Goal: Task Accomplishment & Management: Manage account settings

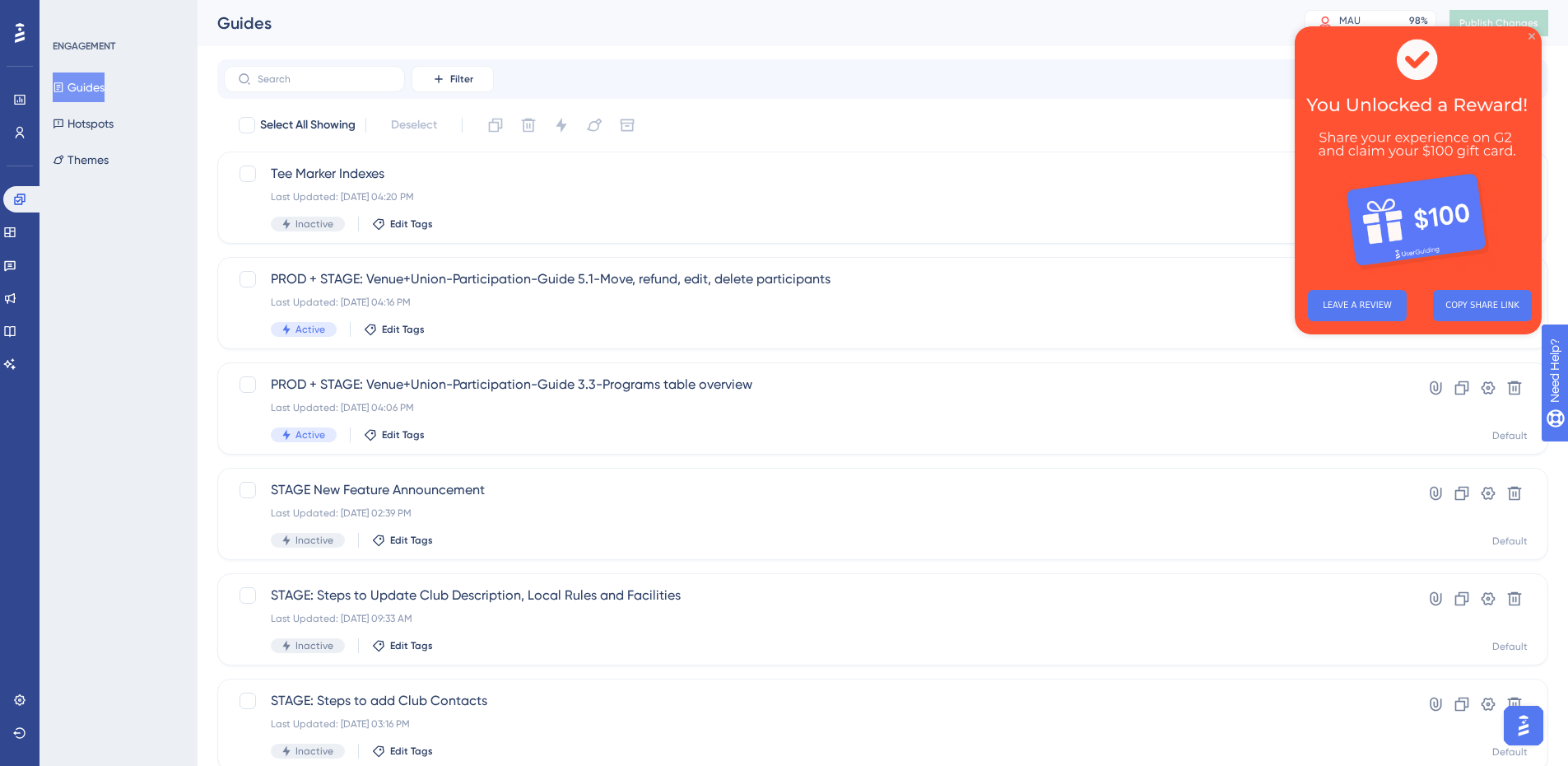
click at [1531, 37] on icon "Close Preview" at bounding box center [1531, 36] width 6 height 6
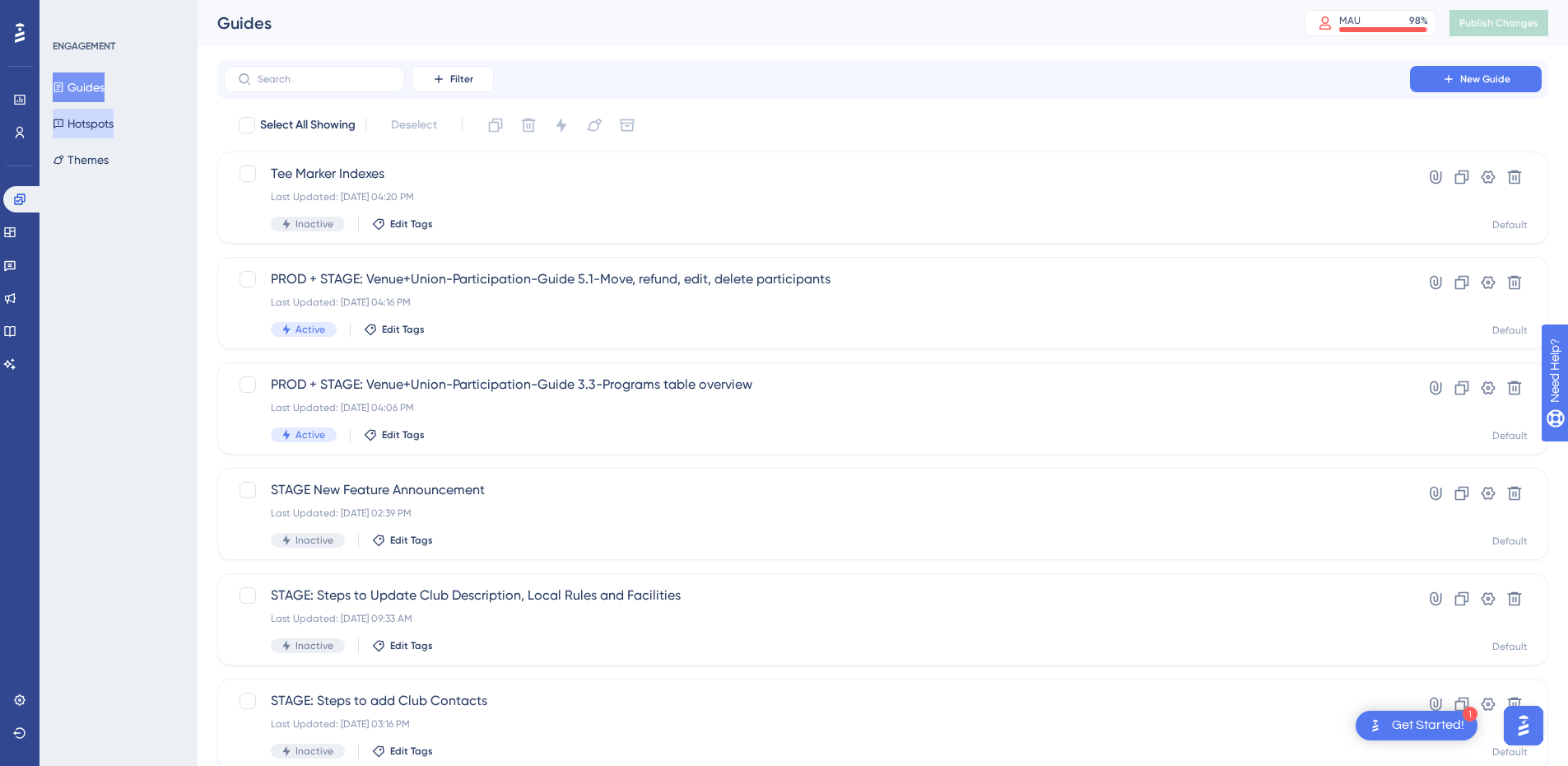
click at [91, 124] on button "Hotspots" at bounding box center [83, 124] width 61 height 29
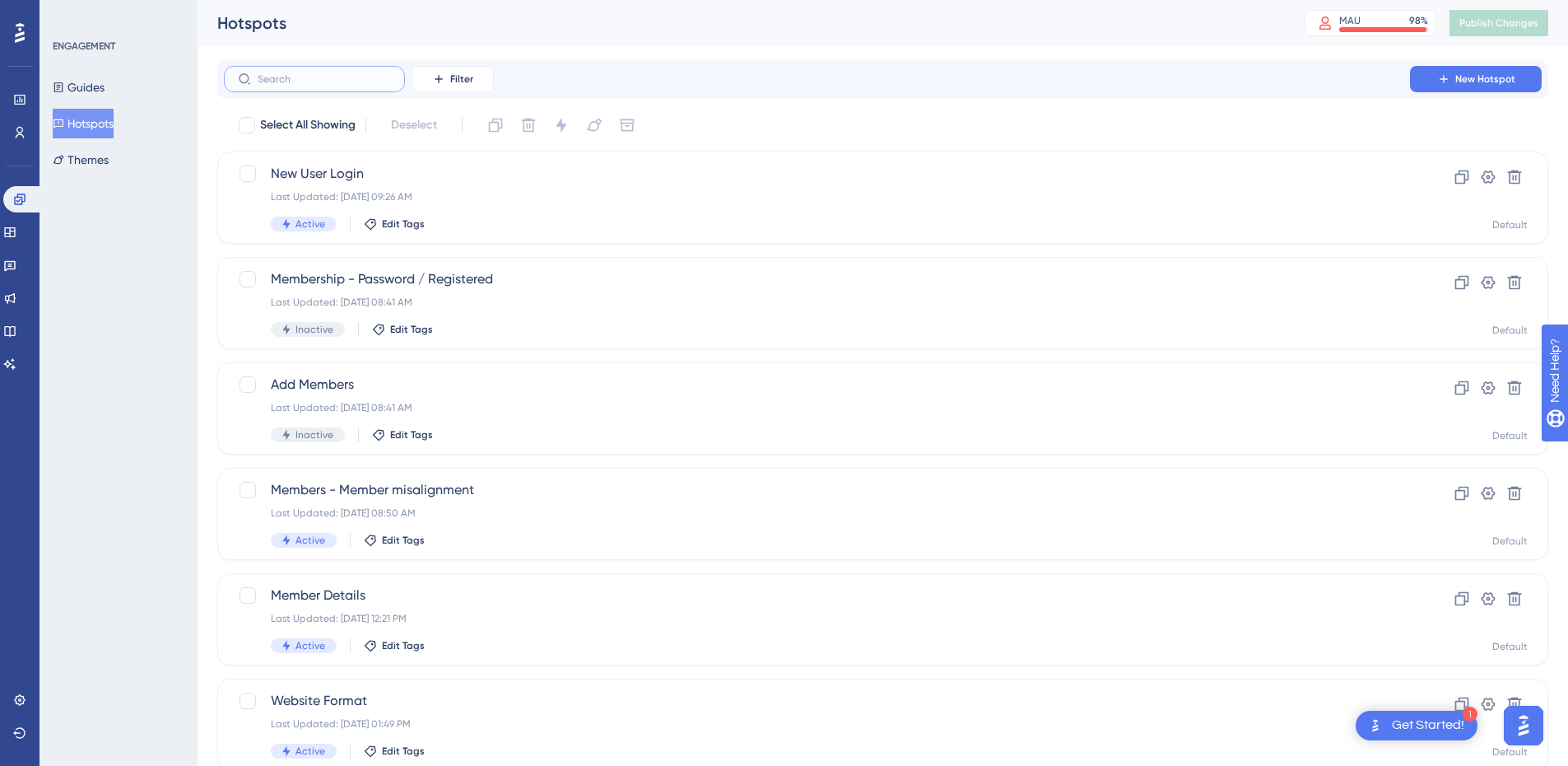
click at [306, 77] on input "text" at bounding box center [325, 79] width 134 height 12
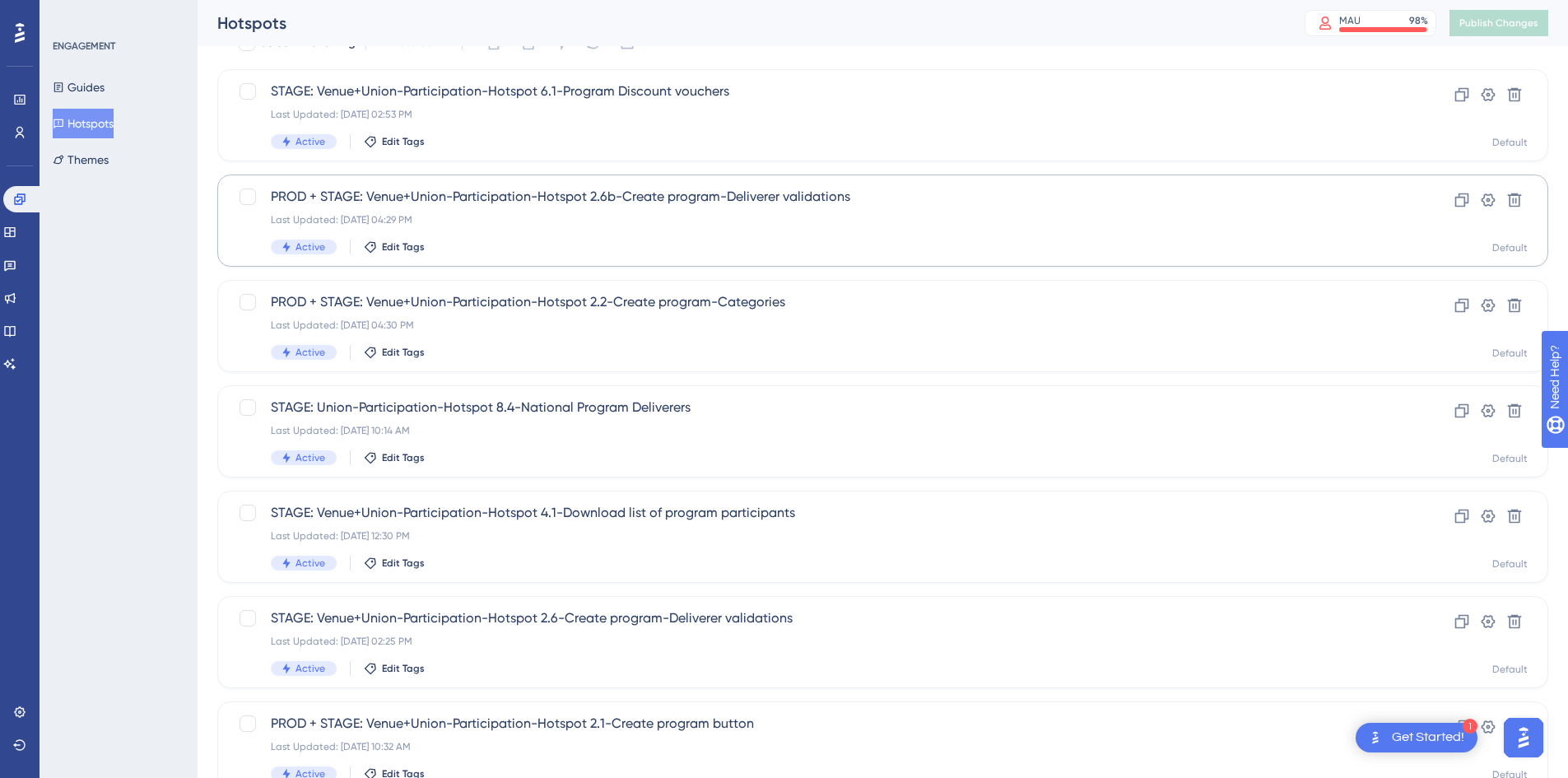
scroll to position [151, 0]
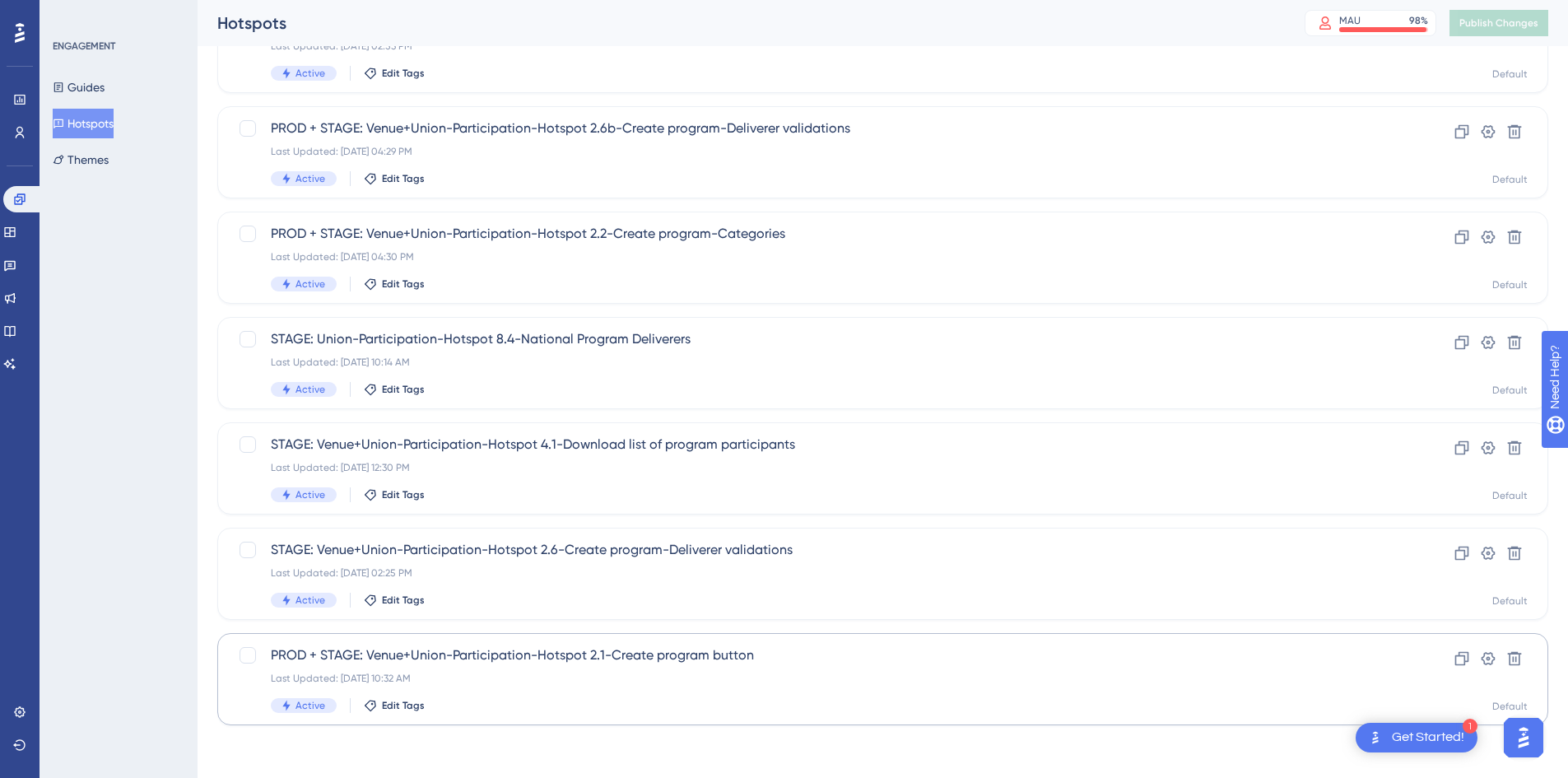
type input "program"
click at [549, 686] on div "PROD + STAGE: Venue+Union-Participation-Hotspot 2.1-Create program button Last …" at bounding box center [817, 680] width 1092 height 68
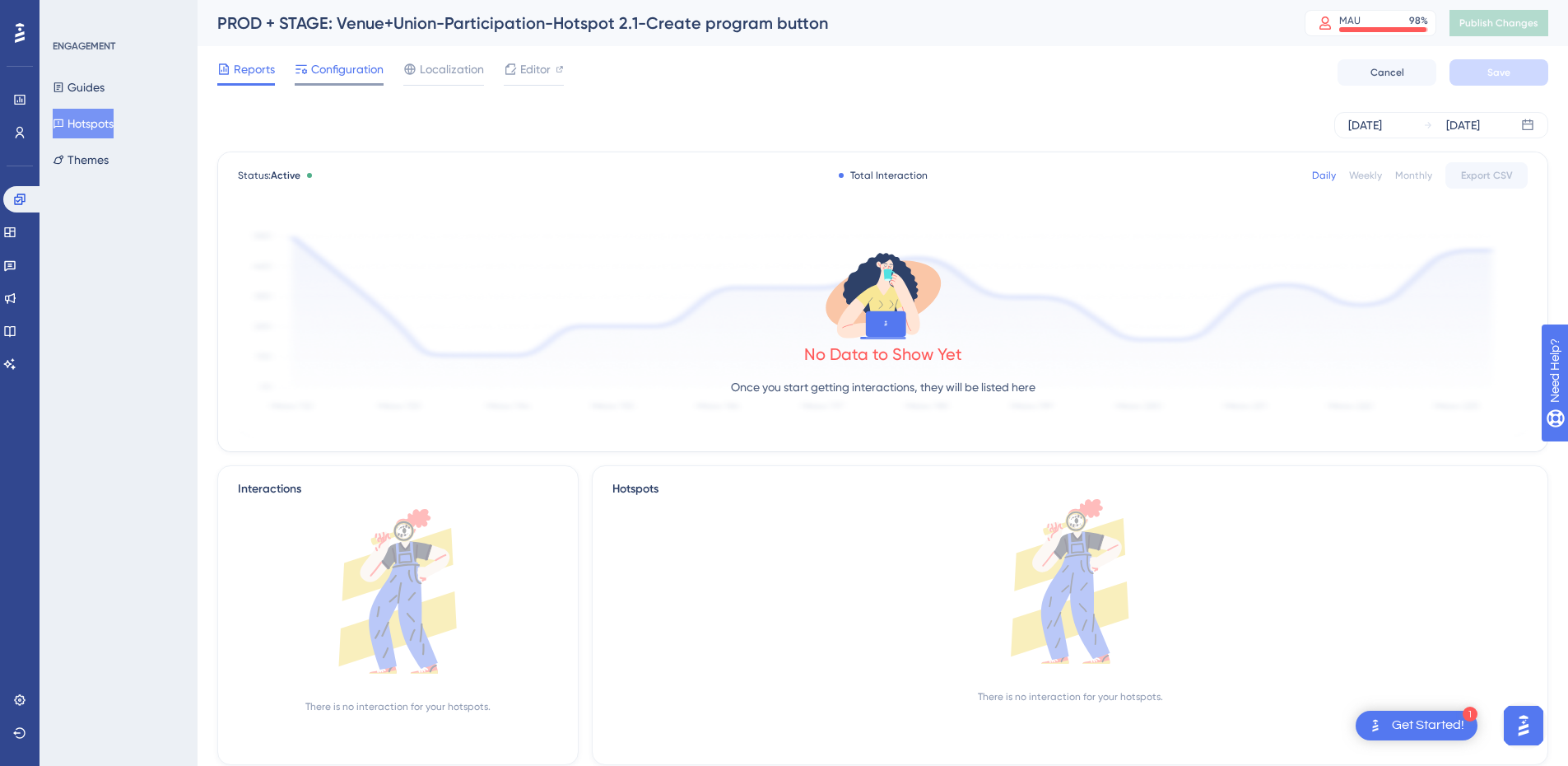
click at [338, 61] on span "Configuration" at bounding box center [347, 70] width 72 height 20
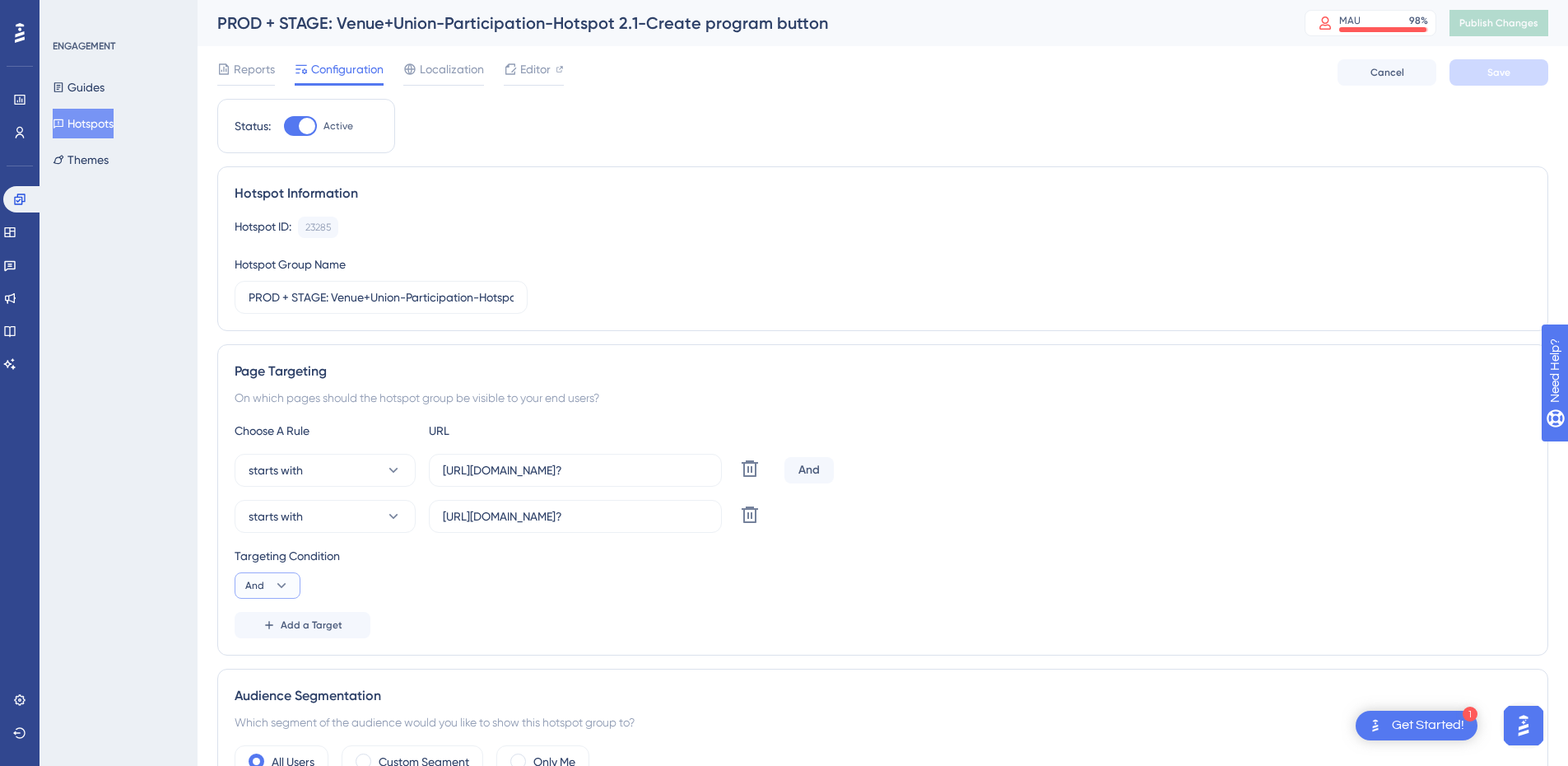
click at [280, 588] on icon at bounding box center [282, 586] width 16 height 16
click at [333, 577] on div "Targeting Condition And And And Or Or" at bounding box center [882, 573] width 1296 height 53
click at [537, 519] on input "[URL][DOMAIN_NAME]?" at bounding box center [575, 516] width 265 height 18
click at [285, 585] on icon at bounding box center [282, 585] width 9 height 5
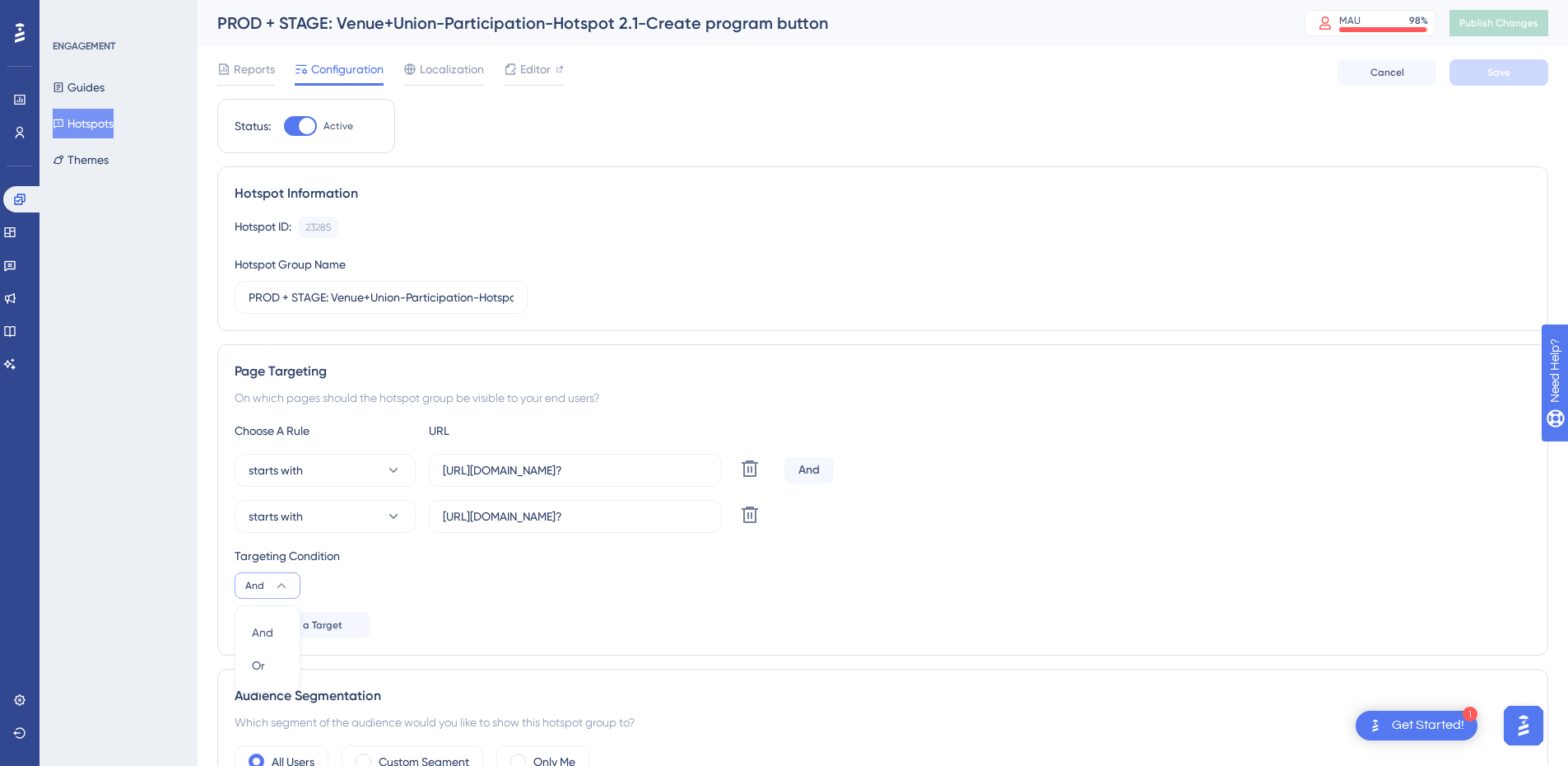
scroll to position [266, 0]
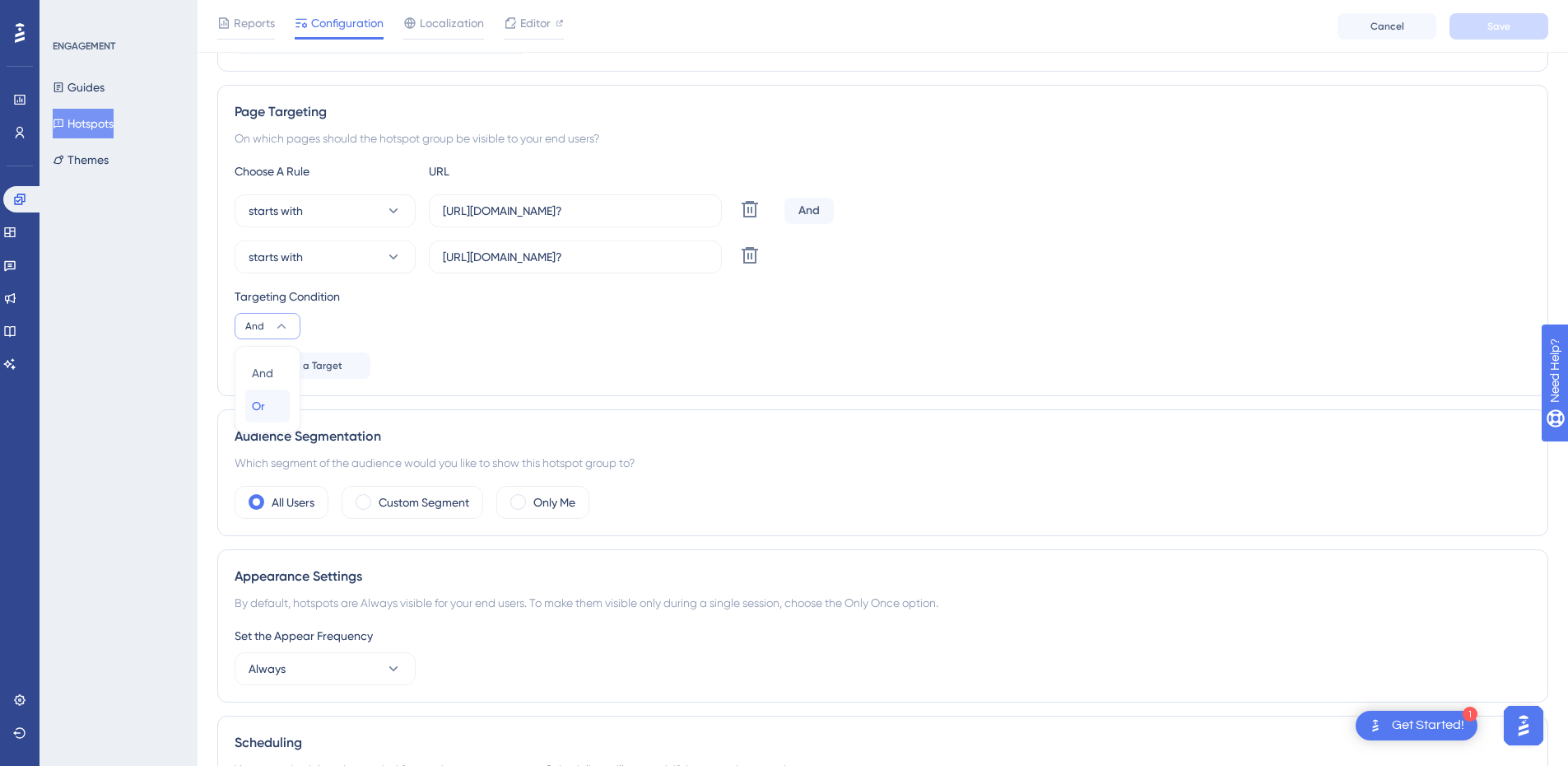
click at [259, 408] on span "Or" at bounding box center [258, 406] width 13 height 20
click at [702, 332] on div "Targeting Condition Or" at bounding box center [882, 313] width 1296 height 53
click at [1489, 30] on span "Save" at bounding box center [1498, 27] width 23 height 13
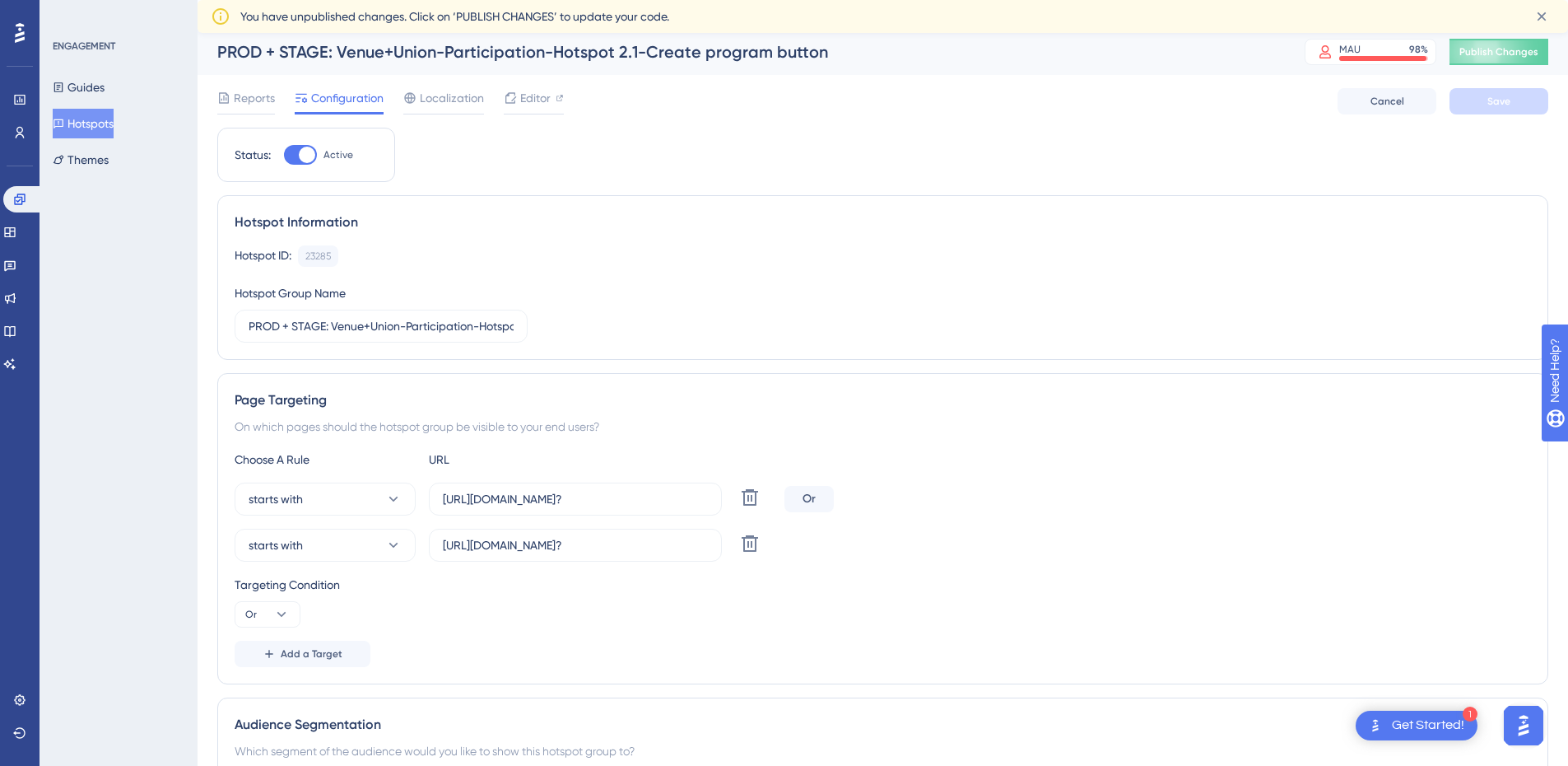
scroll to position [0, 0]
click at [102, 123] on button "Hotspots" at bounding box center [83, 124] width 61 height 29
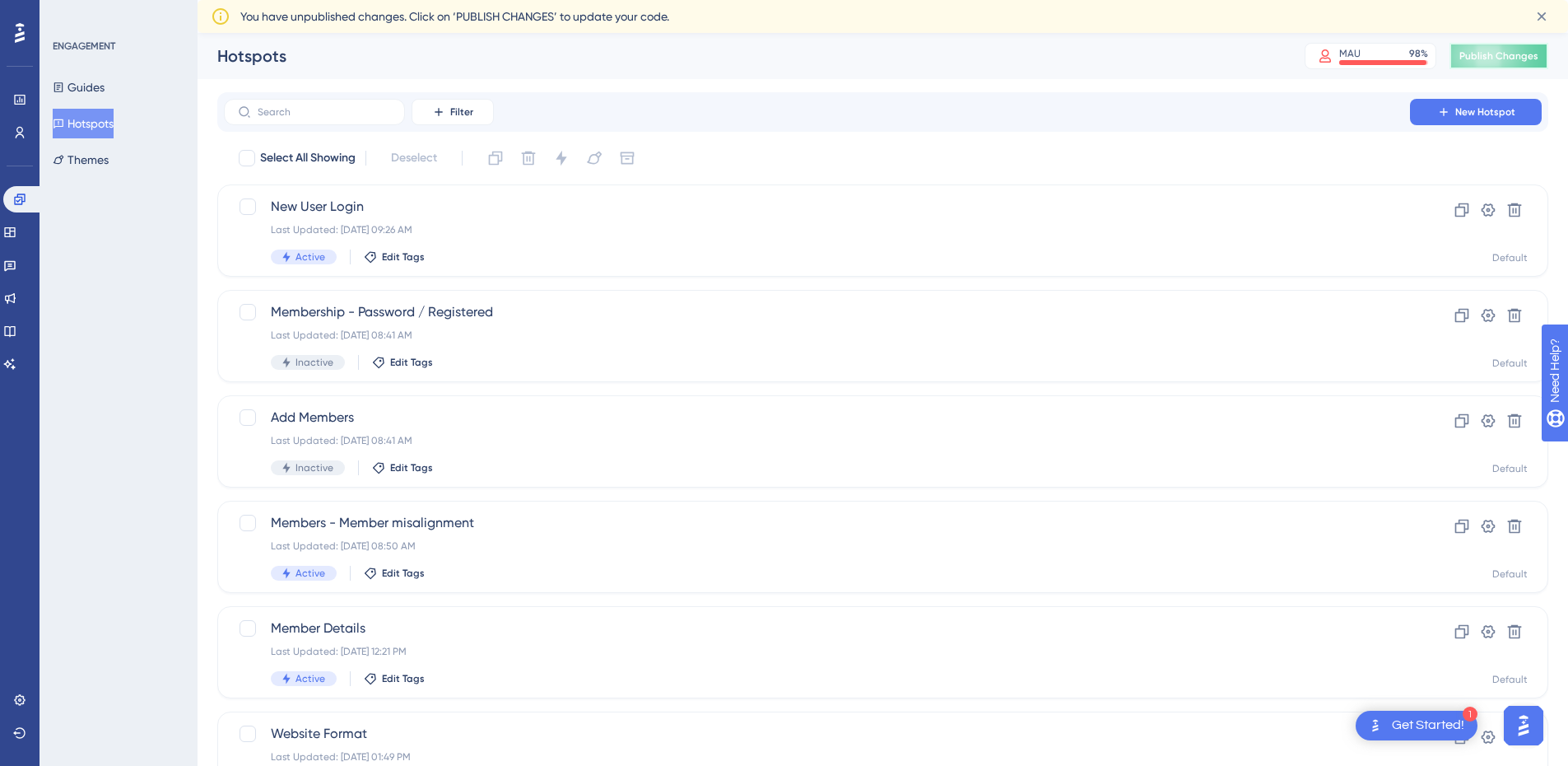
click at [1529, 52] on span "Publish Changes" at bounding box center [1499, 56] width 79 height 13
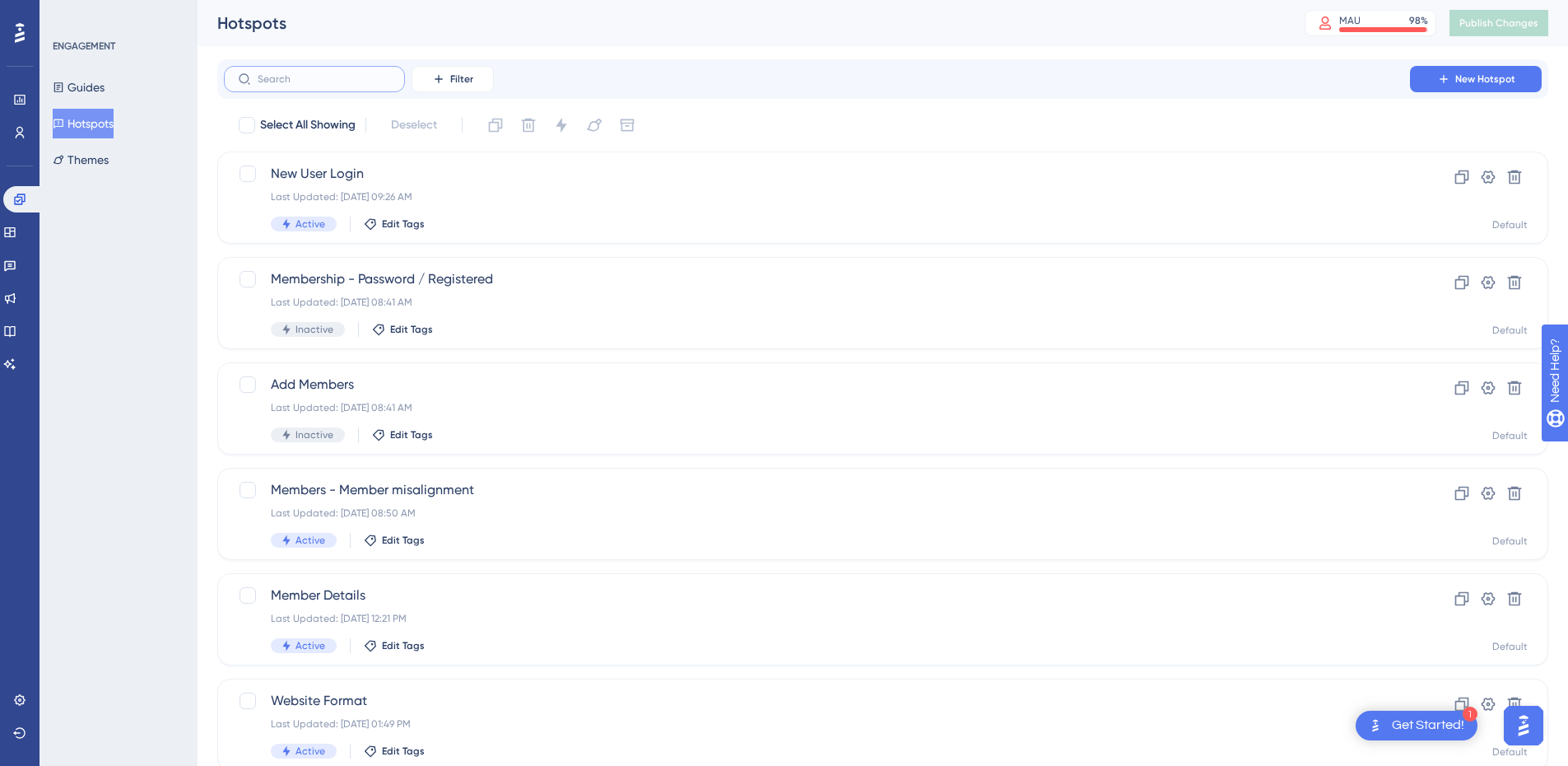
click at [343, 75] on input "text" at bounding box center [325, 79] width 134 height 12
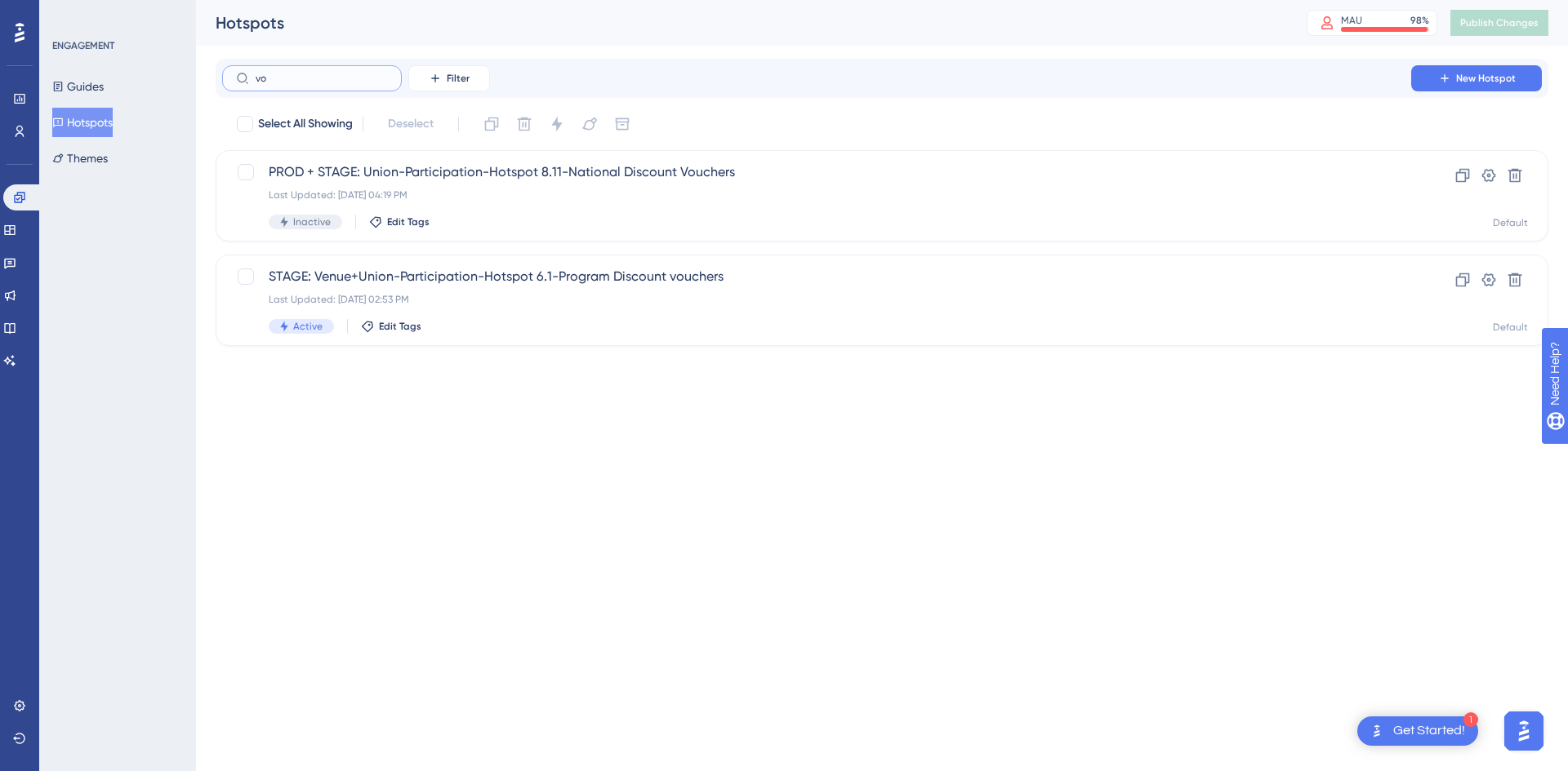
type input "v"
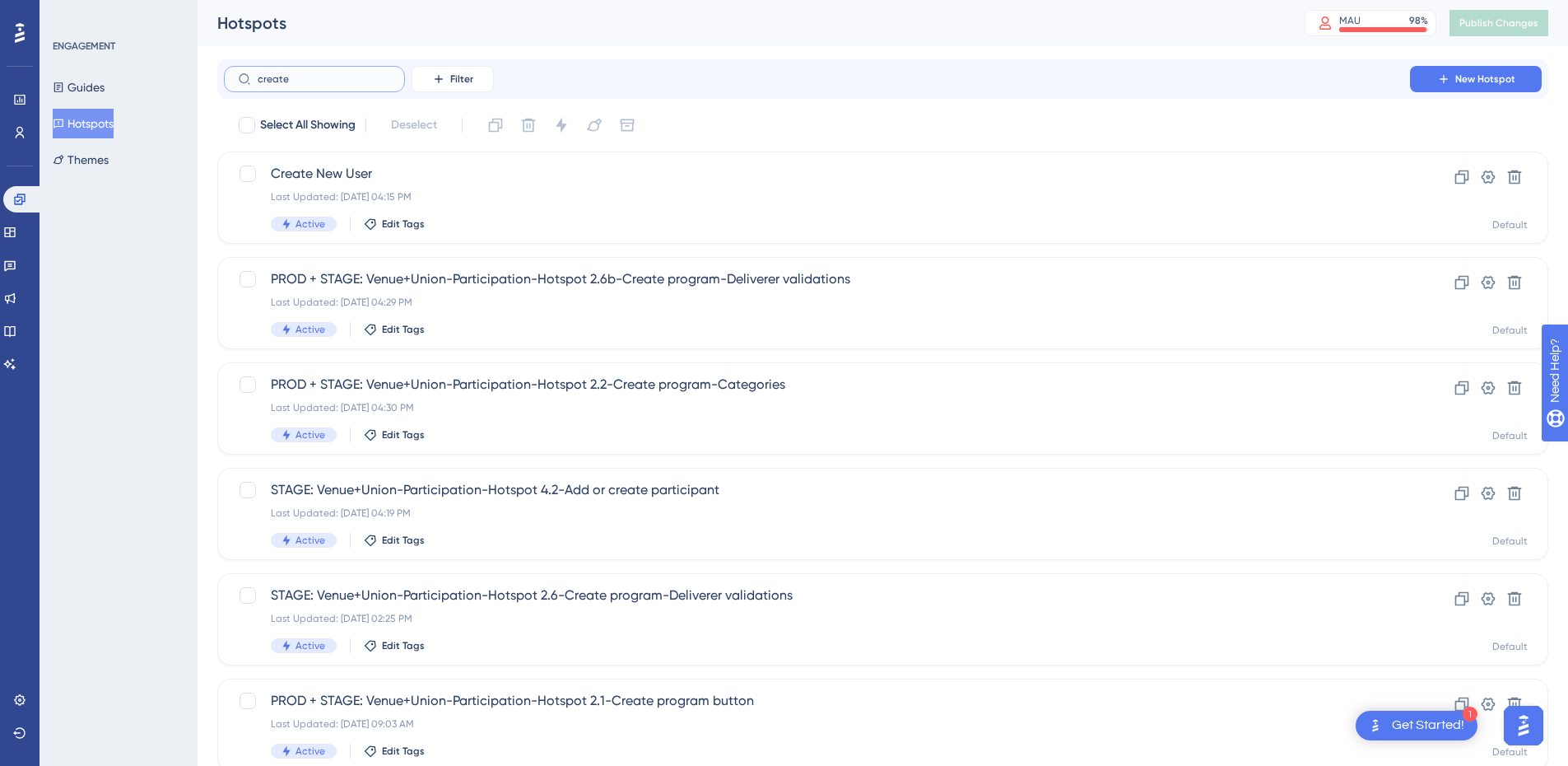
type input "create a"
checkbox input "true"
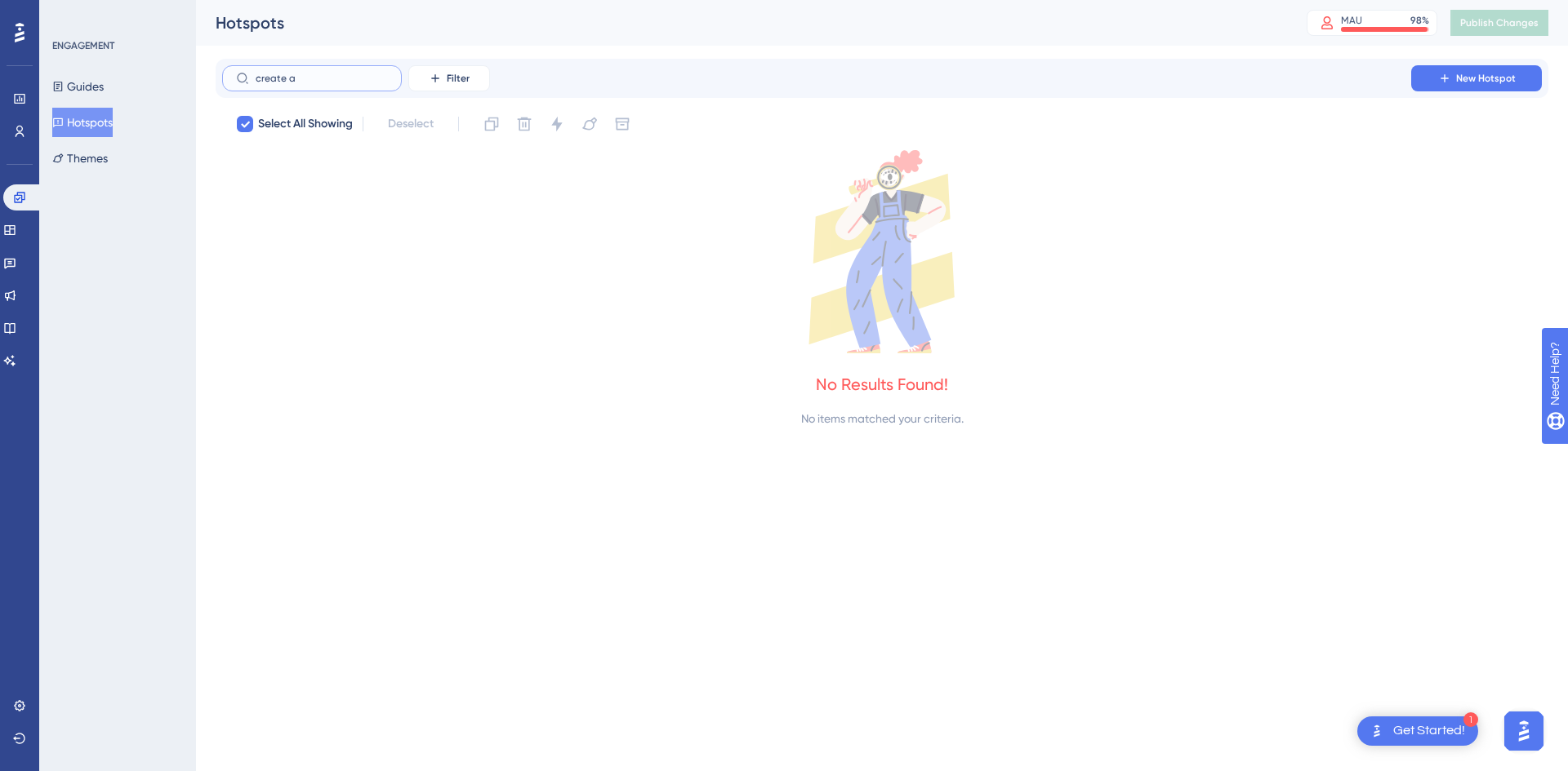
type input "create"
checkbox input "false"
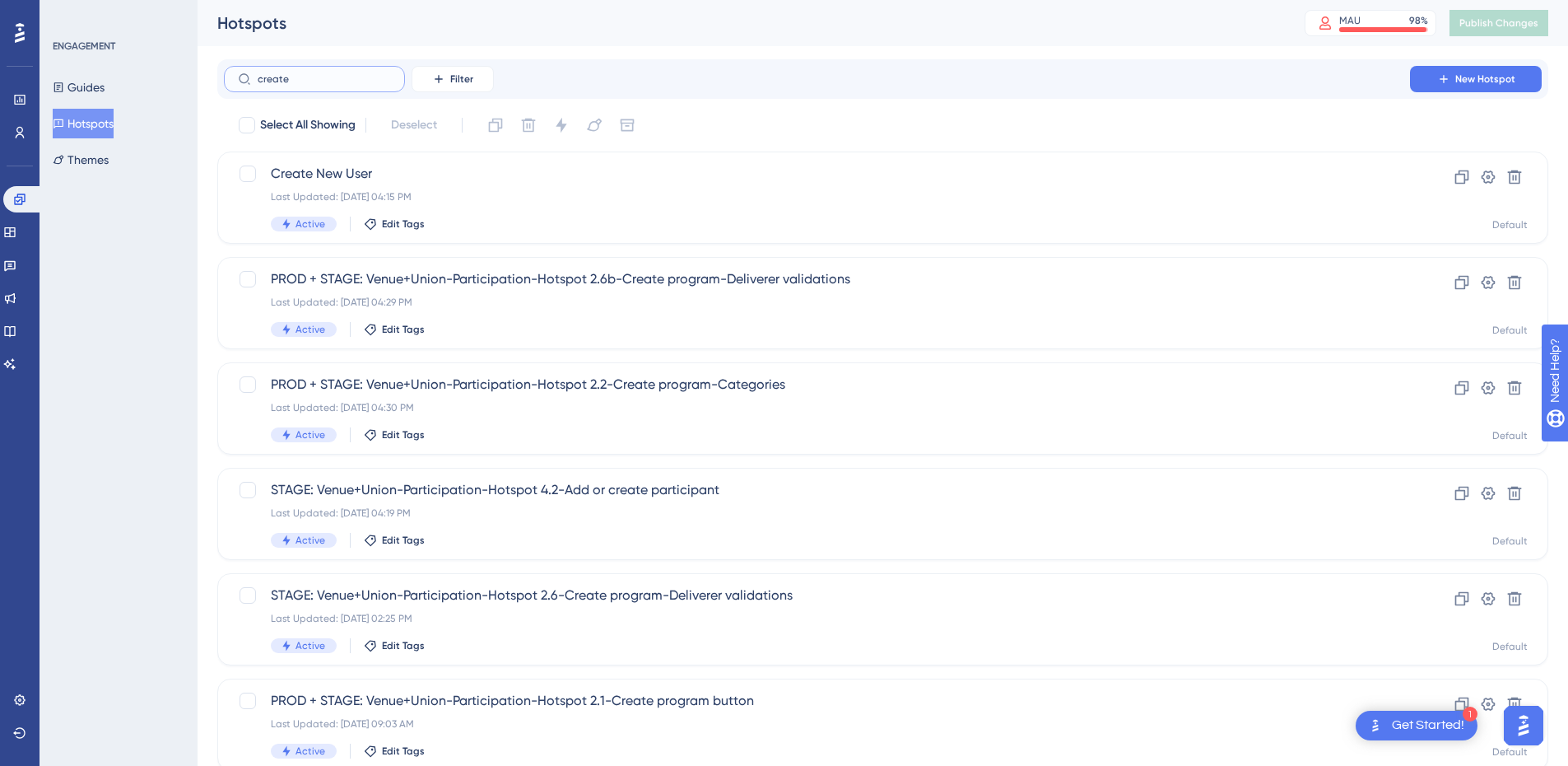
type input "create"
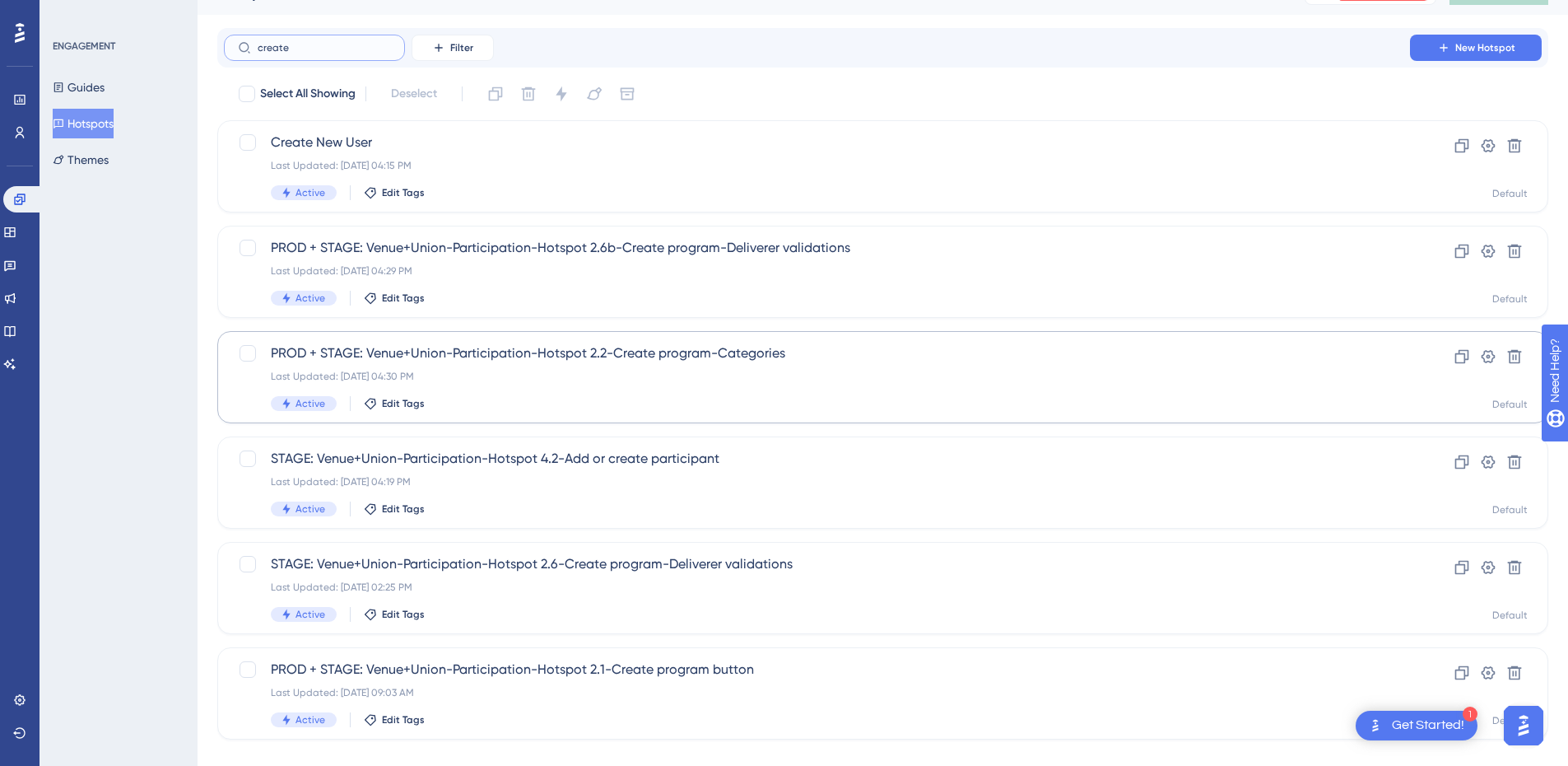
scroll to position [58, 0]
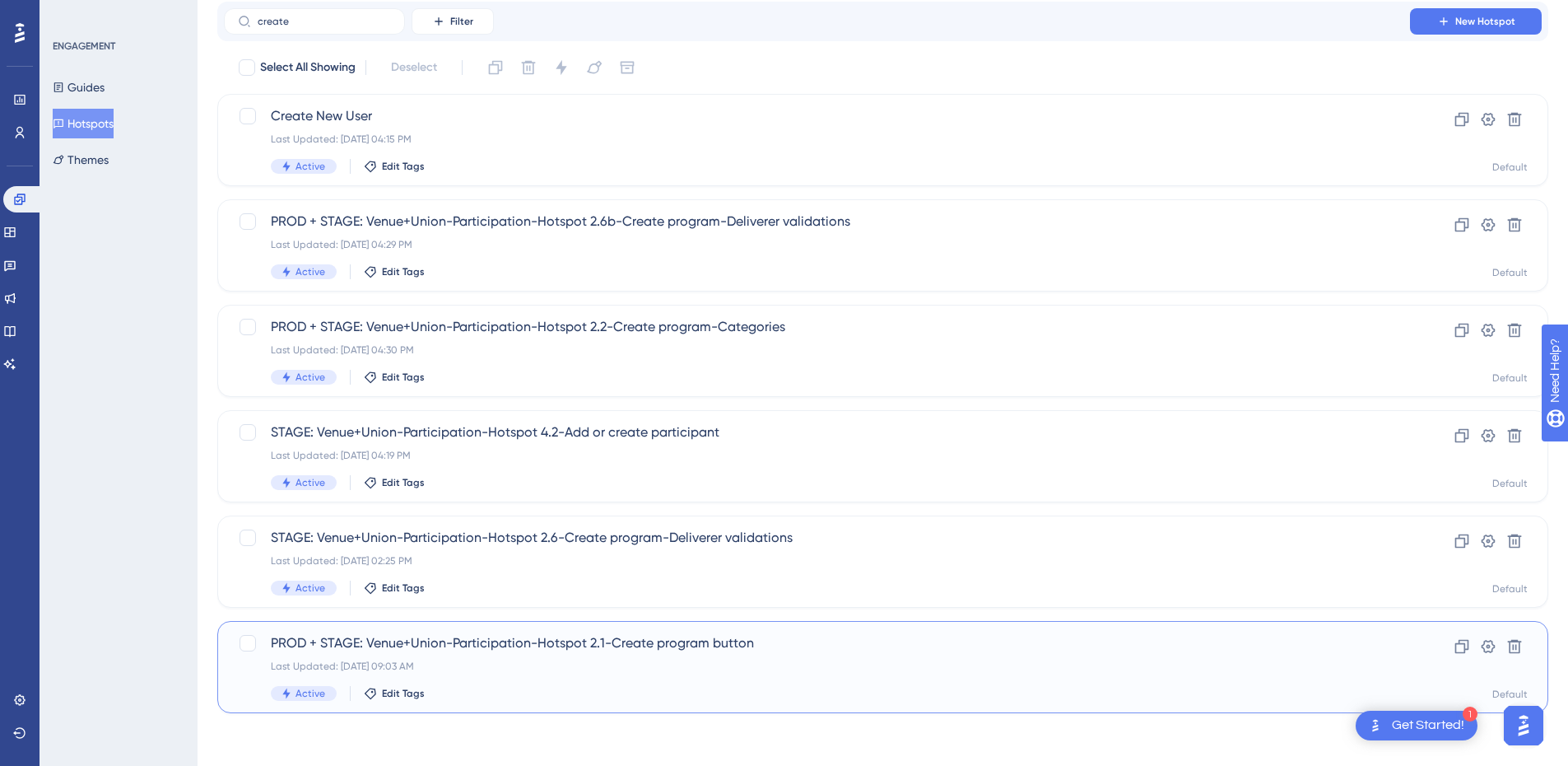
click at [578, 674] on div "PROD + STAGE: Venue+Union-Participation-Hotspot 2.1-Create program button Last …" at bounding box center [817, 667] width 1092 height 68
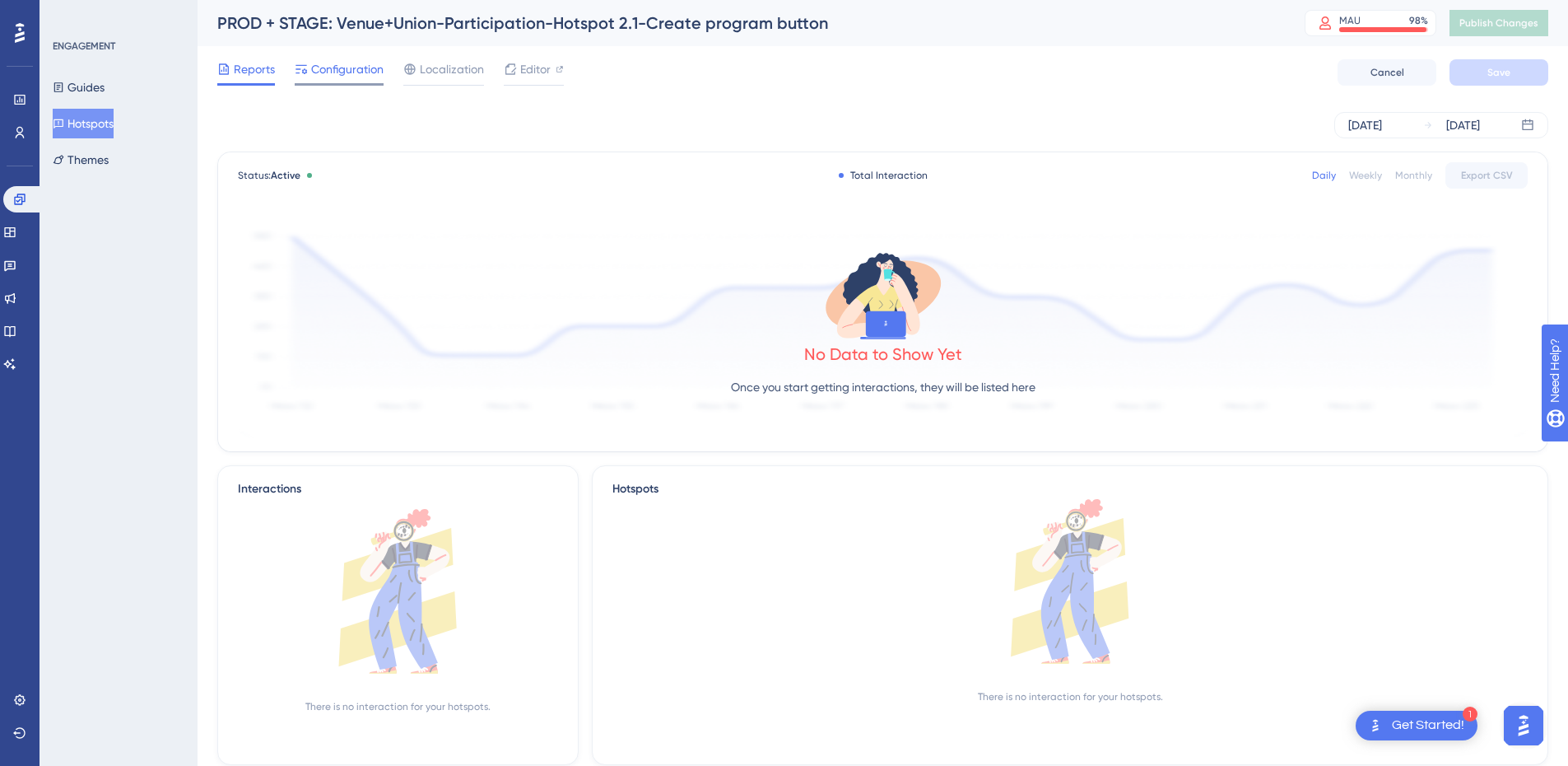
click at [332, 63] on span "Configuration" at bounding box center [347, 70] width 72 height 20
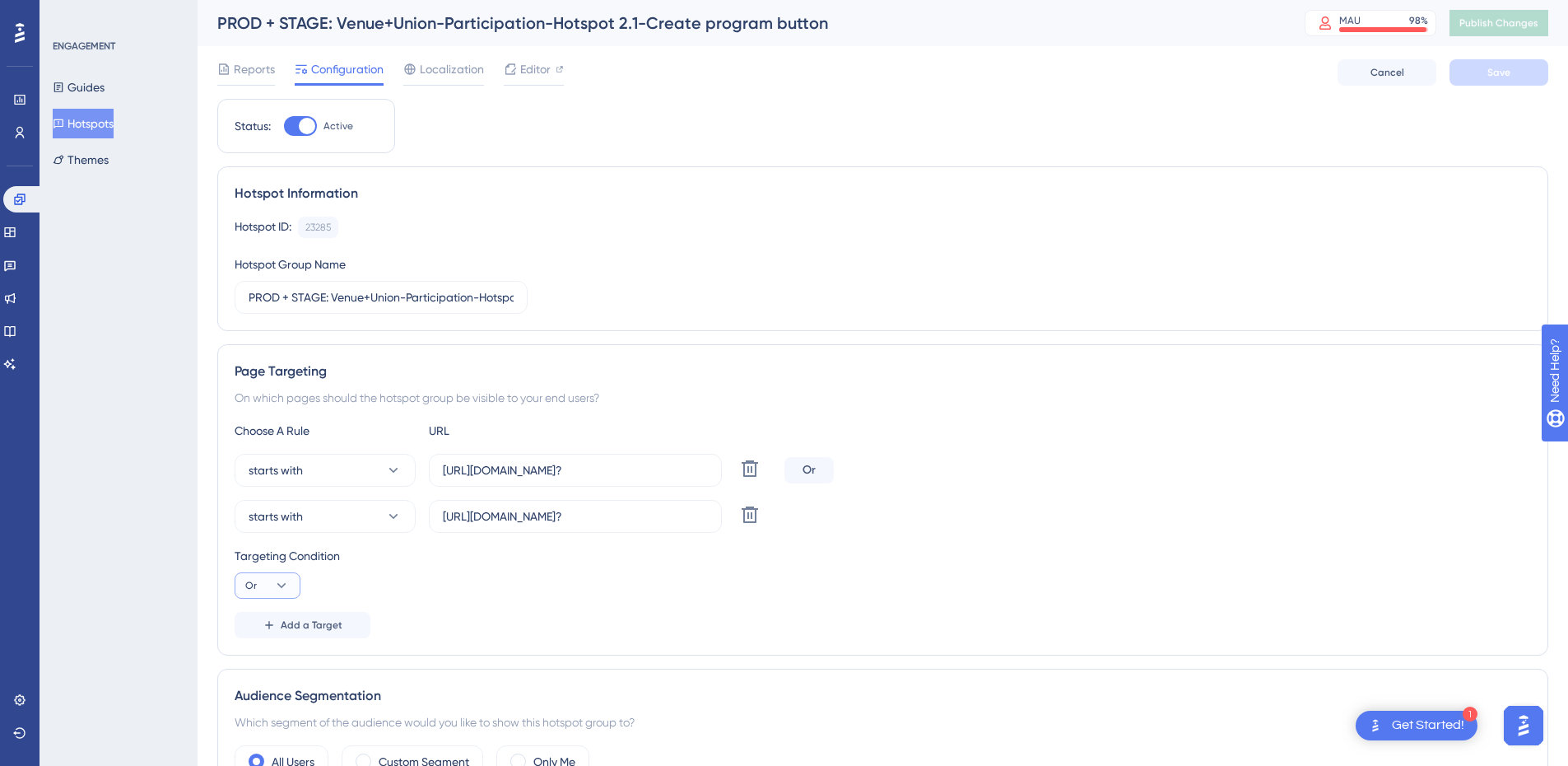
click at [282, 592] on icon at bounding box center [282, 586] width 16 height 16
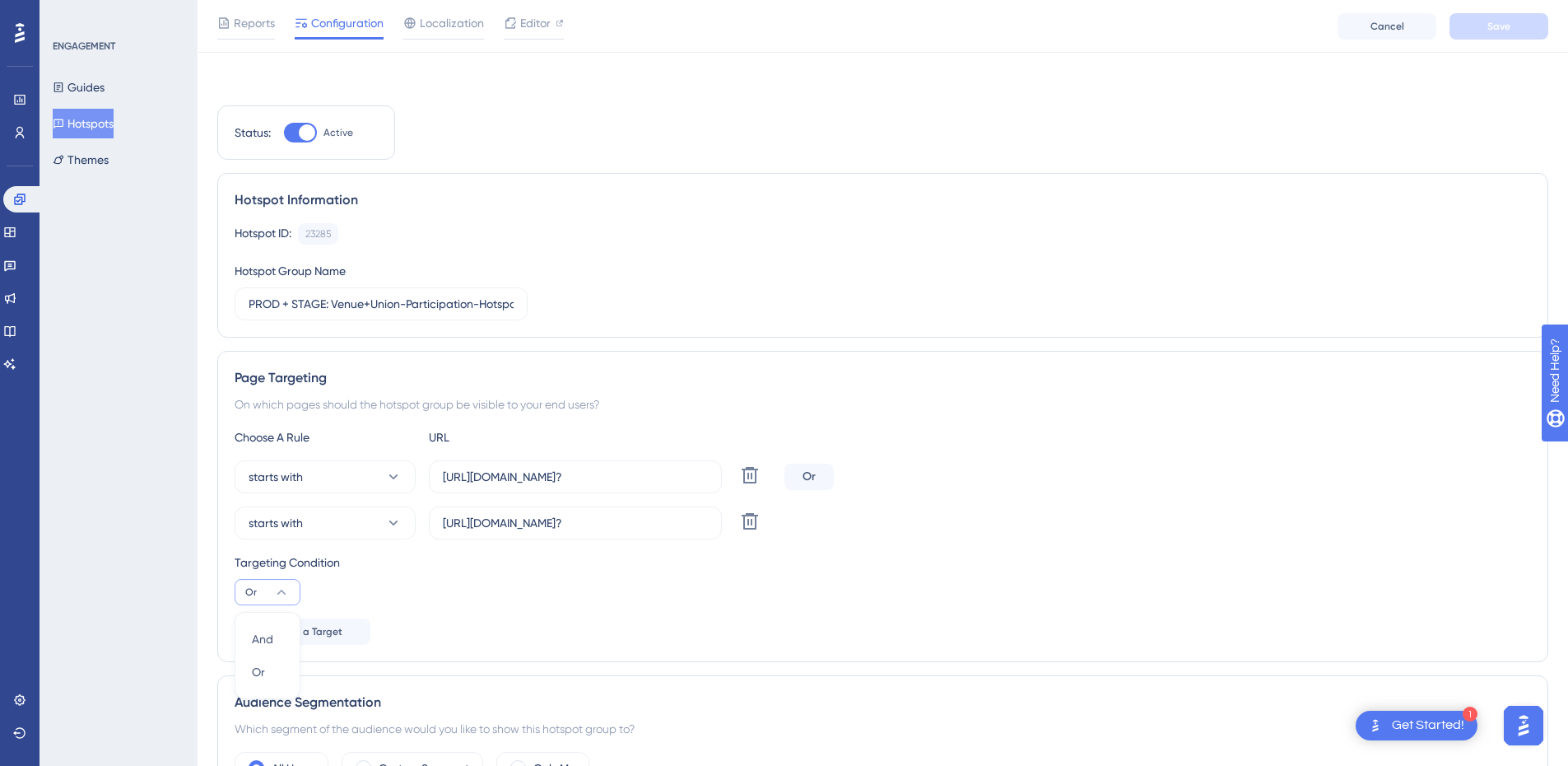
scroll to position [266, 0]
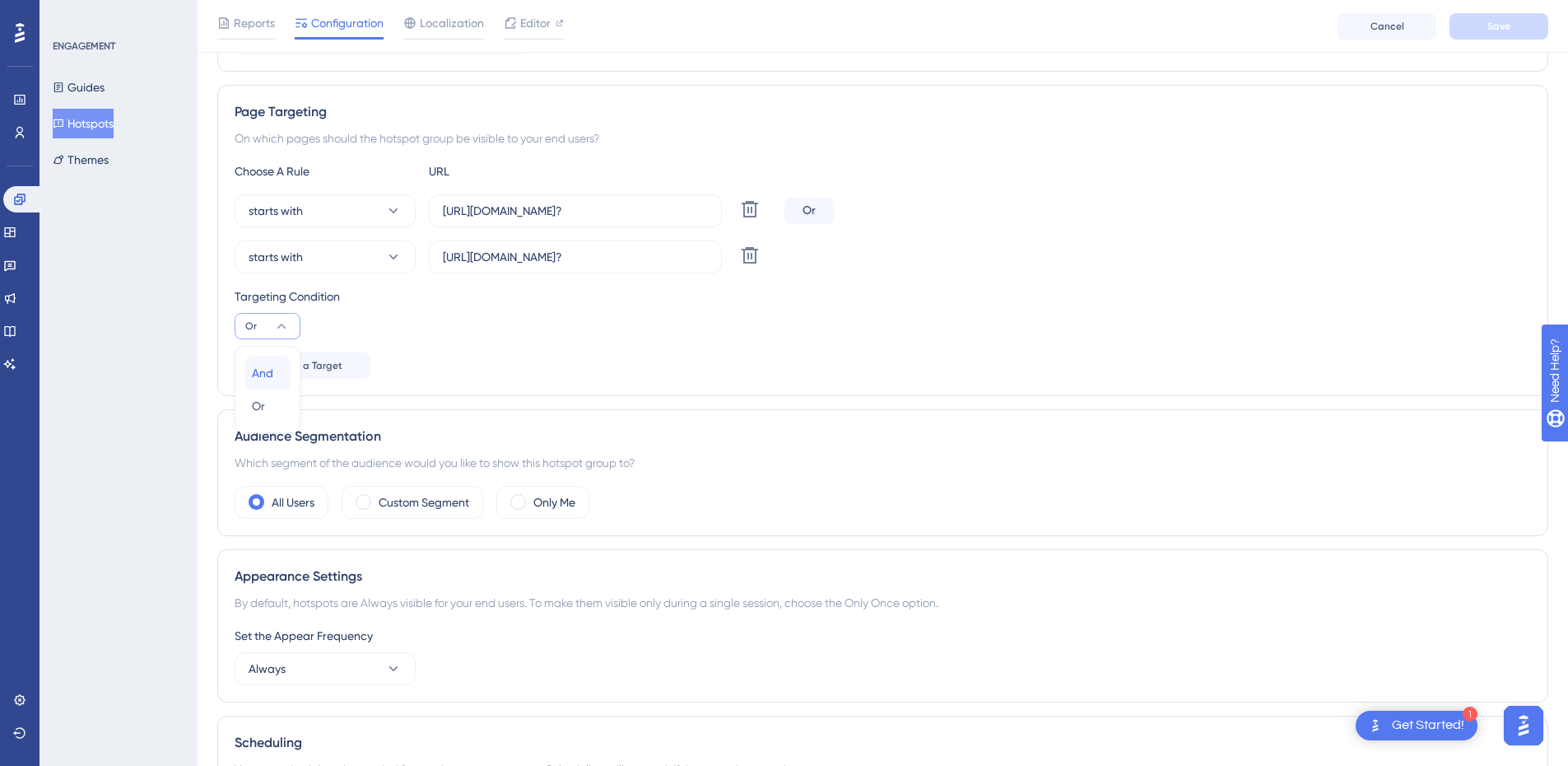
click at [265, 375] on span "And" at bounding box center [262, 373] width 21 height 20
click at [278, 326] on icon at bounding box center [282, 326] width 16 height 16
click at [266, 408] on div "Or Or" at bounding box center [267, 406] width 31 height 33
click at [281, 324] on icon at bounding box center [282, 326] width 16 height 16
click at [271, 371] on span "And" at bounding box center [262, 373] width 21 height 20
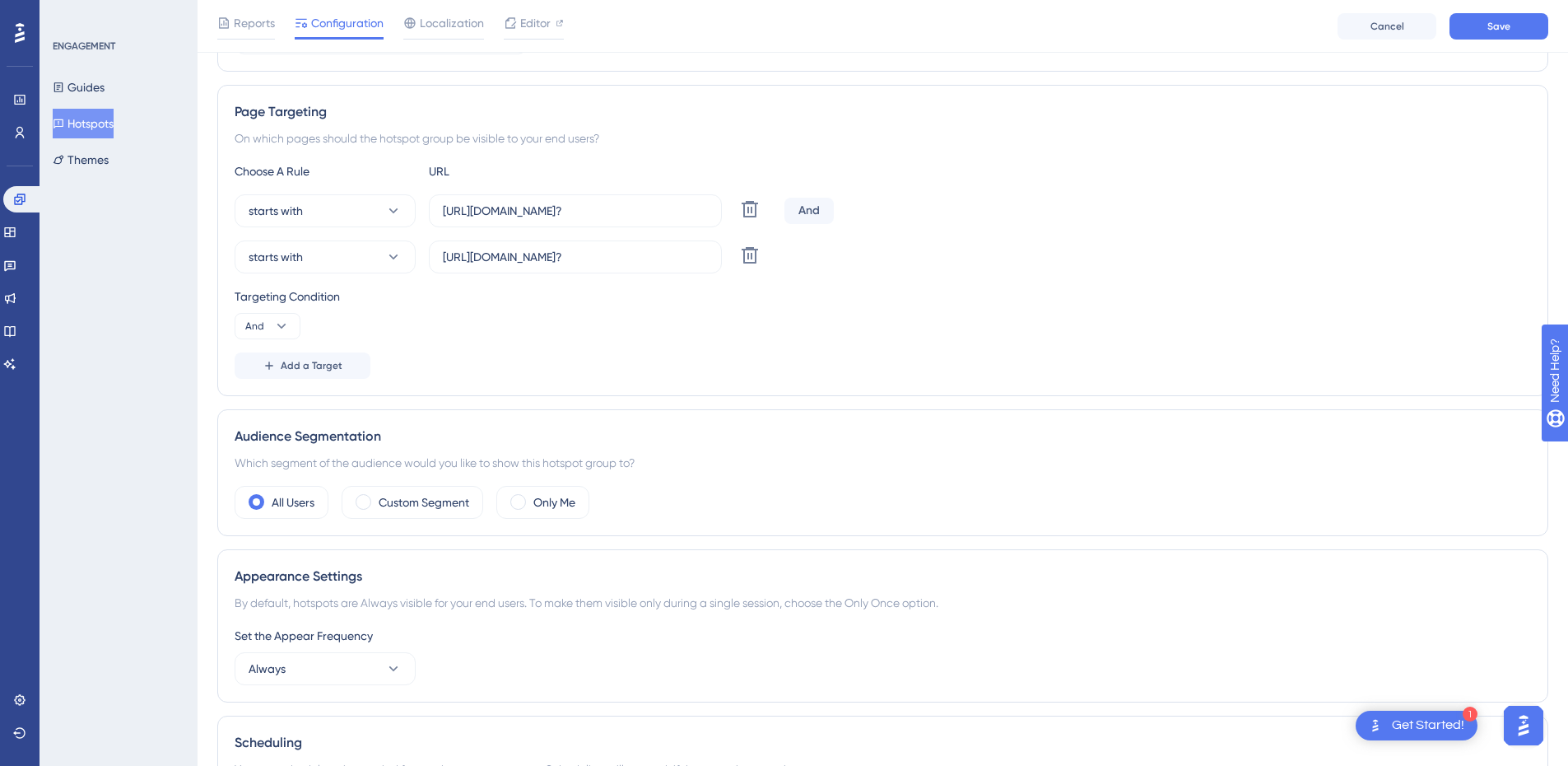
click at [510, 319] on div "Targeting Condition And" at bounding box center [882, 313] width 1296 height 53
click at [1483, 19] on button "Save" at bounding box center [1499, 26] width 99 height 27
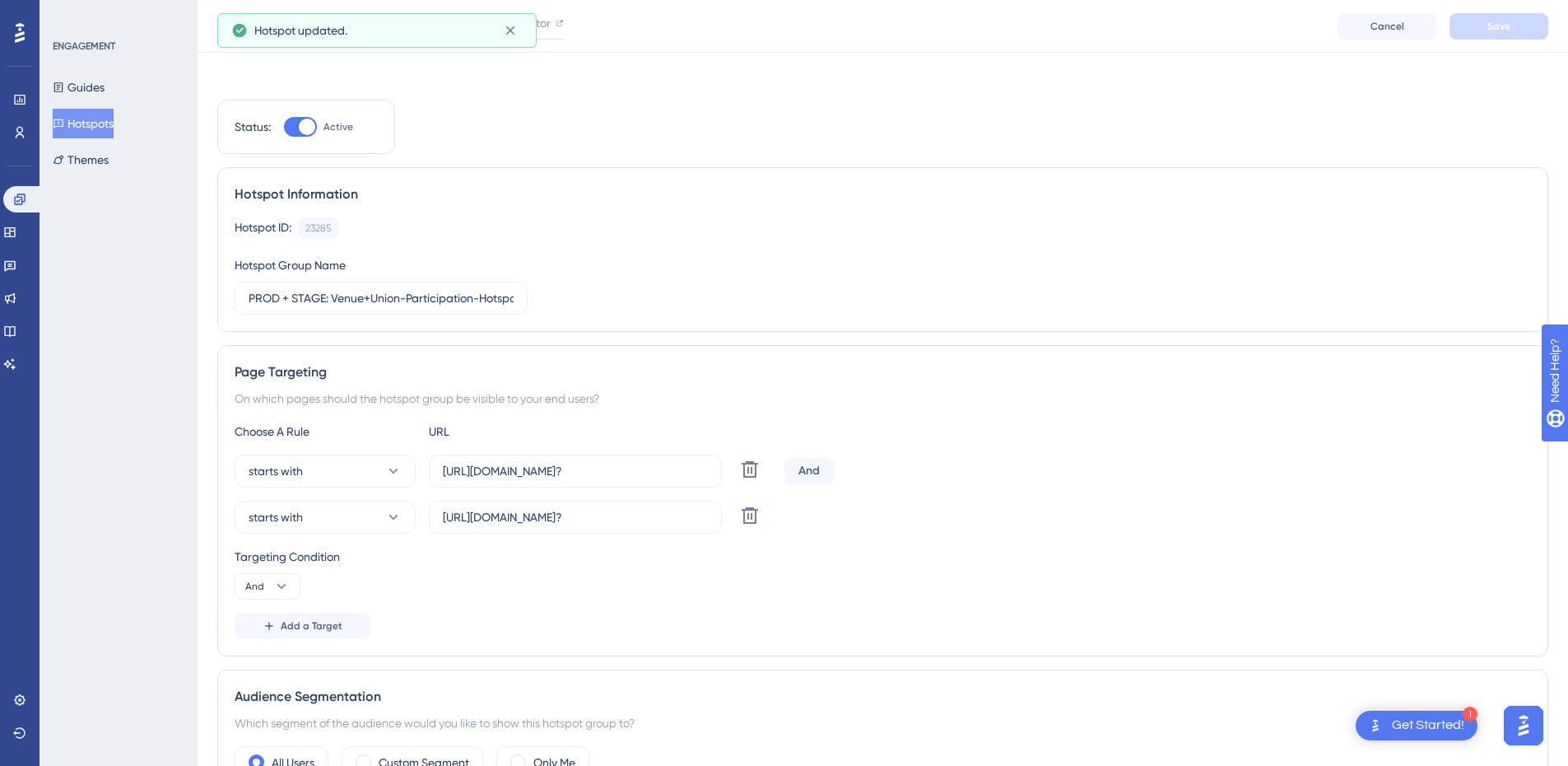
scroll to position [0, 0]
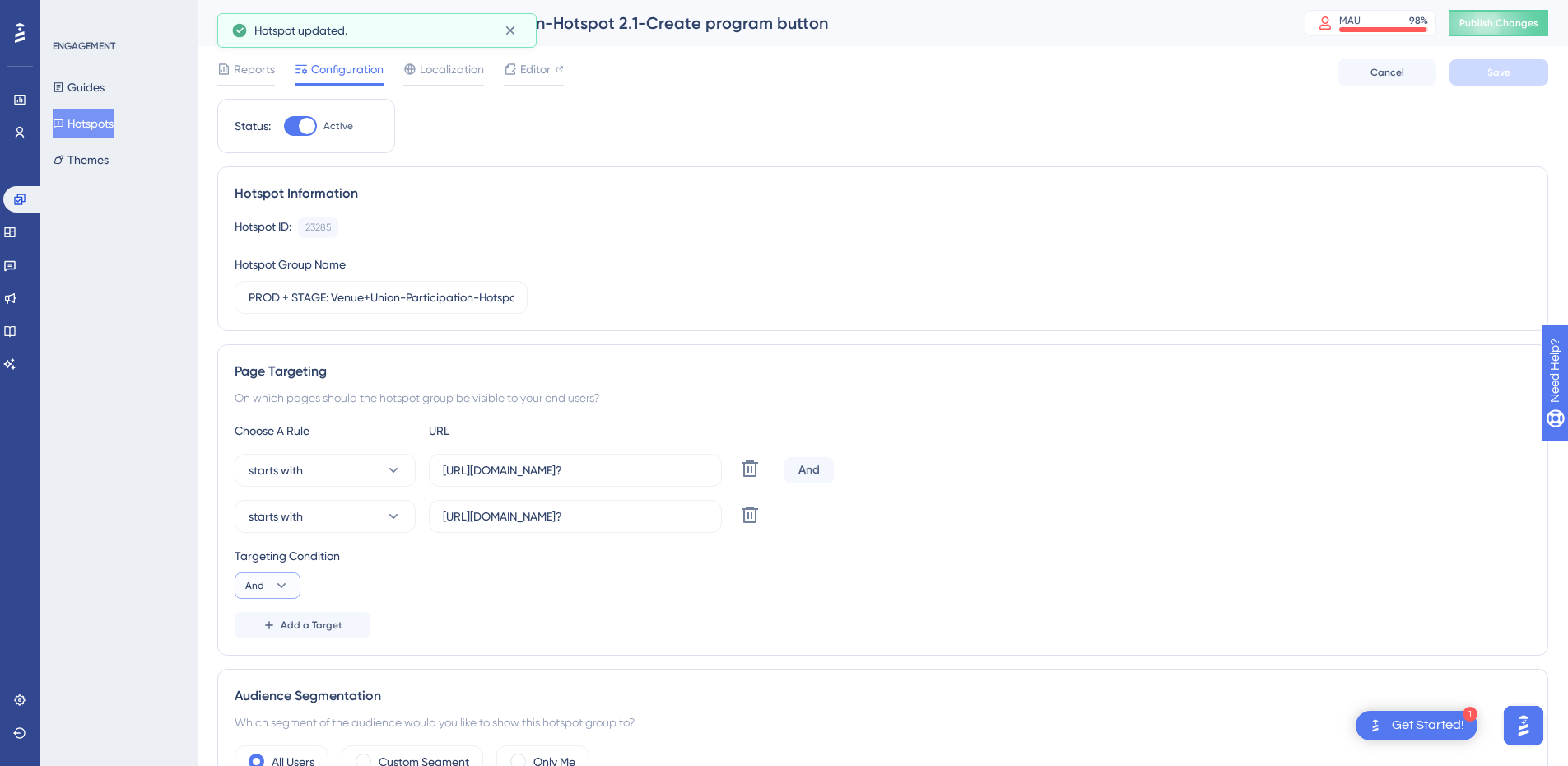
click at [267, 589] on button "And" at bounding box center [267, 585] width 66 height 27
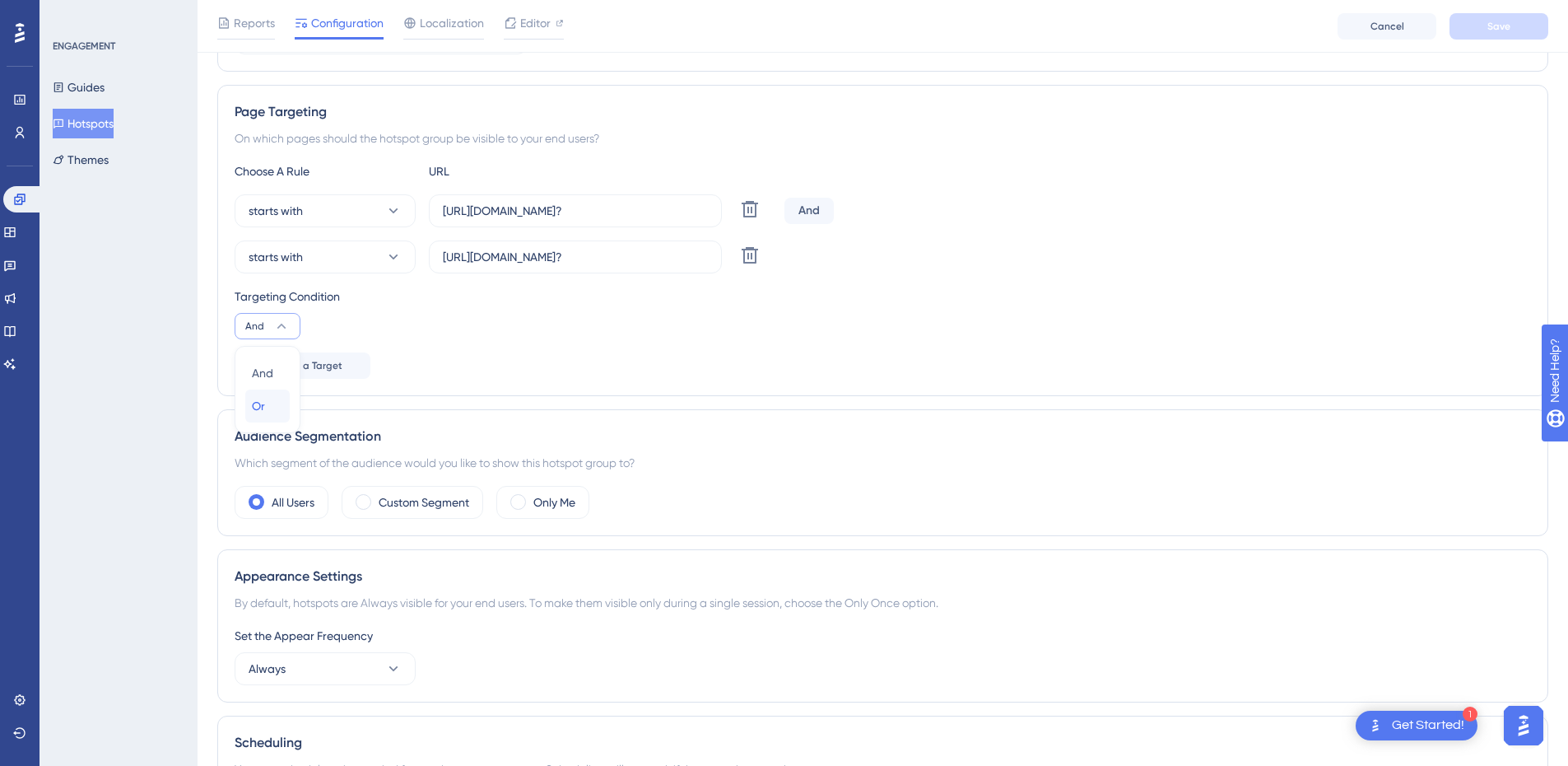
click at [267, 407] on div "Or Or" at bounding box center [267, 406] width 31 height 33
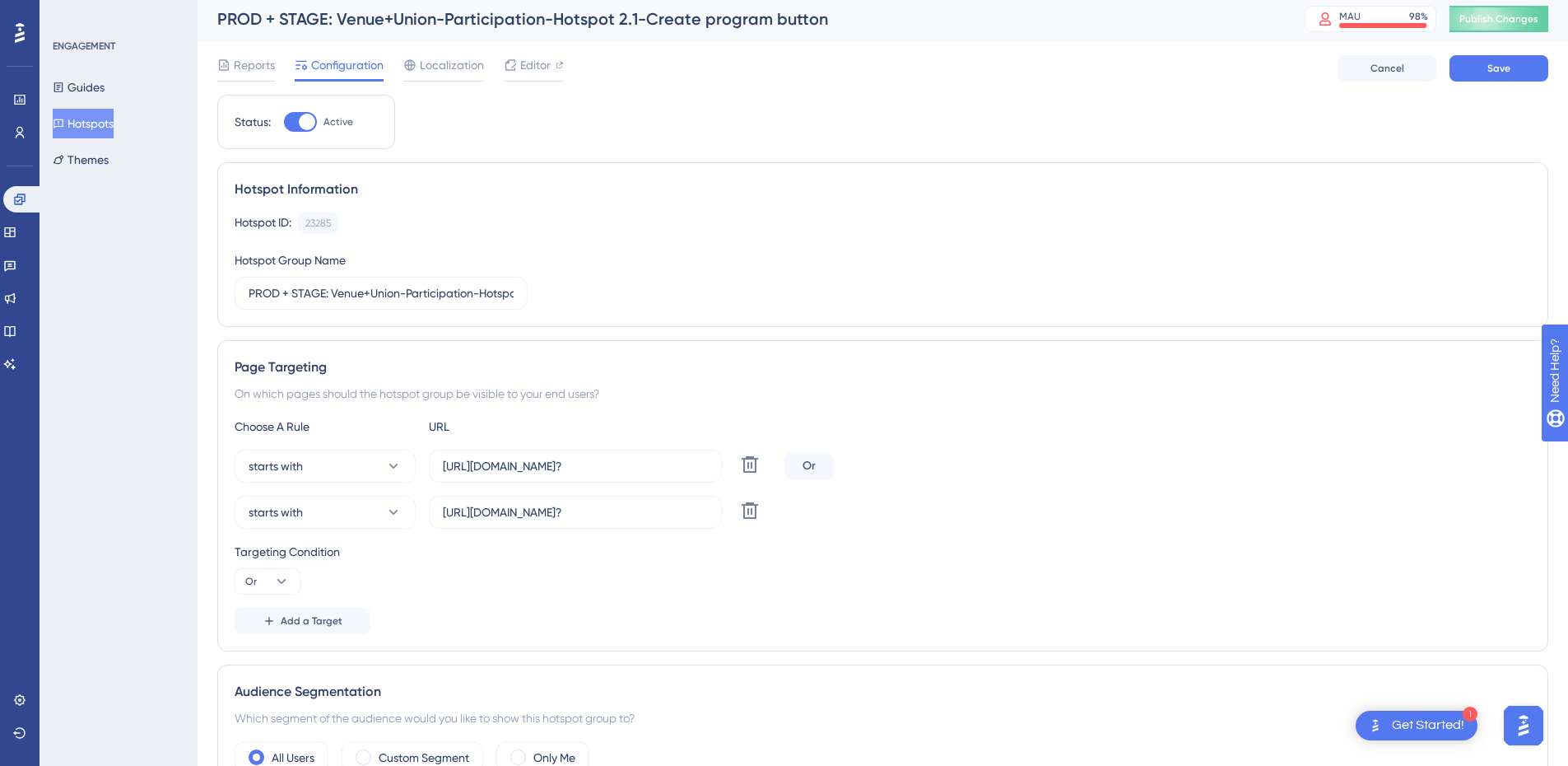
scroll to position [0, 0]
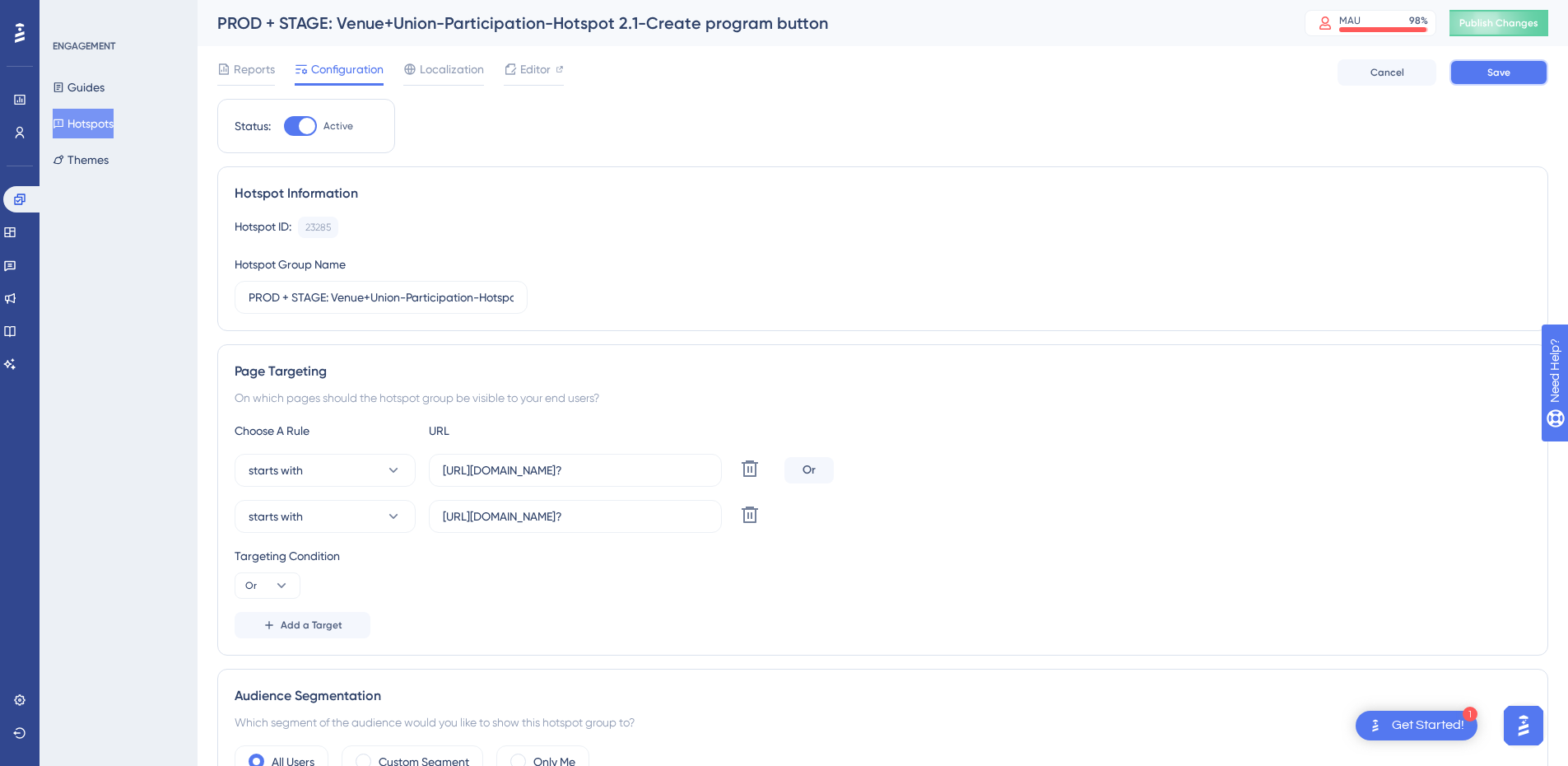
click at [1500, 75] on span "Save" at bounding box center [1498, 72] width 23 height 13
click at [1504, 21] on span "Publish Changes" at bounding box center [1499, 23] width 79 height 13
click at [100, 129] on button "Hotspots" at bounding box center [83, 124] width 61 height 29
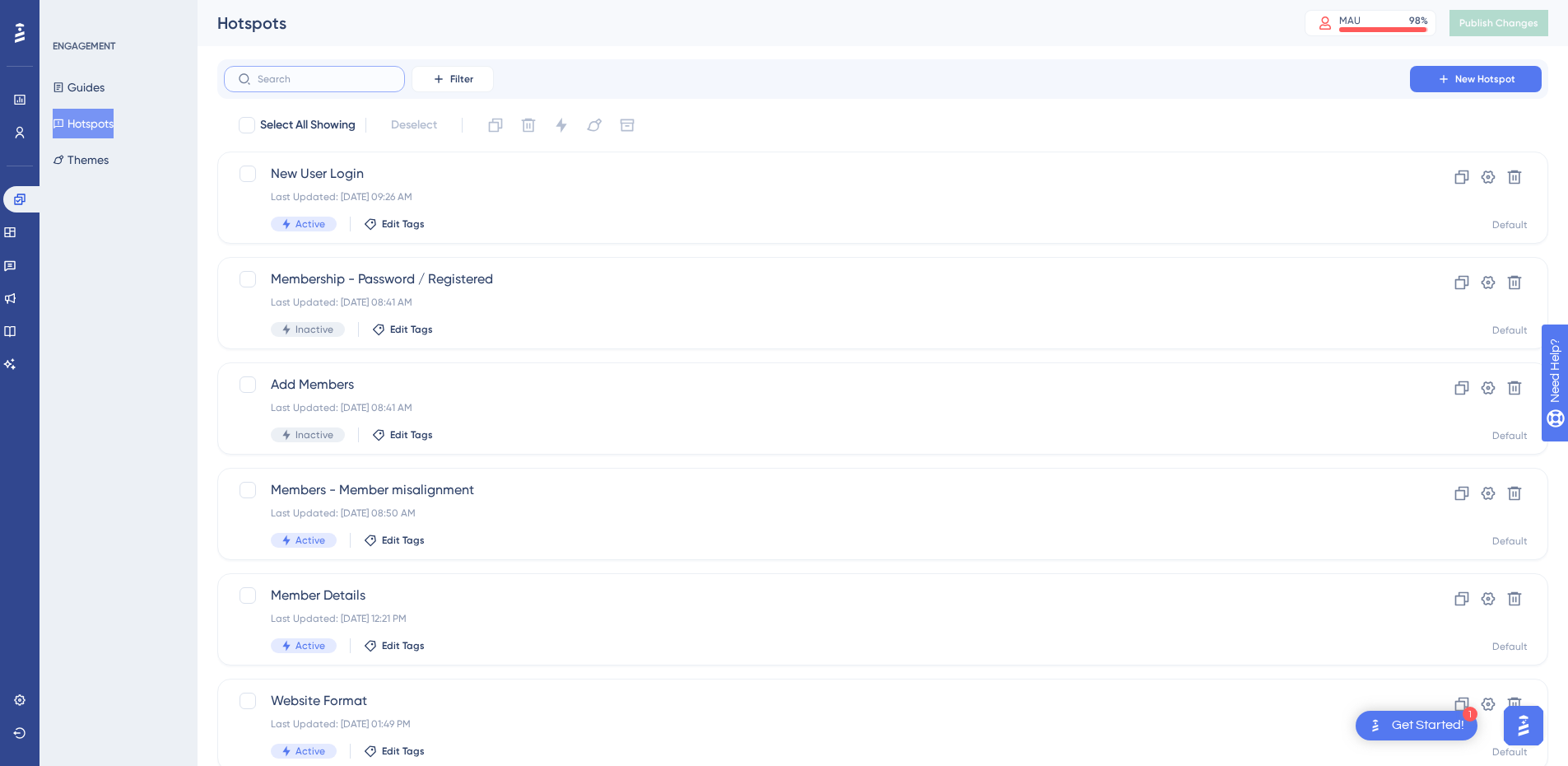
click at [292, 76] on input "text" at bounding box center [325, 79] width 134 height 12
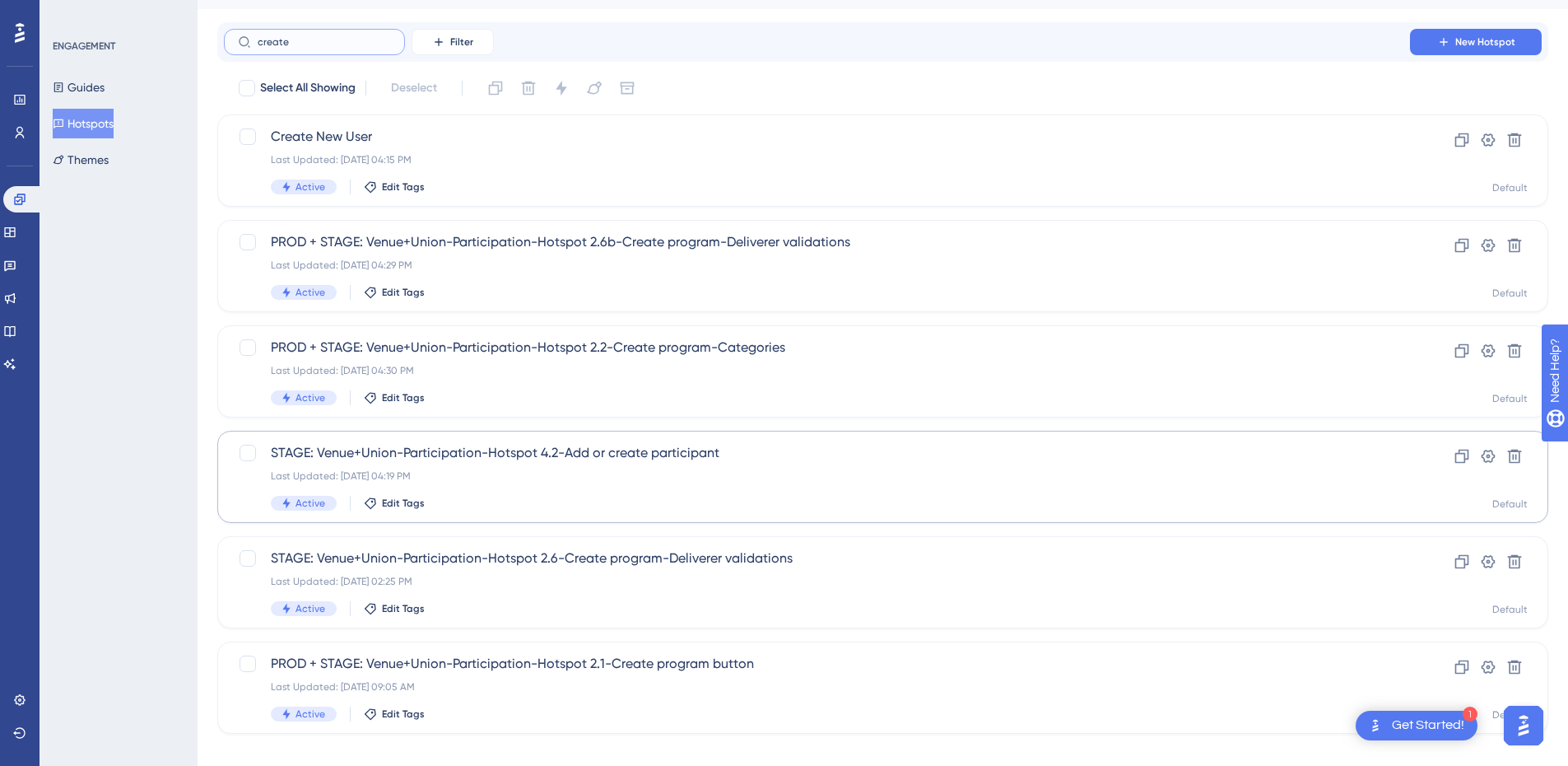
scroll to position [58, 0]
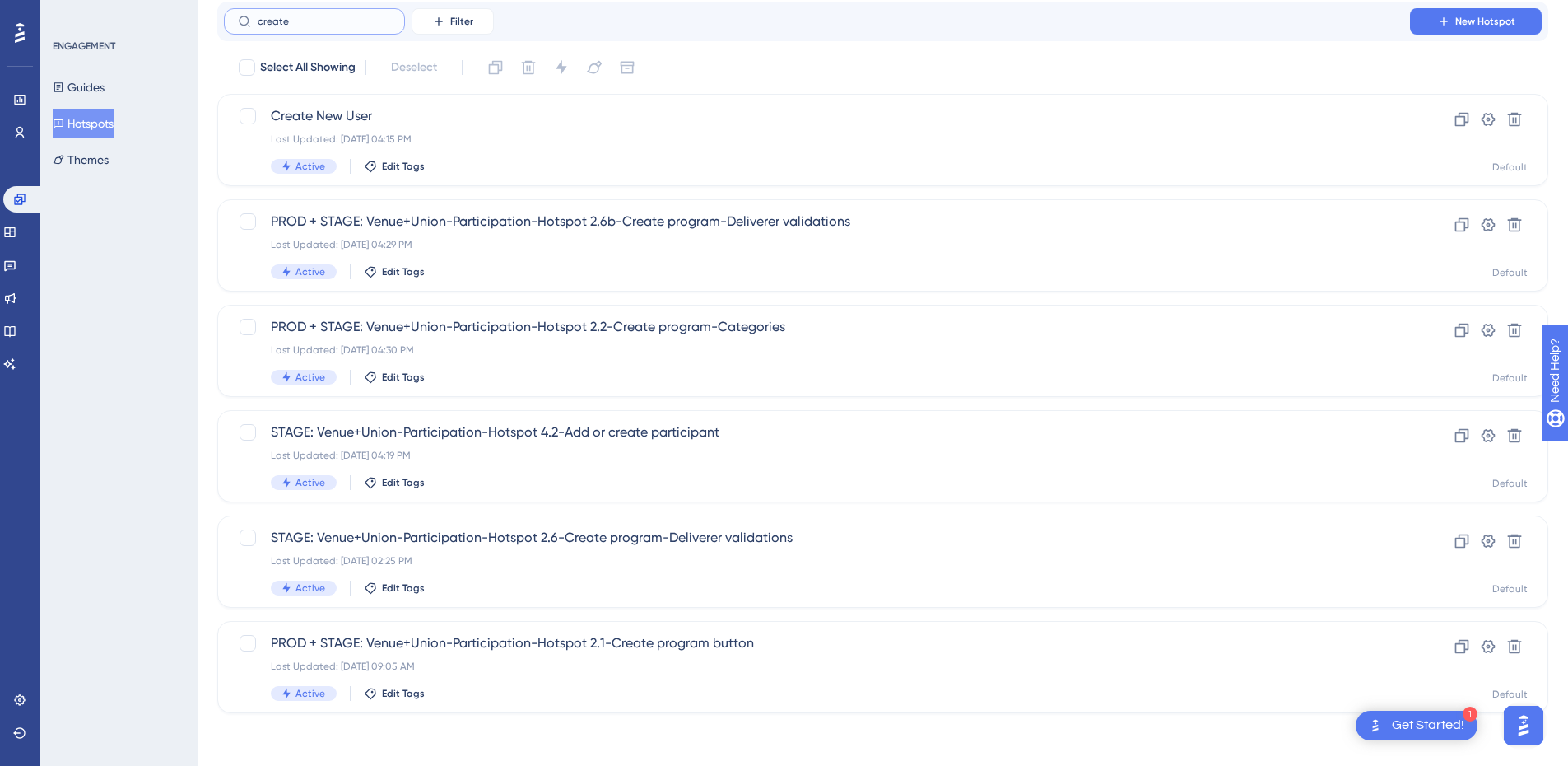
click at [303, 19] on input "create" at bounding box center [325, 21] width 134 height 12
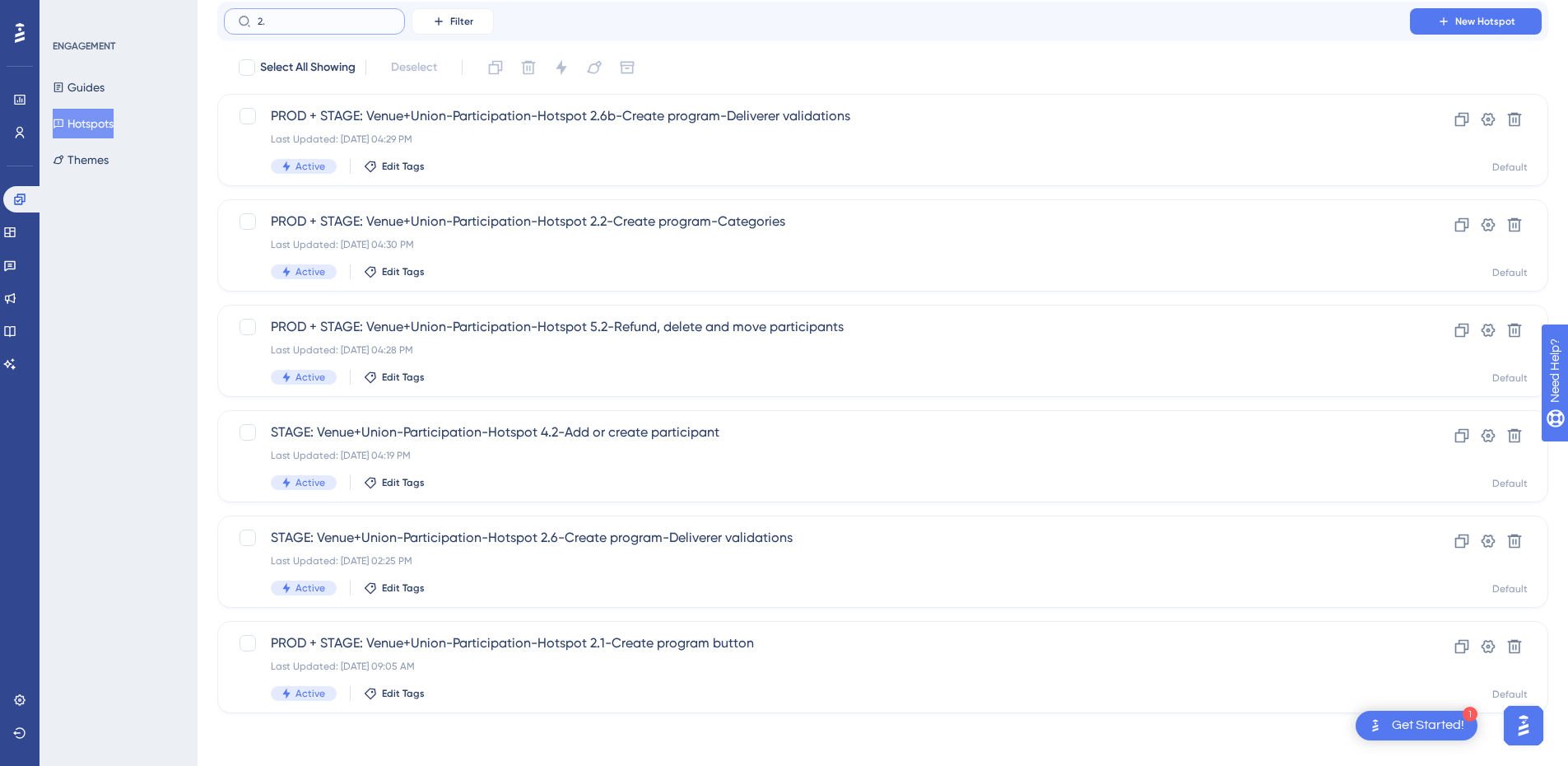
scroll to position [0, 0]
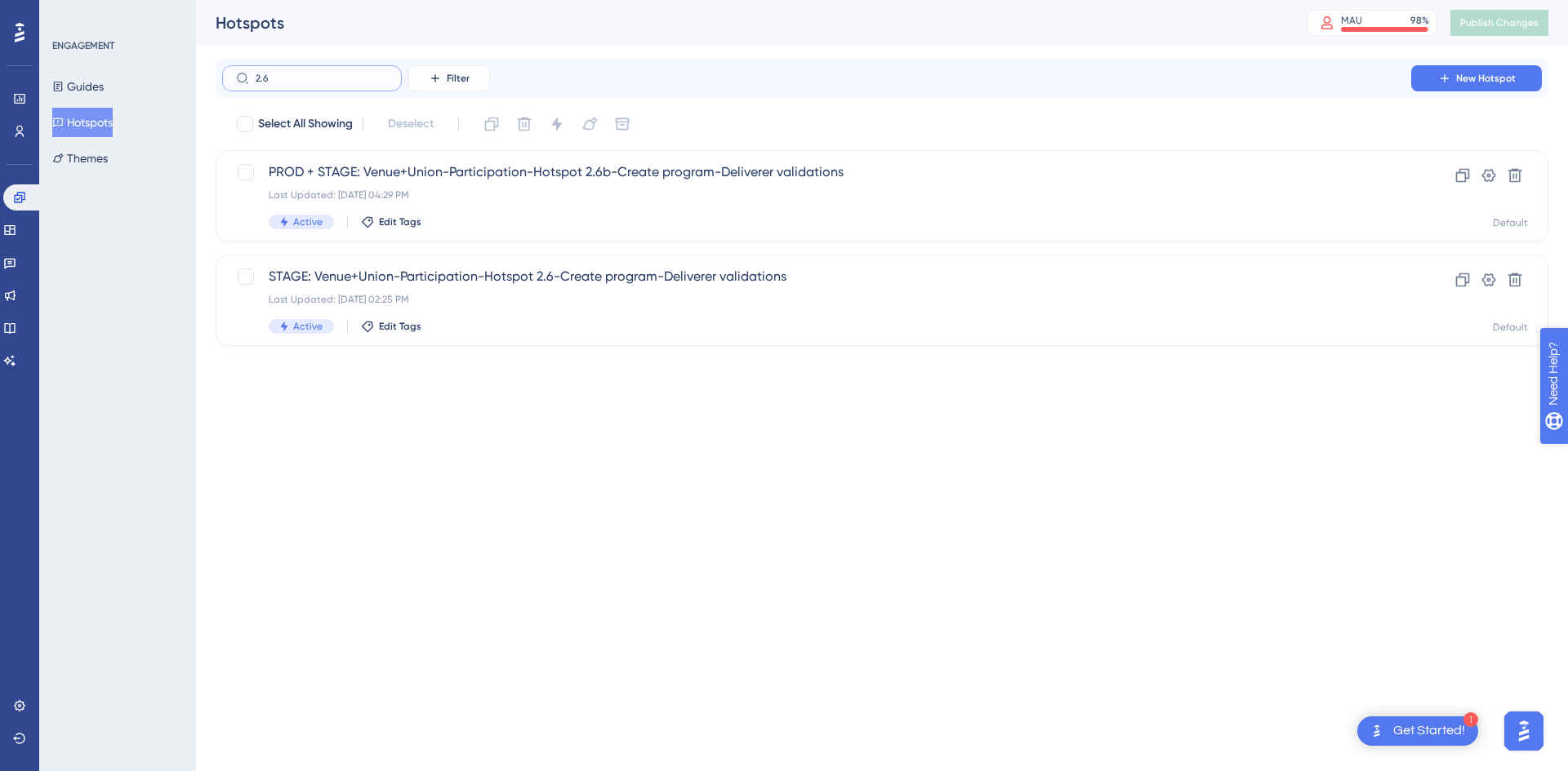
type input "2.6"
click at [599, 309] on div "STAGE: Venue+Union-Participation-Hotspot 2.6-Create program-Deliverer validatio…" at bounding box center [817, 300] width 1096 height 67
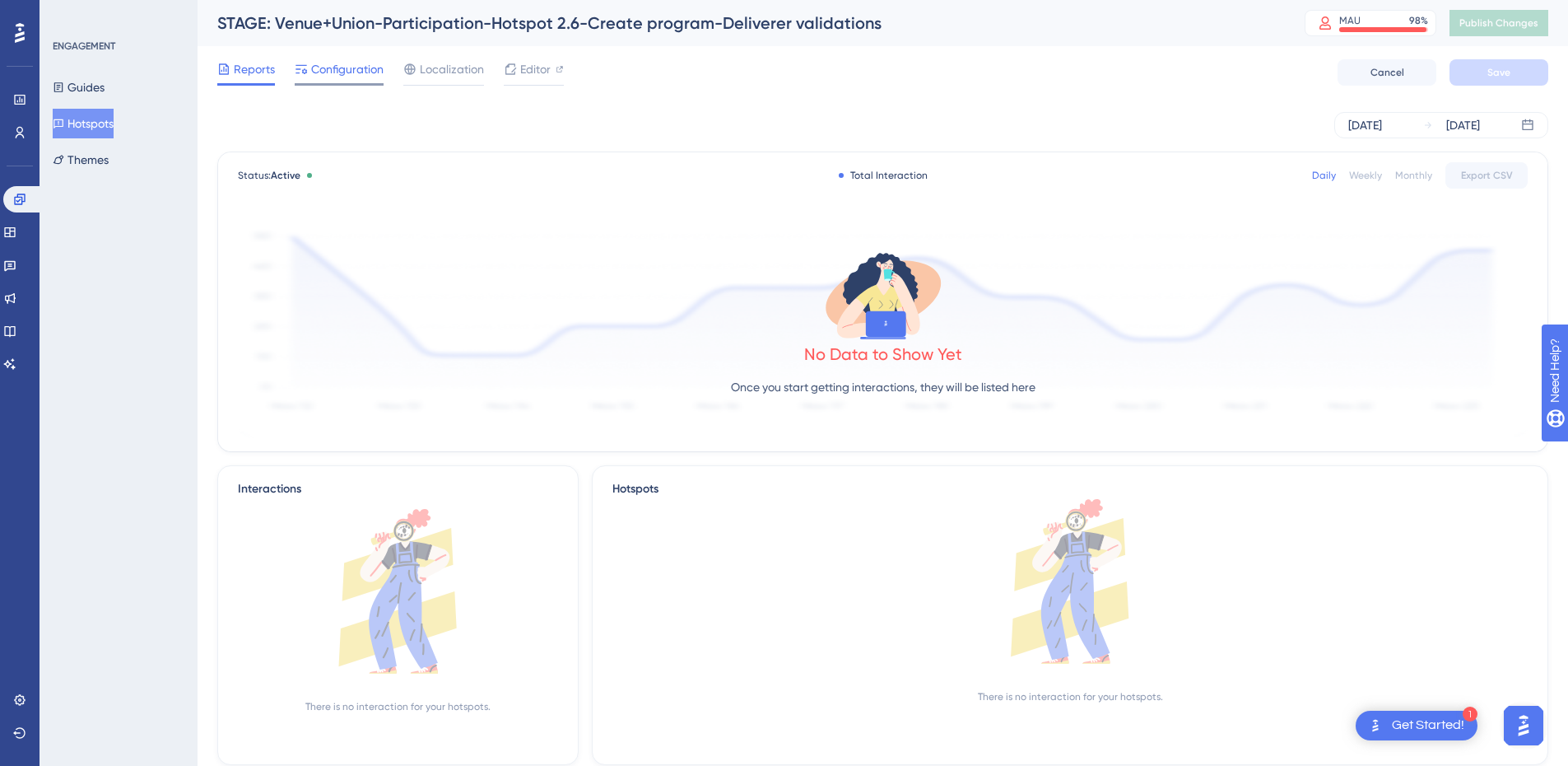
click at [340, 70] on span "Configuration" at bounding box center [347, 70] width 72 height 20
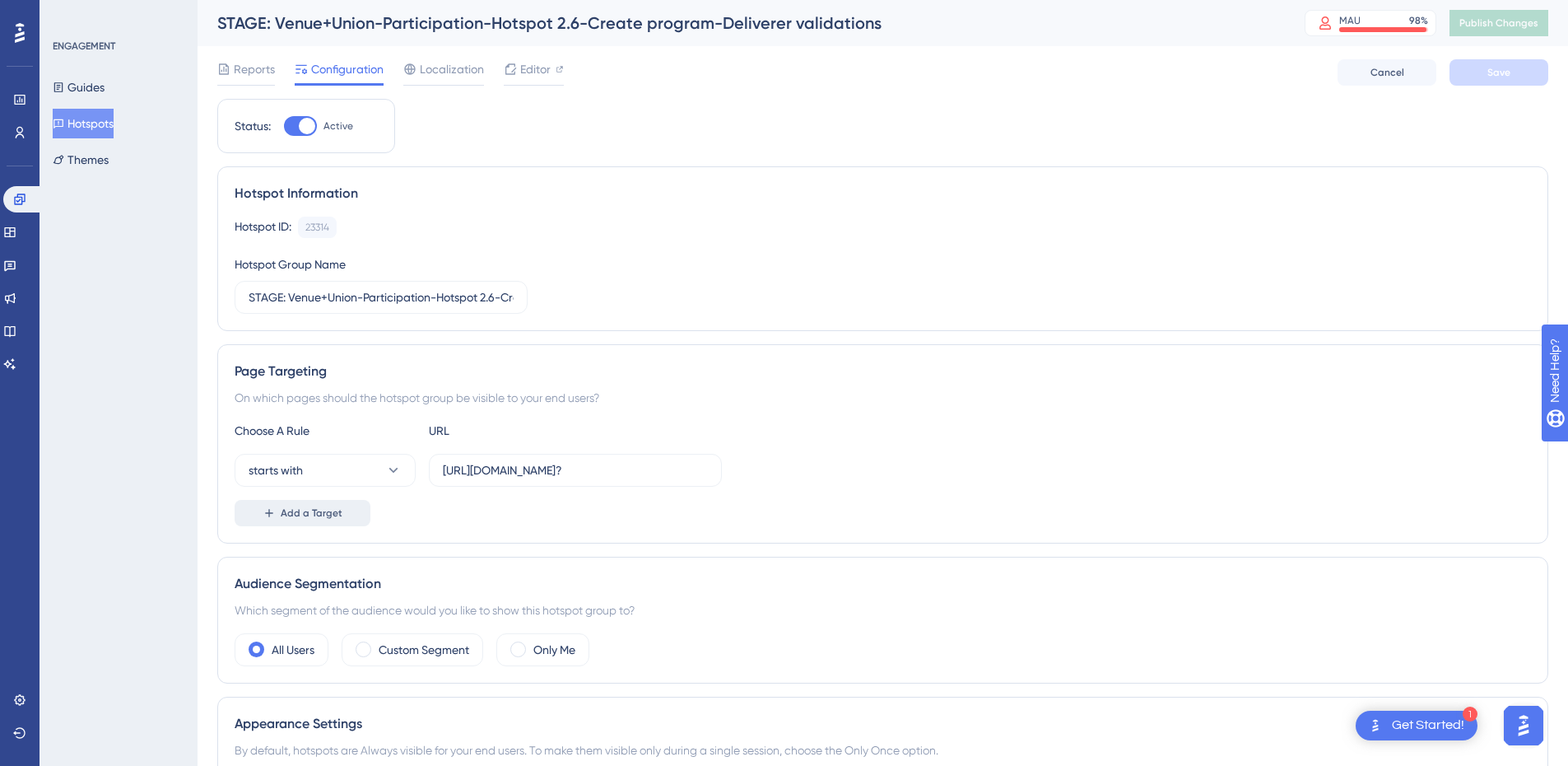
click at [320, 514] on span "Add a Target" at bounding box center [311, 512] width 61 height 13
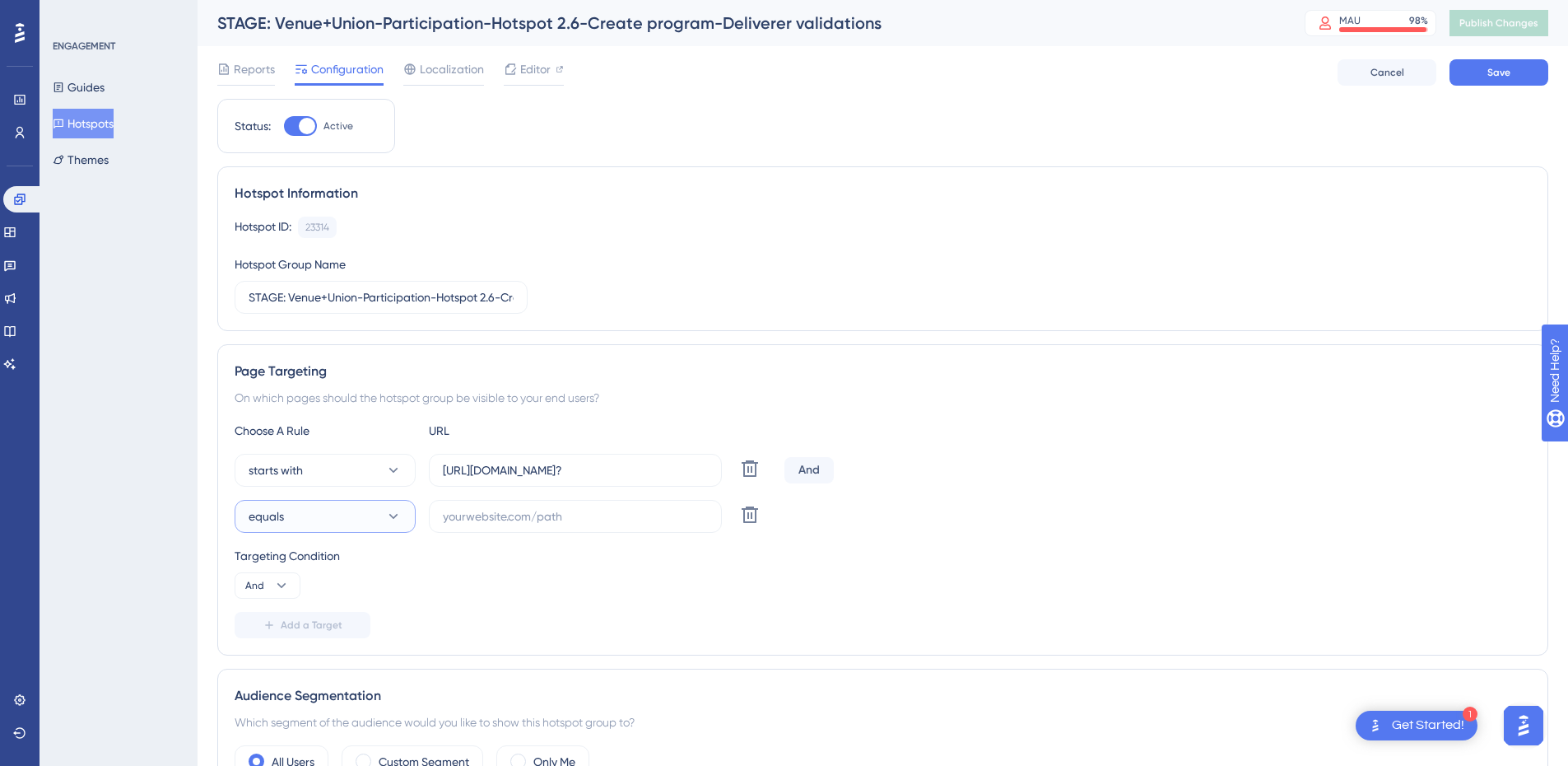
click at [320, 514] on button "equals" at bounding box center [325, 516] width 181 height 33
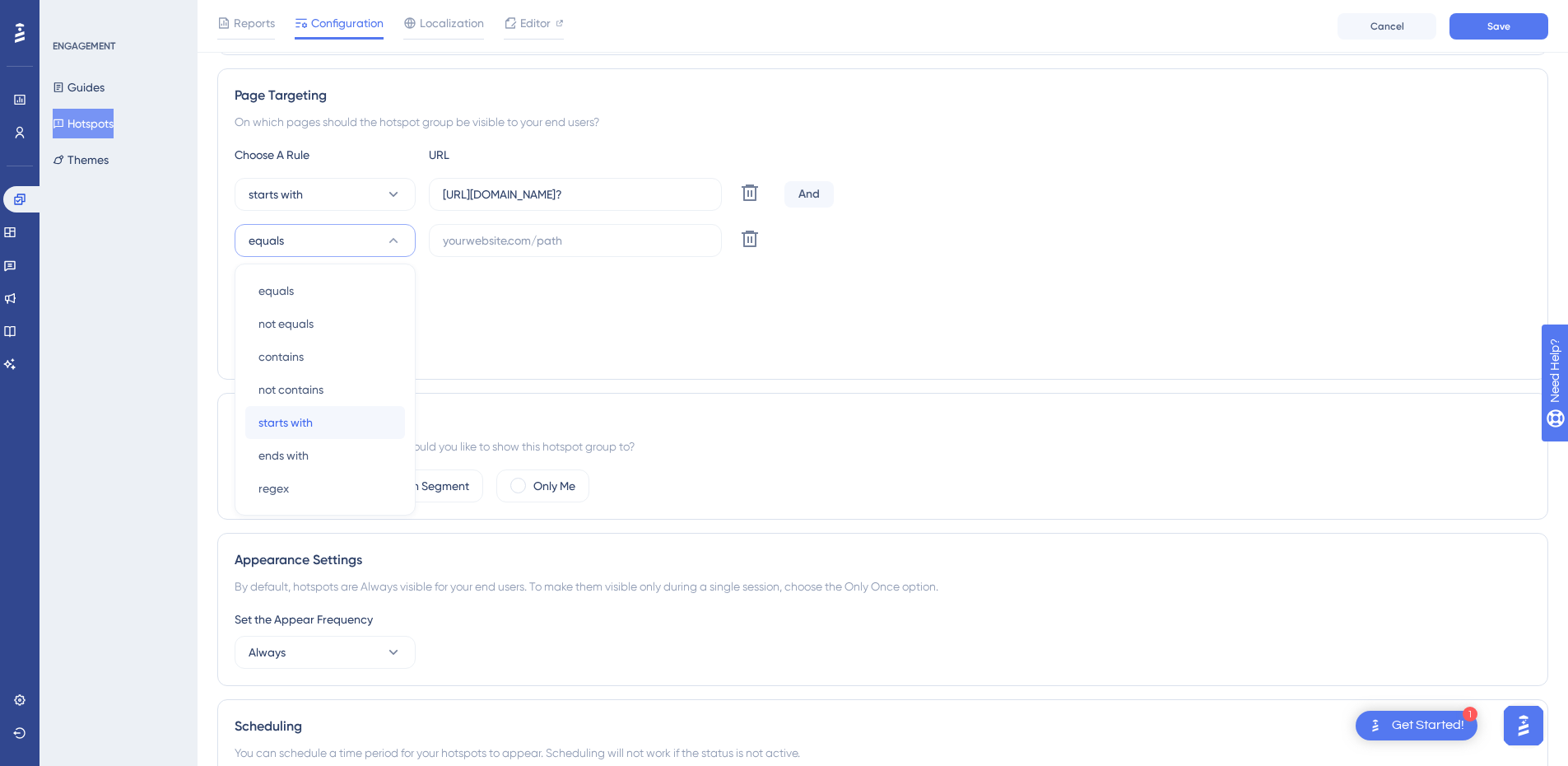
click at [312, 425] on span "starts with" at bounding box center [285, 423] width 54 height 20
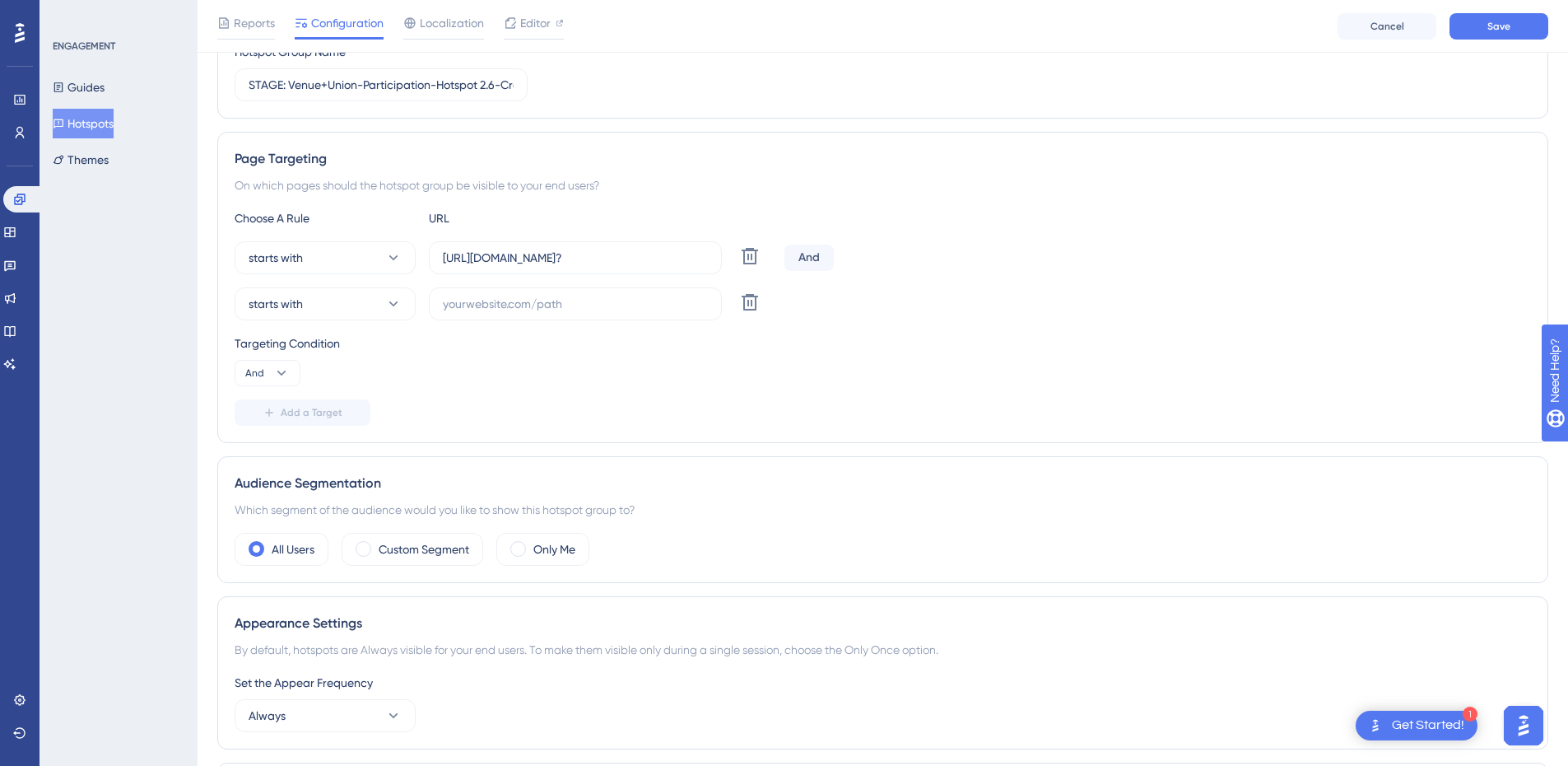
scroll to position [200, 0]
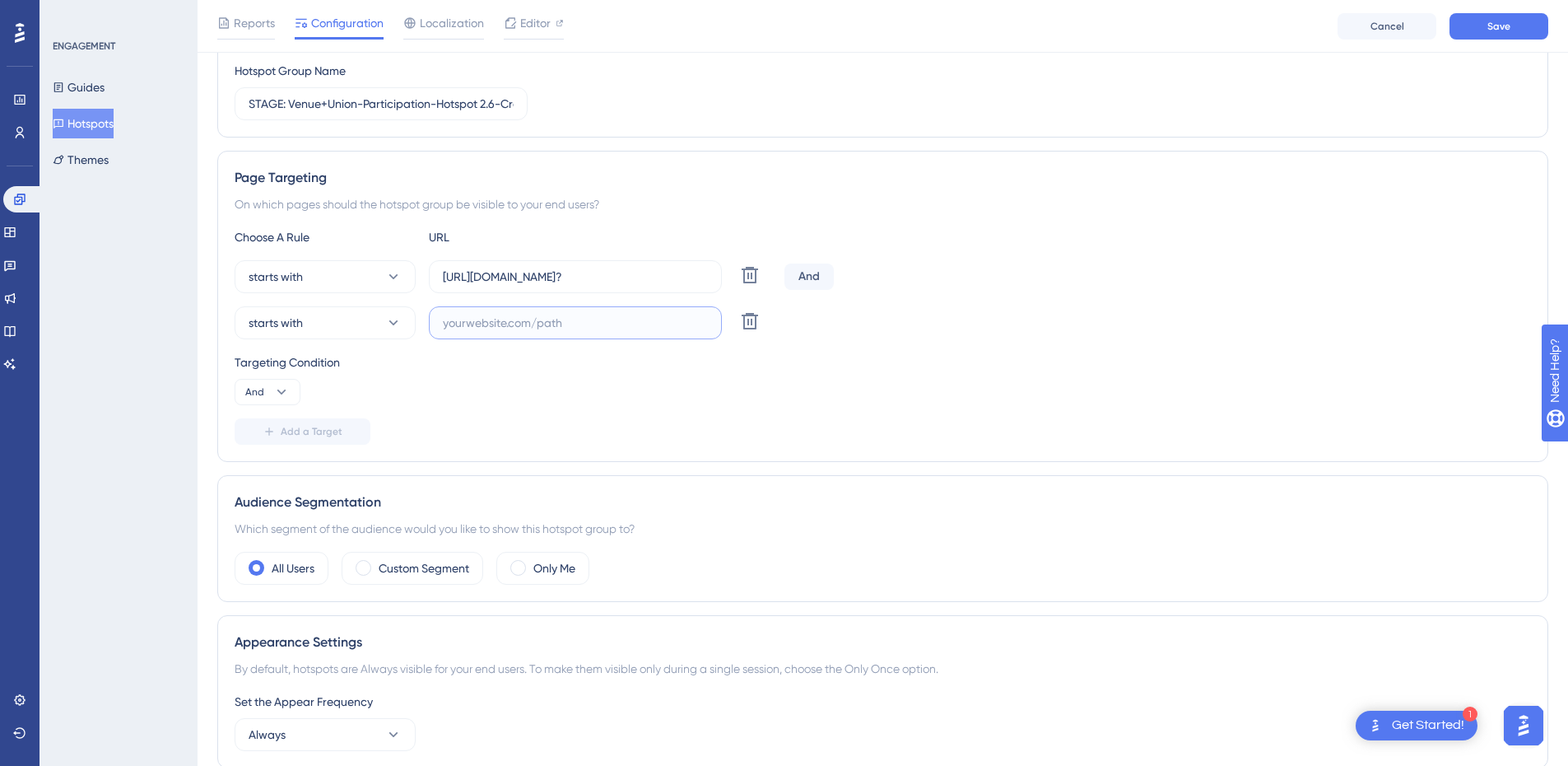
click at [490, 318] on input "text" at bounding box center [575, 323] width 265 height 18
paste input "[URL][DOMAIN_NAME]?"
type input "[URL][DOMAIN_NAME]?"
click at [271, 395] on button "And" at bounding box center [267, 392] width 66 height 27
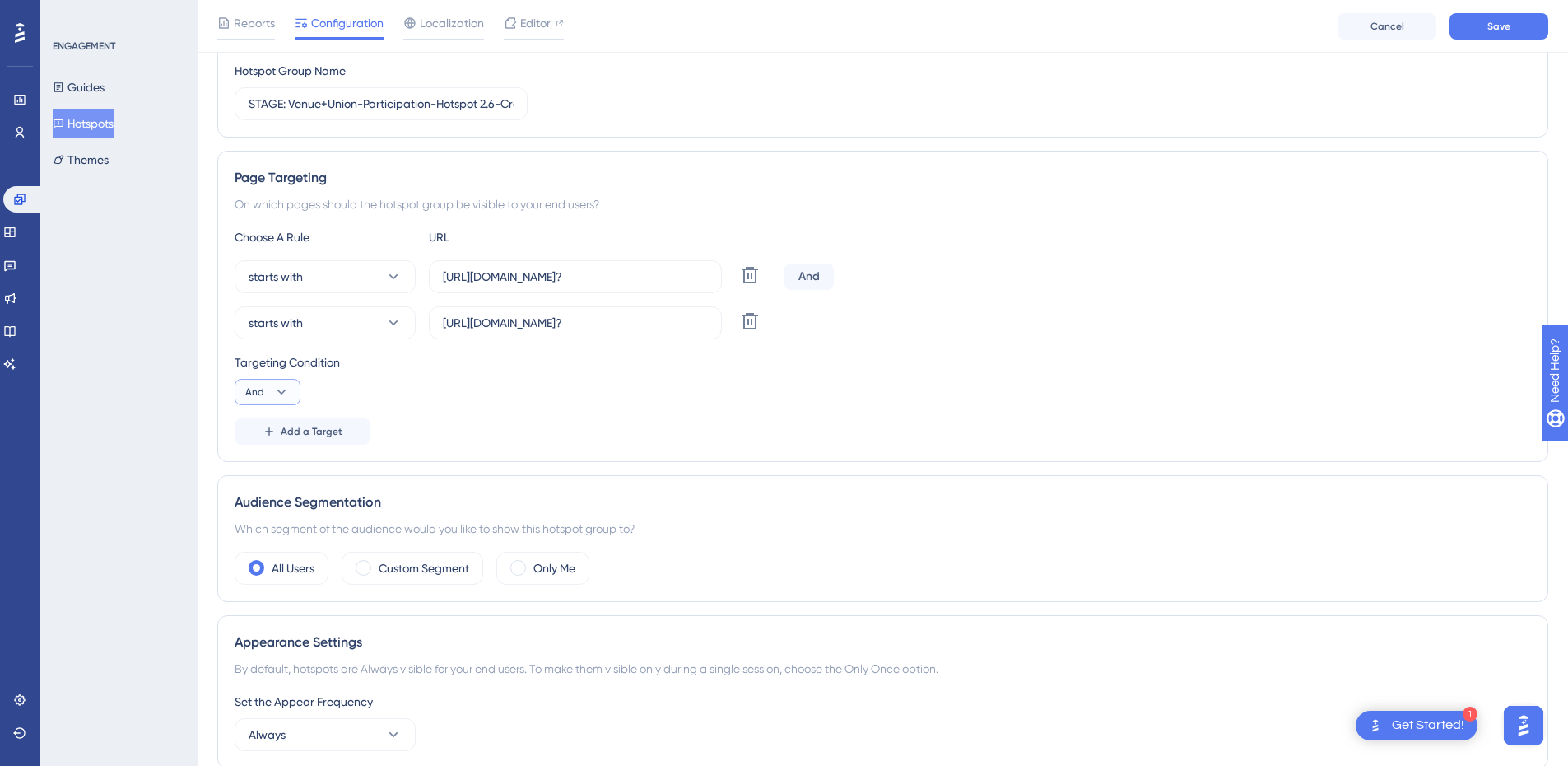
scroll to position [0, 0]
click at [266, 472] on div "Or Or" at bounding box center [267, 472] width 31 height 33
click at [1500, 28] on span "Save" at bounding box center [1498, 27] width 23 height 13
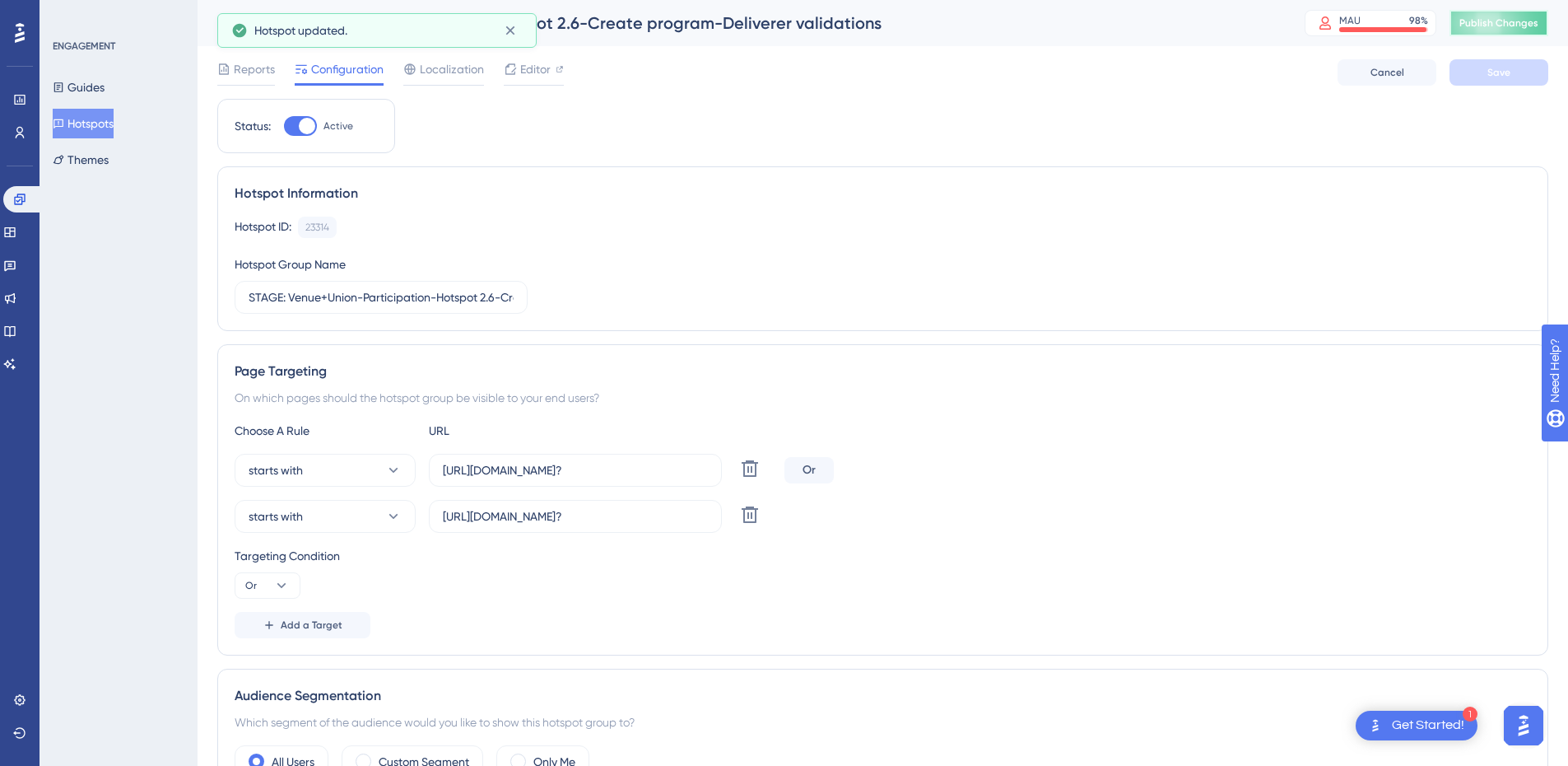
click at [1506, 24] on button "Publish Changes" at bounding box center [1499, 23] width 99 height 27
click at [752, 477] on icon at bounding box center [750, 469] width 16 height 16
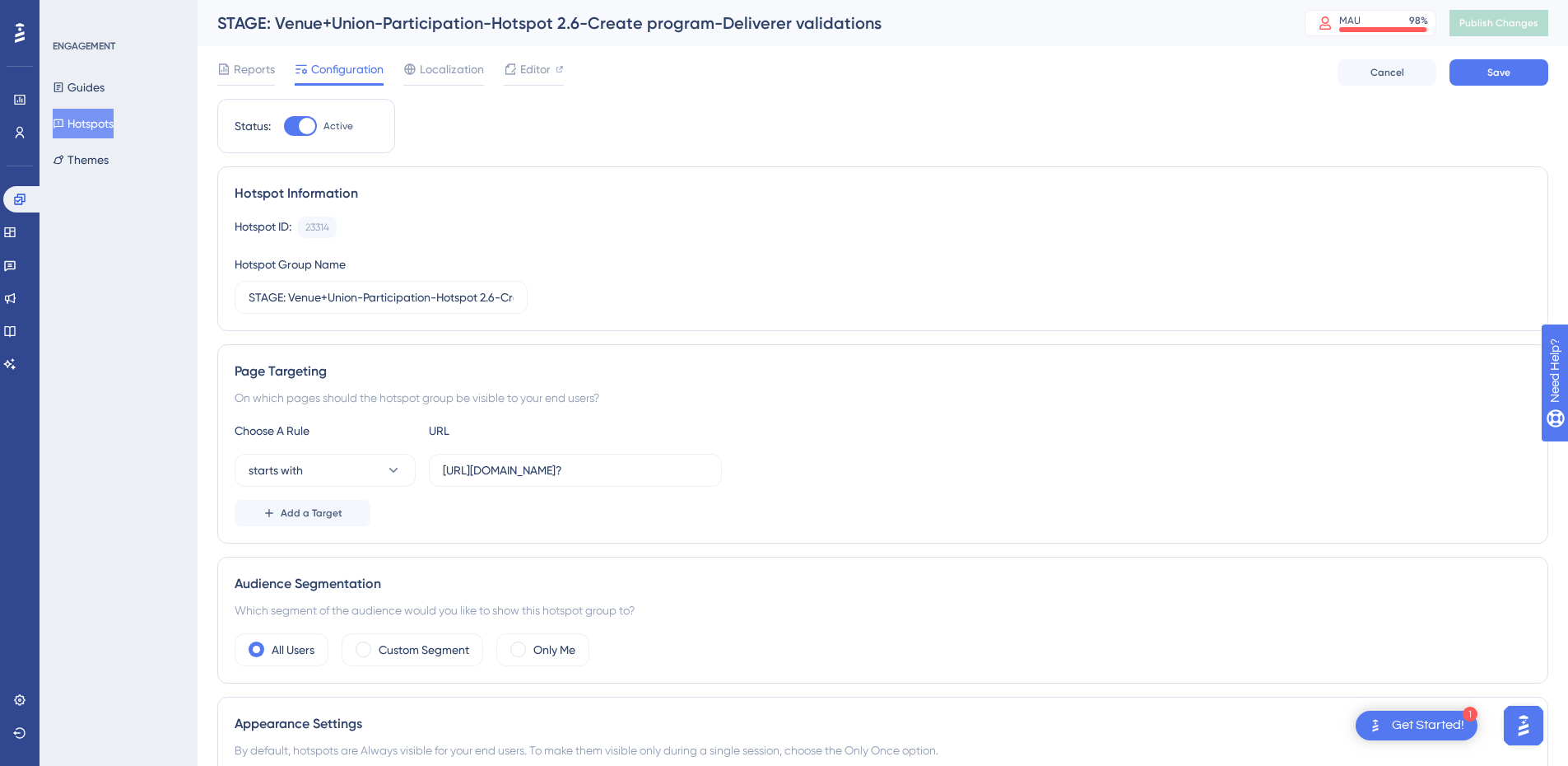
click at [107, 128] on button "Hotspots" at bounding box center [83, 124] width 61 height 29
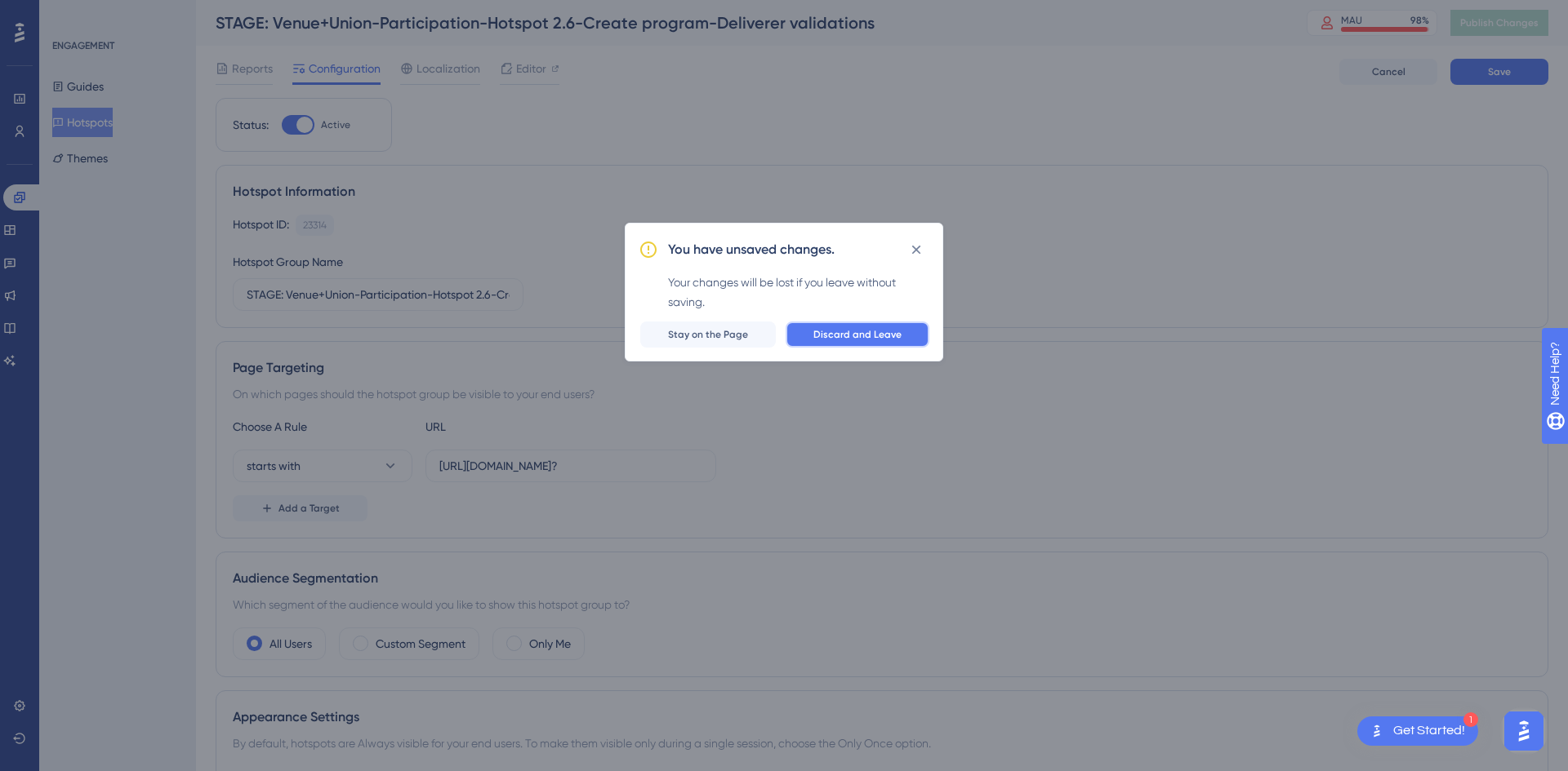
click at [850, 339] on span "Discard and Leave" at bounding box center [857, 335] width 88 height 13
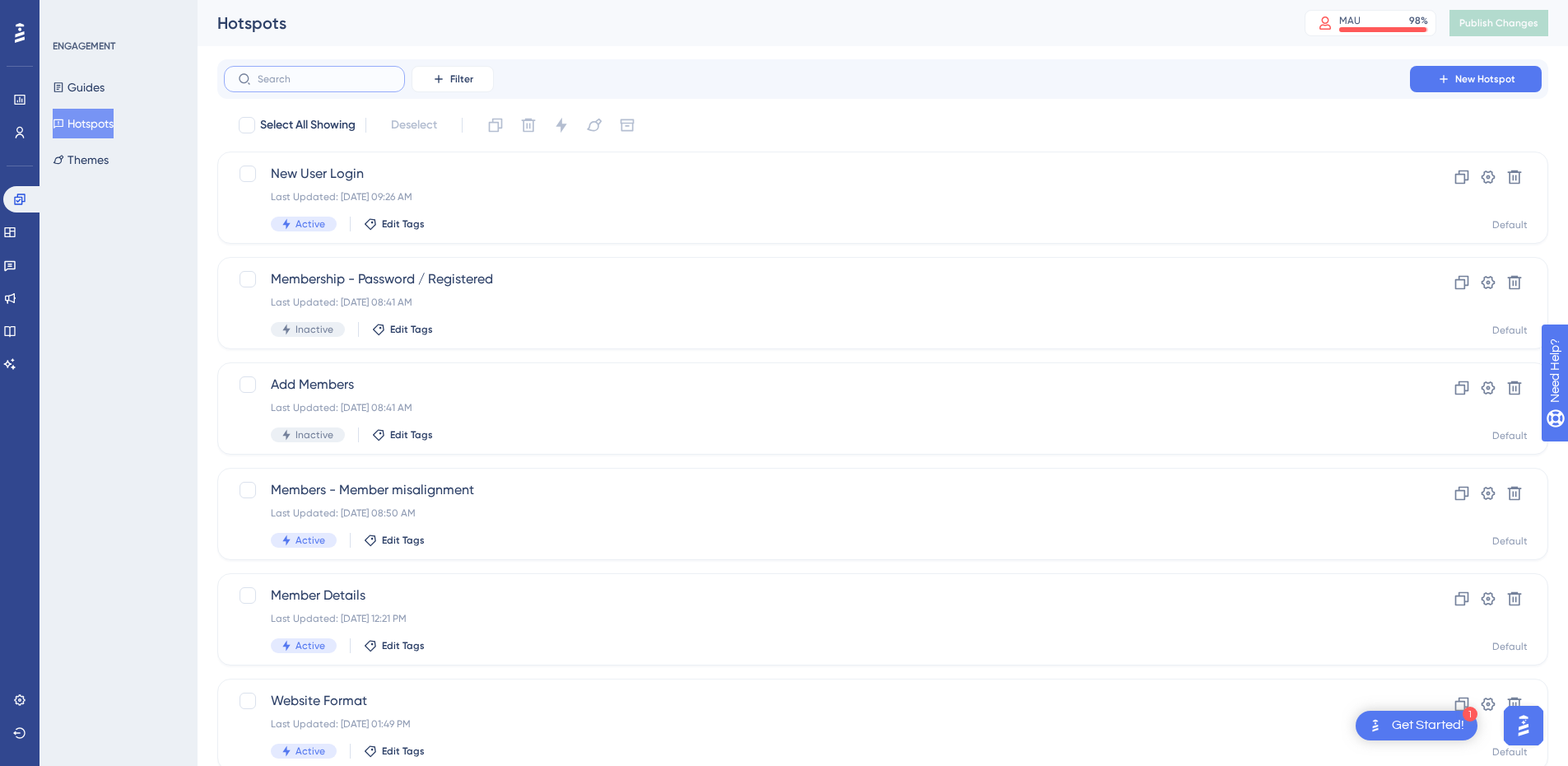
click at [324, 79] on input "text" at bounding box center [325, 79] width 134 height 12
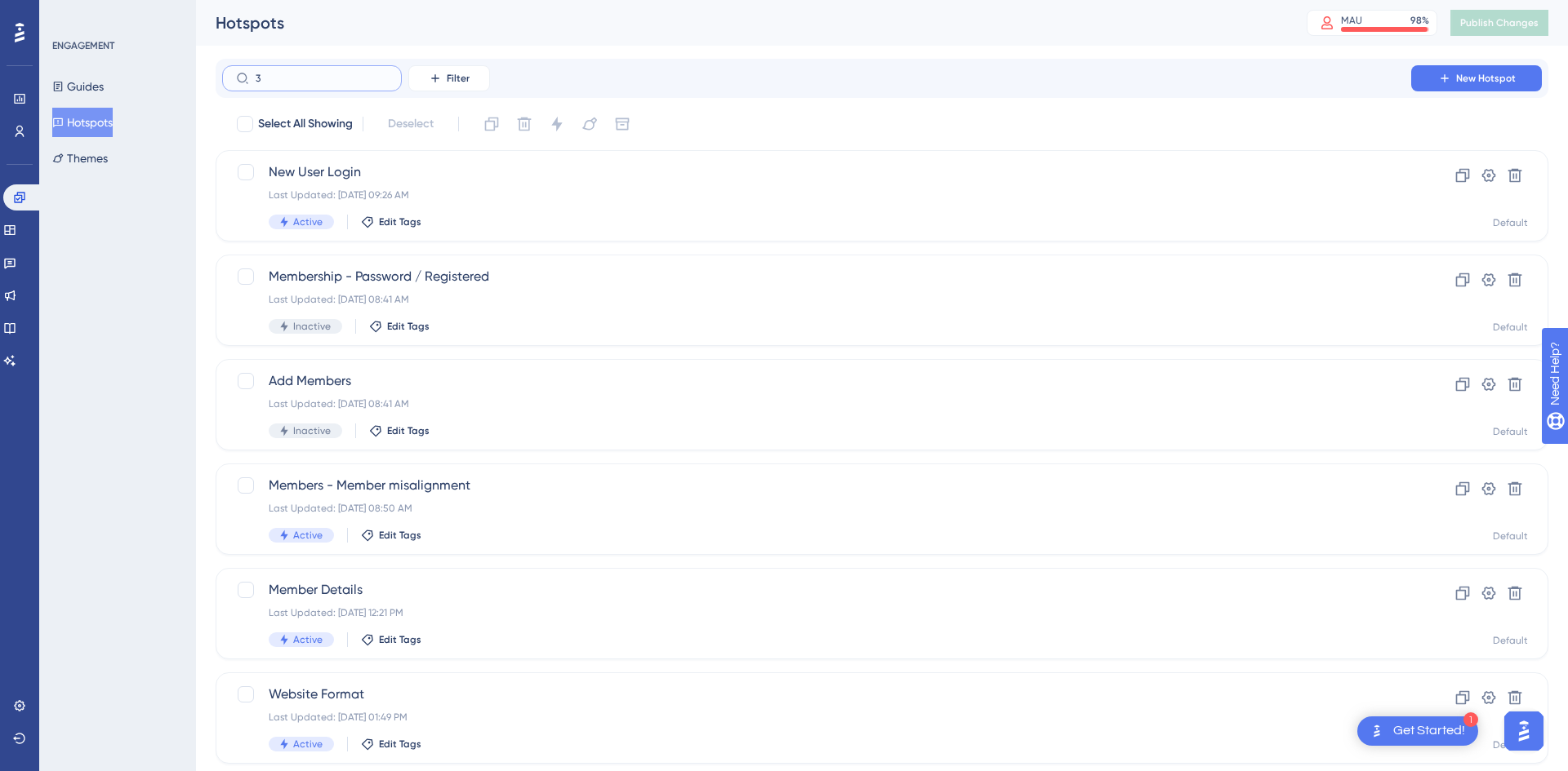
type input "3."
checkbox input "true"
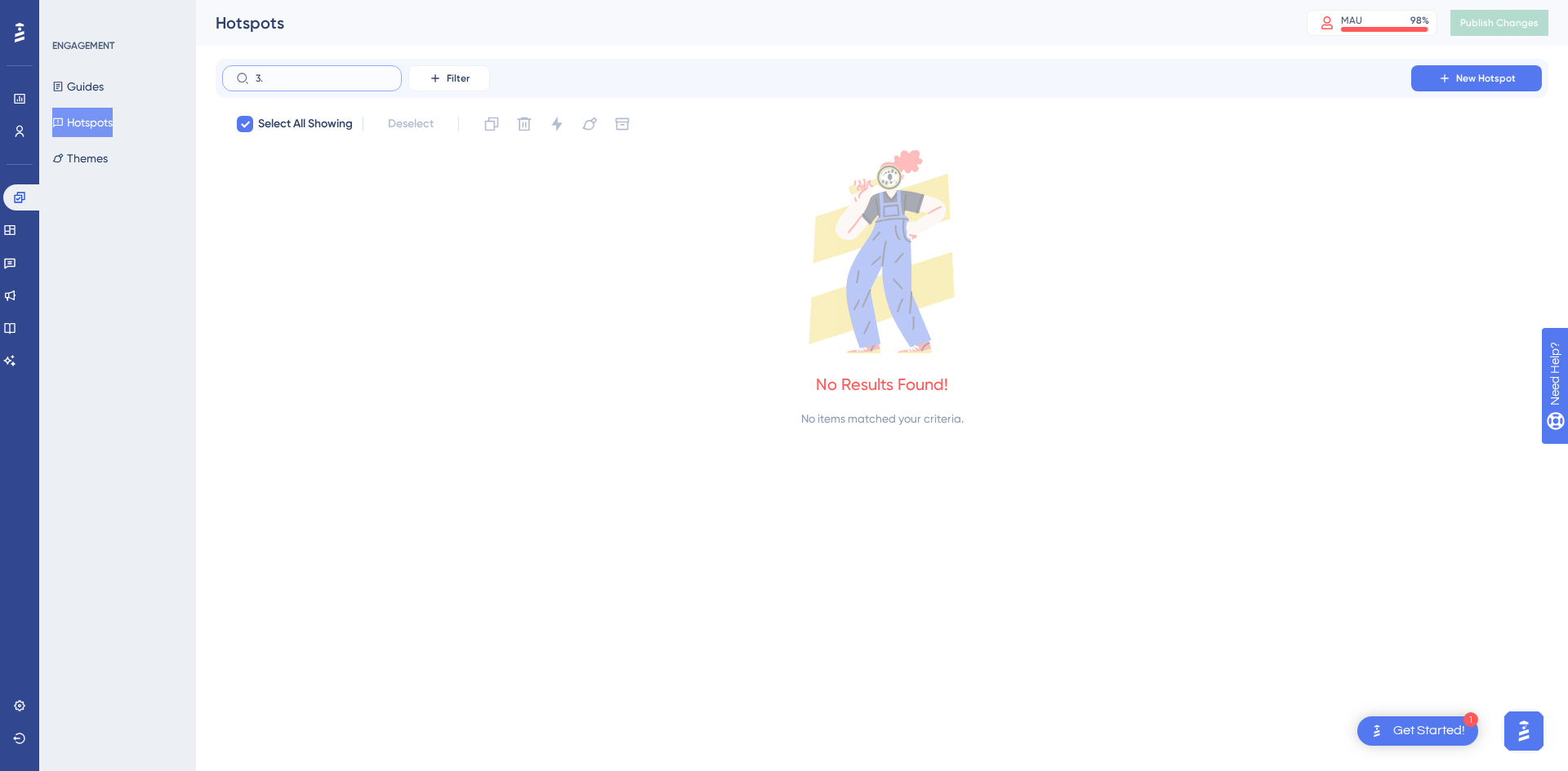
type input "3"
checkbox input "false"
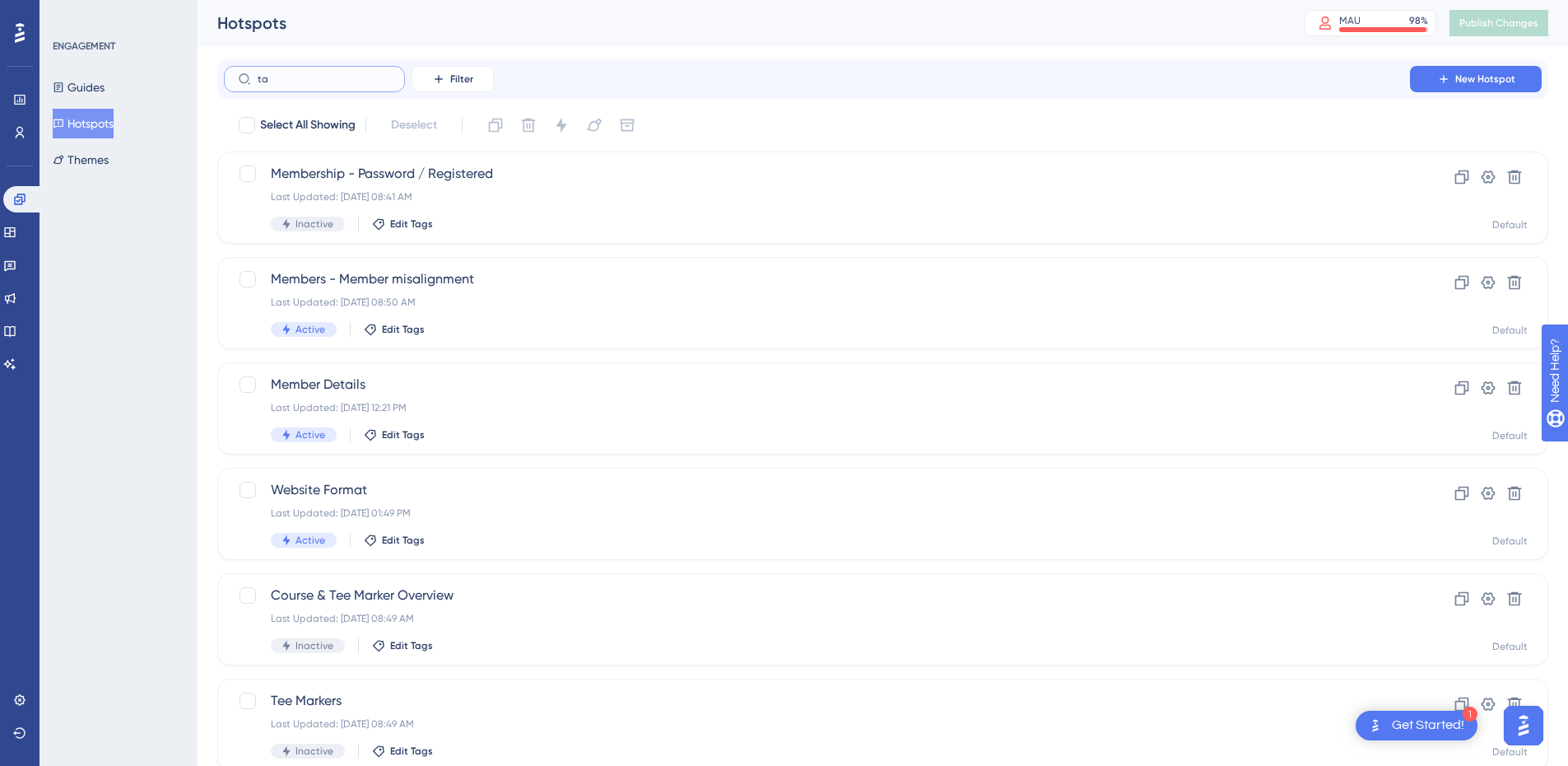
type input "tab"
checkbox input "true"
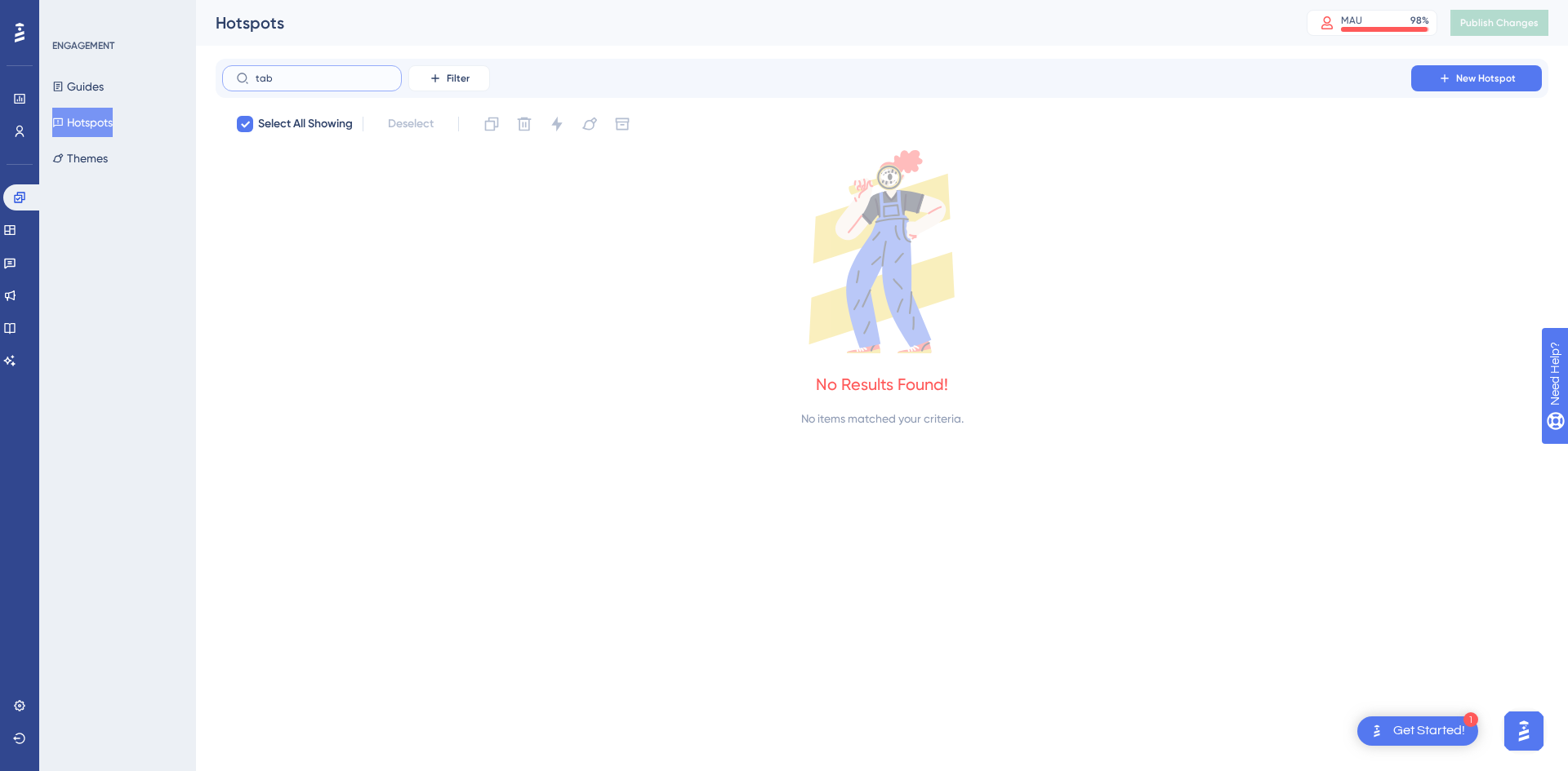
type input "ta"
checkbox input "false"
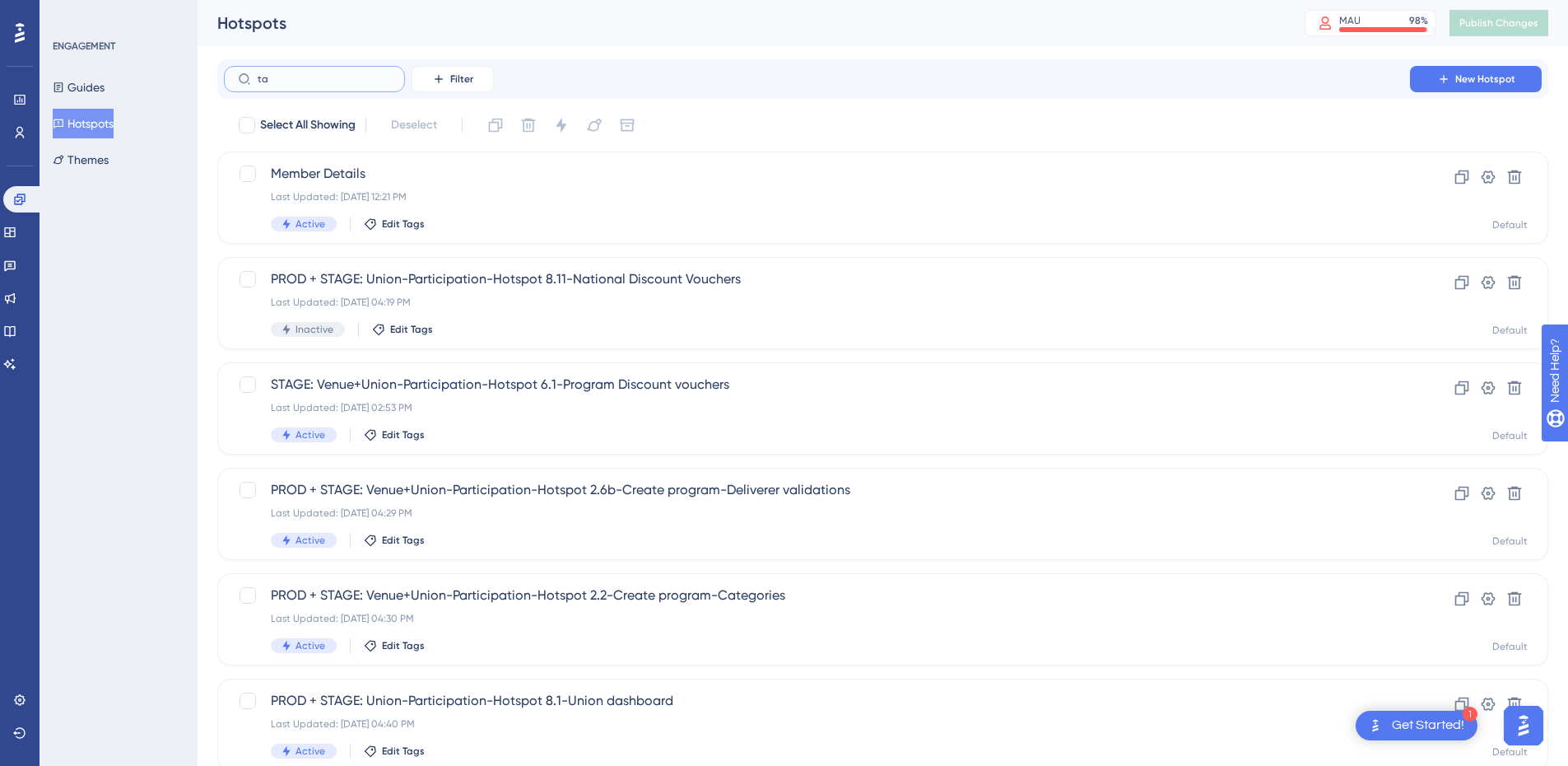
type input "t"
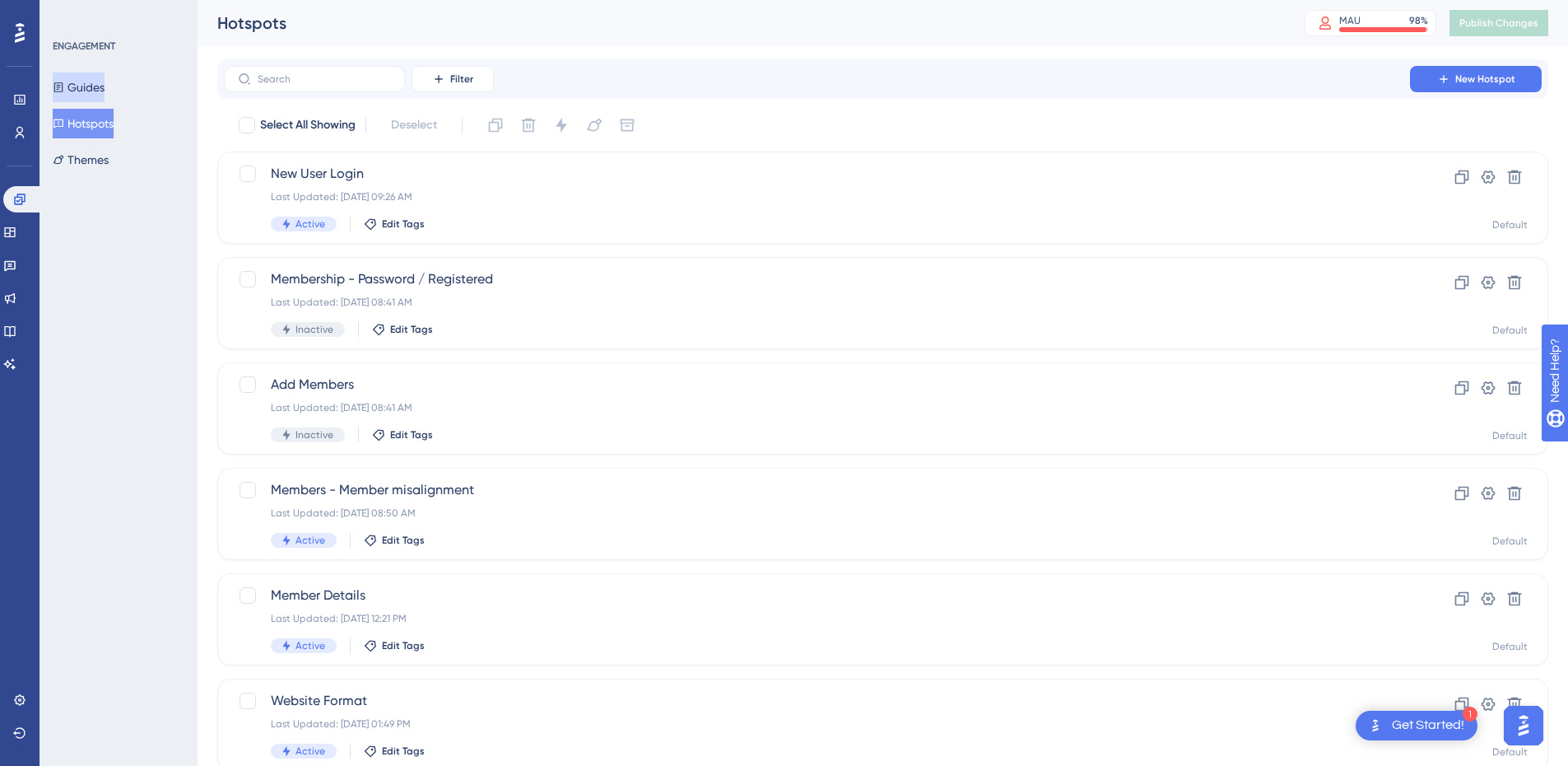
click at [83, 87] on button "Guides" at bounding box center [79, 87] width 52 height 29
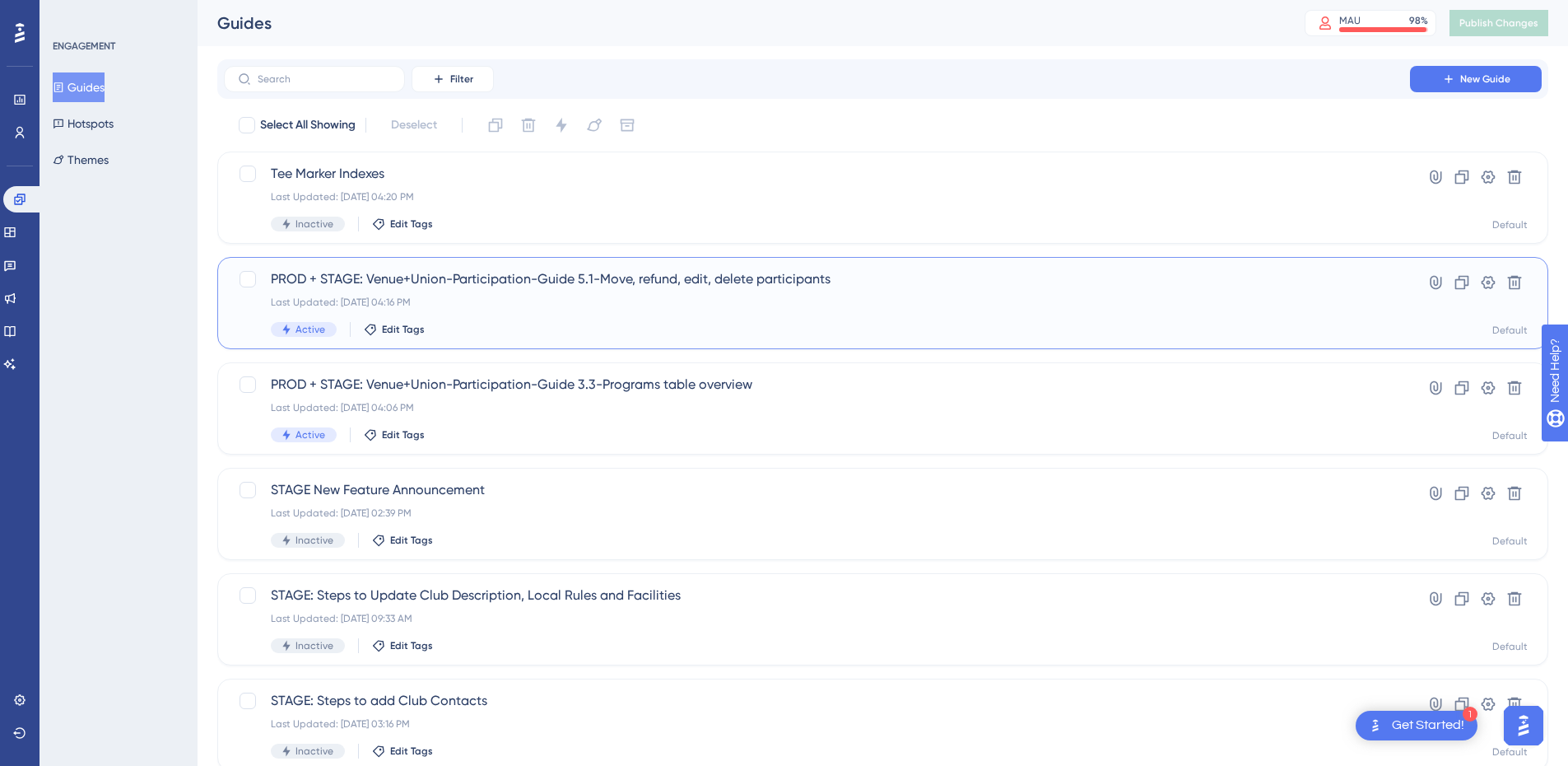
click at [545, 310] on div "PROD + STAGE: Venue+Union-Participation-Guide 5.1-Move, refund, edit, delete pa…" at bounding box center [817, 303] width 1092 height 68
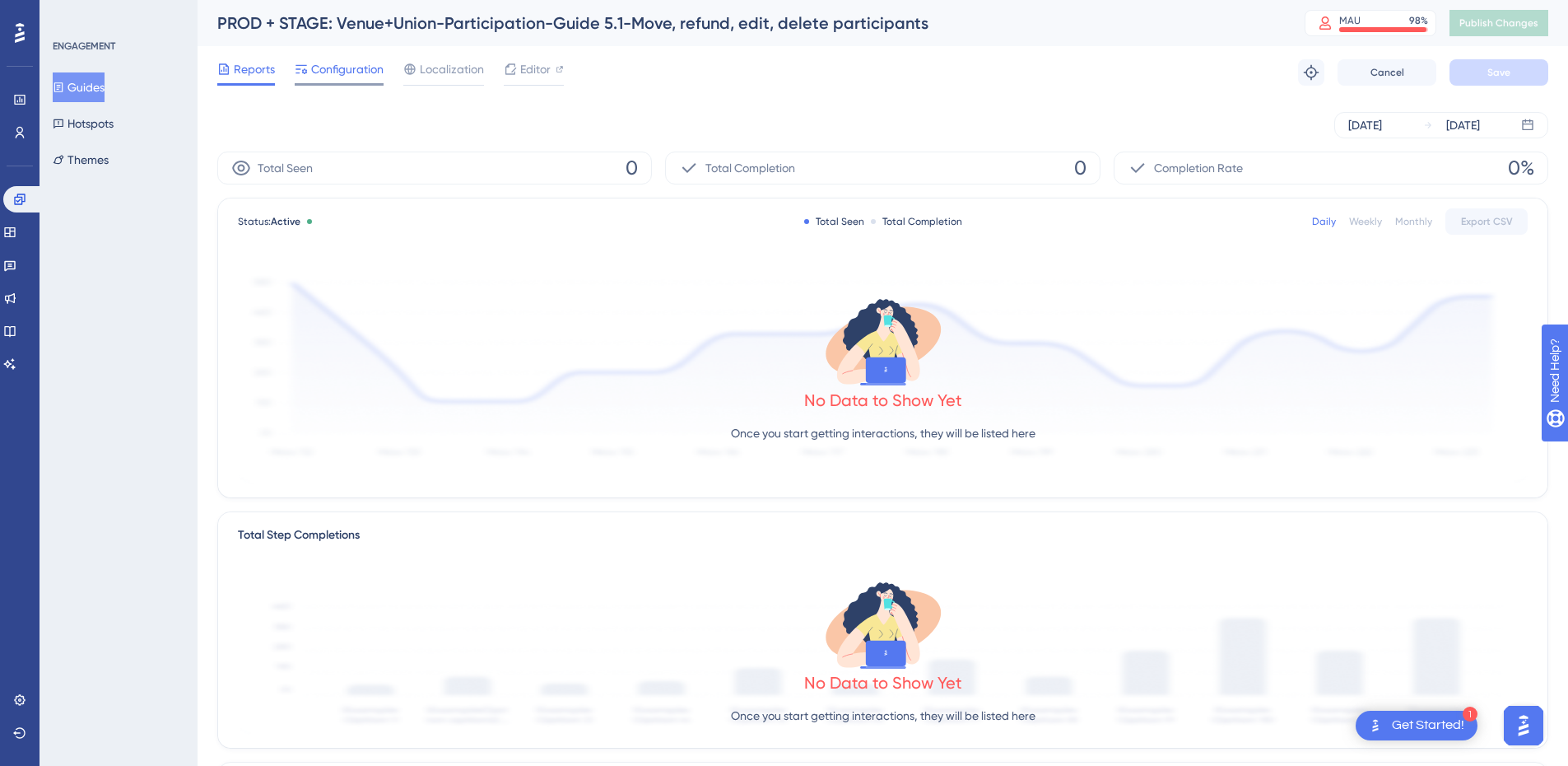
click at [348, 73] on span "Configuration" at bounding box center [347, 70] width 72 height 20
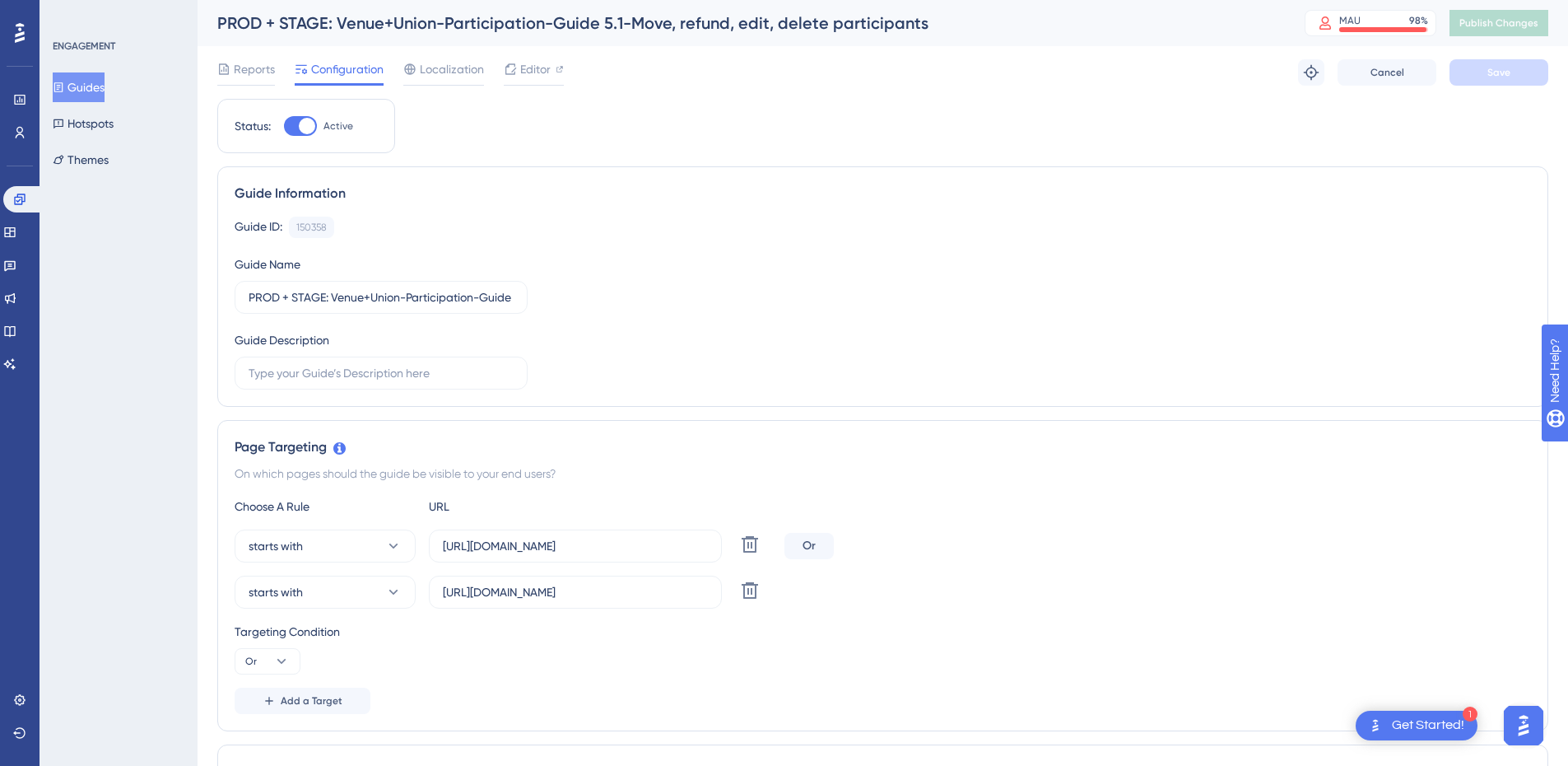
click at [92, 86] on button "Guides" at bounding box center [79, 87] width 52 height 29
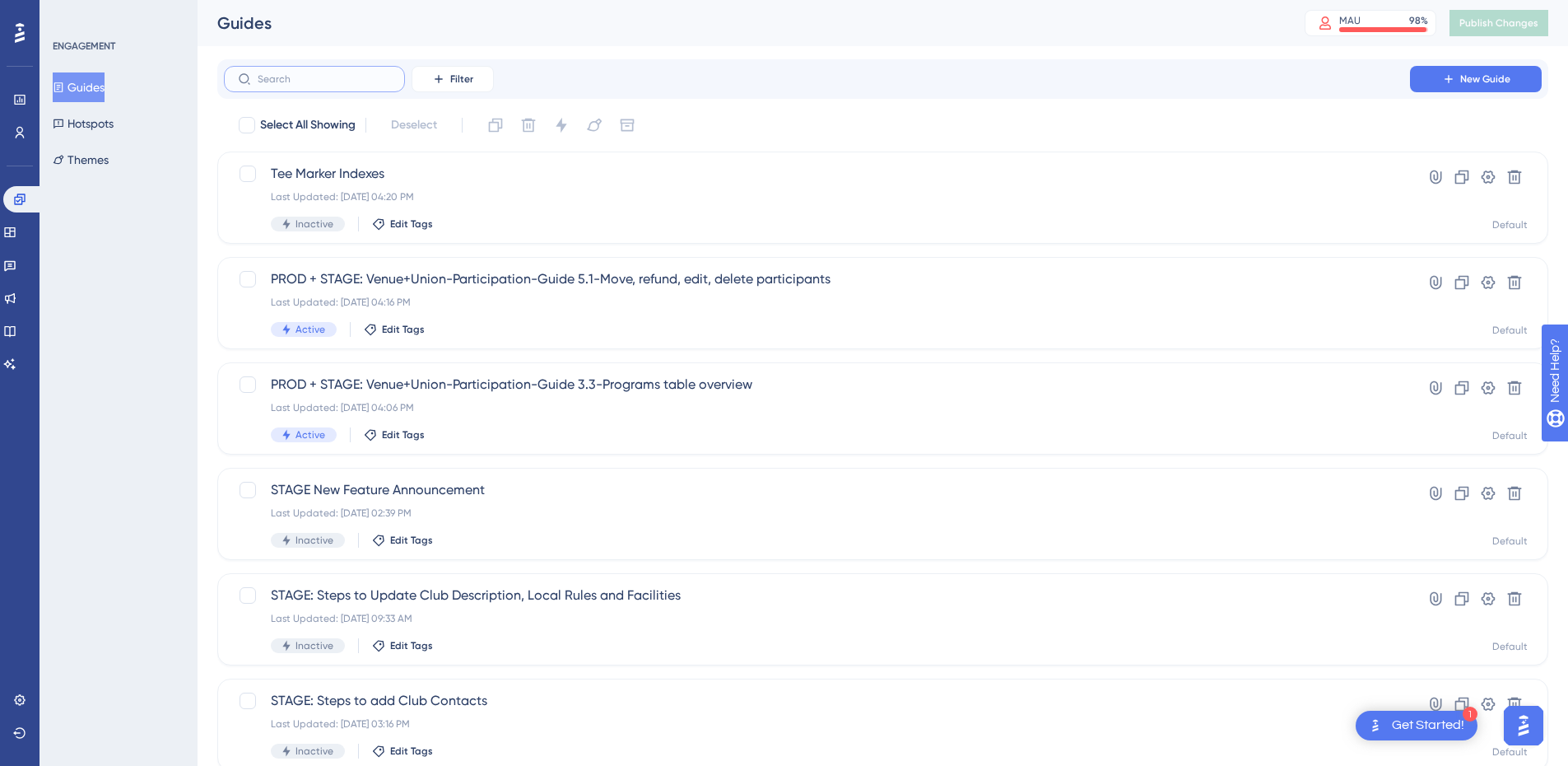
click at [269, 80] on input "text" at bounding box center [325, 79] width 134 height 12
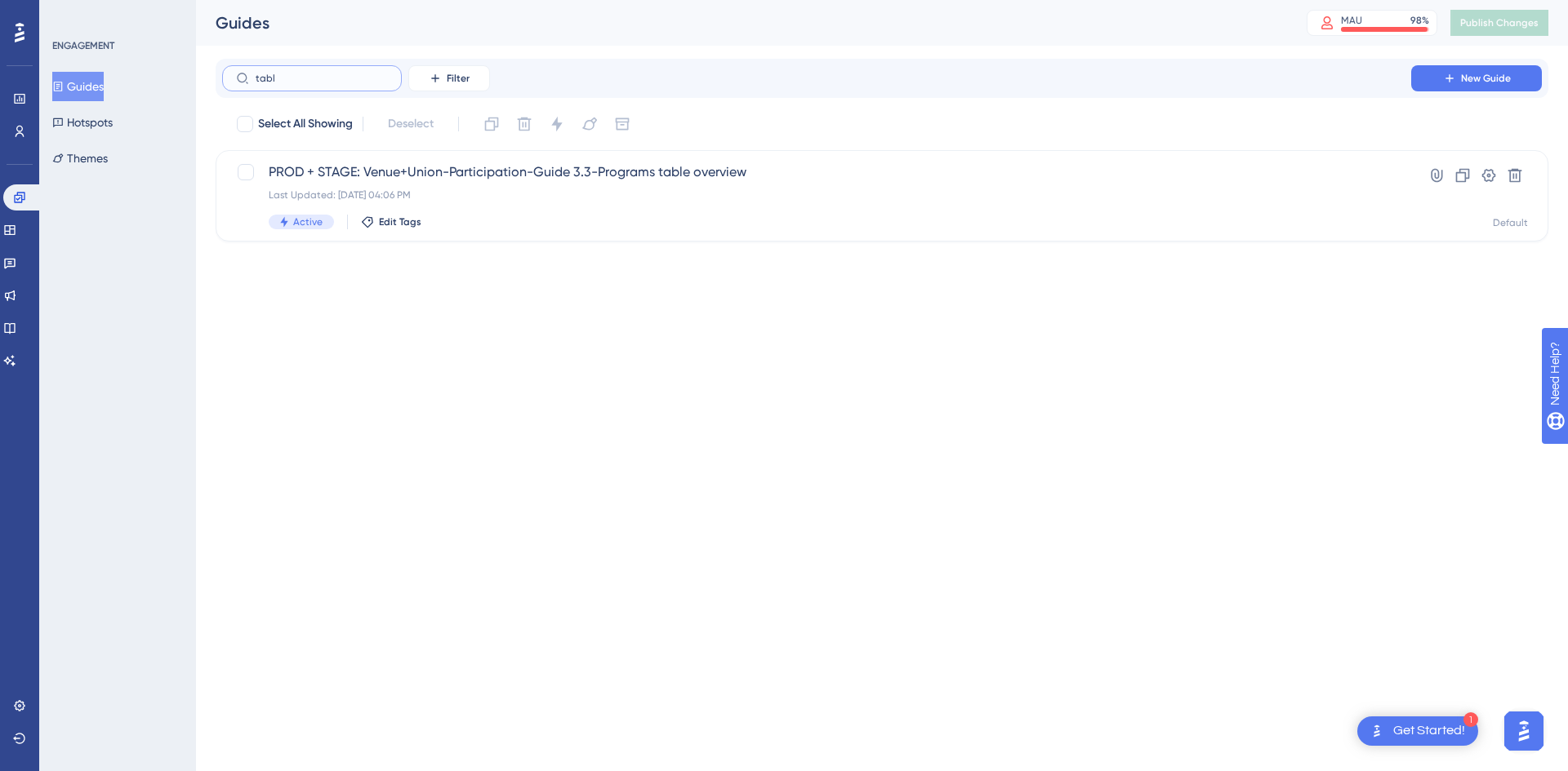
type input "table"
click at [565, 196] on div "Last Updated: [DATE] 04:06 PM" at bounding box center [817, 195] width 1096 height 13
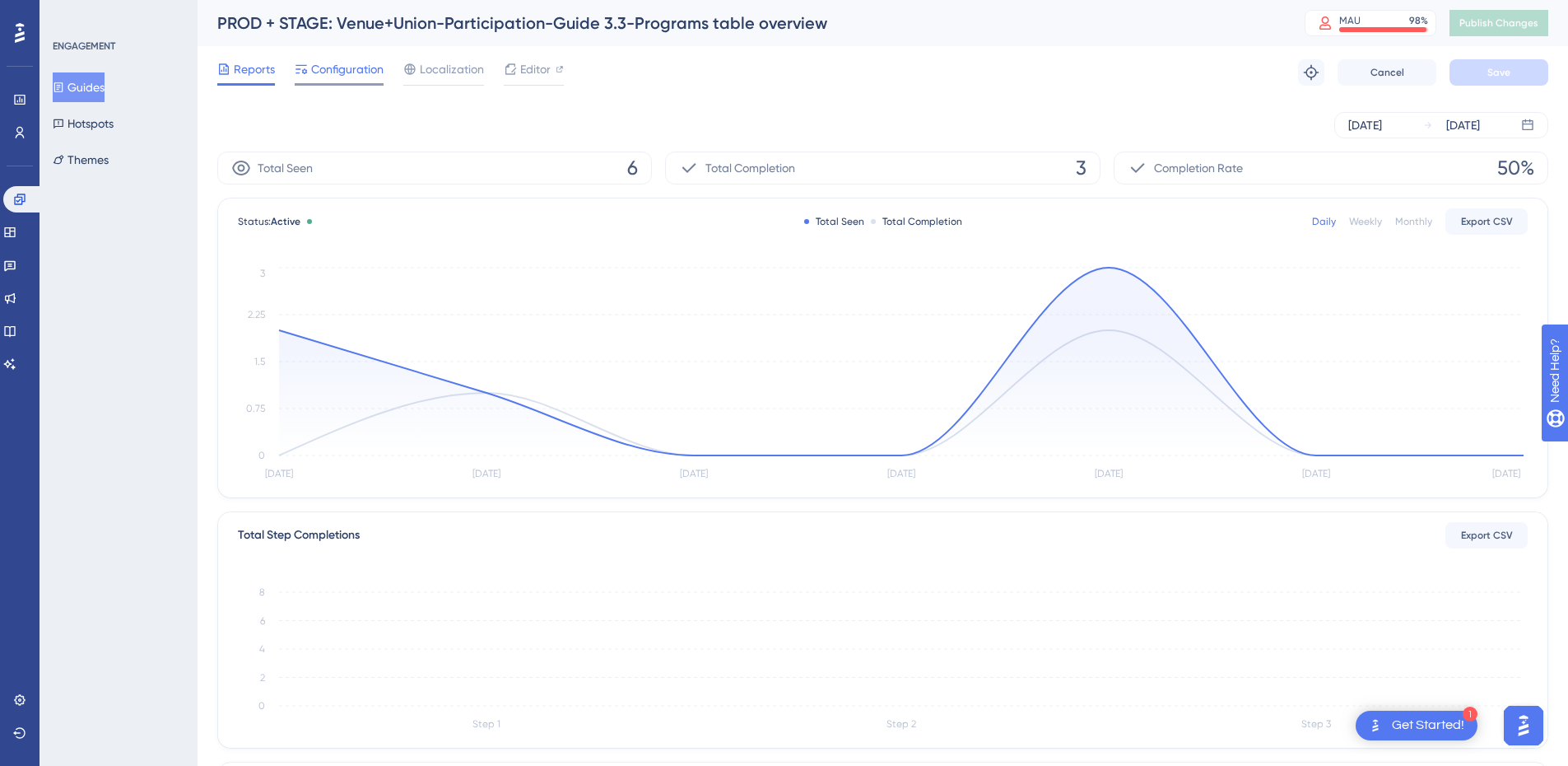
click at [337, 71] on span "Configuration" at bounding box center [347, 70] width 72 height 20
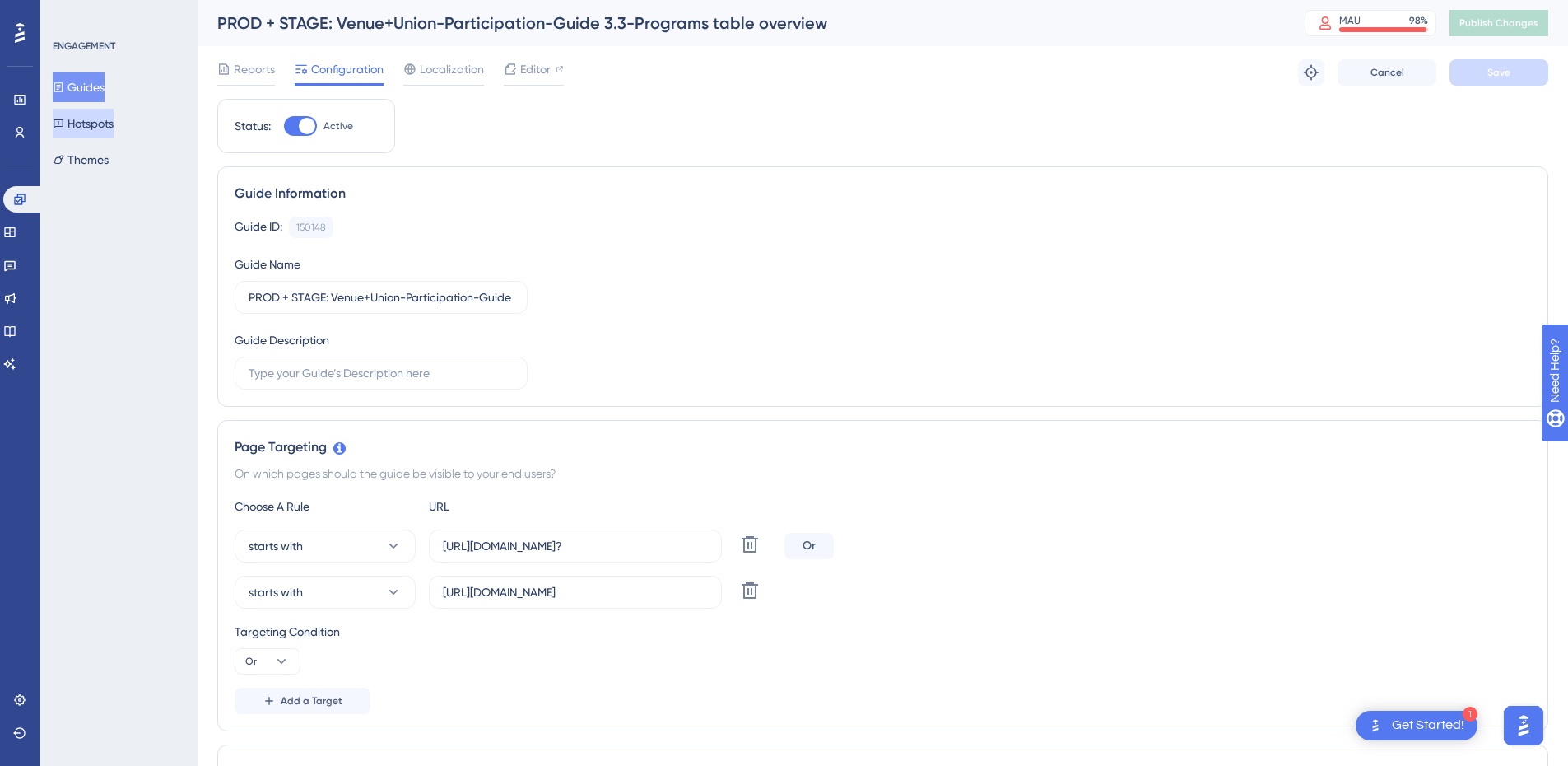
click at [111, 124] on button "Hotspots" at bounding box center [83, 124] width 61 height 29
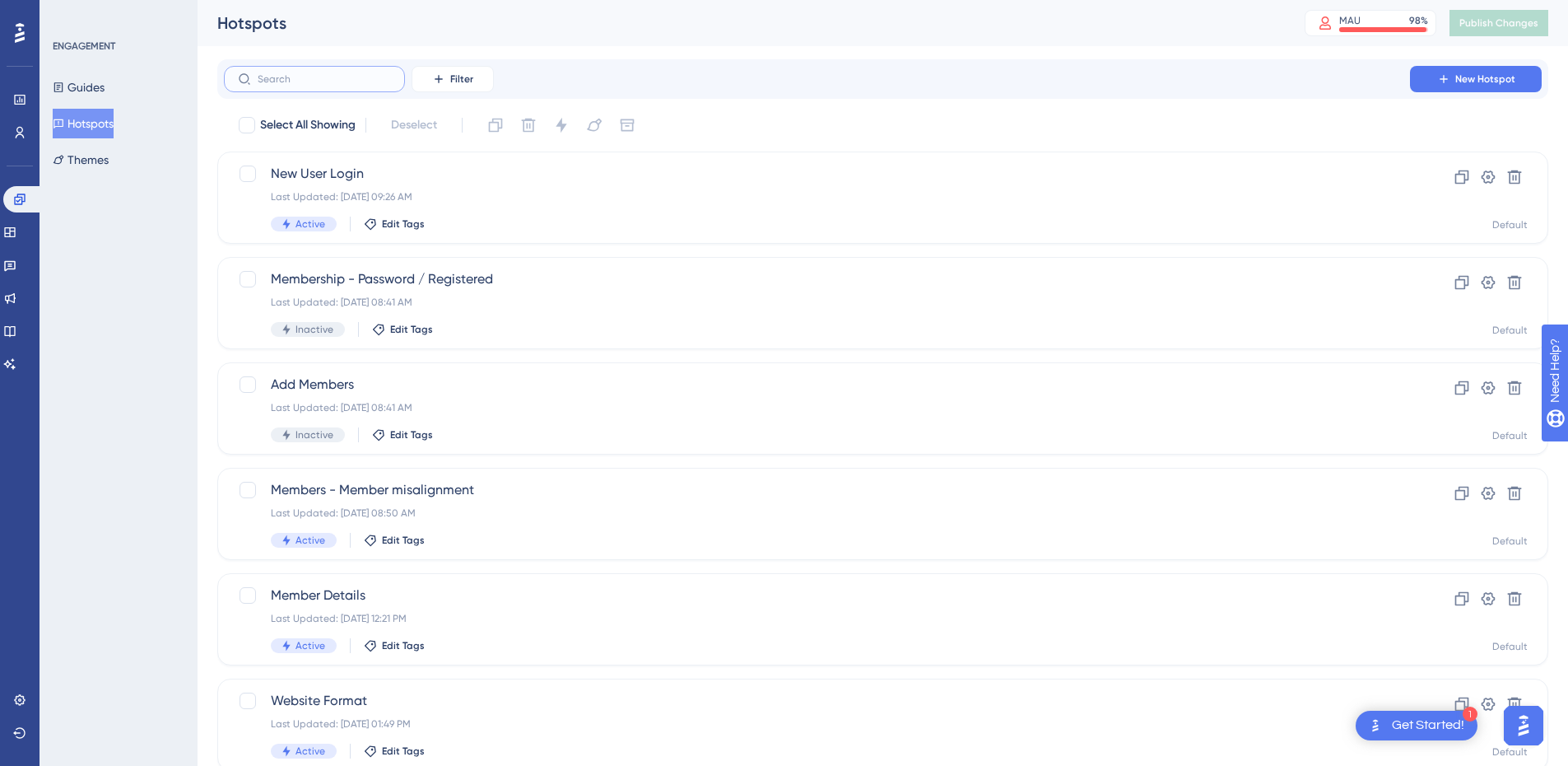
click at [301, 78] on input "text" at bounding box center [325, 79] width 134 height 12
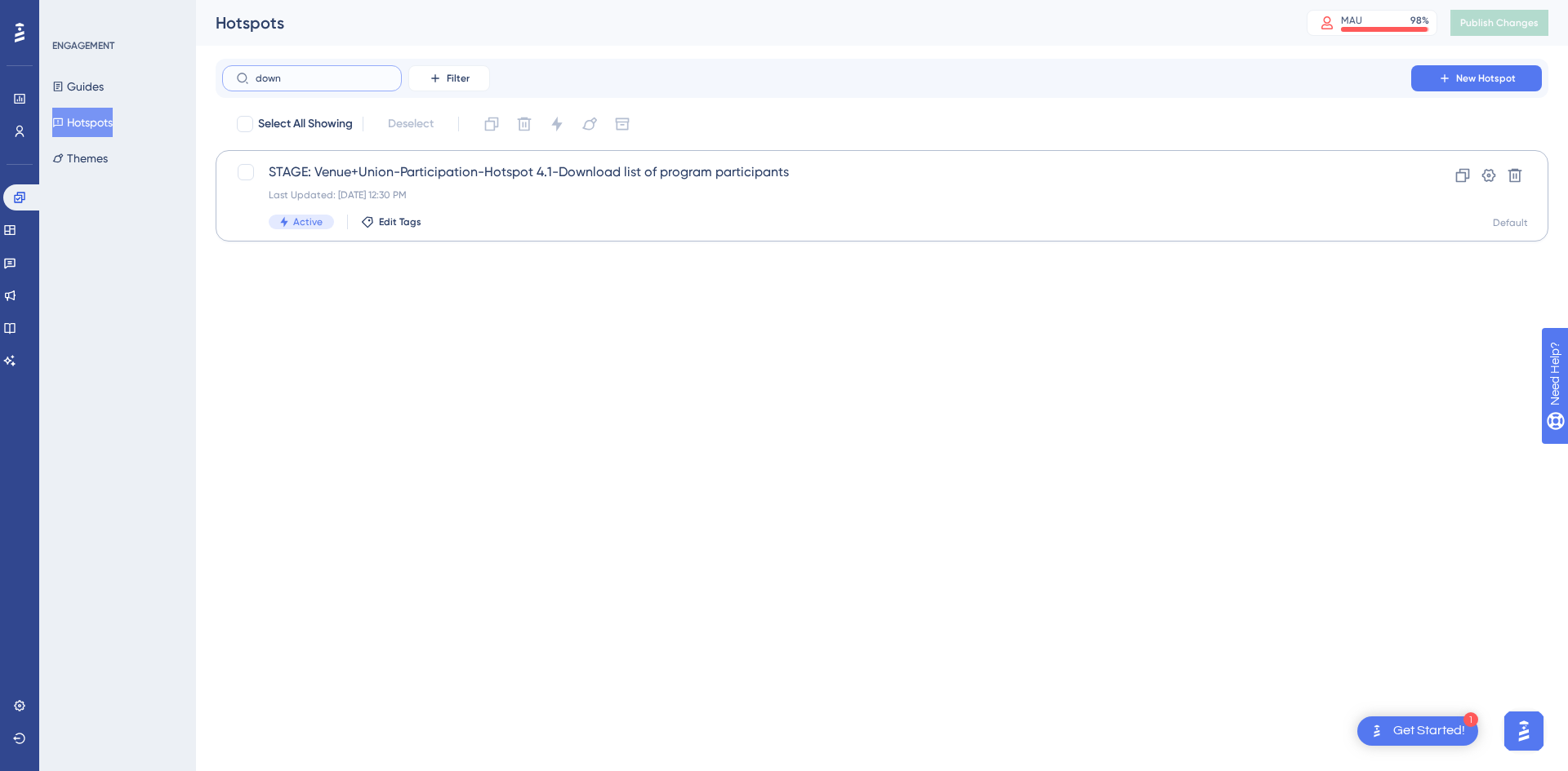
type input "down"
click at [506, 194] on div "Last Updated: [DATE] 12:30 PM" at bounding box center [817, 195] width 1096 height 13
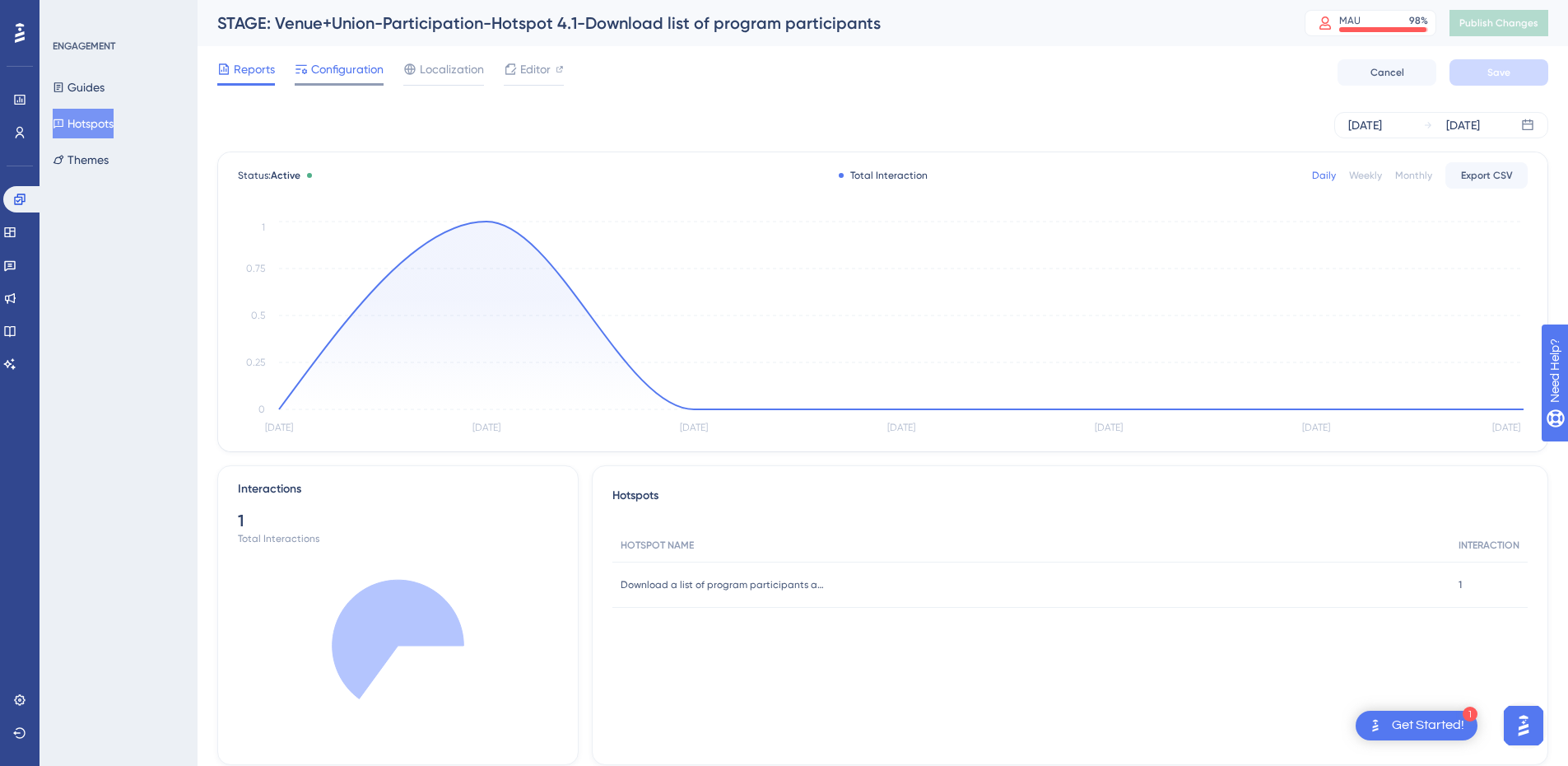
click at [333, 66] on span "Configuration" at bounding box center [347, 70] width 72 height 20
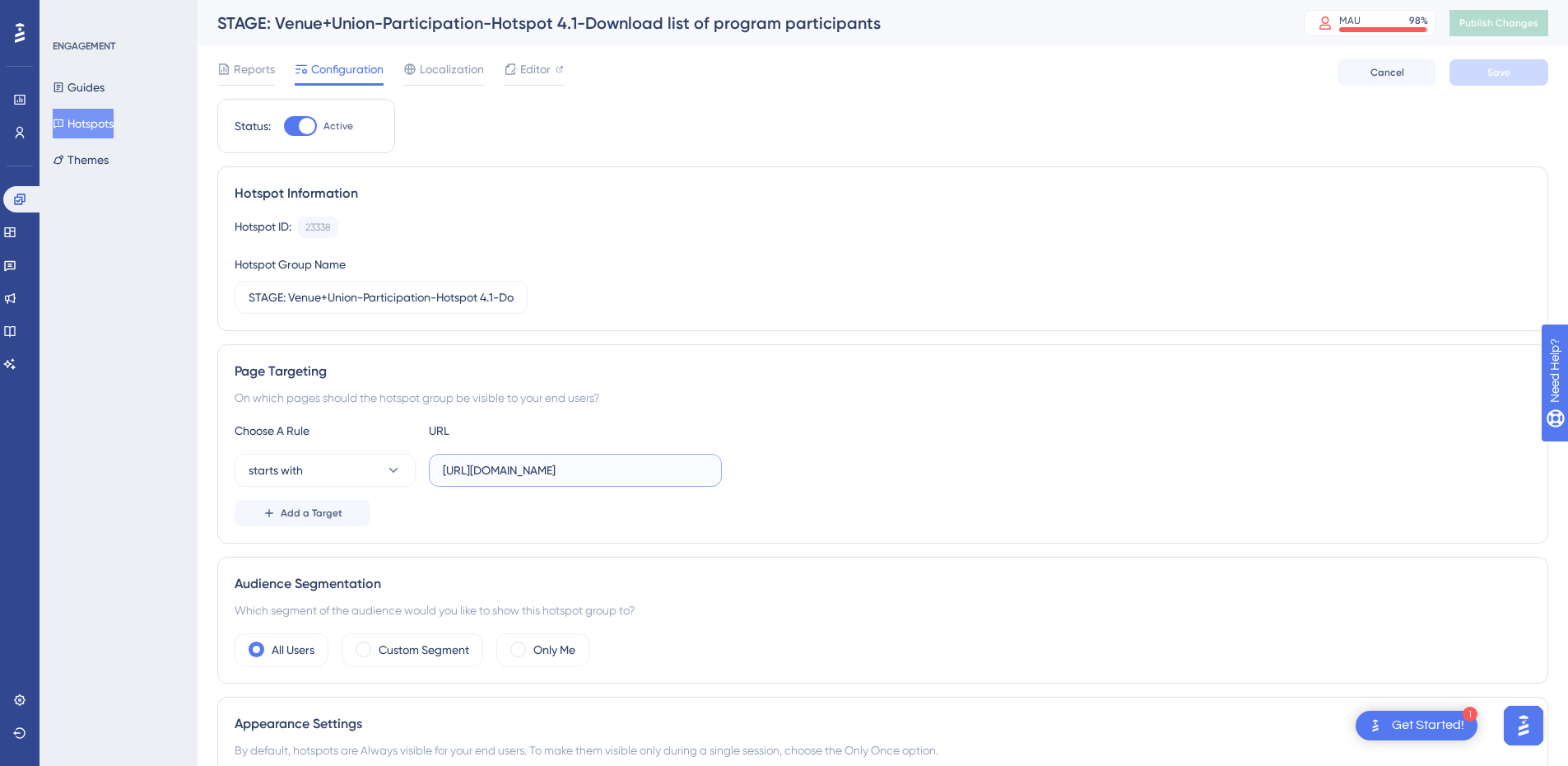
click at [627, 471] on input "[URL][DOMAIN_NAME]" at bounding box center [575, 470] width 265 height 18
click at [606, 473] on input "[URL][DOMAIN_NAME]" at bounding box center [575, 470] width 265 height 18
click at [311, 514] on span "Add a Target" at bounding box center [311, 512] width 61 height 13
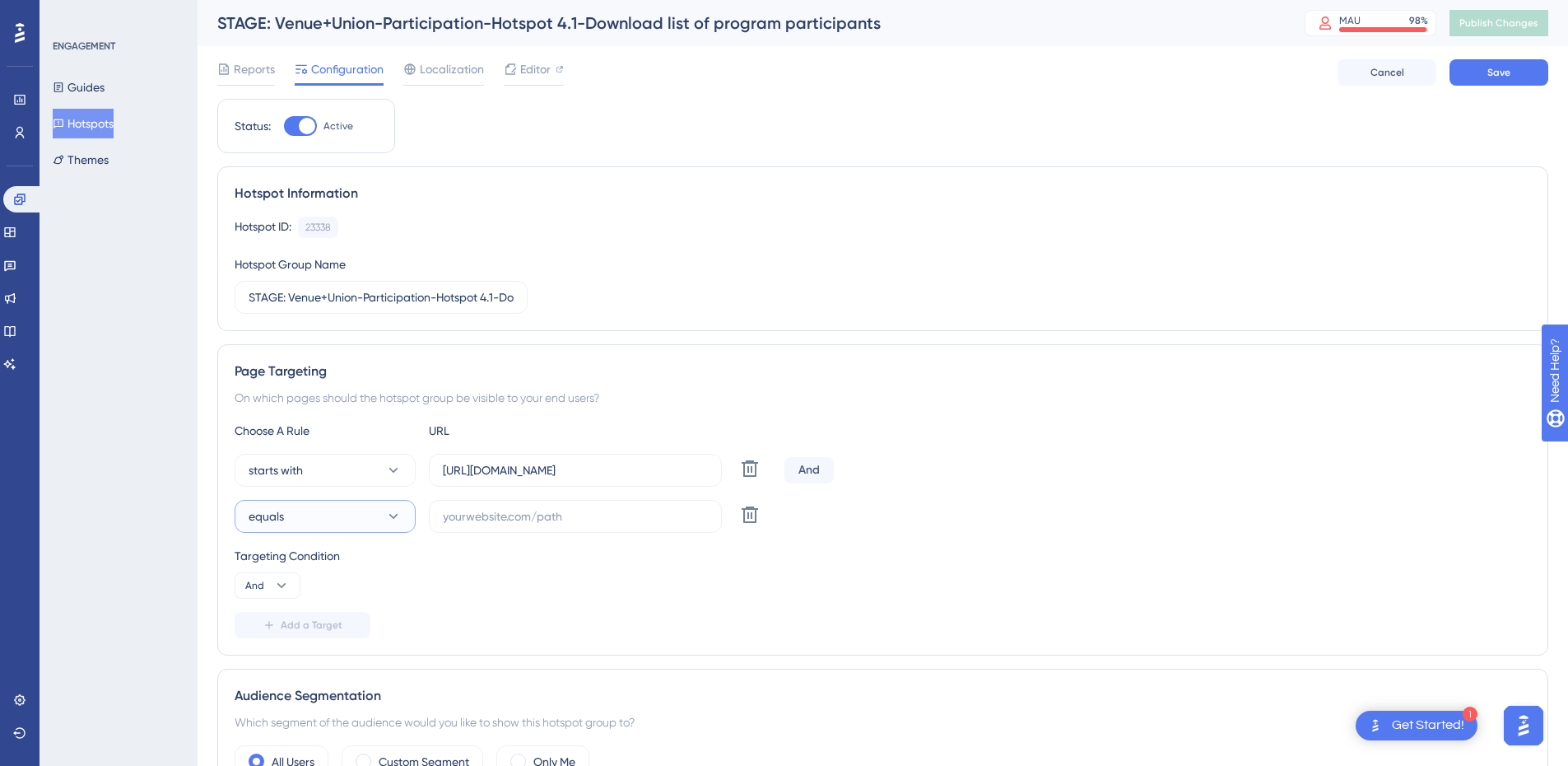
click at [319, 519] on button "equals" at bounding box center [325, 516] width 181 height 33
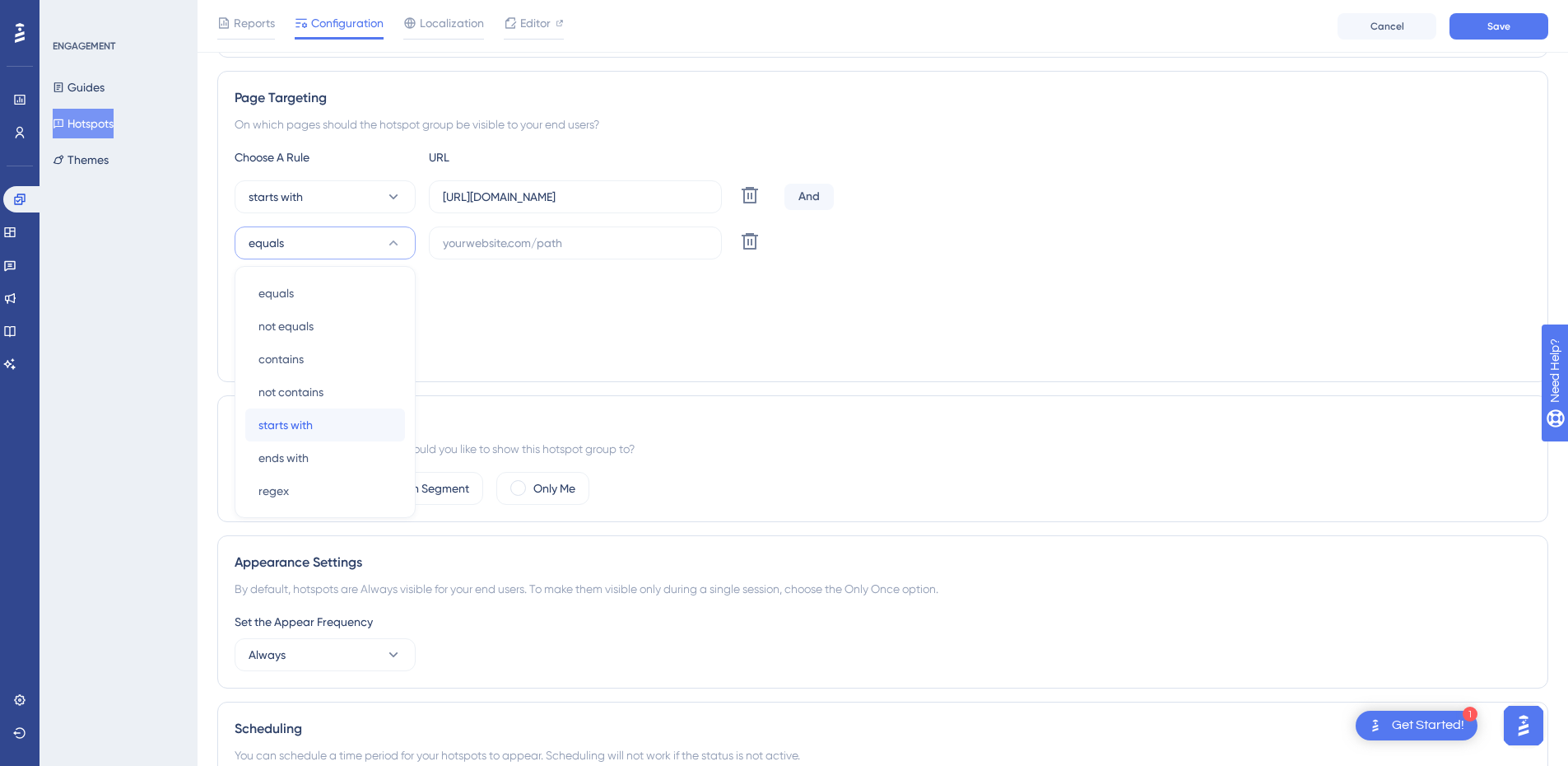
click at [310, 426] on span "starts with" at bounding box center [285, 426] width 54 height 20
click at [473, 235] on input "text" at bounding box center [575, 243] width 265 height 18
paste input "[URL][DOMAIN_NAME]"
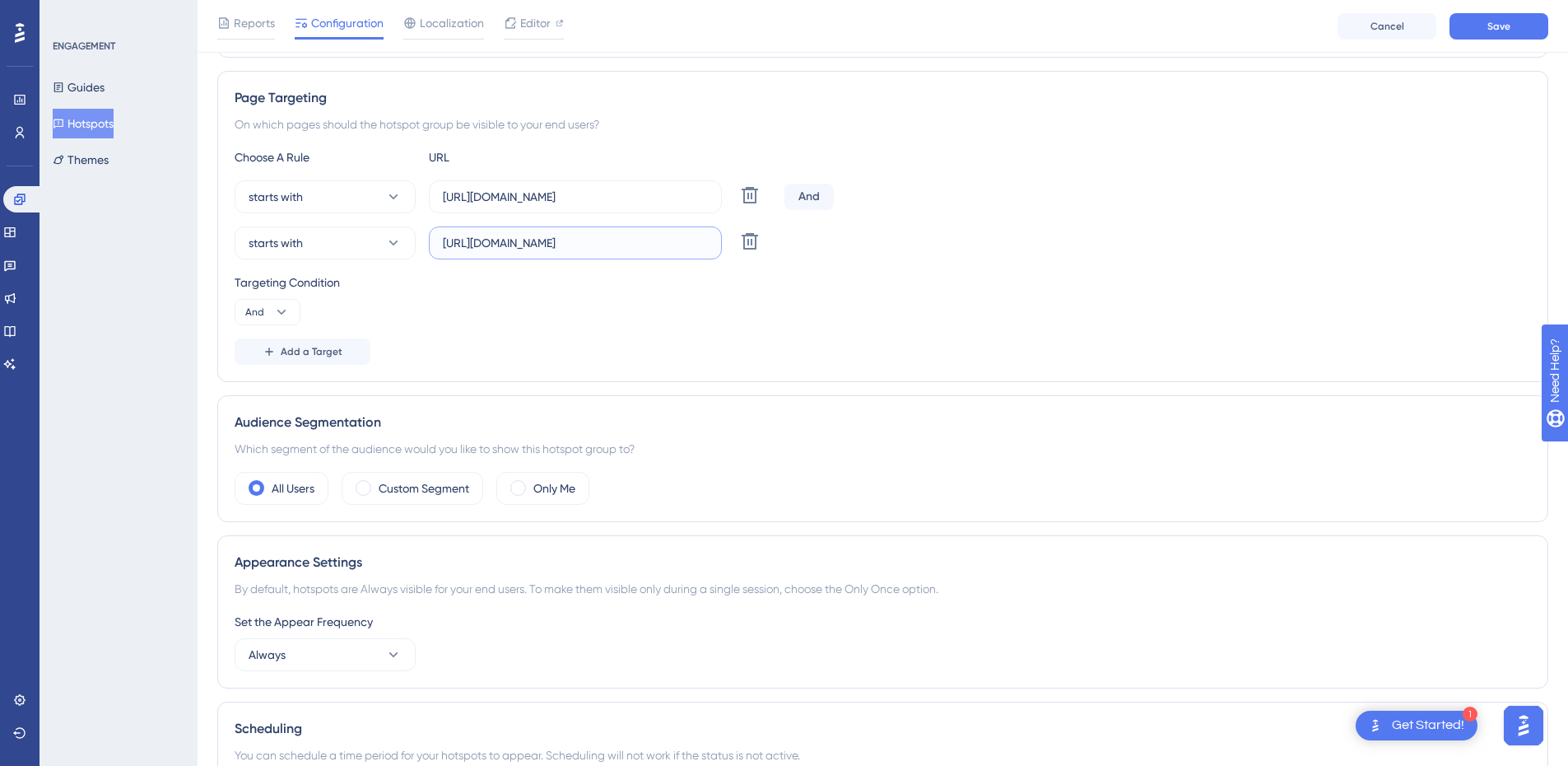
scroll to position [0, 217]
type input "[URL][DOMAIN_NAME]"
click at [284, 315] on icon at bounding box center [282, 312] width 16 height 16
click at [269, 387] on div "Or Or" at bounding box center [267, 392] width 31 height 33
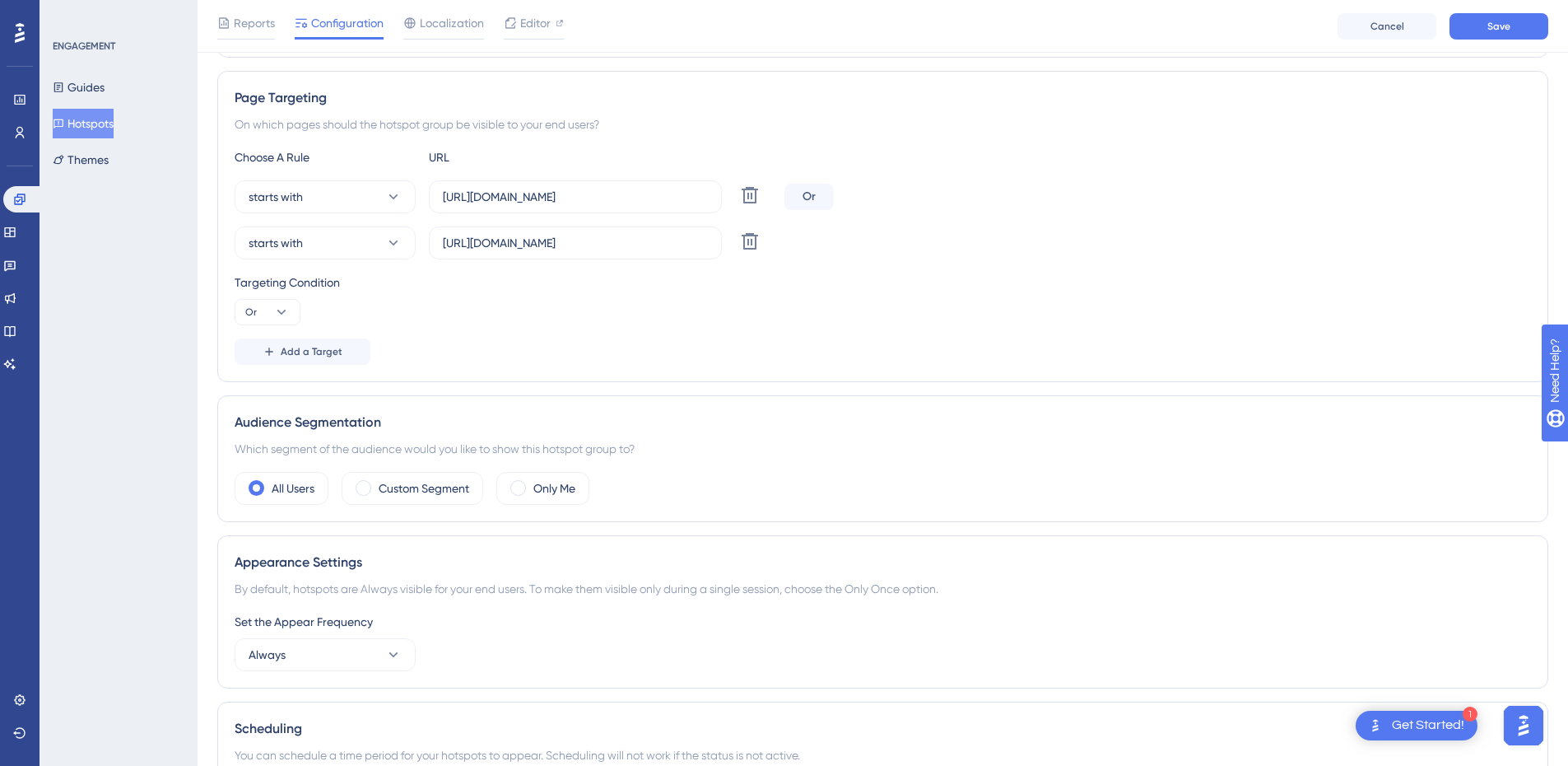
click at [484, 336] on div "Choose A Rule URL starts with [URL][DOMAIN_NAME] Delete Or starts with [URL][DO…" at bounding box center [882, 256] width 1296 height 218
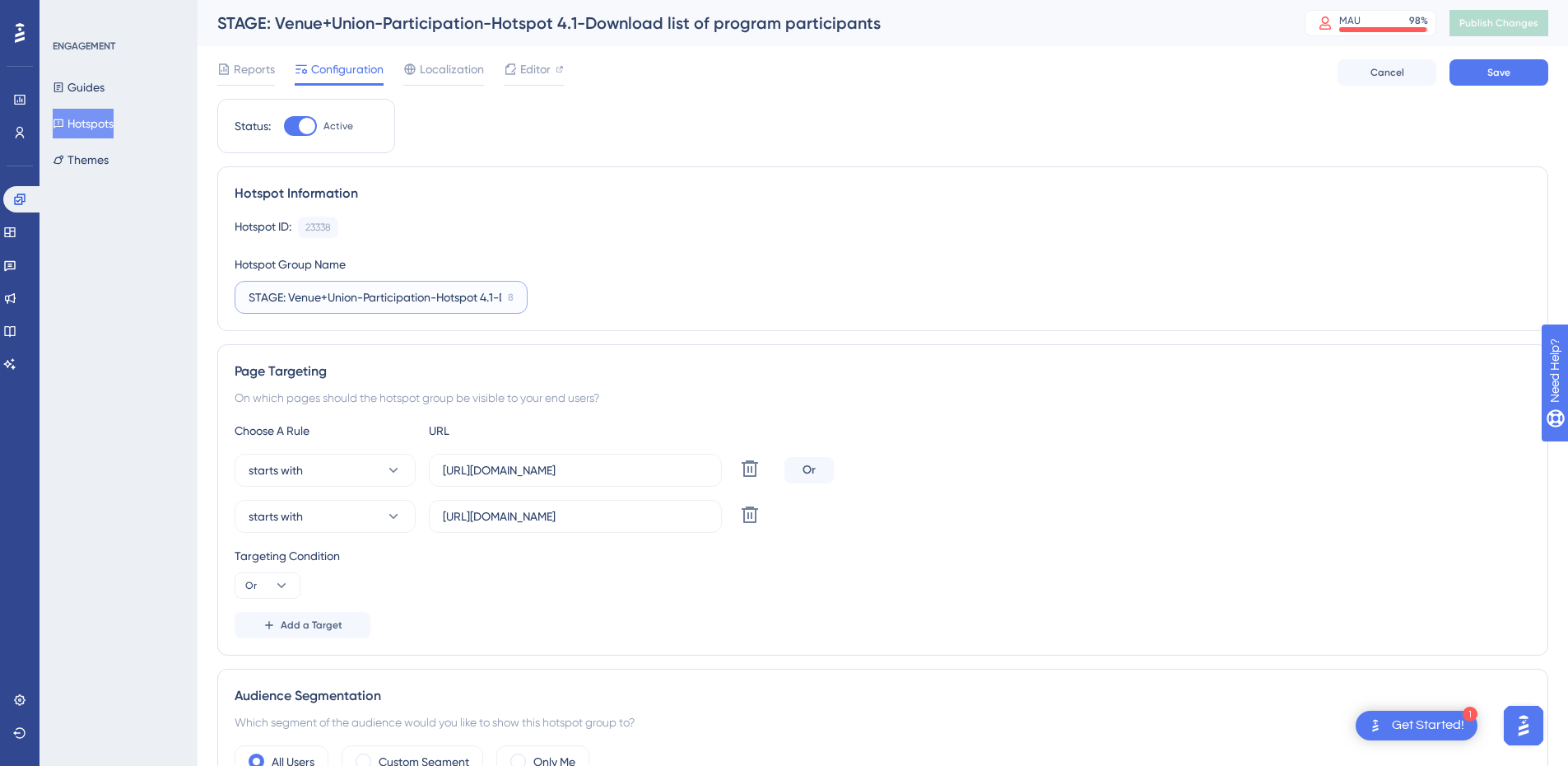
click at [251, 299] on input "STAGE: Venue+Union-Participation-Hotspot 4.1-Download list of program participa…" at bounding box center [375, 297] width 252 height 18
type input "PROD + STAGE: Venue+Union-Participation-Hotspot 4.1-Download list of program pa…"
click at [1490, 75] on span "Save" at bounding box center [1498, 72] width 23 height 13
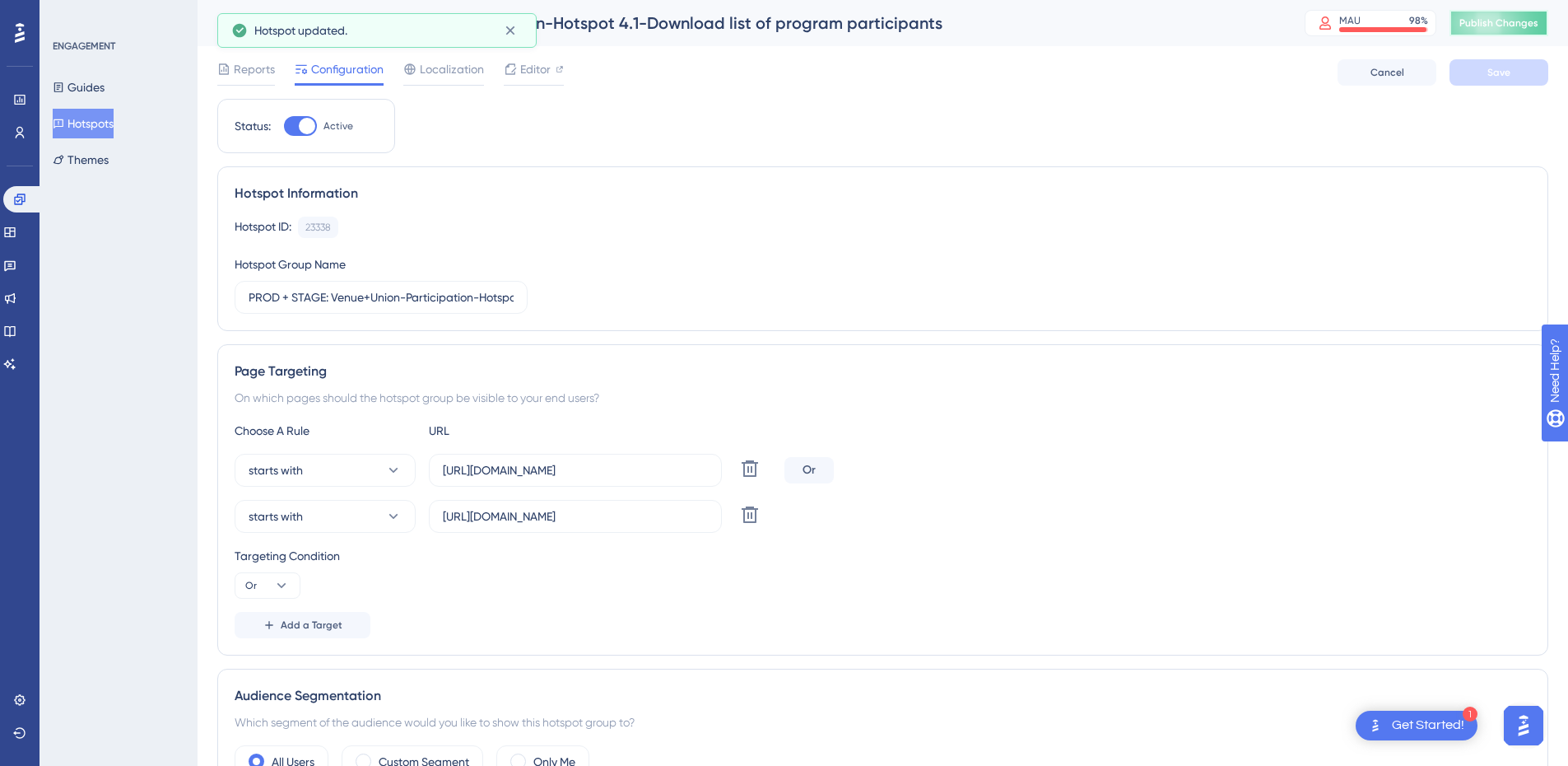
click at [1511, 26] on span "Publish Changes" at bounding box center [1499, 23] width 79 height 13
click at [87, 117] on button "Hotspots" at bounding box center [83, 124] width 61 height 29
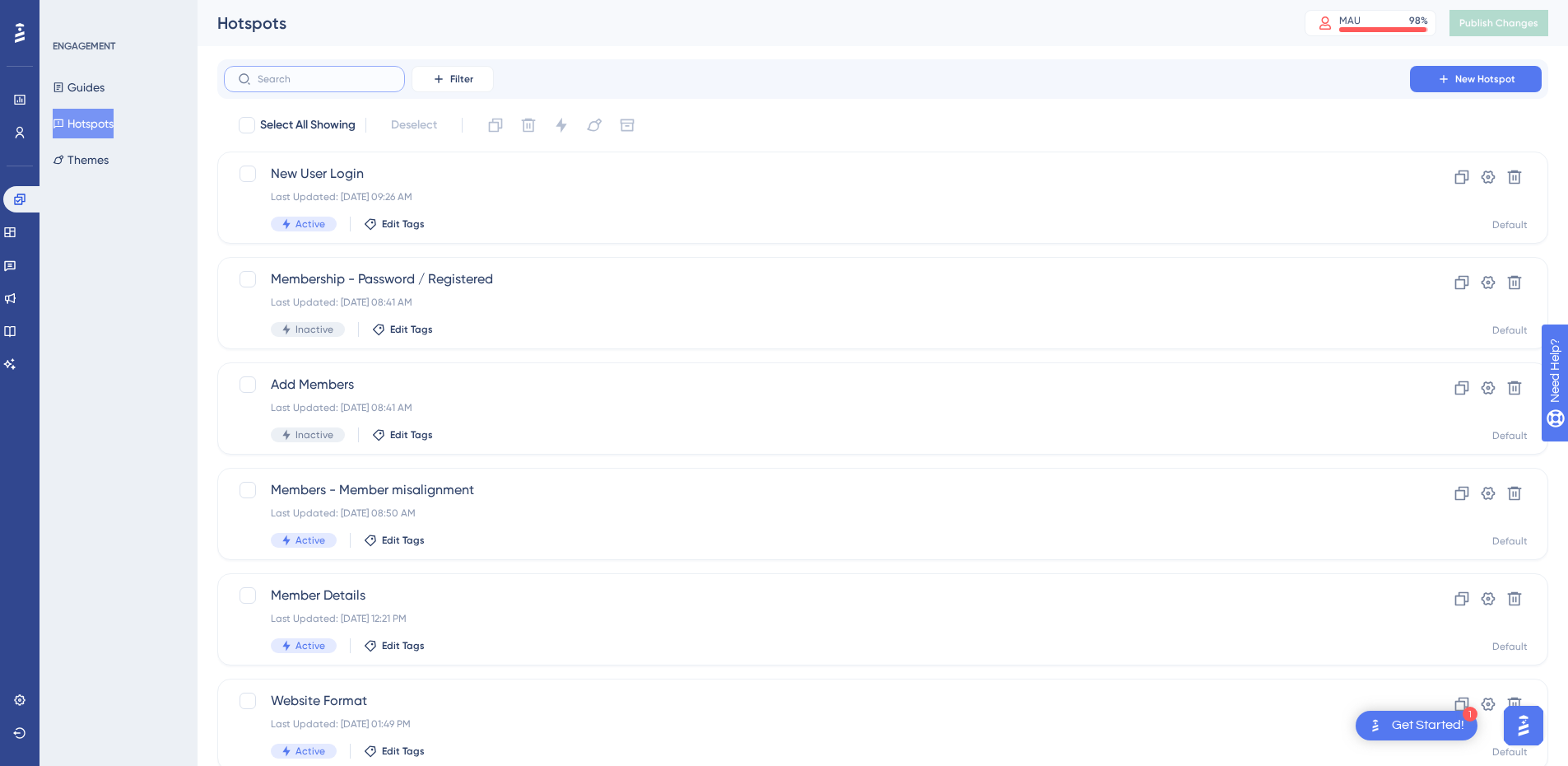
click at [310, 78] on input "text" at bounding box center [325, 79] width 134 height 12
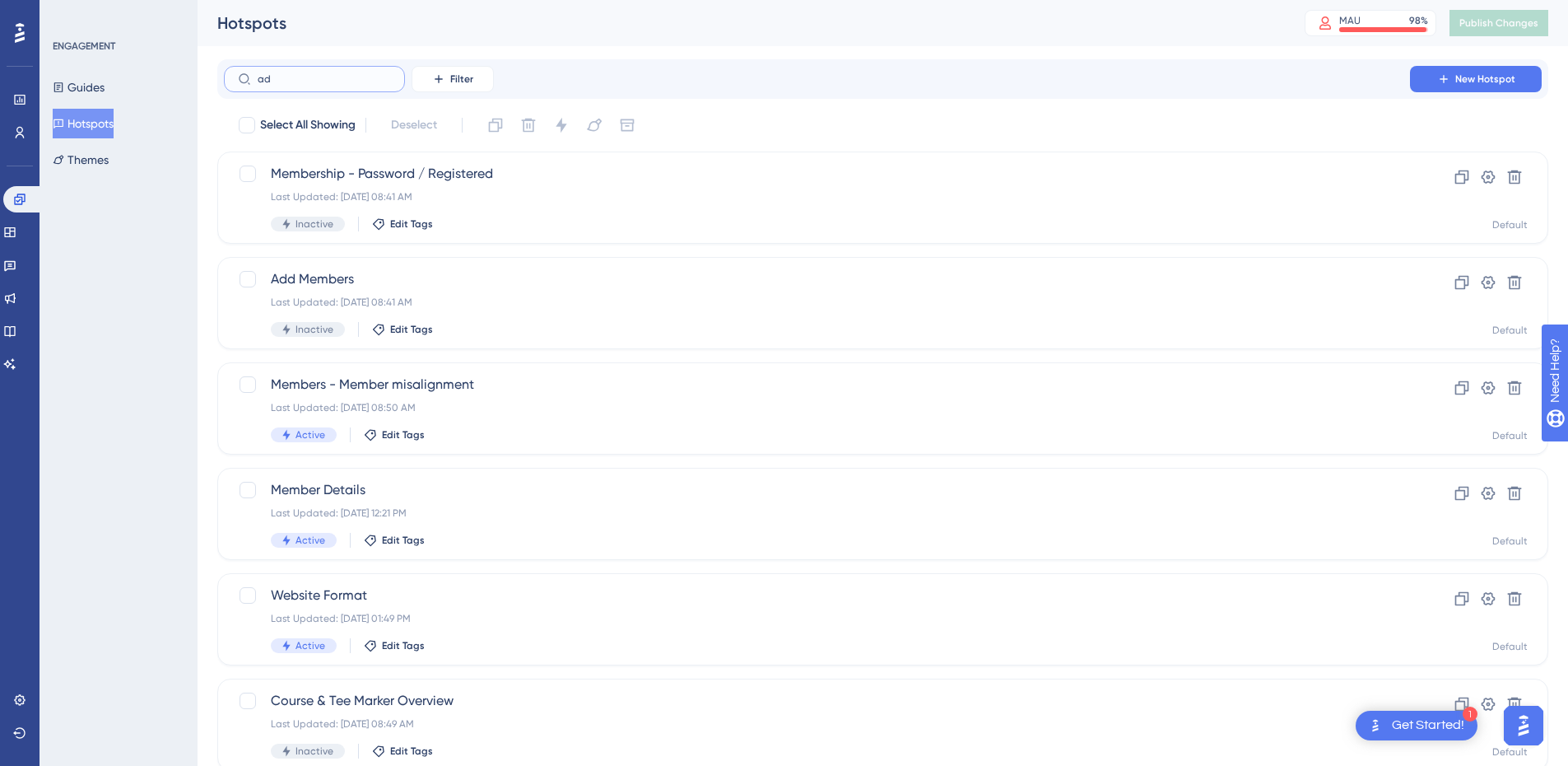
type input "add"
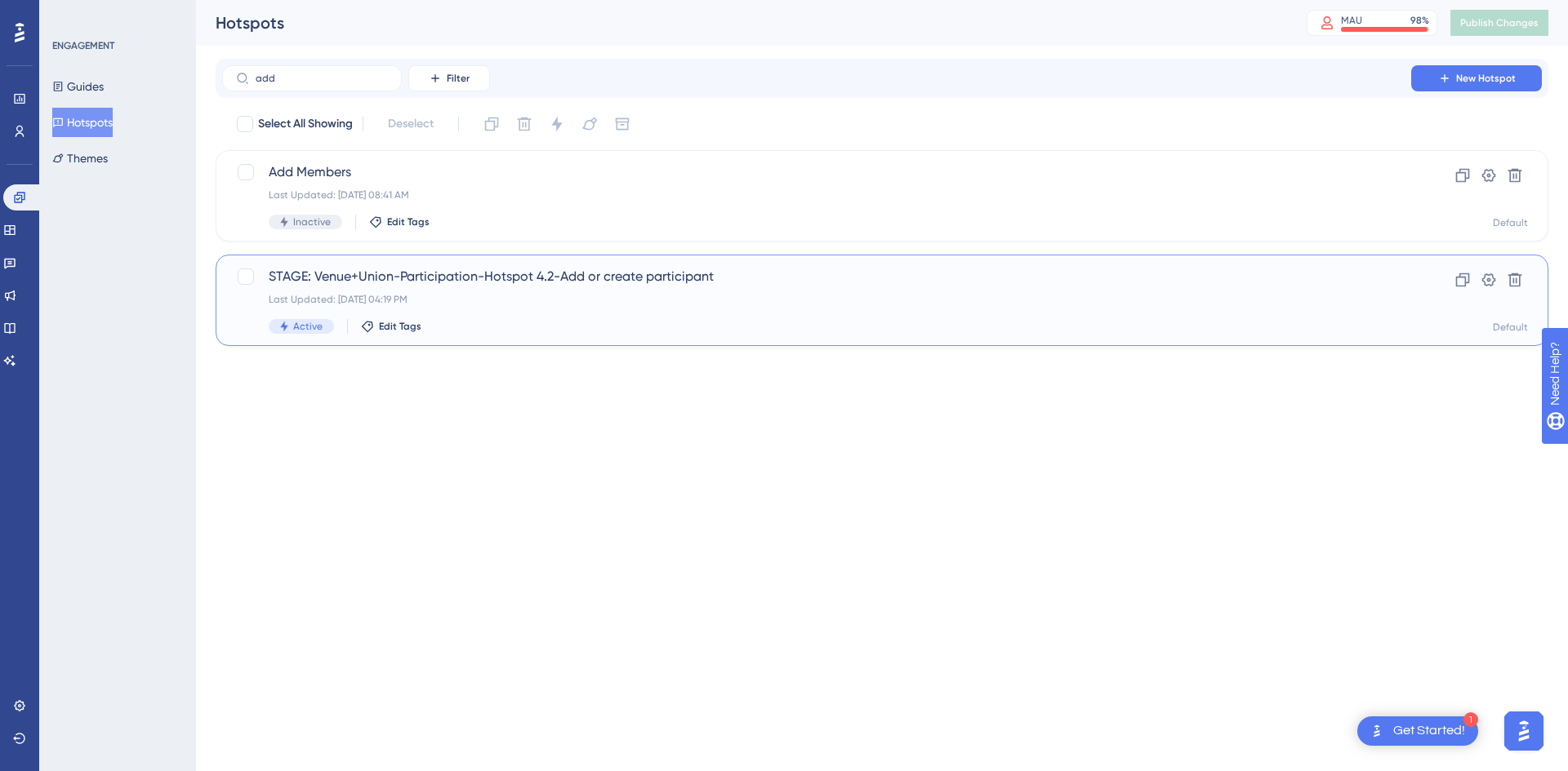
click at [566, 298] on div "Last Updated: [DATE] 04:19 PM" at bounding box center [817, 299] width 1096 height 13
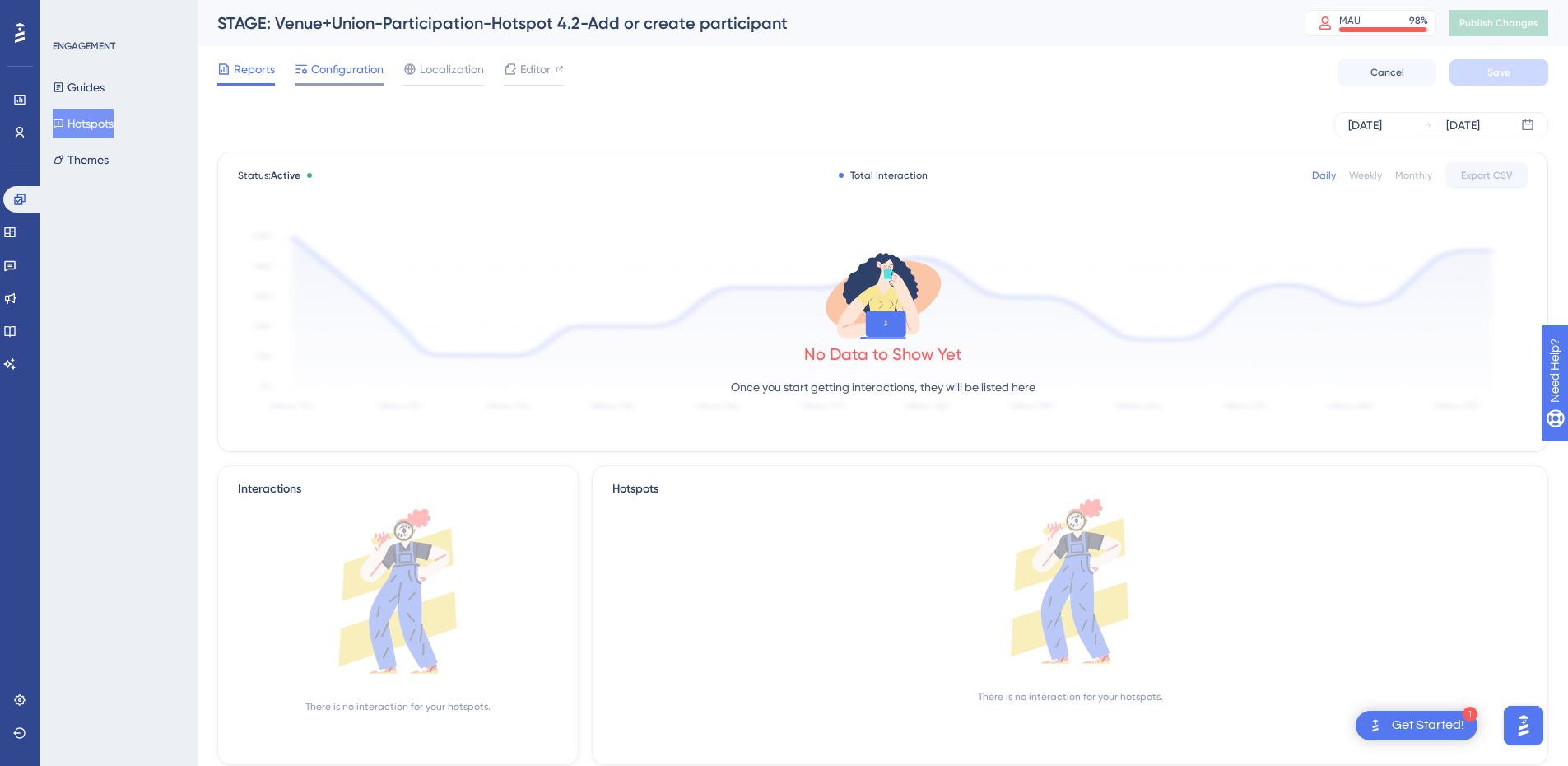
click at [353, 75] on span "Configuration" at bounding box center [347, 70] width 72 height 20
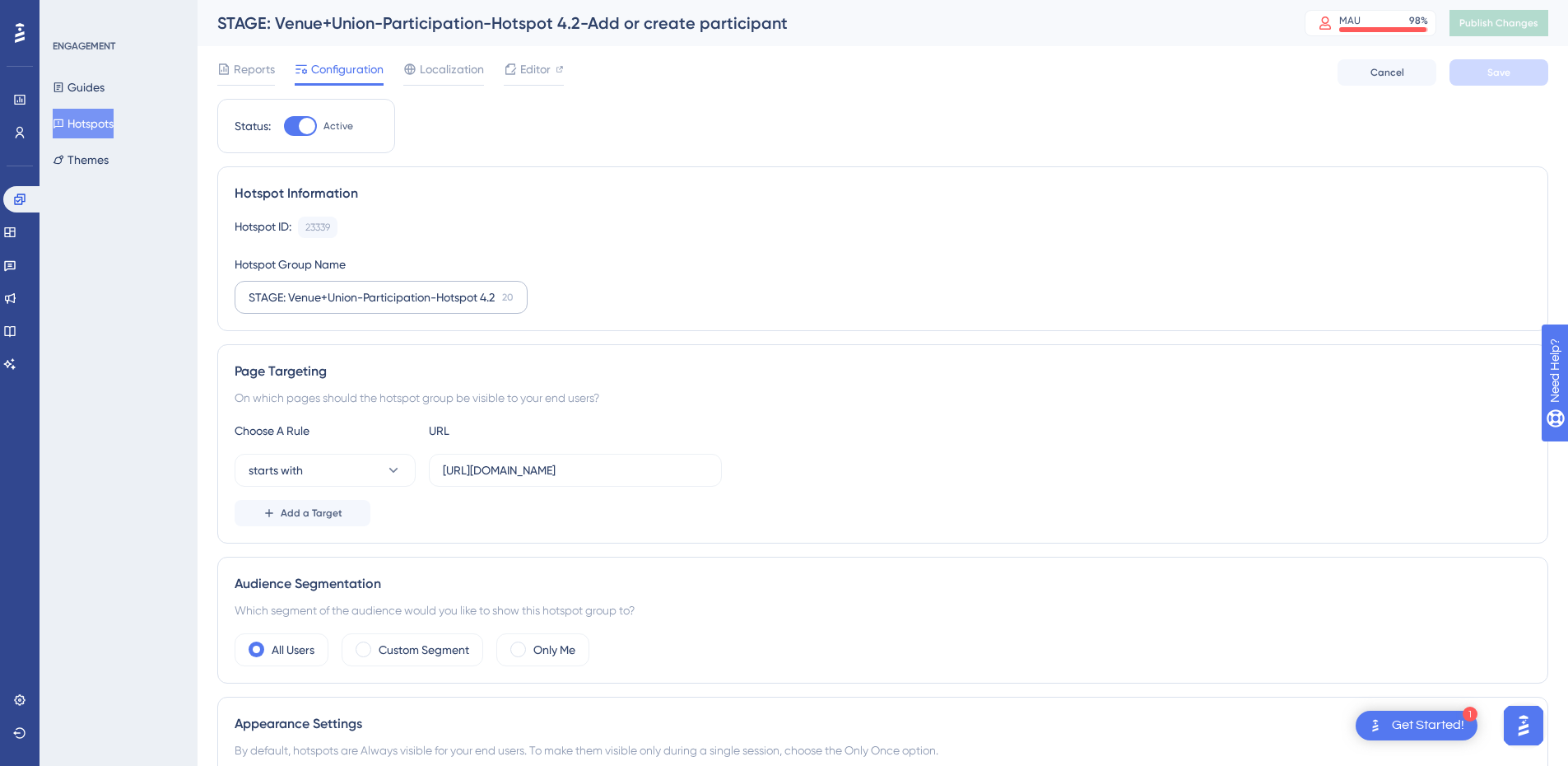
click at [248, 296] on label "STAGE: Venue+Union-Participation-Hotspot 4.2-Add or create participant 20" at bounding box center [381, 297] width 293 height 33
click at [249, 296] on input "STAGE: Venue+Union-Participation-Hotspot 4.2-Add or create participant" at bounding box center [372, 297] width 247 height 18
click at [251, 300] on input "STAGE: Venue+Union-Participation-Hotspot 4.2-Add or create participant" at bounding box center [372, 297] width 247 height 18
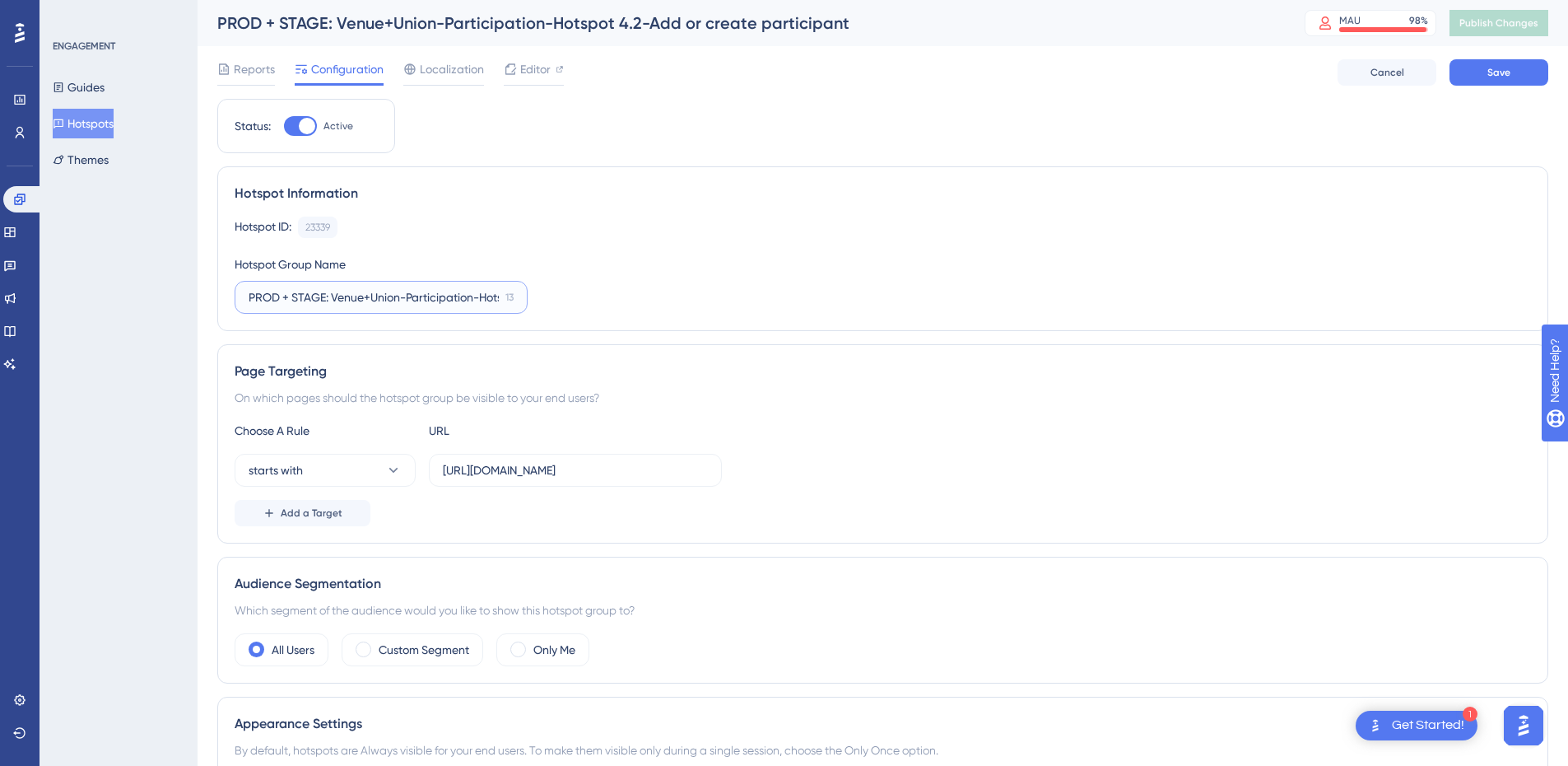
type input "PROD + STAGE: Venue+Union-Participation-Hotspot 4.2-Add or create participant"
click at [602, 510] on div "Add a Target" at bounding box center [882, 512] width 1296 height 27
click at [596, 472] on input "[URL][DOMAIN_NAME]" at bounding box center [575, 470] width 265 height 18
click at [794, 477] on div "starts with [URL][DOMAIN_NAME]" at bounding box center [882, 470] width 1296 height 33
click at [600, 529] on div "Page Targeting On which pages should the hotspot group be visible to your end u…" at bounding box center [883, 444] width 1331 height 200
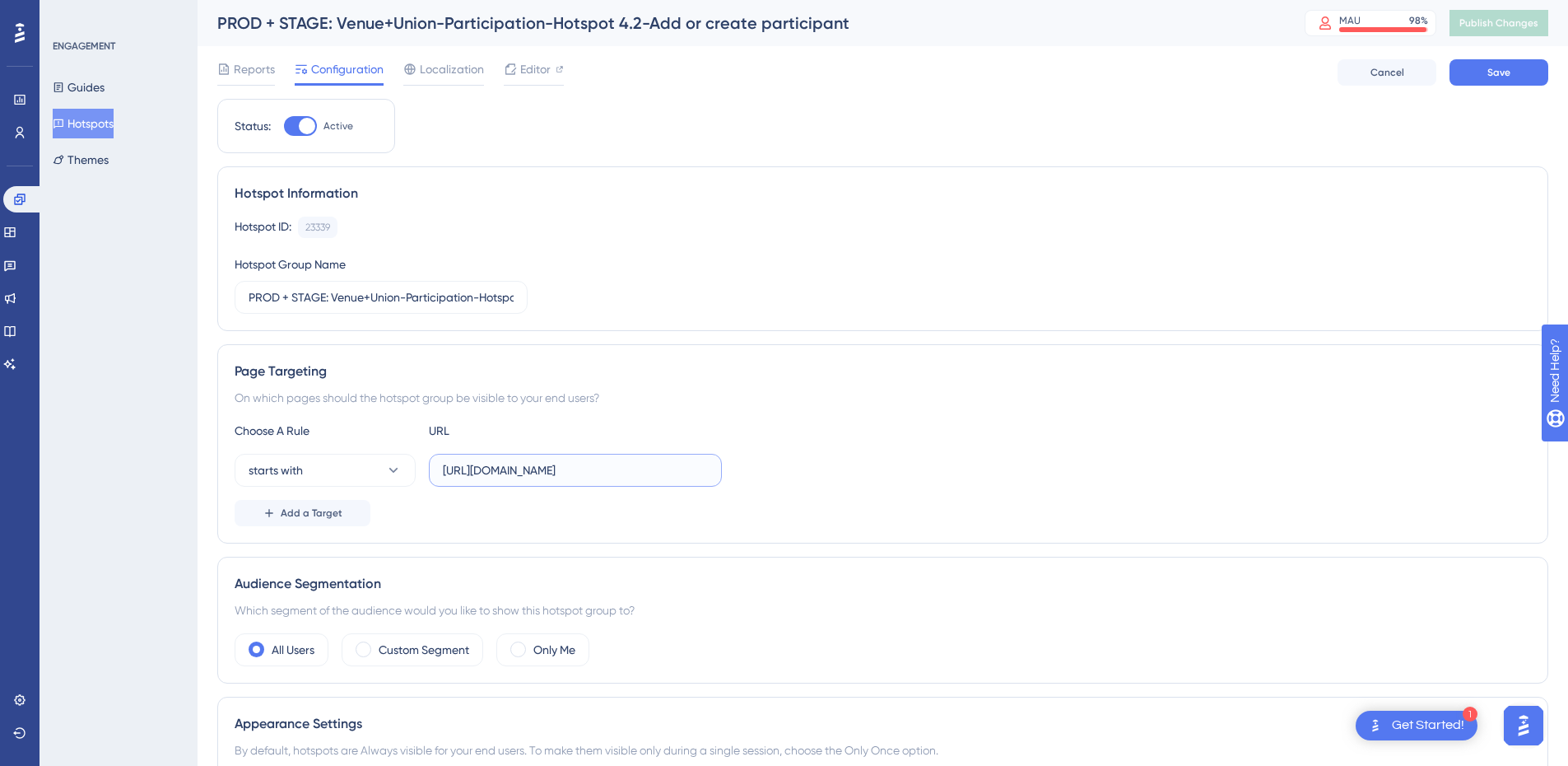
click at [588, 473] on input "[URL][DOMAIN_NAME]" at bounding box center [575, 470] width 265 height 18
click at [625, 514] on div "Add a Target" at bounding box center [882, 512] width 1296 height 27
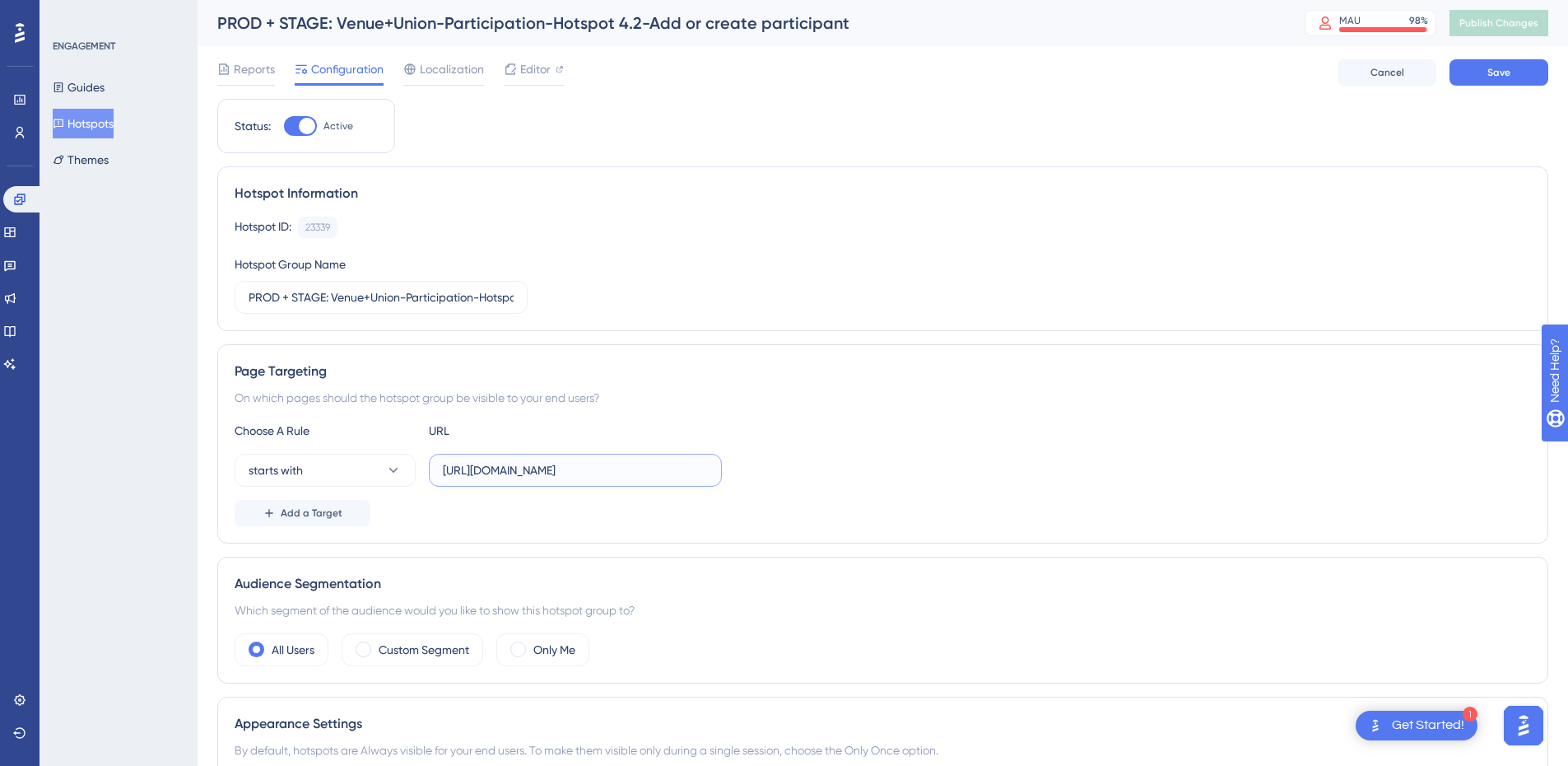
click at [625, 477] on input "[URL][DOMAIN_NAME]" at bounding box center [575, 470] width 265 height 18
click at [478, 470] on input "[URL][DOMAIN_NAME]" at bounding box center [575, 470] width 265 height 18
click at [486, 473] on input "[URL][DOMAIN_NAME]" at bounding box center [575, 470] width 265 height 18
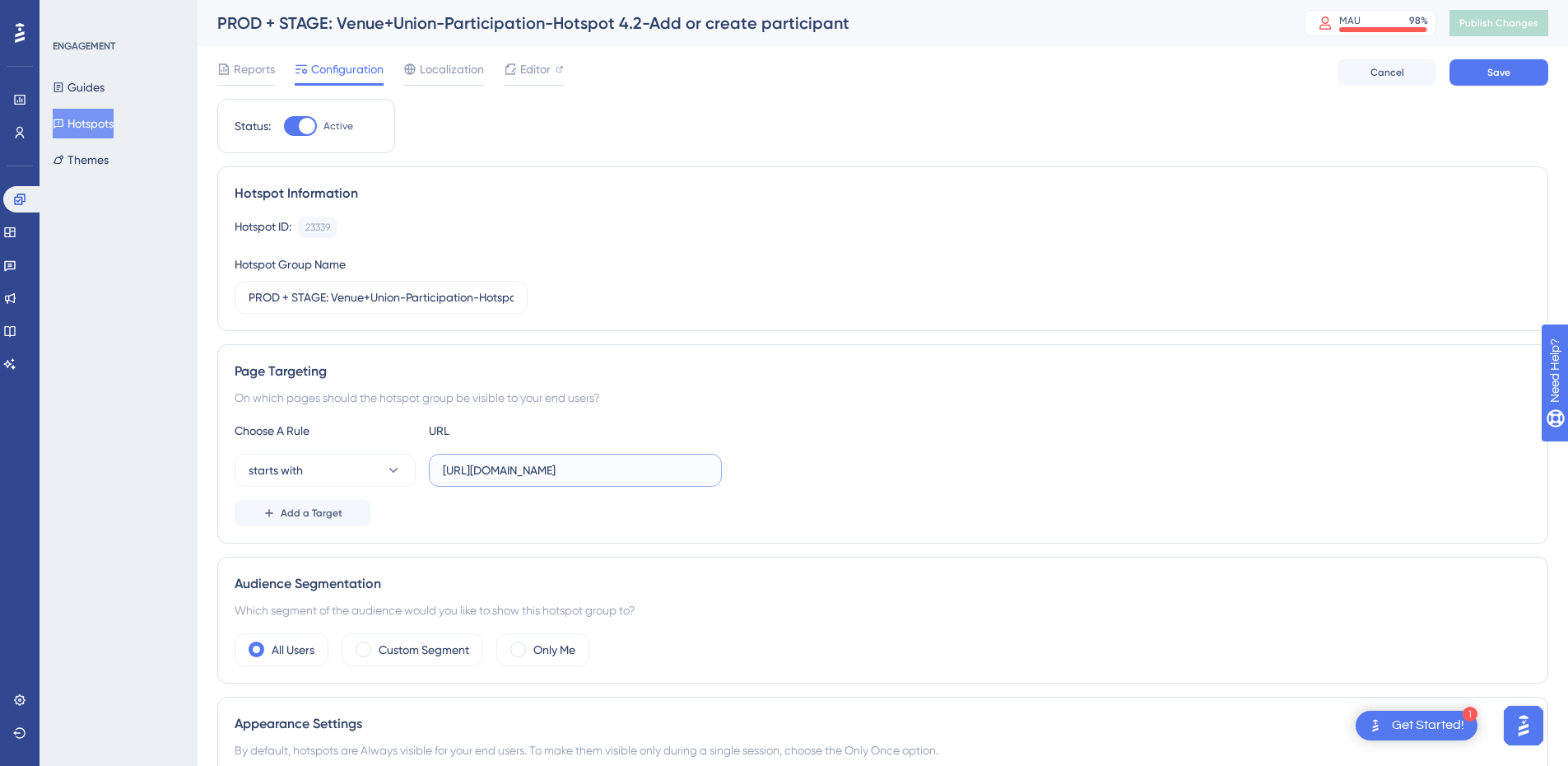
scroll to position [0, 246]
click at [486, 473] on input "[URL][DOMAIN_NAME]" at bounding box center [575, 470] width 265 height 18
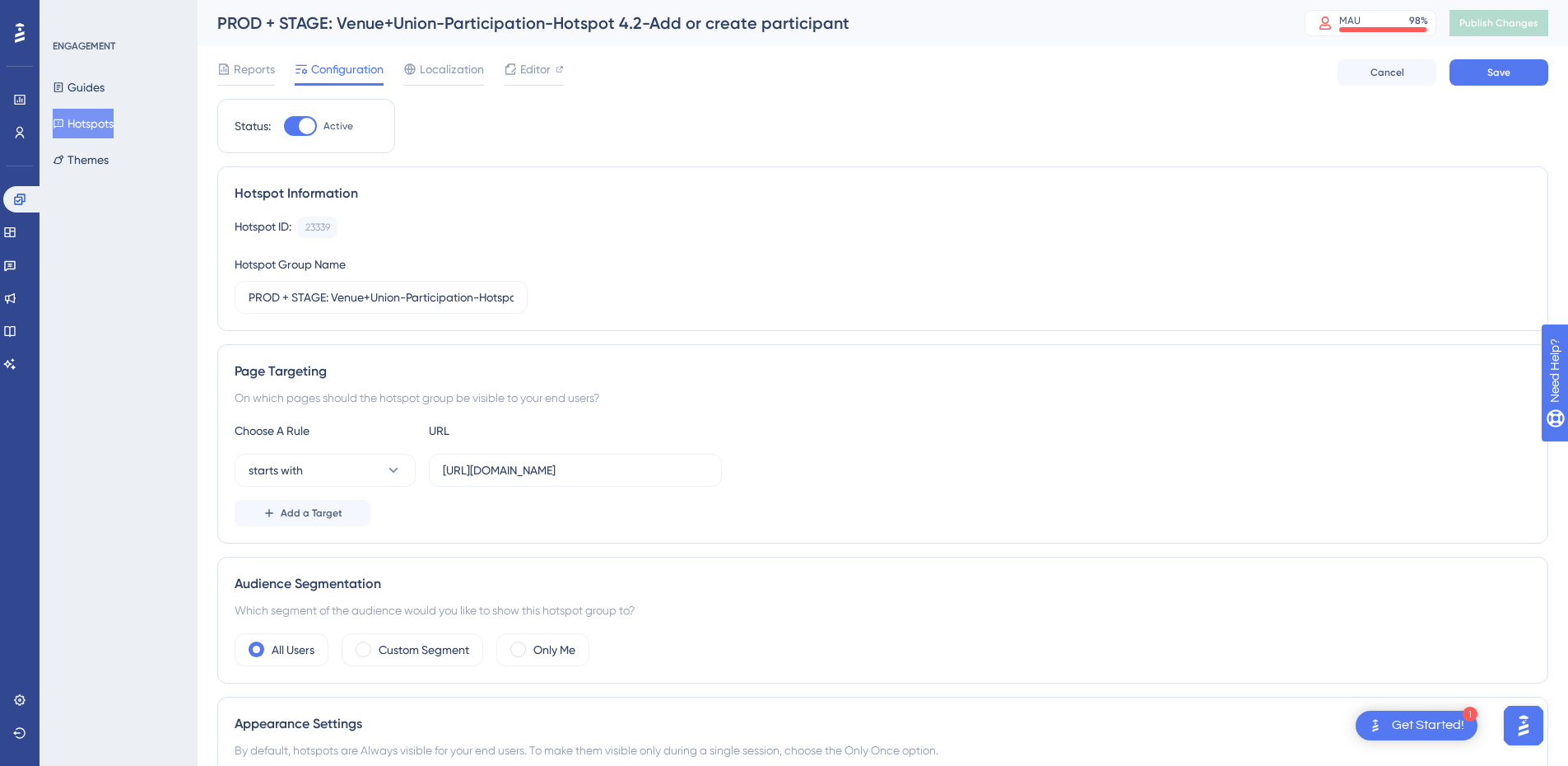
click at [805, 501] on div "Add a Target" at bounding box center [882, 512] width 1296 height 27
click at [539, 473] on input "[URL][DOMAIN_NAME]" at bounding box center [575, 470] width 265 height 18
click at [312, 514] on span "Add a Target" at bounding box center [311, 512] width 61 height 13
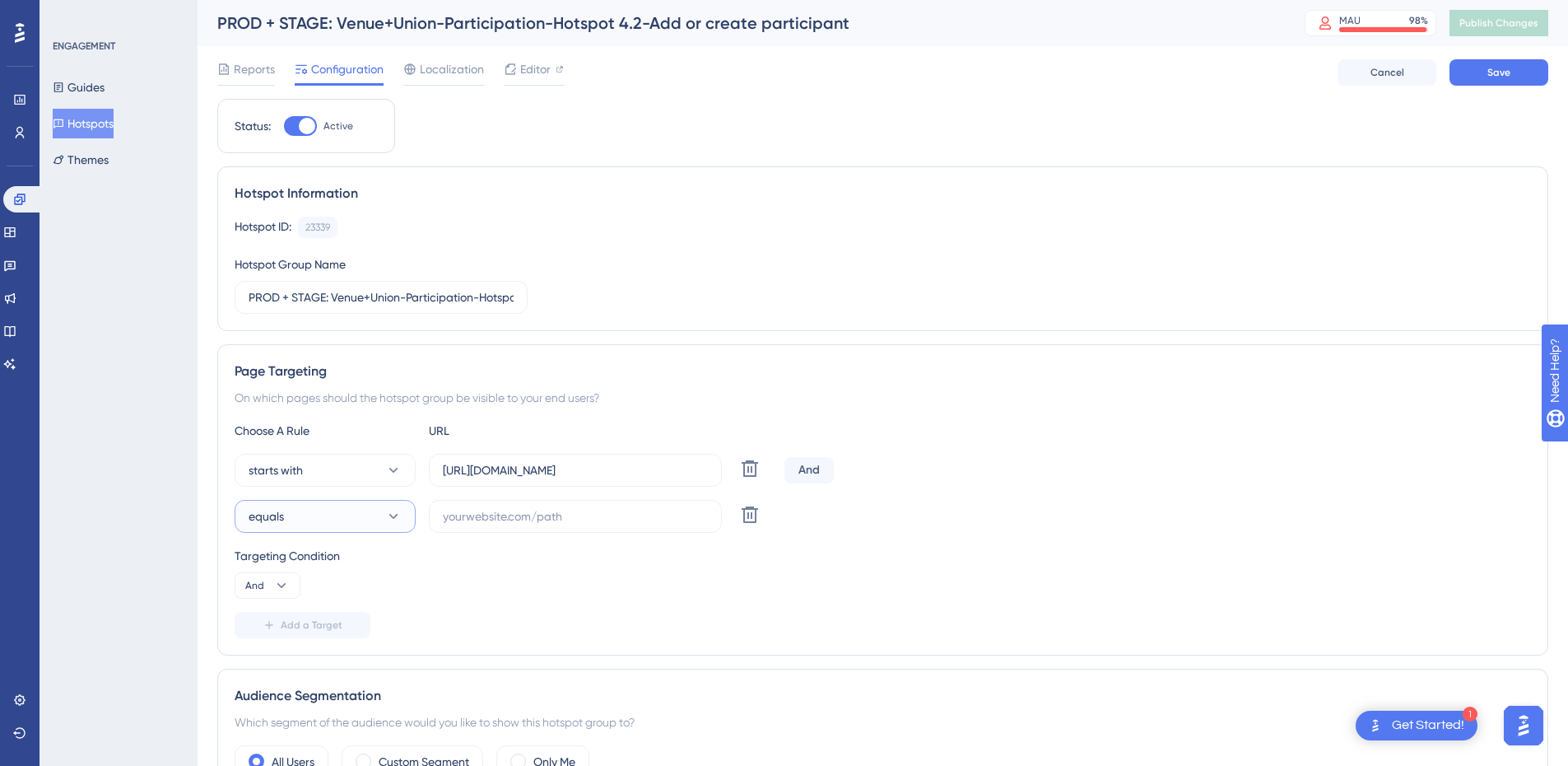
click at [307, 523] on button "equals" at bounding box center [325, 516] width 181 height 33
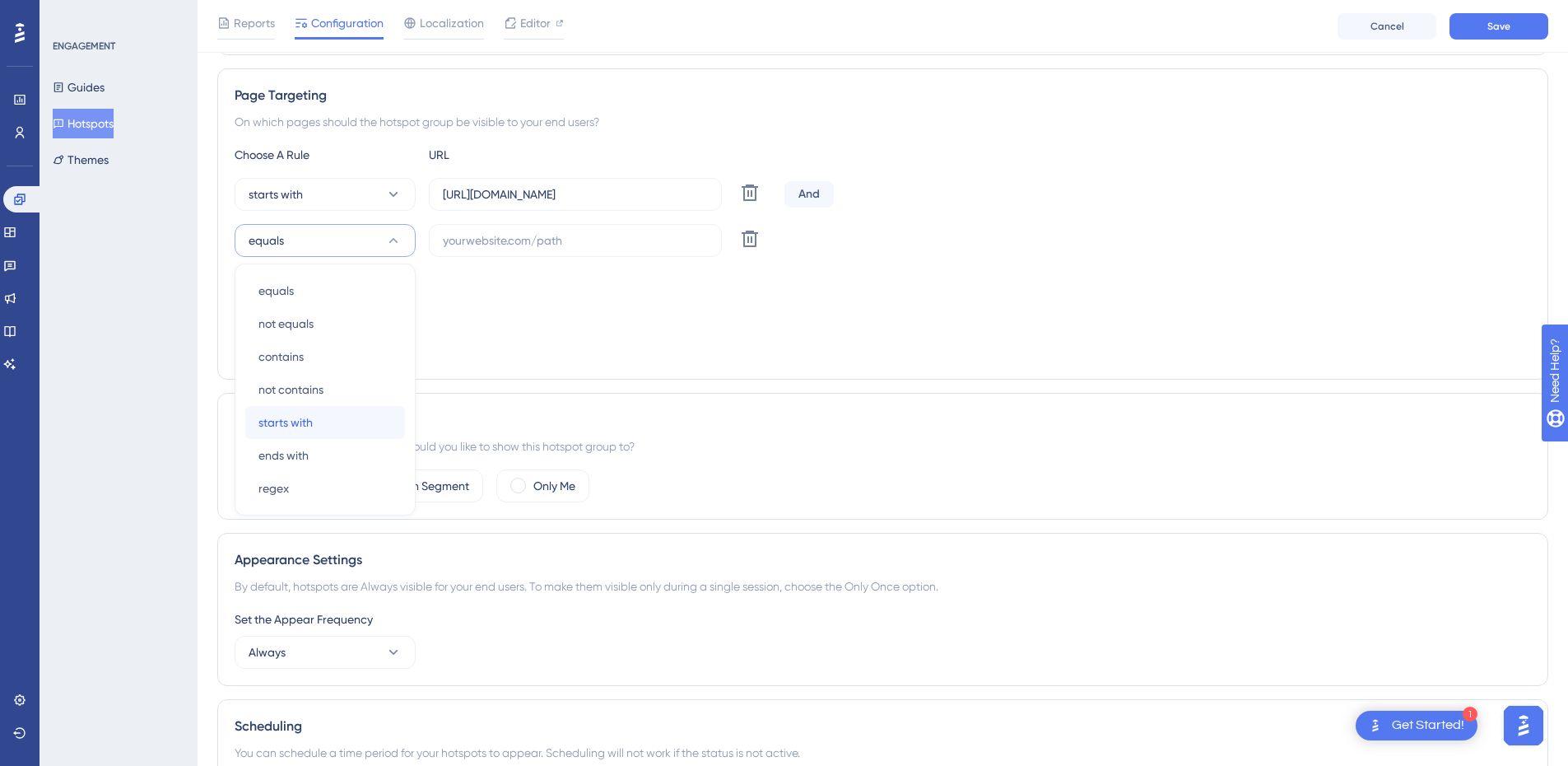
click at [299, 418] on span "starts with" at bounding box center [285, 423] width 54 height 20
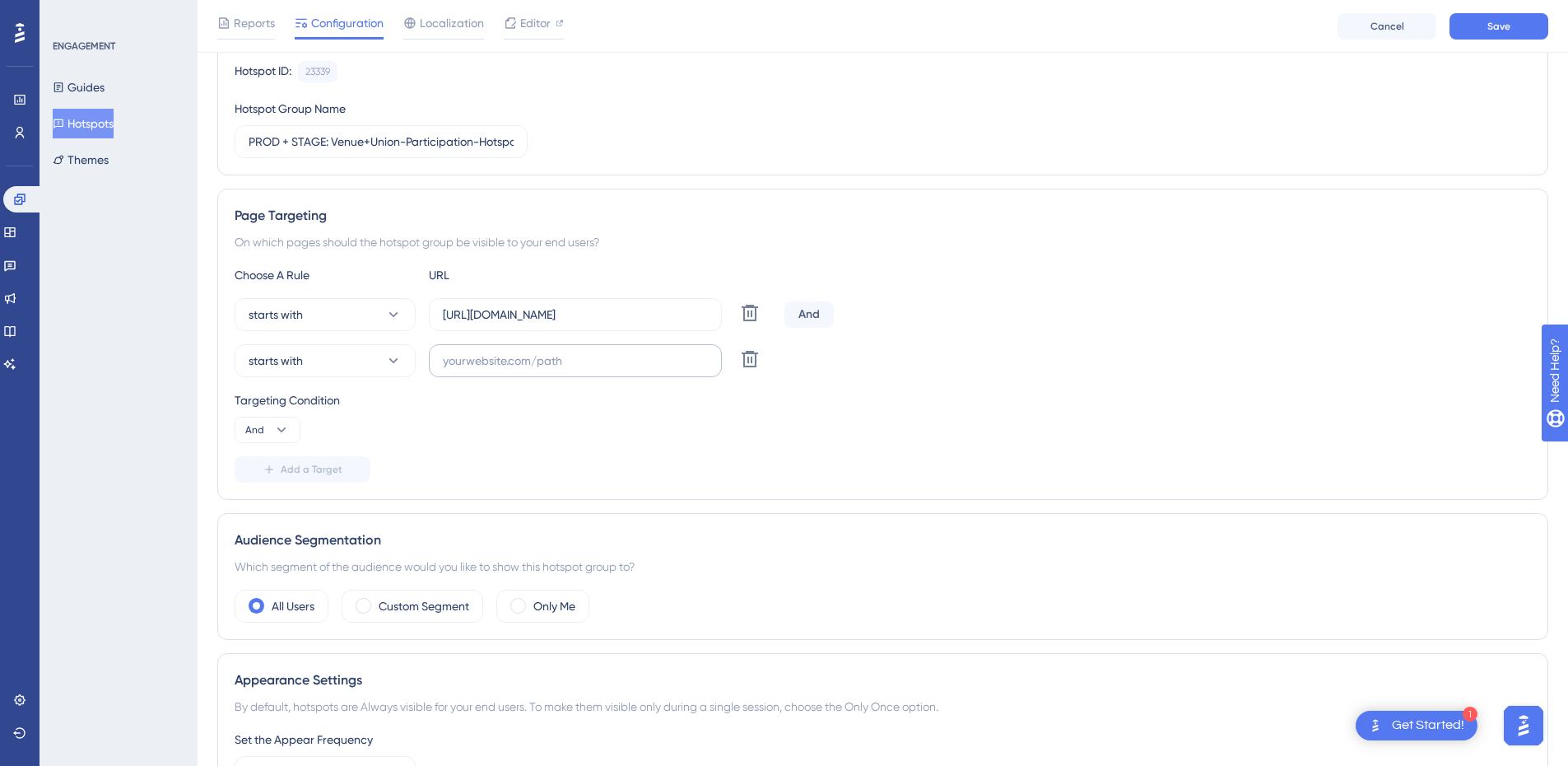
scroll to position [118, 0]
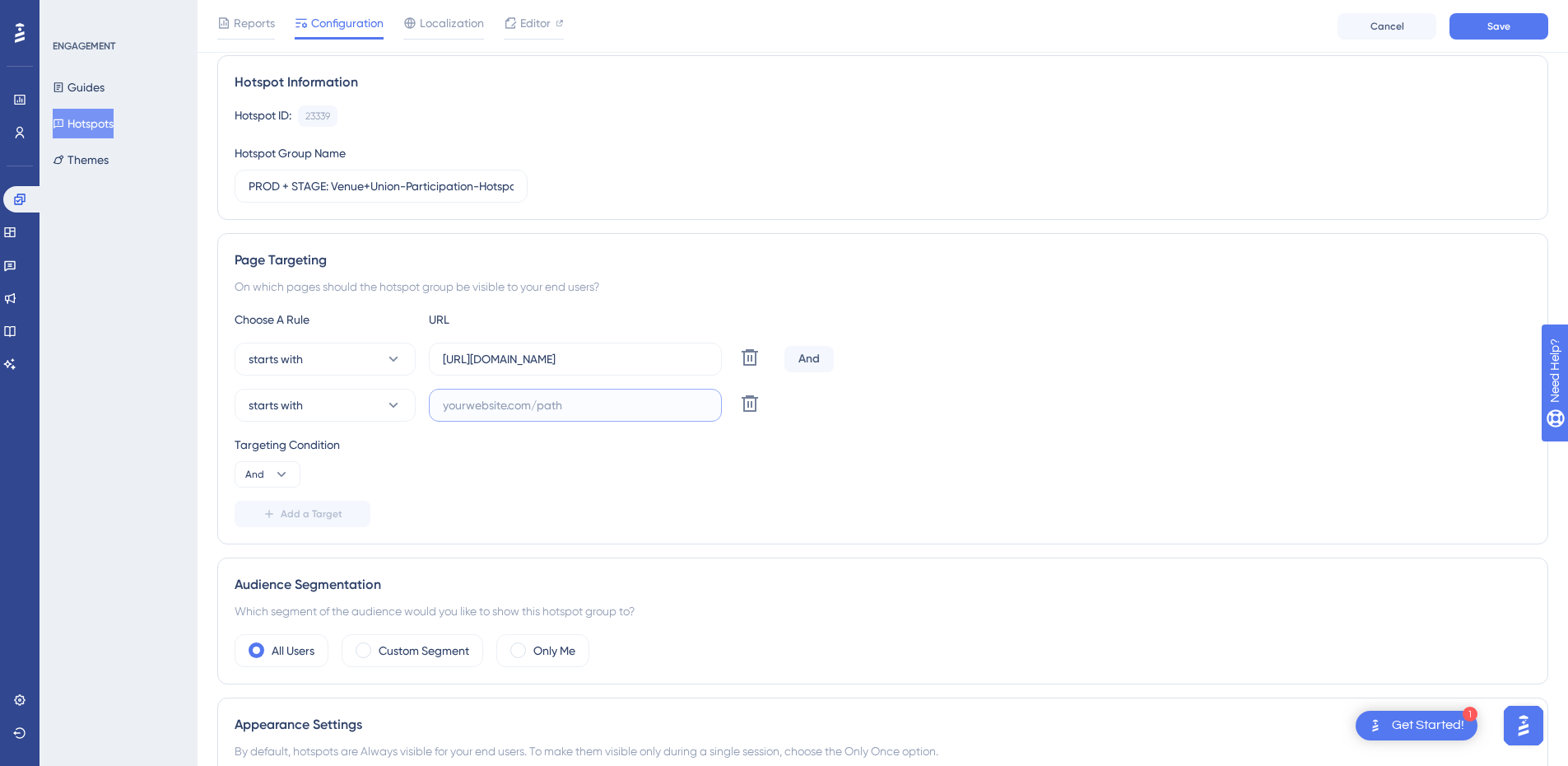
click at [505, 414] on input "text" at bounding box center [575, 405] width 265 height 18
paste input "[URL][DOMAIN_NAME]"
click at [573, 408] on input "[URL][DOMAIN_NAME]" at bounding box center [575, 405] width 265 height 18
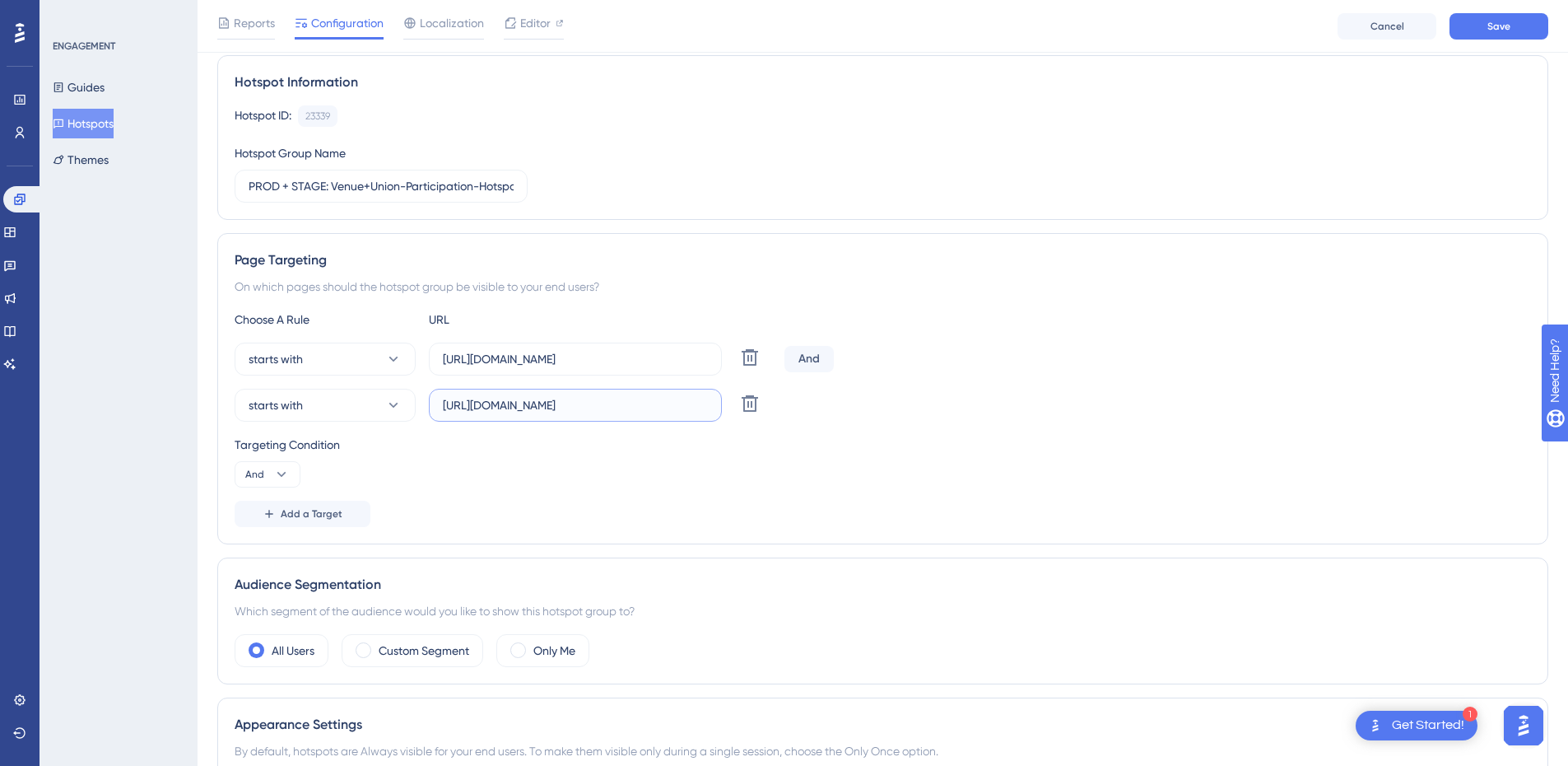
type input "[URL][DOMAIN_NAME]"
click at [598, 485] on div "Targeting Condition And" at bounding box center [882, 461] width 1296 height 53
click at [278, 469] on icon at bounding box center [282, 474] width 16 height 16
click at [267, 545] on div "Or Or" at bounding box center [267, 555] width 31 height 33
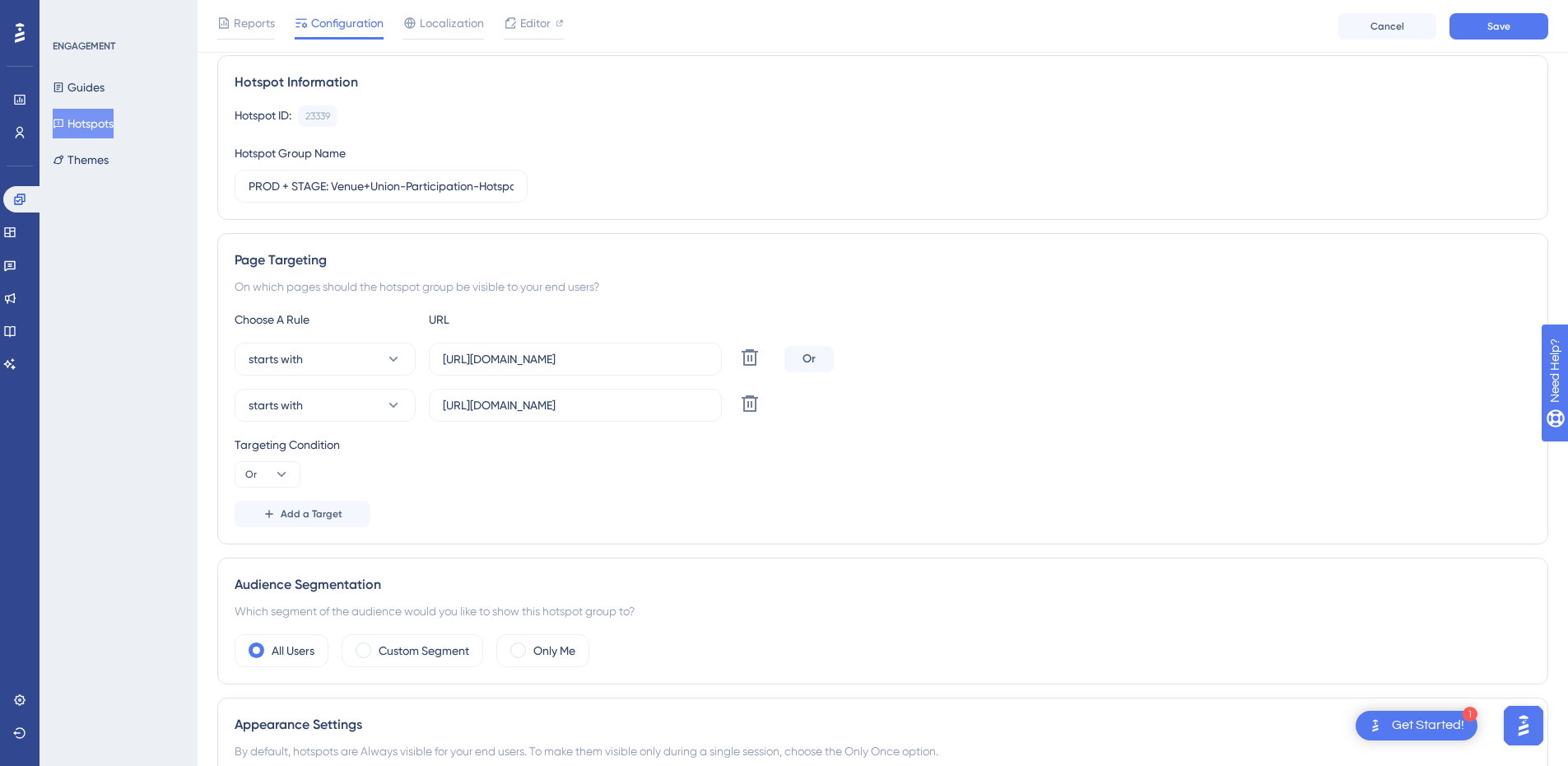
click at [532, 492] on div "Choose A Rule URL starts with [URL][DOMAIN_NAME] Delete Or starts with [URL][DO…" at bounding box center [882, 418] width 1296 height 218
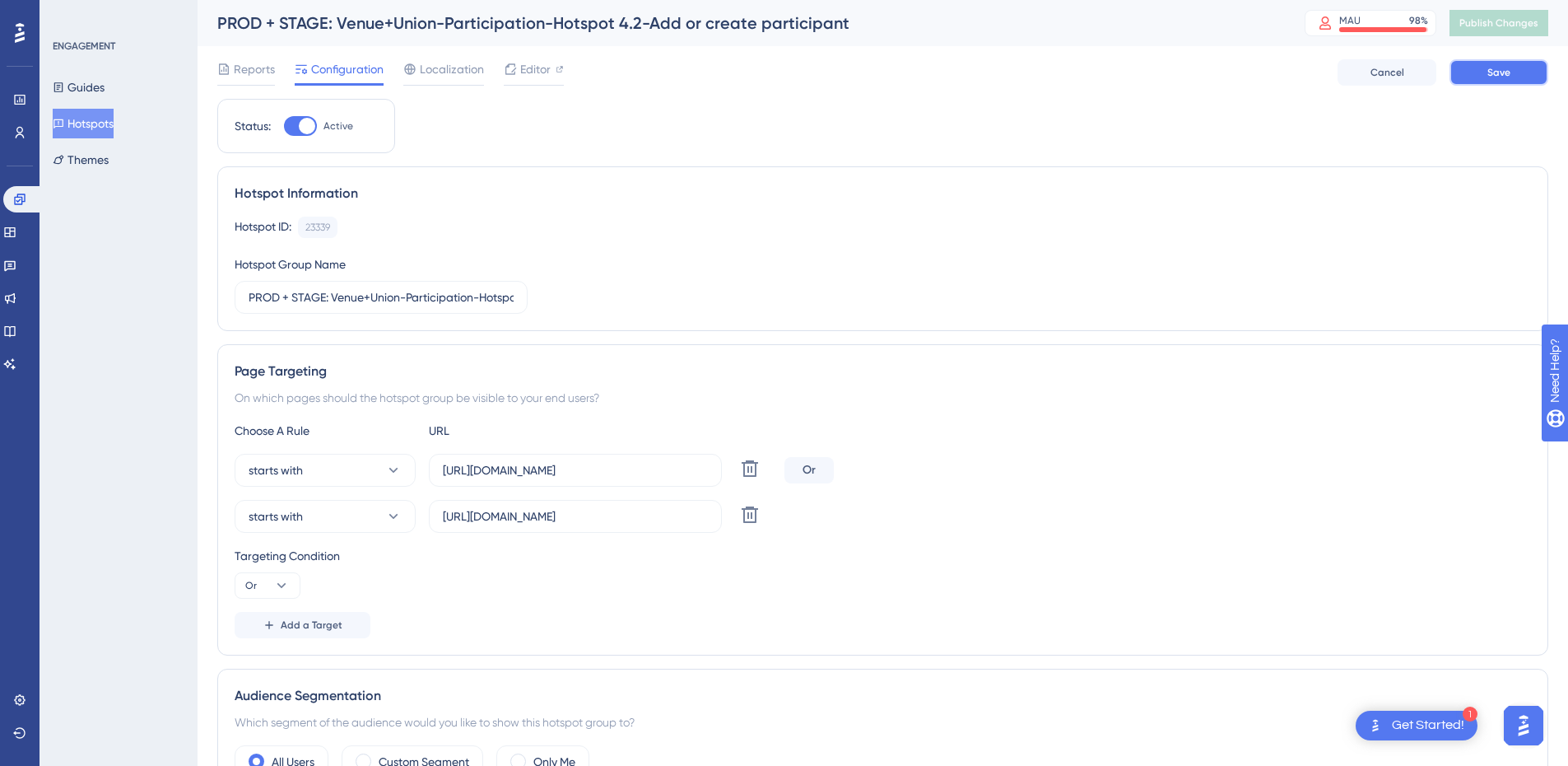
click at [1499, 74] on span "Save" at bounding box center [1498, 72] width 23 height 13
click at [1509, 19] on span "Publish Changes" at bounding box center [1499, 23] width 79 height 13
click at [94, 127] on button "Hotspots" at bounding box center [83, 124] width 61 height 29
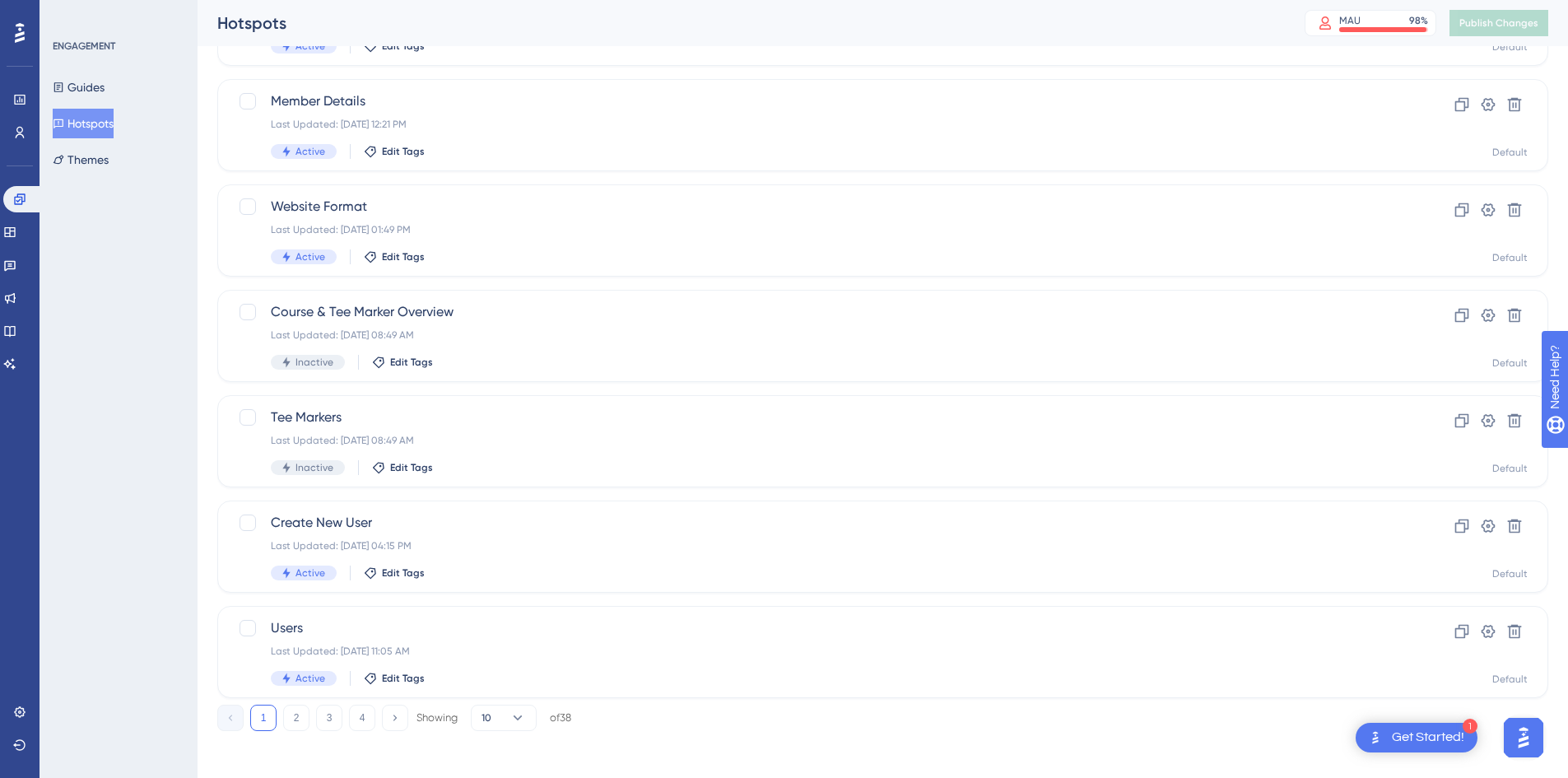
scroll to position [500, 0]
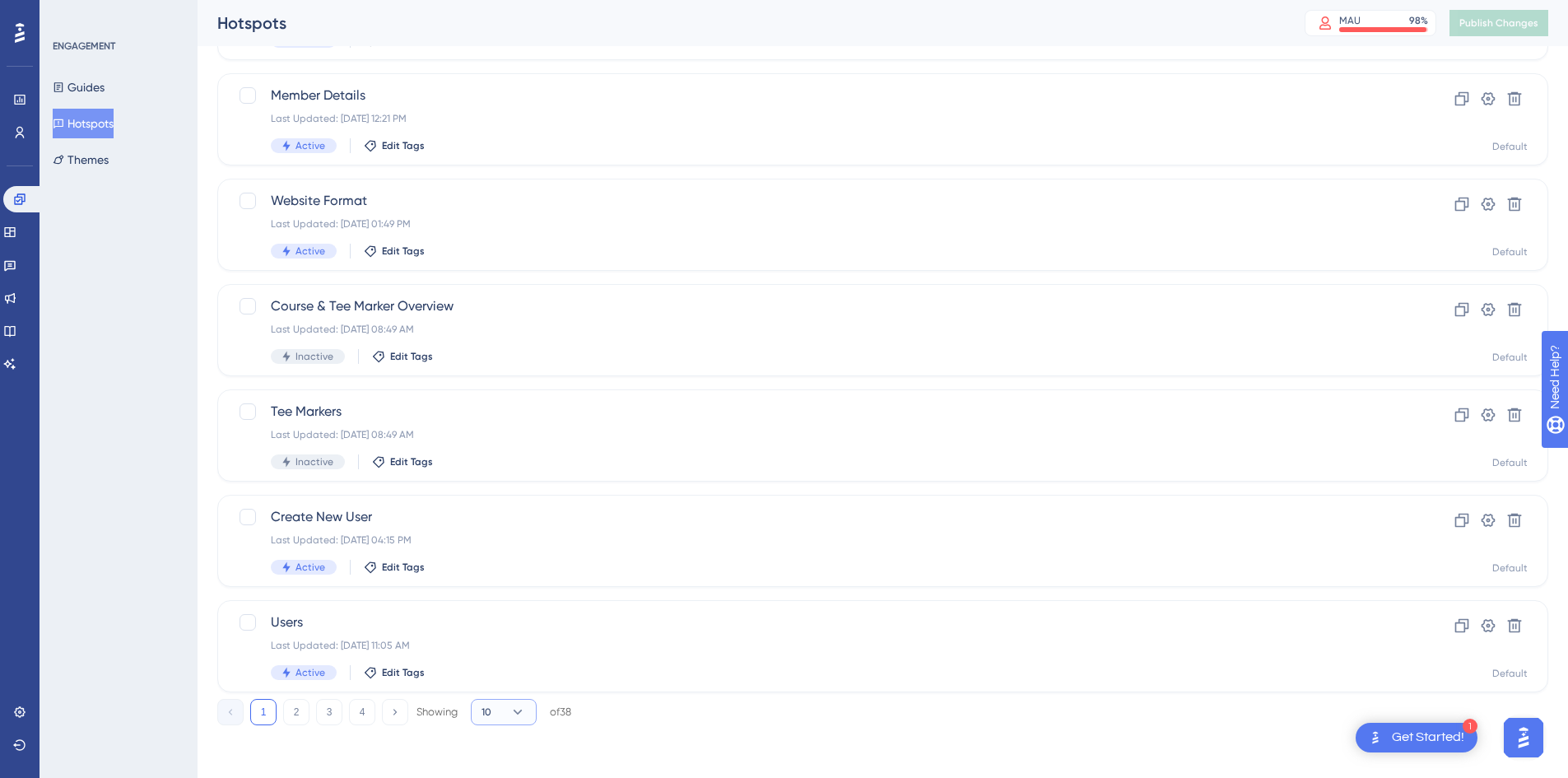
click at [506, 719] on button "10" at bounding box center [504, 712] width 66 height 27
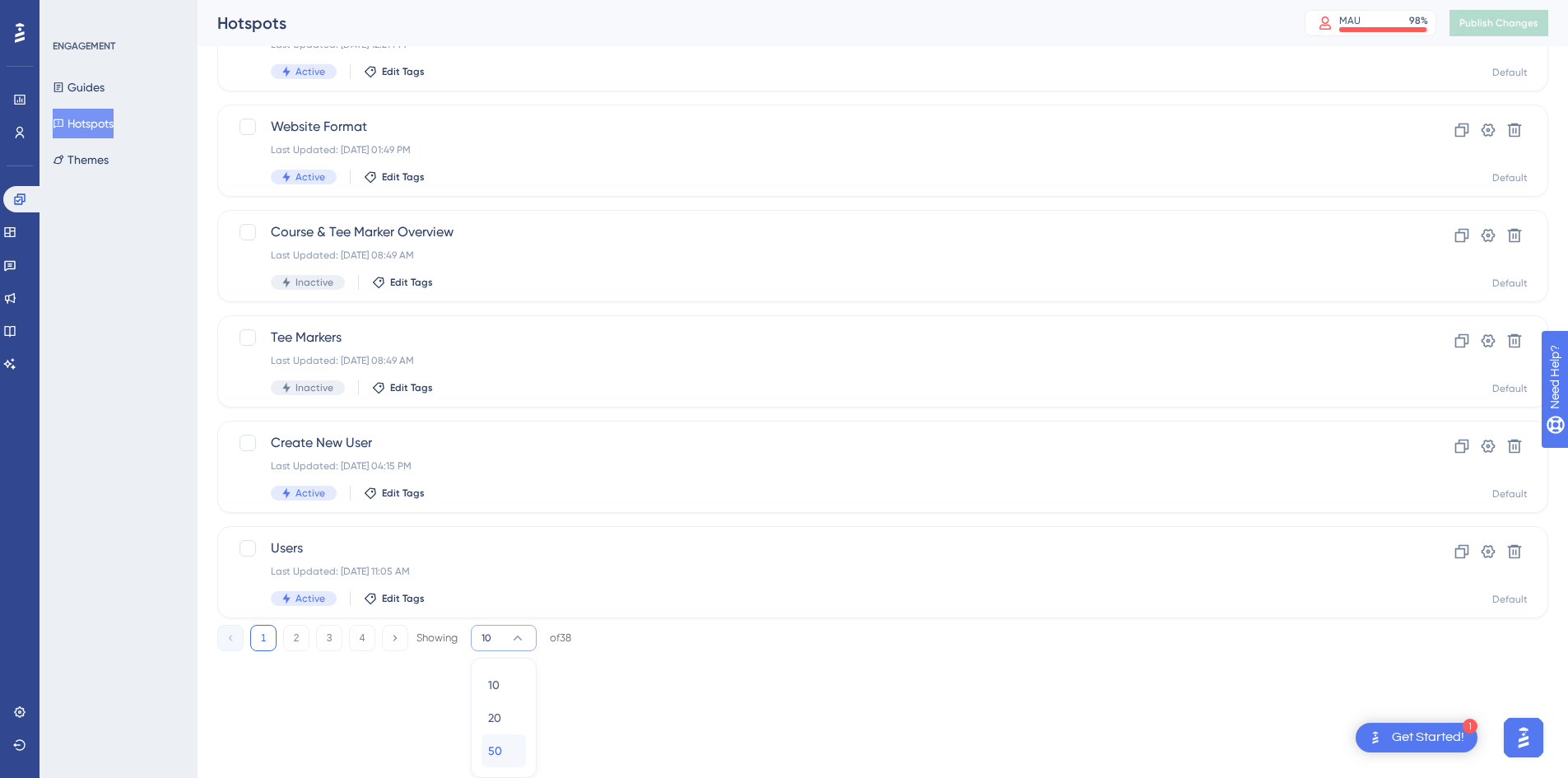
click at [499, 755] on span "50" at bounding box center [495, 751] width 14 height 20
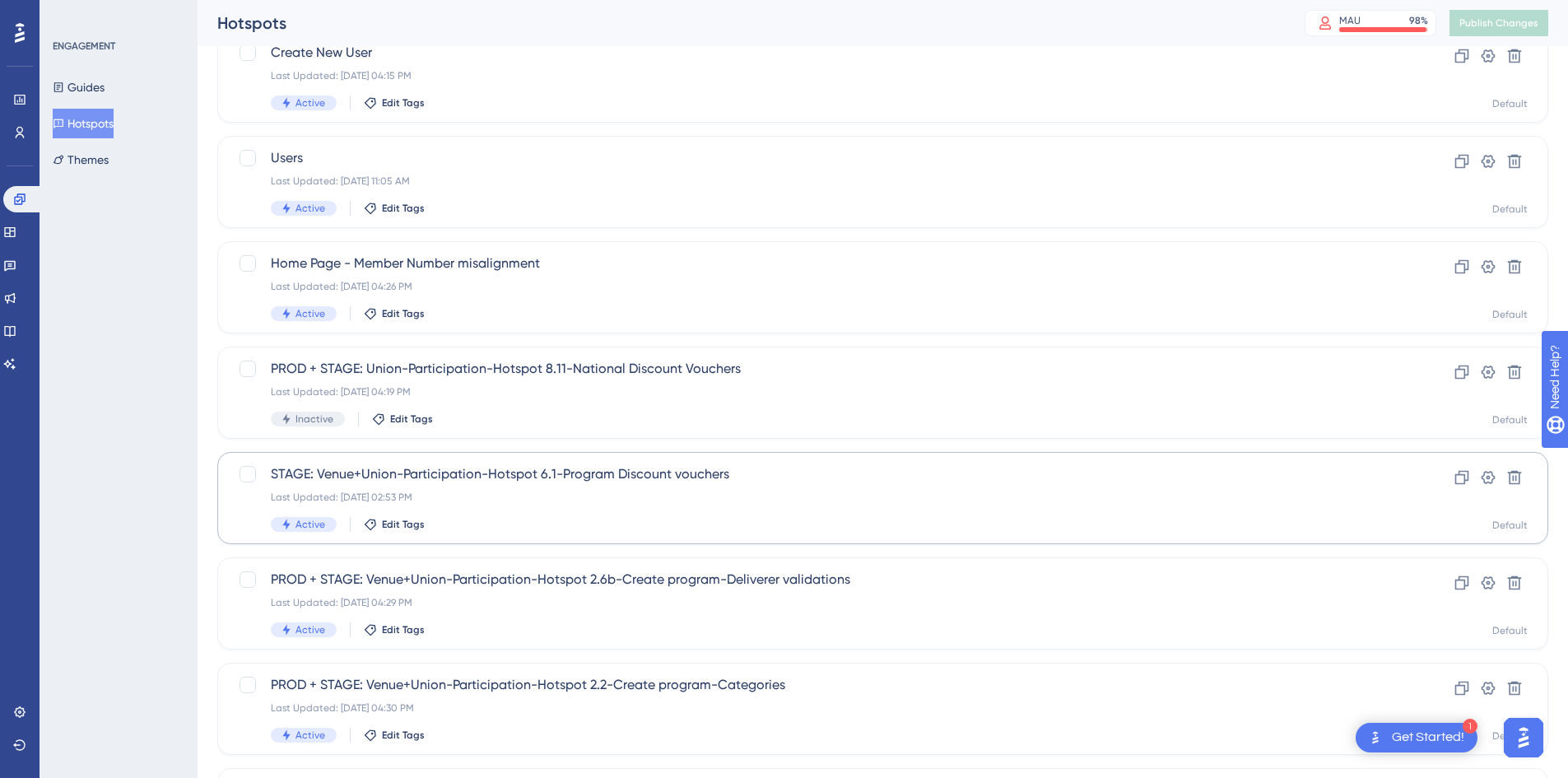
scroll to position [986, 0]
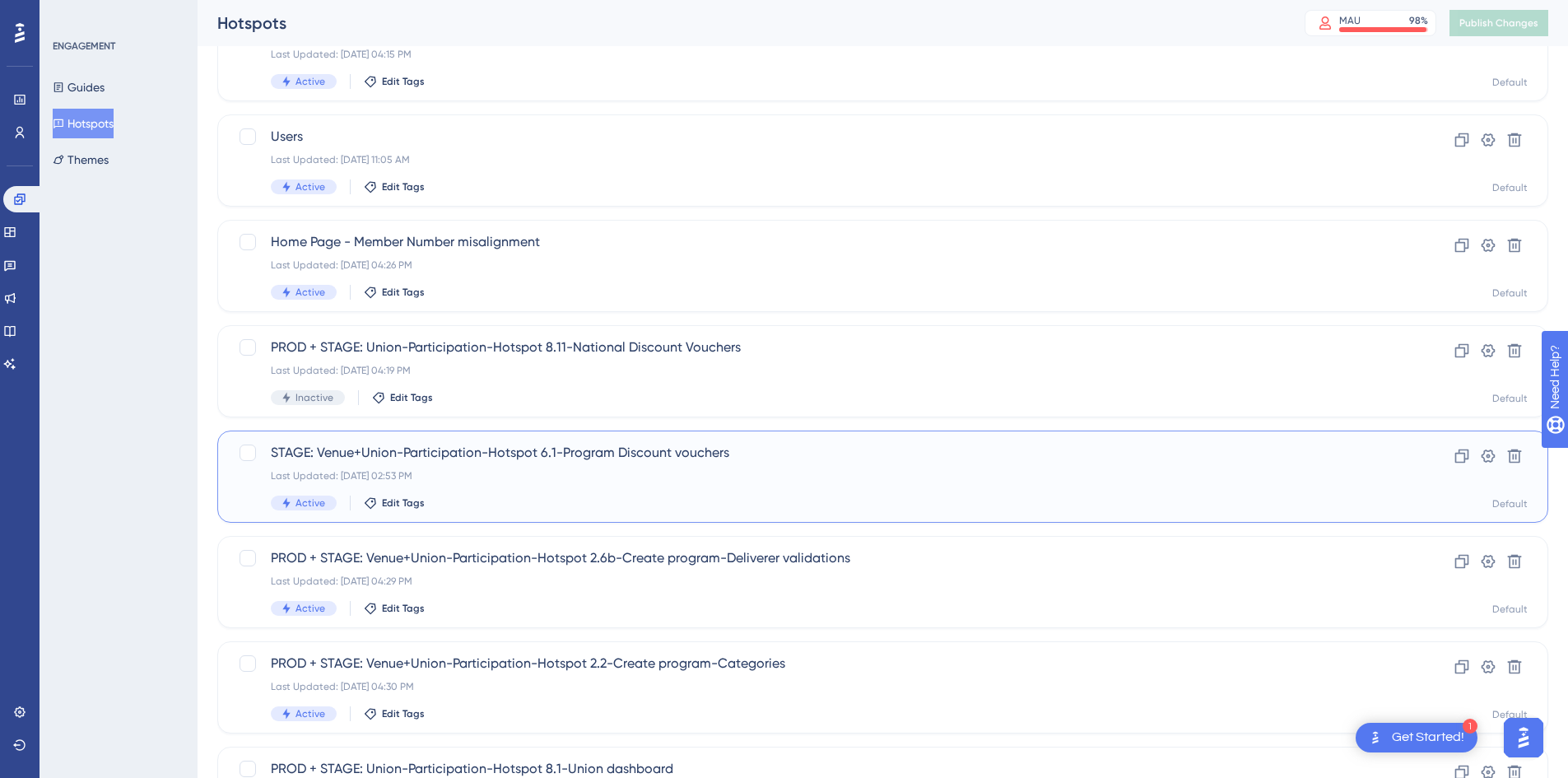
click at [622, 478] on div "Last Updated: [DATE] 02:53 PM" at bounding box center [817, 476] width 1092 height 13
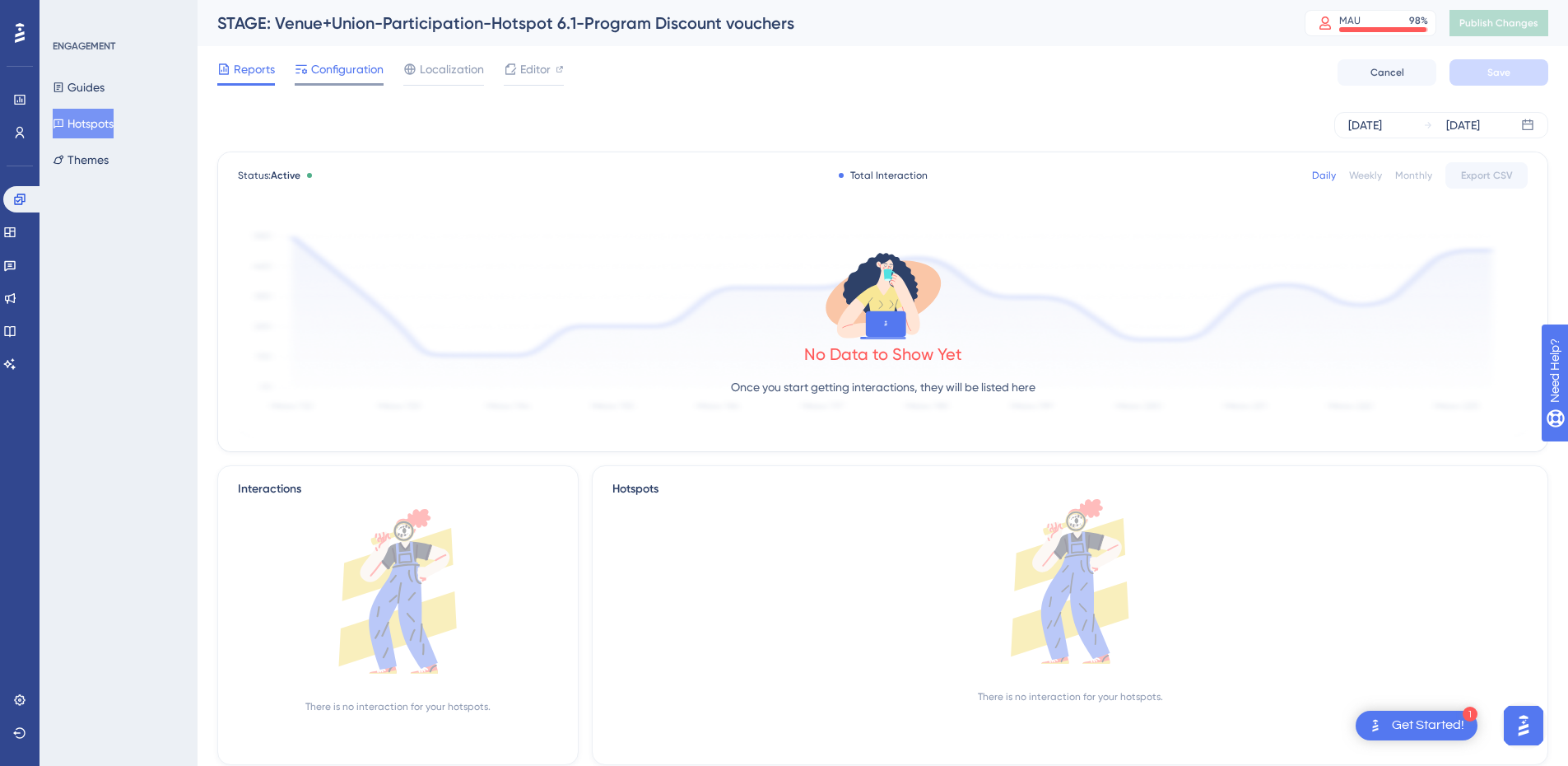
click at [335, 70] on span "Configuration" at bounding box center [347, 70] width 72 height 20
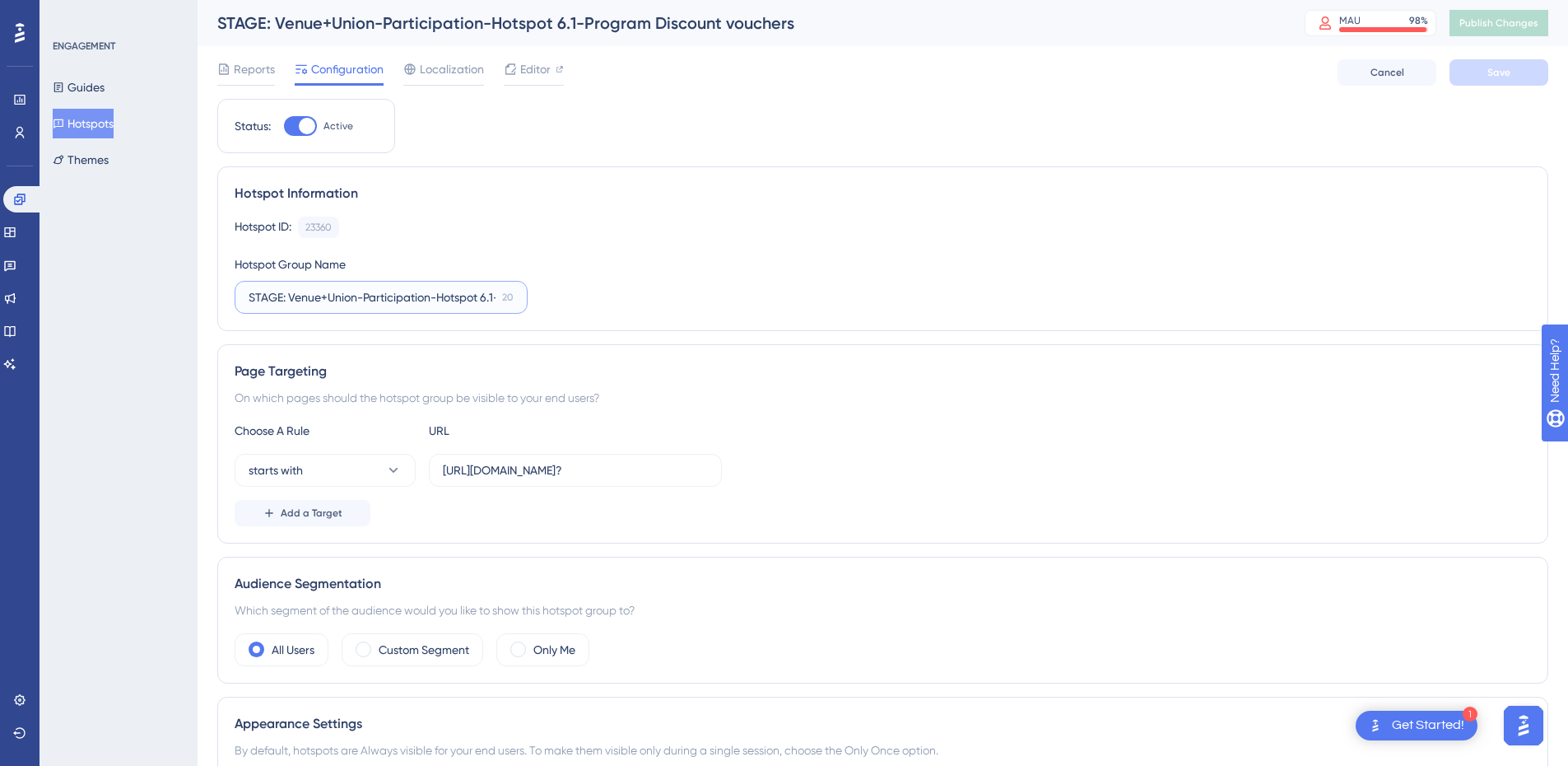
click at [250, 299] on input "STAGE: Venue+Union-Participation-Hotspot 6.1-Program Discount vouchers" at bounding box center [372, 297] width 247 height 18
type input "PROD + STAGE: Venue+Union-Participation-Hotspot 6.1-Program Discount vouchers"
click at [523, 470] on input "[URL][DOMAIN_NAME]?" at bounding box center [575, 470] width 265 height 18
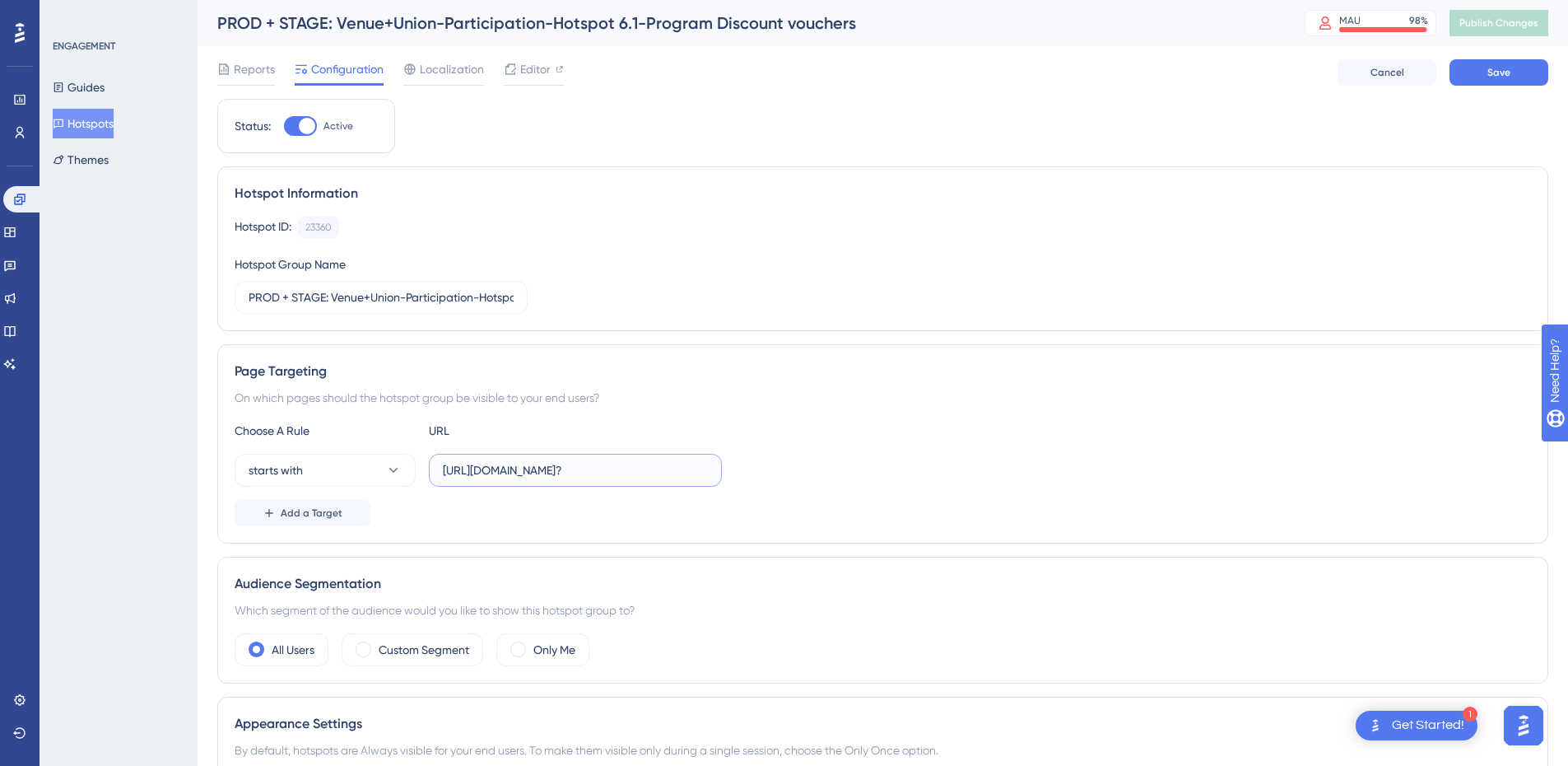
click at [523, 470] on input "[URL][DOMAIN_NAME]?" at bounding box center [575, 470] width 265 height 18
click at [295, 517] on span "Add a Target" at bounding box center [311, 512] width 61 height 13
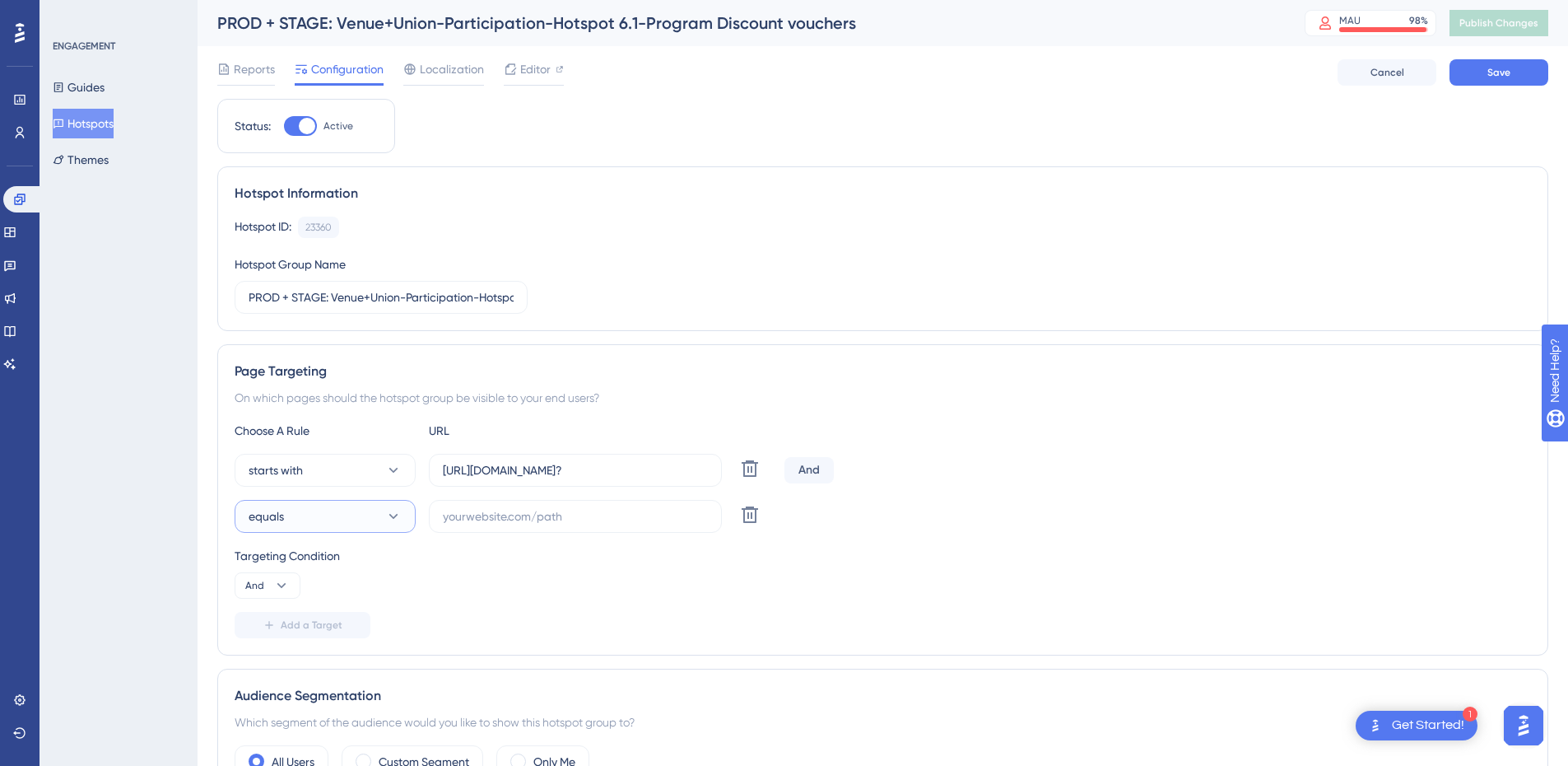
click at [359, 510] on button "equals" at bounding box center [325, 516] width 181 height 33
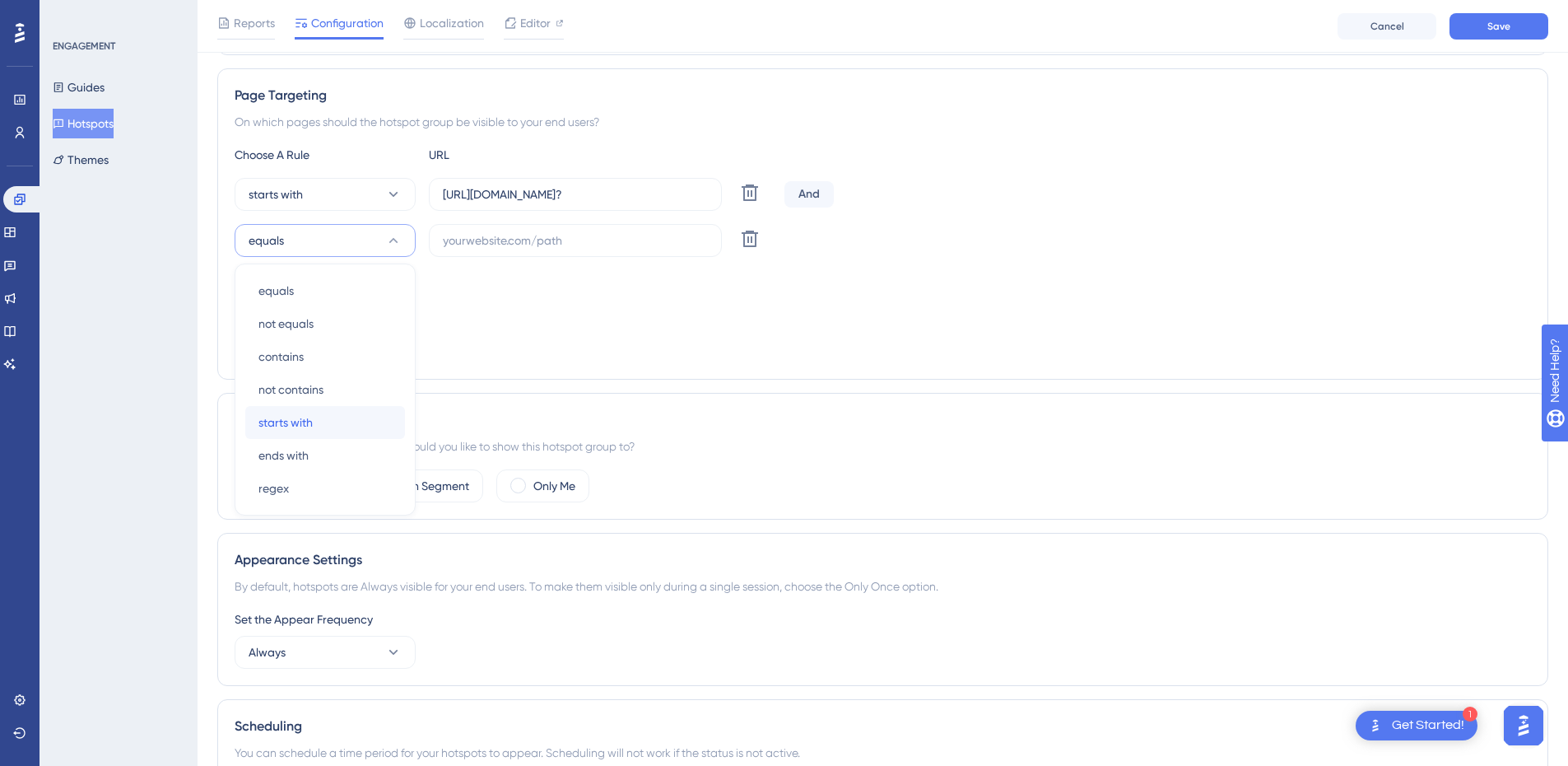
click at [309, 423] on span "starts with" at bounding box center [285, 423] width 54 height 20
click at [499, 243] on input "text" at bounding box center [575, 241] width 265 height 18
paste input "[URL][DOMAIN_NAME]?"
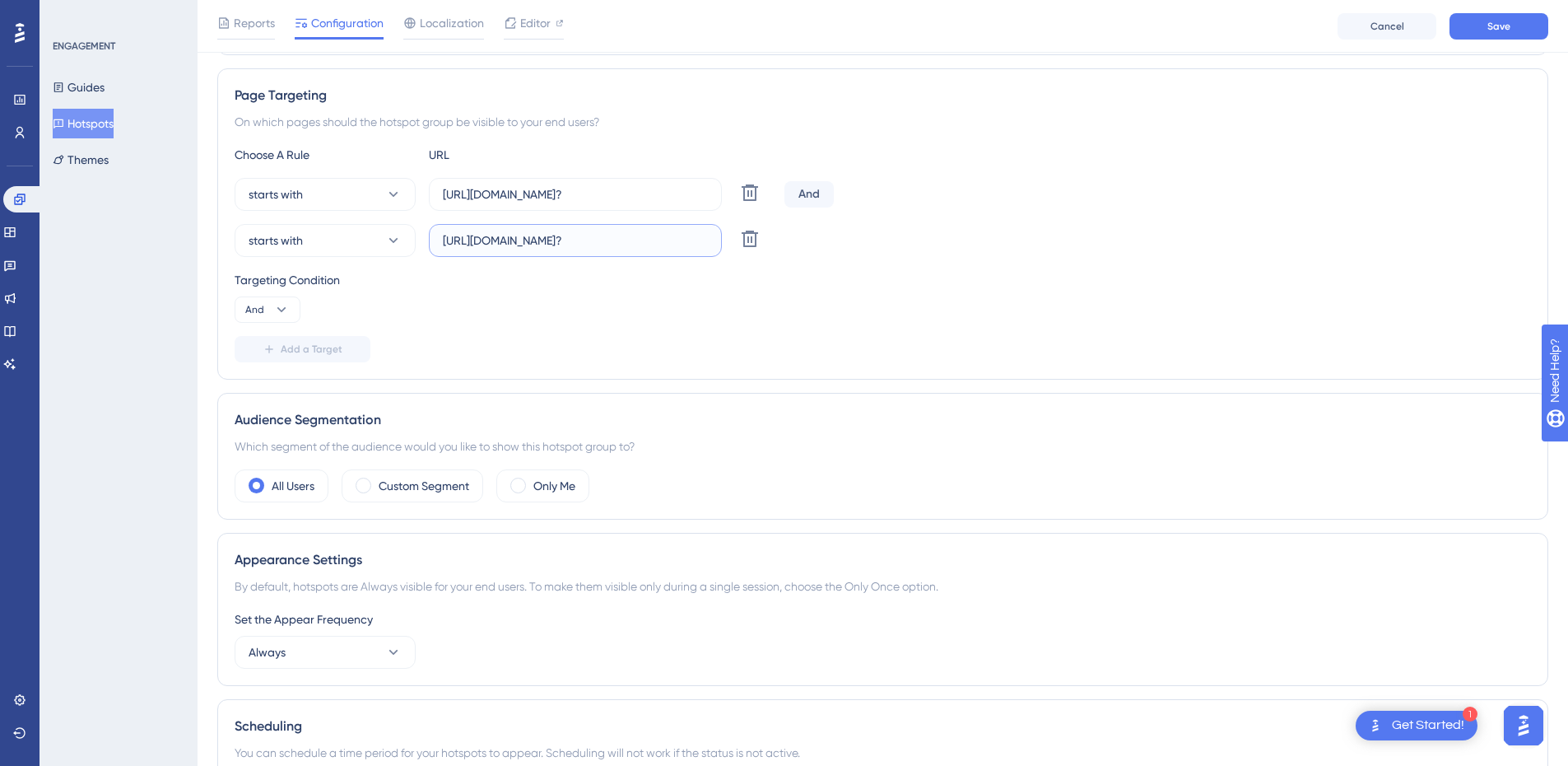
scroll to position [0, 35]
drag, startPoint x: 564, startPoint y: 242, endPoint x: 587, endPoint y: 240, distance: 23.1
click at [564, 243] on input "[URL][DOMAIN_NAME]?" at bounding box center [575, 241] width 265 height 18
type input "[URL][DOMAIN_NAME]?"
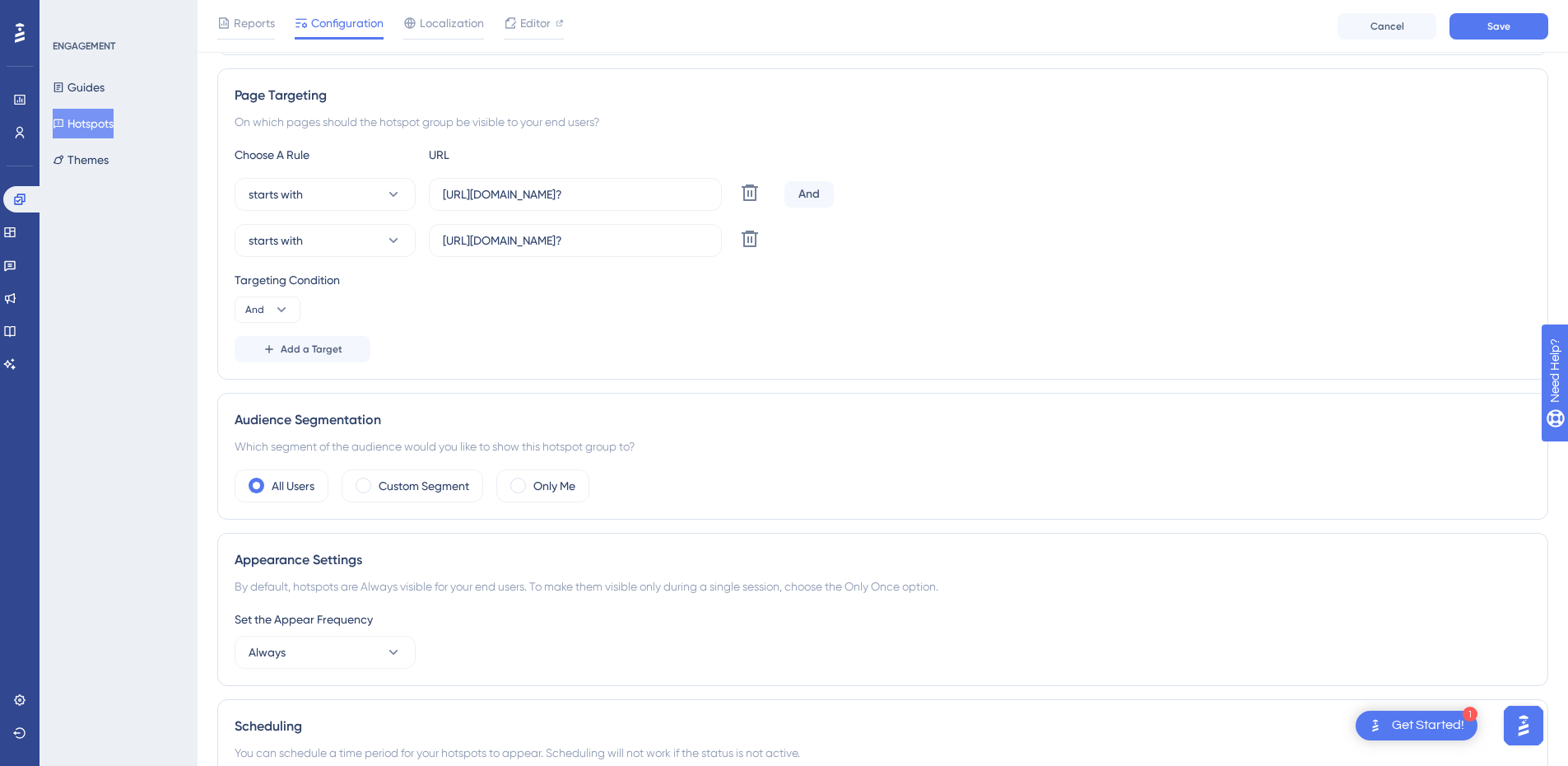
click at [514, 324] on div "Choose A Rule URL starts with [URL][DOMAIN_NAME]? Delete And starts with [URL][…" at bounding box center [882, 254] width 1296 height 218
click at [276, 316] on icon at bounding box center [282, 309] width 16 height 16
click at [265, 393] on div "Or Or" at bounding box center [267, 390] width 31 height 33
click at [723, 330] on div "Choose A Rule URL starts with [URL][DOMAIN_NAME]? Delete Or starts with [URL][D…" at bounding box center [882, 254] width 1296 height 218
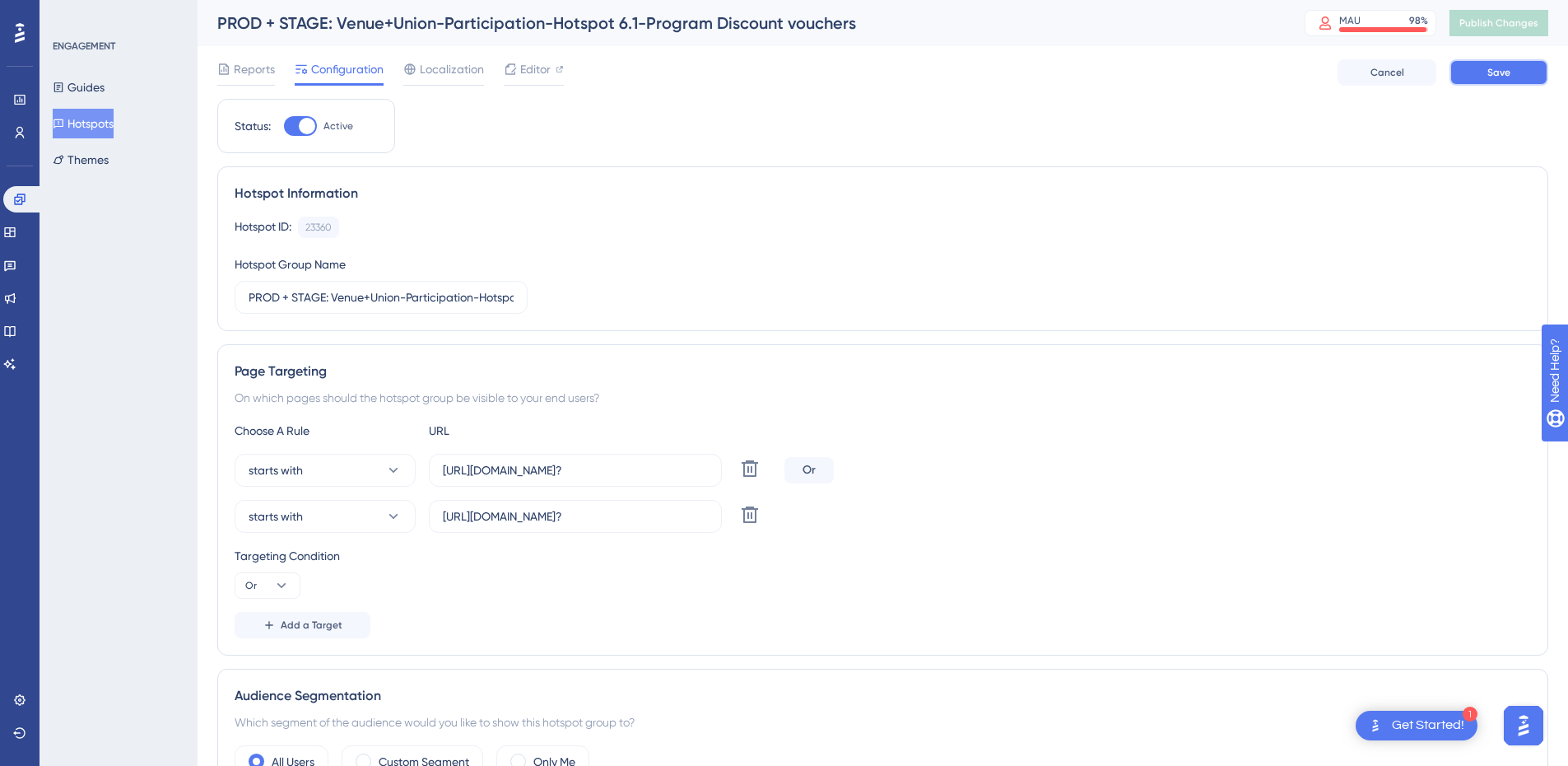
click at [1518, 78] on button "Save" at bounding box center [1499, 72] width 99 height 27
click at [1510, 26] on span "Publish Changes" at bounding box center [1499, 23] width 79 height 13
click at [87, 130] on button "Hotspots" at bounding box center [83, 124] width 61 height 29
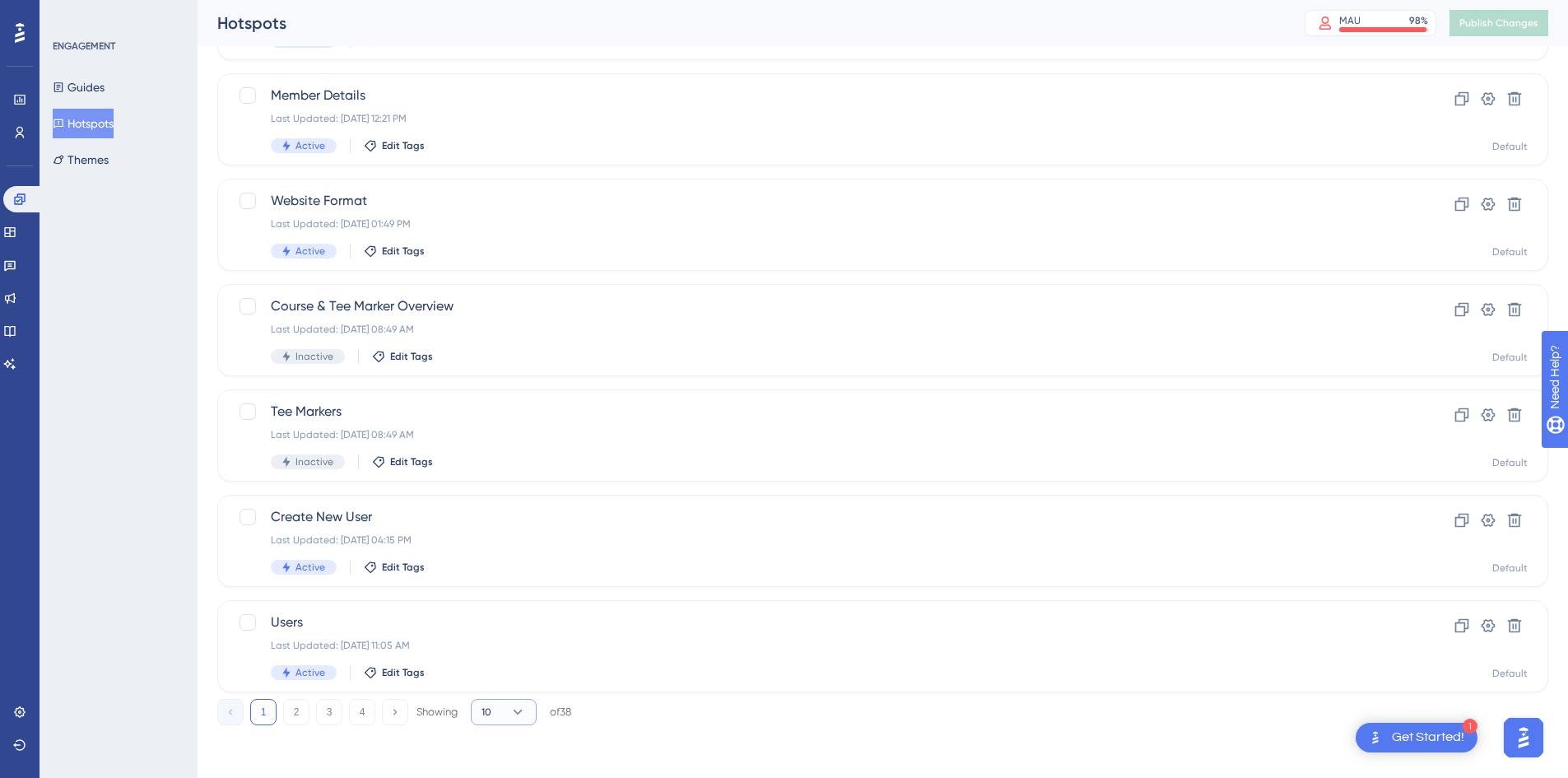
click at [520, 712] on icon at bounding box center [519, 712] width 9 height 5
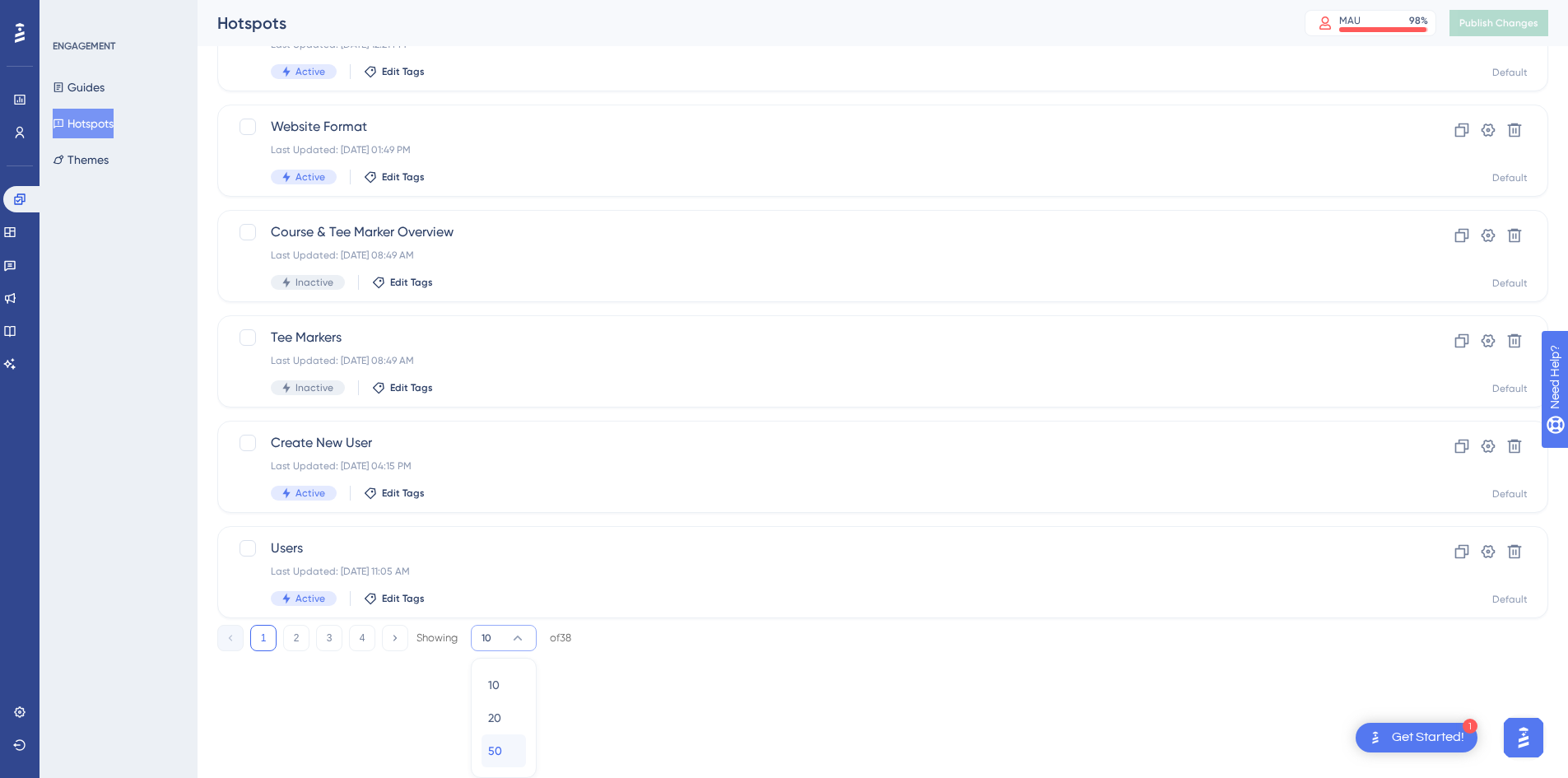
click at [494, 750] on span "50" at bounding box center [495, 751] width 14 height 20
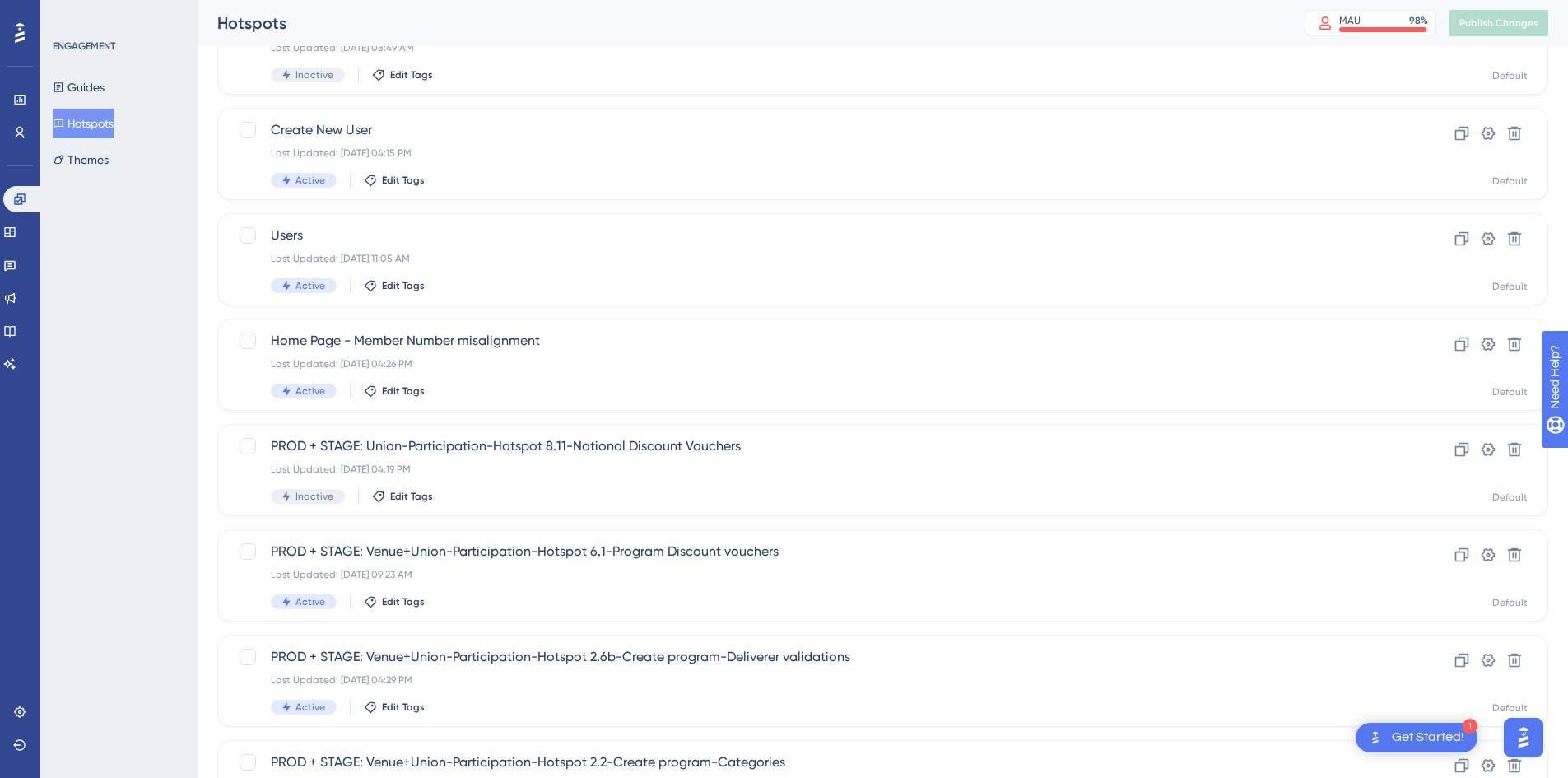
scroll to position [906, 0]
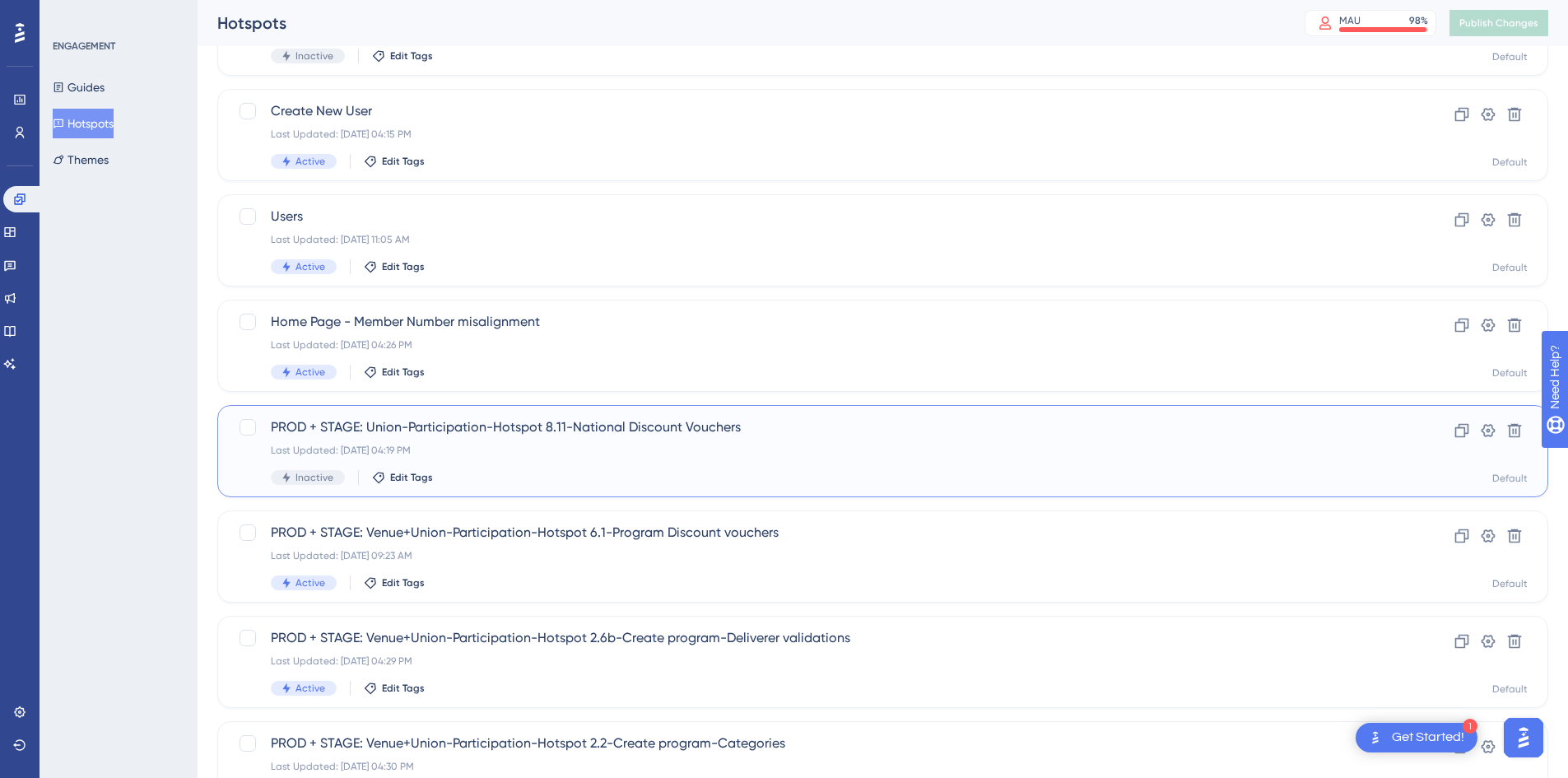
click at [626, 460] on div "PROD + STAGE: Union-Participation-Hotspot 8.11-National Discount Vouchers Last …" at bounding box center [817, 451] width 1092 height 68
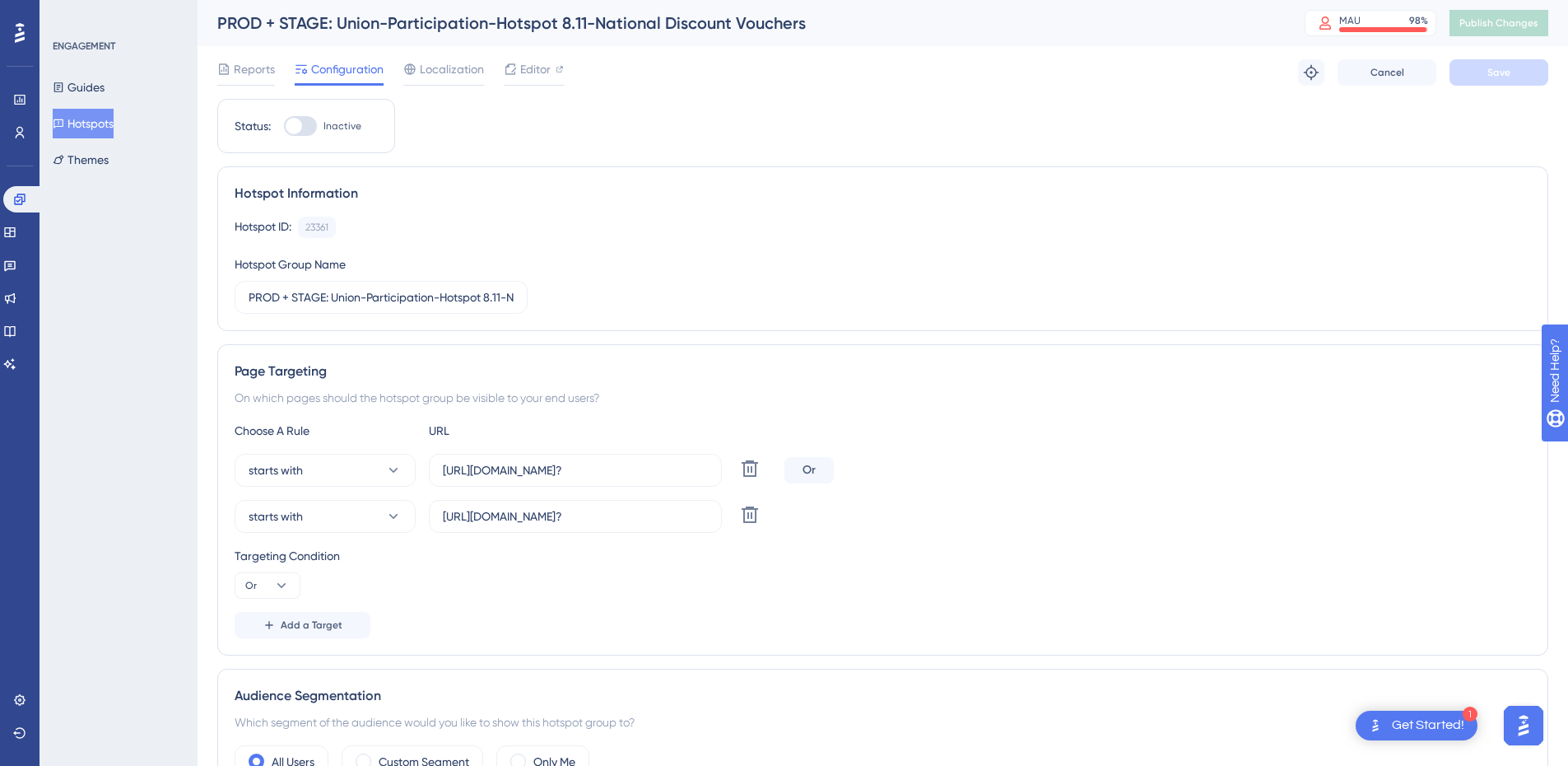
click at [298, 127] on div at bounding box center [294, 126] width 16 height 16
click at [284, 127] on input "Inactive" at bounding box center [284, 126] width 1 height 1
checkbox input "true"
click at [1496, 71] on span "Save" at bounding box center [1498, 72] width 23 height 13
click at [1487, 20] on span "Publish Changes" at bounding box center [1499, 23] width 79 height 13
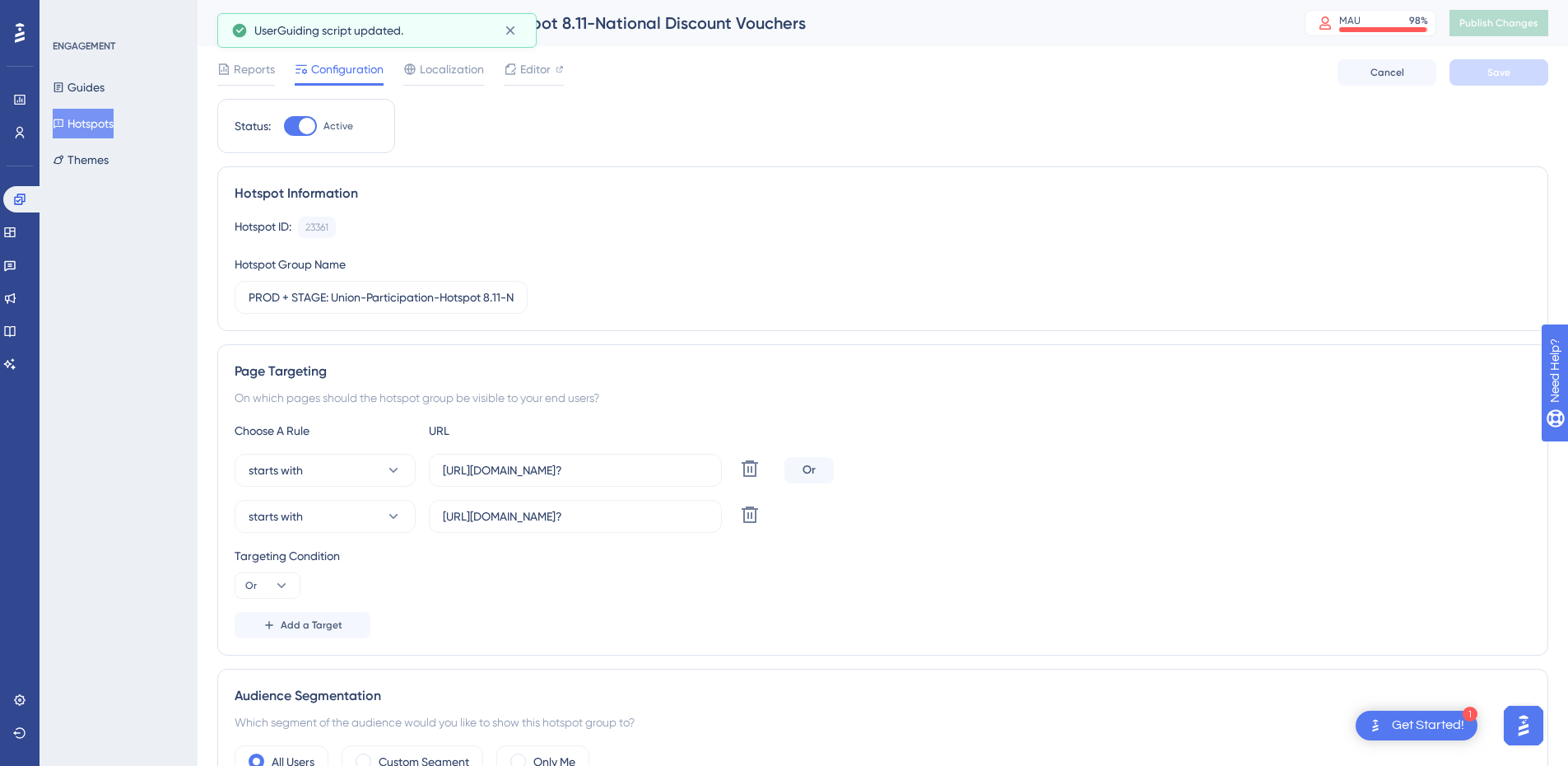
click at [77, 127] on button "Hotspots" at bounding box center [83, 124] width 61 height 29
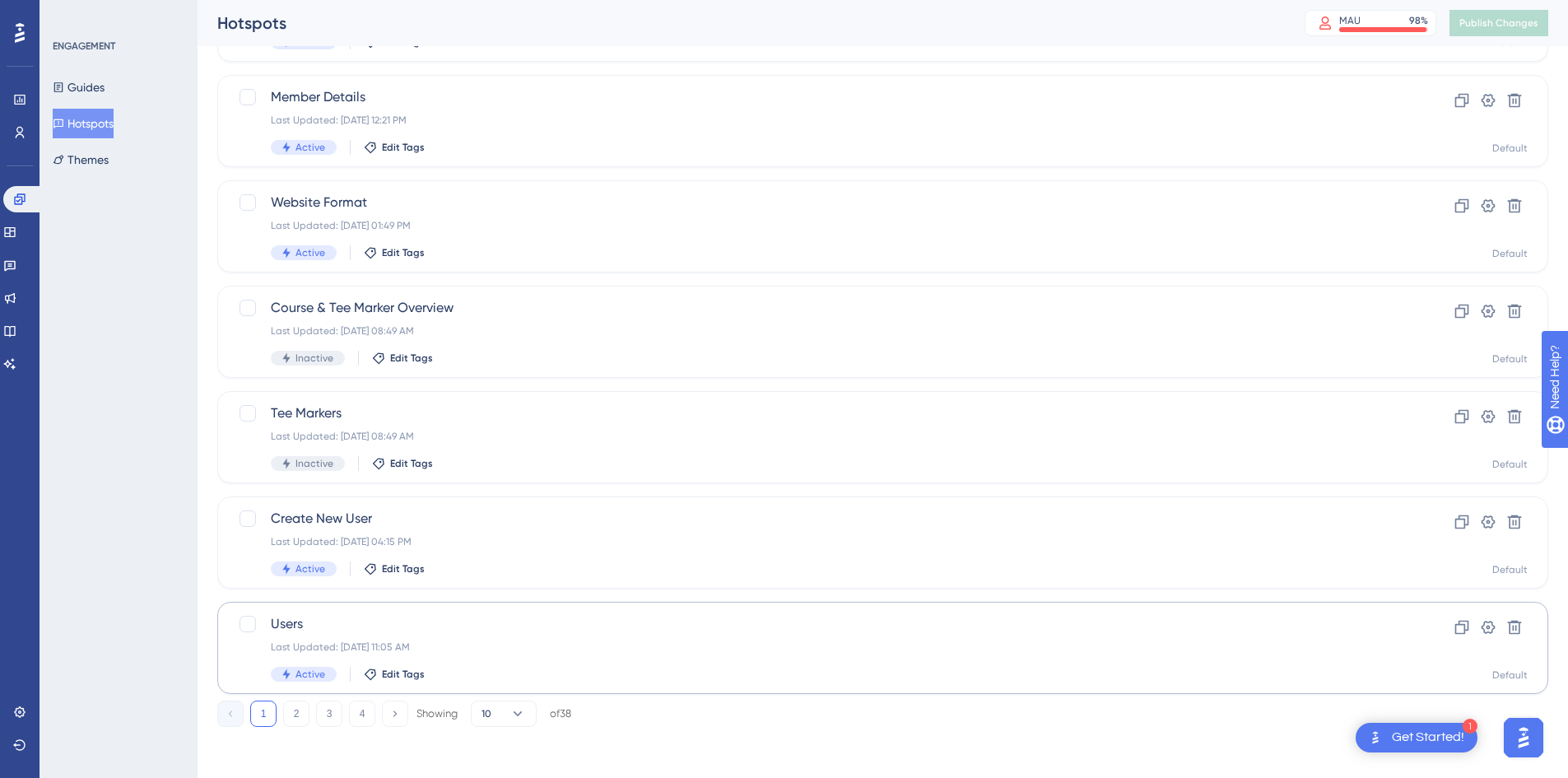
scroll to position [500, 0]
click at [487, 720] on button "10" at bounding box center [504, 712] width 66 height 27
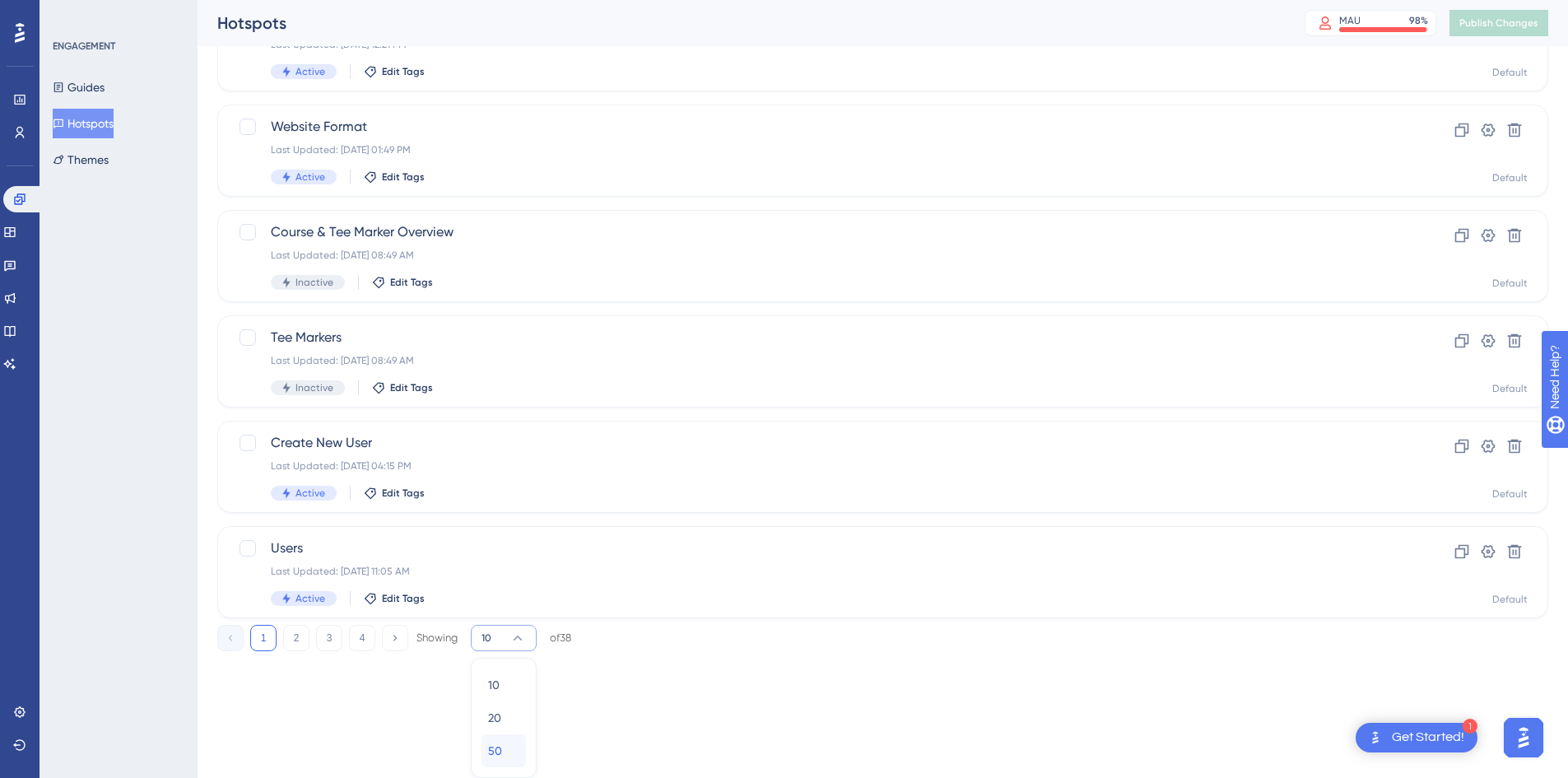
click at [490, 746] on span "50" at bounding box center [495, 751] width 14 height 20
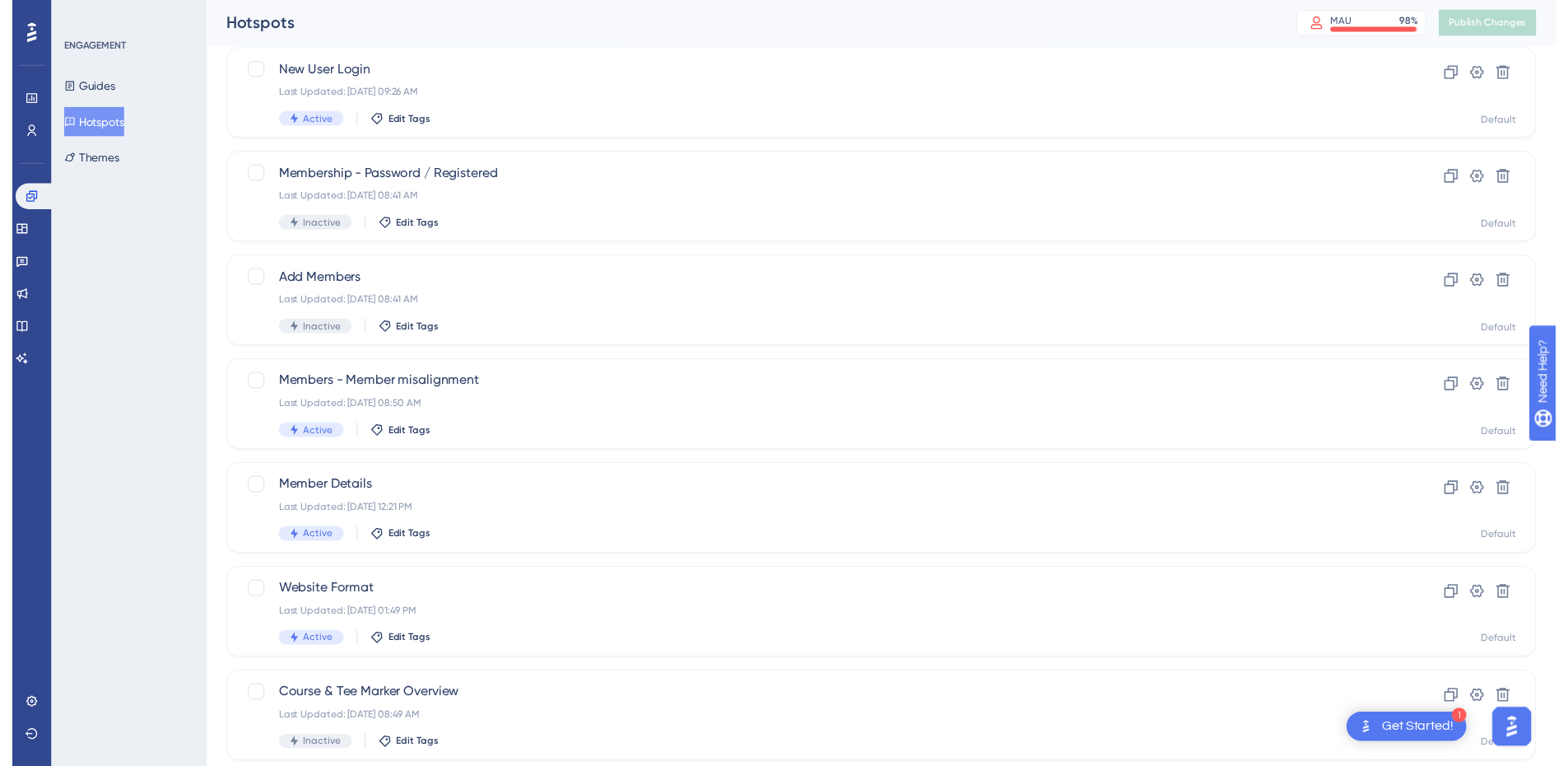
scroll to position [0, 0]
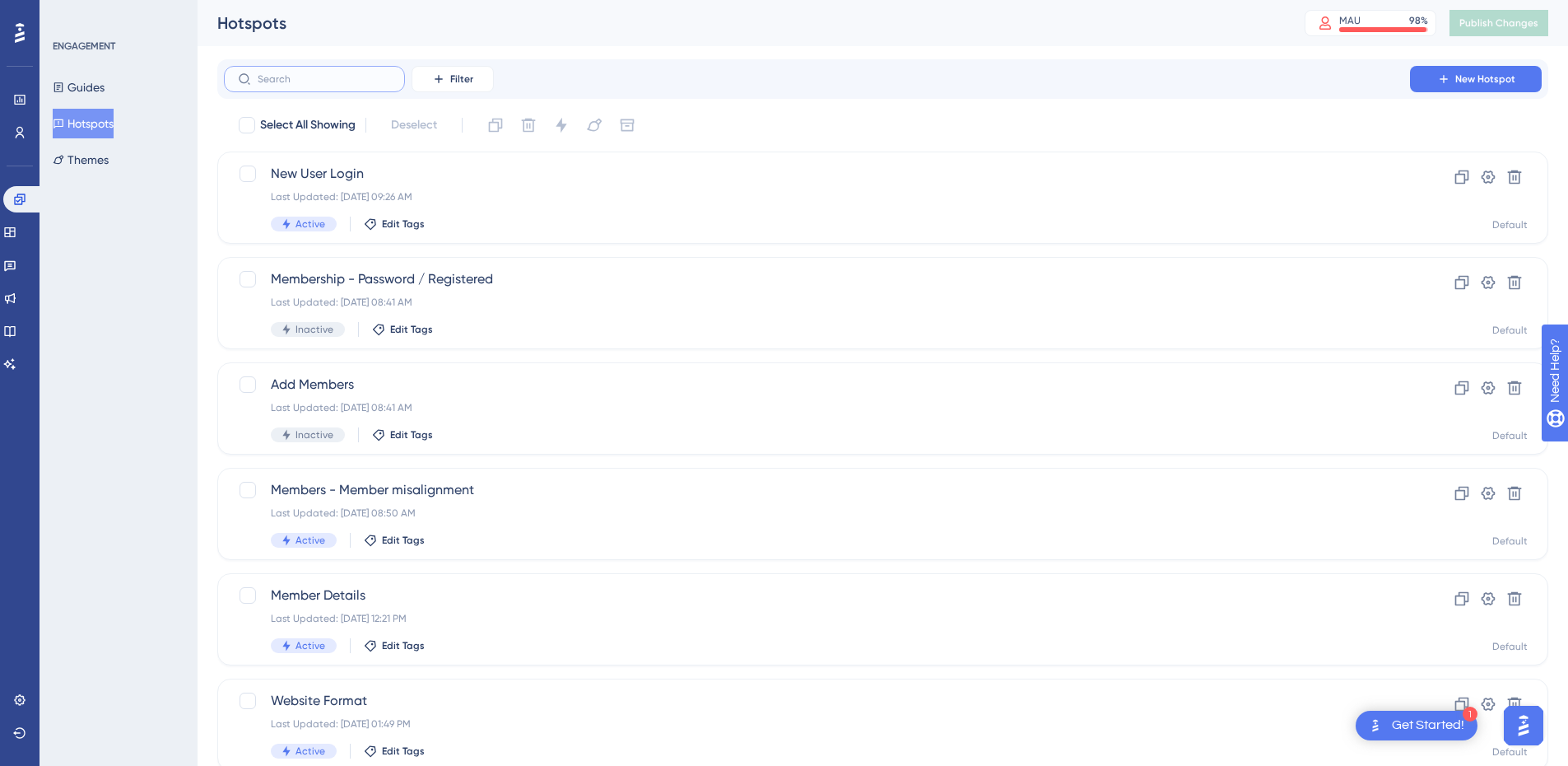
click at [298, 80] on input "text" at bounding box center [325, 79] width 134 height 12
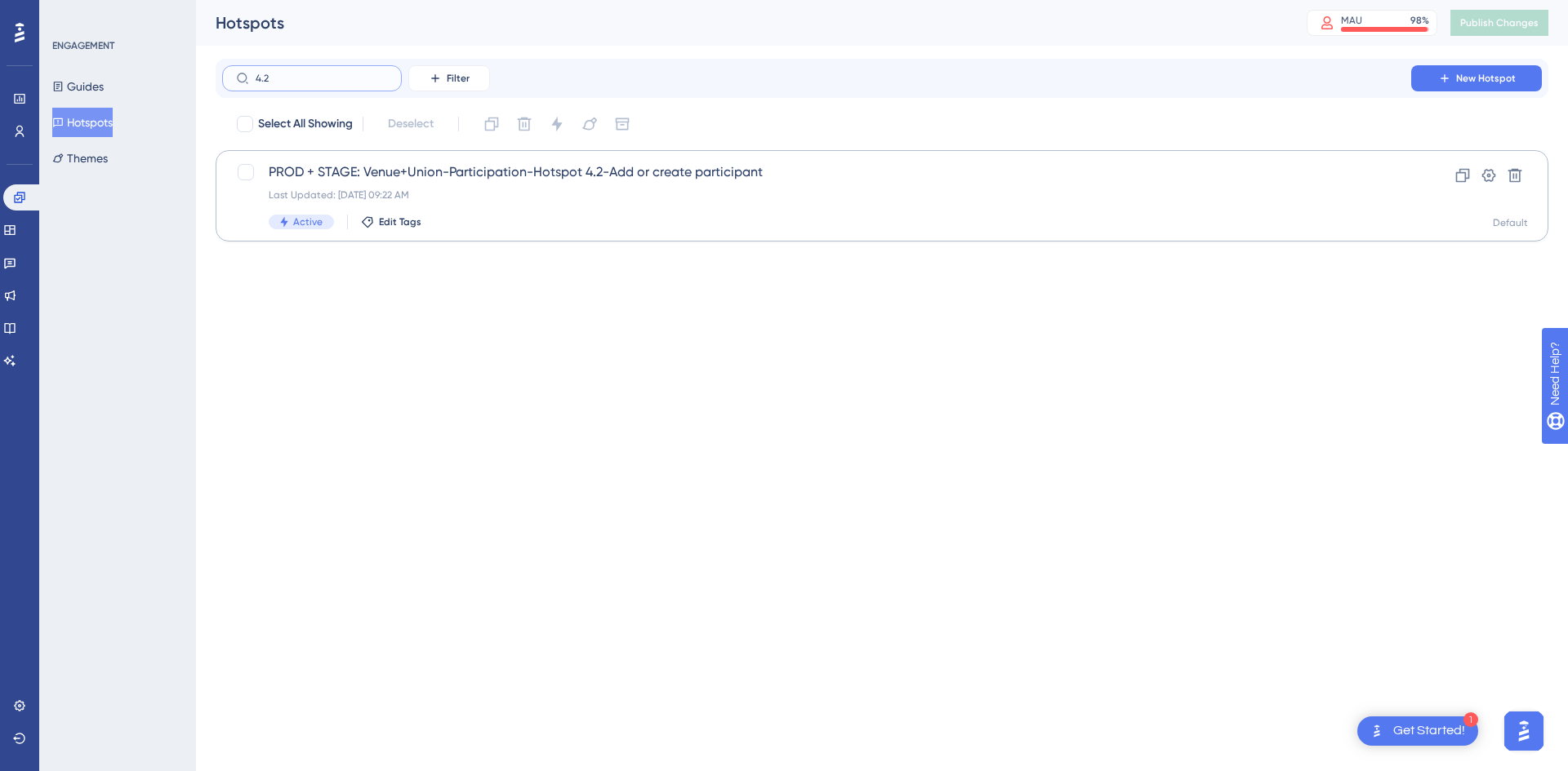
type input "4.2"
click at [633, 196] on div "Last Updated: [DATE] 09:22 AM" at bounding box center [817, 195] width 1096 height 13
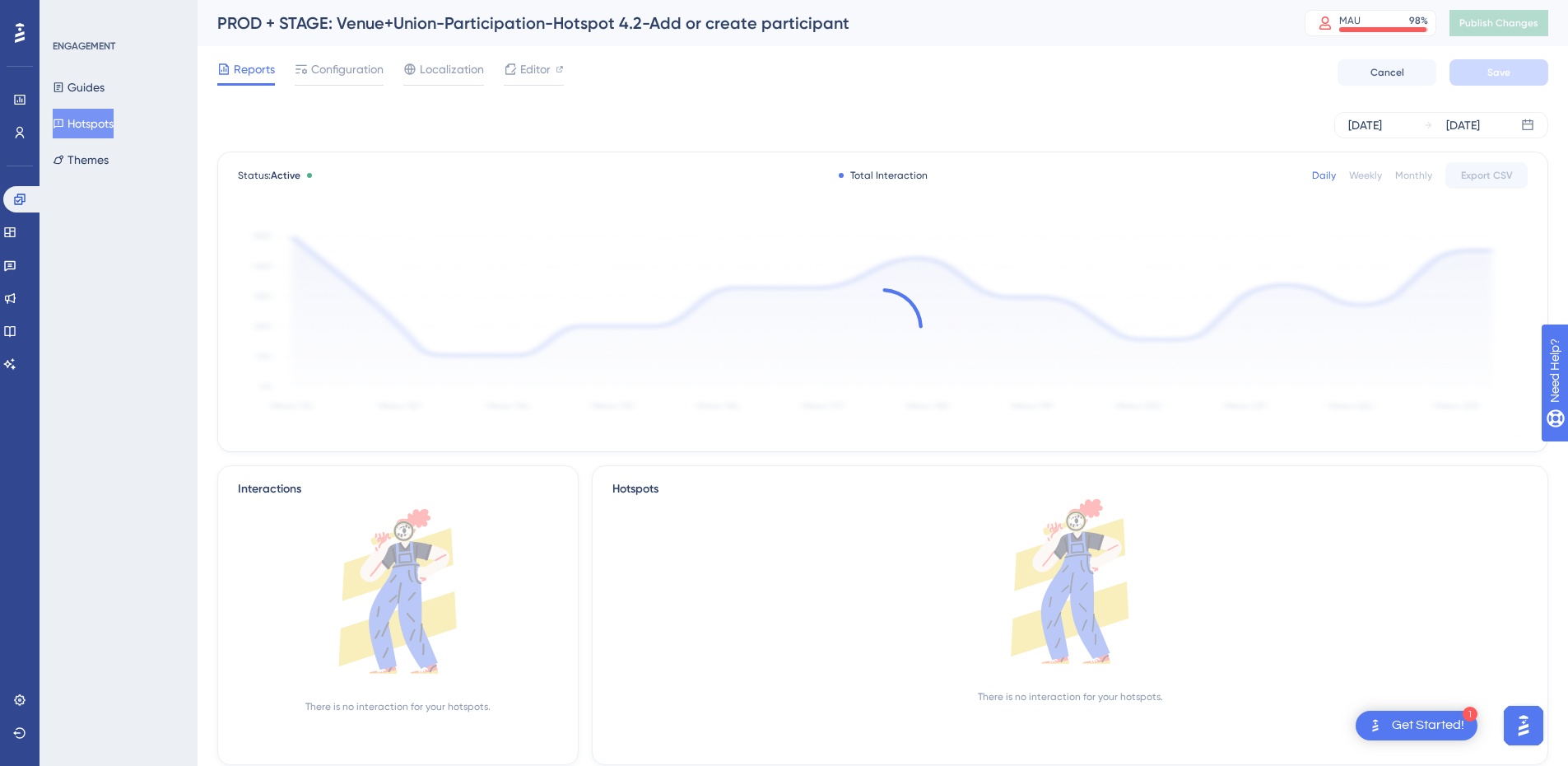
click at [333, 55] on div "Reports Configuration Localization Editor Cancel Save" at bounding box center [883, 72] width 1331 height 53
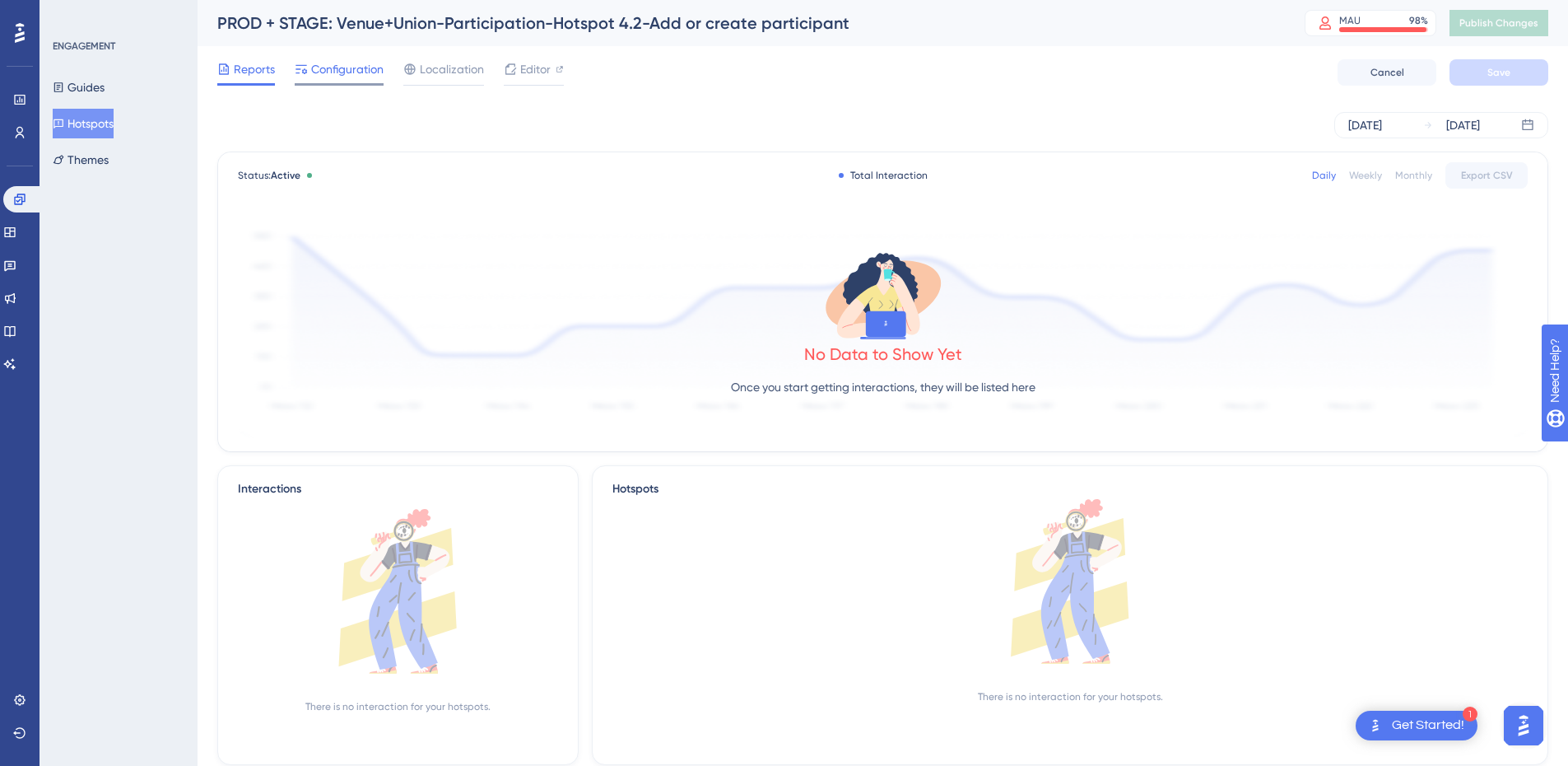
click at [336, 71] on span "Configuration" at bounding box center [347, 70] width 72 height 20
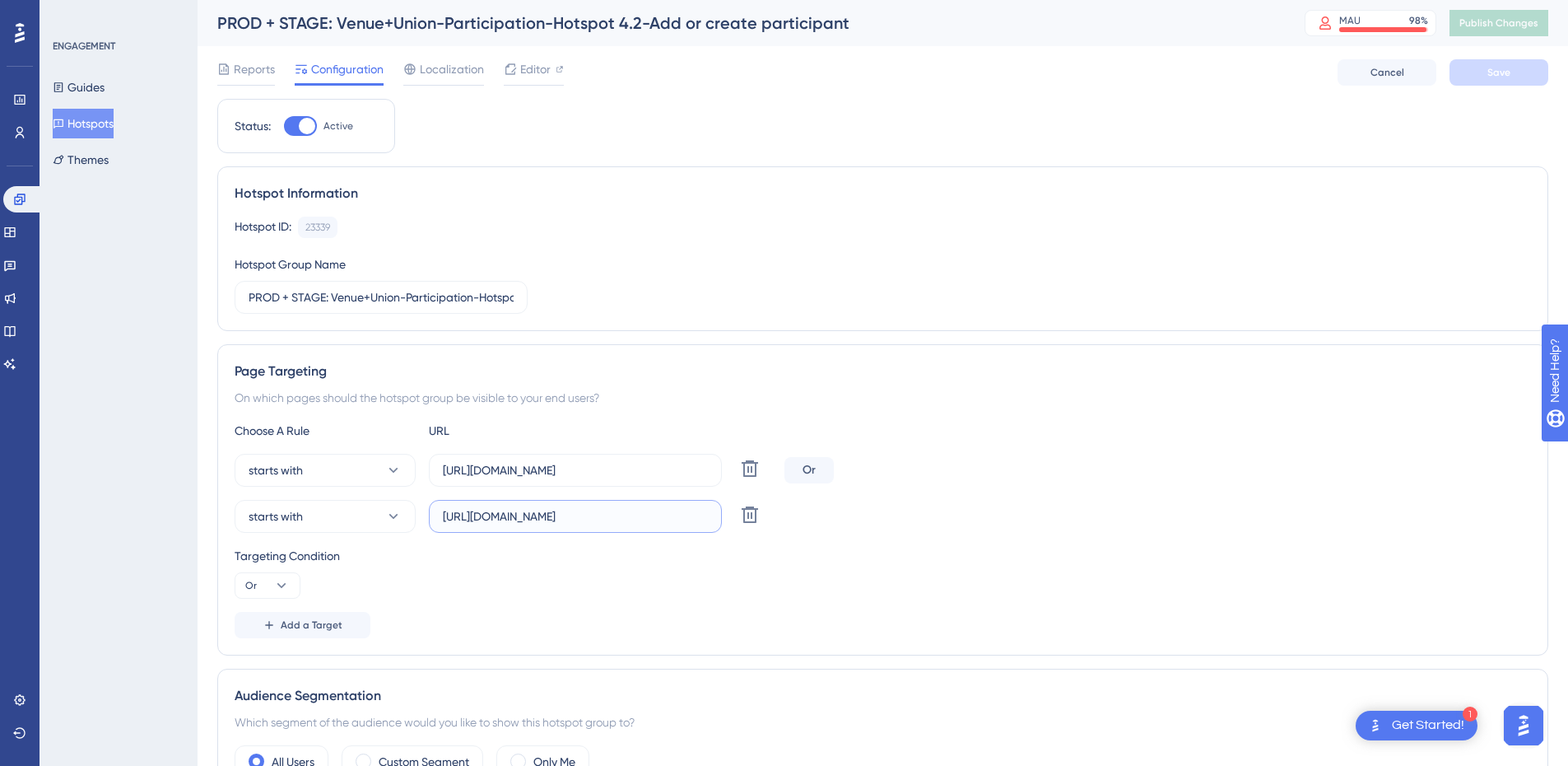
click at [564, 518] on input "[URL][DOMAIN_NAME]" at bounding box center [575, 516] width 265 height 18
paste input "[DOMAIN_NAME][URL]"
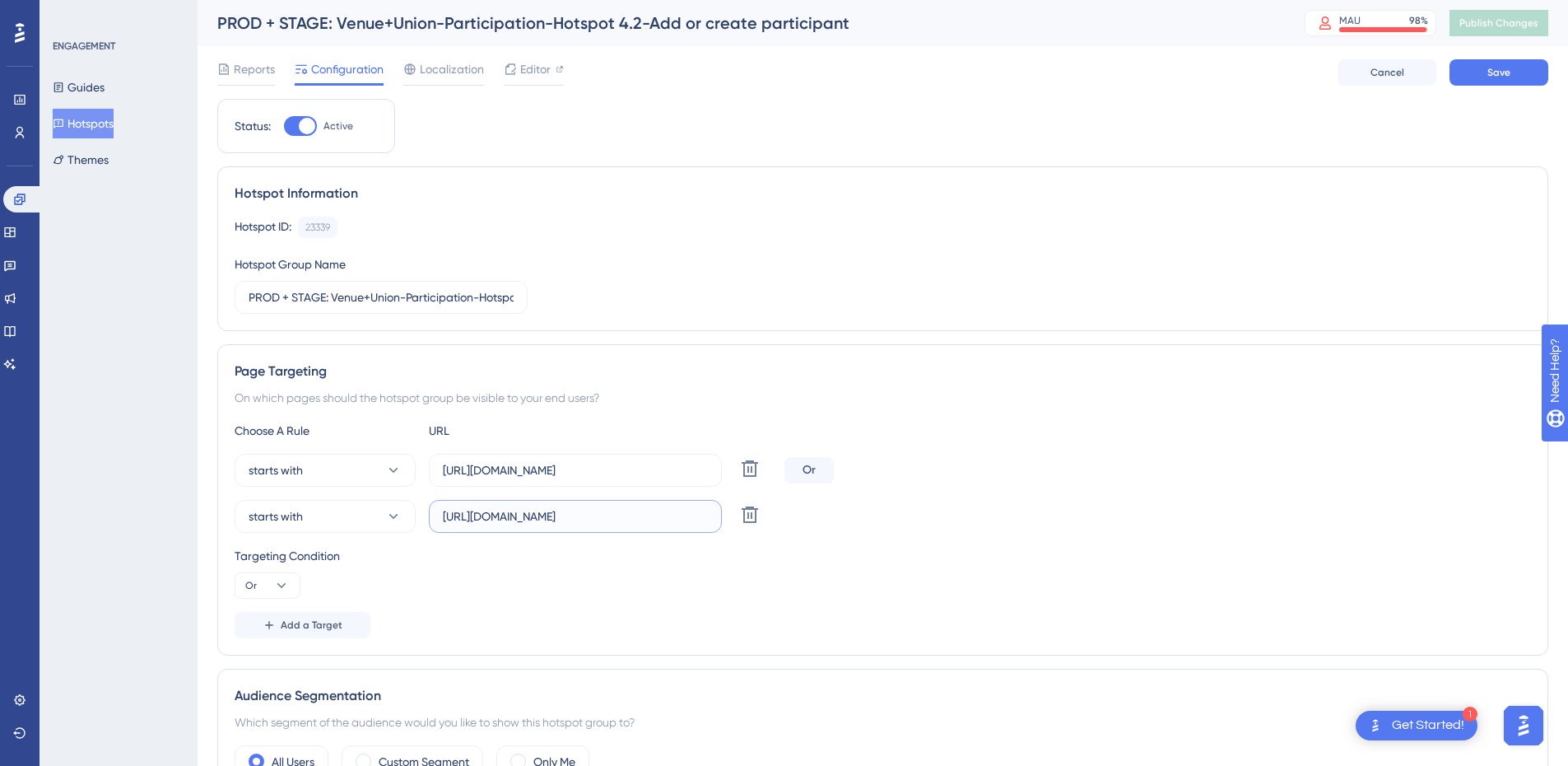
type input "[URL][DOMAIN_NAME]"
click at [660, 572] on div "Targeting Condition Or" at bounding box center [882, 573] width 1296 height 53
click at [1525, 81] on button "Save" at bounding box center [1499, 72] width 99 height 27
click at [1512, 25] on span "Publish Changes" at bounding box center [1499, 23] width 79 height 13
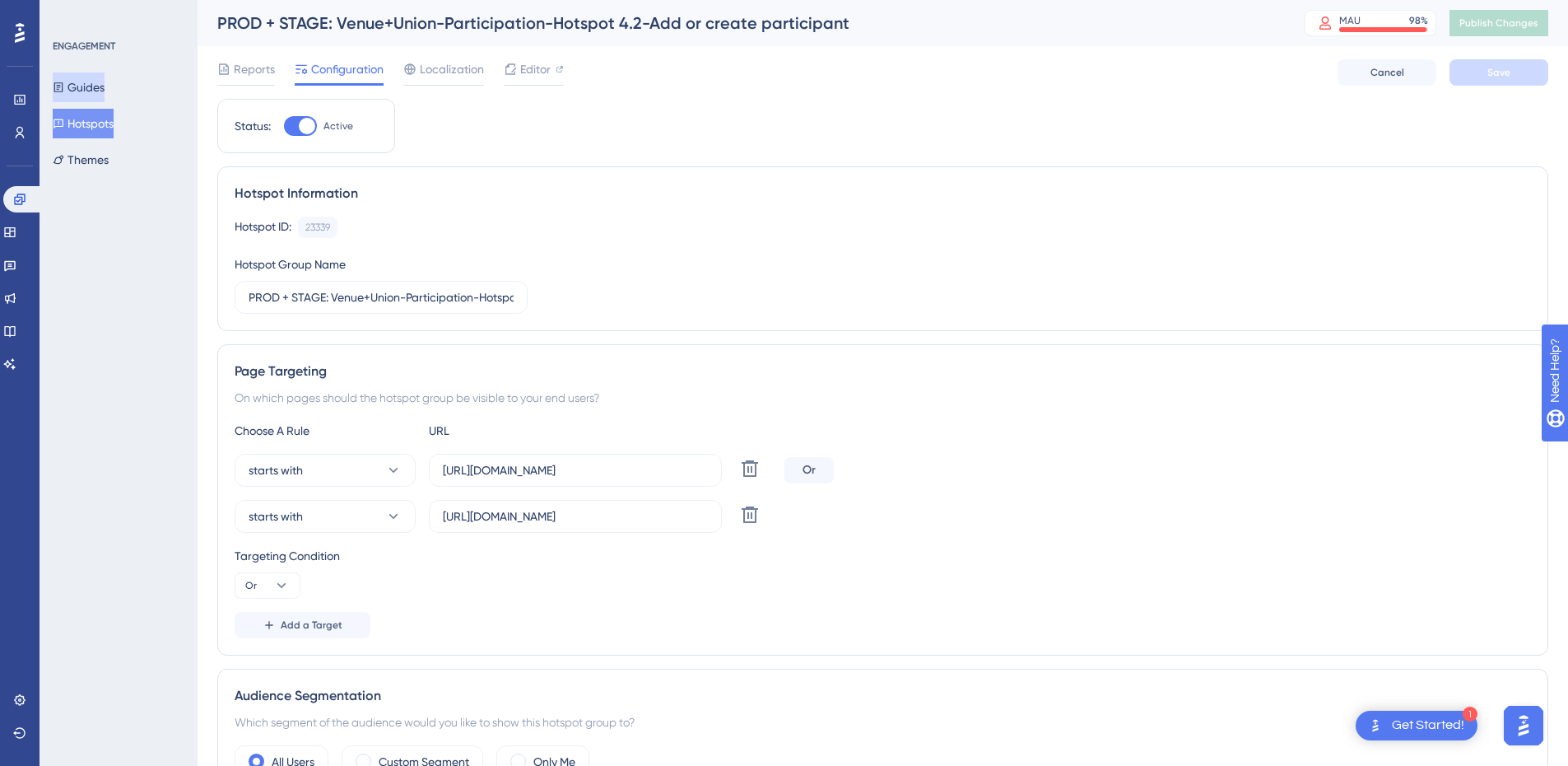
click at [94, 86] on button "Guides" at bounding box center [79, 87] width 52 height 29
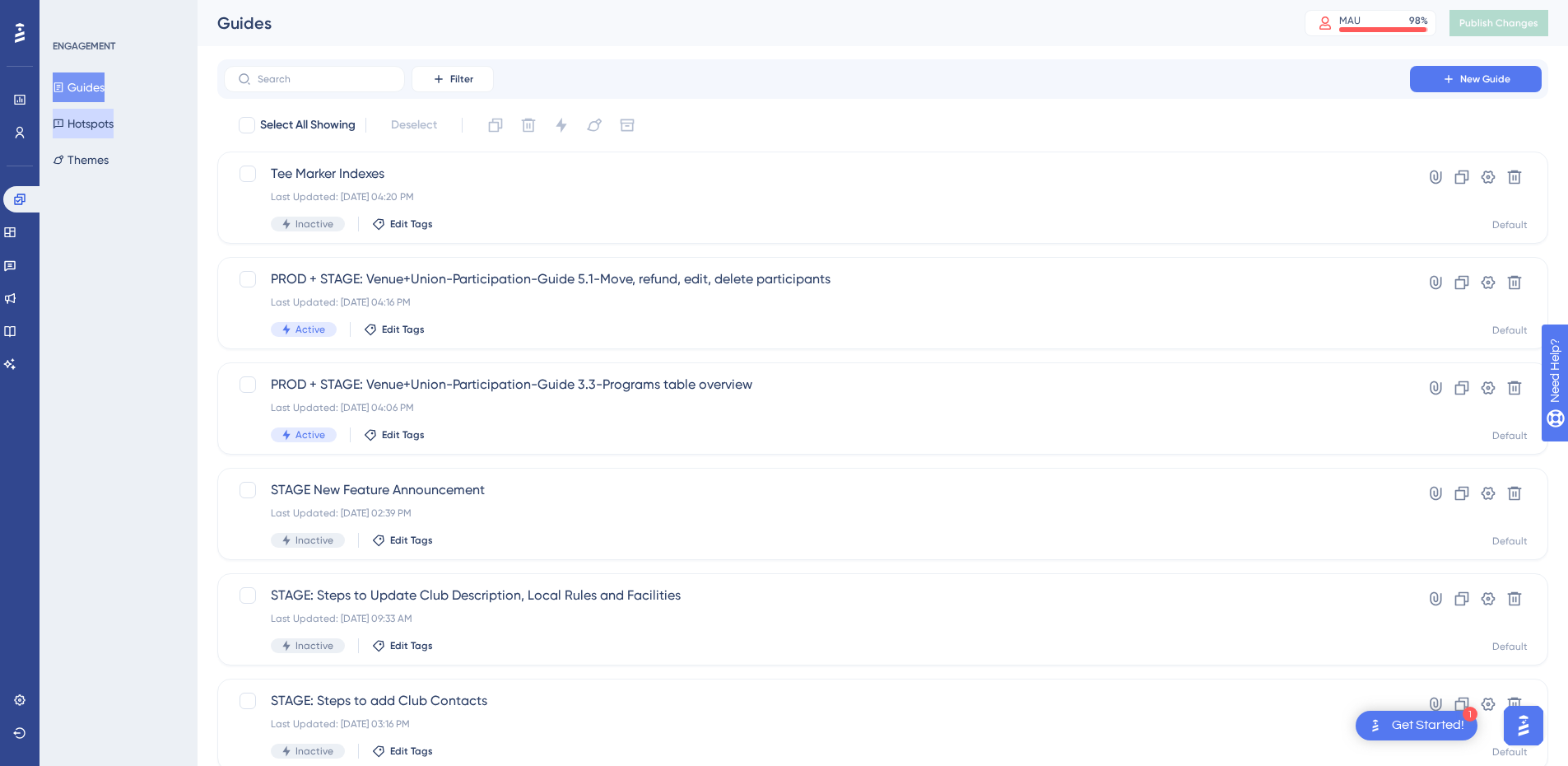
click at [95, 124] on button "Hotspots" at bounding box center [83, 124] width 61 height 29
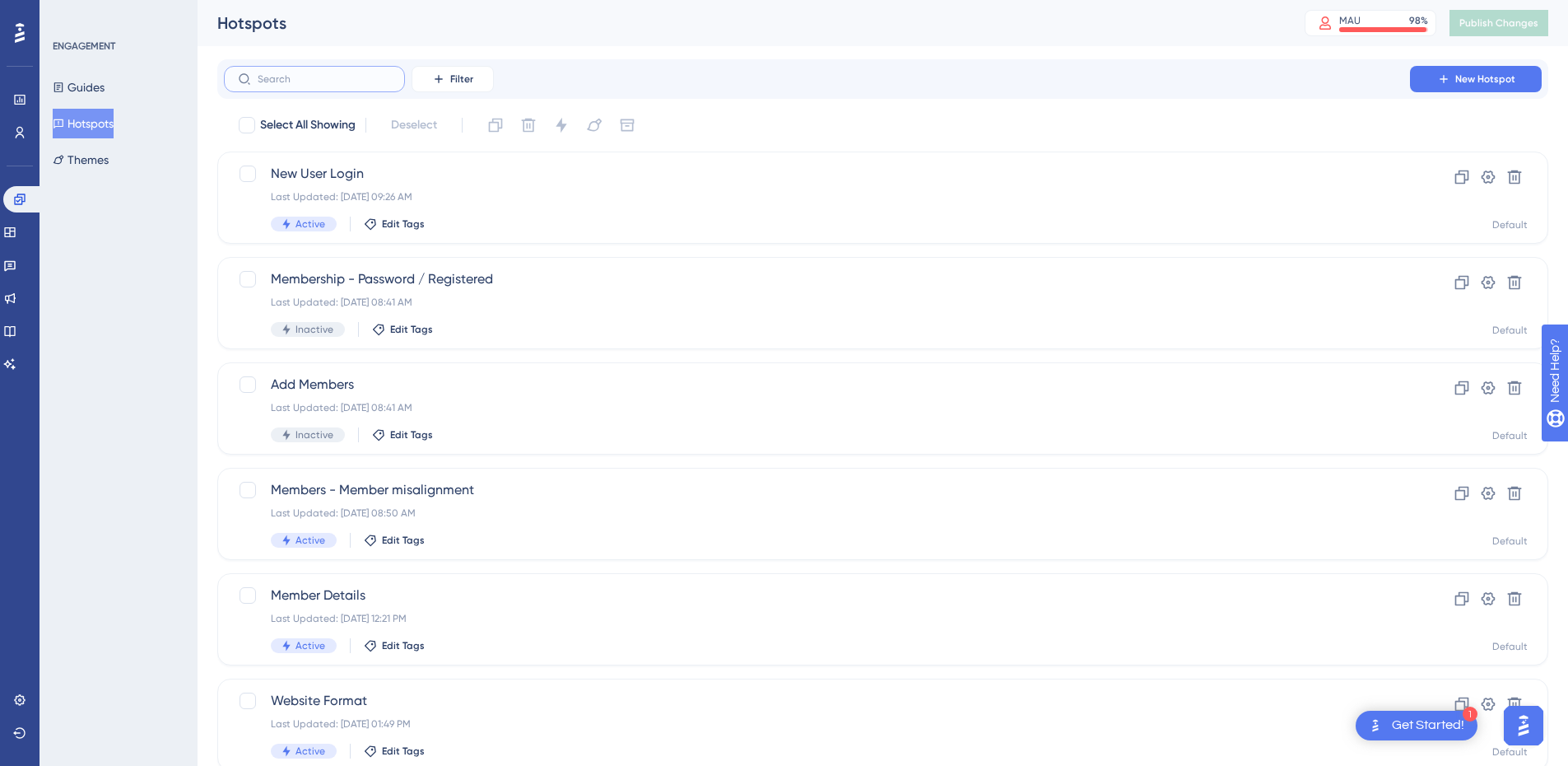
click at [340, 79] on input "text" at bounding box center [325, 79] width 134 height 12
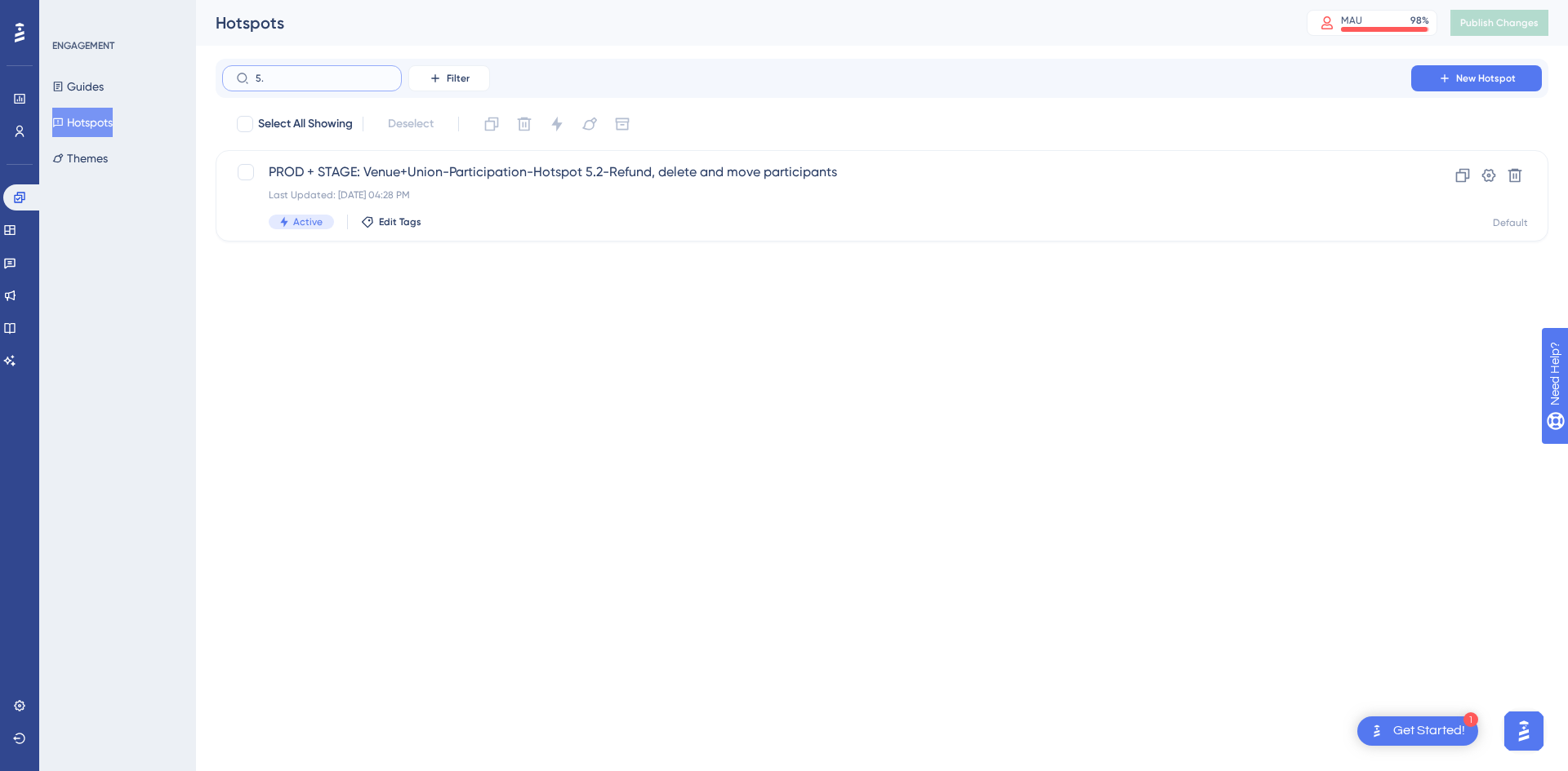
type input "5.2"
click at [583, 198] on div "Last Updated: [DATE] 04:28 PM" at bounding box center [817, 195] width 1096 height 13
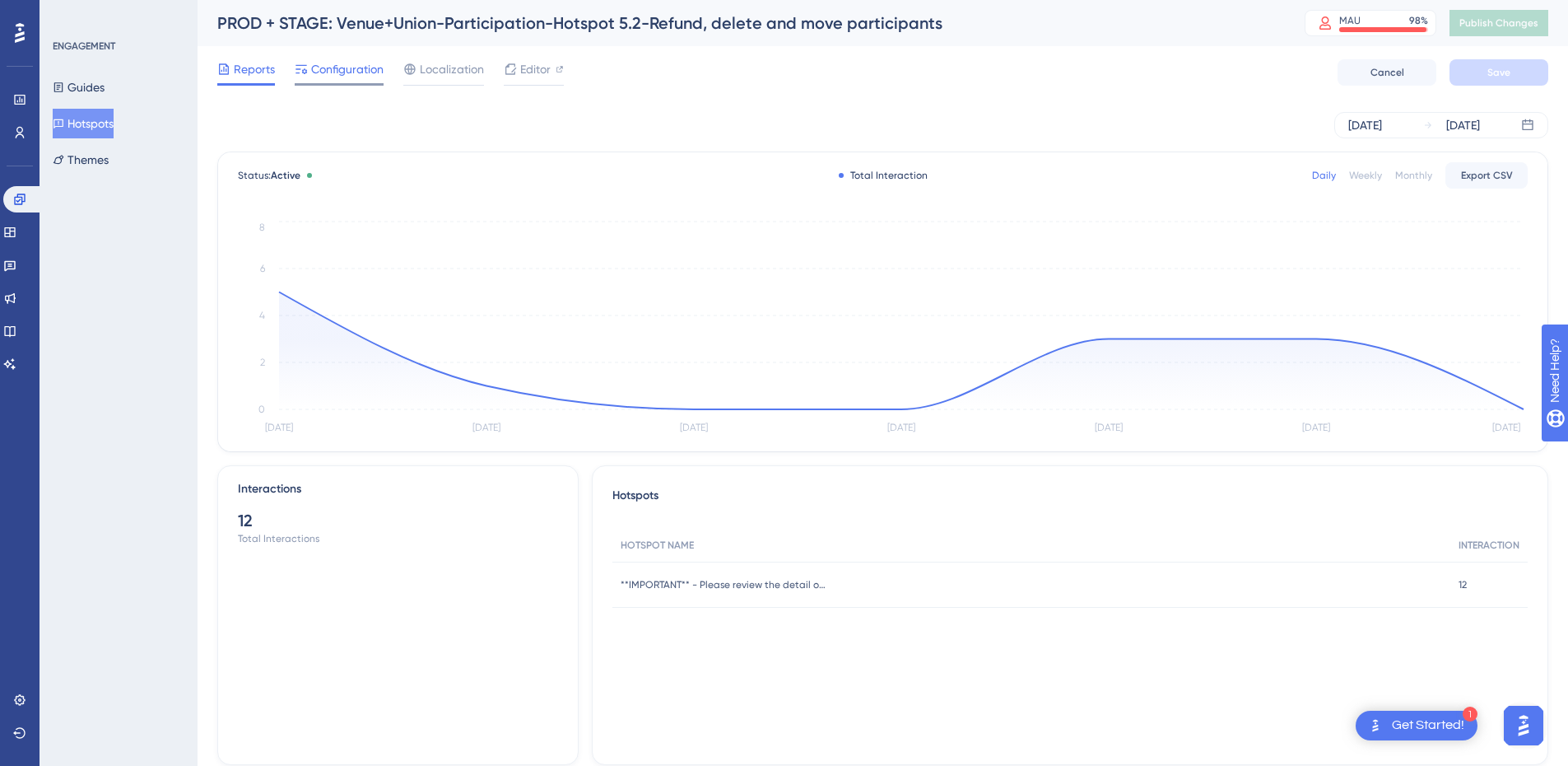
click at [333, 72] on span "Configuration" at bounding box center [347, 70] width 72 height 20
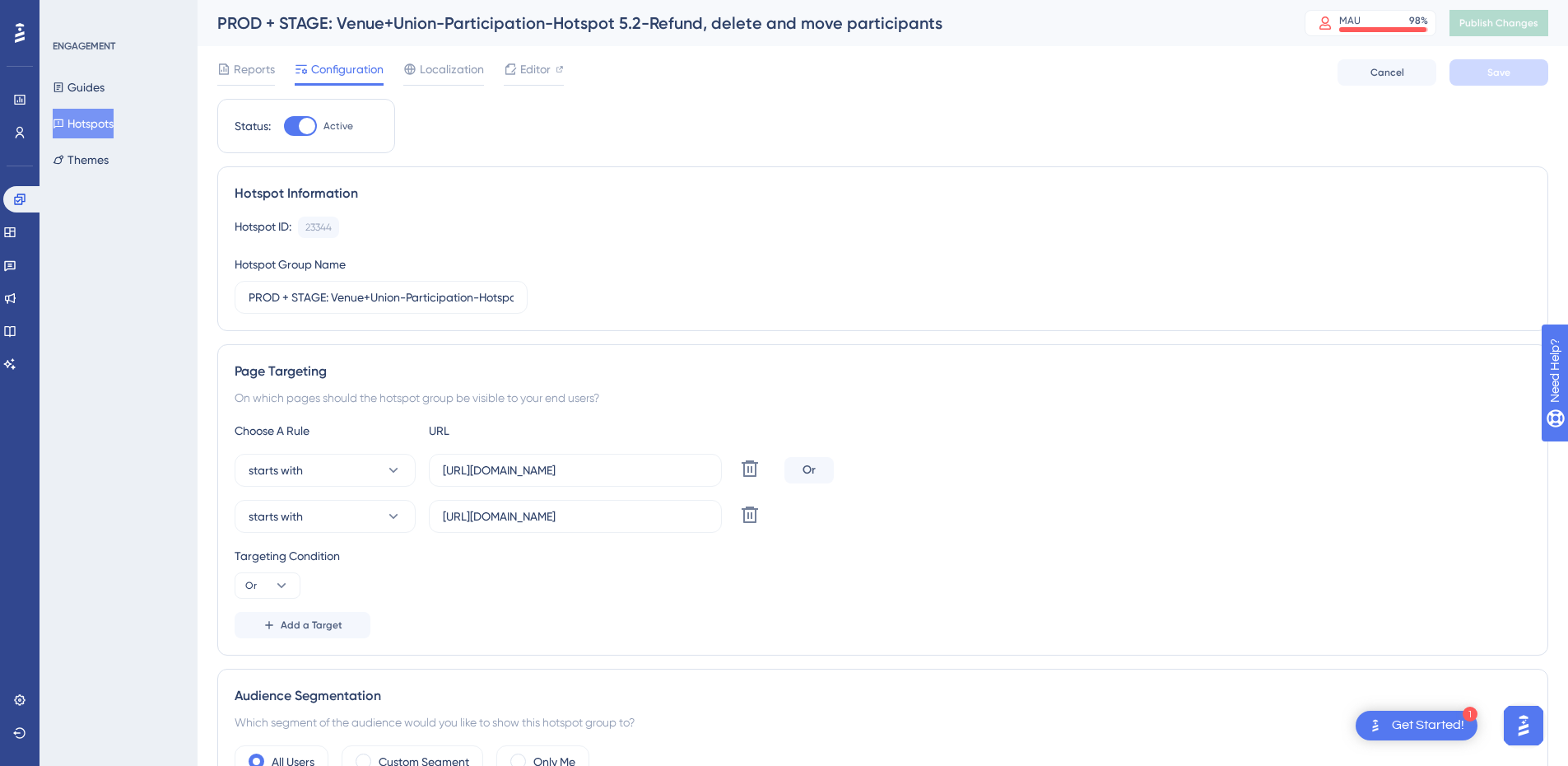
click at [87, 127] on button "Hotspots" at bounding box center [83, 124] width 61 height 29
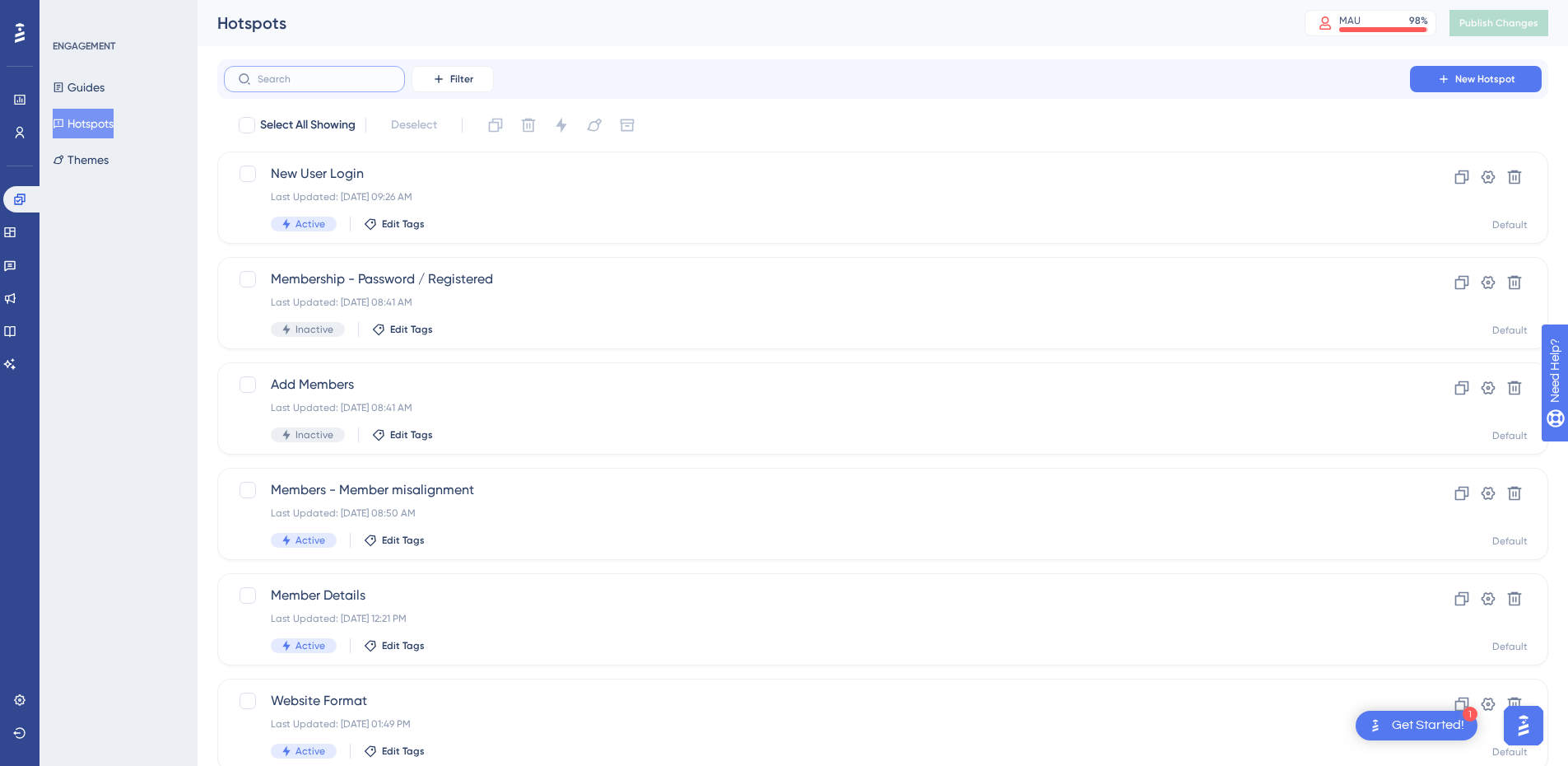
click at [282, 75] on input "text" at bounding box center [325, 79] width 134 height 12
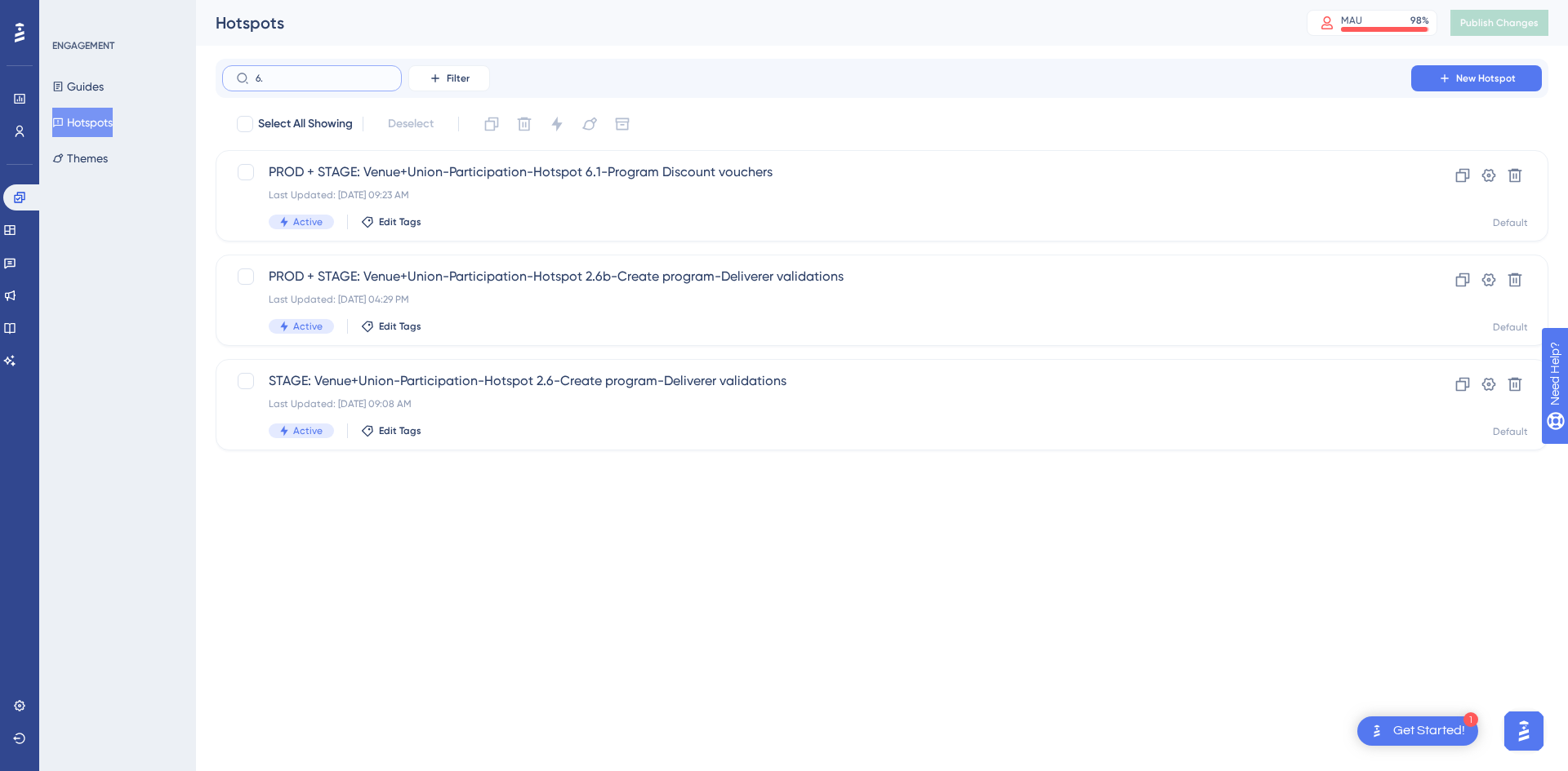
type input "6.1"
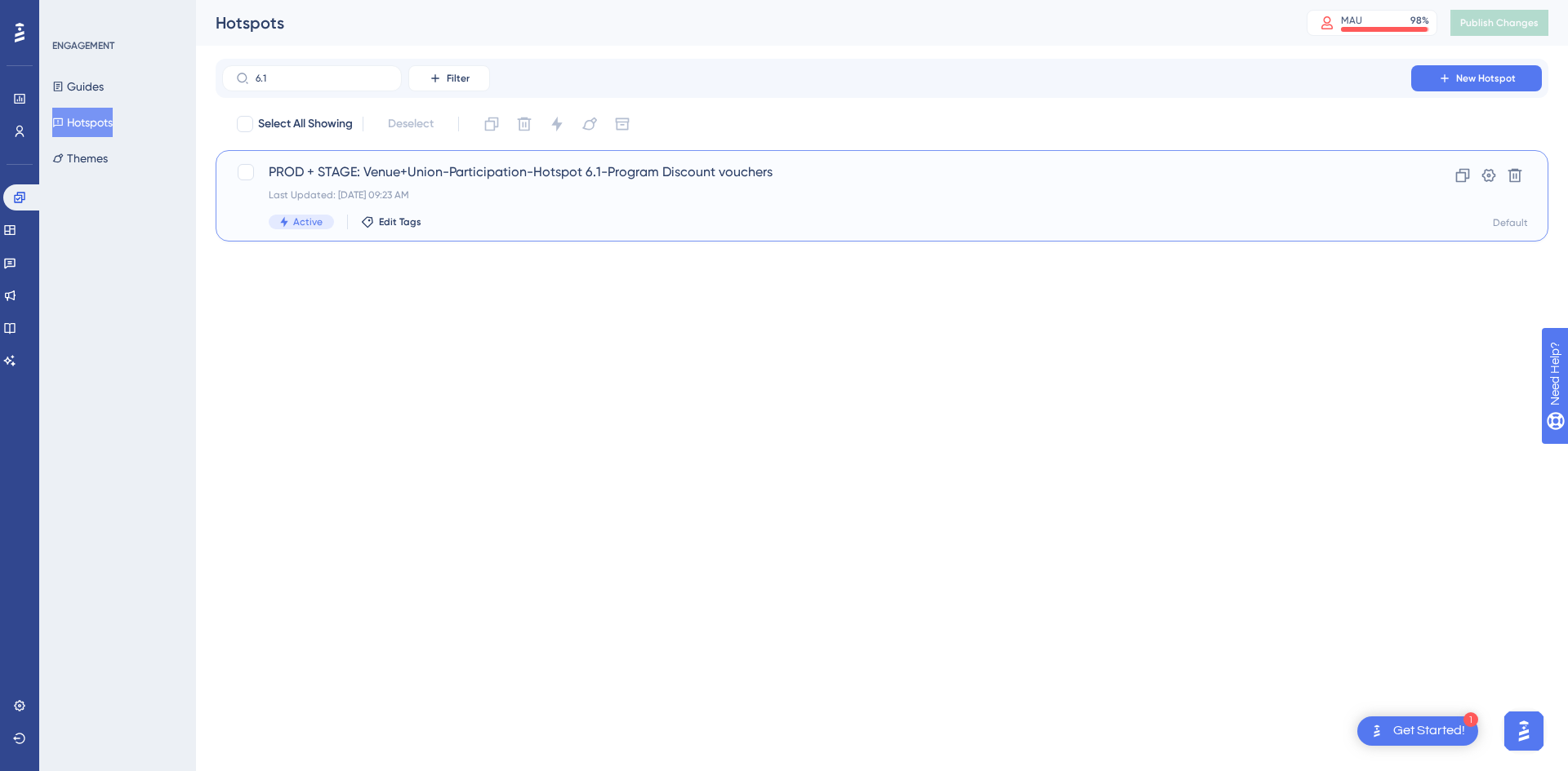
click at [506, 200] on div "Last Updated: [DATE] 09:23 AM" at bounding box center [817, 195] width 1096 height 13
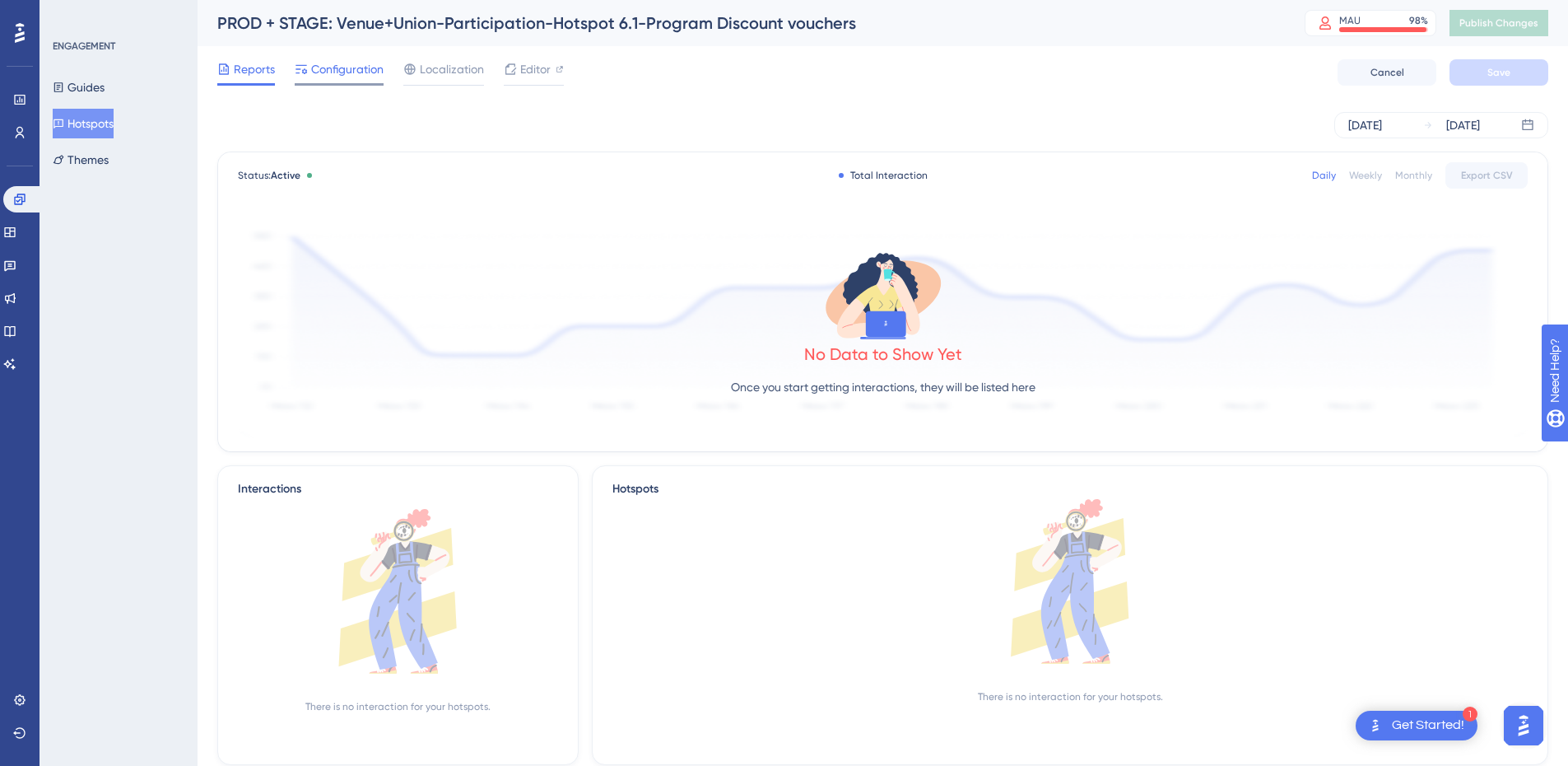
click at [341, 65] on span "Configuration" at bounding box center [347, 70] width 72 height 20
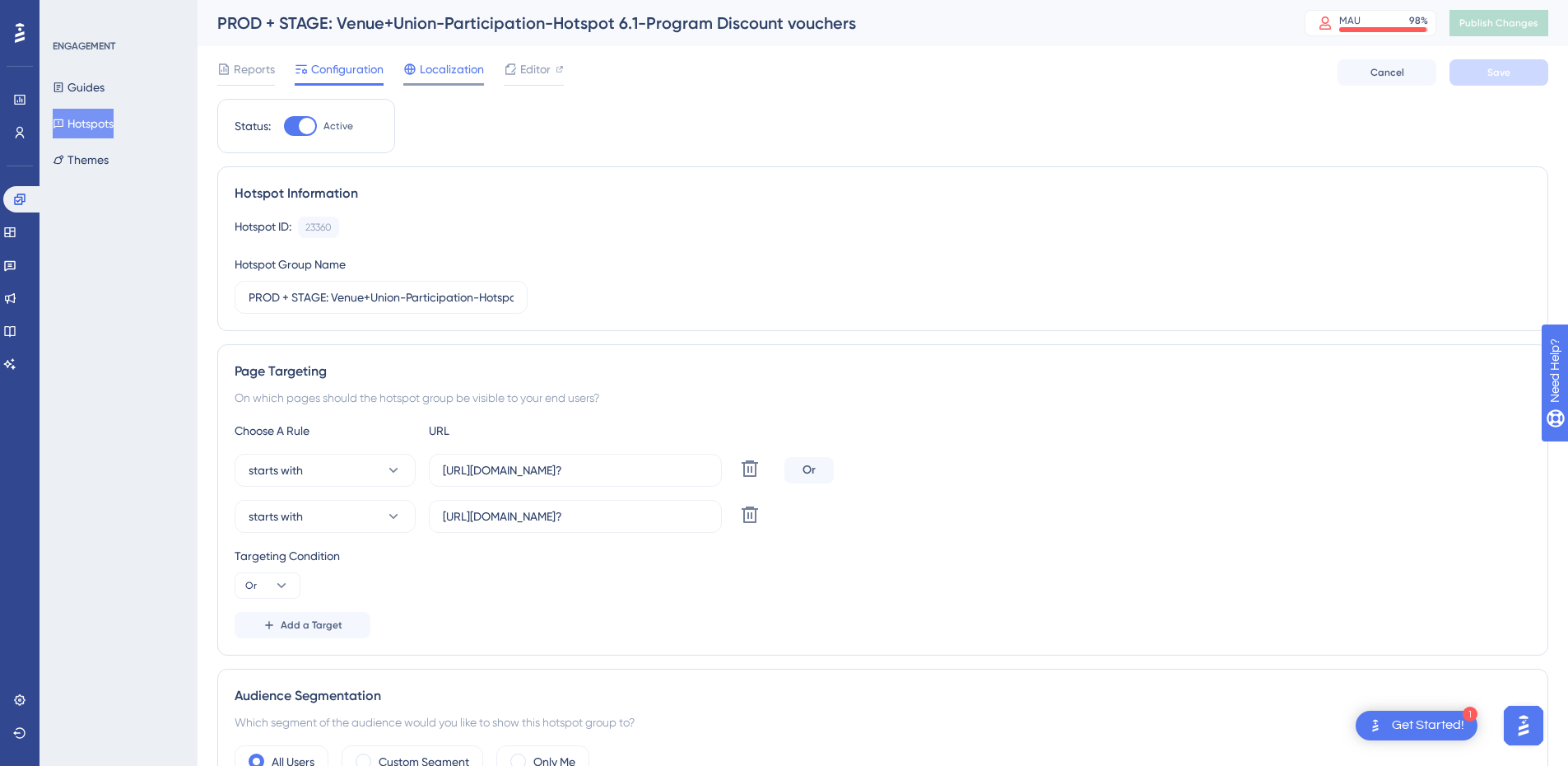
click at [424, 70] on span "Localization" at bounding box center [452, 70] width 64 height 20
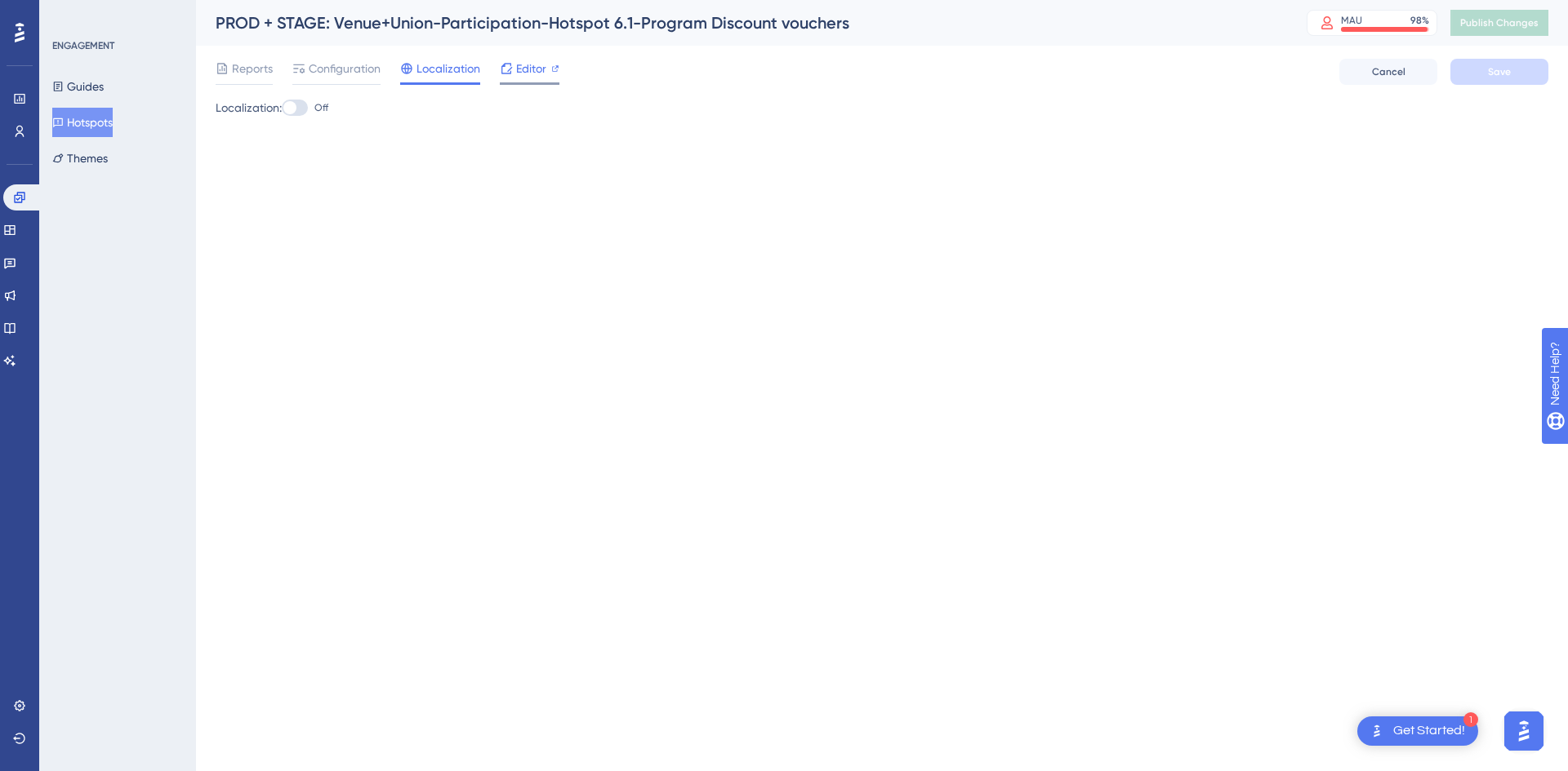
click at [532, 70] on span "Editor" at bounding box center [531, 69] width 30 height 20
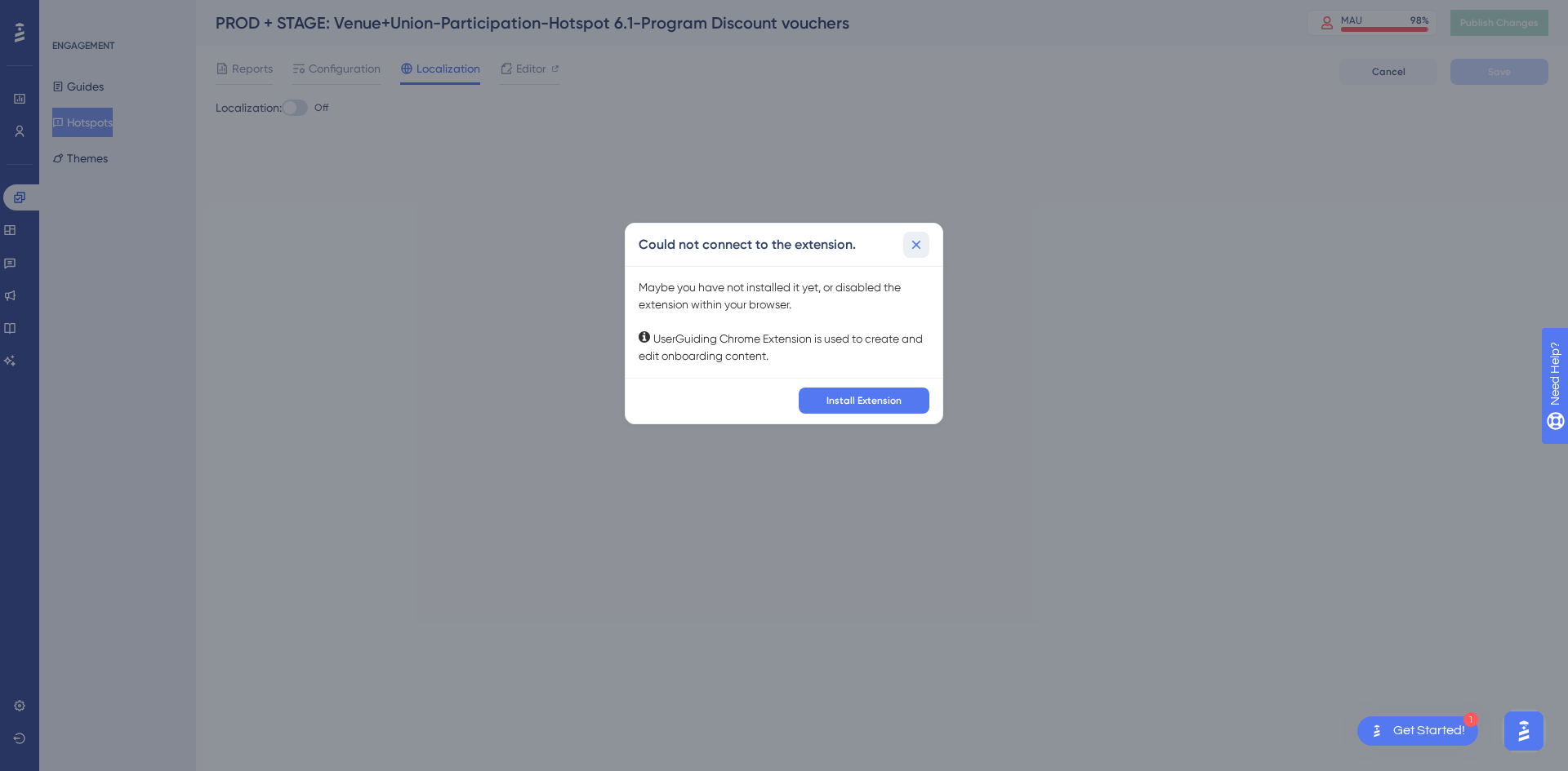
click at [916, 243] on icon at bounding box center [916, 245] width 16 height 16
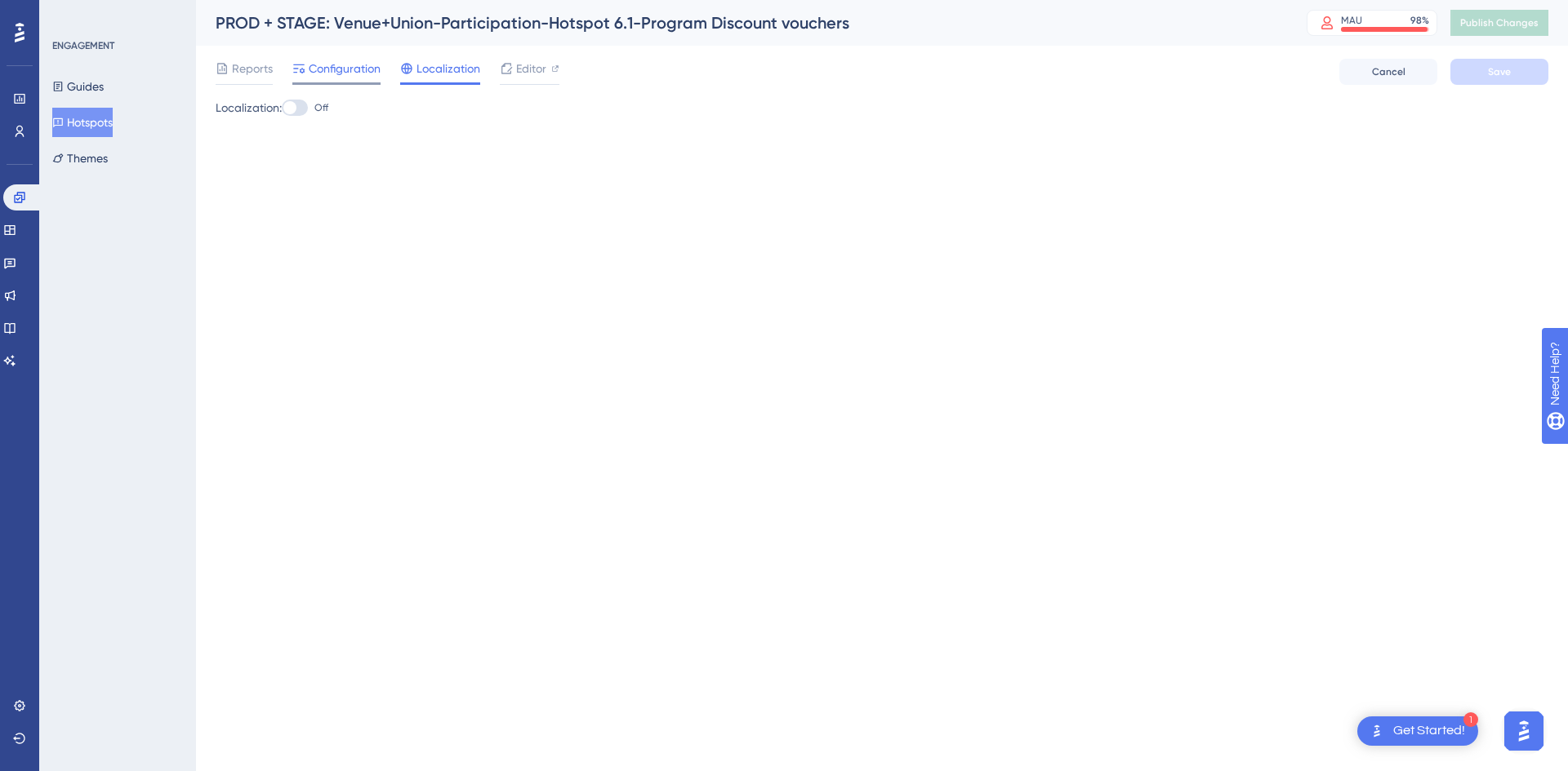
click at [331, 79] on div "Configuration" at bounding box center [336, 72] width 88 height 26
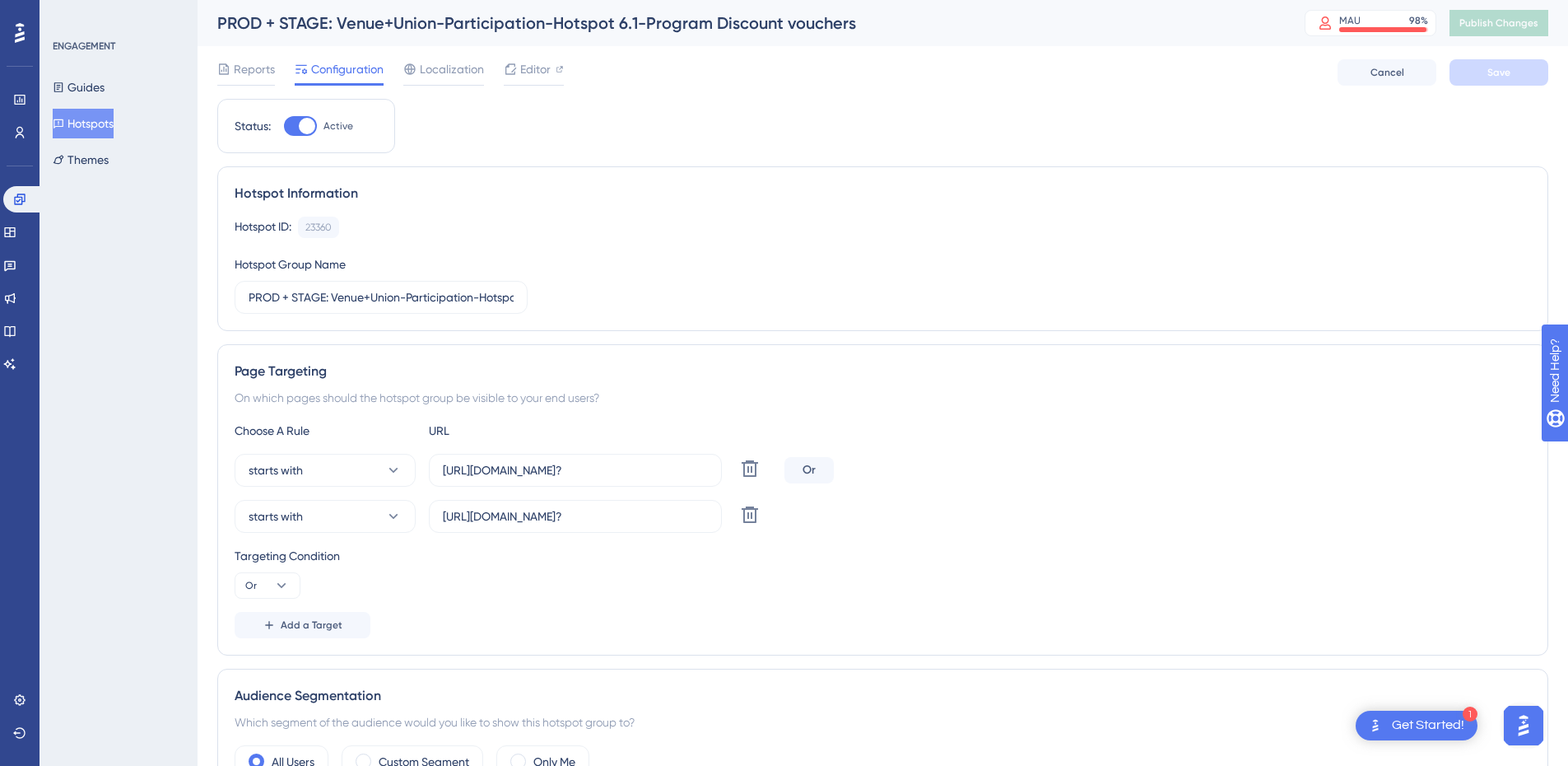
click at [86, 124] on button "Hotspots" at bounding box center [83, 124] width 61 height 29
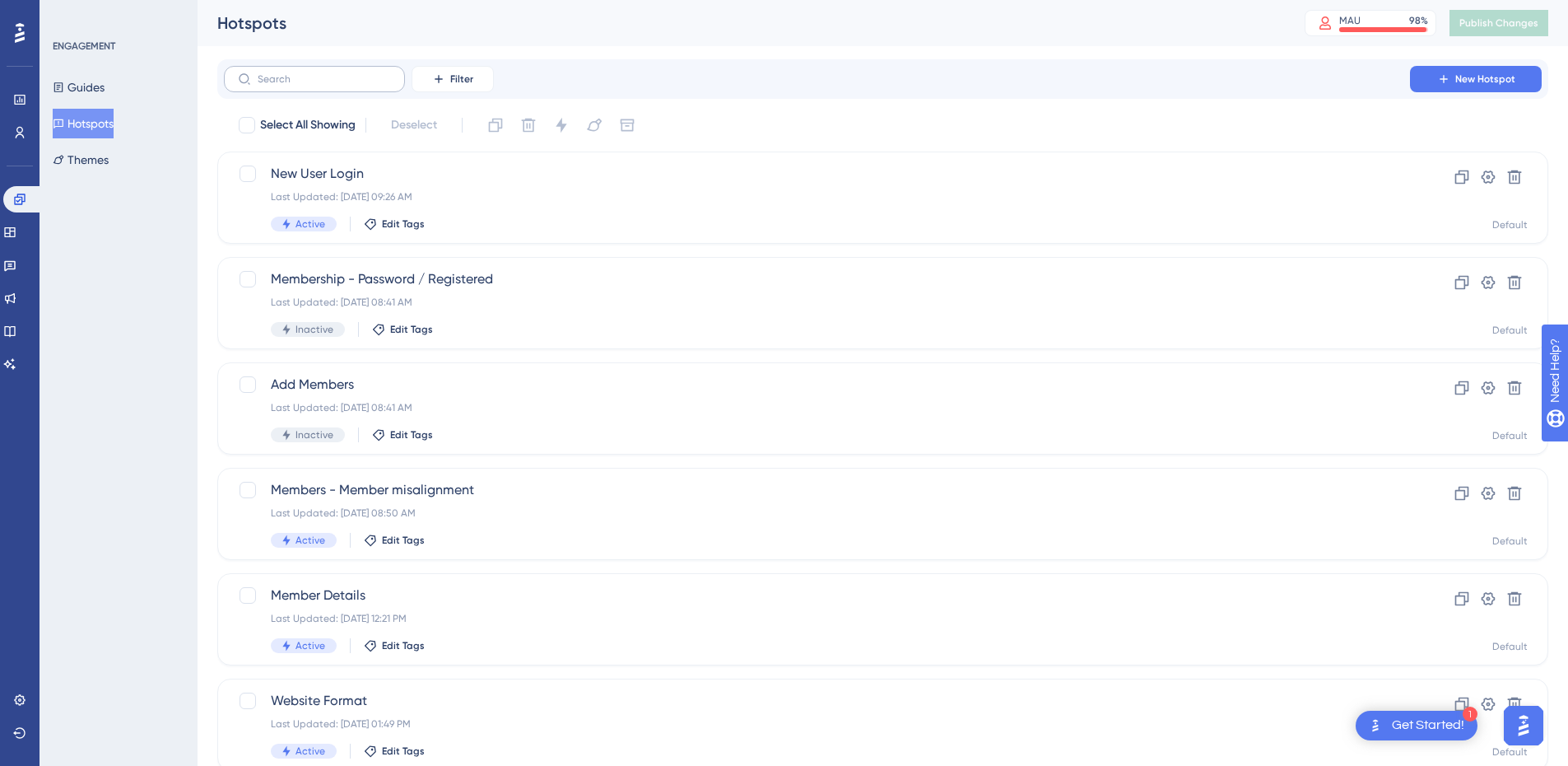
click at [288, 72] on label at bounding box center [315, 79] width 181 height 27
click at [288, 73] on input "text" at bounding box center [325, 79] width 134 height 12
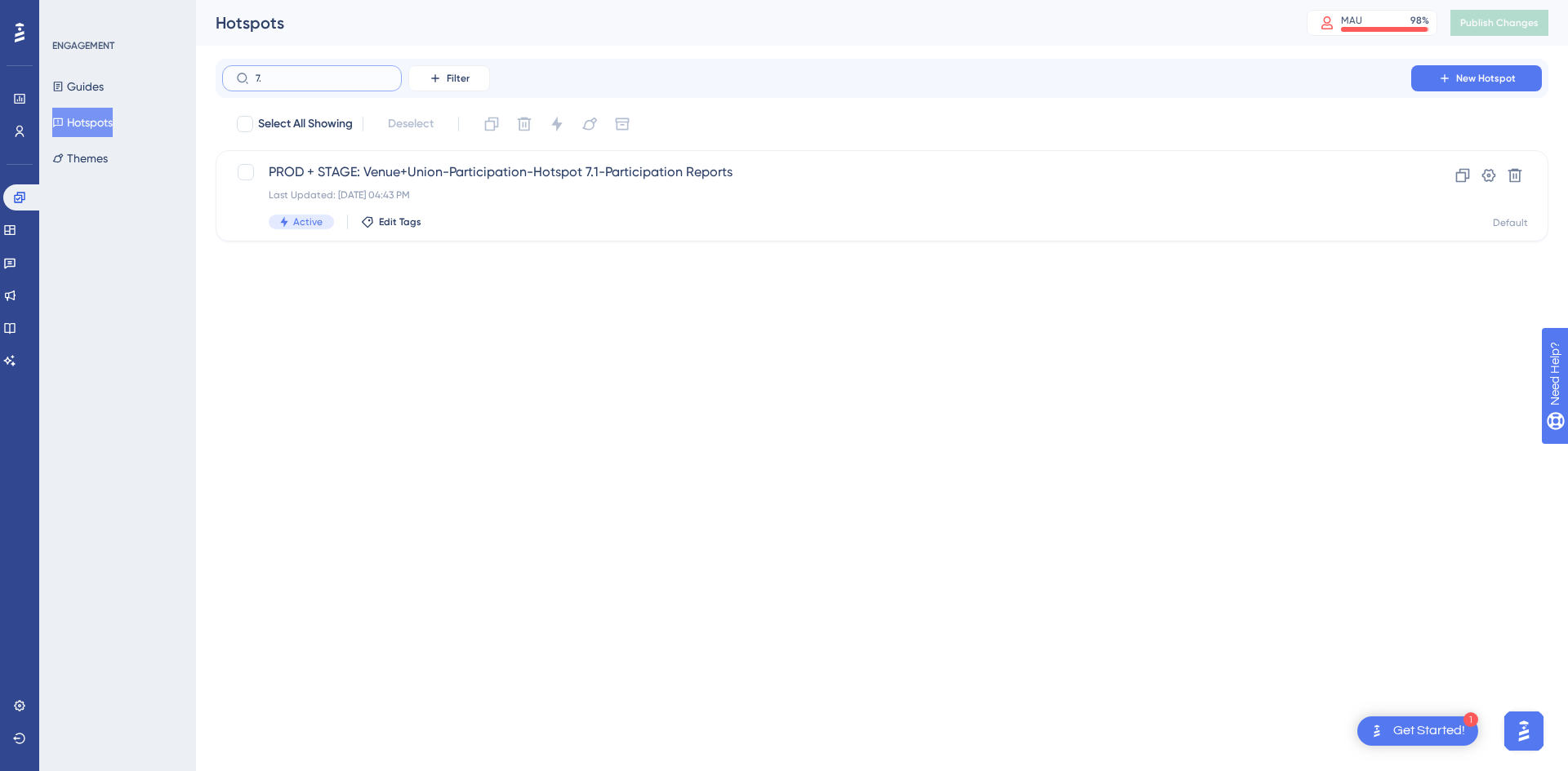
type input "7.1"
click at [588, 200] on div "Last Updated: [DATE] 04:43 PM" at bounding box center [817, 195] width 1096 height 13
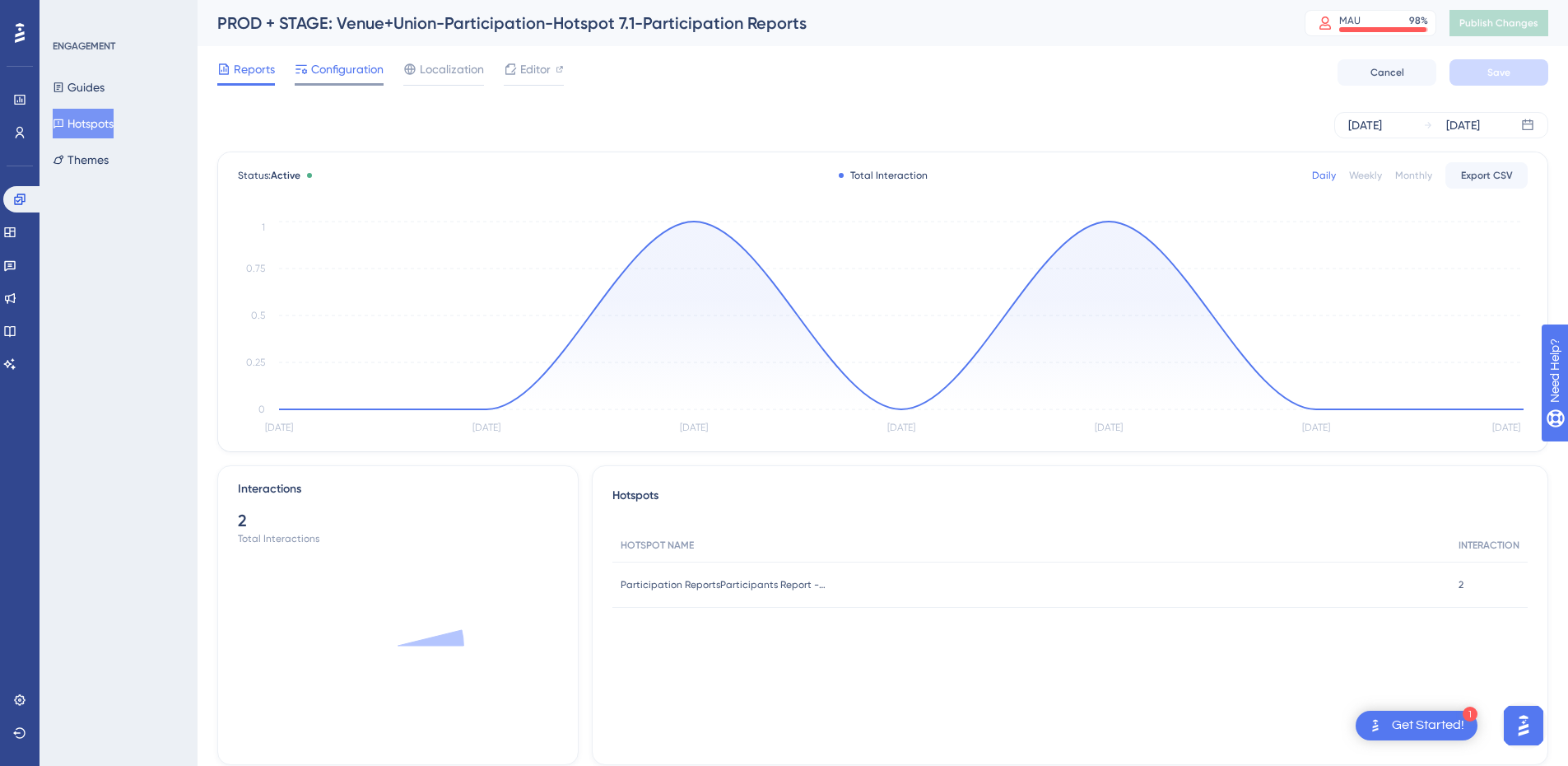
click at [329, 69] on span "Configuration" at bounding box center [347, 70] width 72 height 20
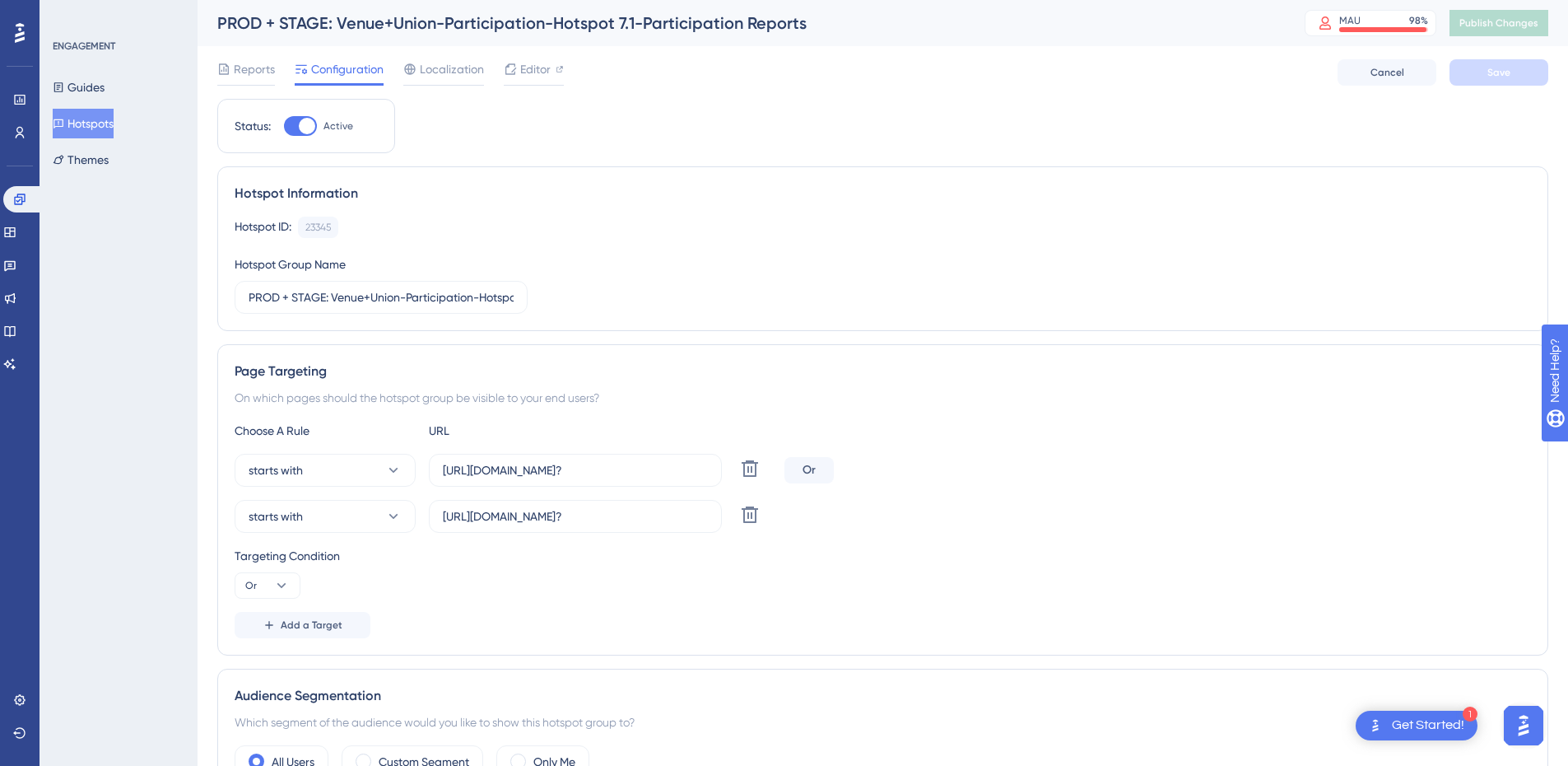
click at [96, 122] on button "Hotspots" at bounding box center [83, 124] width 61 height 29
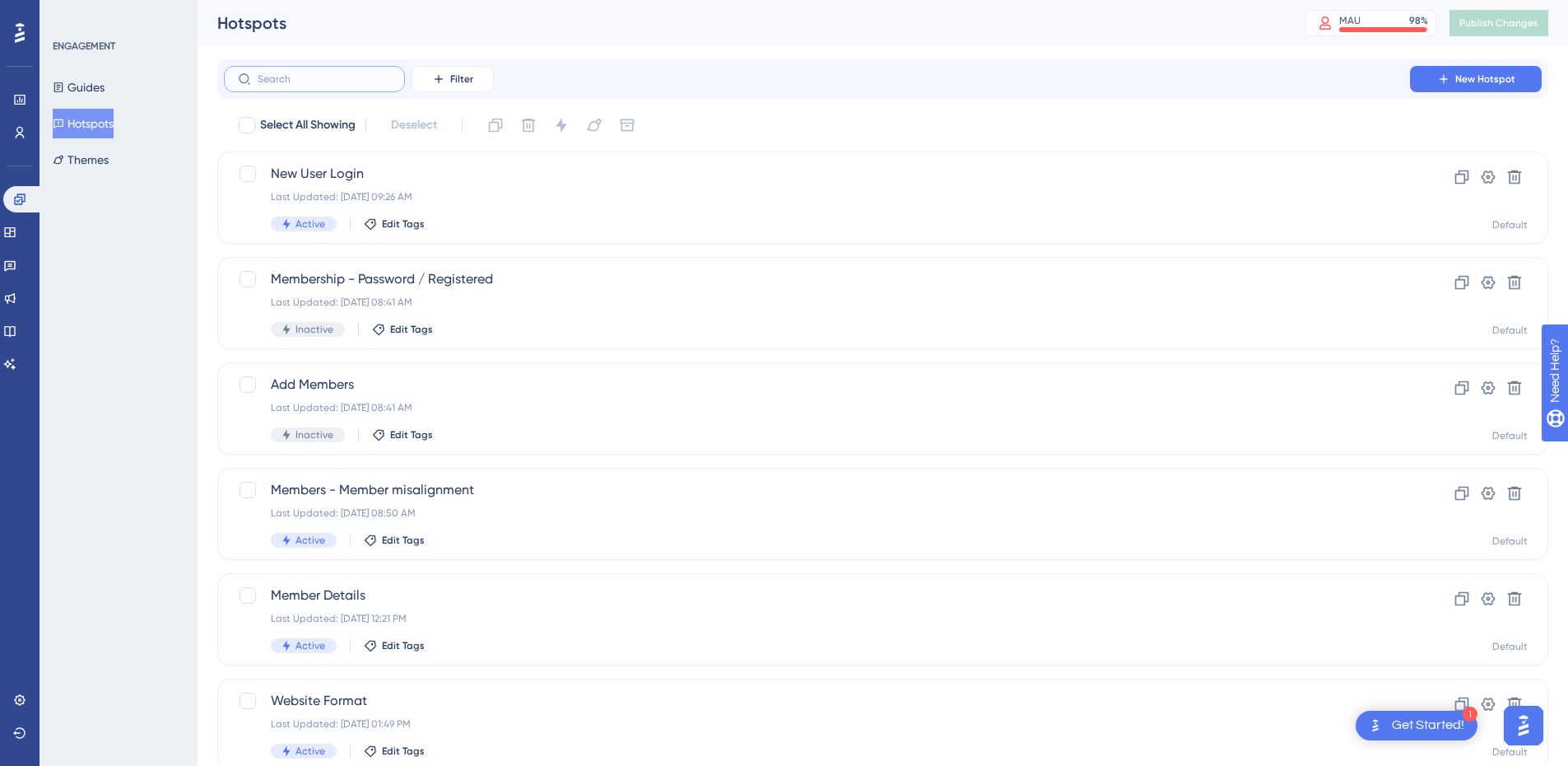
click at [331, 80] on input "text" at bounding box center [325, 79] width 134 height 12
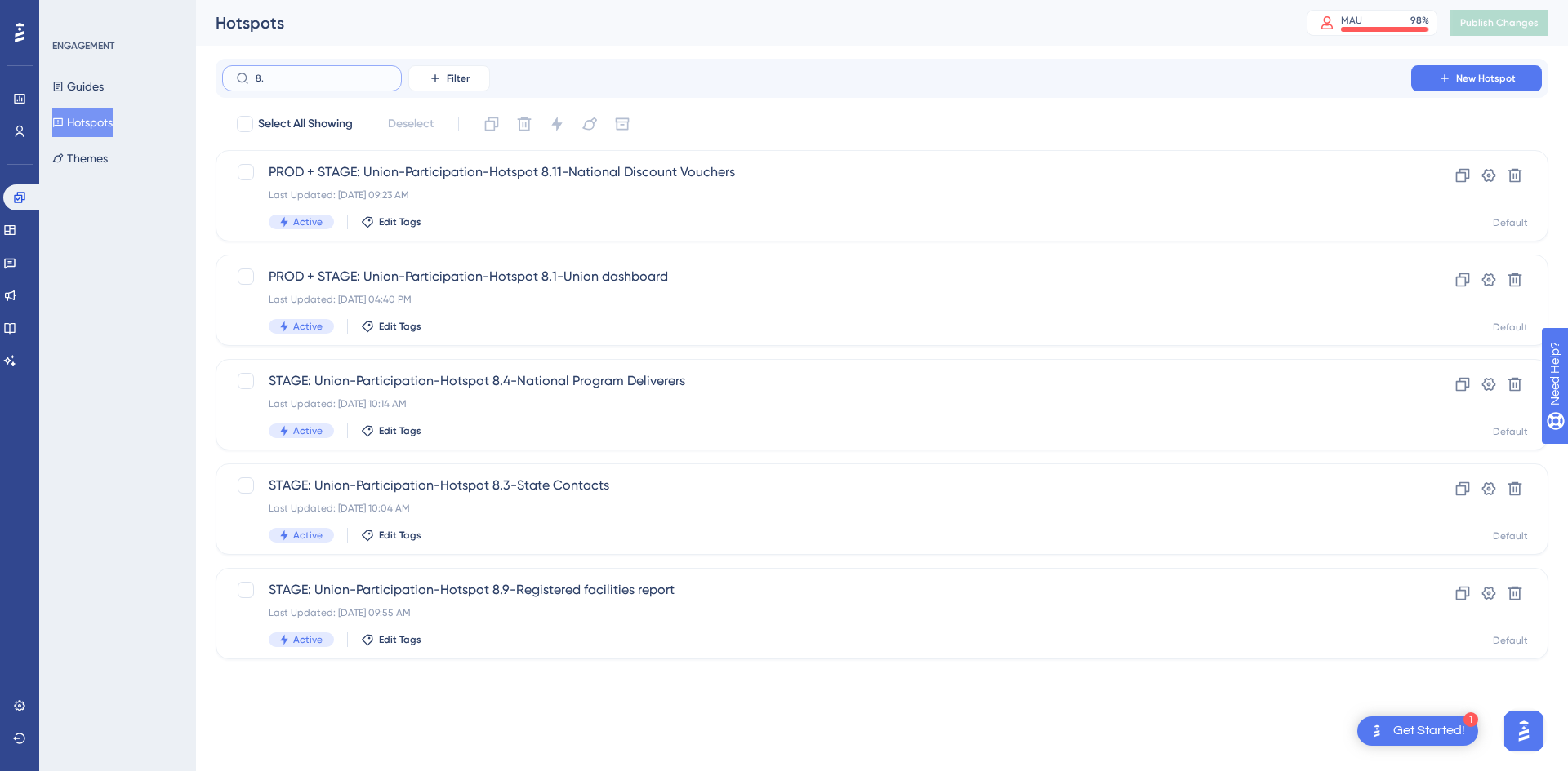
type input "8.1"
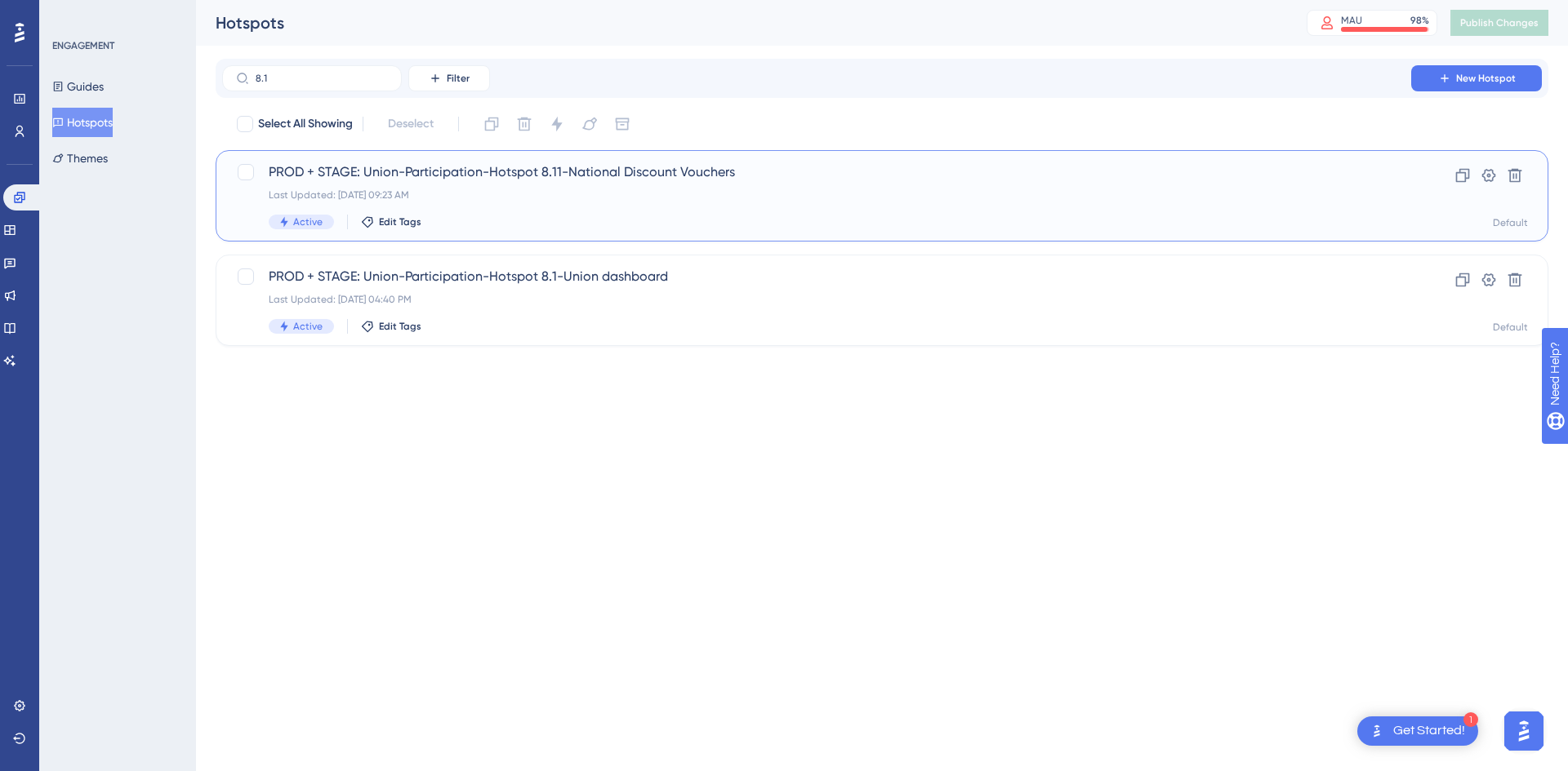
click at [576, 208] on div "PROD + STAGE: Union-Participation-Hotspot 8.11-National Discount Vouchers Last …" at bounding box center [817, 196] width 1096 height 67
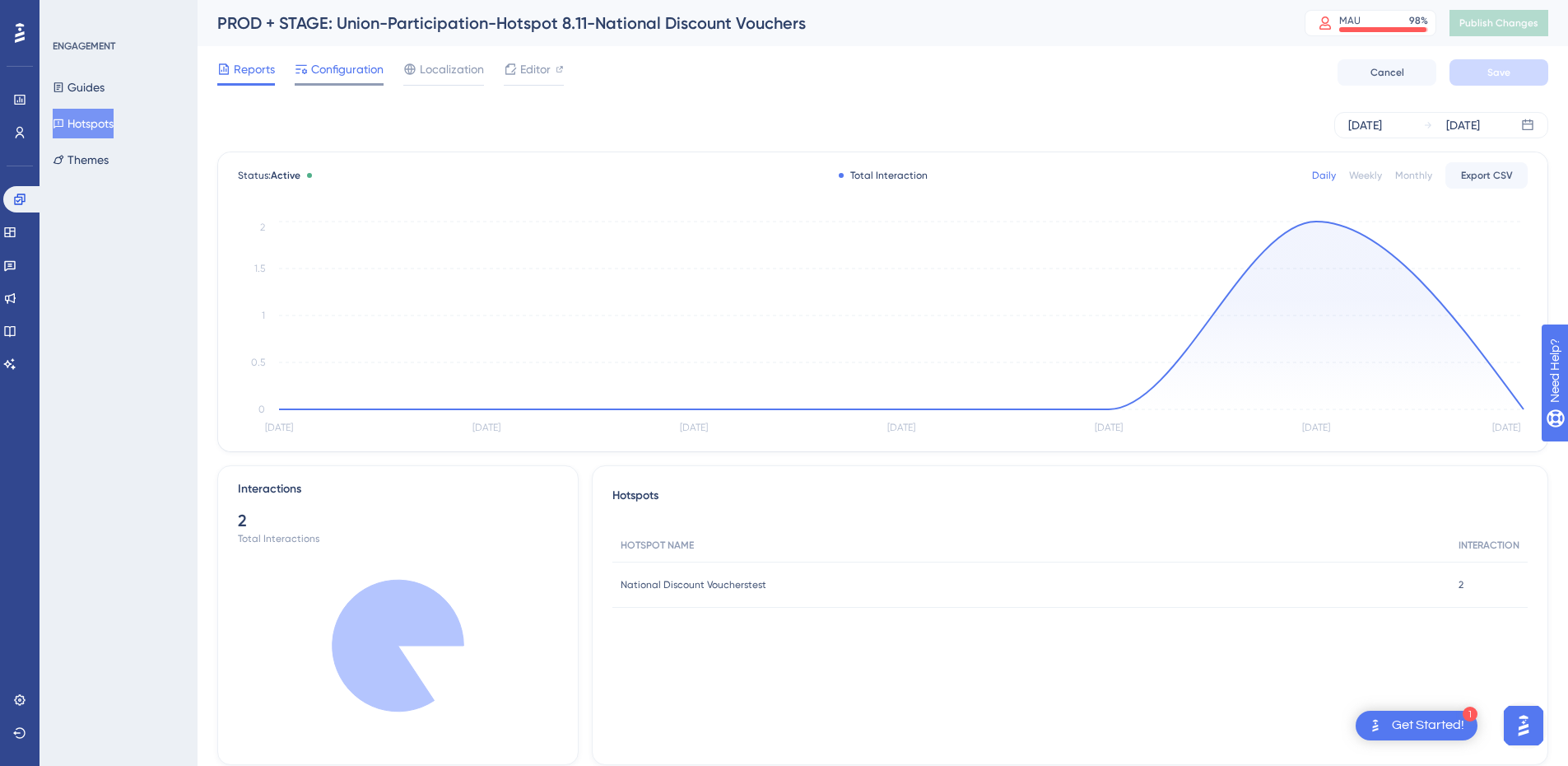
click at [348, 73] on span "Configuration" at bounding box center [347, 70] width 72 height 20
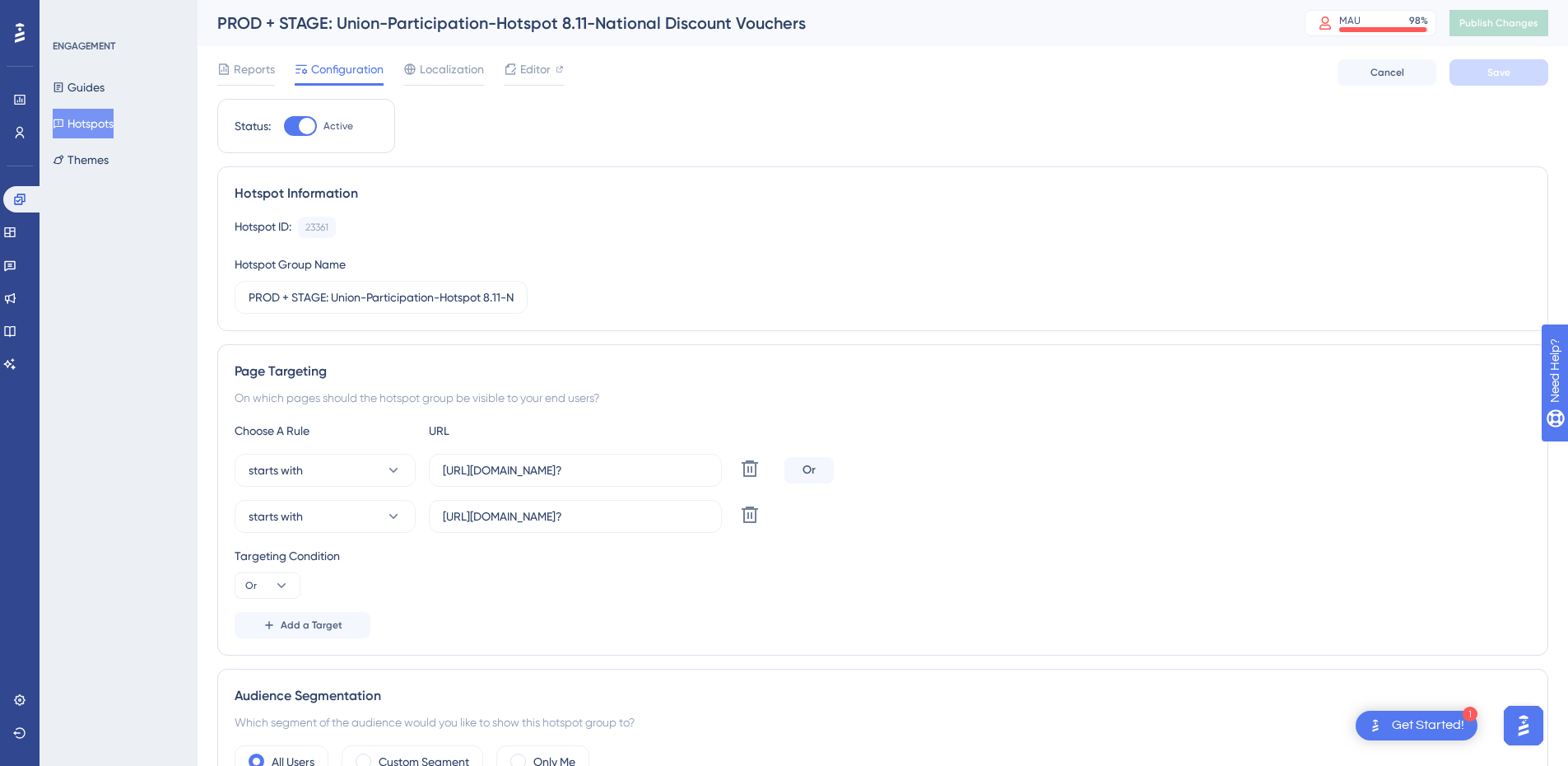
click at [113, 117] on button "Hotspots" at bounding box center [83, 124] width 61 height 29
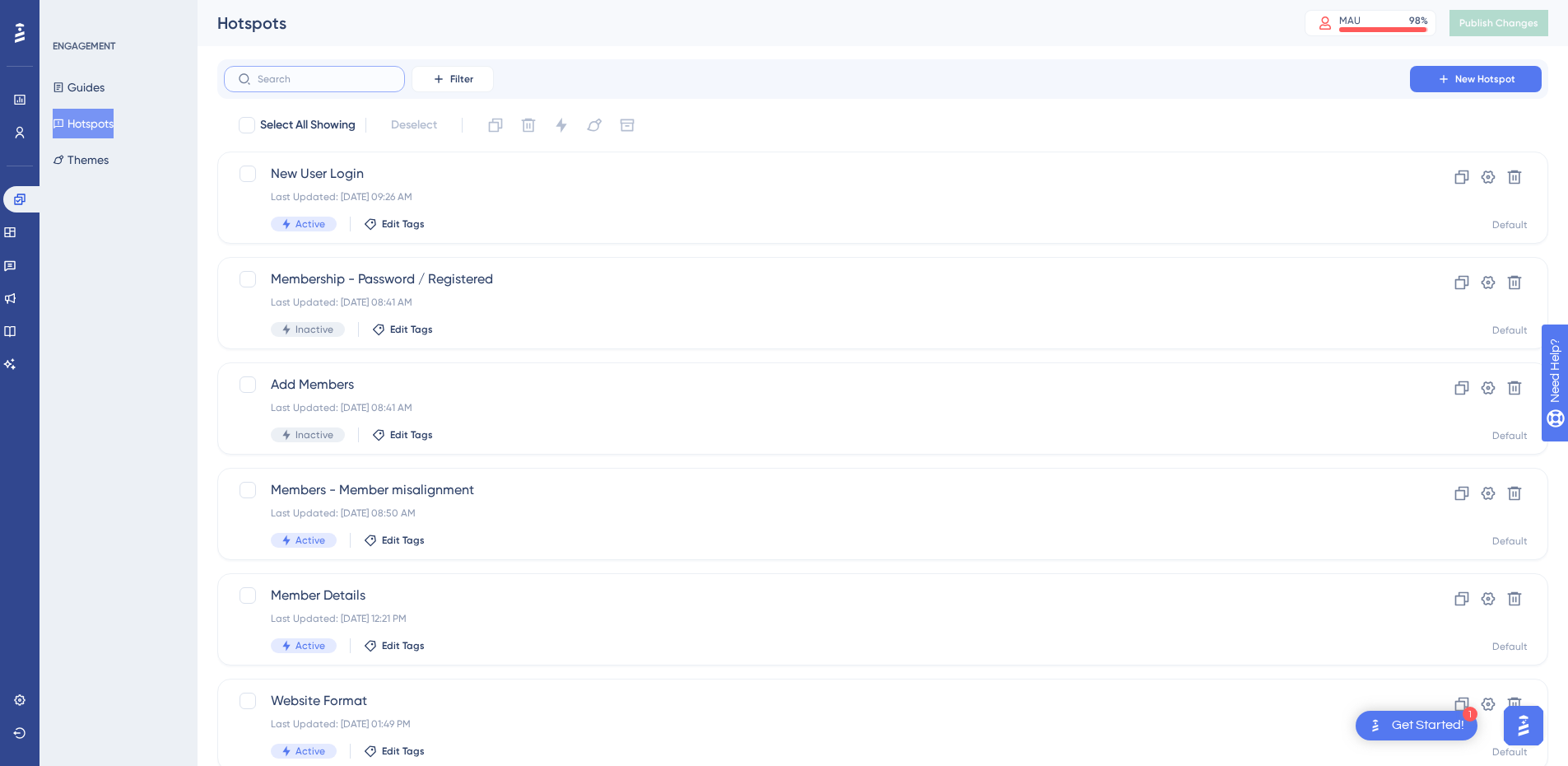
click at [272, 74] on input "text" at bounding box center [325, 79] width 134 height 12
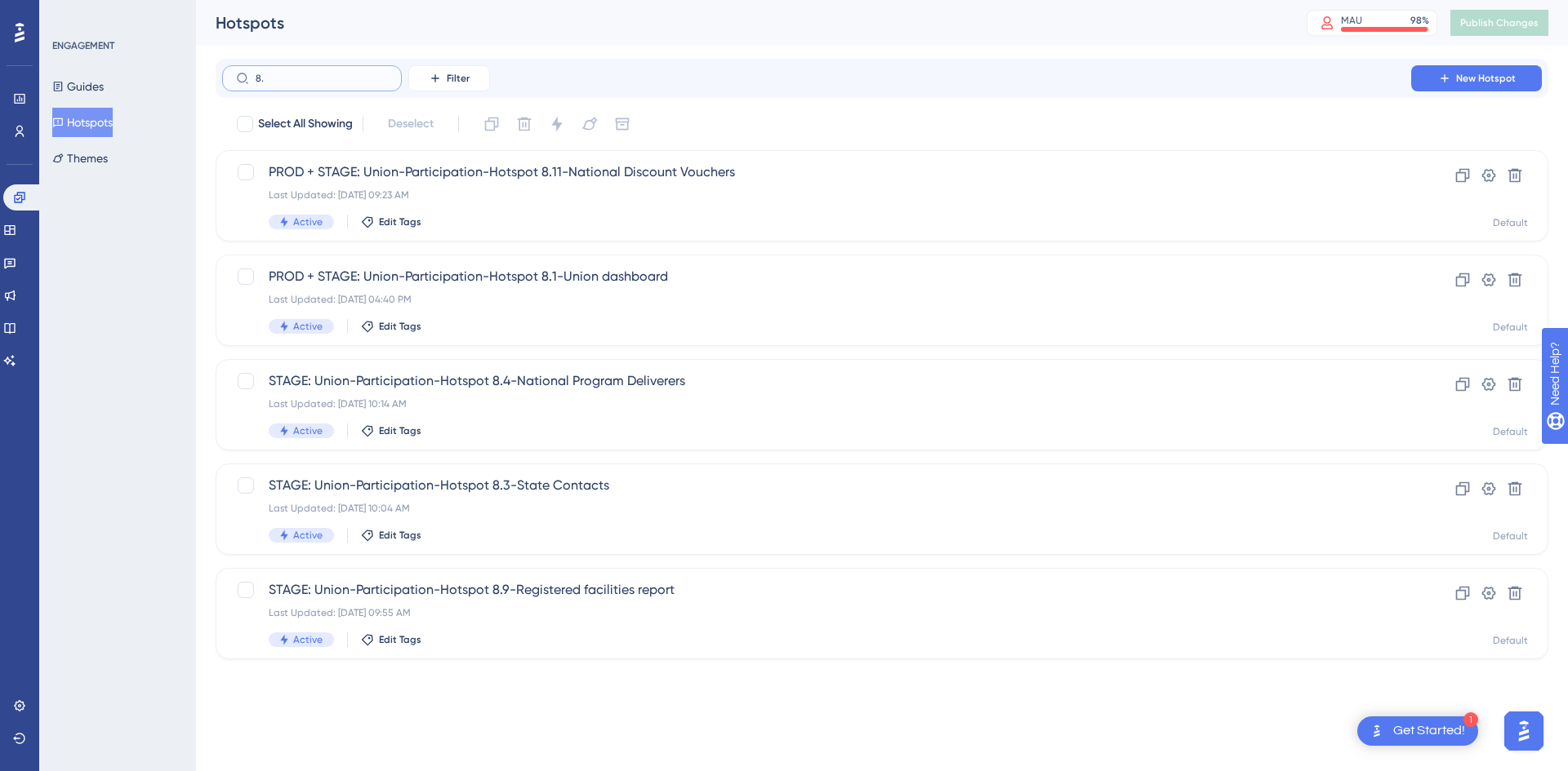
type input "8.3"
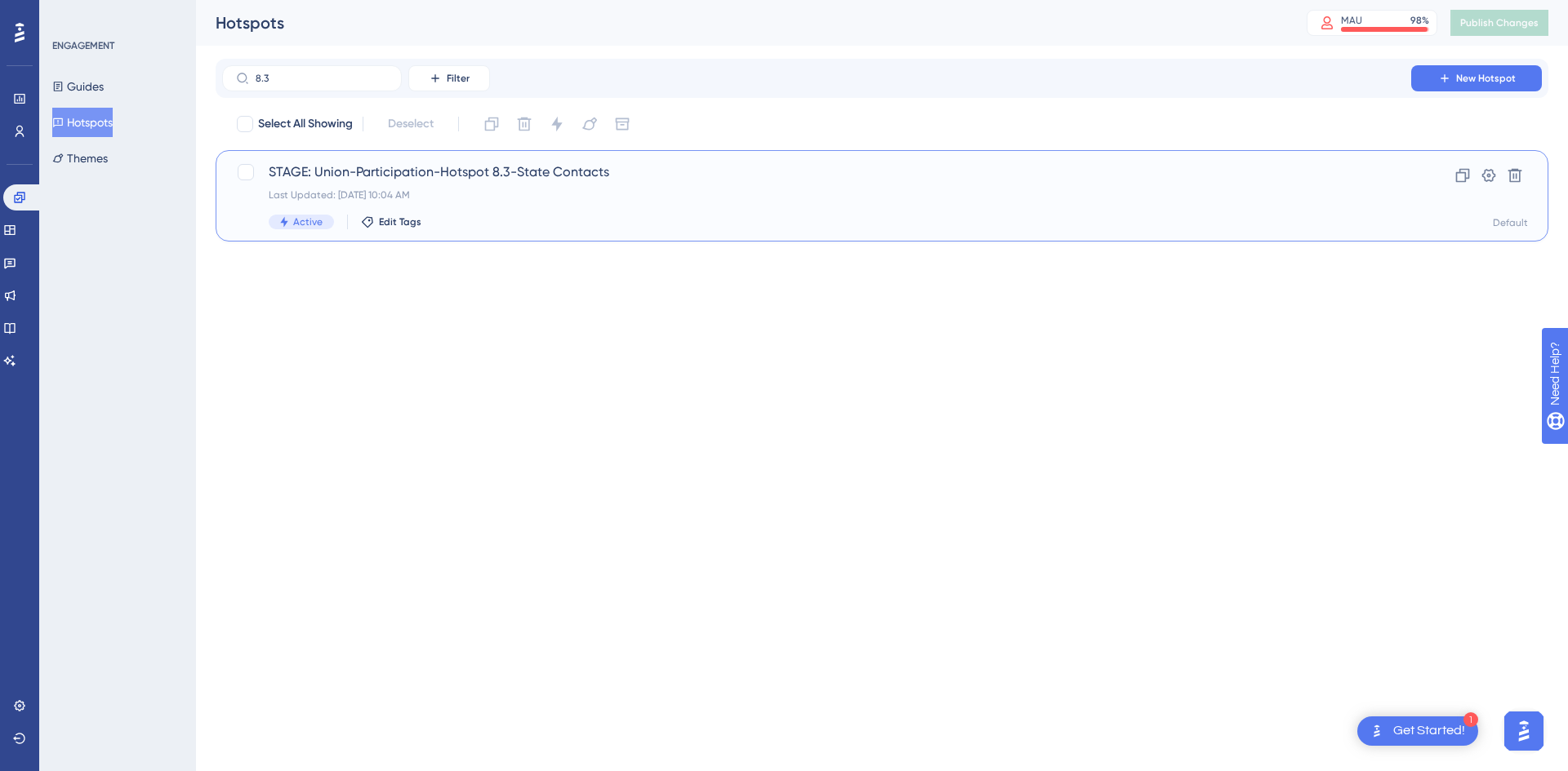
click at [545, 192] on div "Last Updated: [DATE] 10:04 AM" at bounding box center [817, 195] width 1096 height 13
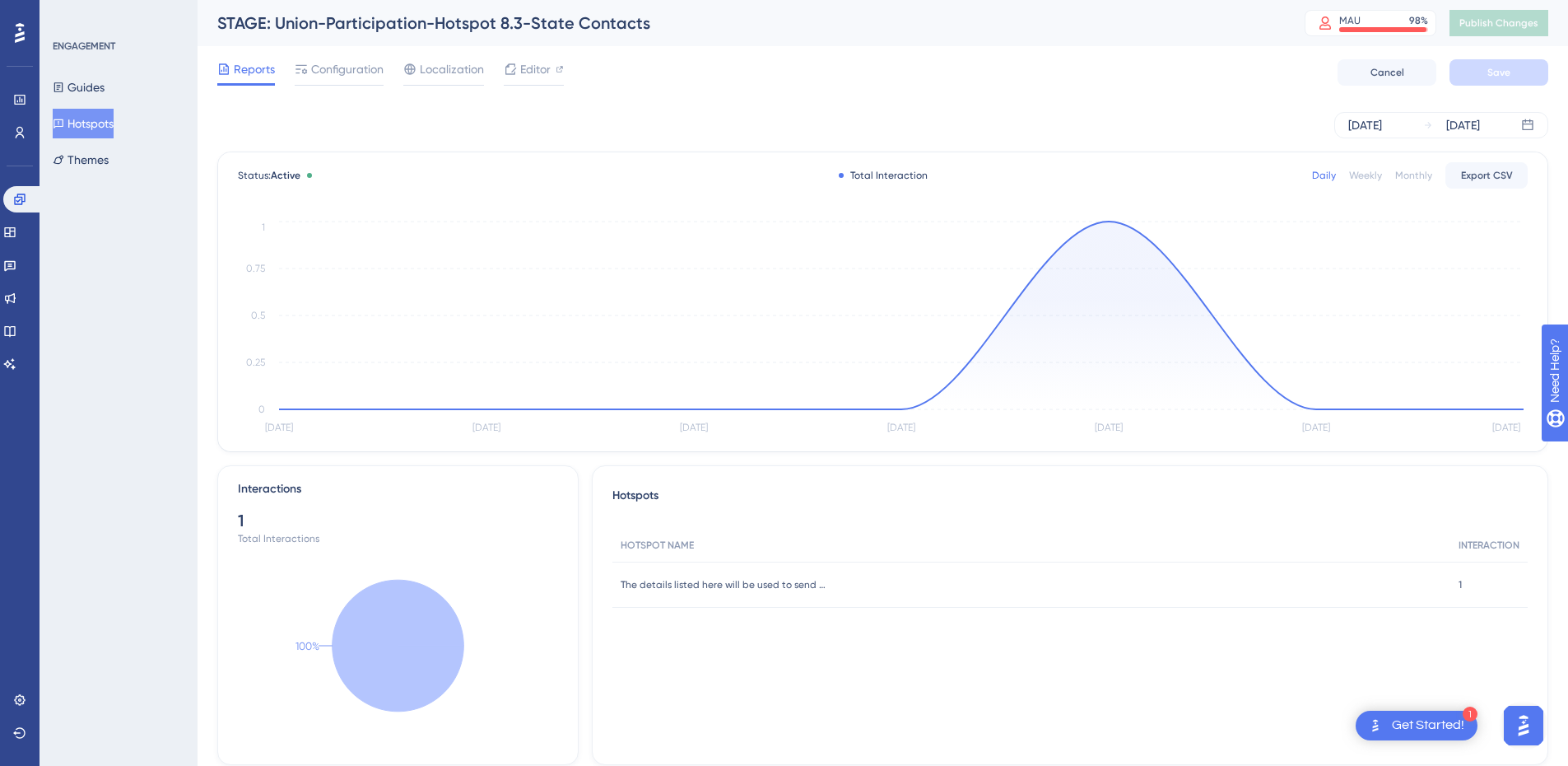
click at [79, 123] on button "Hotspots" at bounding box center [83, 124] width 61 height 29
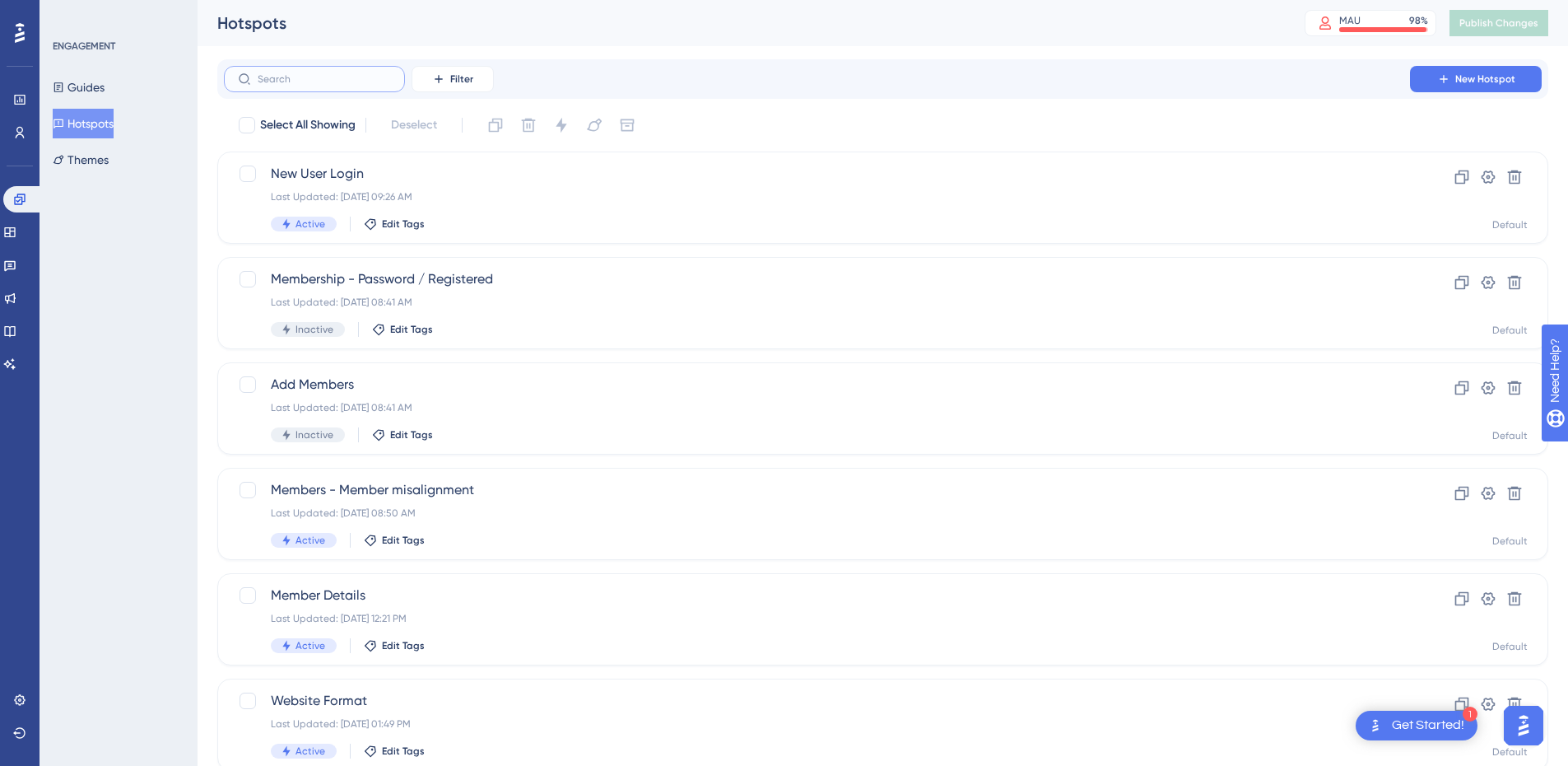
click at [327, 84] on input "text" at bounding box center [325, 79] width 134 height 12
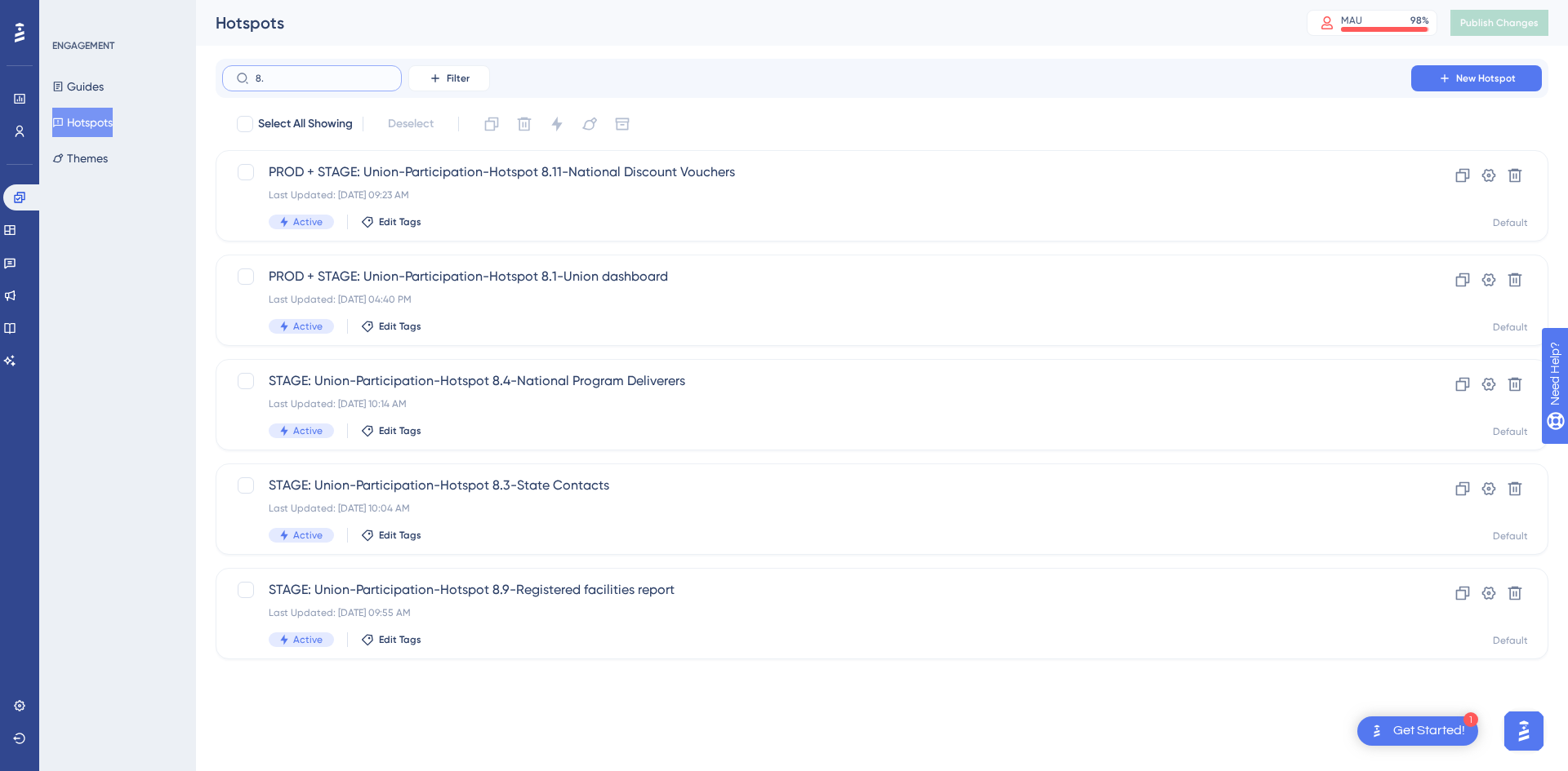
type input "8.3"
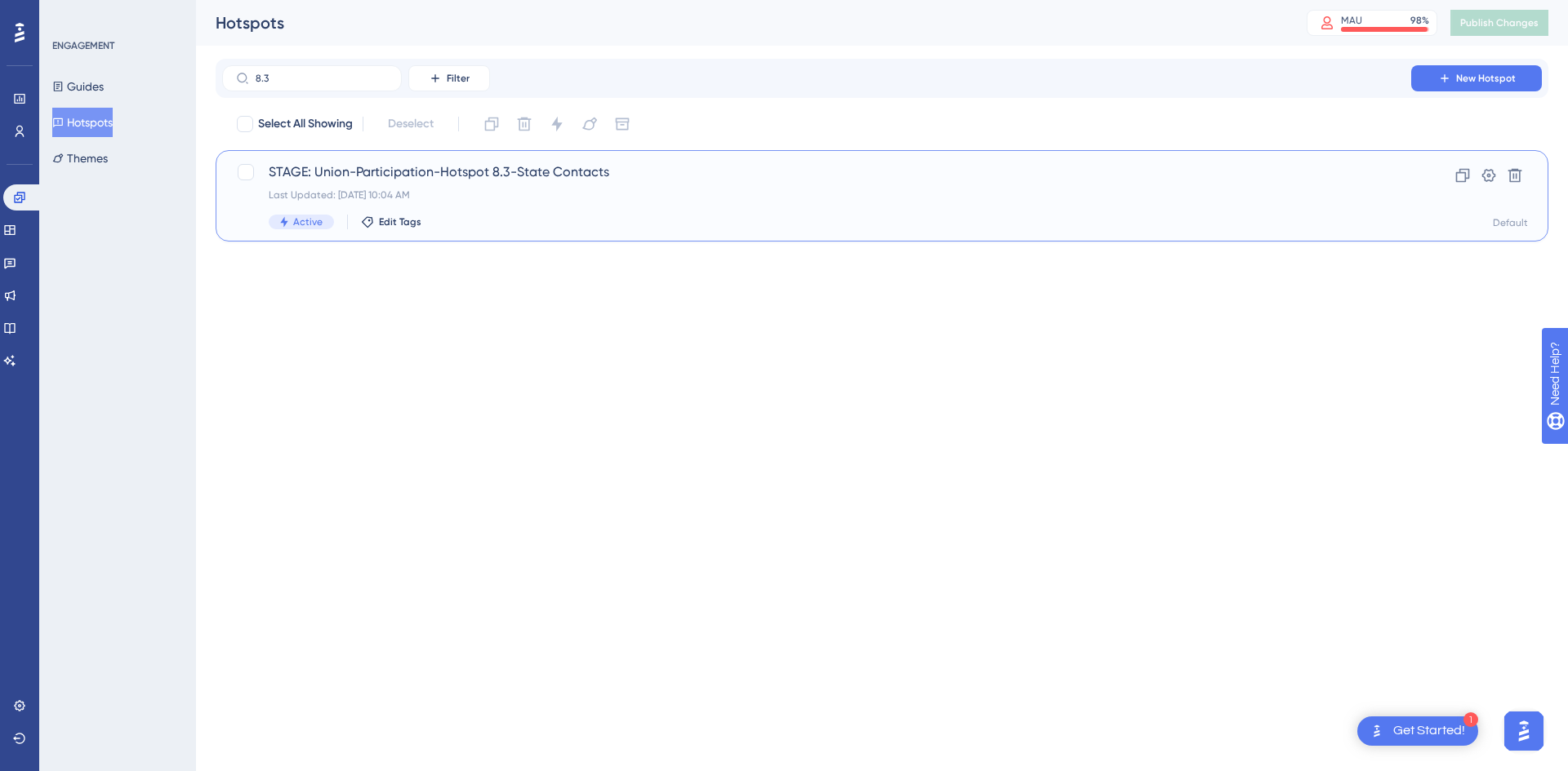
click at [518, 182] on div "STAGE: Union-Participation-Hotspot 8.3-State Contacts Last Updated: [DATE] 10:0…" at bounding box center [817, 196] width 1096 height 67
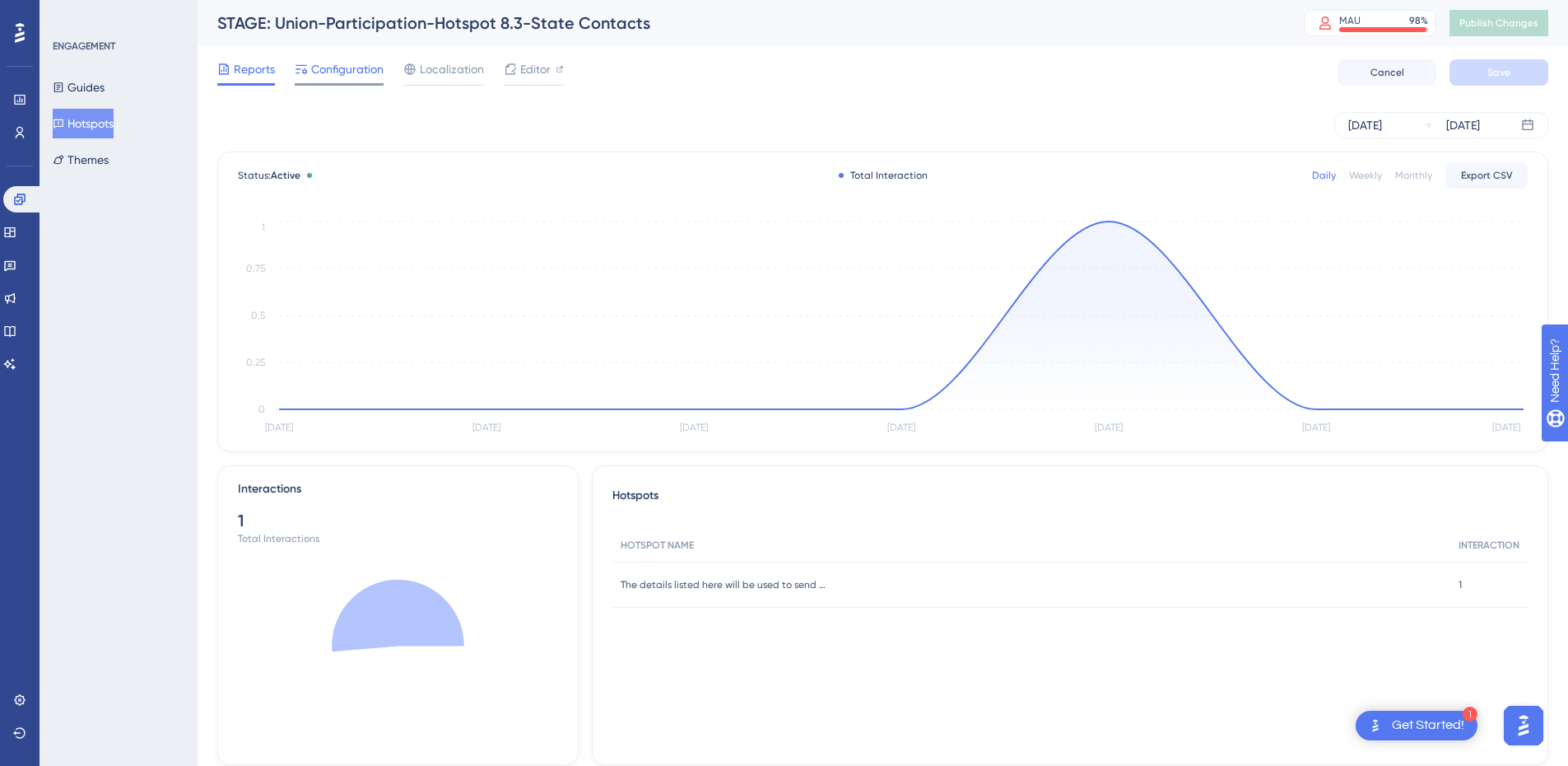
click at [349, 70] on span "Configuration" at bounding box center [347, 70] width 72 height 20
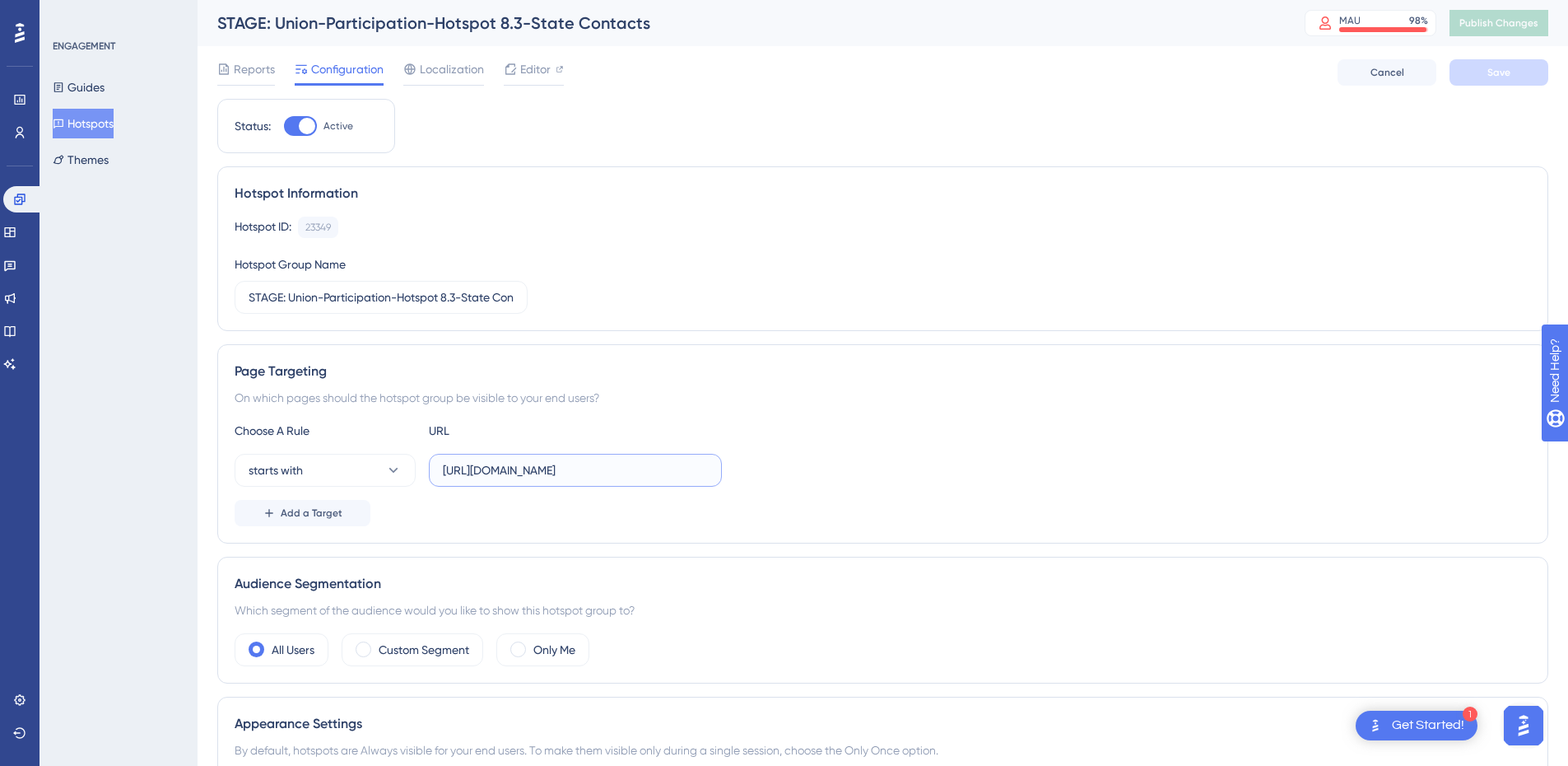
click at [632, 472] on input "[URL][DOMAIN_NAME]" at bounding box center [575, 470] width 265 height 18
click at [306, 517] on span "Add a Target" at bounding box center [311, 512] width 61 height 13
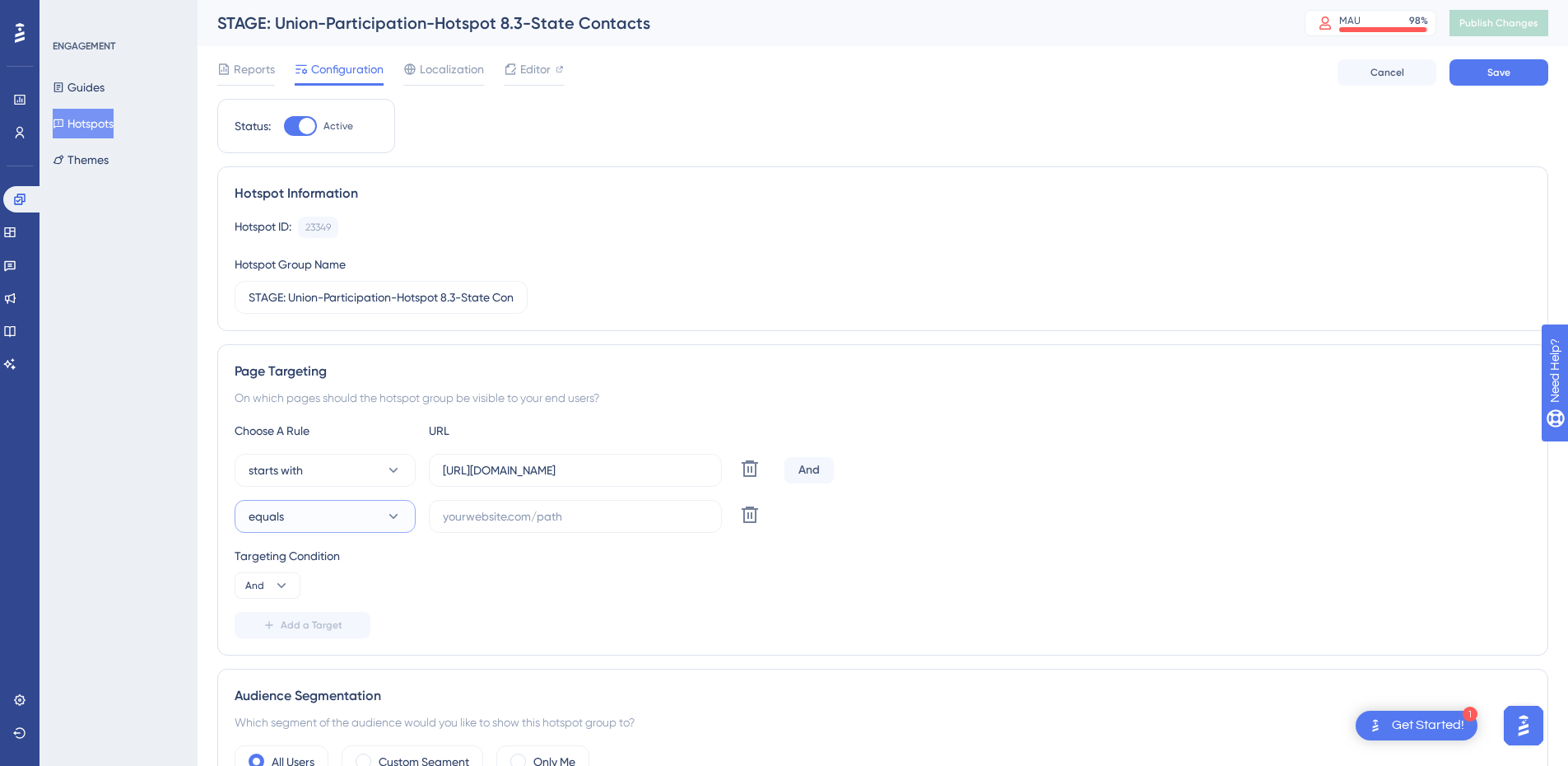
click at [306, 520] on button "equals" at bounding box center [325, 516] width 181 height 33
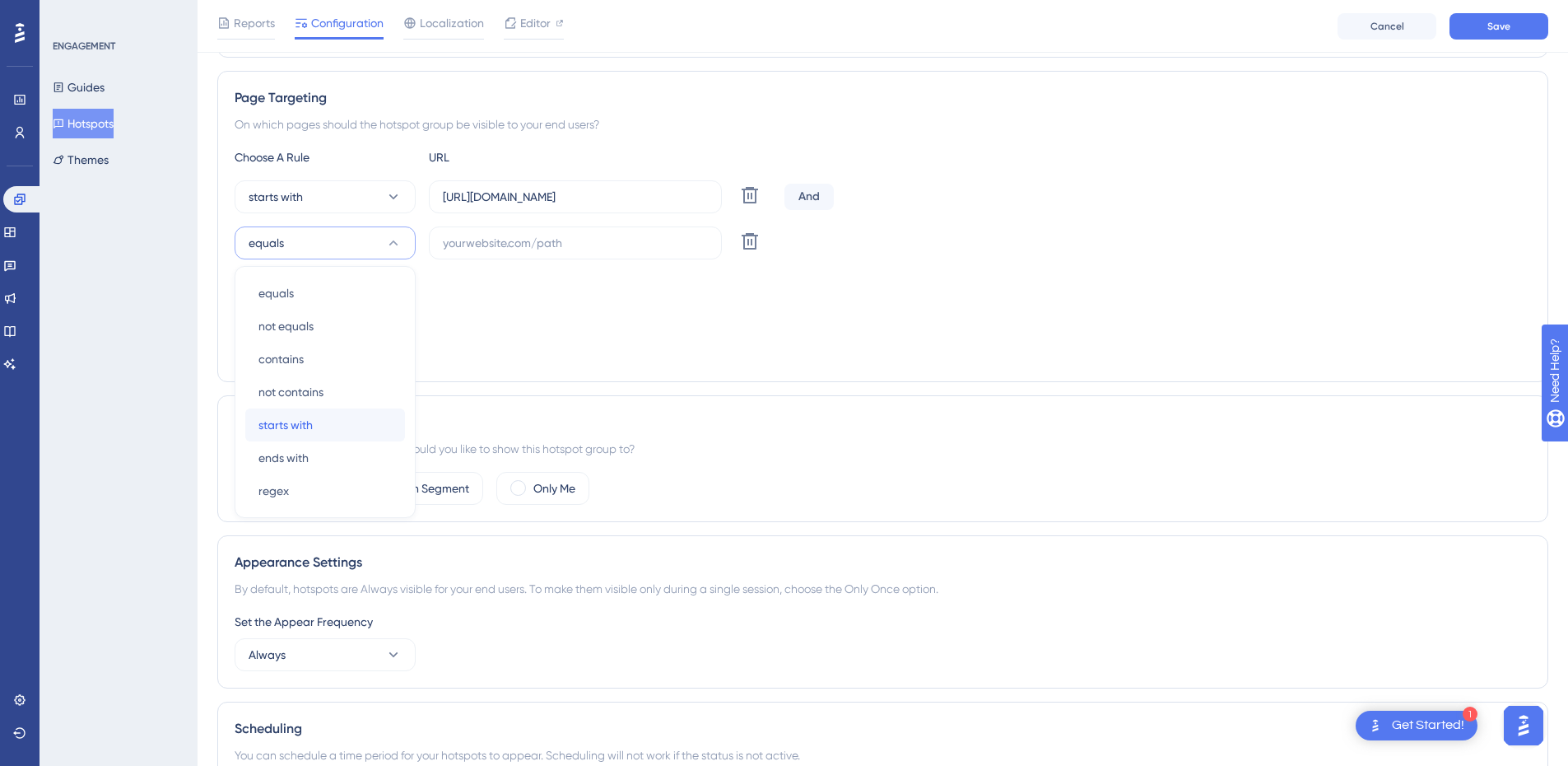
click at [298, 427] on span "starts with" at bounding box center [285, 426] width 54 height 20
click at [492, 246] on input "text" at bounding box center [575, 243] width 265 height 18
paste input "[URL][DOMAIN_NAME]"
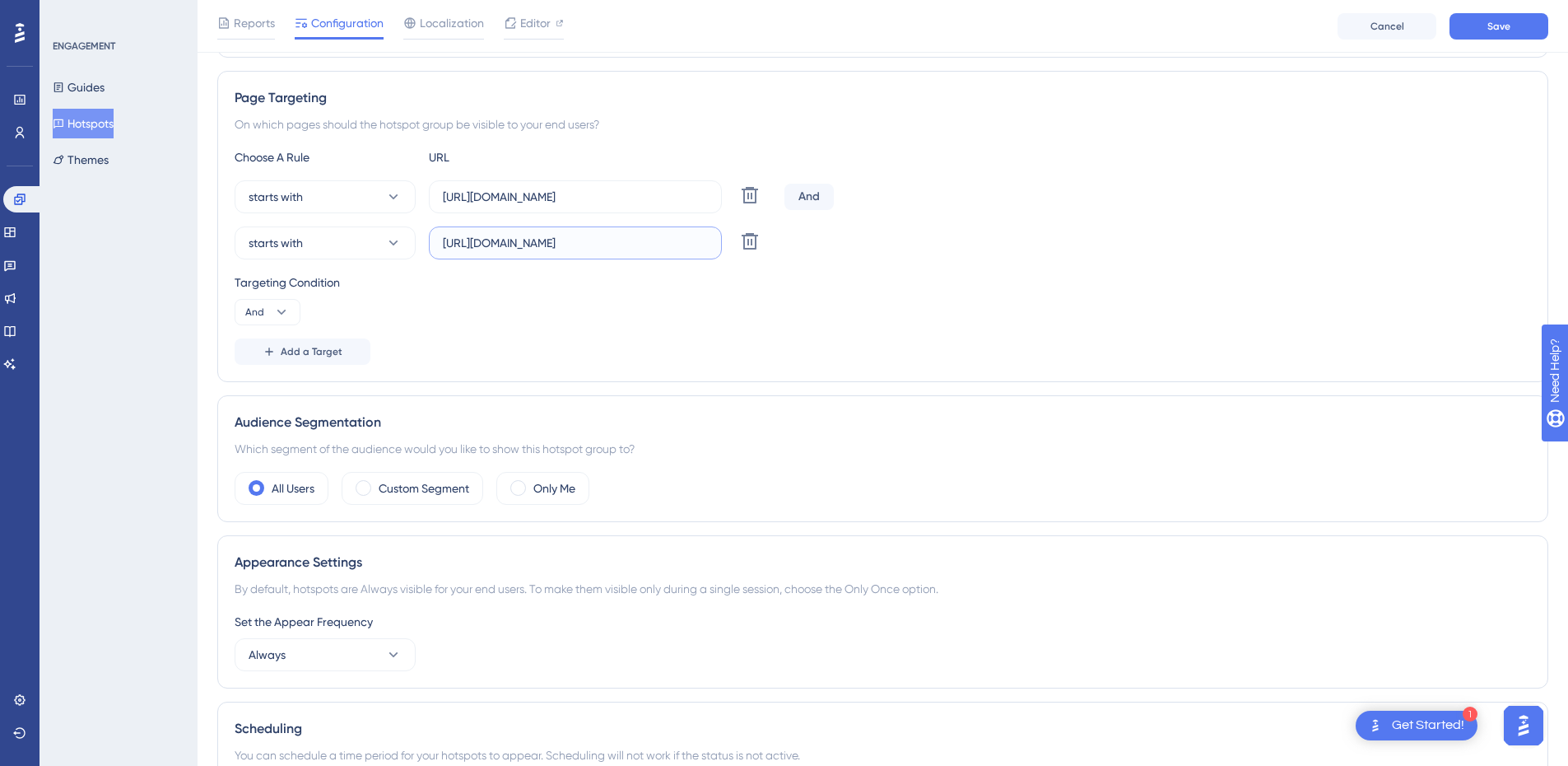
scroll to position [0, 104]
type input "[URL][DOMAIN_NAME]"
click at [793, 279] on div "Targeting Condition" at bounding box center [882, 283] width 1296 height 20
click at [271, 309] on button "And" at bounding box center [267, 312] width 66 height 27
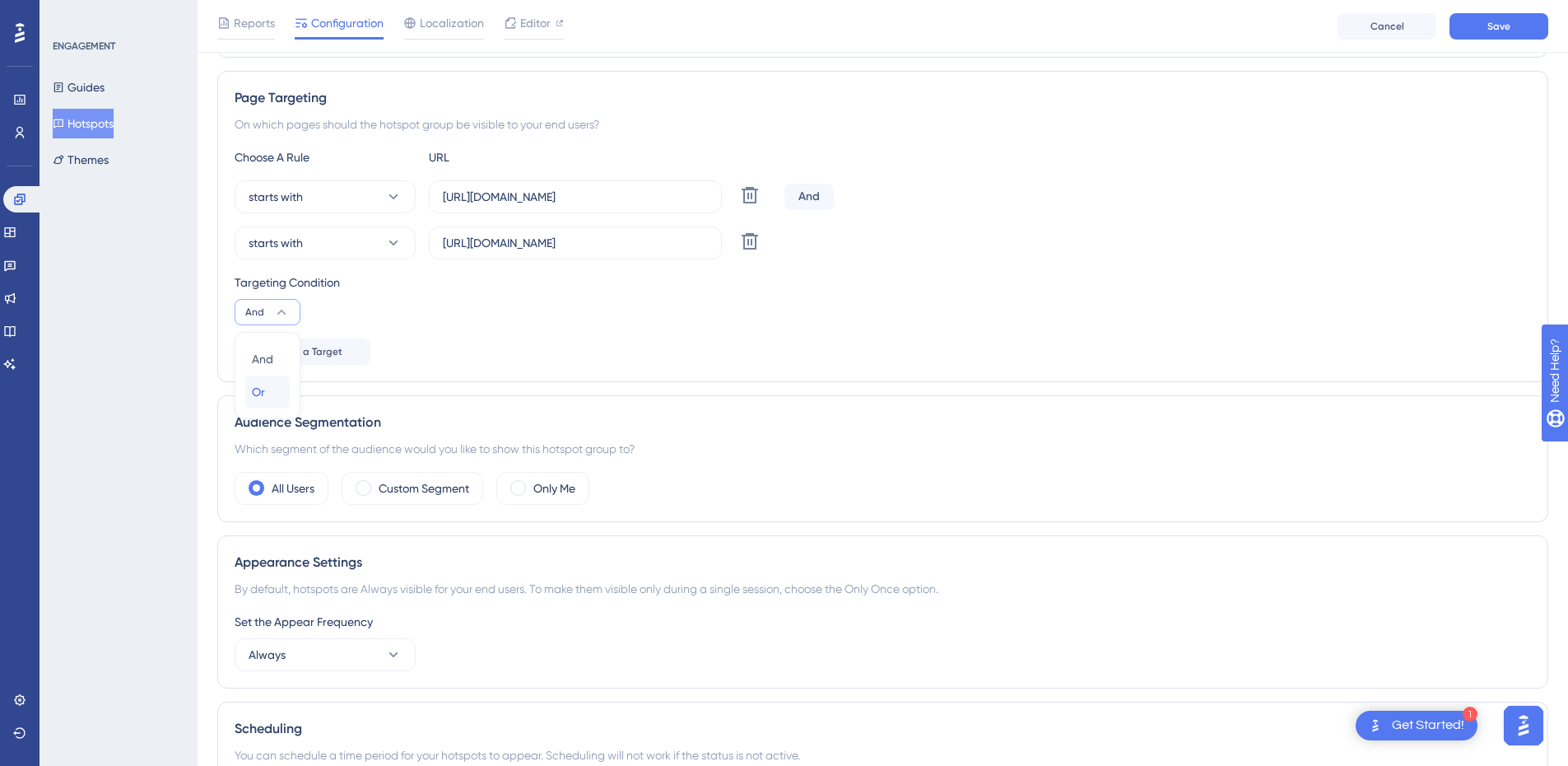
click at [272, 396] on div "Or Or" at bounding box center [267, 392] width 31 height 33
click at [560, 318] on div "Targeting Condition Or" at bounding box center [882, 299] width 1296 height 53
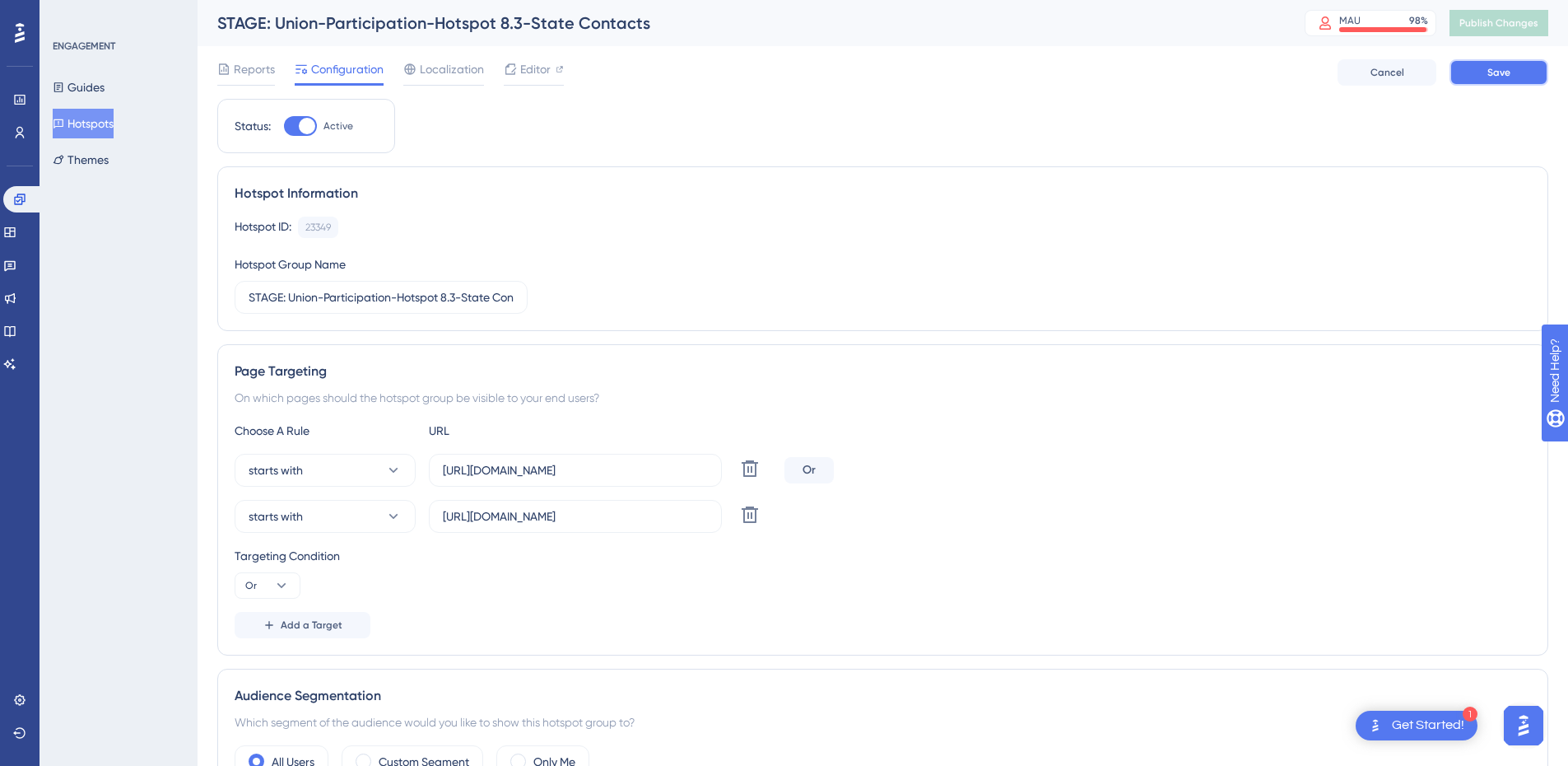
click at [1493, 69] on span "Save" at bounding box center [1498, 72] width 23 height 13
click at [1509, 26] on span "Publish Changes" at bounding box center [1499, 23] width 79 height 13
click at [87, 125] on button "Hotspots" at bounding box center [83, 124] width 61 height 29
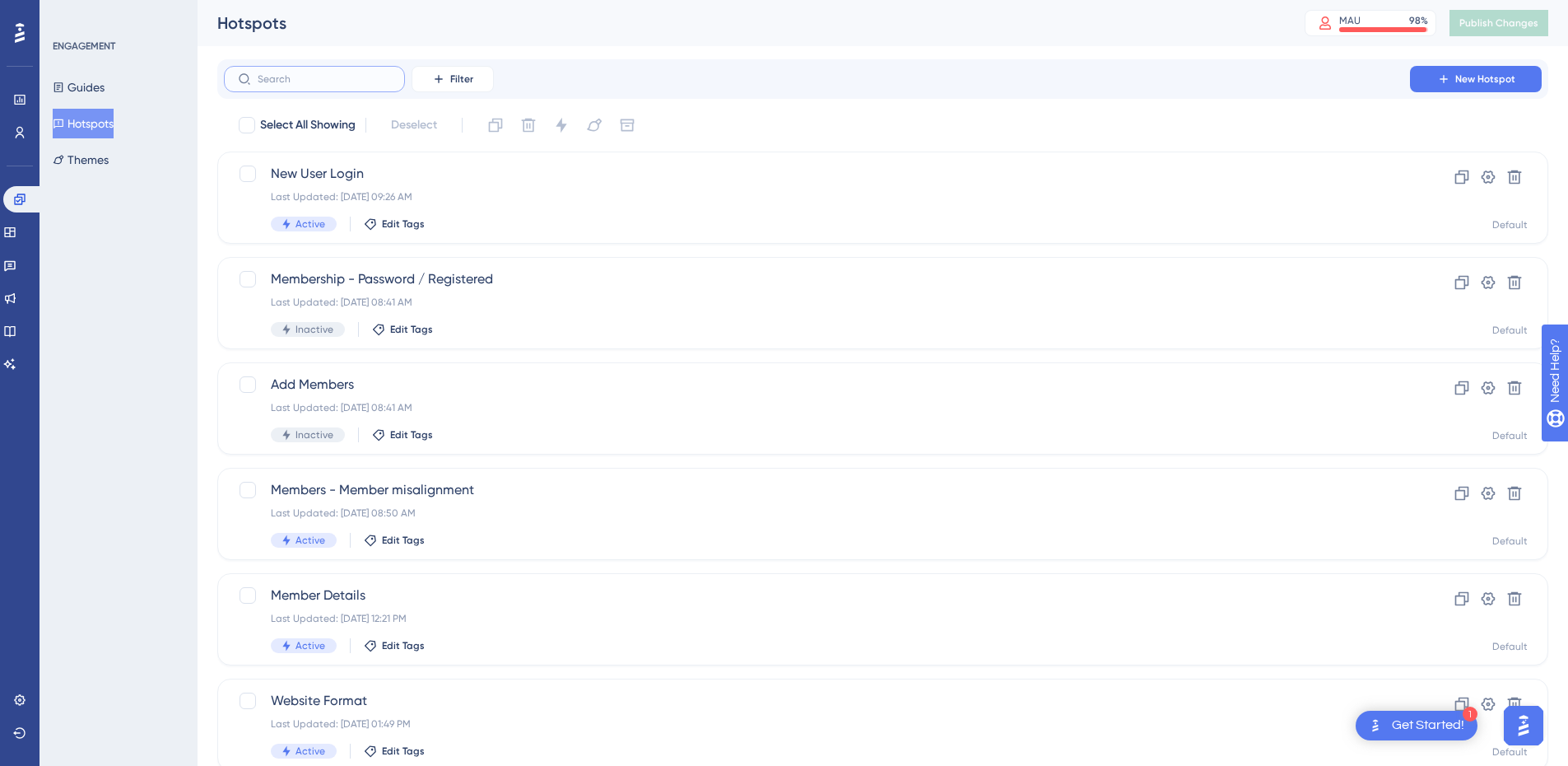
click at [308, 80] on input "text" at bounding box center [325, 79] width 134 height 12
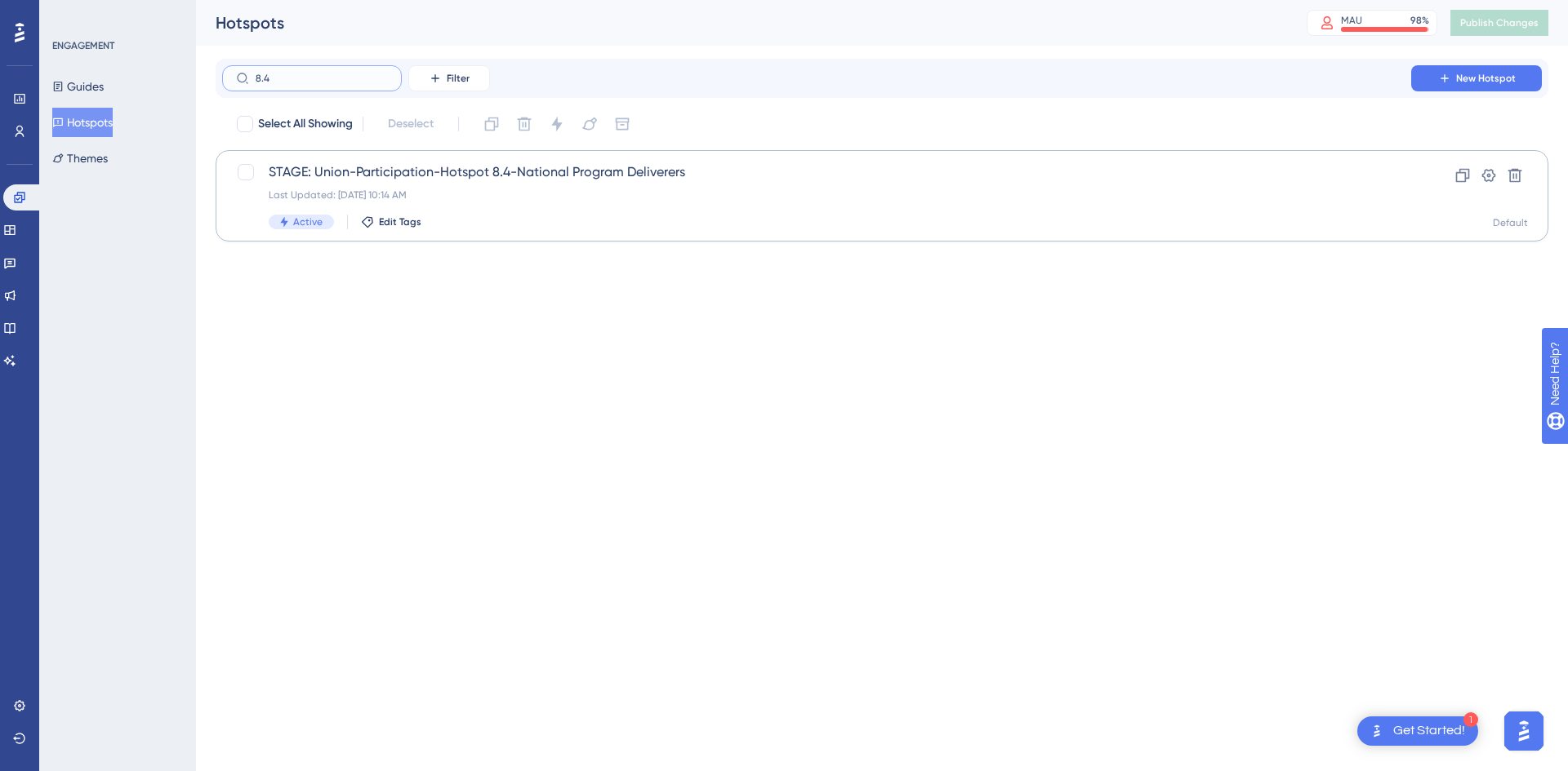
type input "8.4"
click at [559, 186] on div "STAGE: Union-Participation-Hotspot 8.4-National Program Deliverers Last Updated…" at bounding box center [817, 196] width 1096 height 67
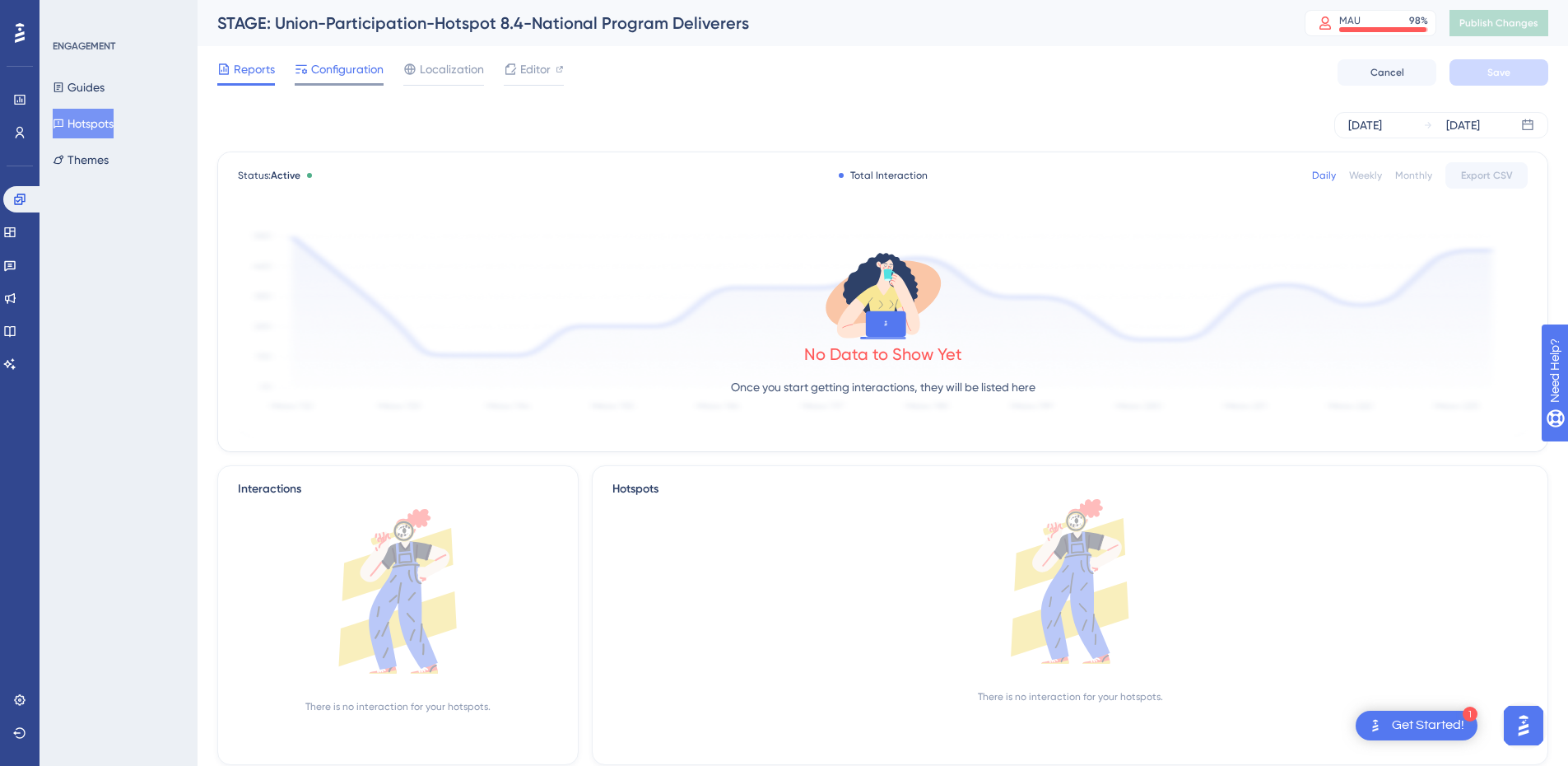
click at [343, 76] on span "Configuration" at bounding box center [347, 70] width 72 height 20
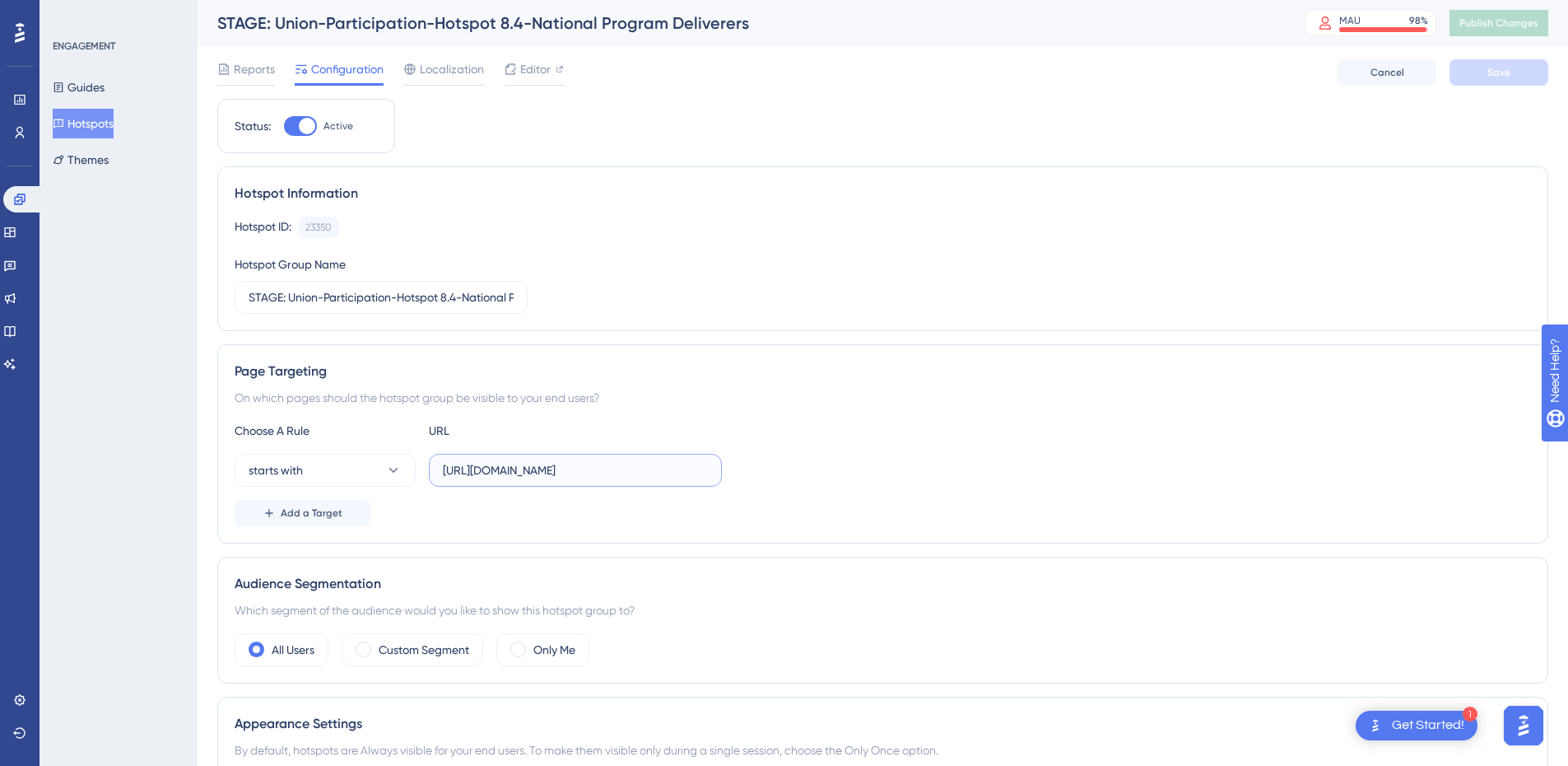
click at [607, 478] on input "[URL][DOMAIN_NAME]" at bounding box center [575, 470] width 265 height 18
click at [290, 510] on span "Add a Target" at bounding box center [311, 512] width 61 height 13
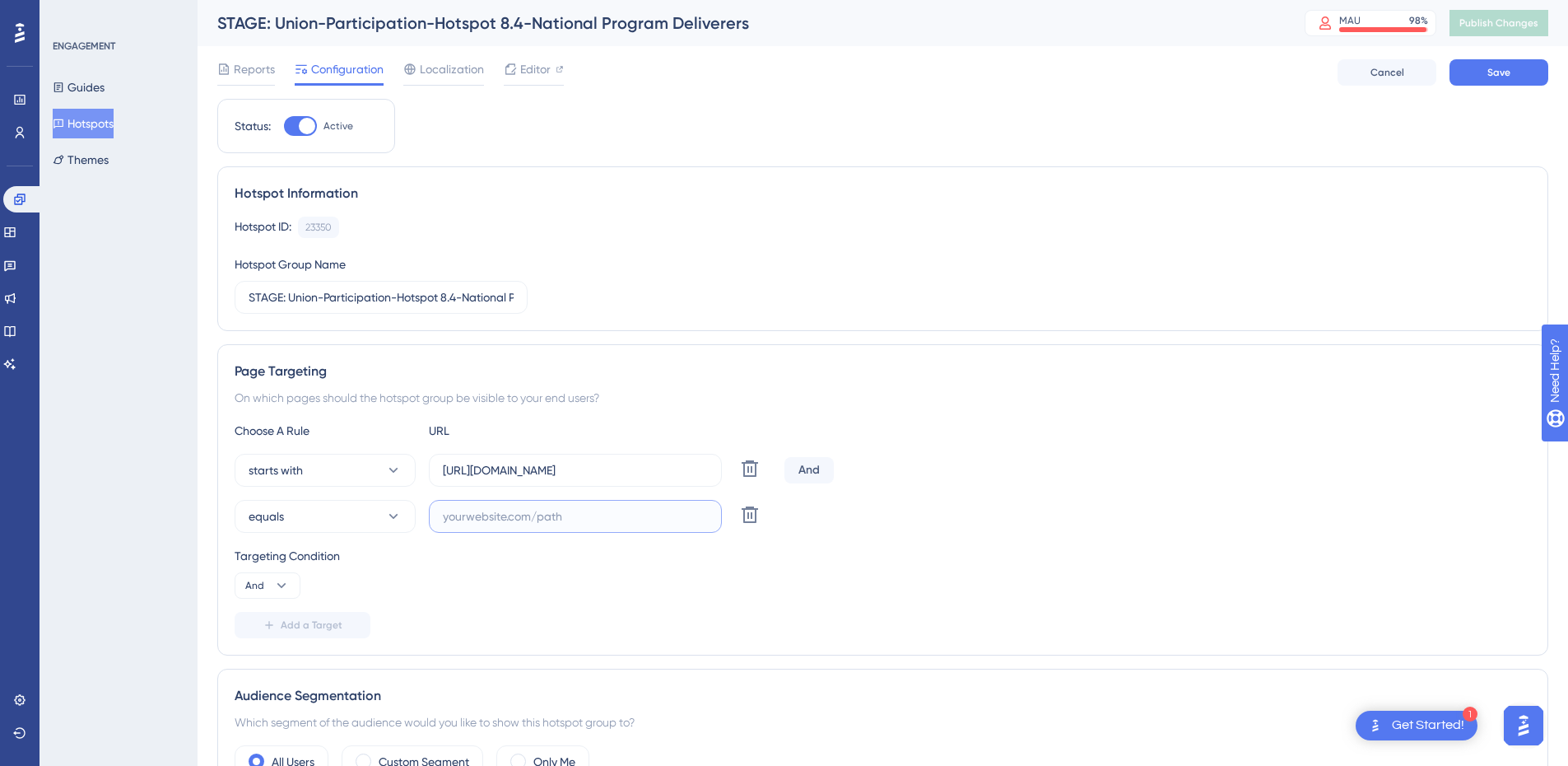
click at [489, 512] on input "text" at bounding box center [575, 516] width 265 height 18
paste input "[URL][DOMAIN_NAME]"
type input "[URL][DOMAIN_NAME]"
click at [338, 525] on button "equals" at bounding box center [325, 516] width 181 height 33
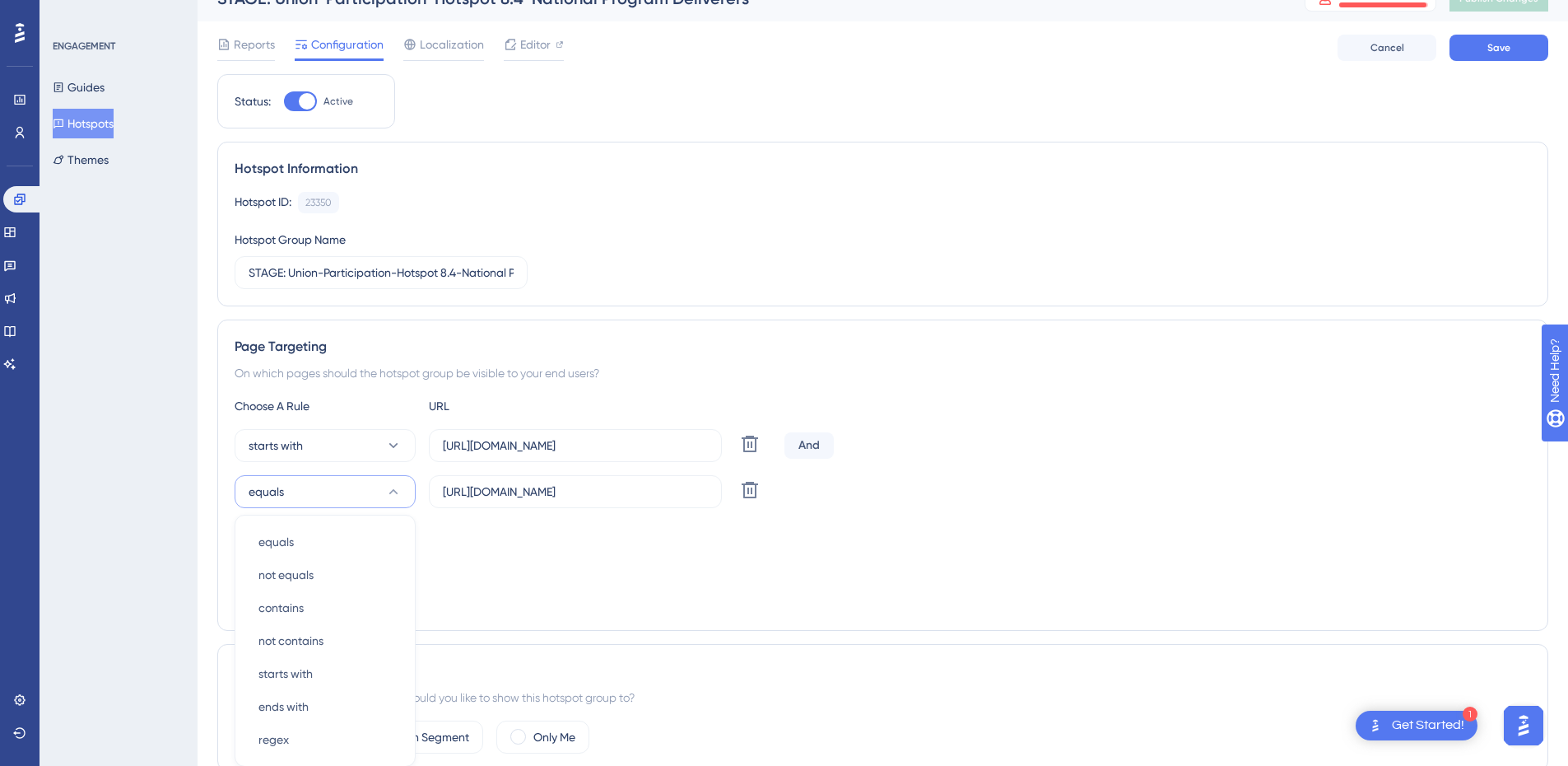
scroll to position [283, 0]
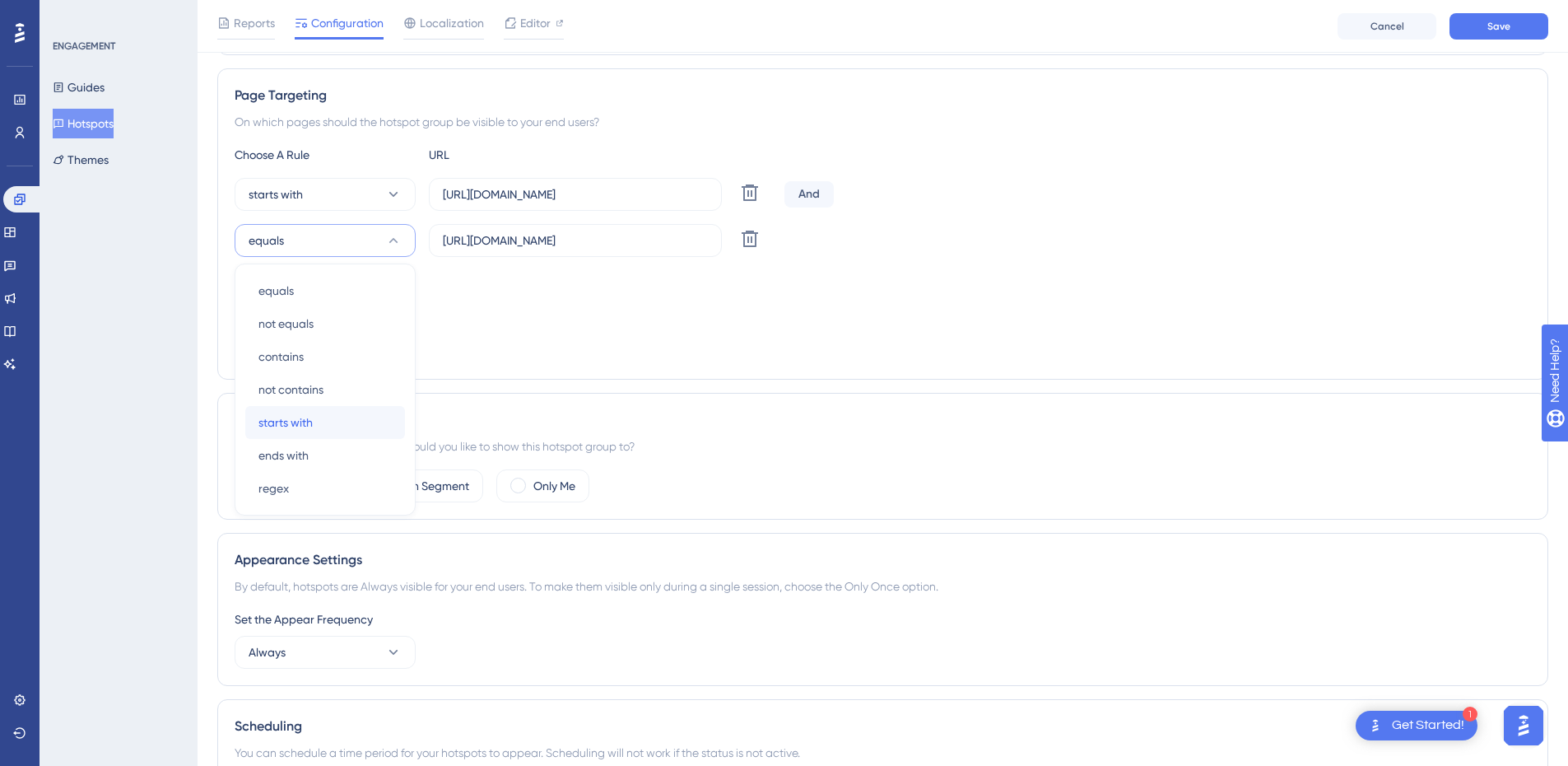
click at [319, 433] on div "starts with starts with" at bounding box center [326, 423] width 134 height 33
click at [252, 308] on span "And" at bounding box center [254, 309] width 19 height 13
click at [264, 394] on span "Or" at bounding box center [258, 390] width 13 height 20
click at [763, 367] on div "Page Targeting On which pages should the hotspot group be visible to your end u…" at bounding box center [883, 224] width 1331 height 311
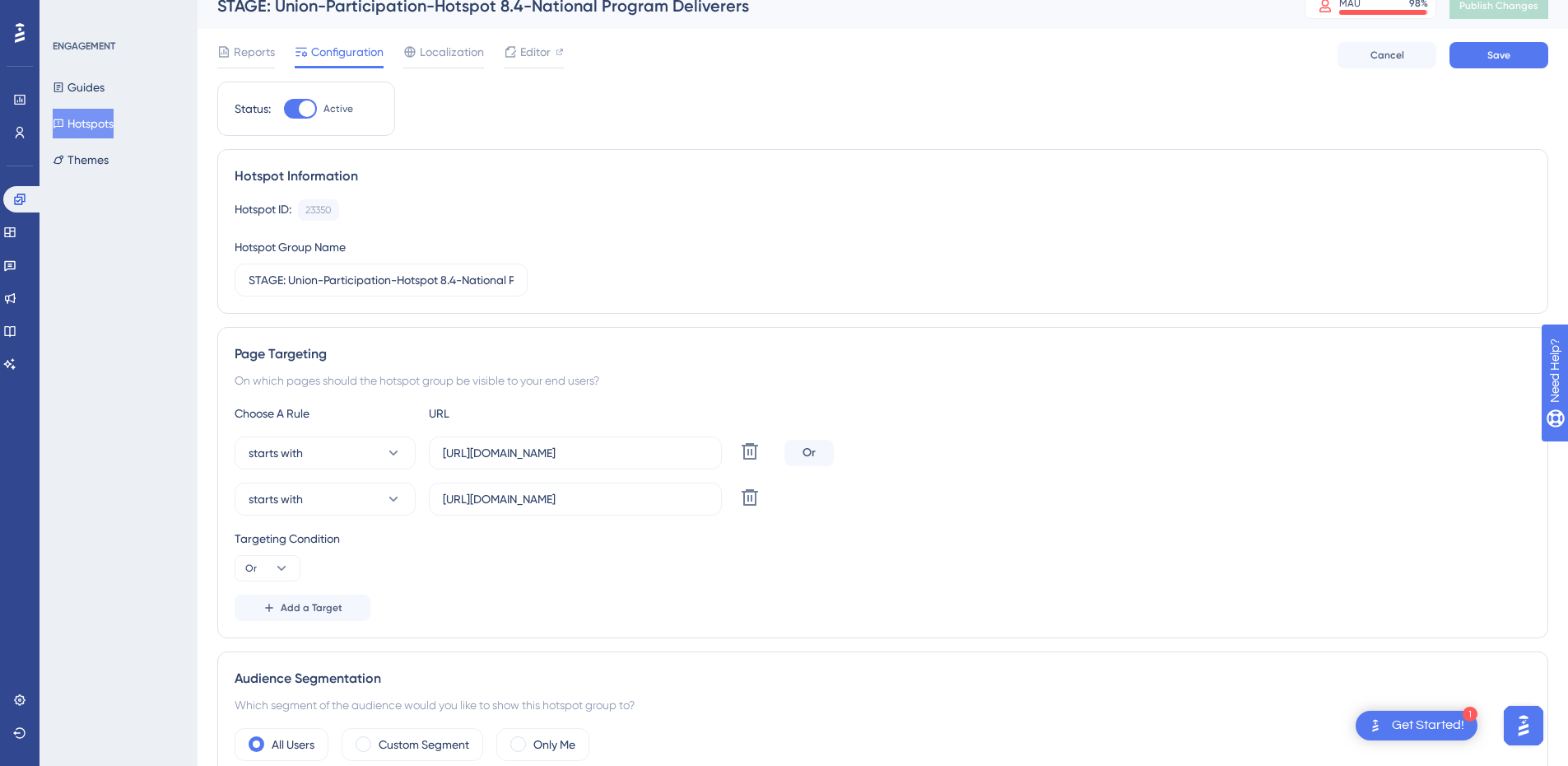
scroll to position [0, 0]
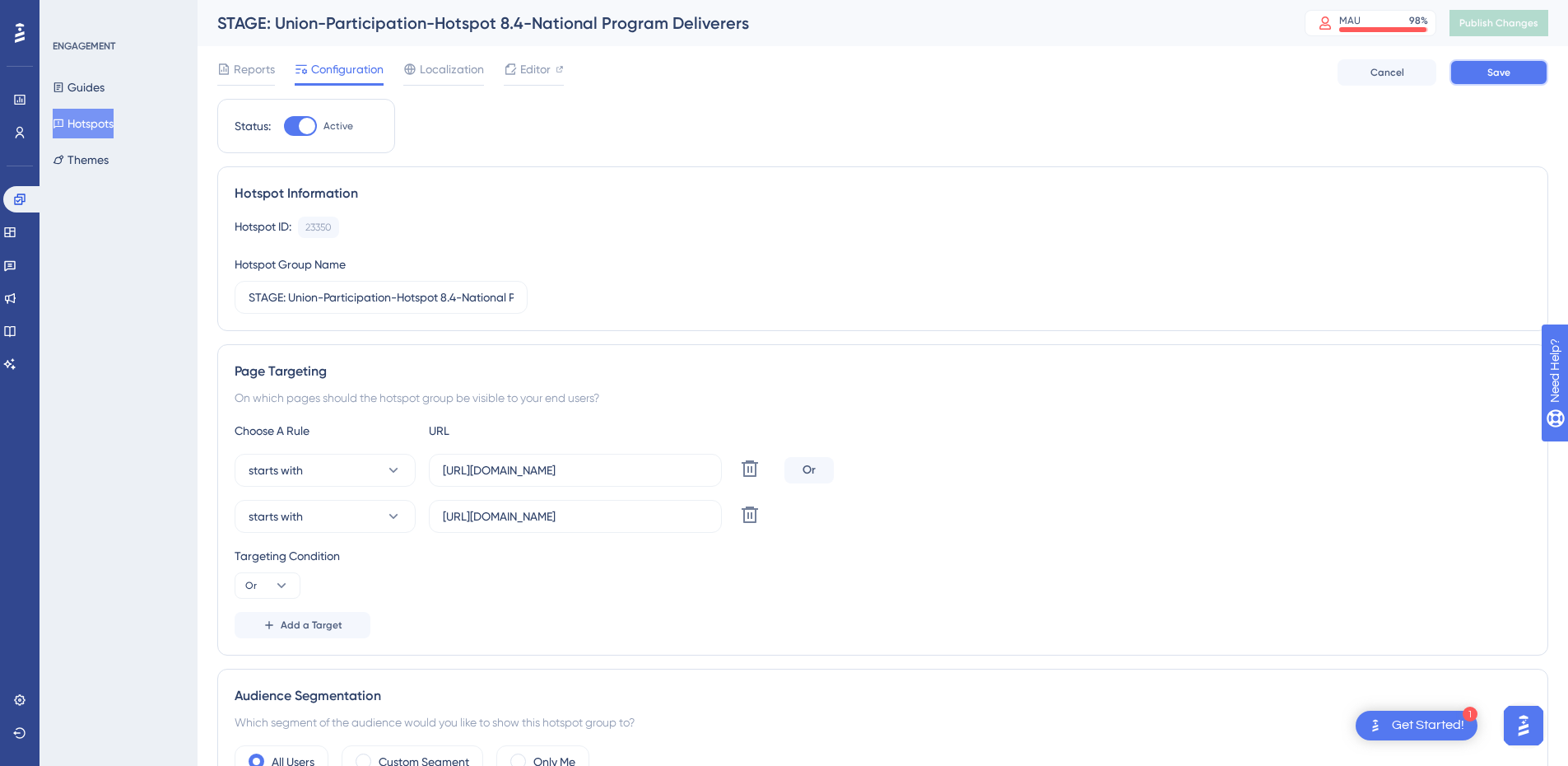
click at [1502, 77] on span "Save" at bounding box center [1498, 72] width 23 height 13
click at [1512, 24] on span "Publish Changes" at bounding box center [1499, 23] width 79 height 13
click at [85, 119] on button "Hotspots" at bounding box center [83, 124] width 61 height 29
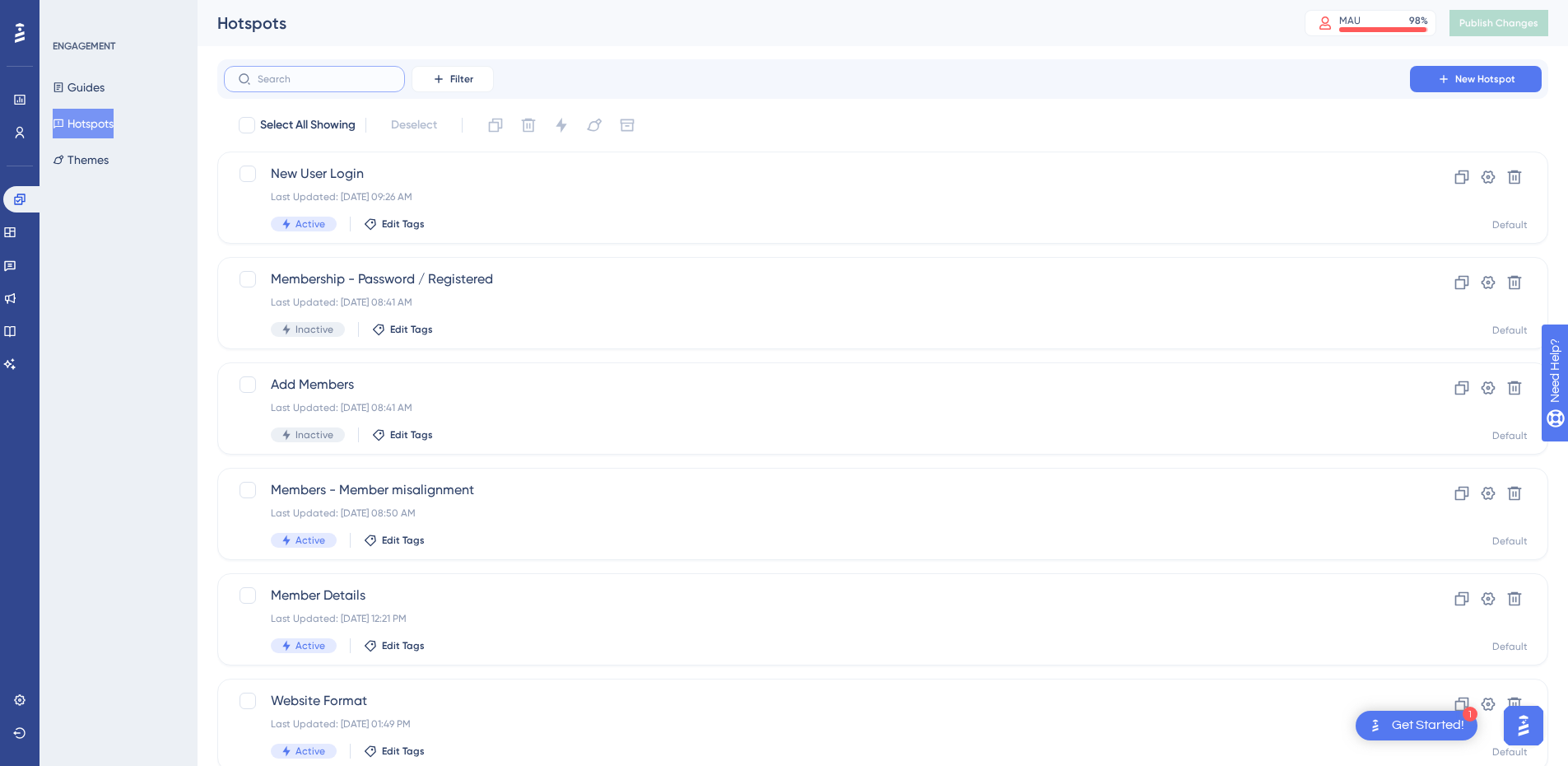
click at [345, 76] on input "text" at bounding box center [325, 79] width 134 height 12
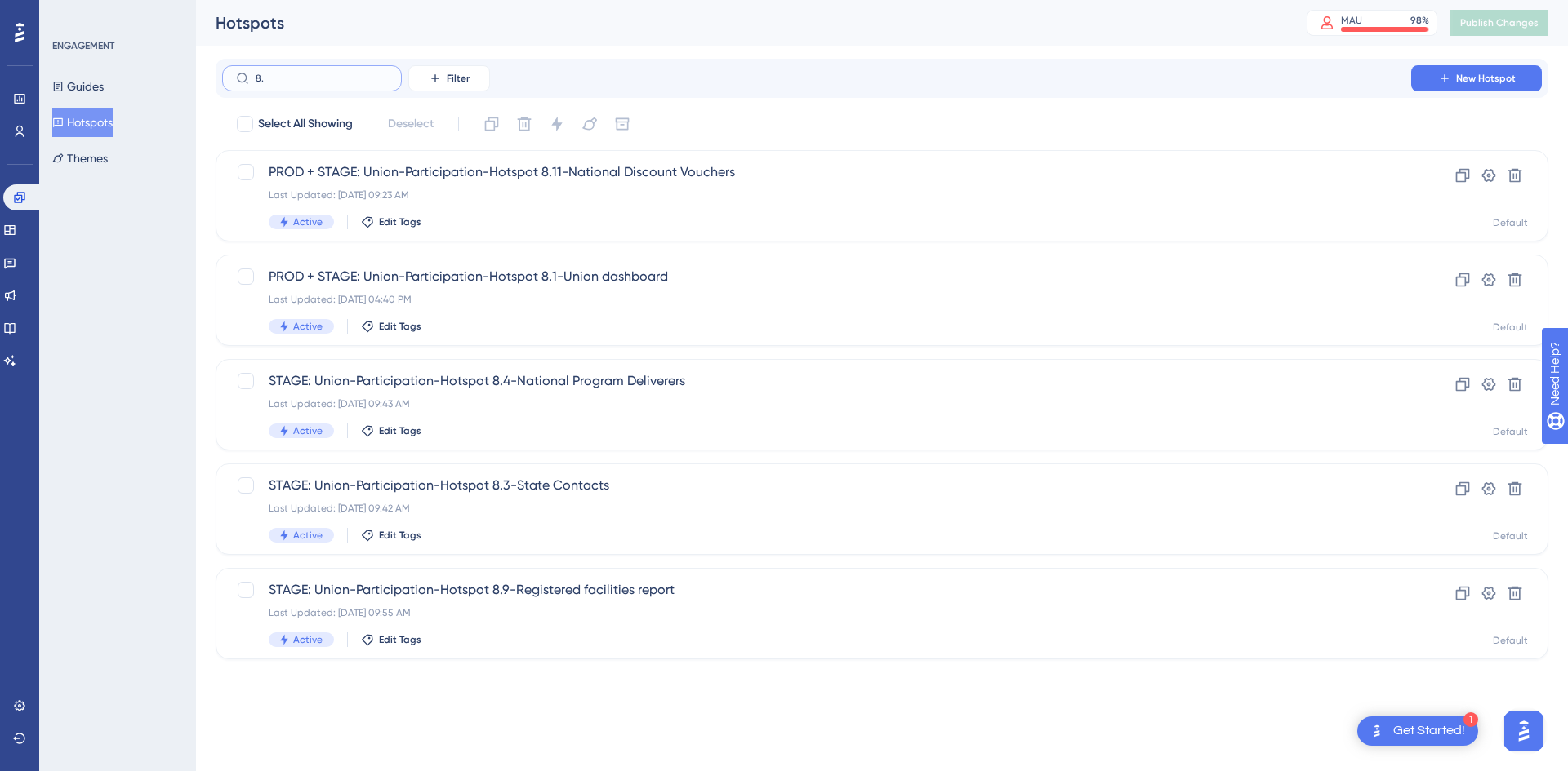
type input "8.5"
checkbox input "true"
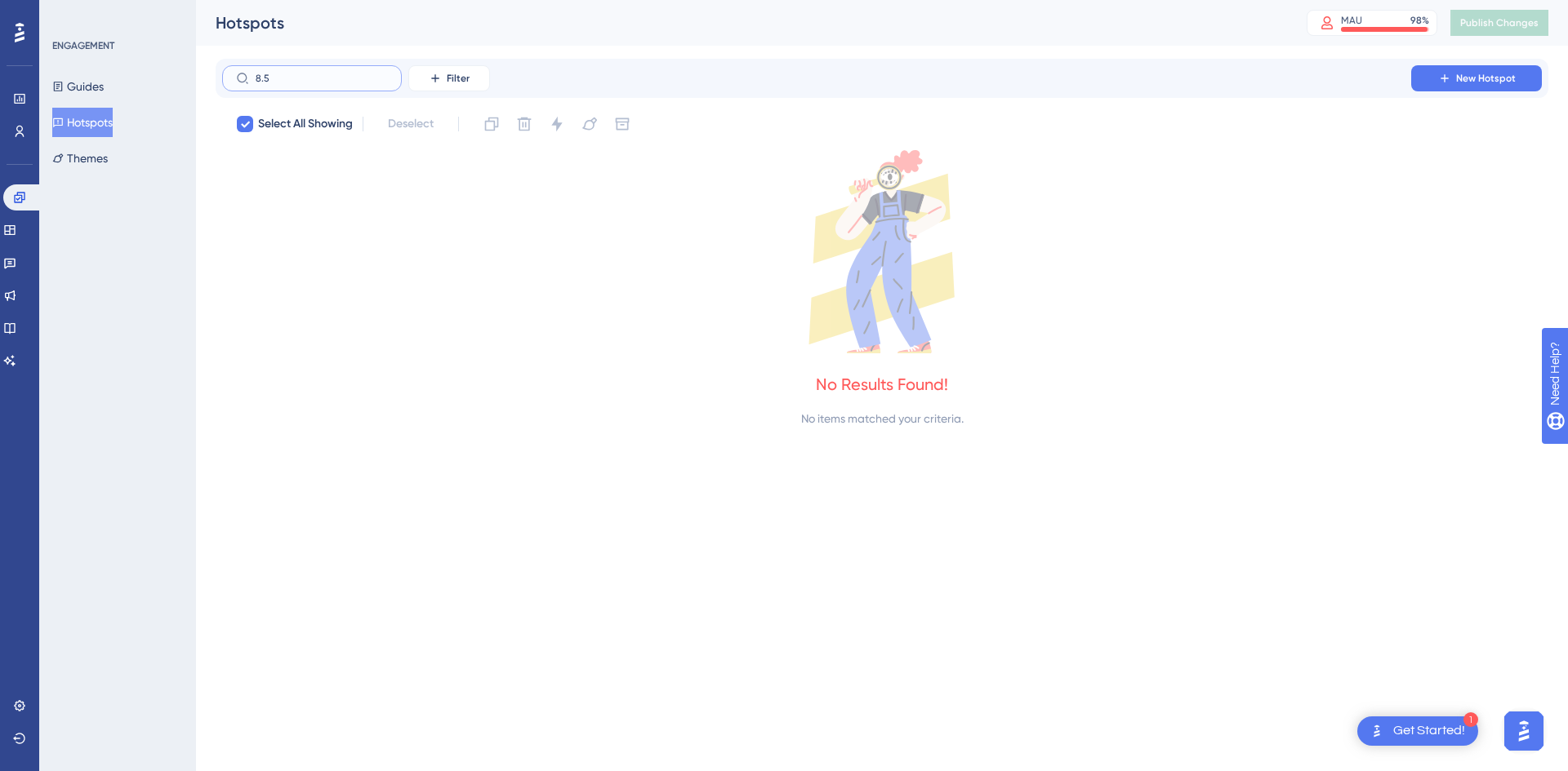
type input "8."
checkbox input "false"
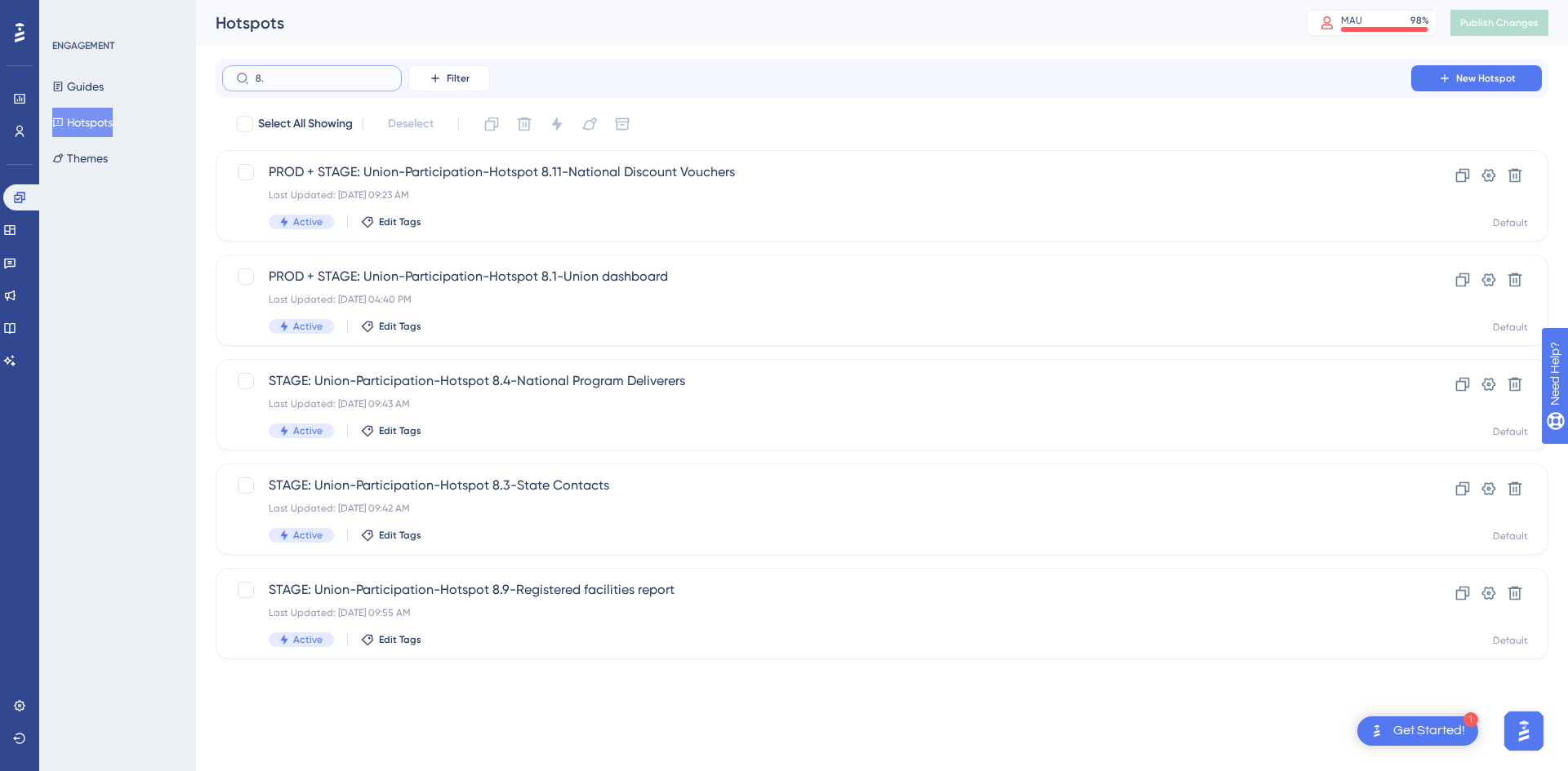
type input "8"
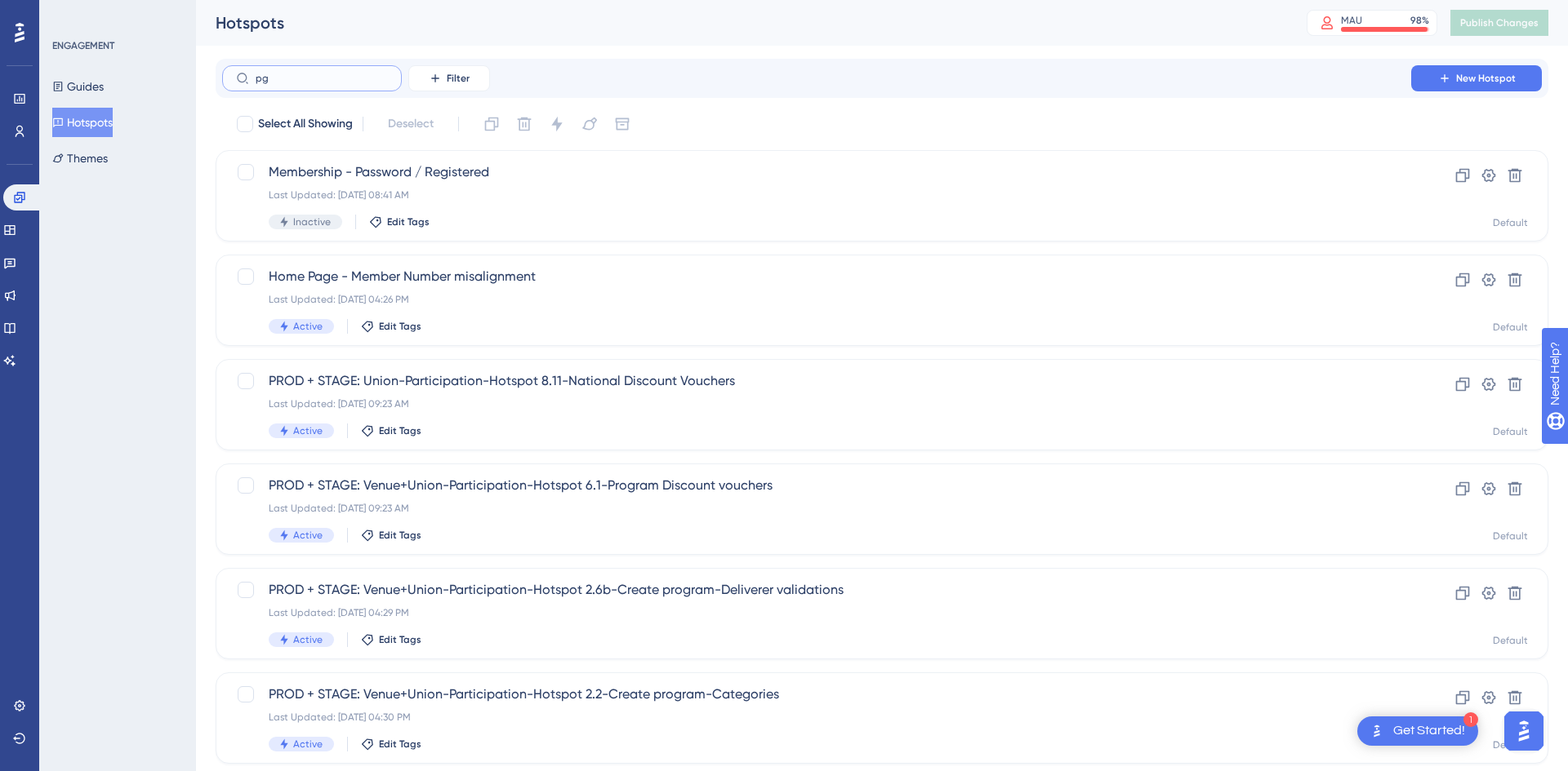
type input "pga"
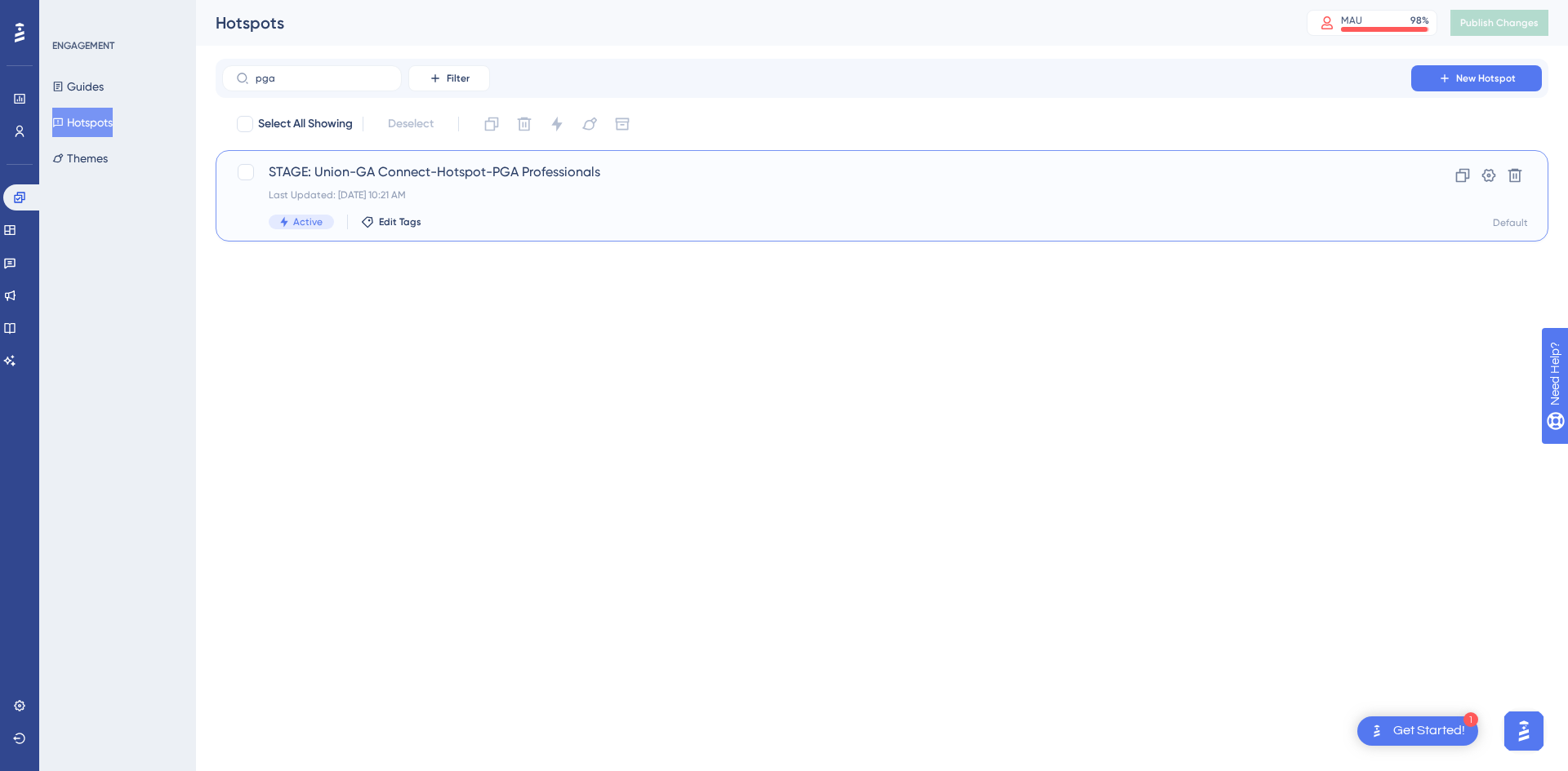
click at [501, 190] on div "Last Updated: [DATE] 10:21 AM" at bounding box center [817, 195] width 1096 height 13
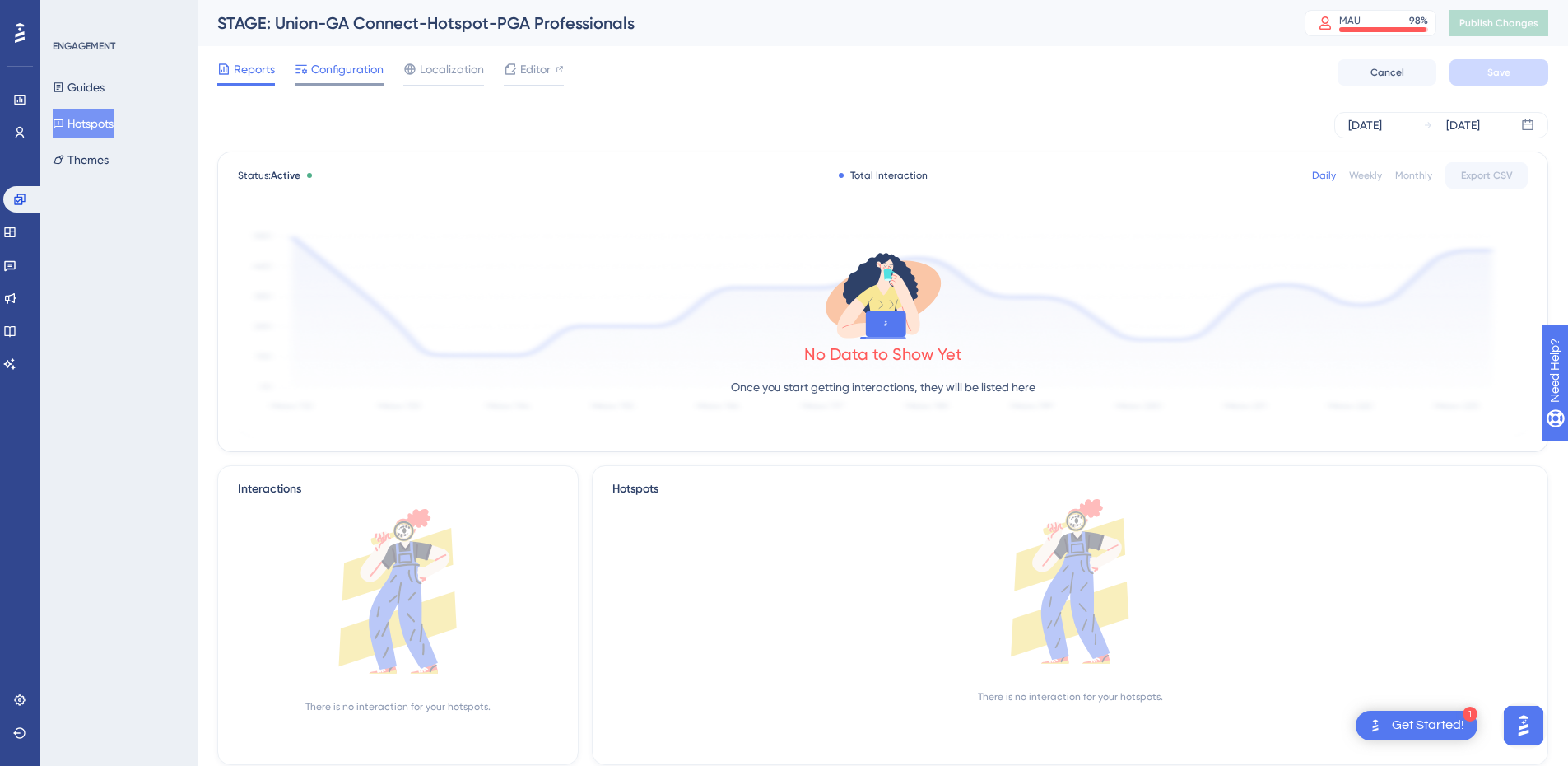
click at [337, 75] on span "Configuration" at bounding box center [347, 70] width 72 height 20
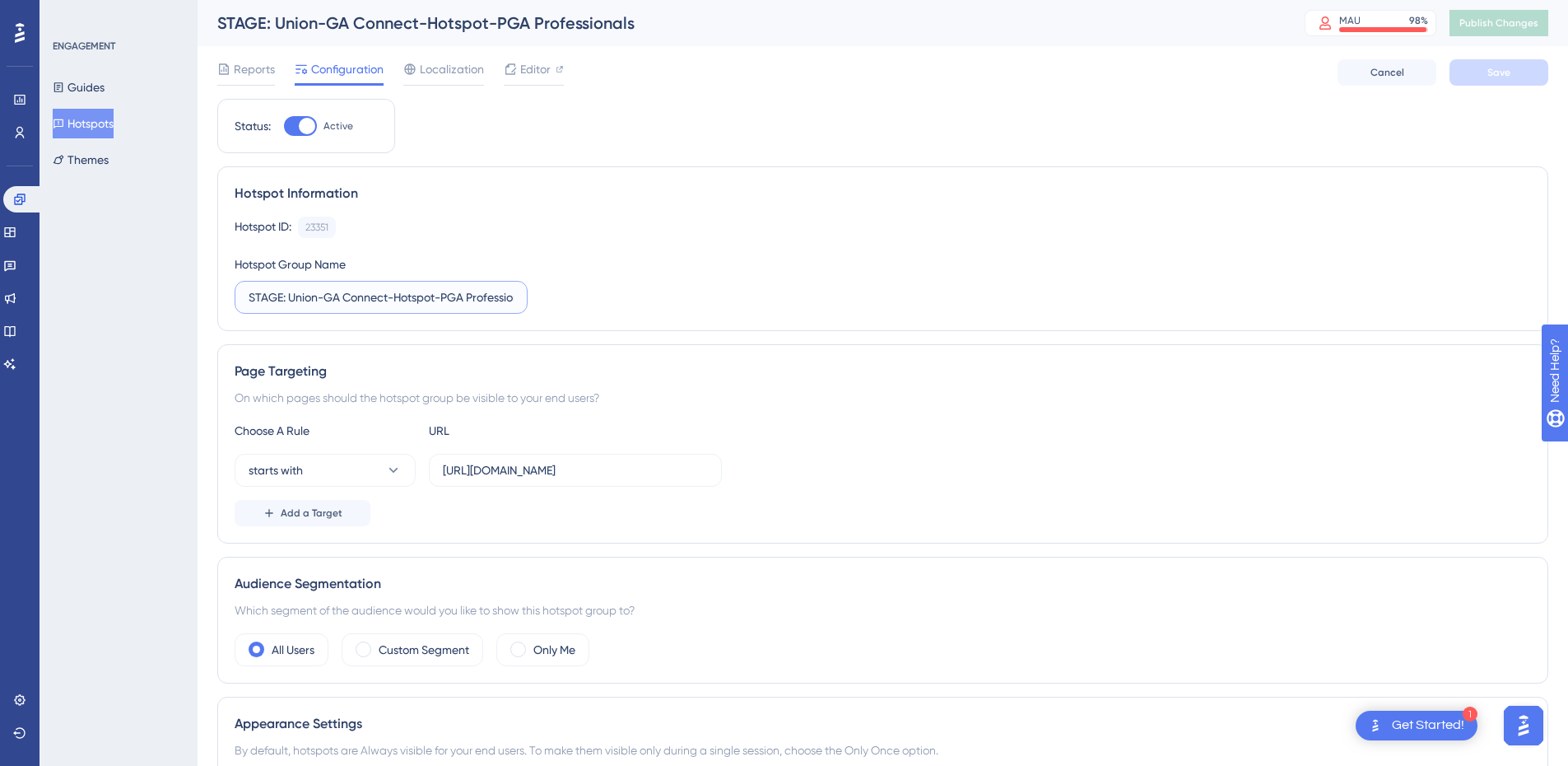
click at [250, 297] on input "STAGE: Union-GA Connect-Hotspot-PGA Professionals" at bounding box center [381, 297] width 265 height 18
type input "PROD + STAGE: Union-GA Connect-Hotspot-PGA Professionals"
click at [596, 475] on input "[URL][DOMAIN_NAME]" at bounding box center [575, 470] width 265 height 18
click at [606, 469] on input "[URL][DOMAIN_NAME]" at bounding box center [575, 470] width 265 height 18
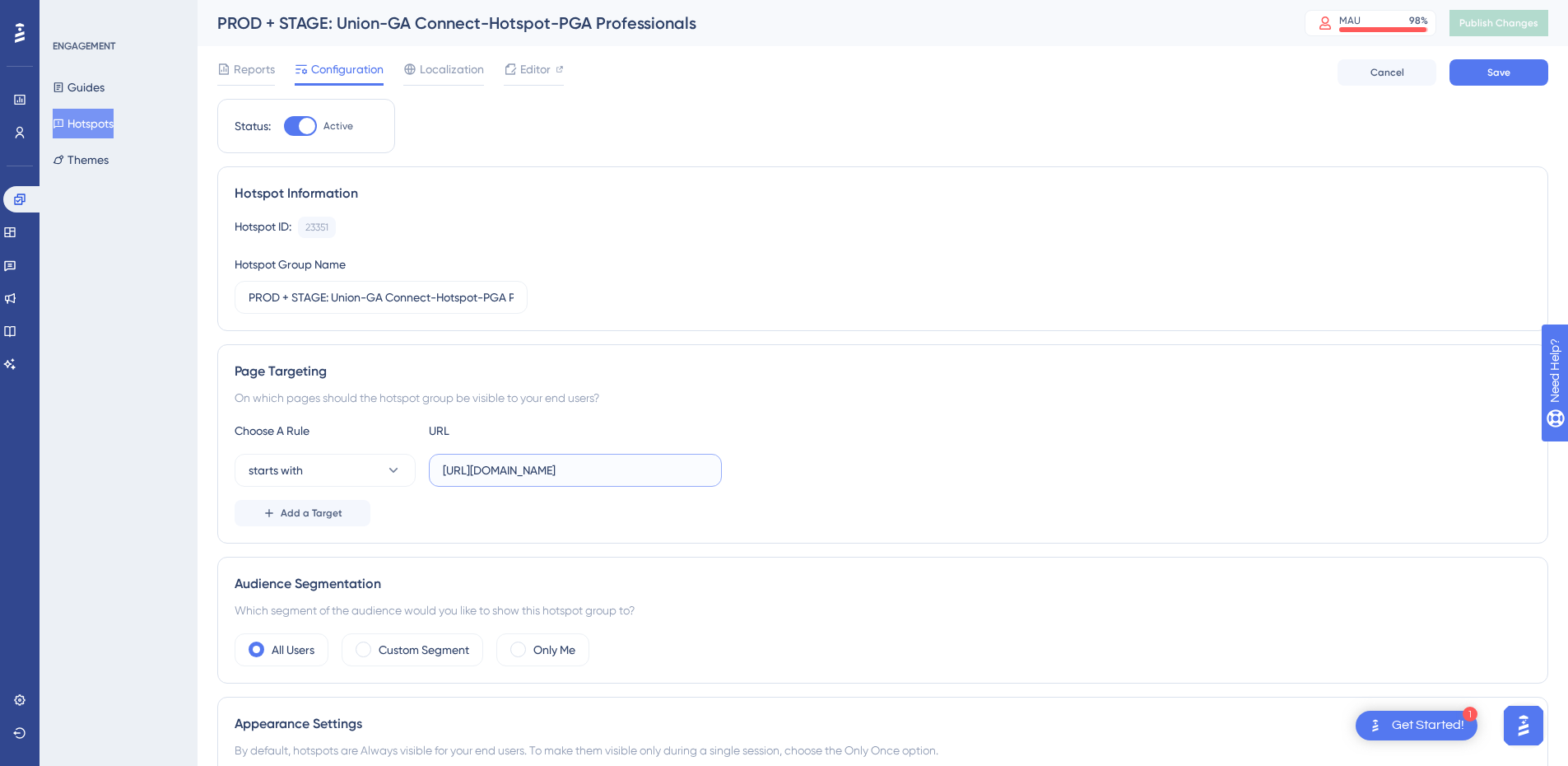
click at [606, 469] on input "[URL][DOMAIN_NAME]" at bounding box center [575, 470] width 265 height 18
click at [508, 468] on input "[URL][DOMAIN_NAME]" at bounding box center [575, 470] width 265 height 18
click at [511, 470] on input "[URL][DOMAIN_NAME]" at bounding box center [575, 470] width 265 height 18
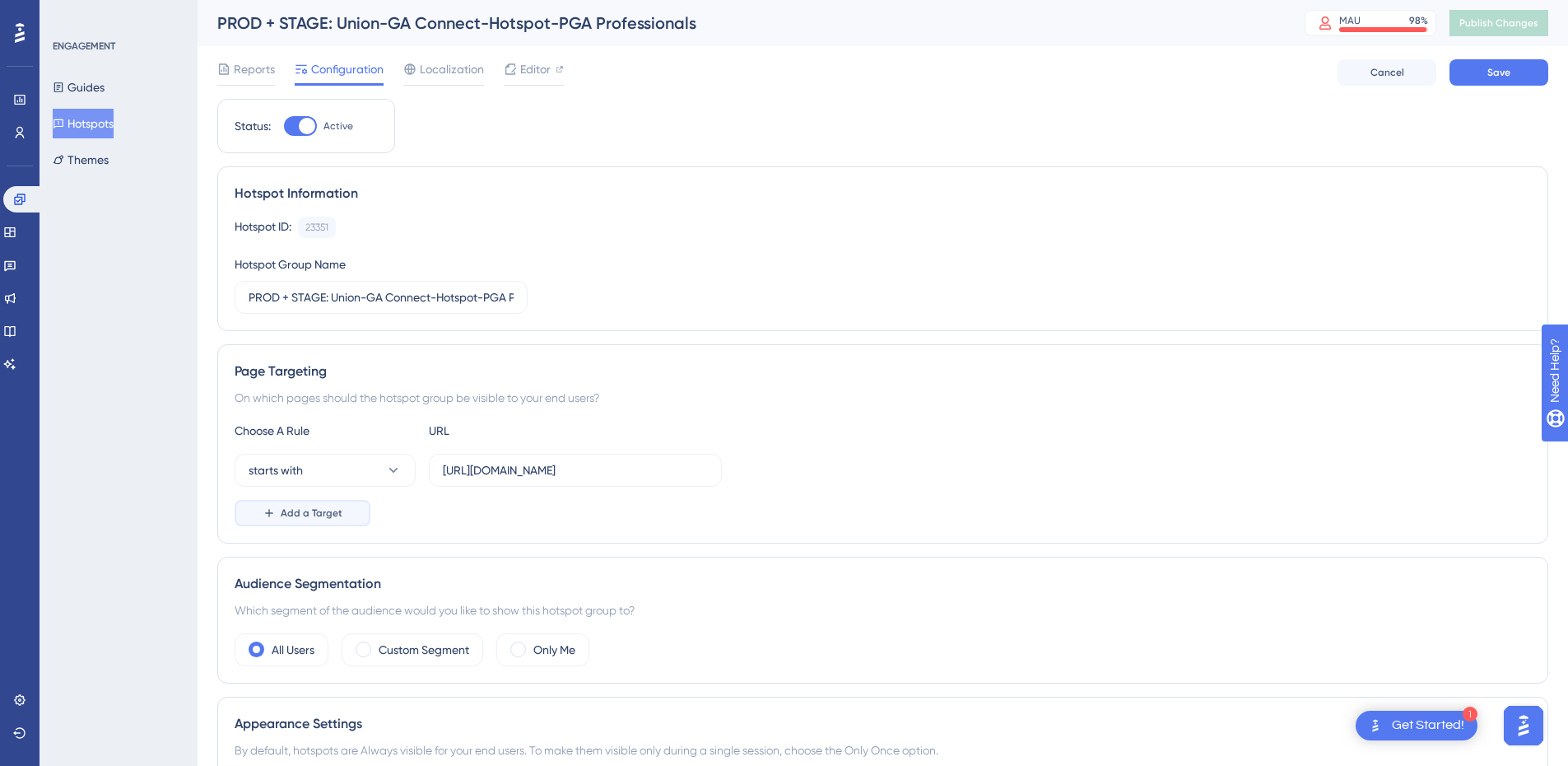
click at [324, 506] on span "Add a Target" at bounding box center [311, 512] width 61 height 13
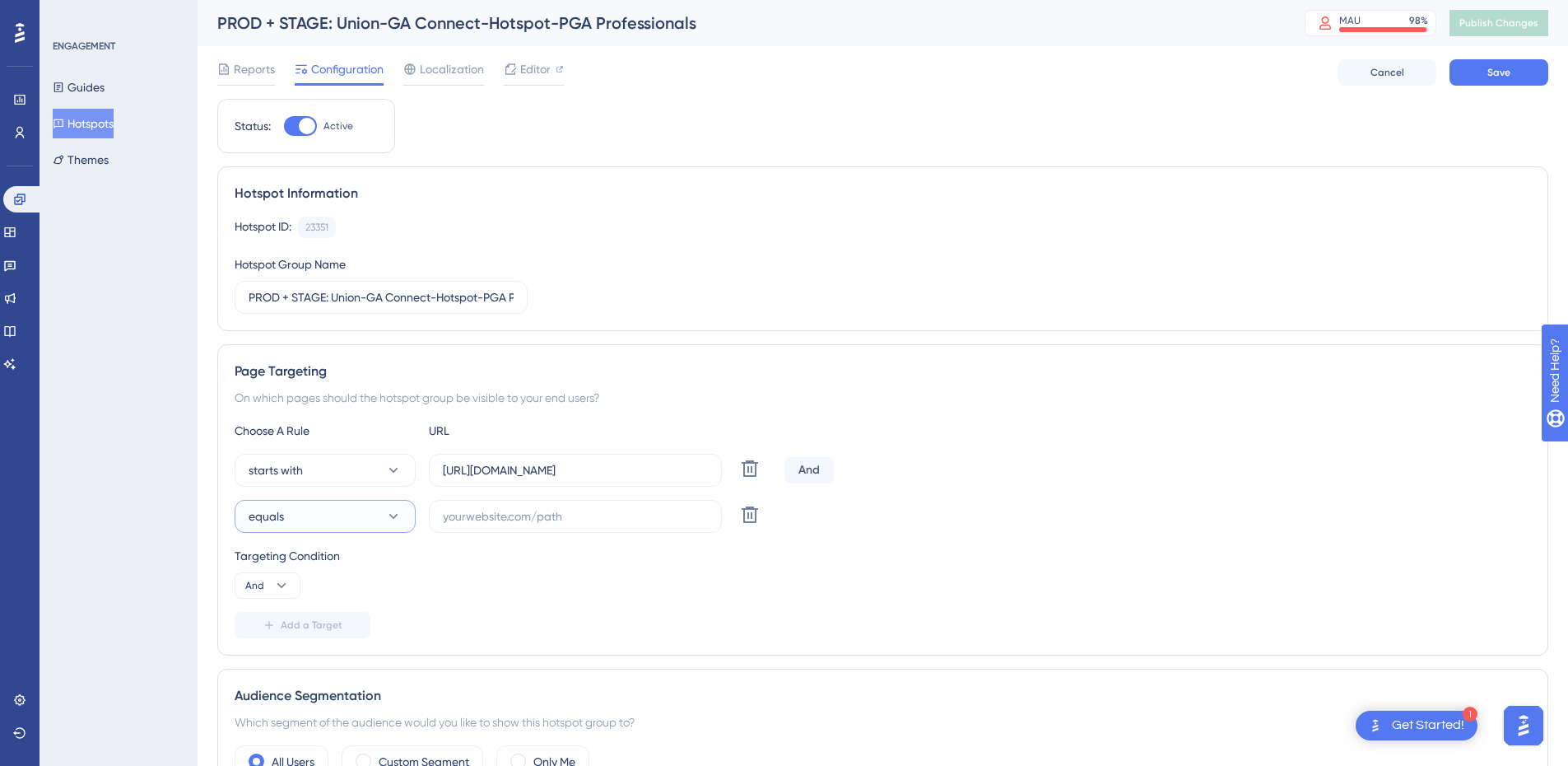
click at [323, 509] on button "equals" at bounding box center [325, 516] width 181 height 33
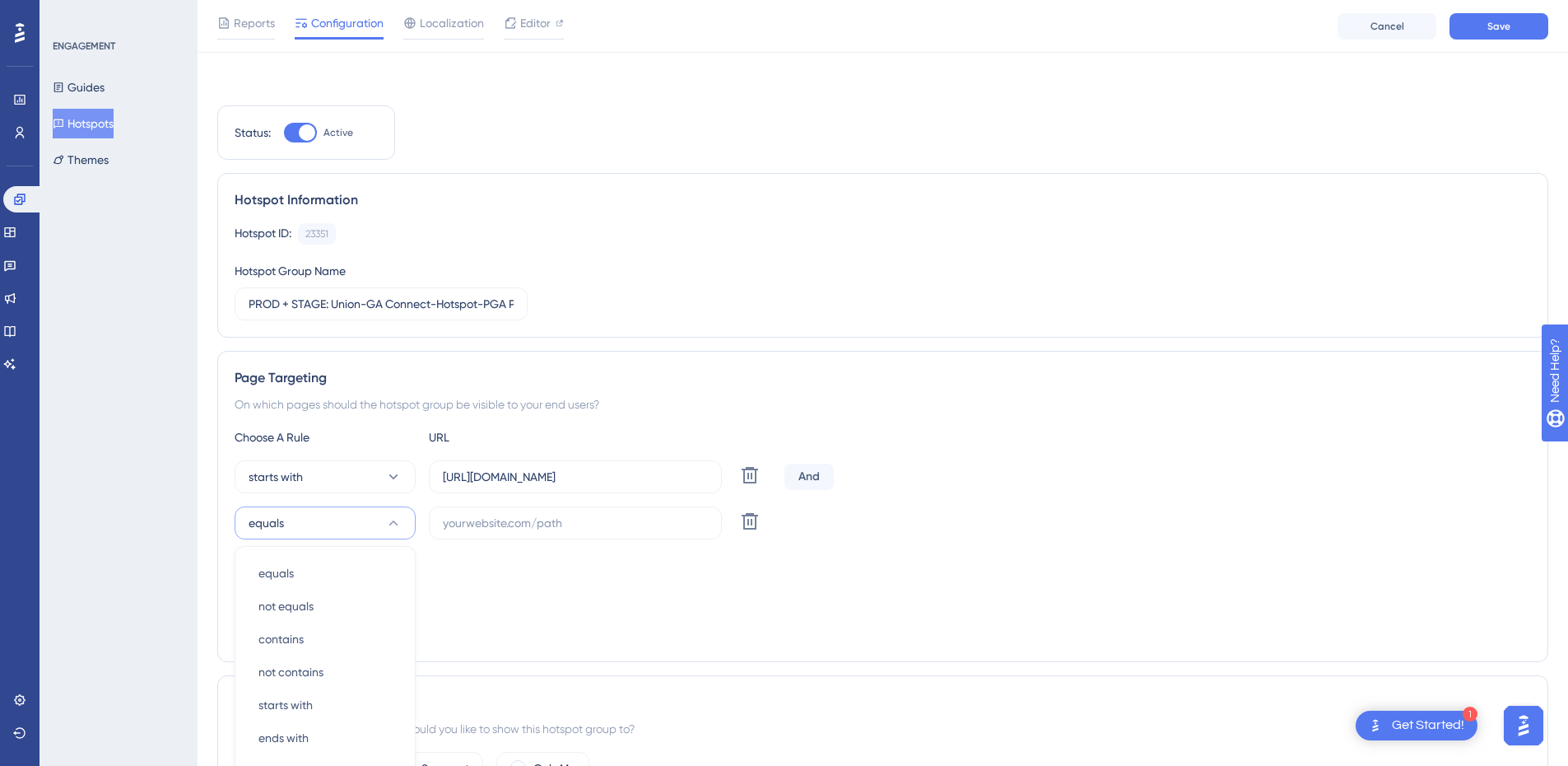
scroll to position [283, 0]
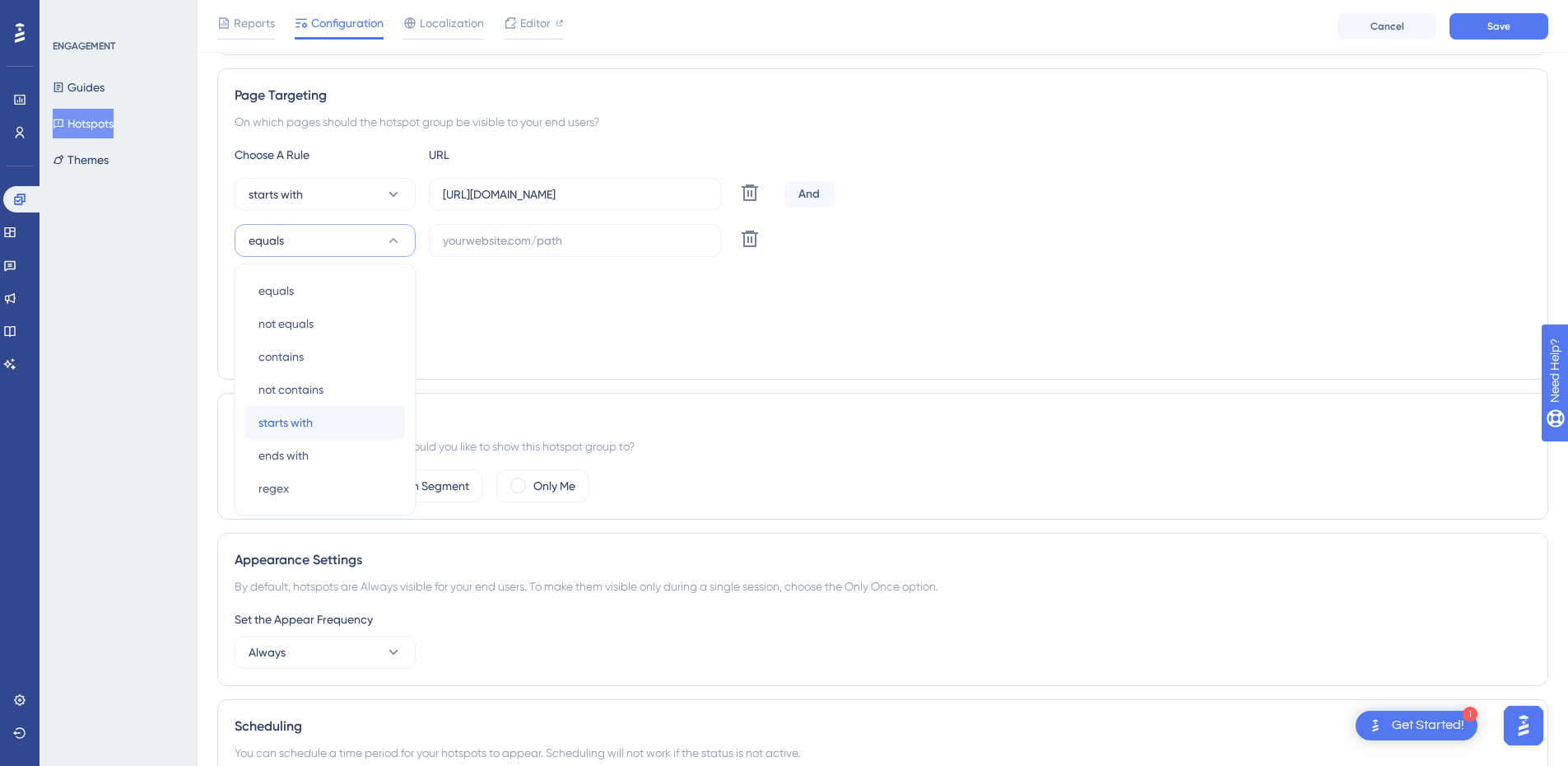
click at [307, 424] on span "starts with" at bounding box center [285, 423] width 54 height 20
click at [502, 236] on input "text" at bounding box center [575, 241] width 265 height 18
paste input "[URL][DOMAIN_NAME]"
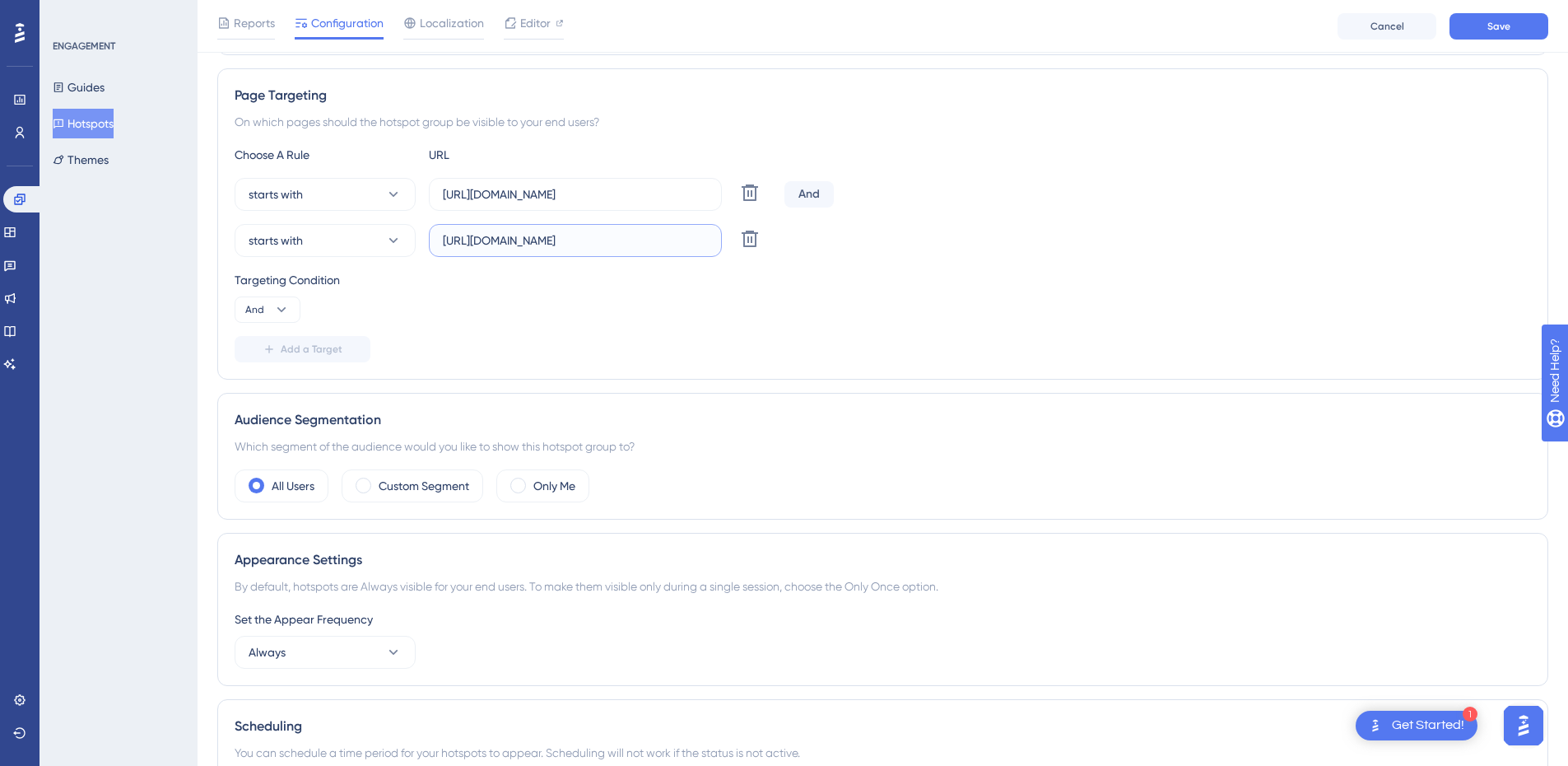
scroll to position [0, 80]
drag, startPoint x: 529, startPoint y: 241, endPoint x: 555, endPoint y: 241, distance: 26.0
click at [555, 241] on input "[URL][DOMAIN_NAME]" at bounding box center [575, 241] width 265 height 18
type input "[URL][DOMAIN_NAME]"
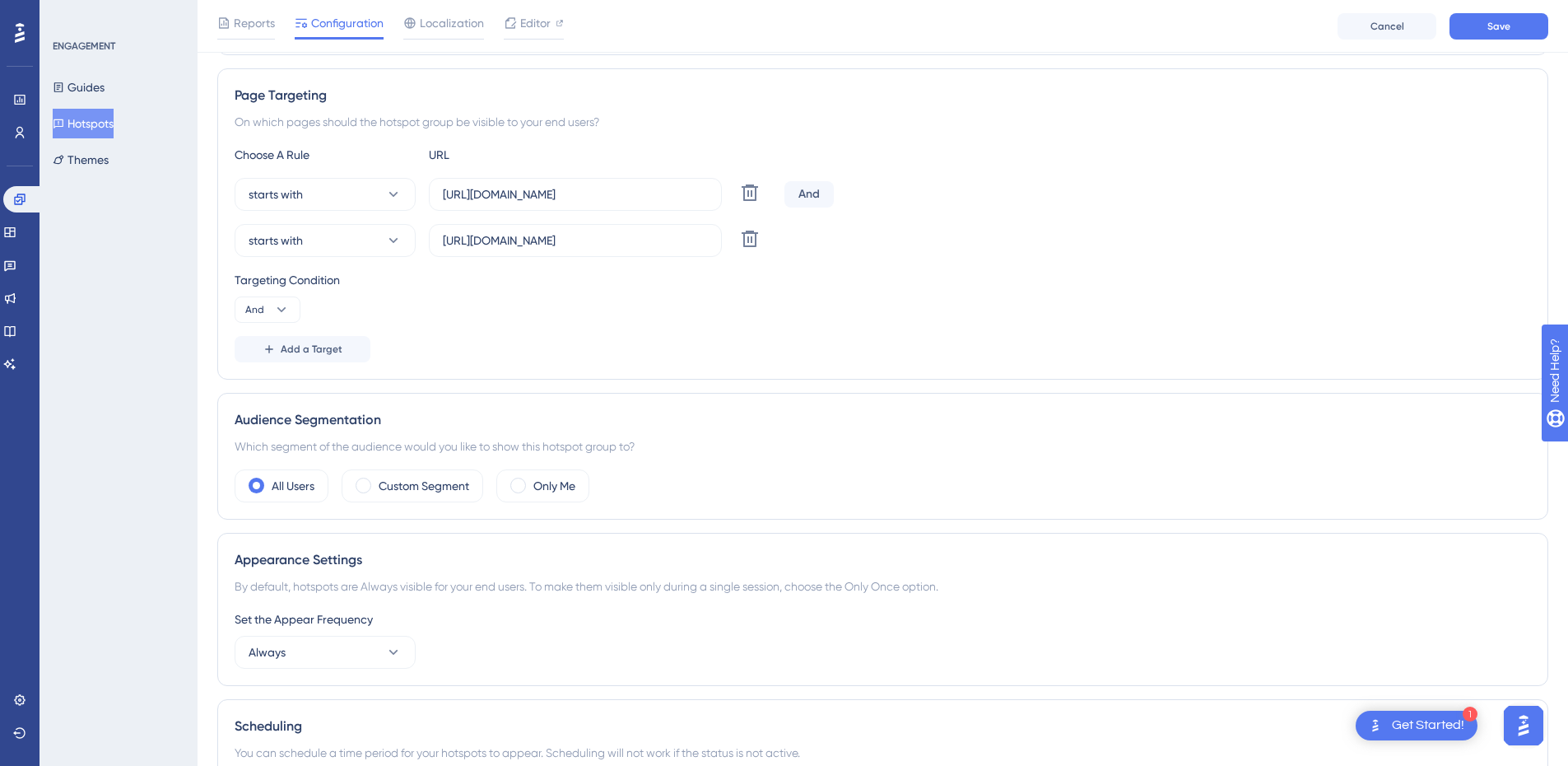
click at [597, 283] on div "Targeting Condition" at bounding box center [882, 280] width 1296 height 20
click at [274, 307] on icon at bounding box center [282, 309] width 16 height 16
click at [274, 383] on div "Or Or" at bounding box center [267, 390] width 31 height 33
click at [591, 318] on div "Targeting Condition Or" at bounding box center [882, 297] width 1296 height 53
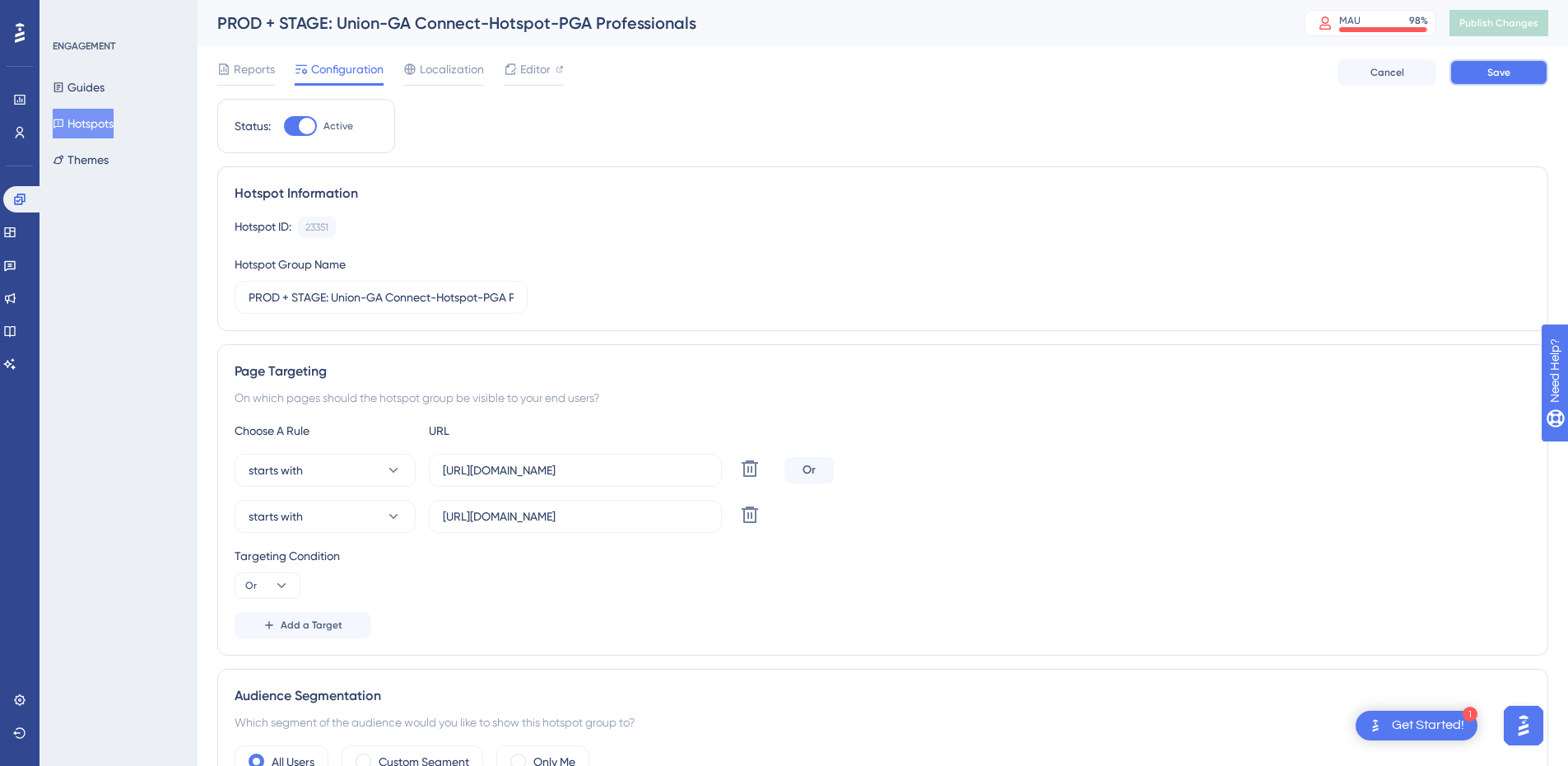
click at [1476, 79] on button "Save" at bounding box center [1499, 72] width 99 height 27
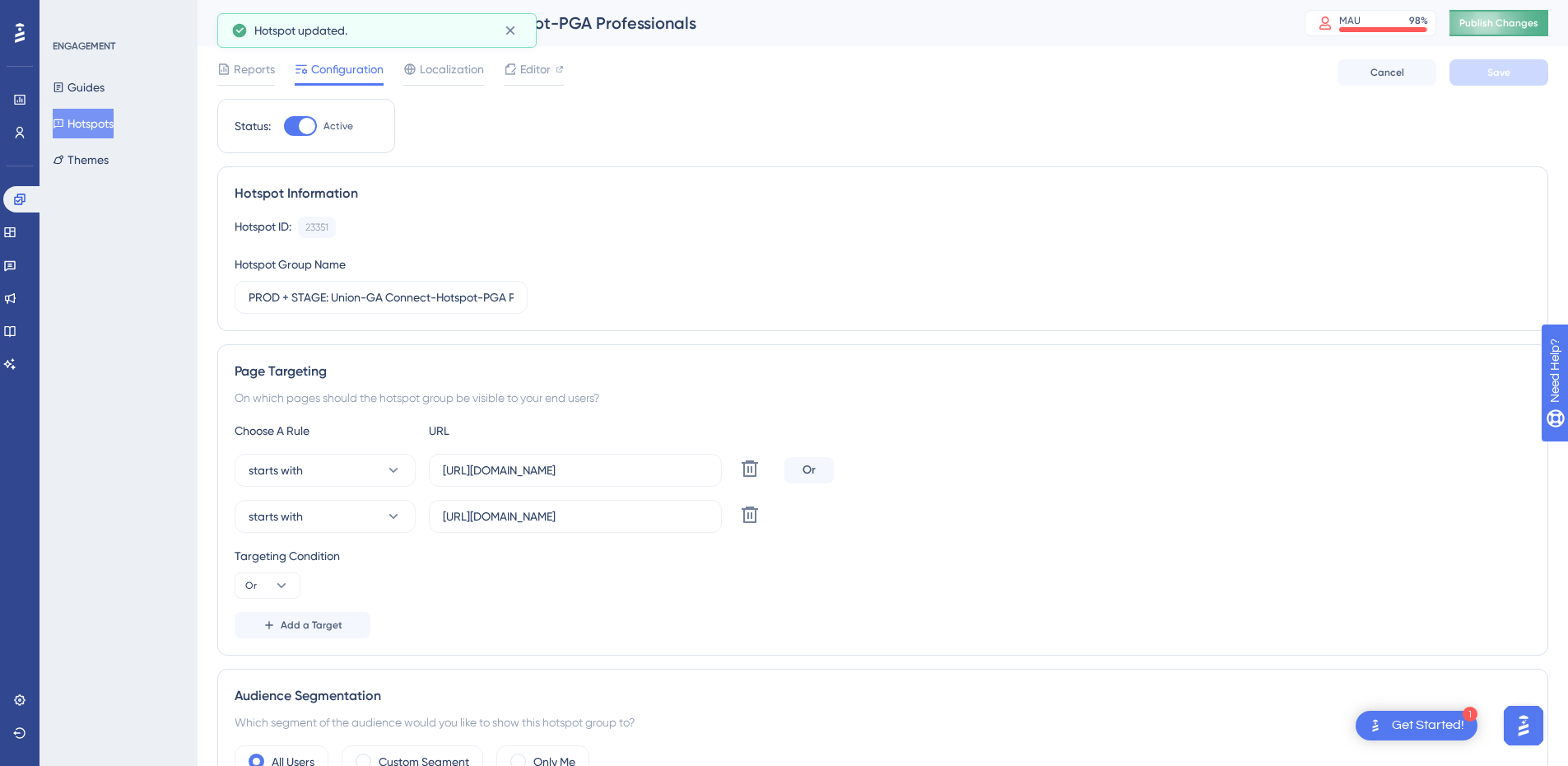
click at [1504, 21] on span "Publish Changes" at bounding box center [1499, 23] width 79 height 13
click at [606, 517] on input "[URL][DOMAIN_NAME]" at bounding box center [575, 516] width 265 height 18
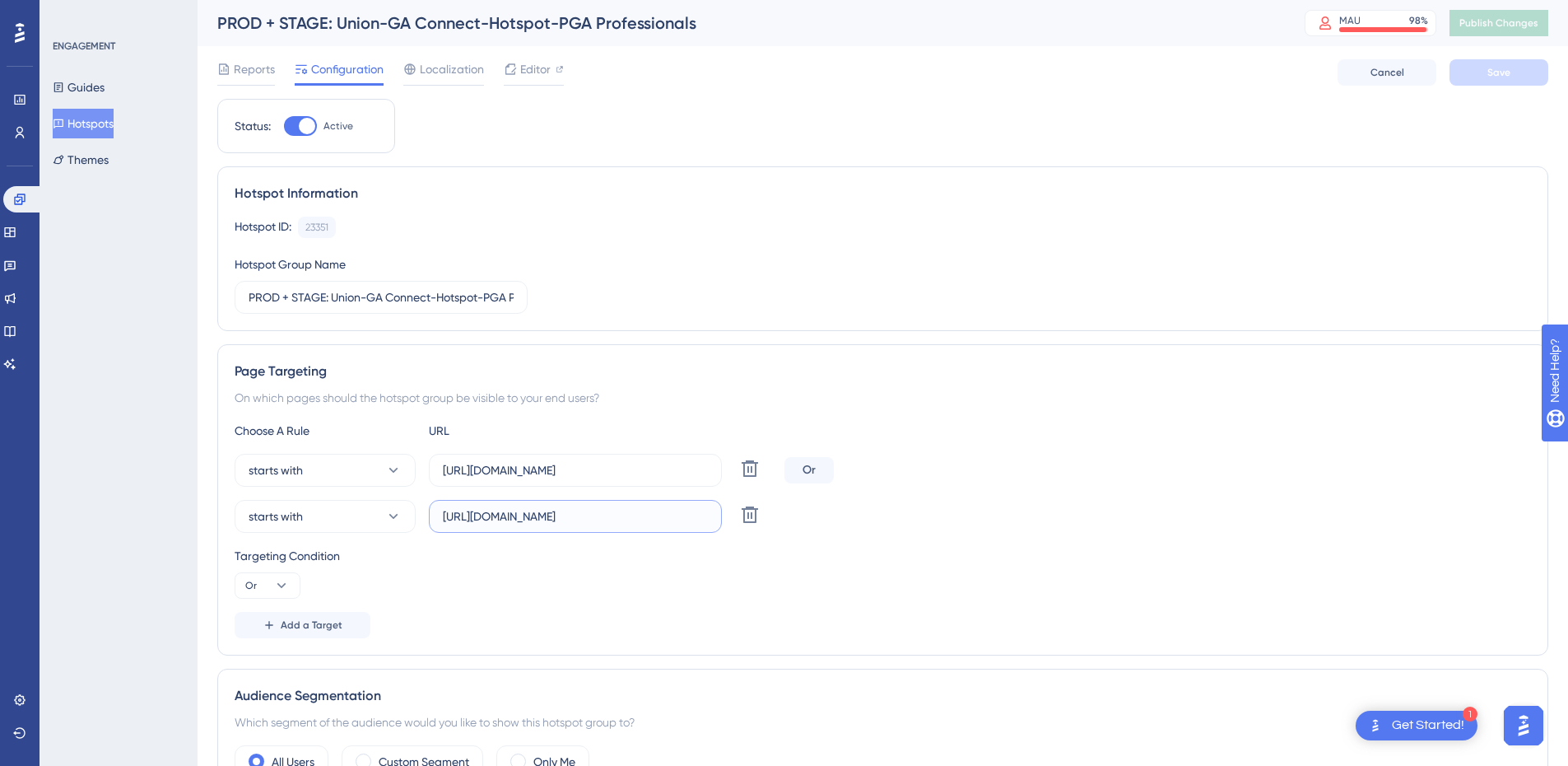
scroll to position [0, 88]
click at [809, 550] on div "Targeting Condition" at bounding box center [882, 556] width 1296 height 20
click at [681, 556] on div "Targeting Condition" at bounding box center [882, 556] width 1296 height 20
click at [98, 131] on button "Hotspots" at bounding box center [83, 124] width 61 height 29
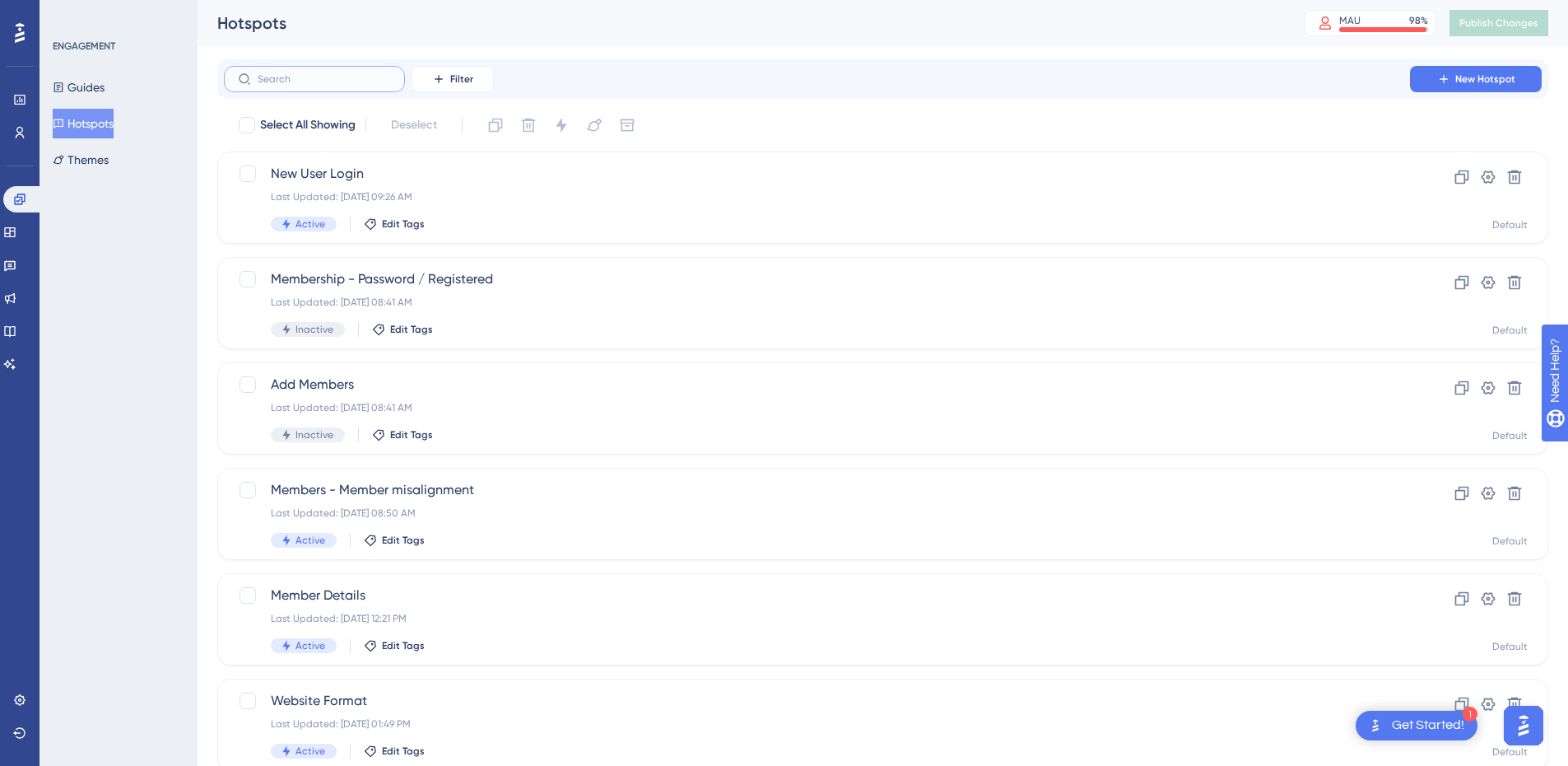
click at [317, 81] on input "text" at bounding box center [325, 79] width 134 height 12
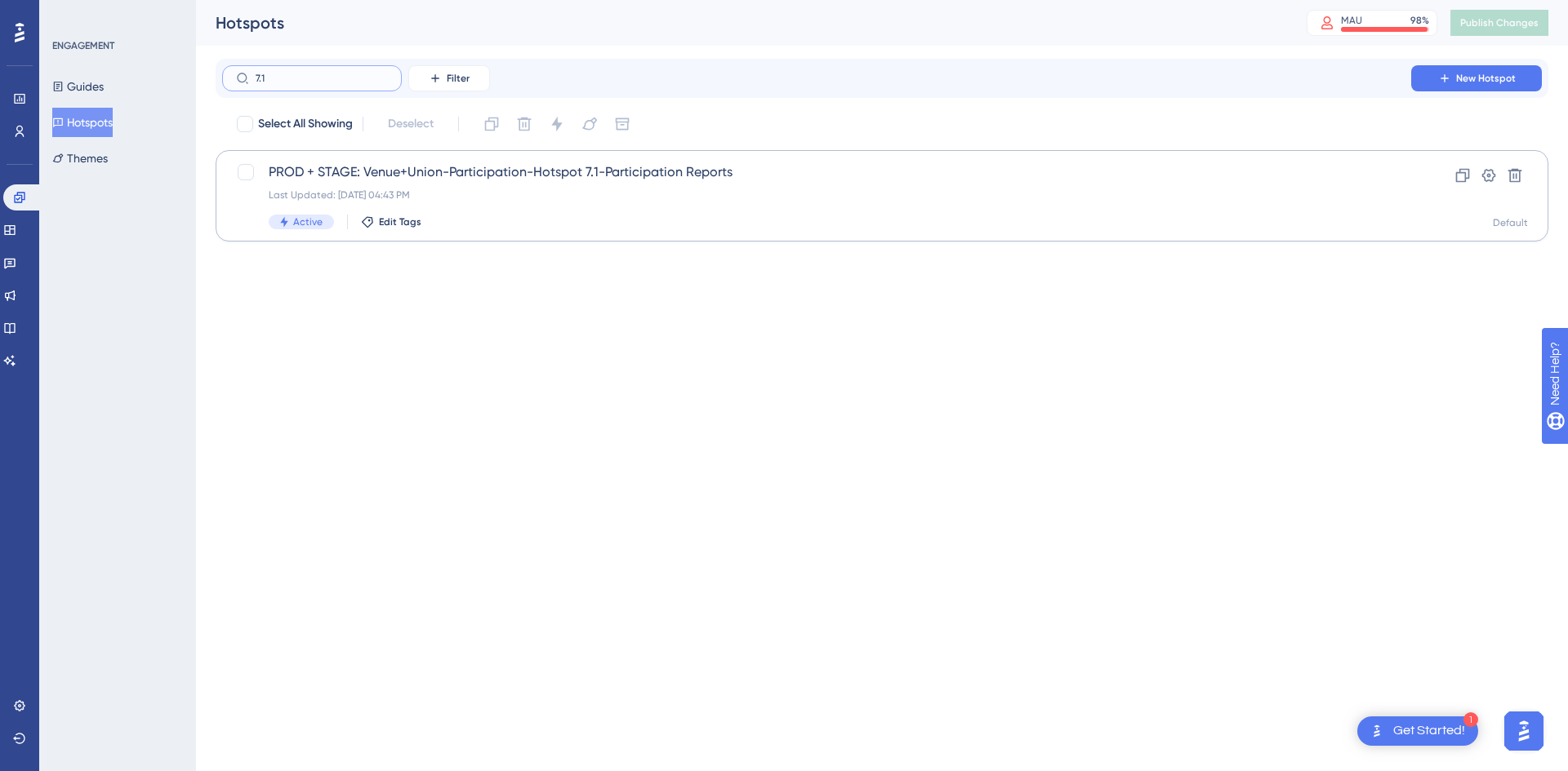
type input "7.1"
click at [597, 189] on div "Last Updated: [DATE] 04:43 PM" at bounding box center [817, 195] width 1096 height 13
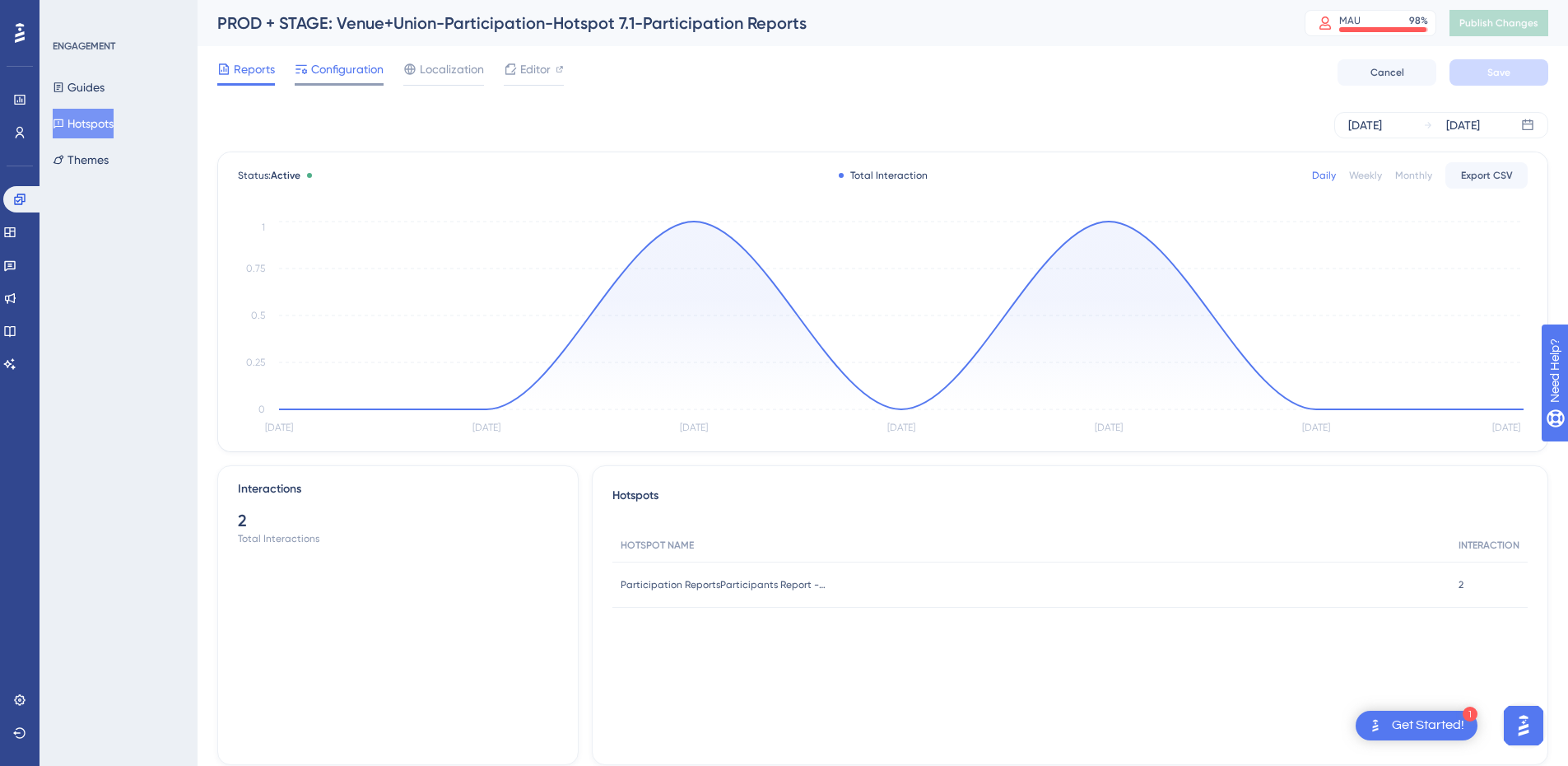
click at [352, 70] on span "Configuration" at bounding box center [347, 70] width 72 height 20
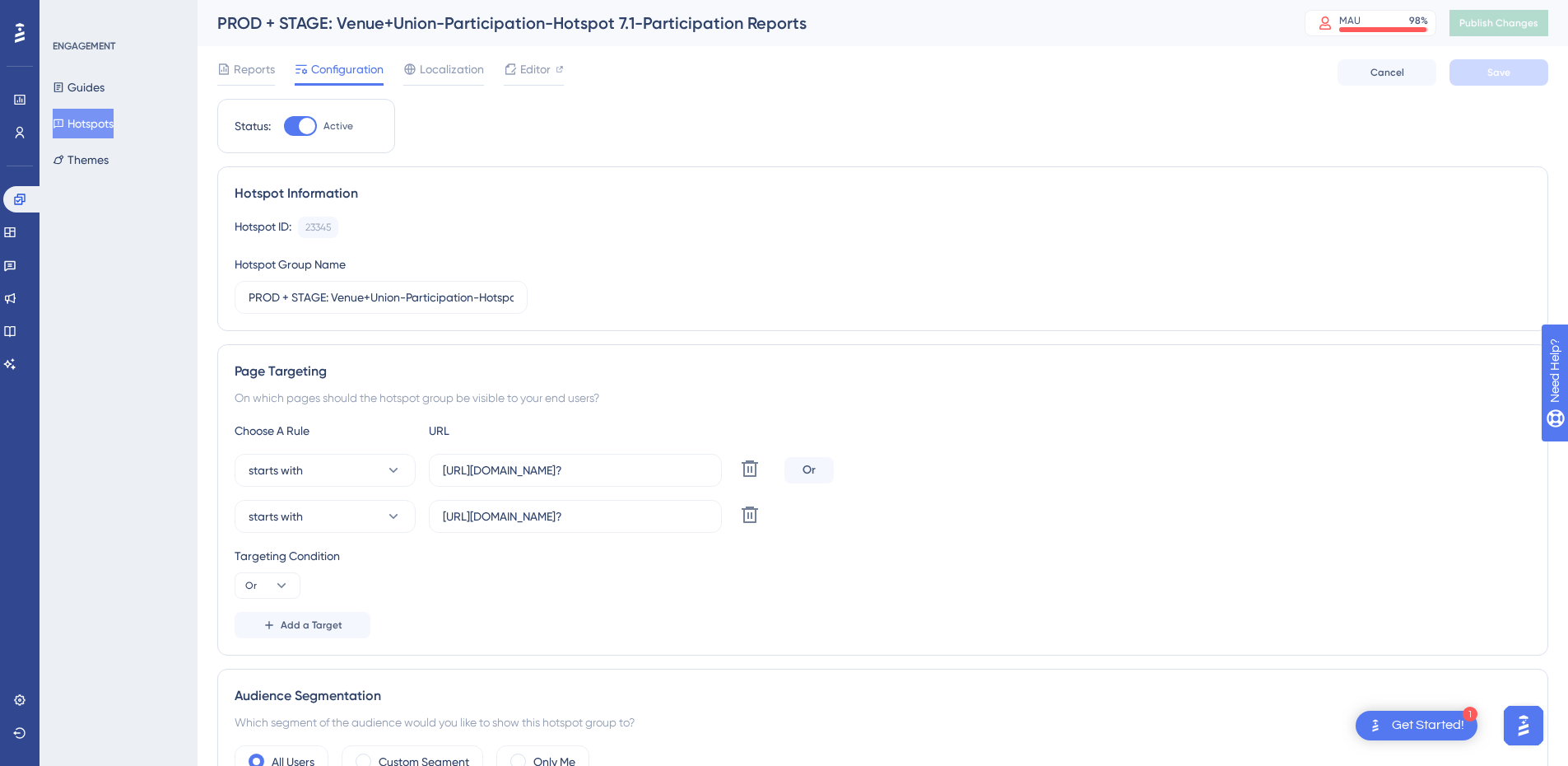
click at [109, 124] on button "Hotspots" at bounding box center [83, 124] width 61 height 29
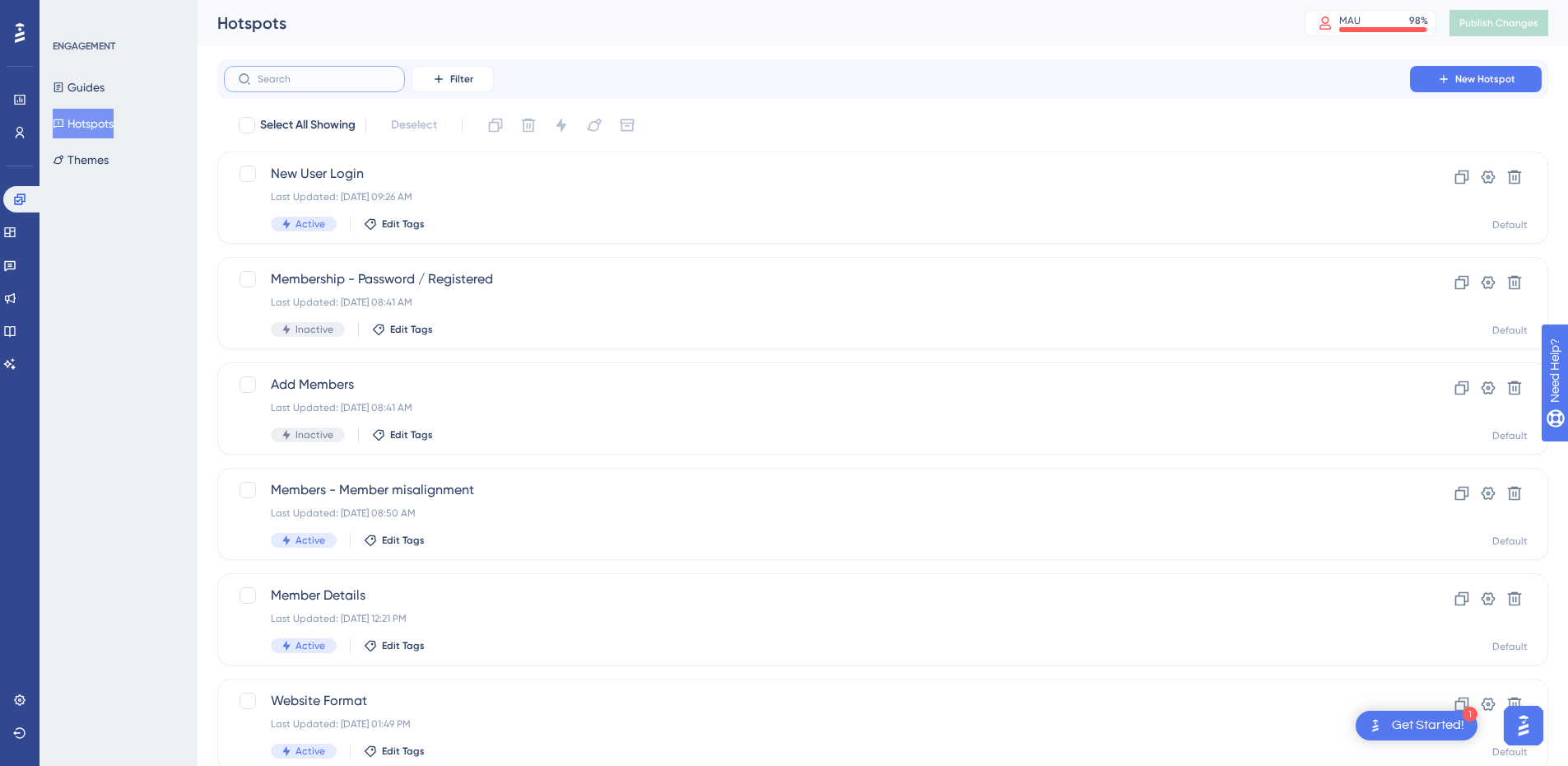
click at [324, 83] on input "text" at bounding box center [325, 79] width 134 height 12
click at [325, 80] on input "text" at bounding box center [325, 79] width 134 height 12
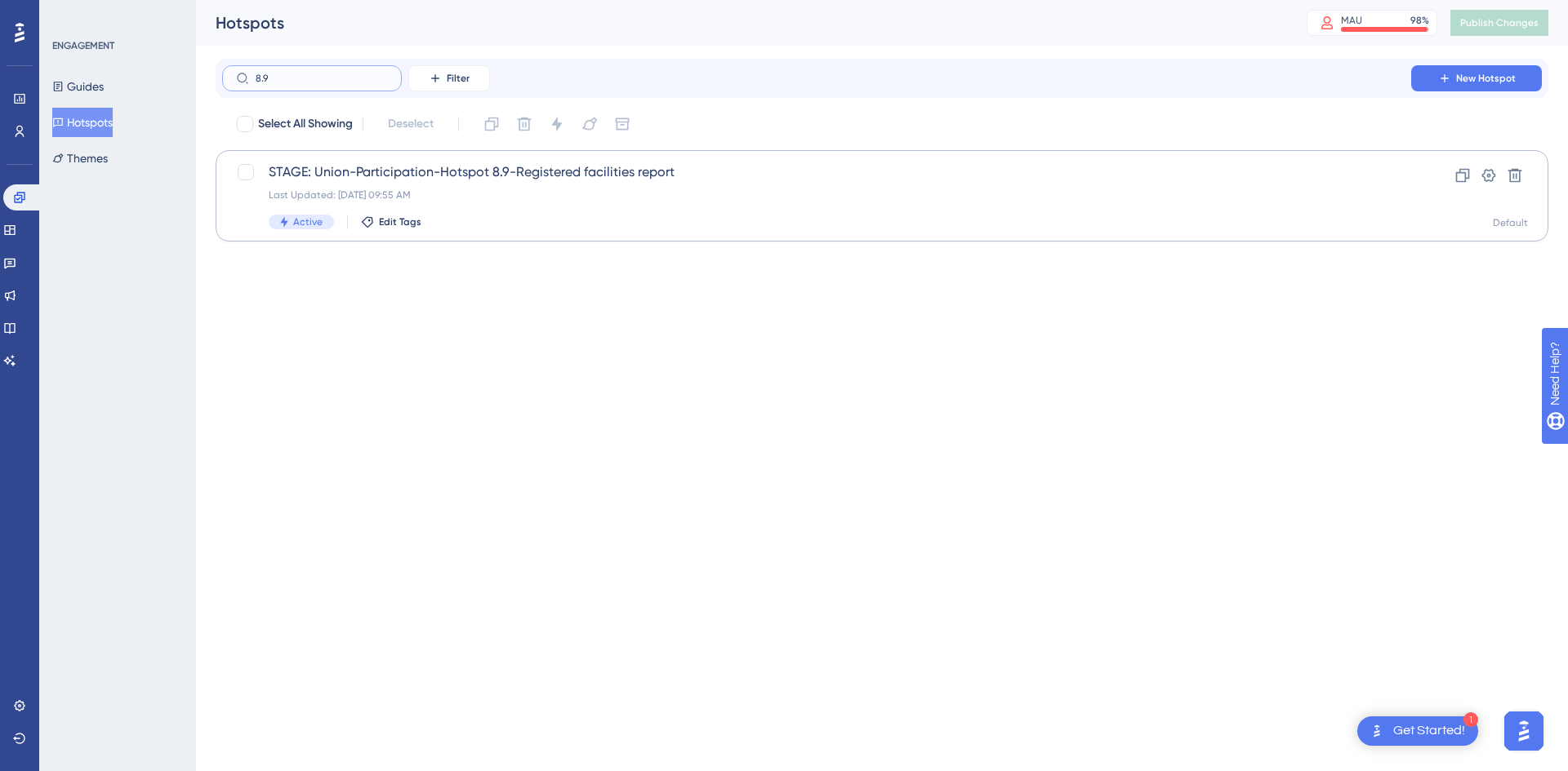
type input "8.9"
click at [520, 189] on div "Last Updated: [DATE] 09:55 AM" at bounding box center [817, 195] width 1096 height 13
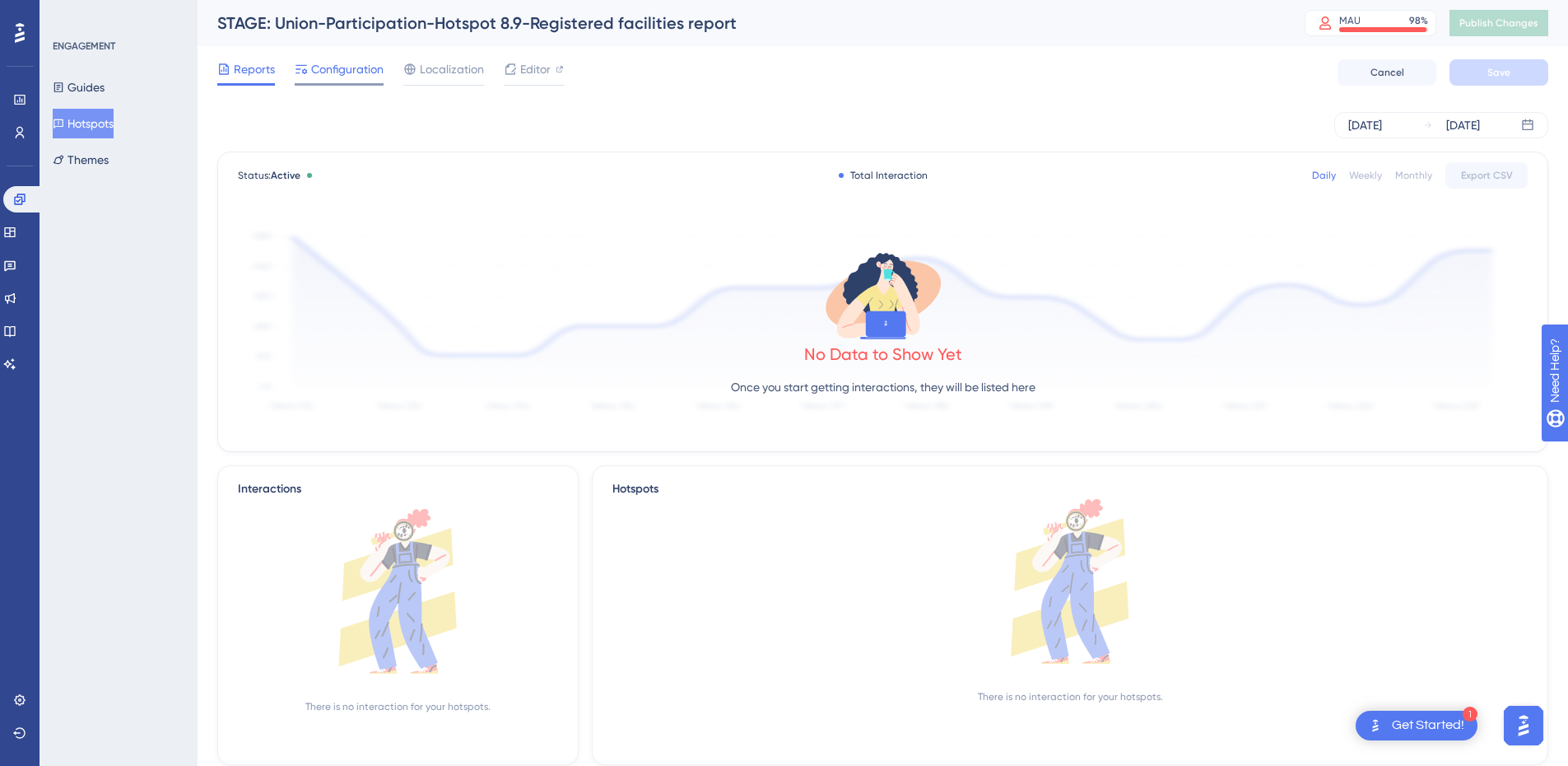
click at [323, 64] on span "Configuration" at bounding box center [347, 70] width 72 height 20
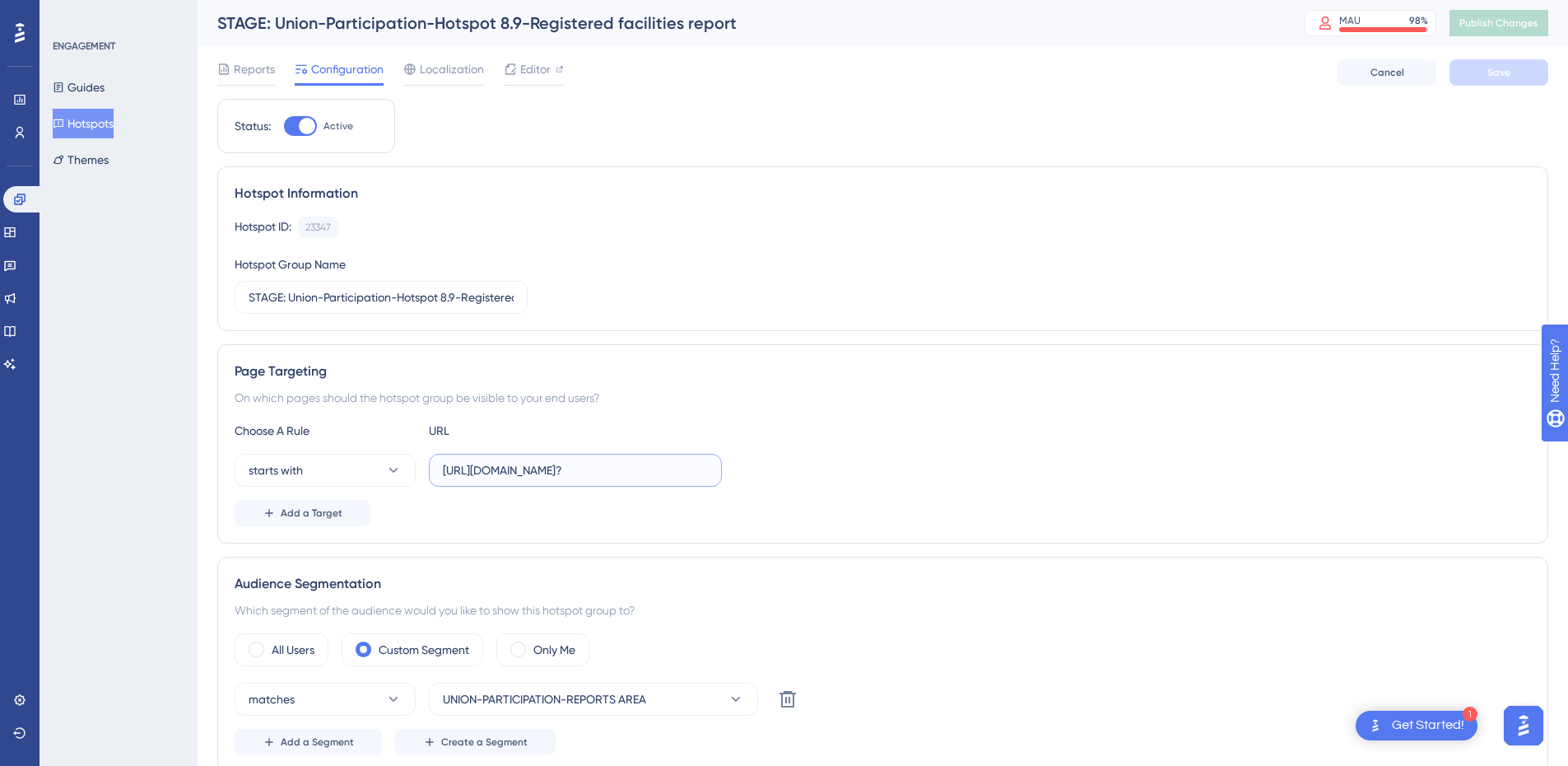
click at [554, 467] on input "[URL][DOMAIN_NAME]?" at bounding box center [575, 470] width 265 height 18
click at [302, 516] on span "Add a Target" at bounding box center [311, 512] width 61 height 13
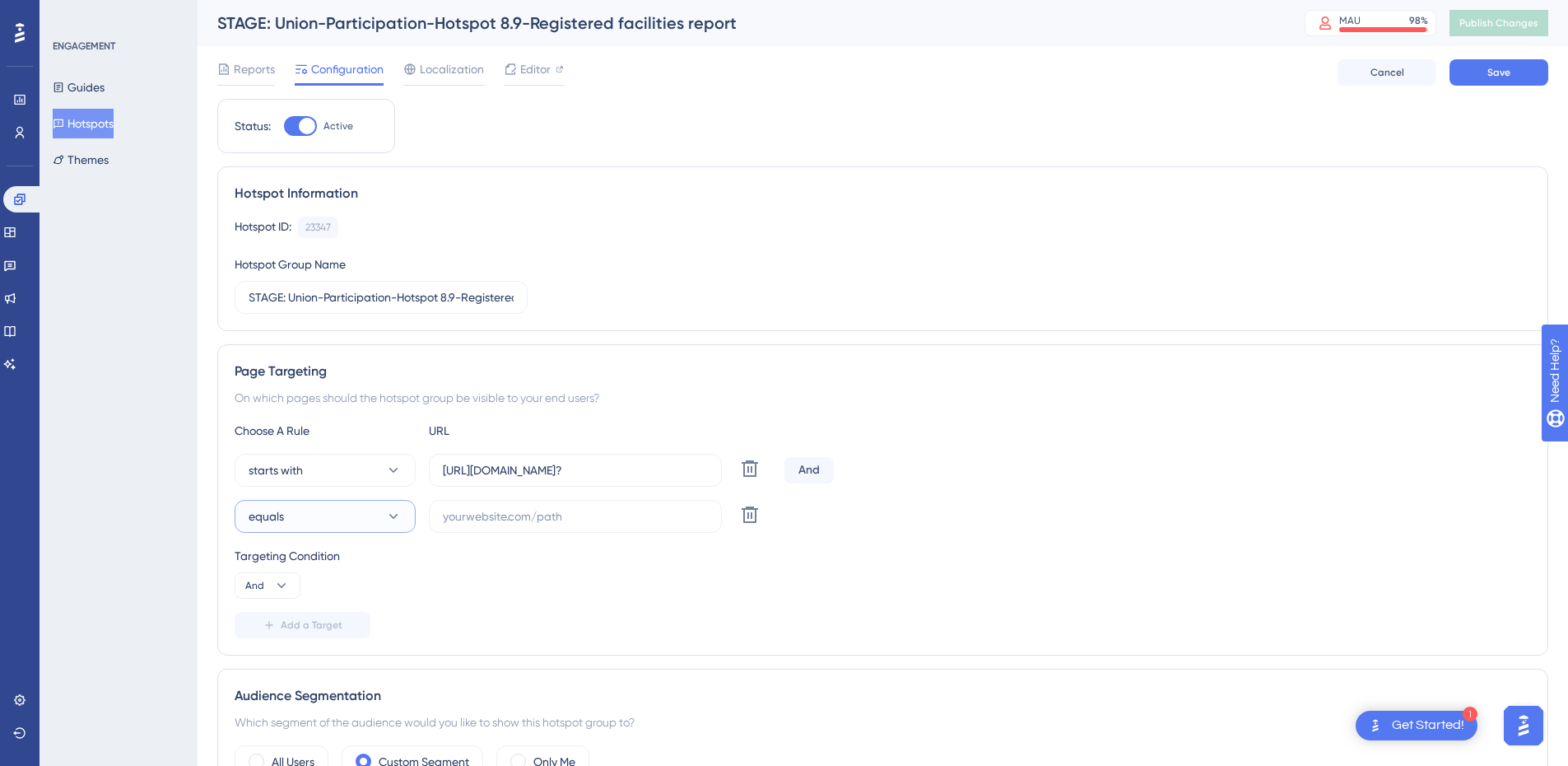
click at [302, 516] on button "equals" at bounding box center [325, 516] width 181 height 33
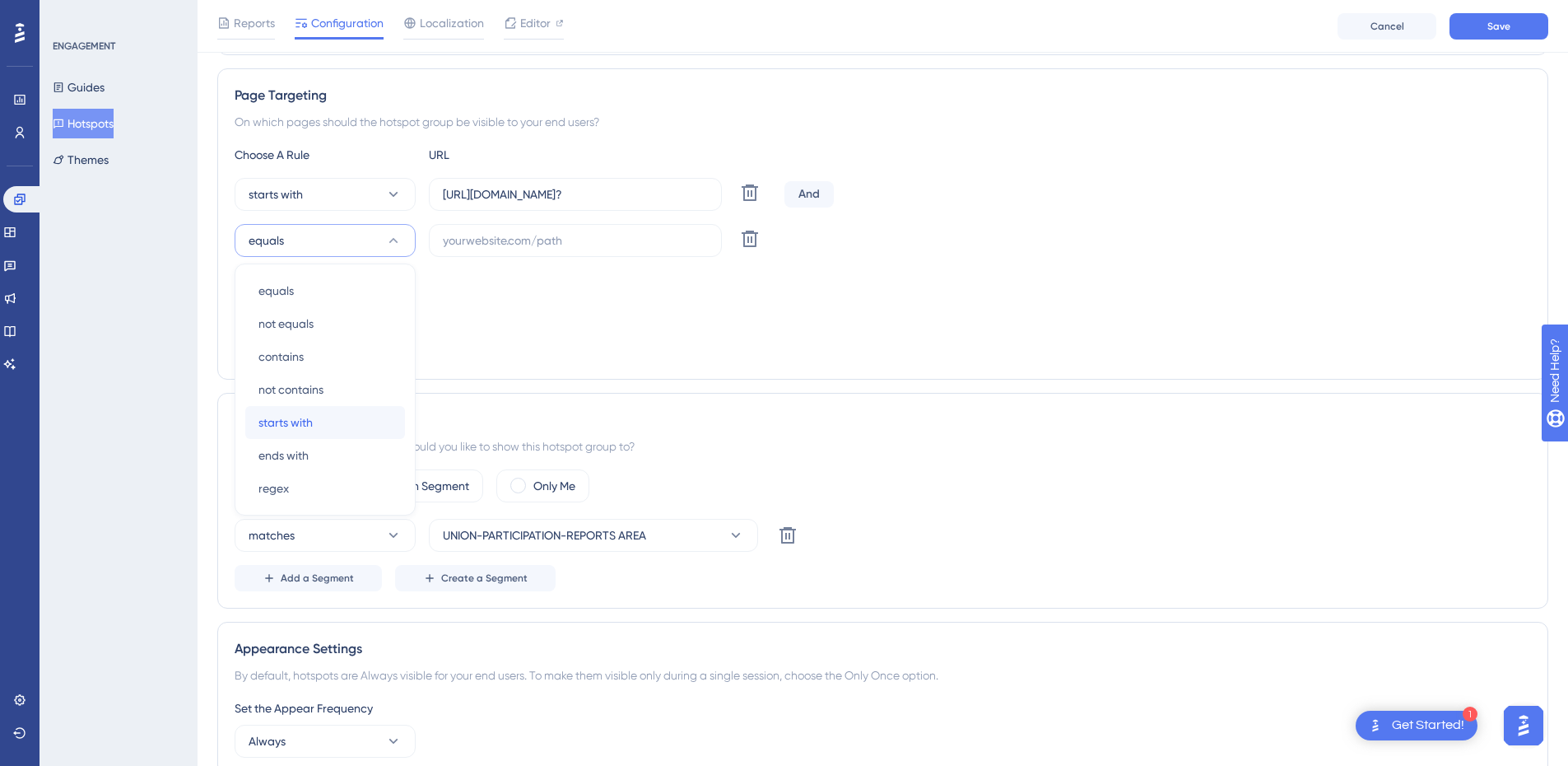
click at [297, 420] on span "starts with" at bounding box center [285, 423] width 54 height 20
click at [506, 245] on input "text" at bounding box center [575, 241] width 265 height 18
paste input "[URL][DOMAIN_NAME]?"
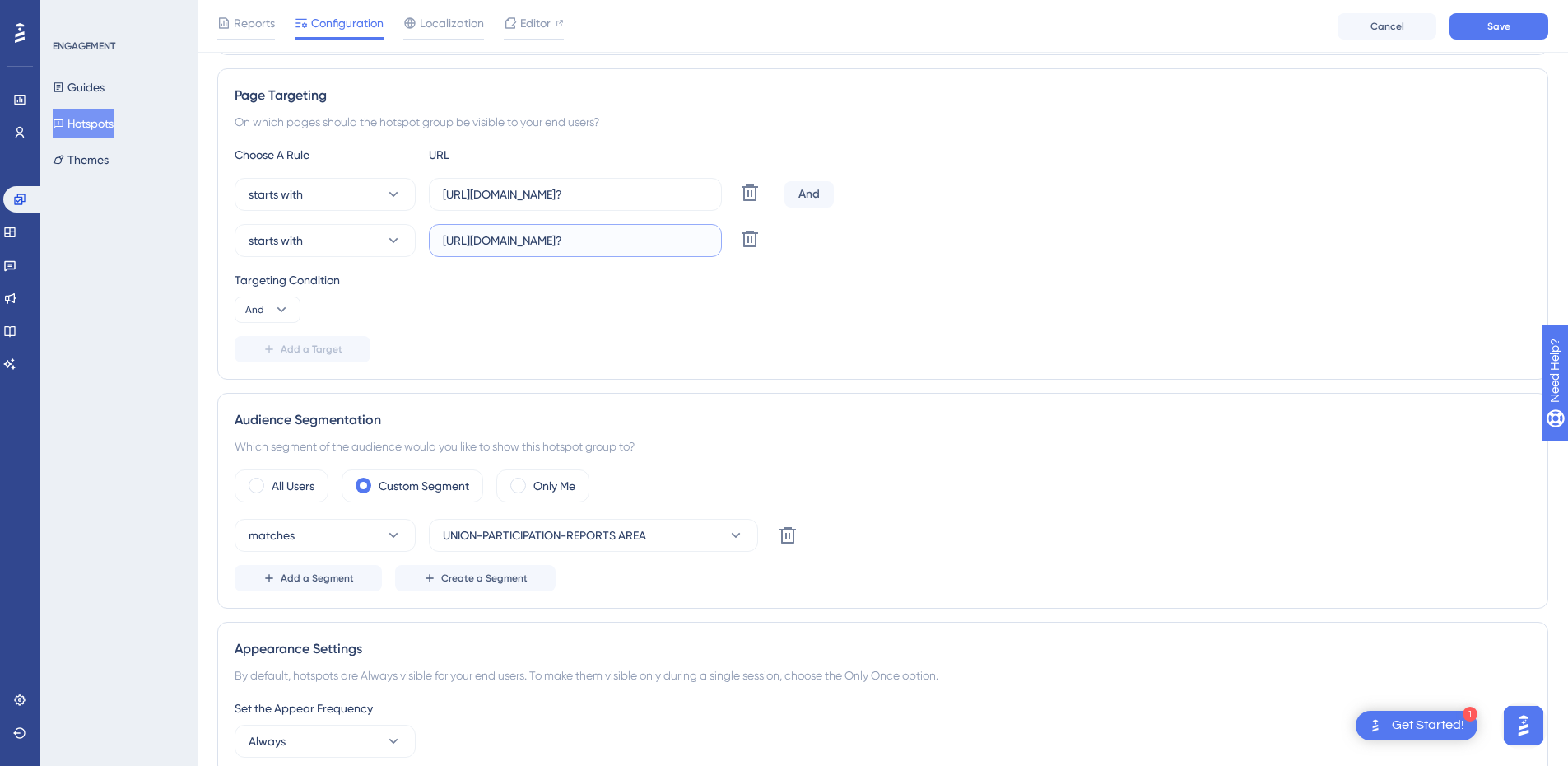
scroll to position [0, 60]
click at [575, 239] on input "[URL][DOMAIN_NAME]?" at bounding box center [575, 241] width 265 height 18
type input "[URL][DOMAIN_NAME]?"
click at [662, 307] on div "Targeting Condition And" at bounding box center [882, 297] width 1296 height 53
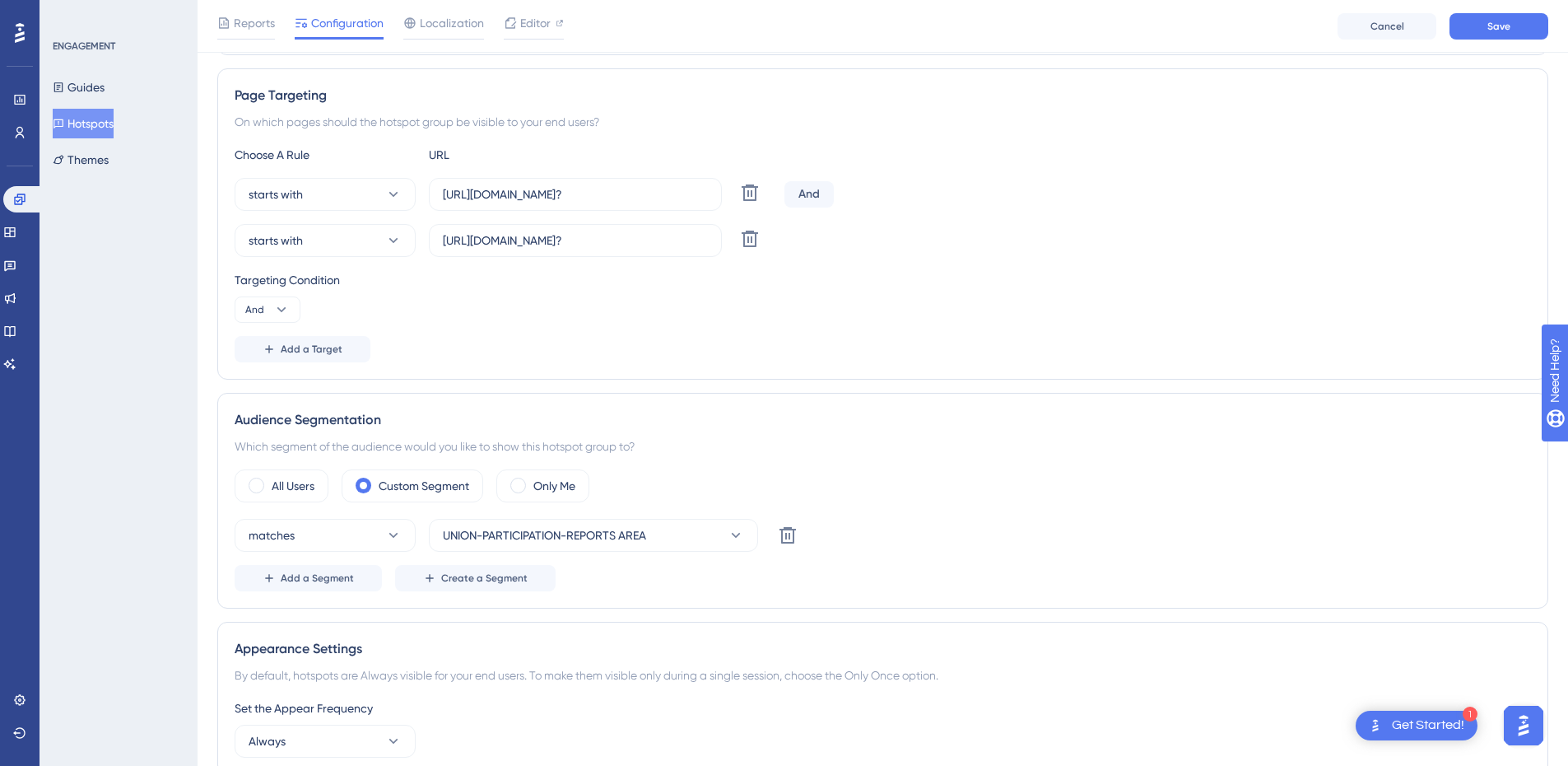
scroll to position [0, 0]
click at [280, 309] on icon at bounding box center [282, 309] width 9 height 5
click at [259, 397] on span "Or" at bounding box center [258, 390] width 13 height 20
click at [667, 352] on div "Add a Target" at bounding box center [882, 349] width 1296 height 27
click at [1503, 27] on span "Save" at bounding box center [1498, 27] width 23 height 13
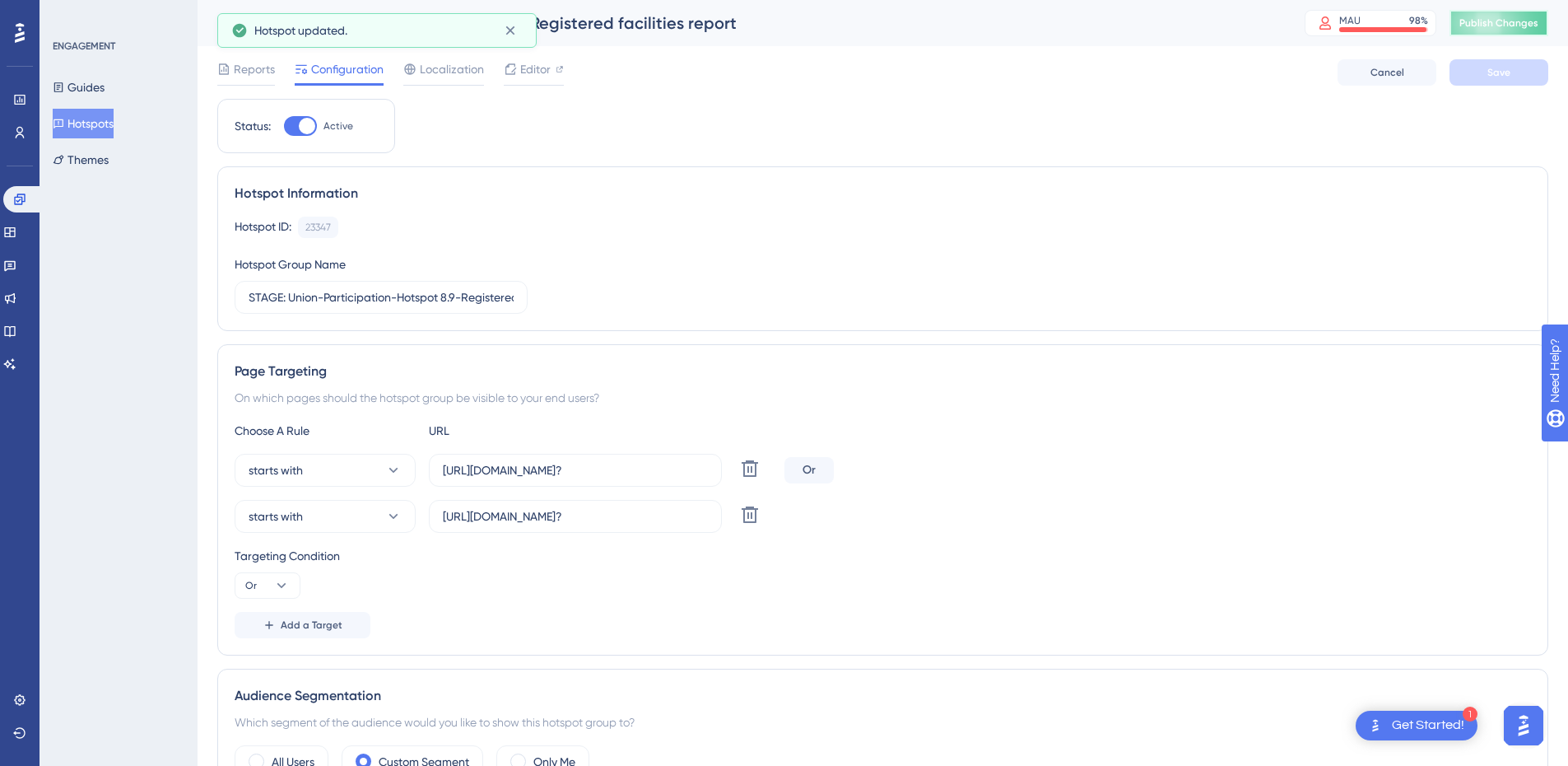
click at [1522, 23] on span "Publish Changes" at bounding box center [1499, 23] width 79 height 13
click at [249, 299] on input "STAGE: Union-Participation-Hotspot 8.9-Registered facilities report" at bounding box center [373, 297] width 249 height 18
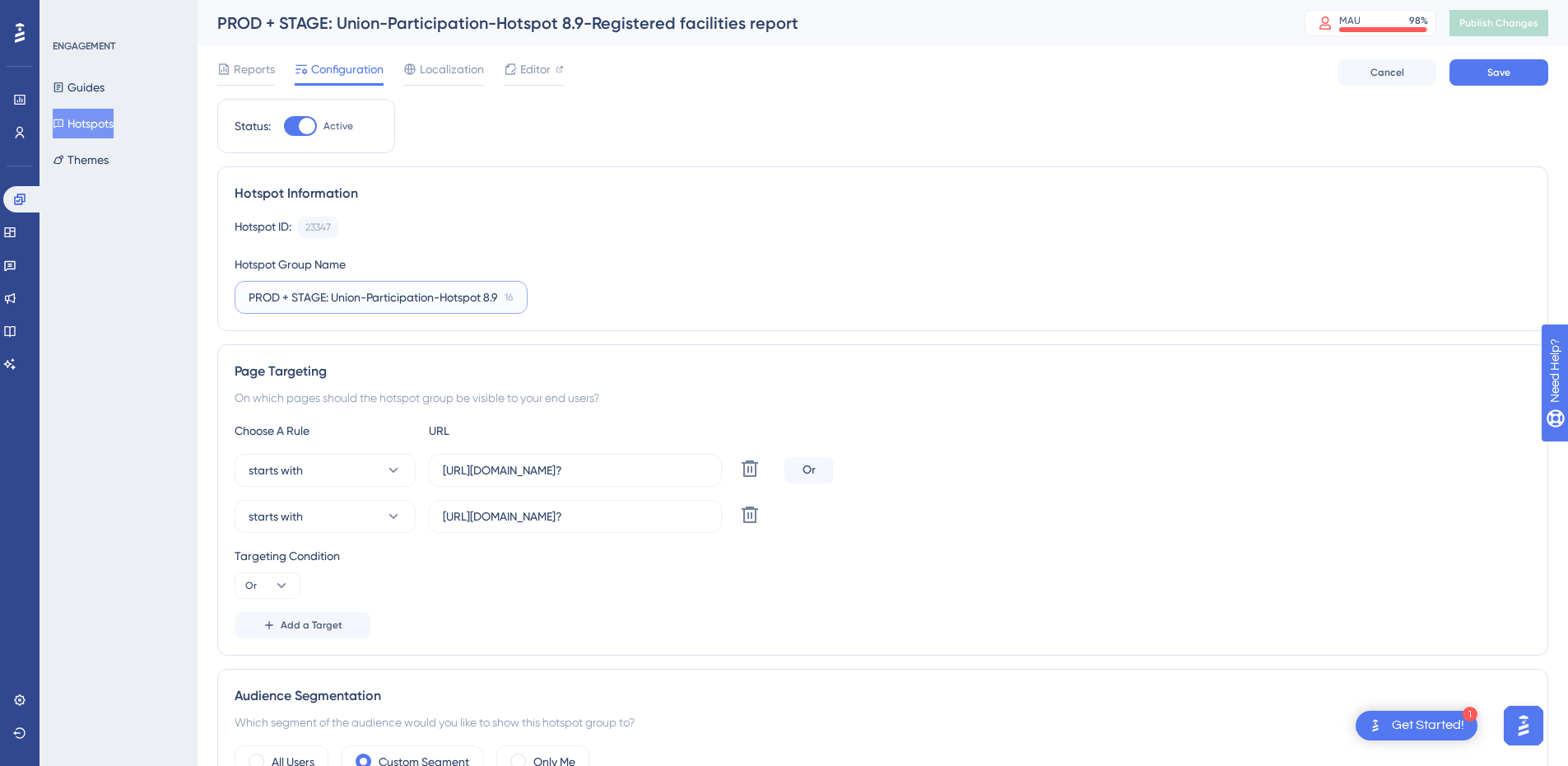
type input "PROD + STAGE: Union-Participation-Hotspot 8.9-Registered facilities report"
click at [1081, 475] on div "starts with [URL][DOMAIN_NAME]? Delete Or" at bounding box center [882, 470] width 1296 height 33
click at [1509, 64] on button "Save" at bounding box center [1499, 72] width 99 height 27
click at [1510, 20] on span "Publish Changes" at bounding box center [1499, 23] width 79 height 13
click at [96, 121] on button "Hotspots" at bounding box center [83, 124] width 61 height 29
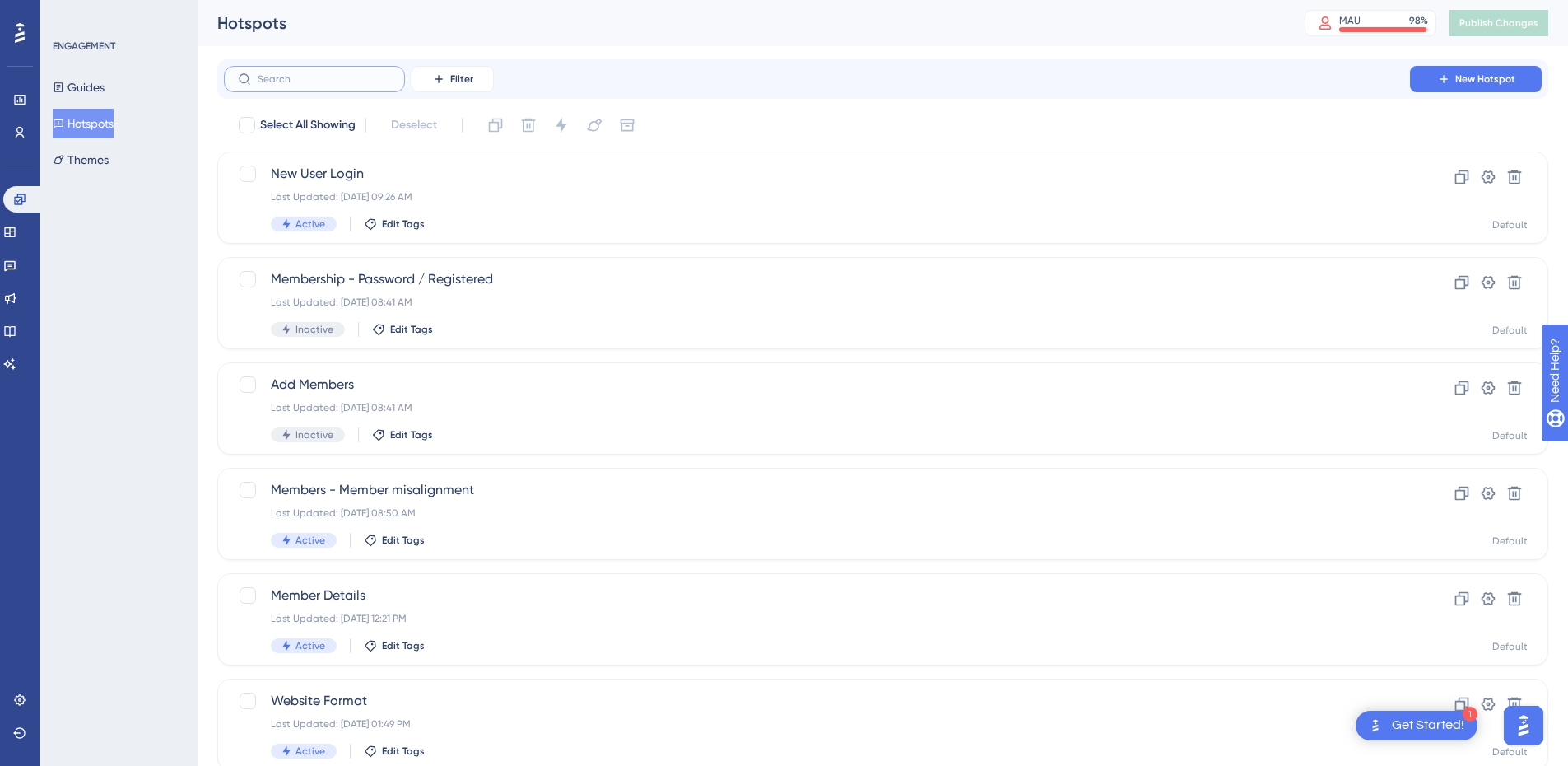
click at [326, 76] on input "text" at bounding box center [325, 79] width 134 height 12
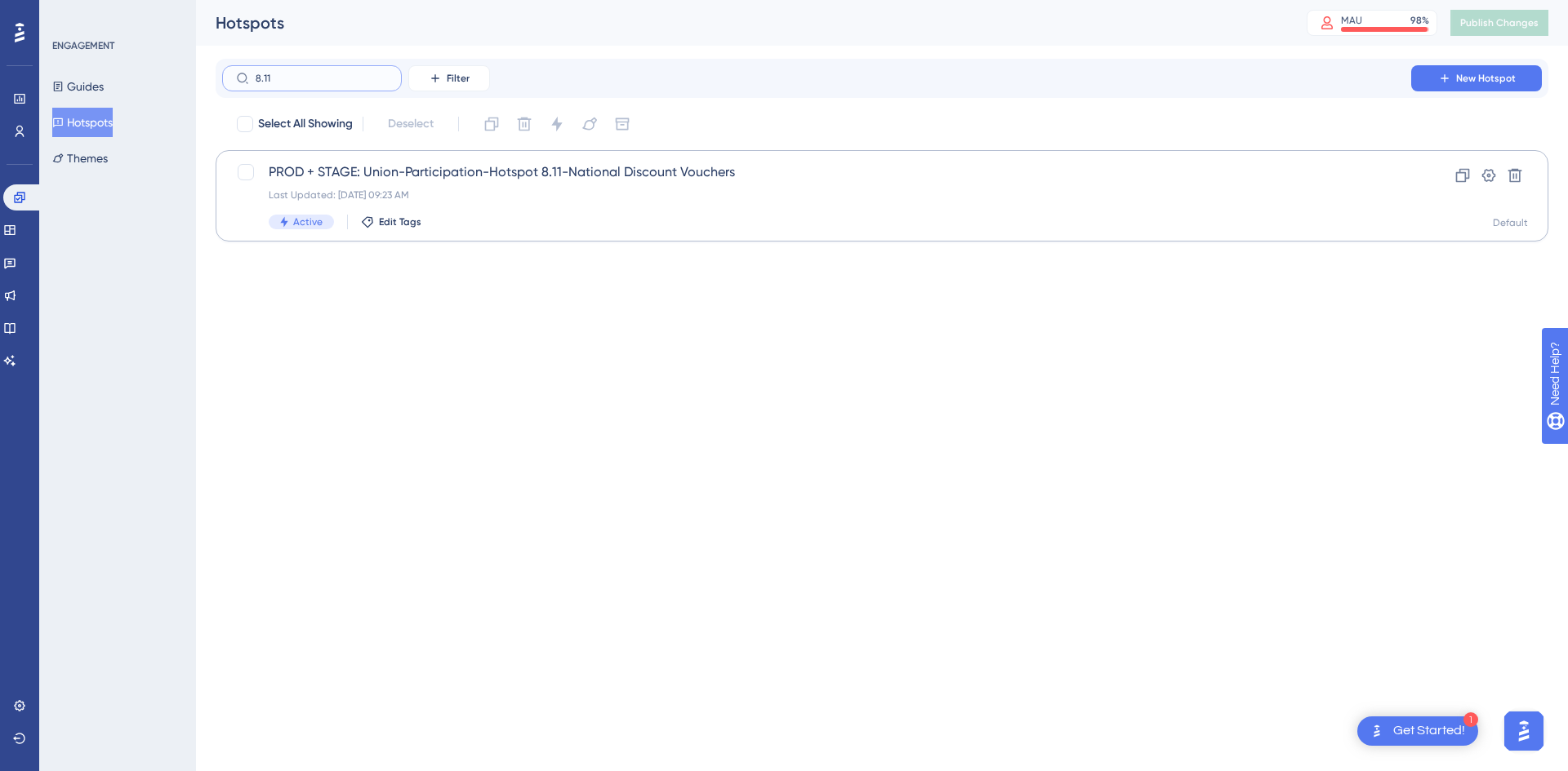
type input "8.11"
click at [544, 200] on div "Last Updated: [DATE] 09:23 AM" at bounding box center [817, 195] width 1096 height 13
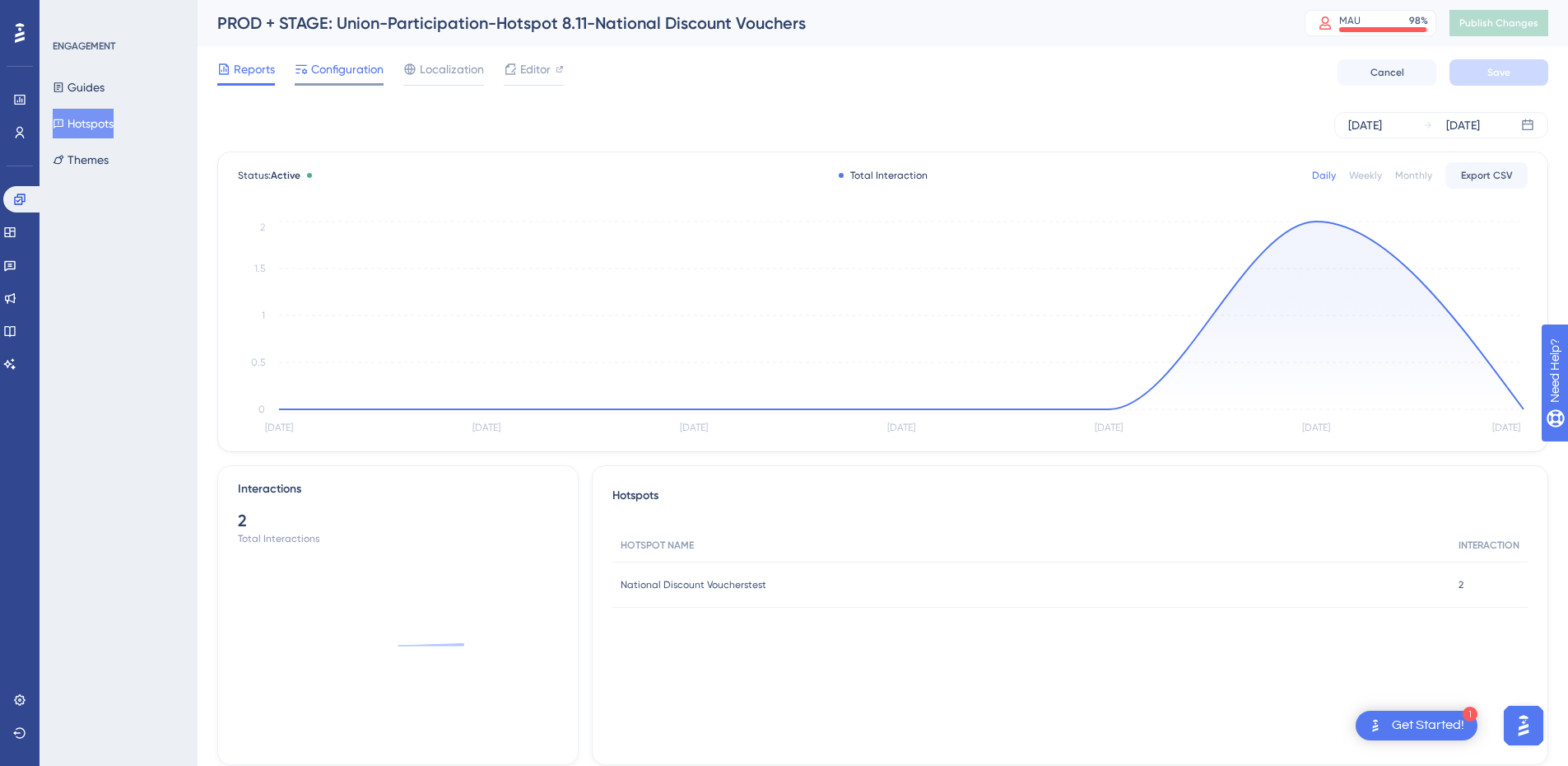
click at [339, 70] on span "Configuration" at bounding box center [347, 70] width 72 height 20
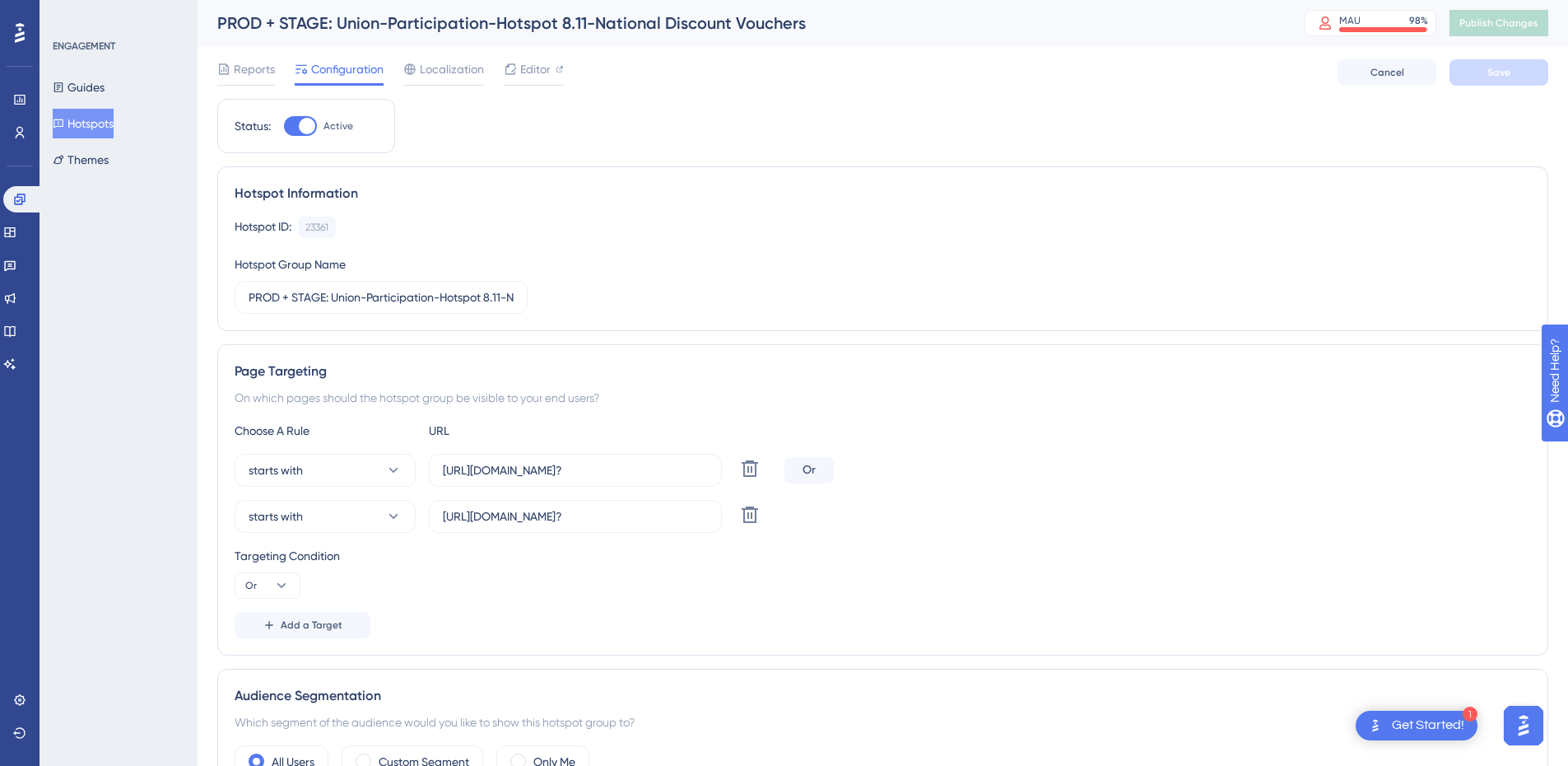
click at [90, 110] on button "Hotspots" at bounding box center [83, 124] width 61 height 29
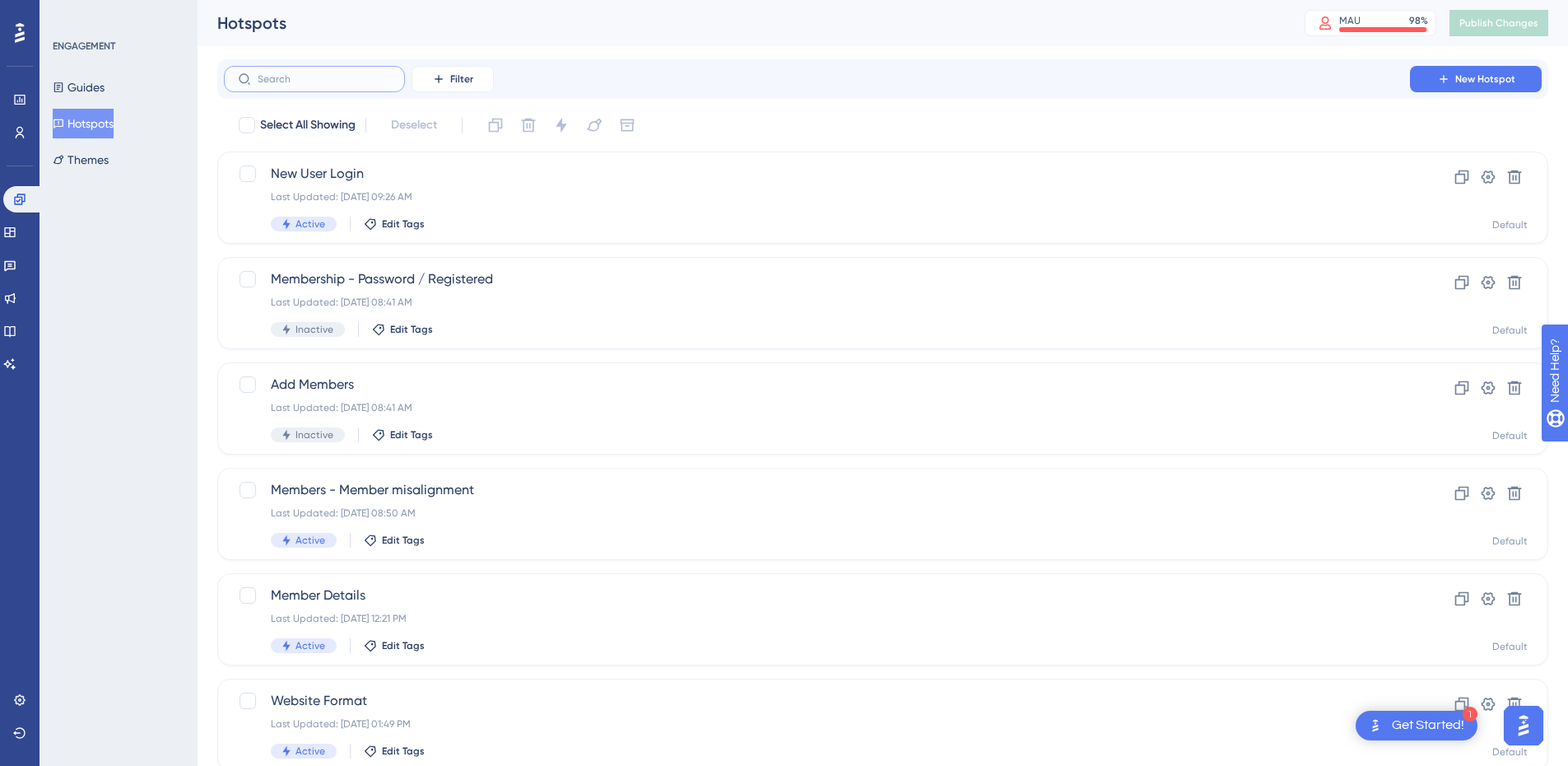
click at [353, 82] on input "text" at bounding box center [325, 79] width 134 height 12
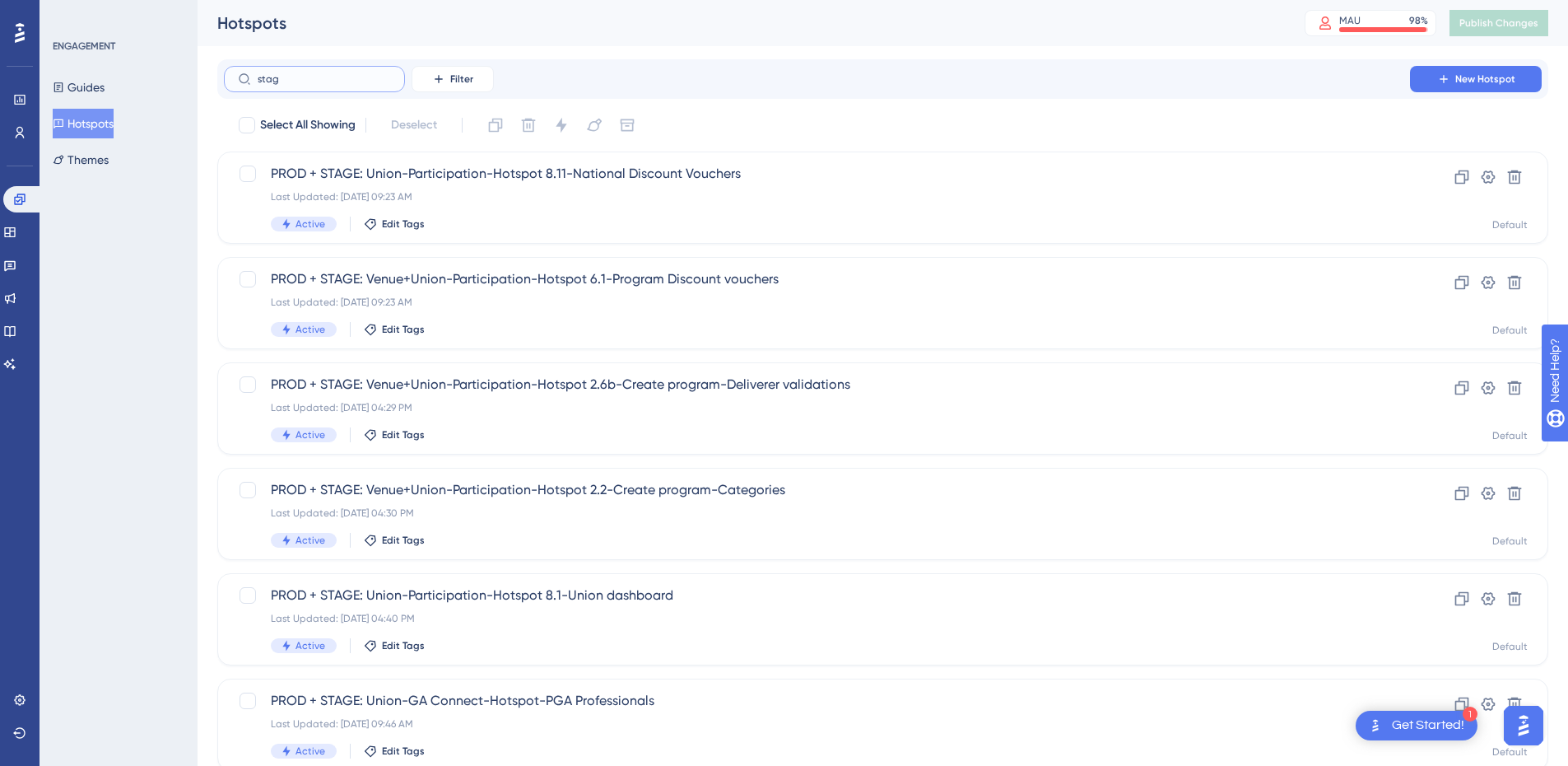
type input "stage"
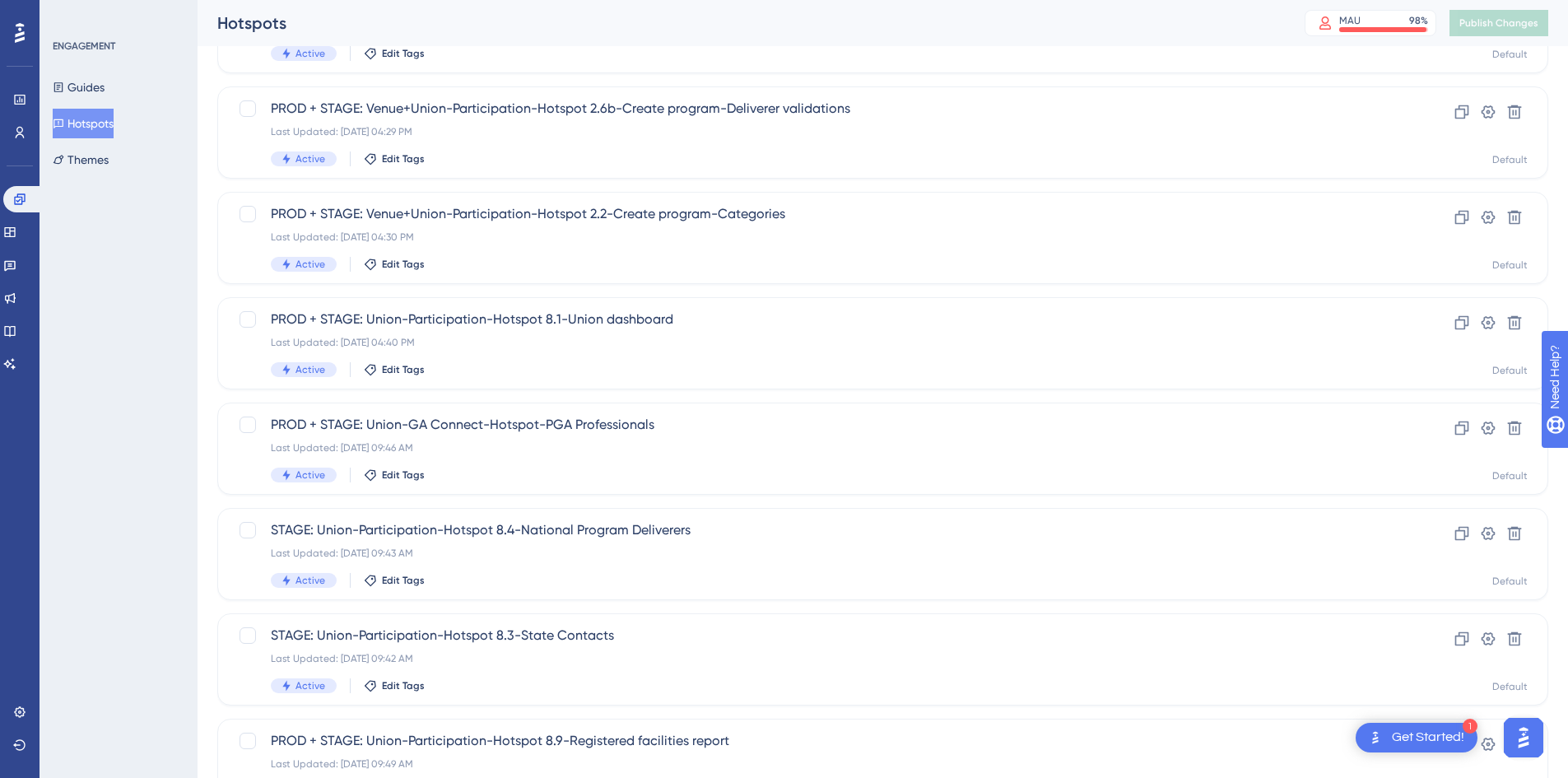
scroll to position [330, 0]
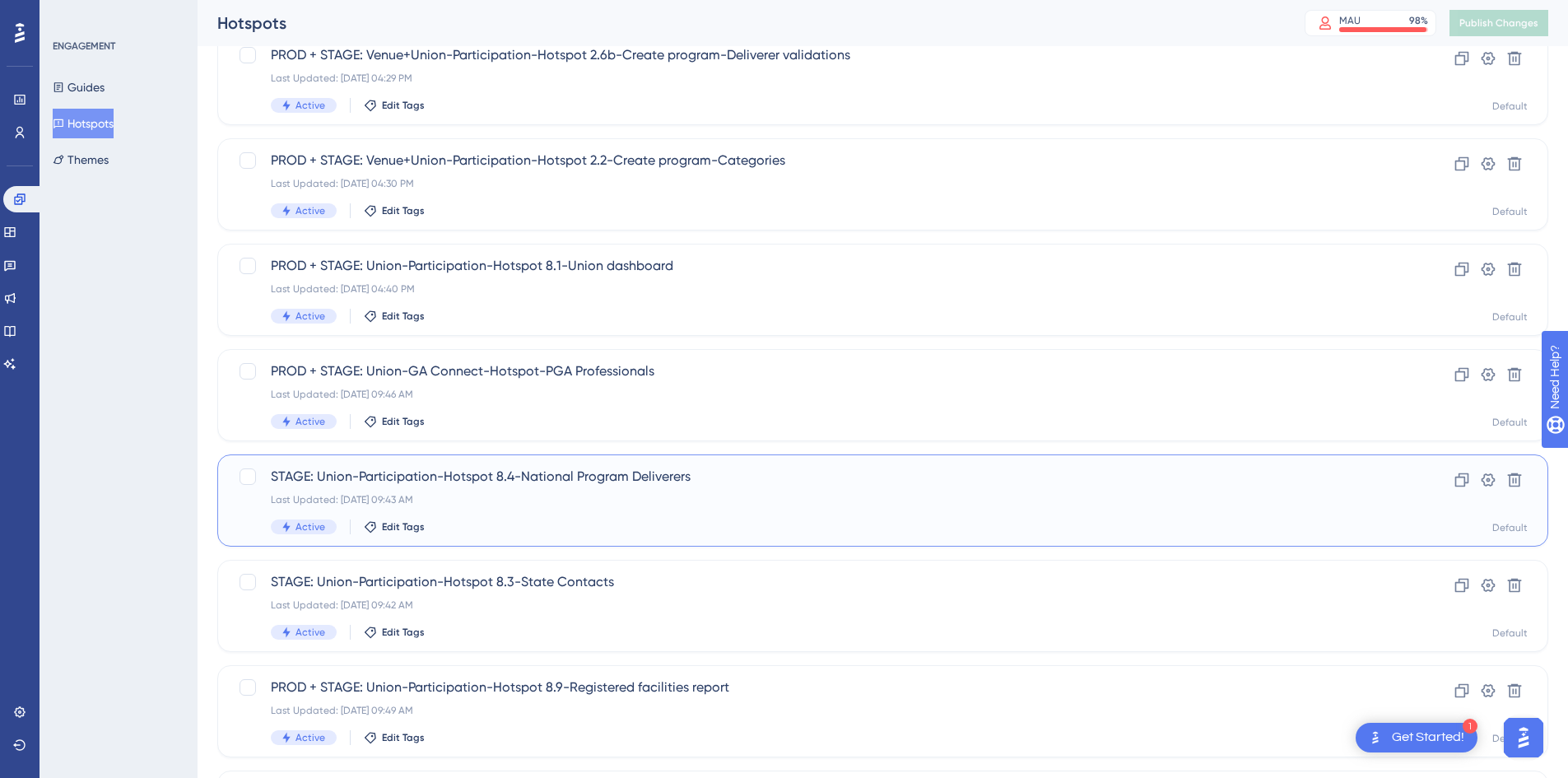
click at [500, 492] on div "STAGE: Union-Participation-Hotspot 8.4-National Program Deliverers Last Updated…" at bounding box center [817, 501] width 1092 height 68
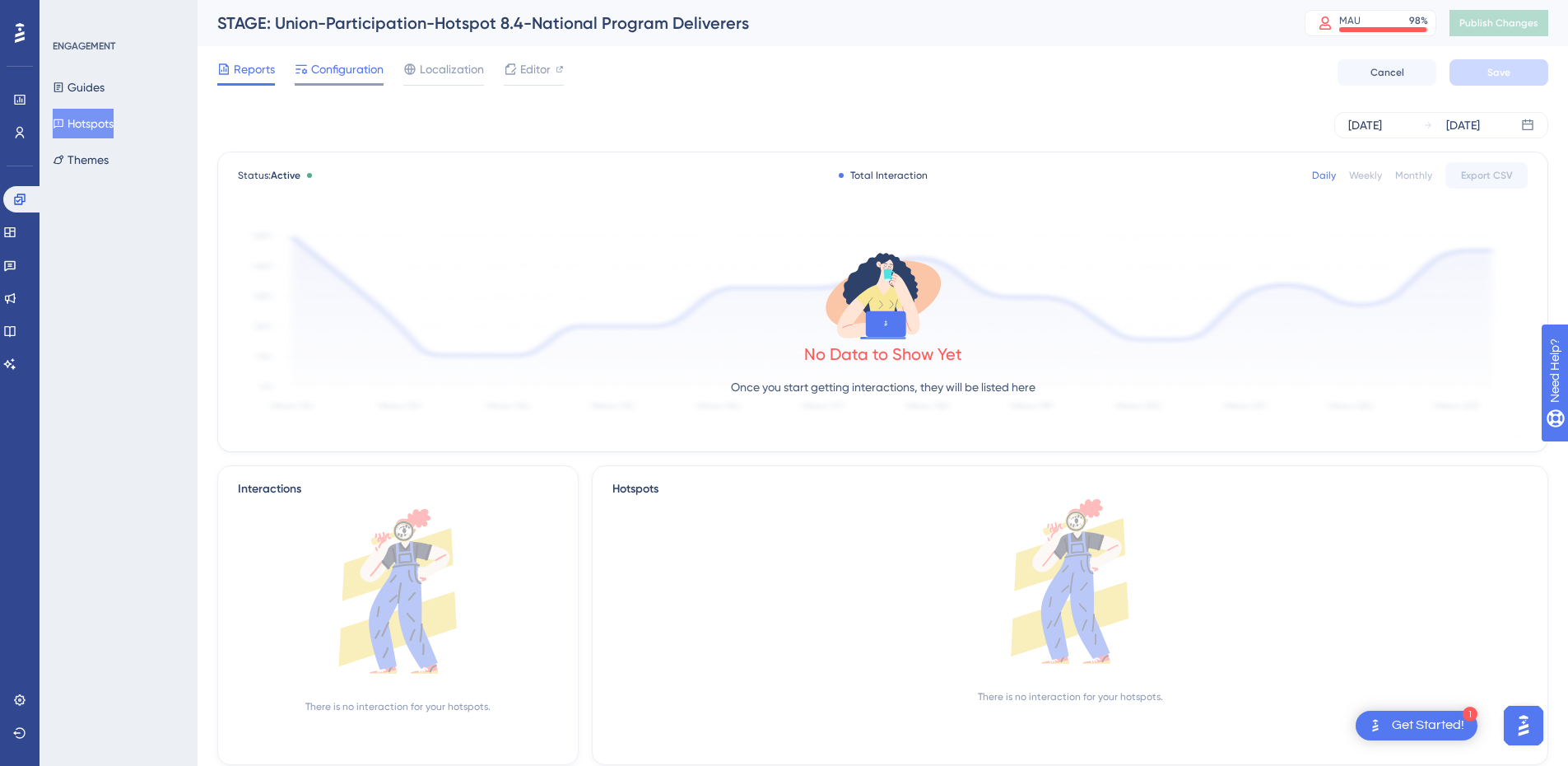
click at [327, 70] on span "Configuration" at bounding box center [347, 70] width 72 height 20
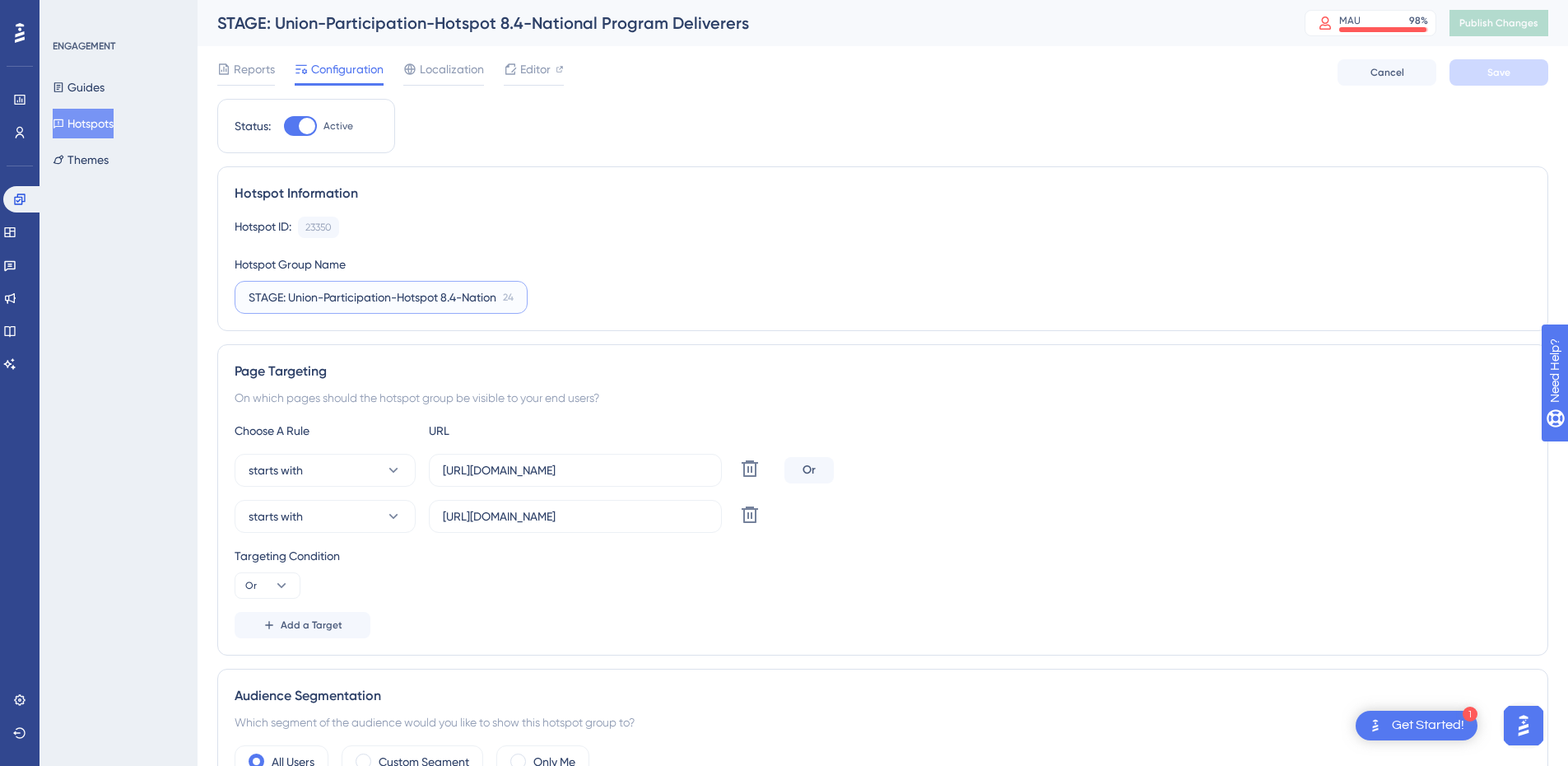
click at [250, 297] on input "STAGE: Union-Participation-Hotspot 8.4-National Program Deliverers" at bounding box center [372, 297] width 248 height 18
type input "PROD + STAGE: Union-Participation-Hotspot 8.4-National Program Deliverers"
click at [1487, 85] on button "Save" at bounding box center [1499, 72] width 99 height 27
click at [1498, 28] on span "Publish Changes" at bounding box center [1499, 23] width 79 height 13
click at [85, 120] on button "Hotspots" at bounding box center [83, 124] width 61 height 29
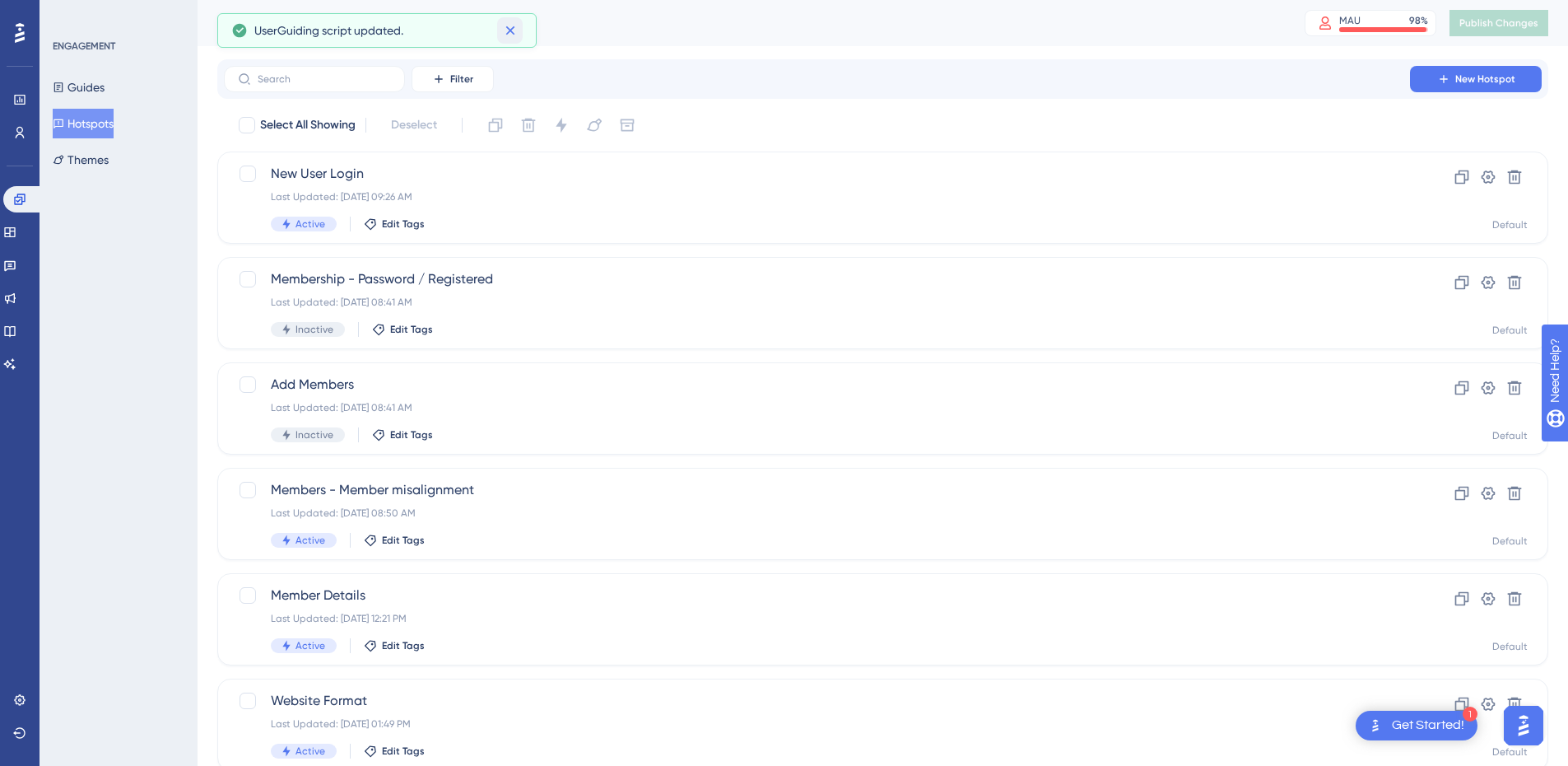
click at [509, 32] on icon at bounding box center [510, 31] width 9 height 9
click at [307, 79] on input "text" at bounding box center [325, 79] width 134 height 12
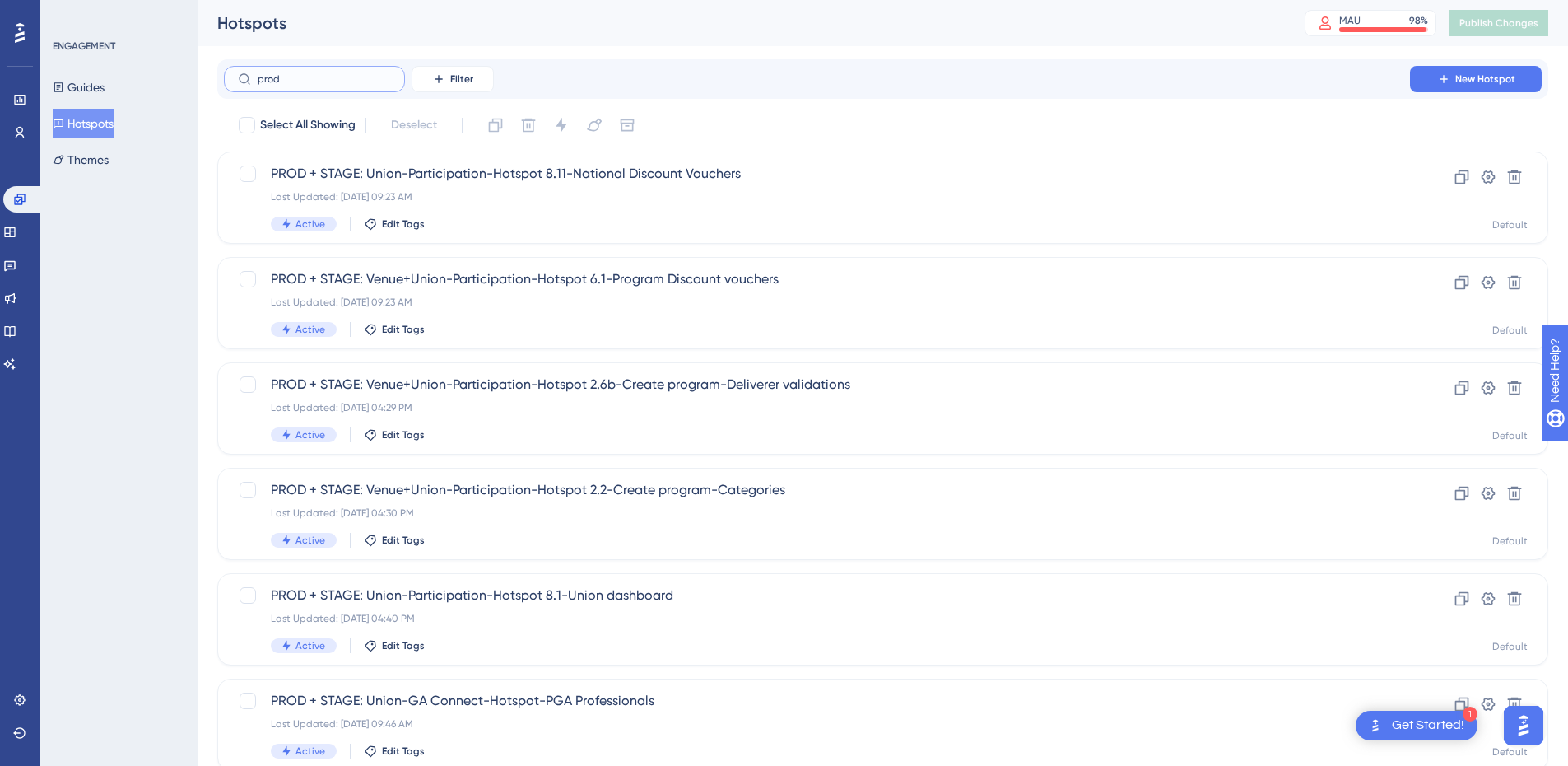
drag, startPoint x: 320, startPoint y: 76, endPoint x: 152, endPoint y: 75, distance: 168.0
click at [198, 75] on div "Performance Users Engagement Widgets Feedback Product Updates Knowledge Base AI…" at bounding box center [883, 626] width 1370 height 1252
type input "stage"
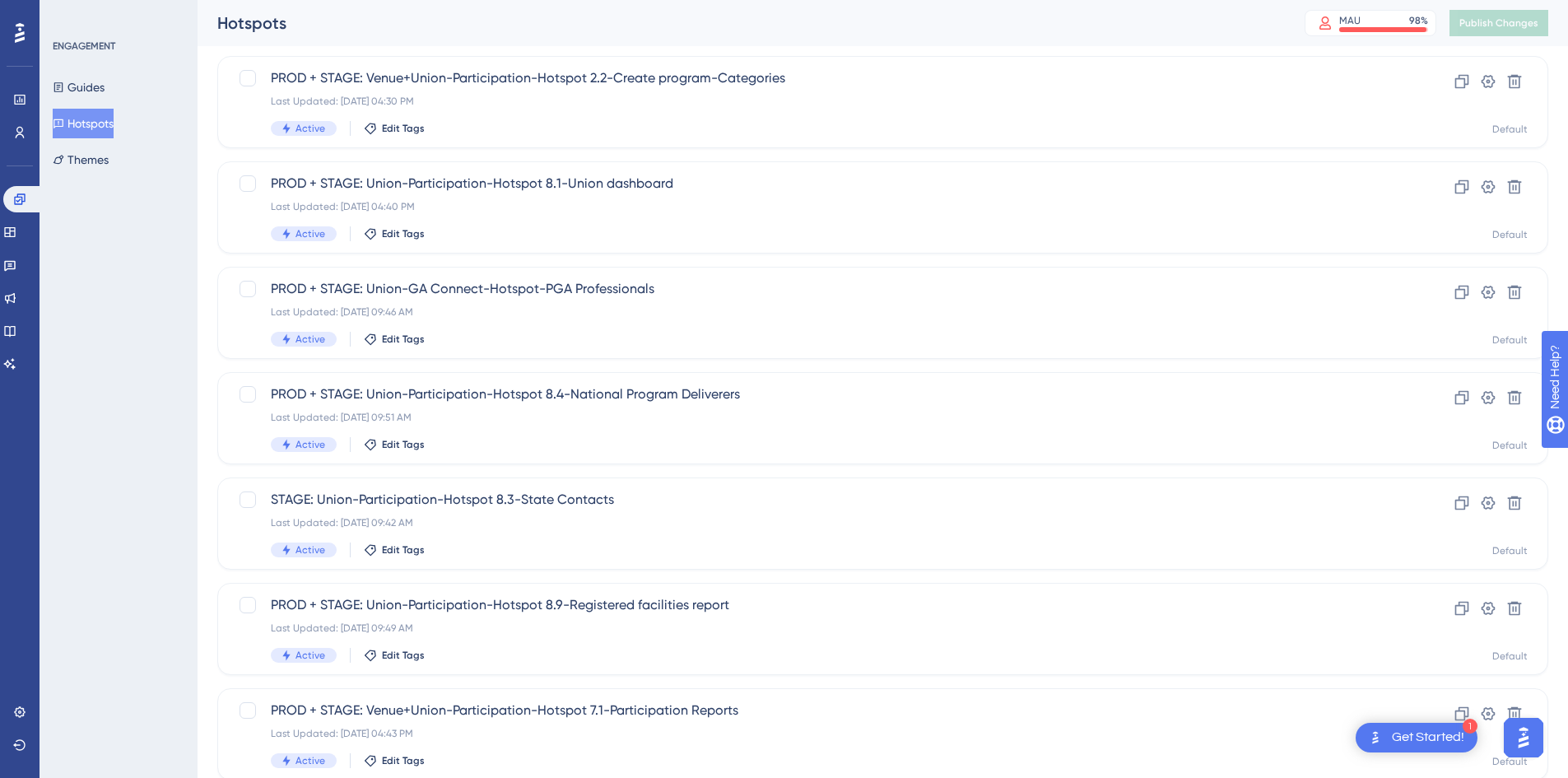
scroll to position [494, 0]
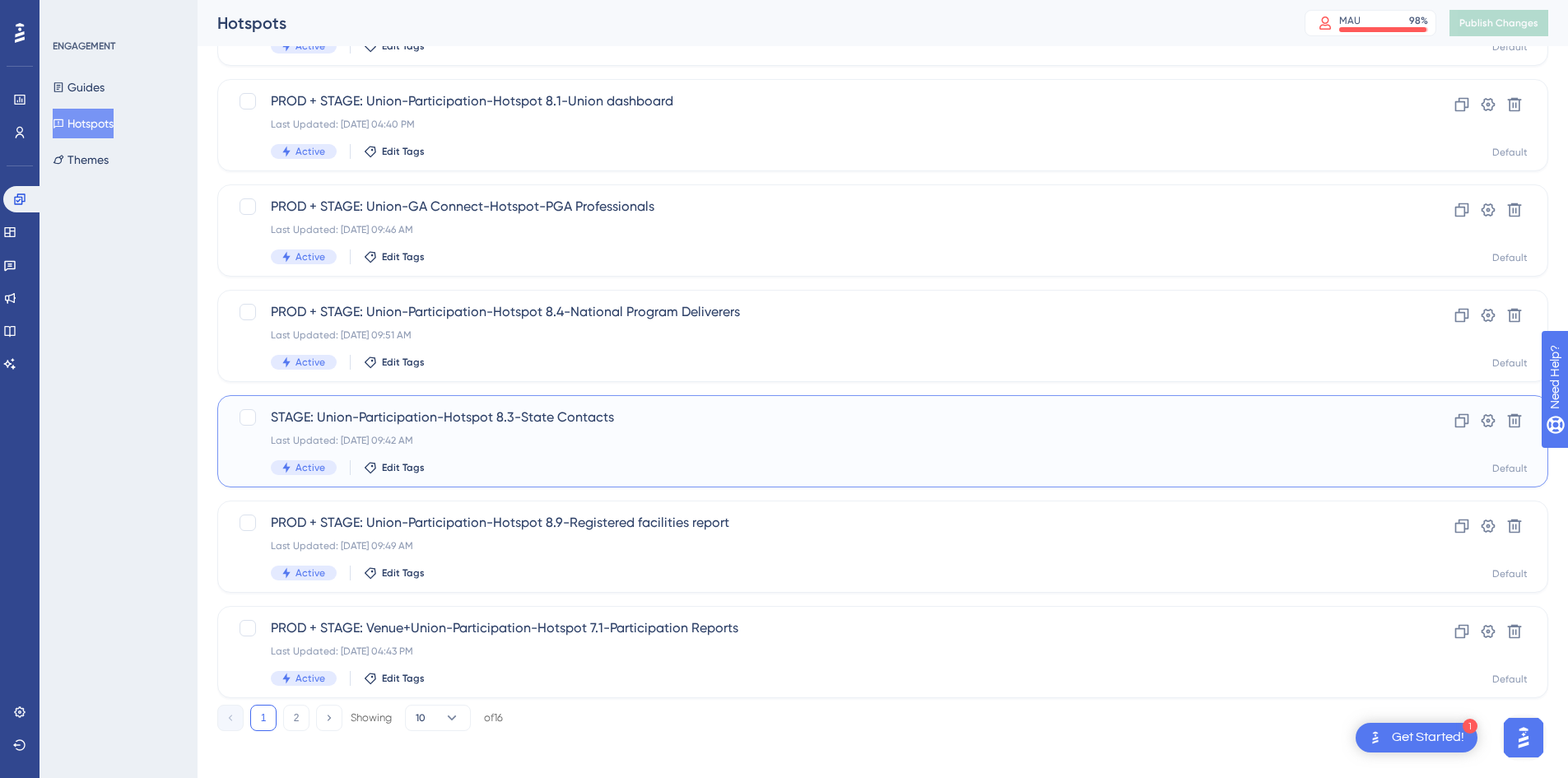
click at [522, 432] on div "STAGE: Union-Participation-Hotspot 8.3-State Contacts Last Updated: [DATE] 09:4…" at bounding box center [817, 441] width 1092 height 68
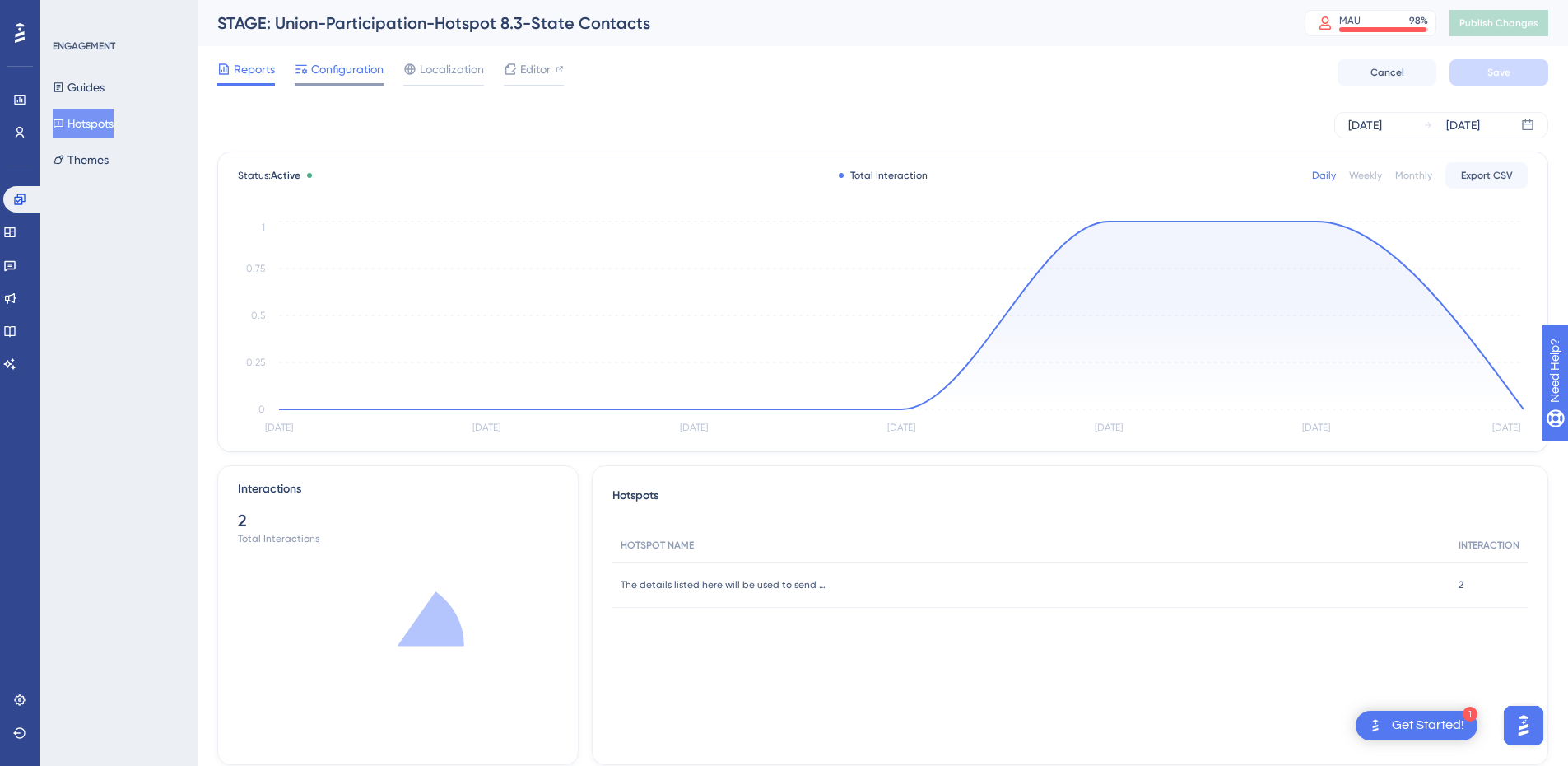
click at [334, 78] on span "Configuration" at bounding box center [347, 70] width 72 height 20
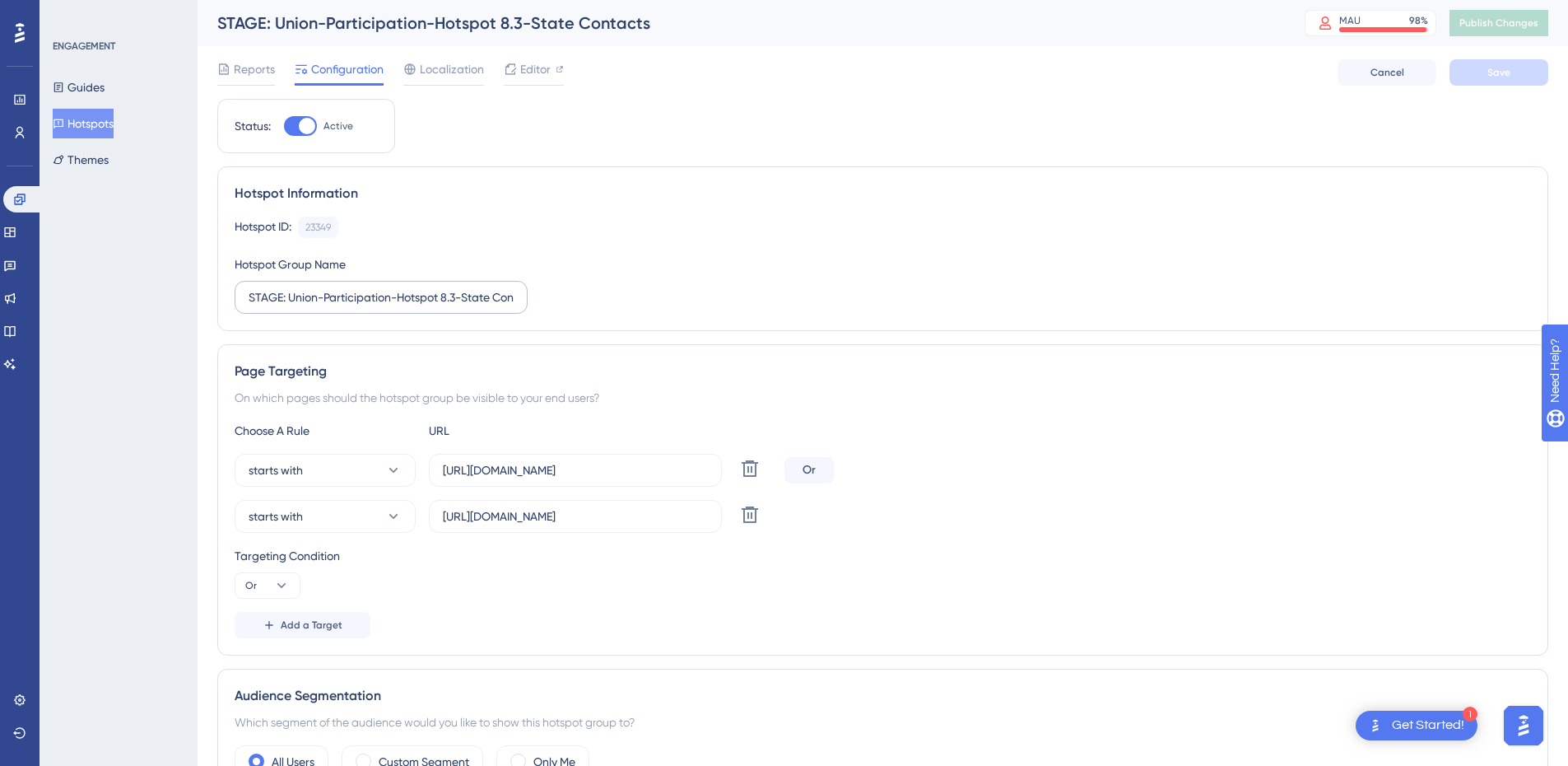
click at [248, 298] on label "STAGE: Union-Participation-Hotspot 8.3-State Contacts" at bounding box center [381, 297] width 293 height 33
click at [249, 298] on input "STAGE: Union-Participation-Hotspot 8.3-State Contacts" at bounding box center [381, 297] width 265 height 18
click at [248, 300] on label "STAGE: Union-Participation-Hotspot 8.3-State Contacts" at bounding box center [381, 297] width 293 height 33
click at [249, 300] on input "STAGE: Union-Participation-Hotspot 8.3-State Contacts" at bounding box center [381, 297] width 265 height 18
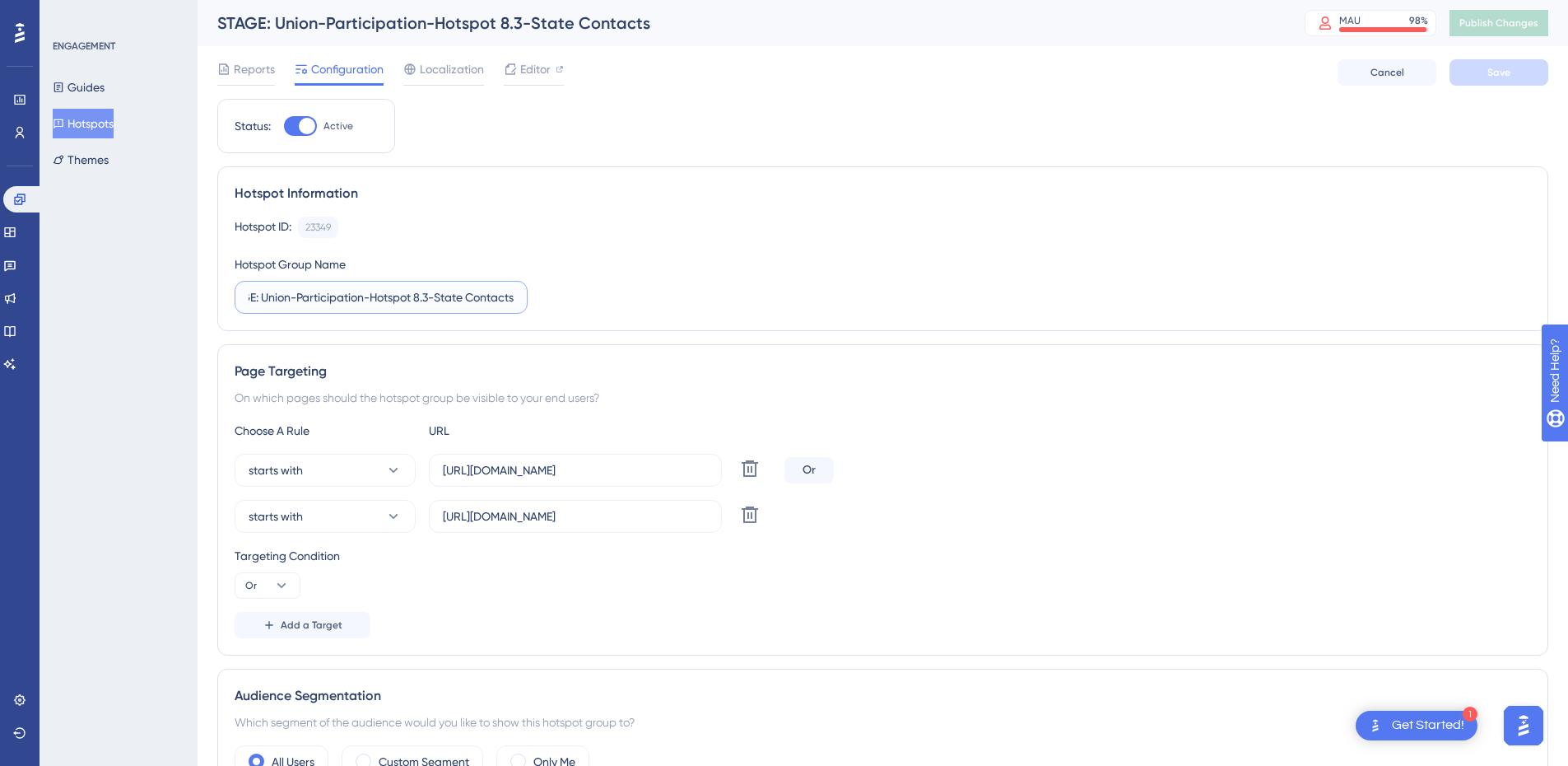
click at [261, 296] on input "STAGE: Union-Participation-Hotspot 8.3-State Contacts" at bounding box center [381, 297] width 265 height 18
type input "PROD + STAGE: Union-Participation-Hotspot 8.3-State Contacts"
click at [1516, 64] on button "Save" at bounding box center [1499, 72] width 99 height 27
click at [1509, 32] on button "Publish Changes" at bounding box center [1499, 23] width 99 height 27
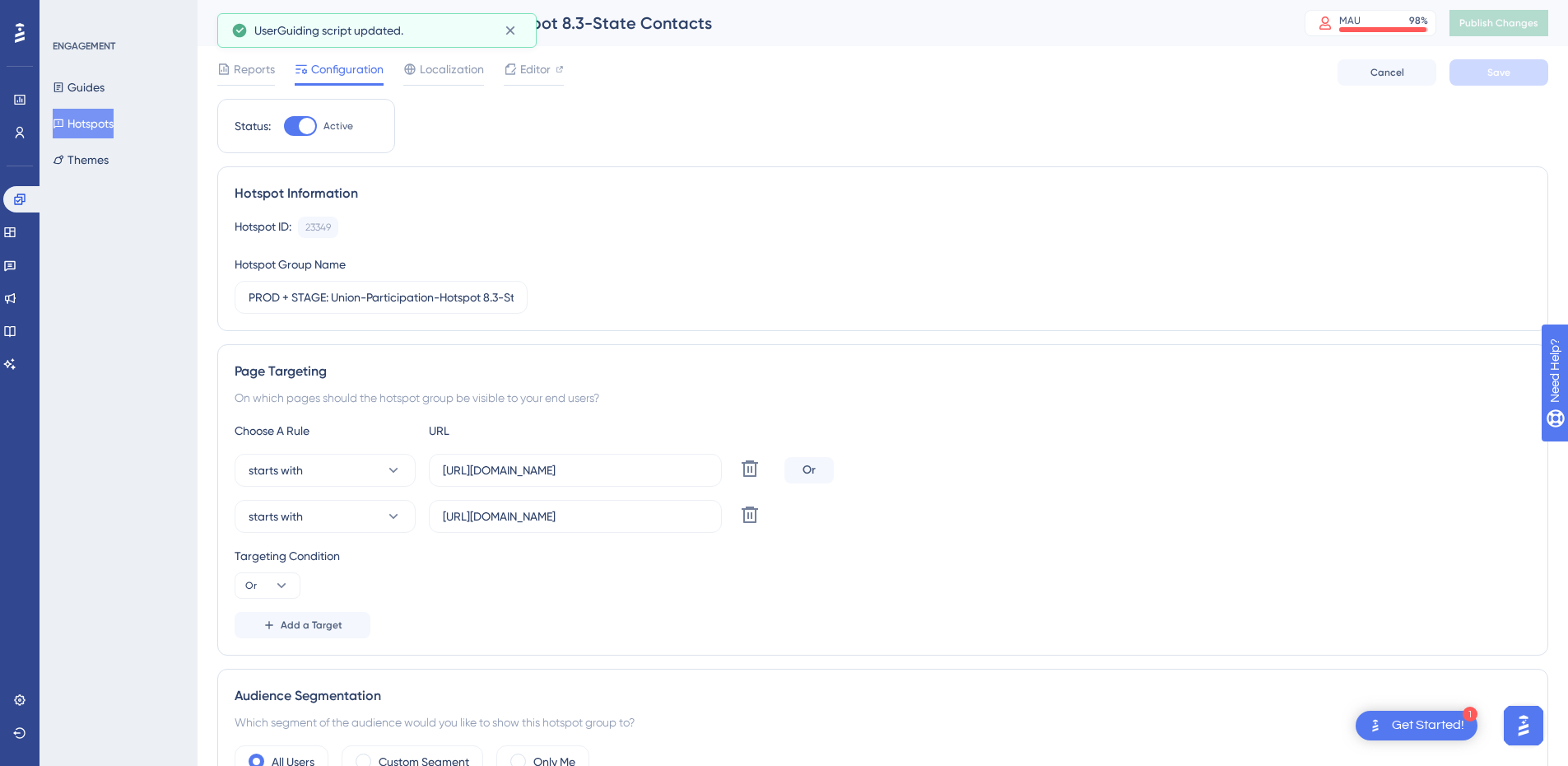
click at [85, 124] on button "Hotspots" at bounding box center [83, 124] width 61 height 29
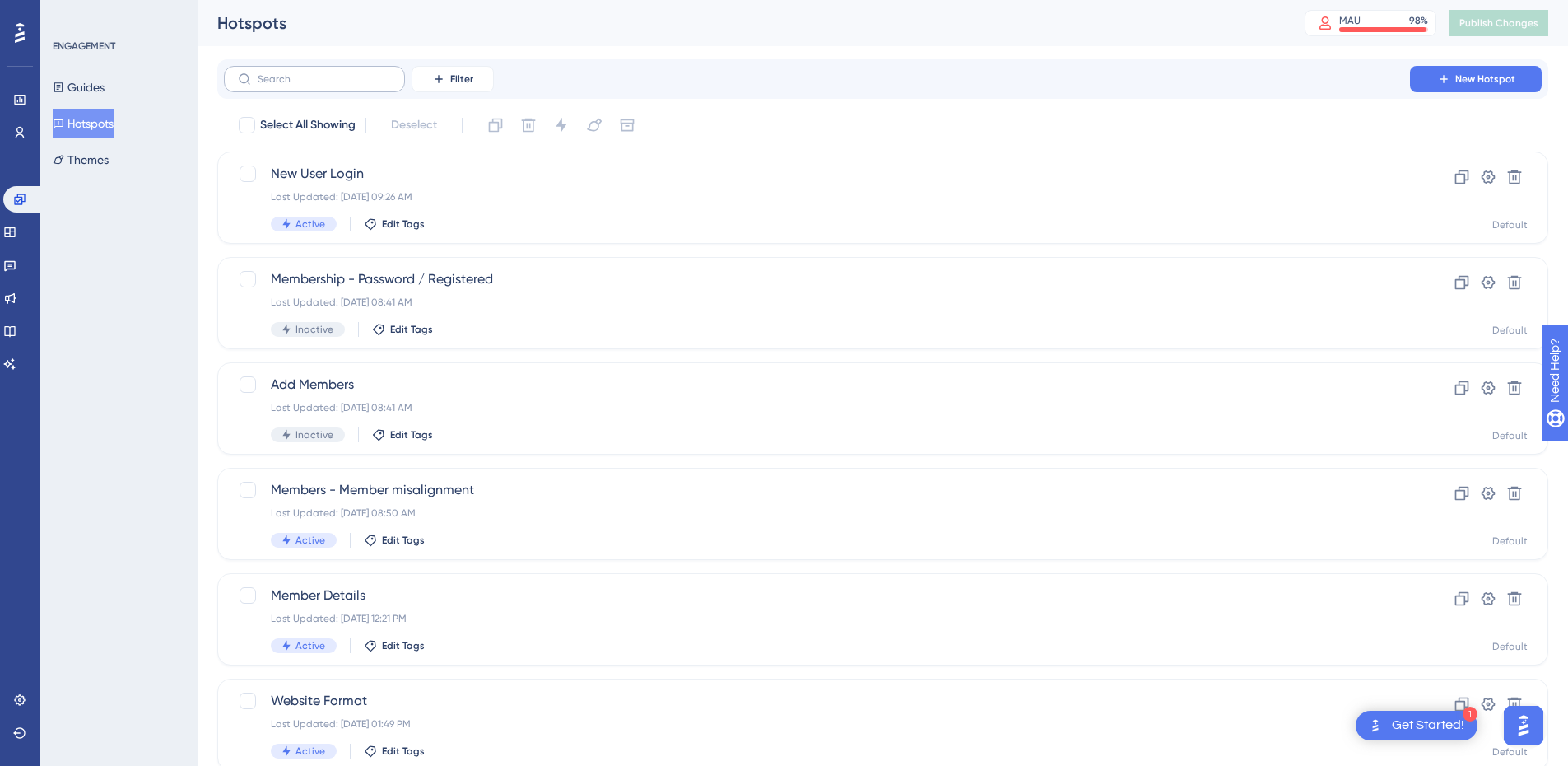
click at [308, 70] on label at bounding box center [315, 79] width 181 height 27
click at [308, 73] on input "text" at bounding box center [325, 79] width 134 height 12
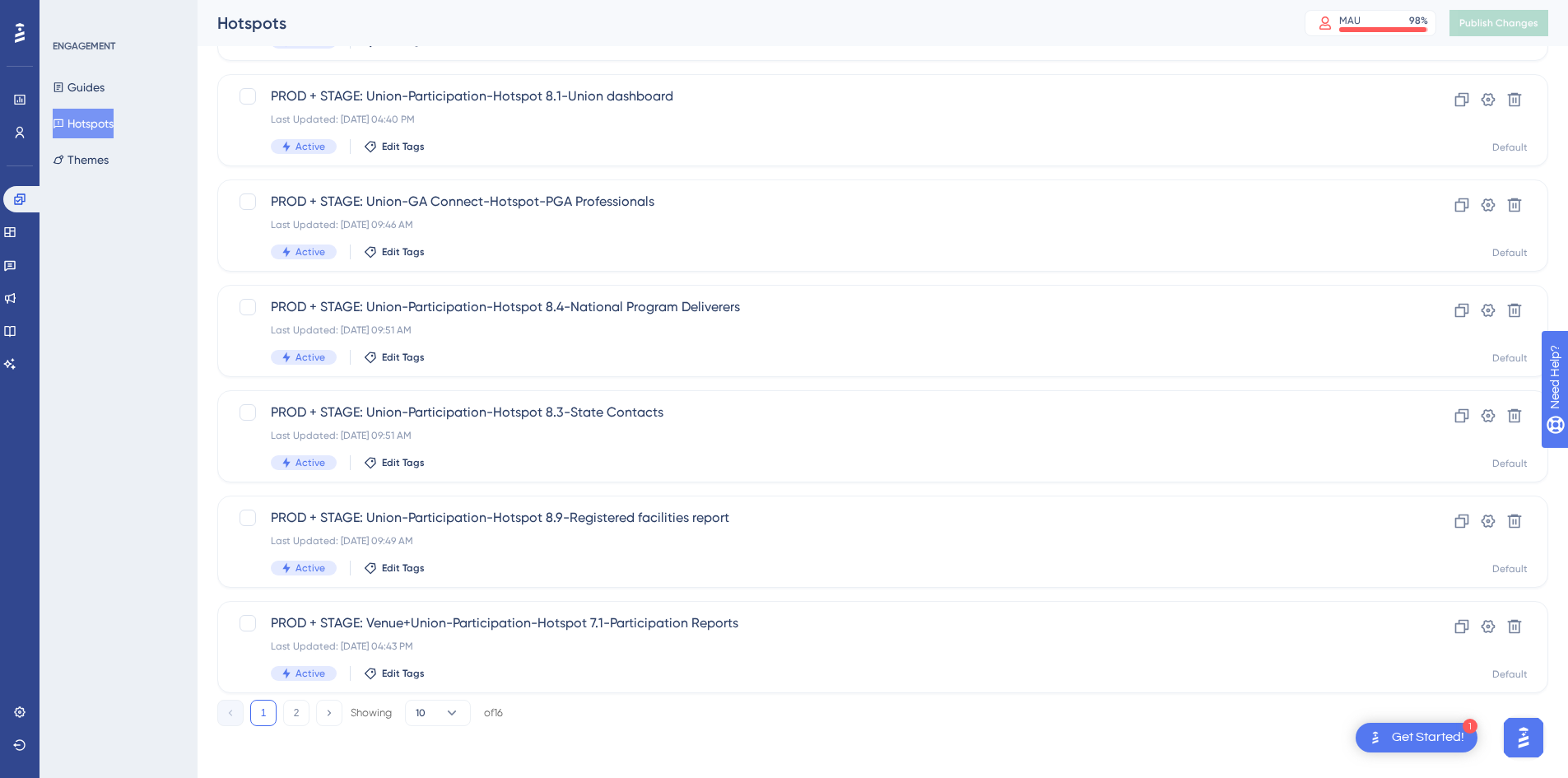
scroll to position [500, 0]
type input "stage"
click at [303, 714] on button "2" at bounding box center [296, 712] width 27 height 27
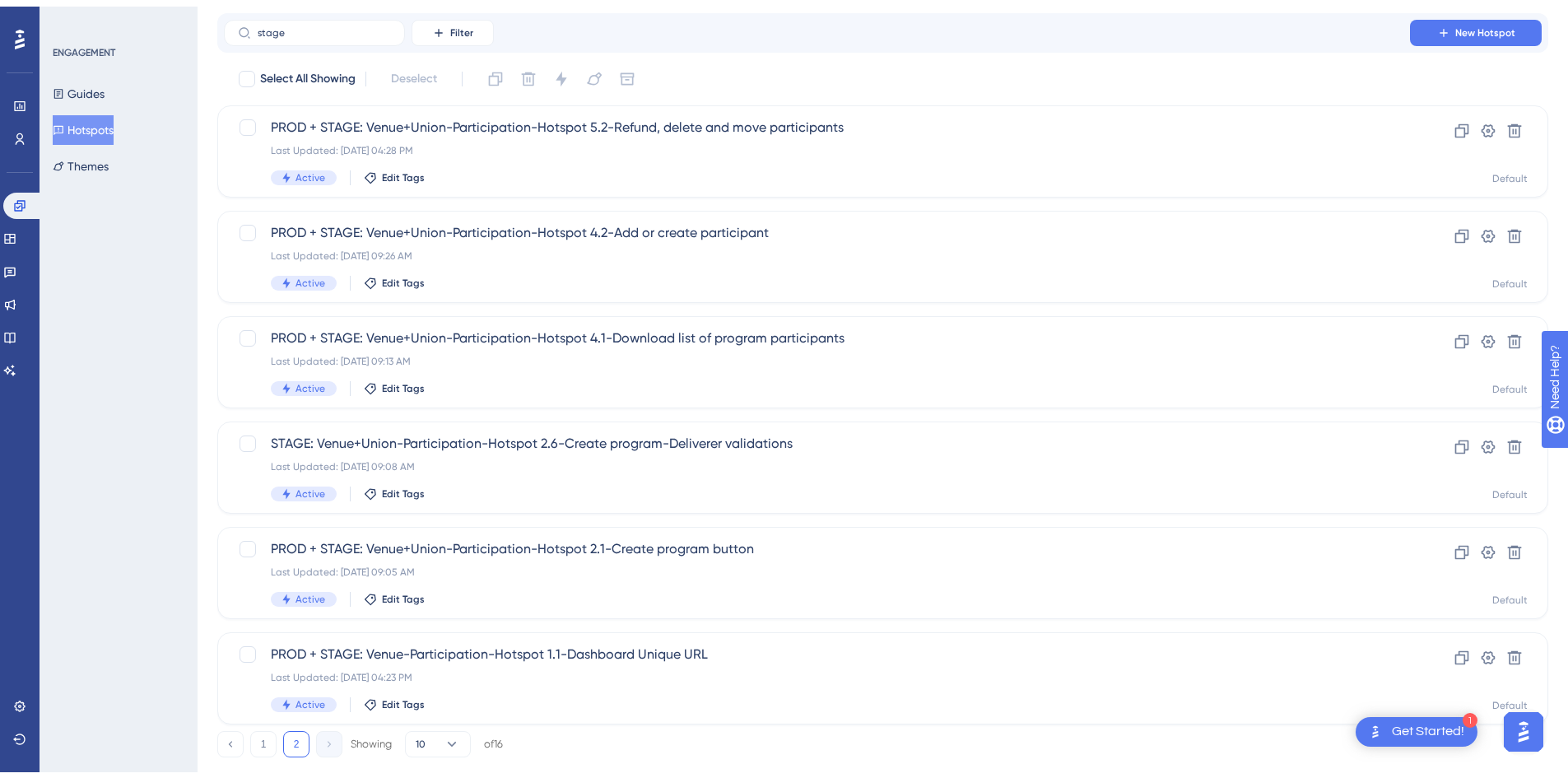
scroll to position [78, 0]
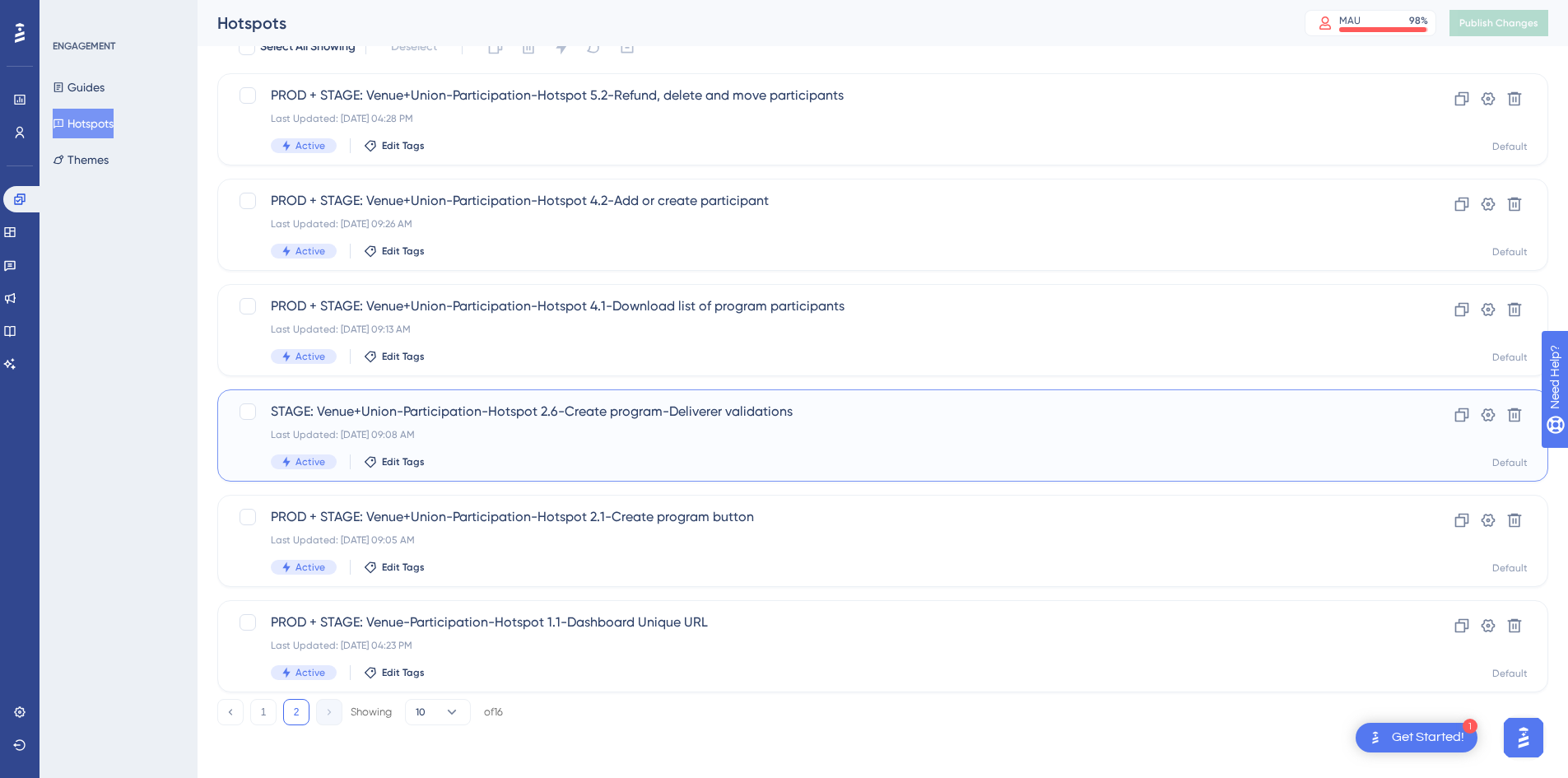
click at [525, 440] on div "Last Updated: [DATE] 09:08 AM" at bounding box center [817, 435] width 1092 height 13
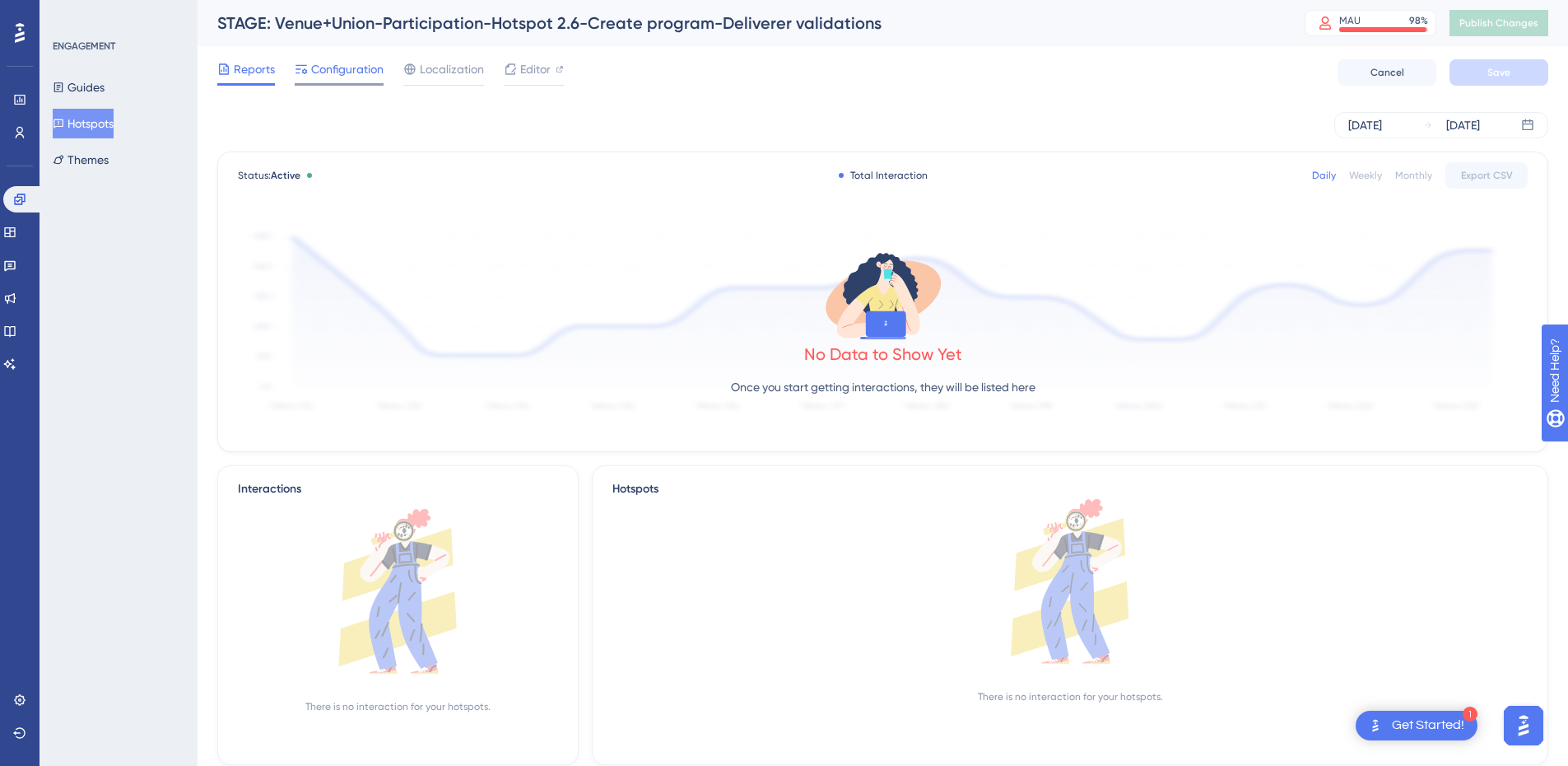
click at [341, 75] on span "Configuration" at bounding box center [347, 70] width 72 height 20
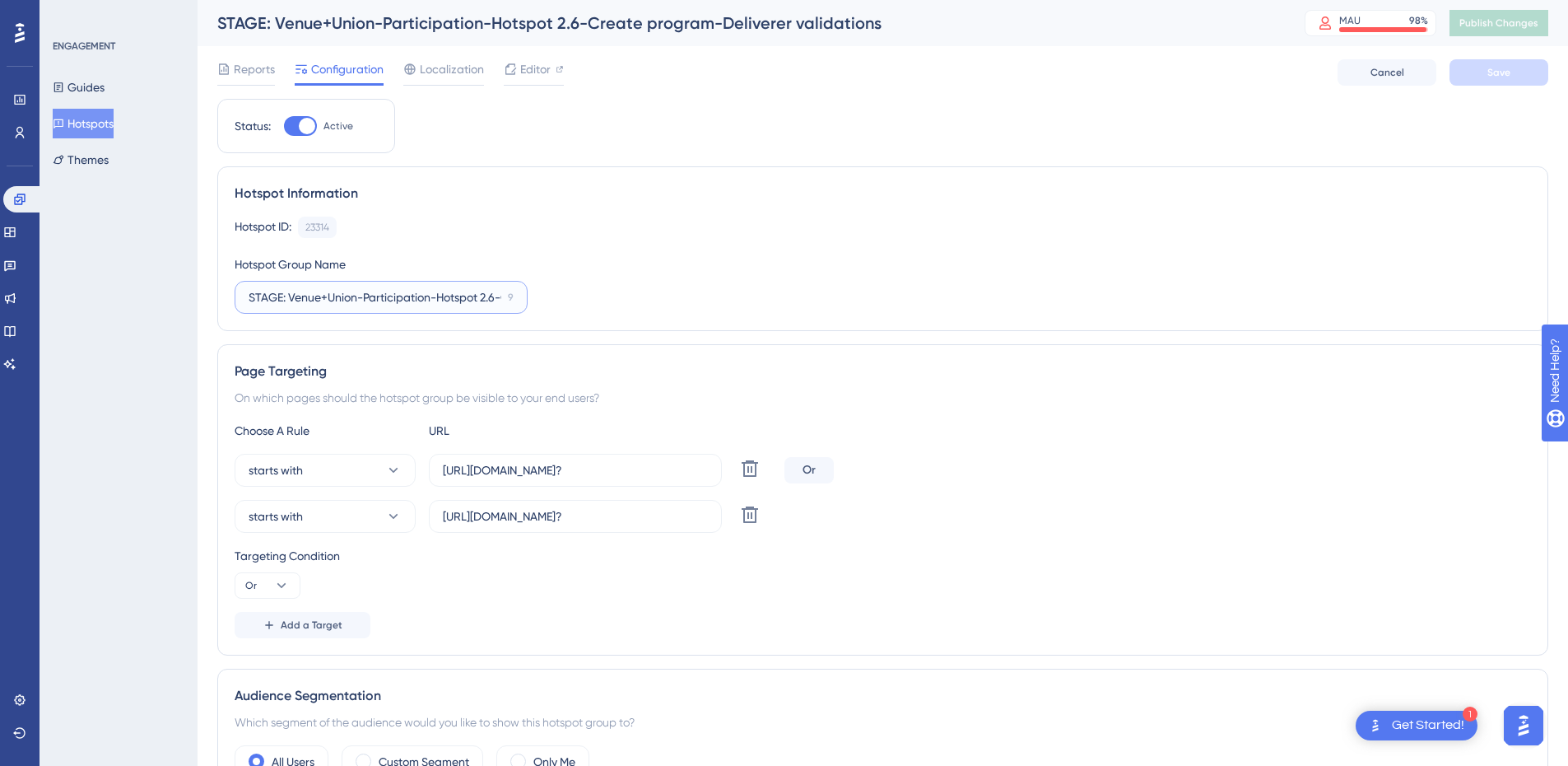
click at [251, 302] on input "STAGE: Venue+Union-Participation-Hotspot 2.6-Create program-Deliverer validatio…" at bounding box center [375, 297] width 252 height 18
type input "PROD + STAGE: Venue+Union-Participation-Hotspot 2.6-Create program-Deliverer va…"
click at [765, 250] on div "Hotspot ID: 23314 Copy Hotspot Group Name PROD + STAGE: Venue+Union-Participati…" at bounding box center [882, 265] width 1296 height 97
click at [1463, 69] on button "Save" at bounding box center [1499, 72] width 99 height 27
click at [1498, 25] on span "Publish Changes" at bounding box center [1499, 23] width 79 height 13
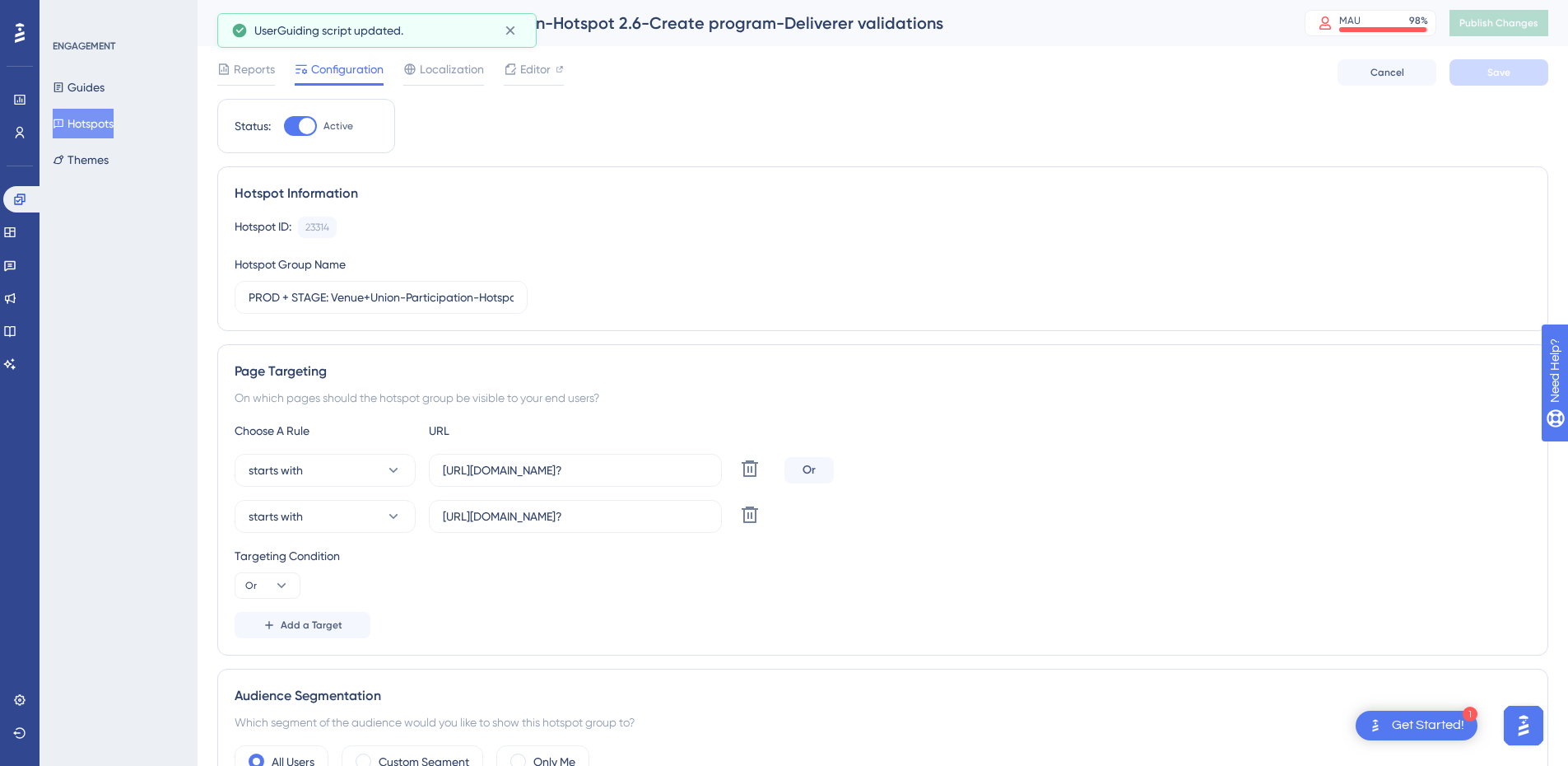
click at [82, 127] on button "Hotspots" at bounding box center [83, 124] width 61 height 29
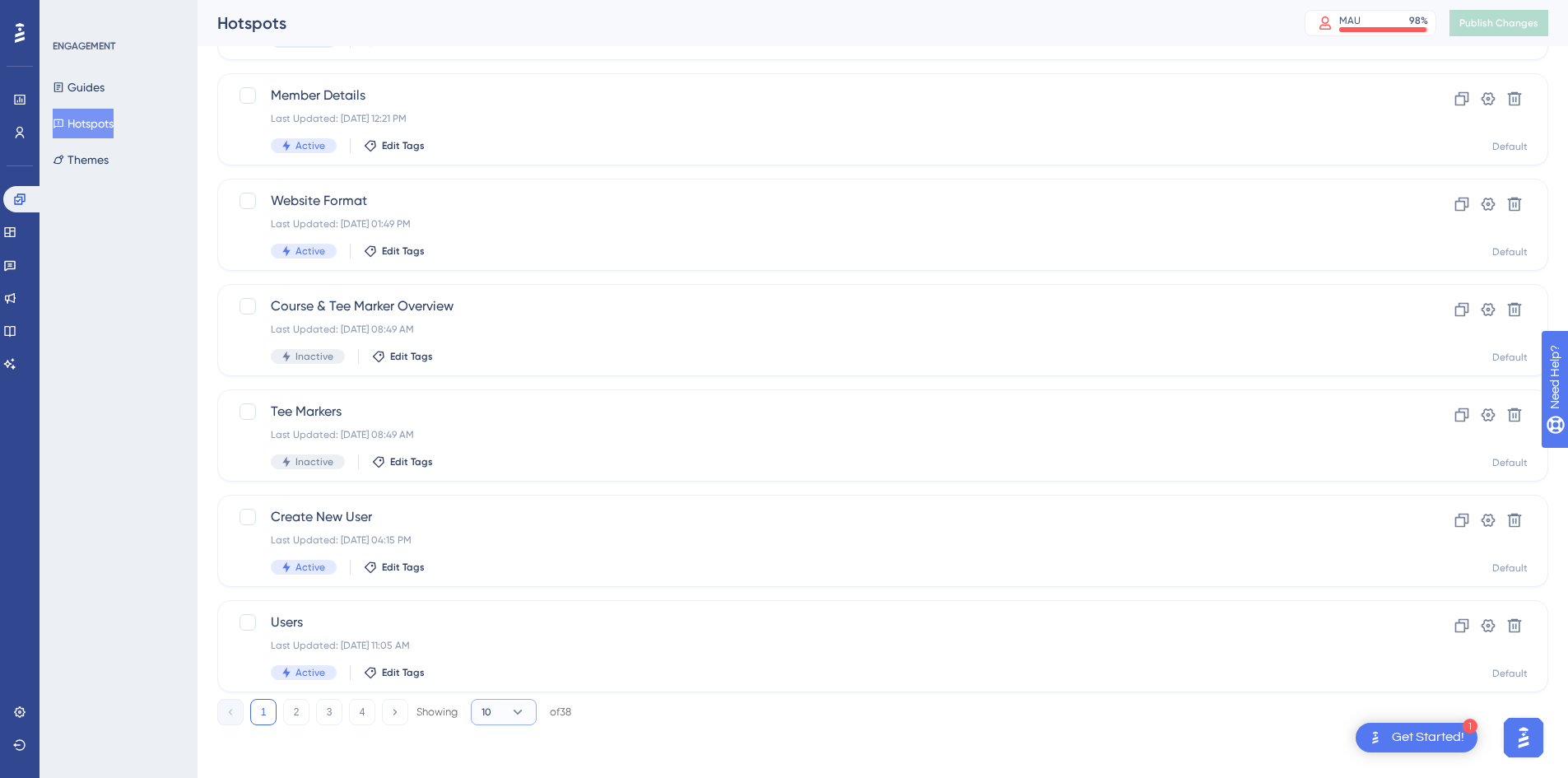
click at [490, 713] on span "10" at bounding box center [486, 712] width 10 height 13
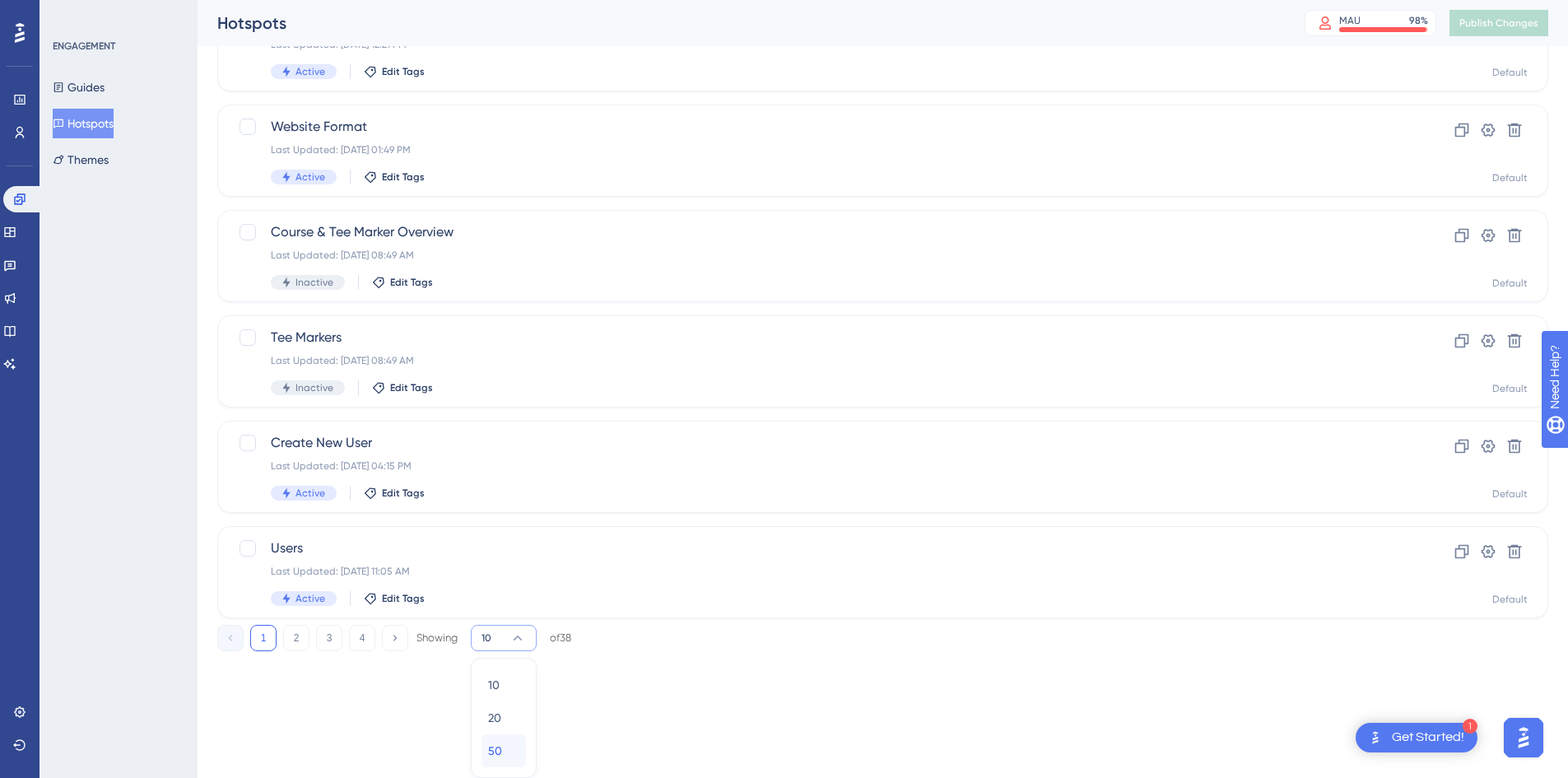
click at [499, 752] on span "50" at bounding box center [495, 751] width 14 height 20
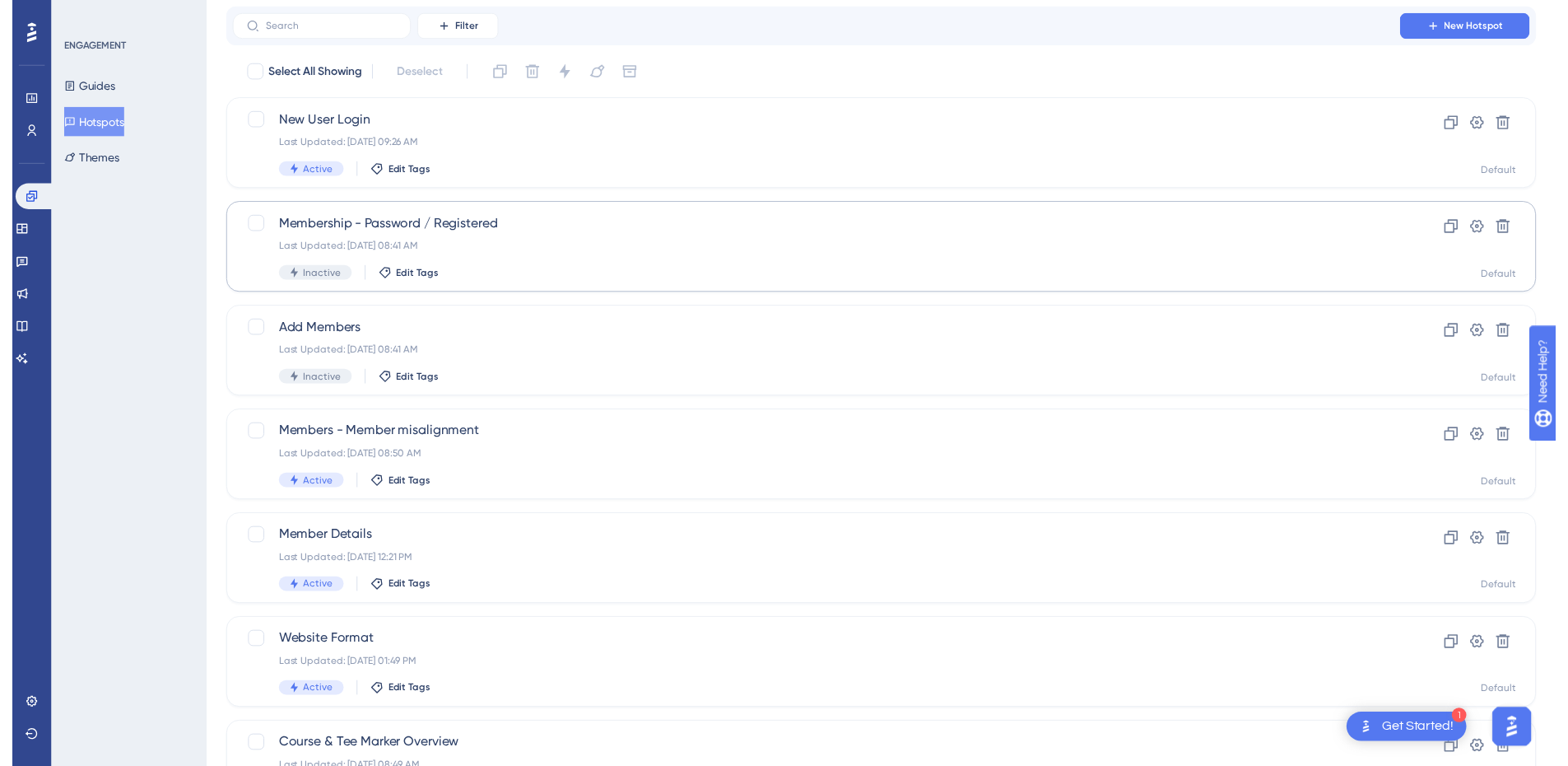
scroll to position [0, 0]
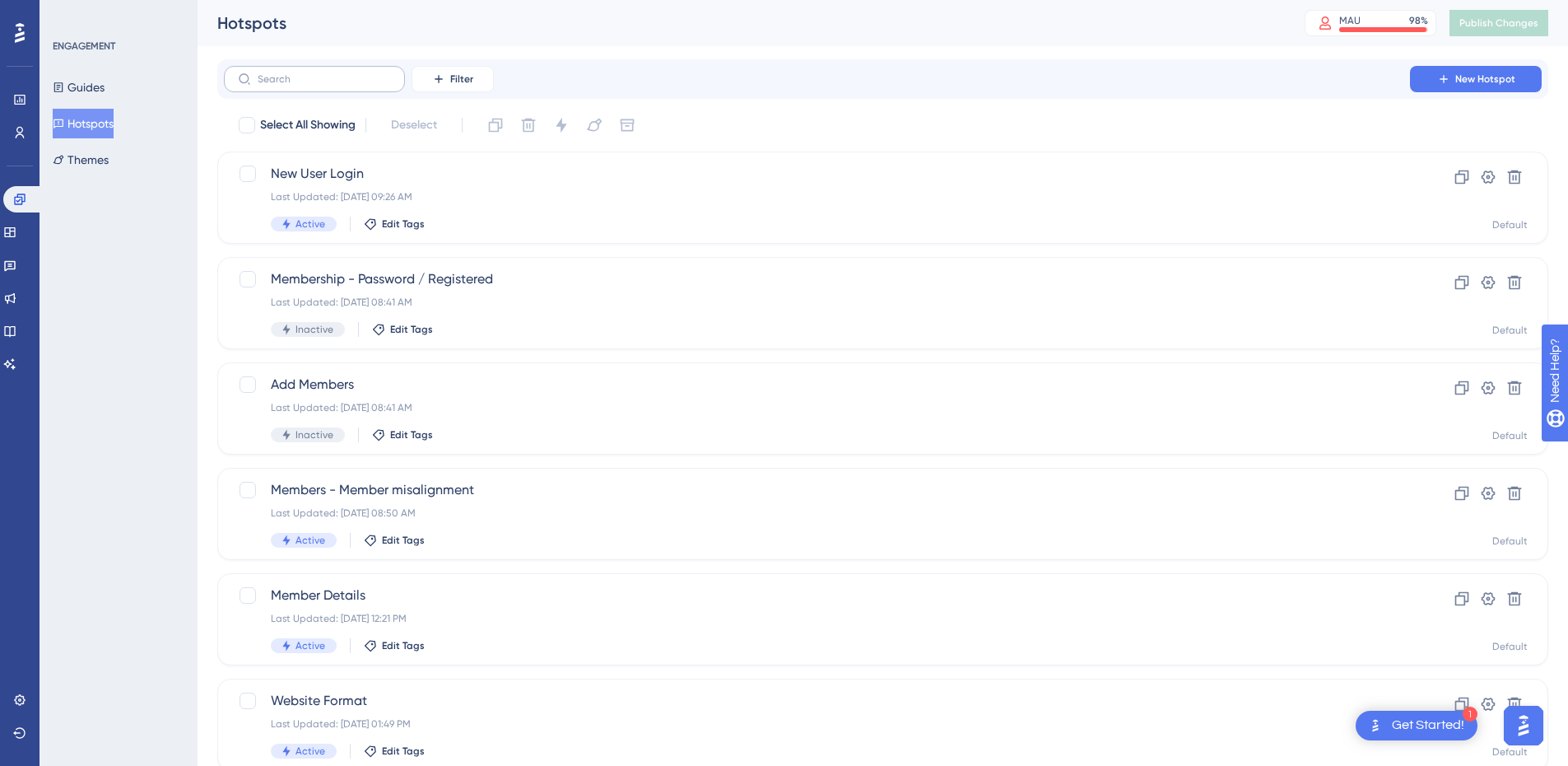
click at [320, 69] on label at bounding box center [315, 79] width 181 height 27
click at [320, 73] on input "text" at bounding box center [325, 79] width 134 height 12
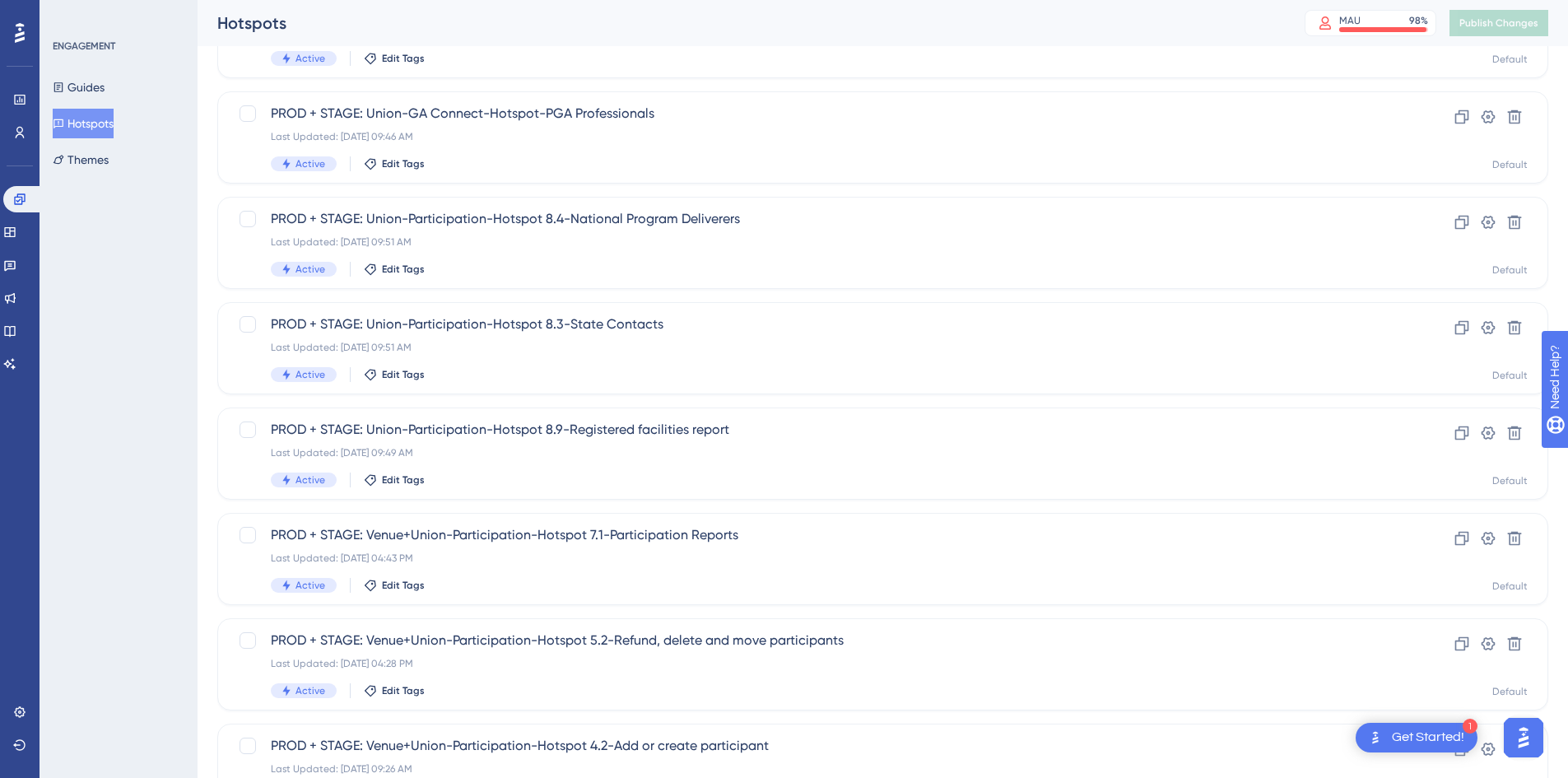
scroll to position [473, 0]
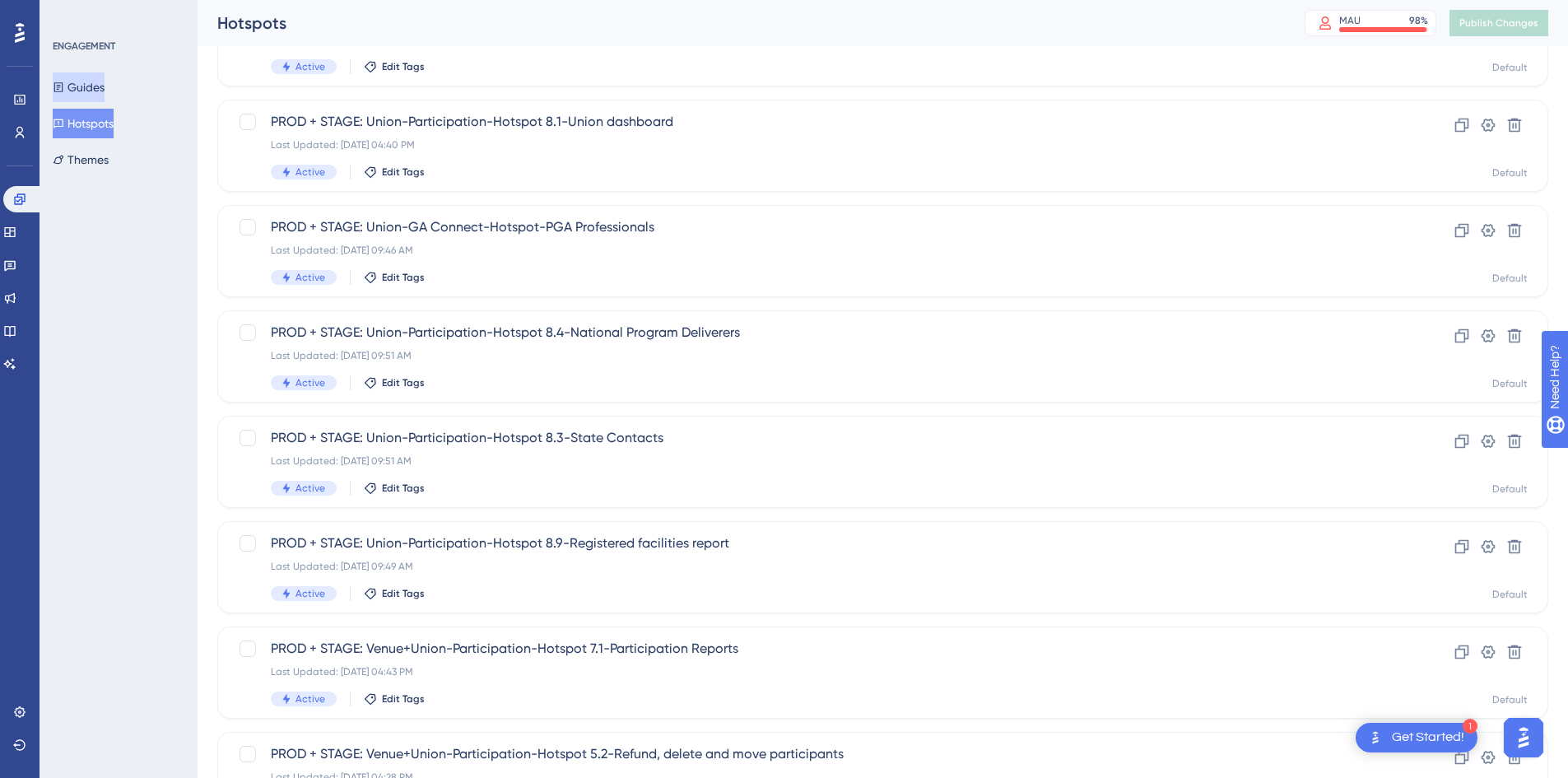
type input "stage"
click at [104, 90] on button "Guides" at bounding box center [79, 87] width 52 height 29
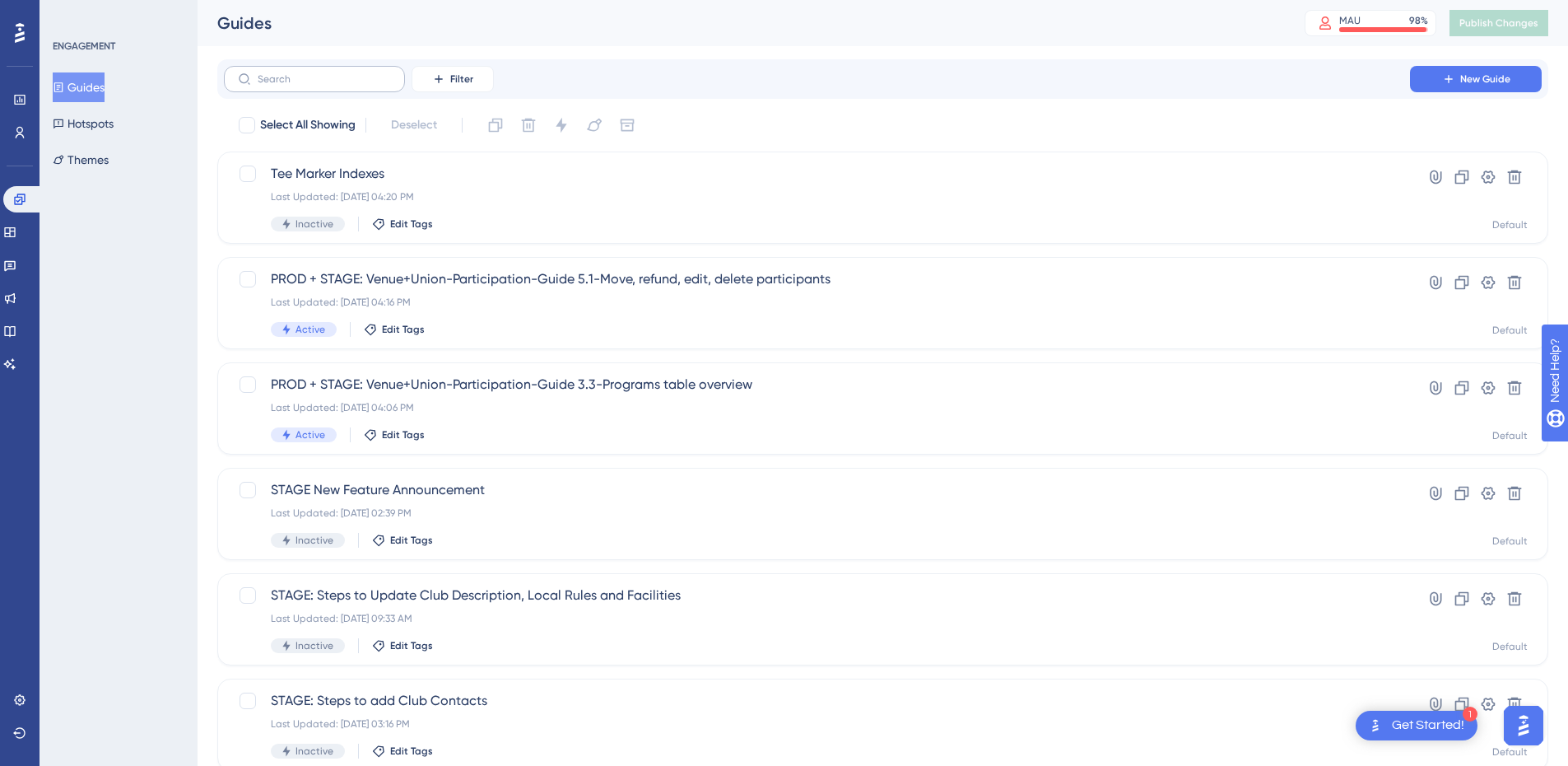
click at [334, 86] on label at bounding box center [315, 79] width 181 height 27
click at [334, 85] on input "text" at bounding box center [325, 79] width 134 height 12
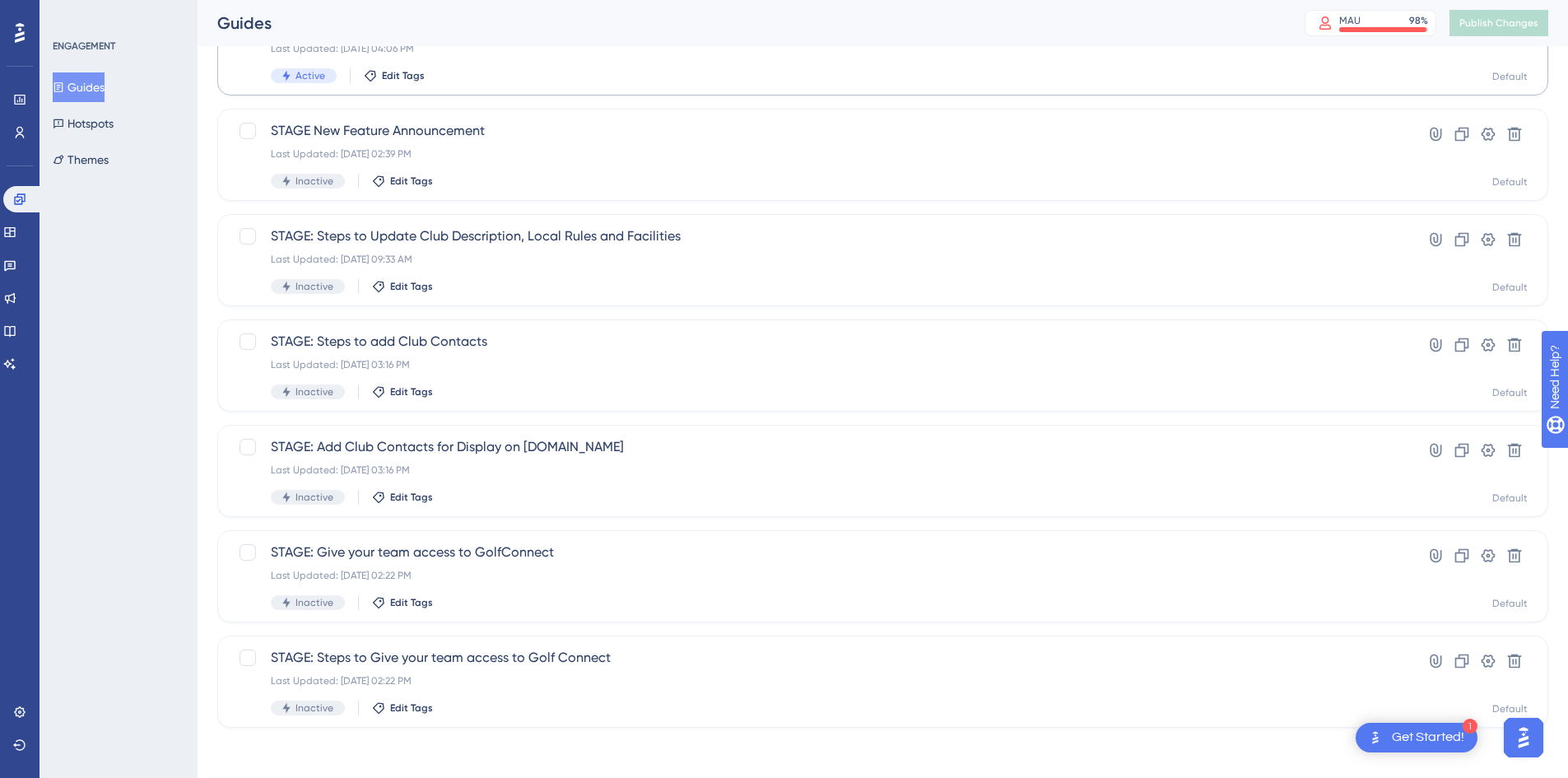
scroll to position [256, 0]
type input "stage"
click at [94, 118] on button "Hotspots" at bounding box center [83, 124] width 61 height 29
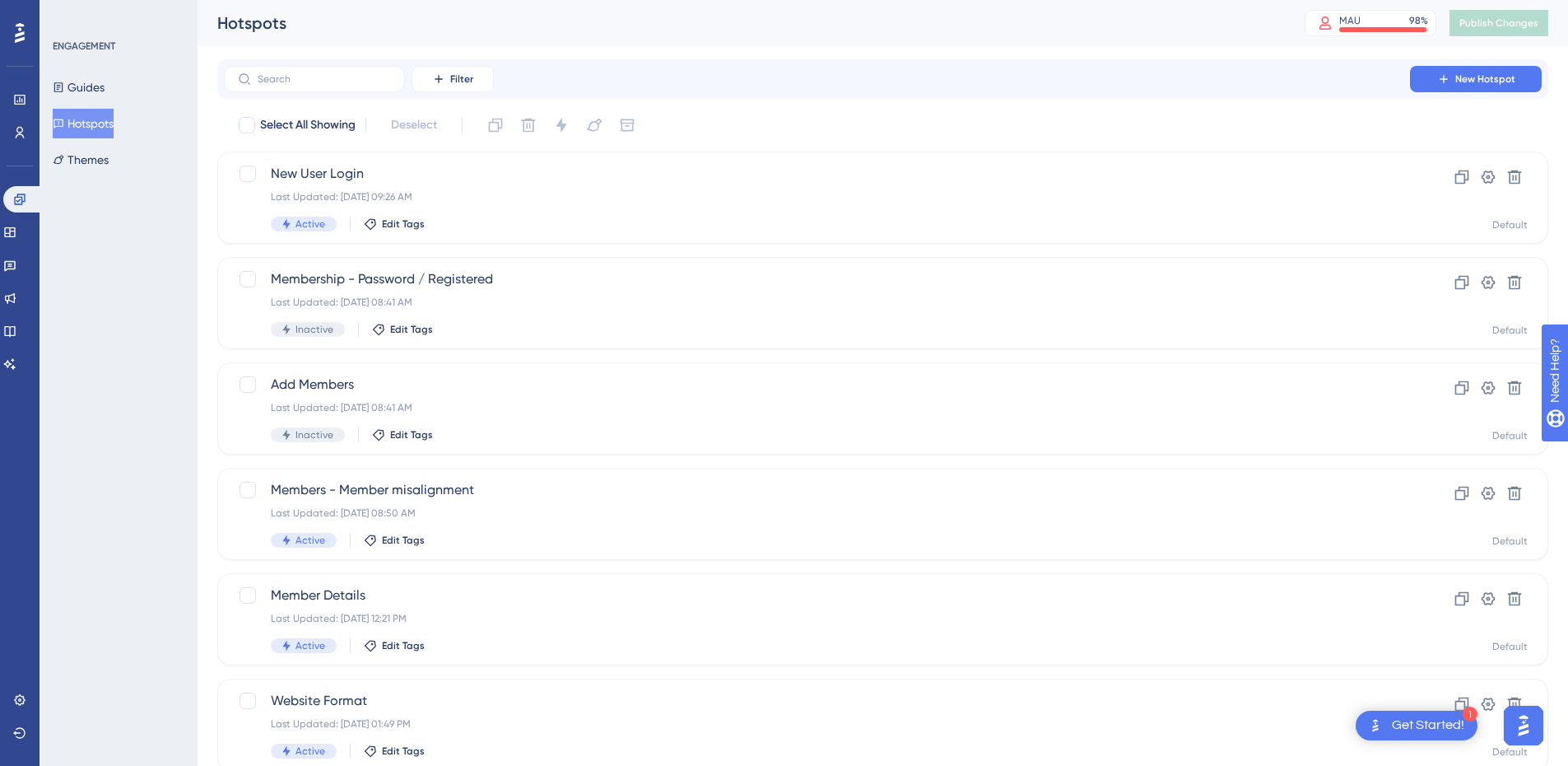
click at [102, 127] on button "Hotspots" at bounding box center [83, 124] width 61 height 29
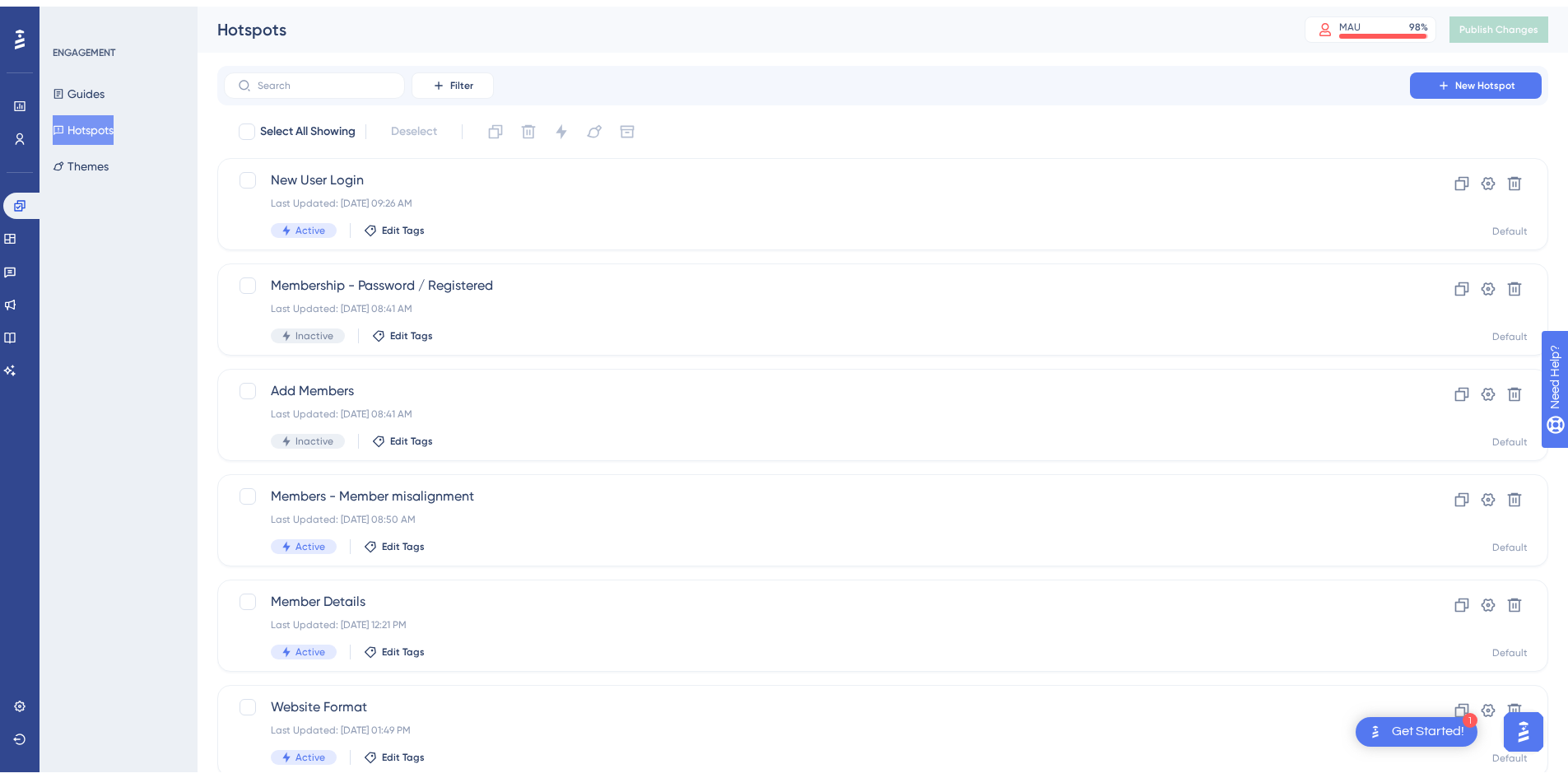
scroll to position [500, 0]
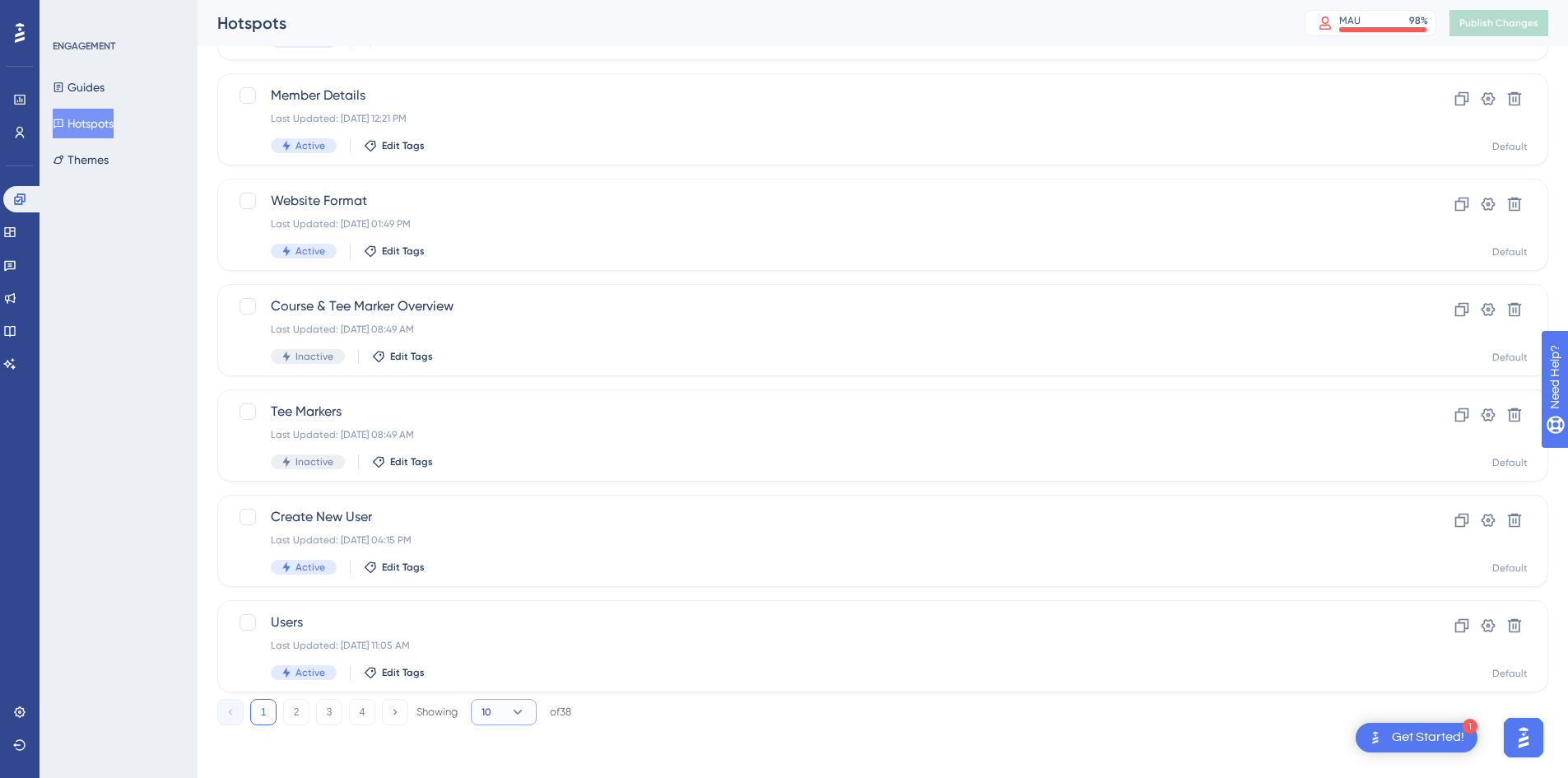
click at [514, 719] on icon at bounding box center [518, 712] width 16 height 16
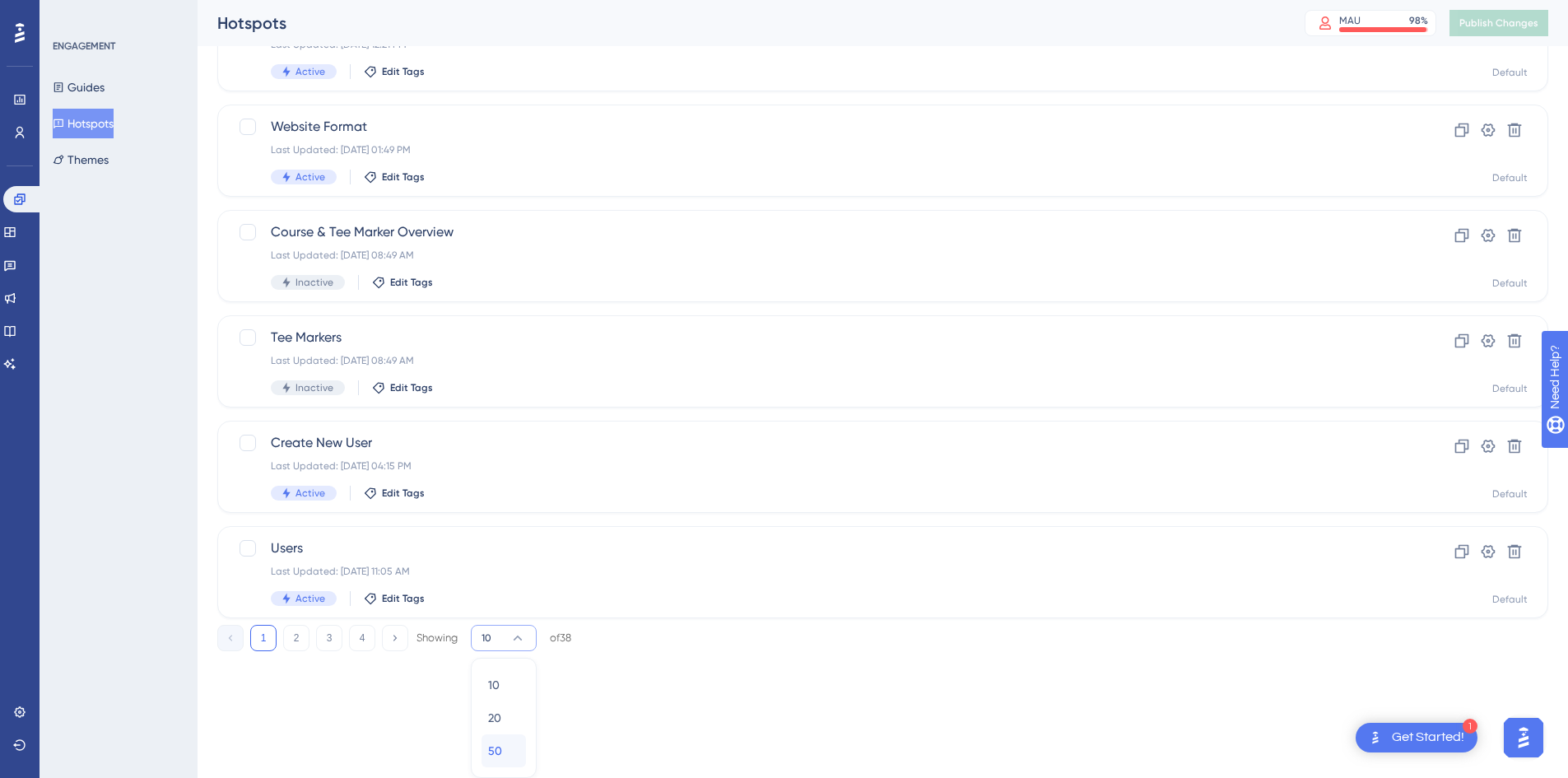
click at [514, 751] on div "50 50" at bounding box center [504, 751] width 31 height 33
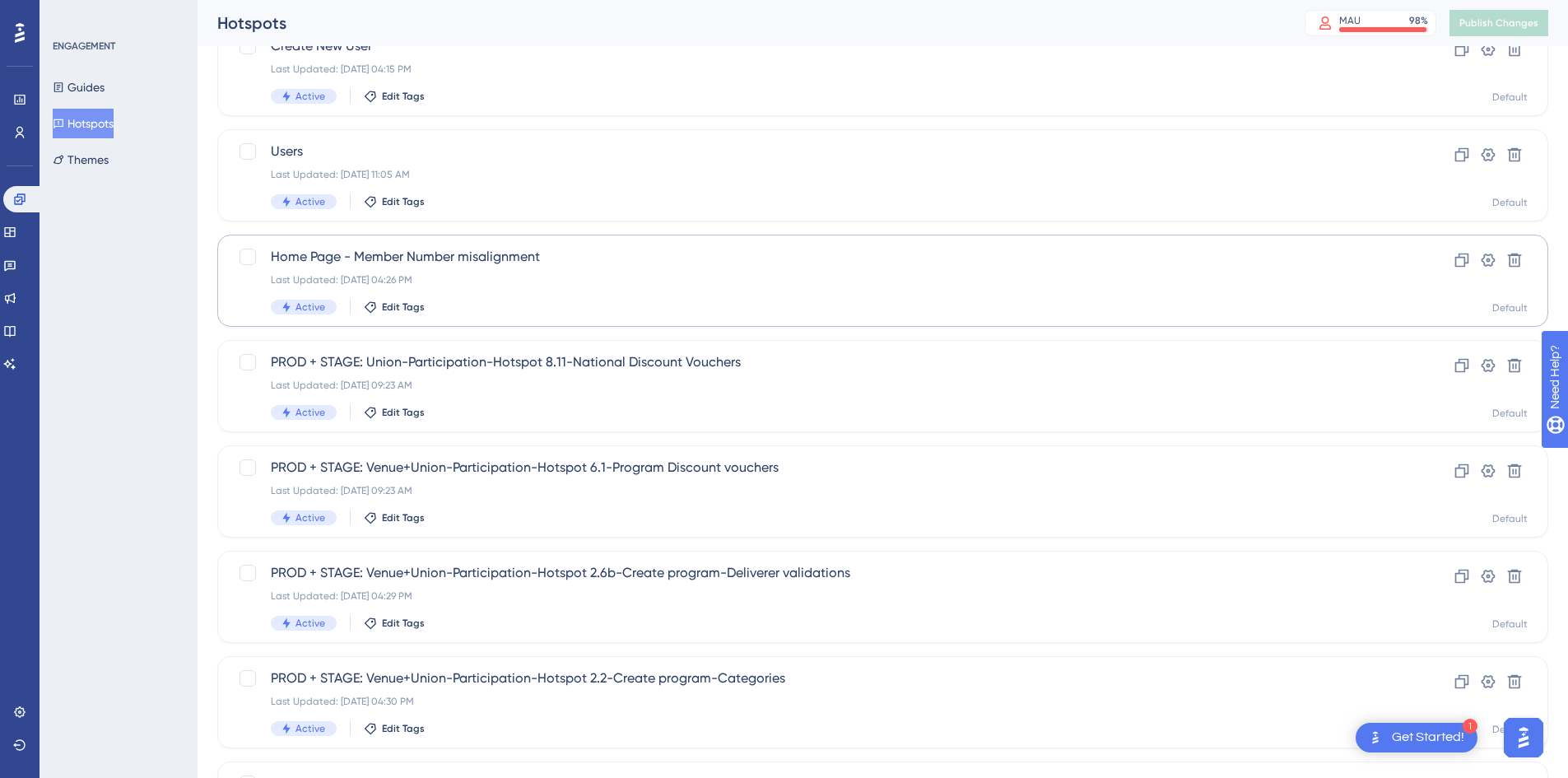
scroll to position [1068, 0]
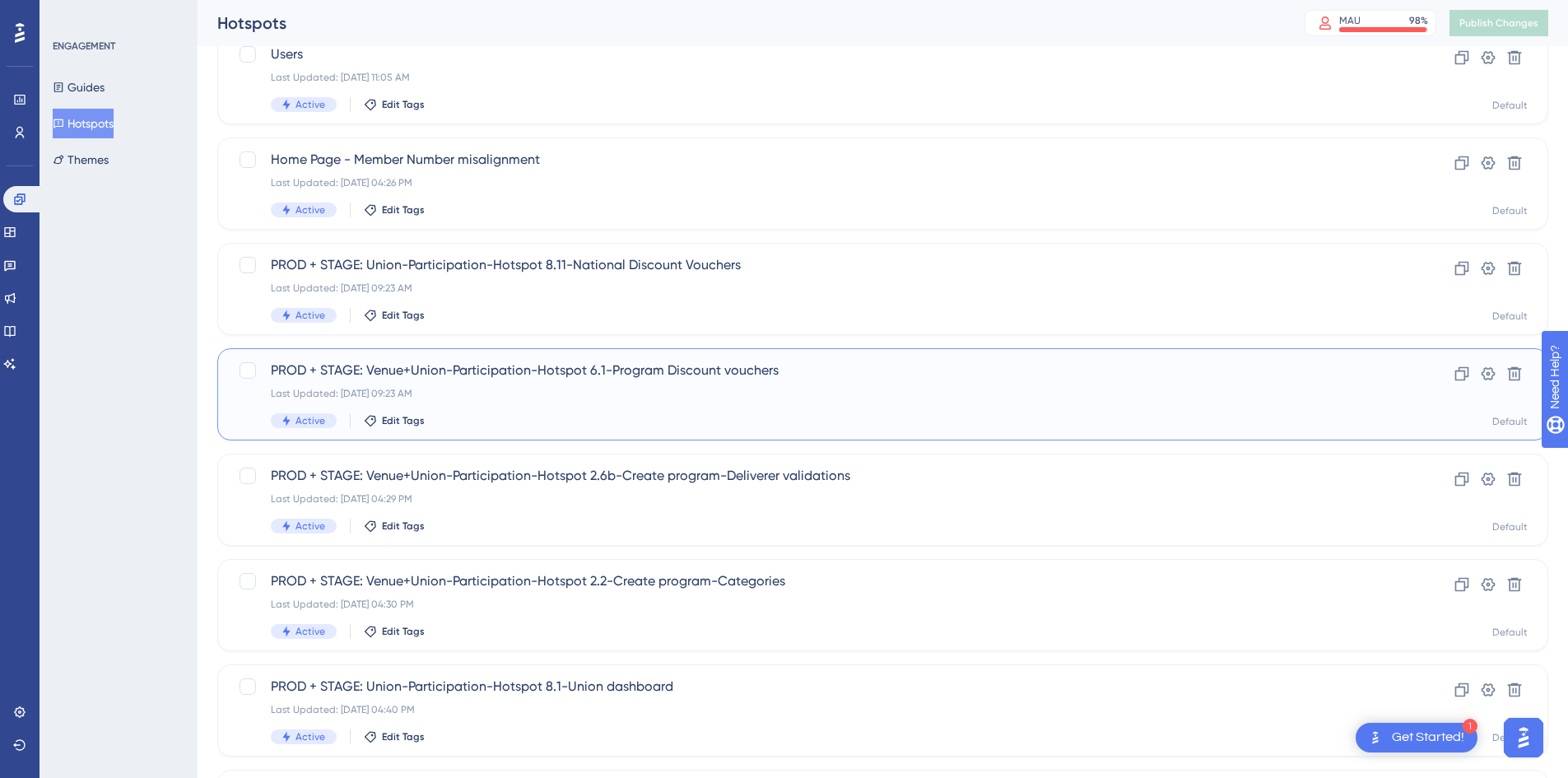
click at [720, 424] on div "Active Edit Tags" at bounding box center [817, 421] width 1092 height 15
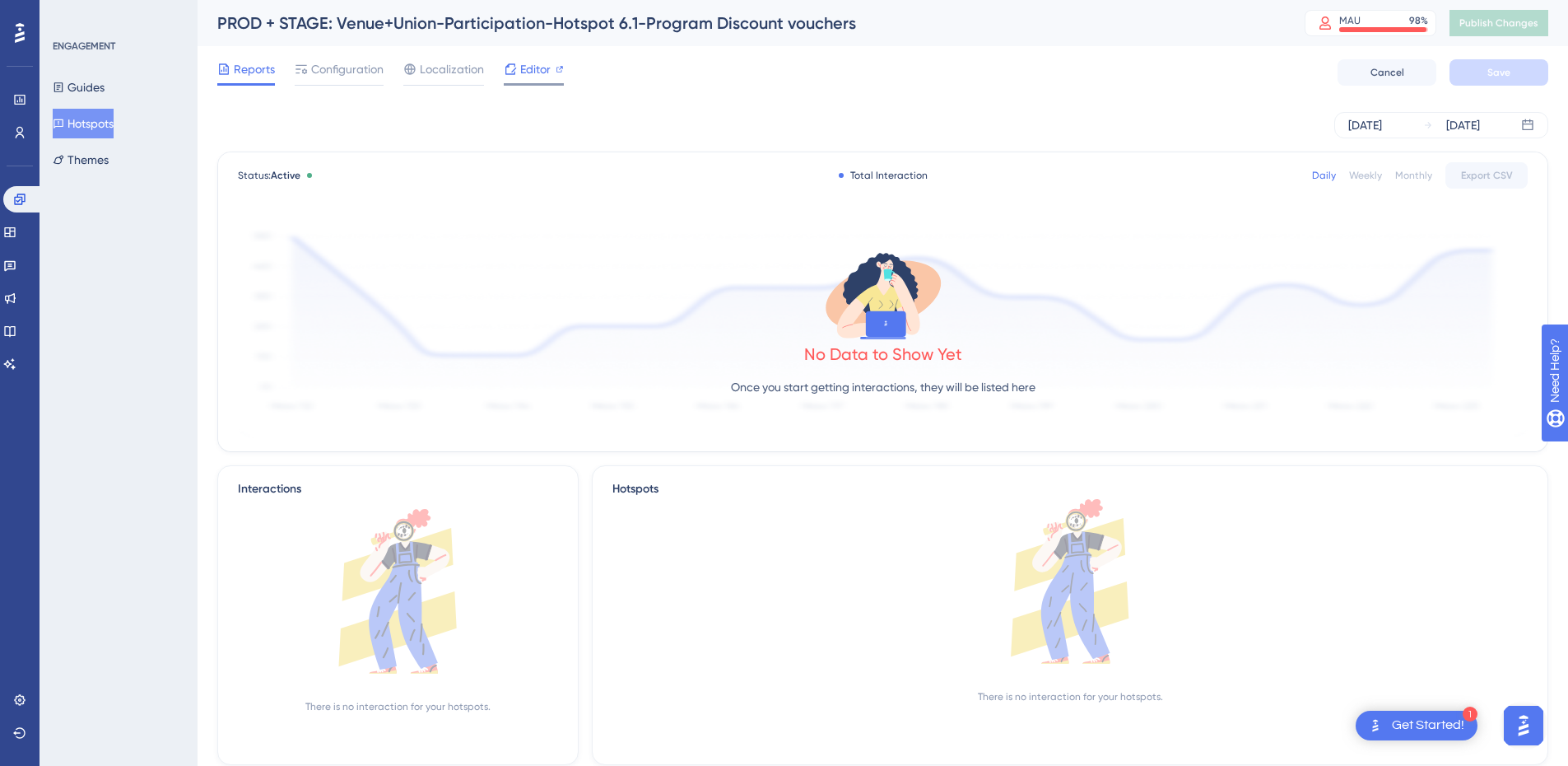
click at [556, 70] on icon at bounding box center [559, 69] width 6 height 6
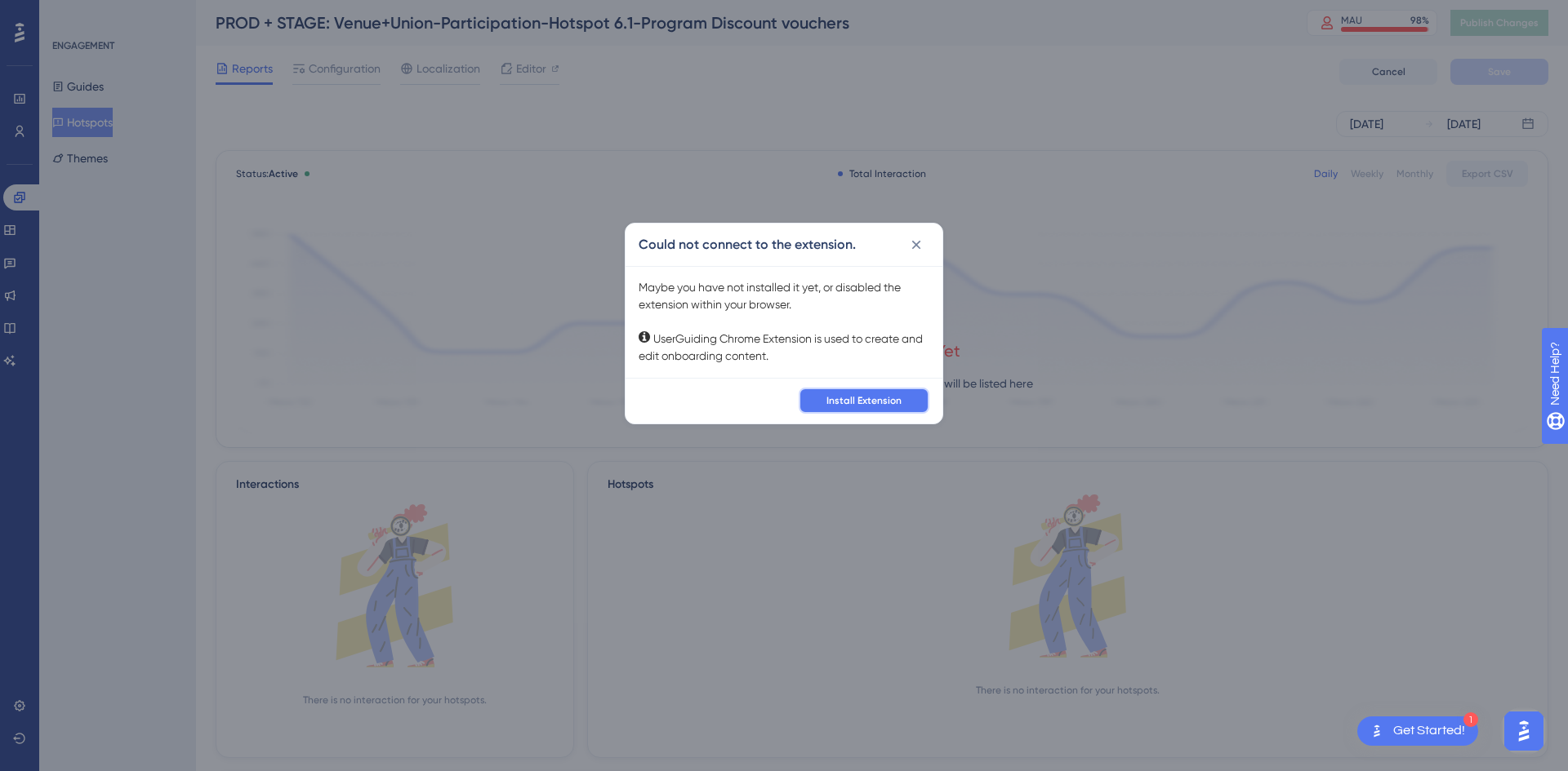
click at [877, 402] on span "Install Extension" at bounding box center [864, 401] width 75 height 13
click at [859, 403] on span "Install Extension" at bounding box center [864, 401] width 75 height 13
